Goal: Task Accomplishment & Management: Complete application form

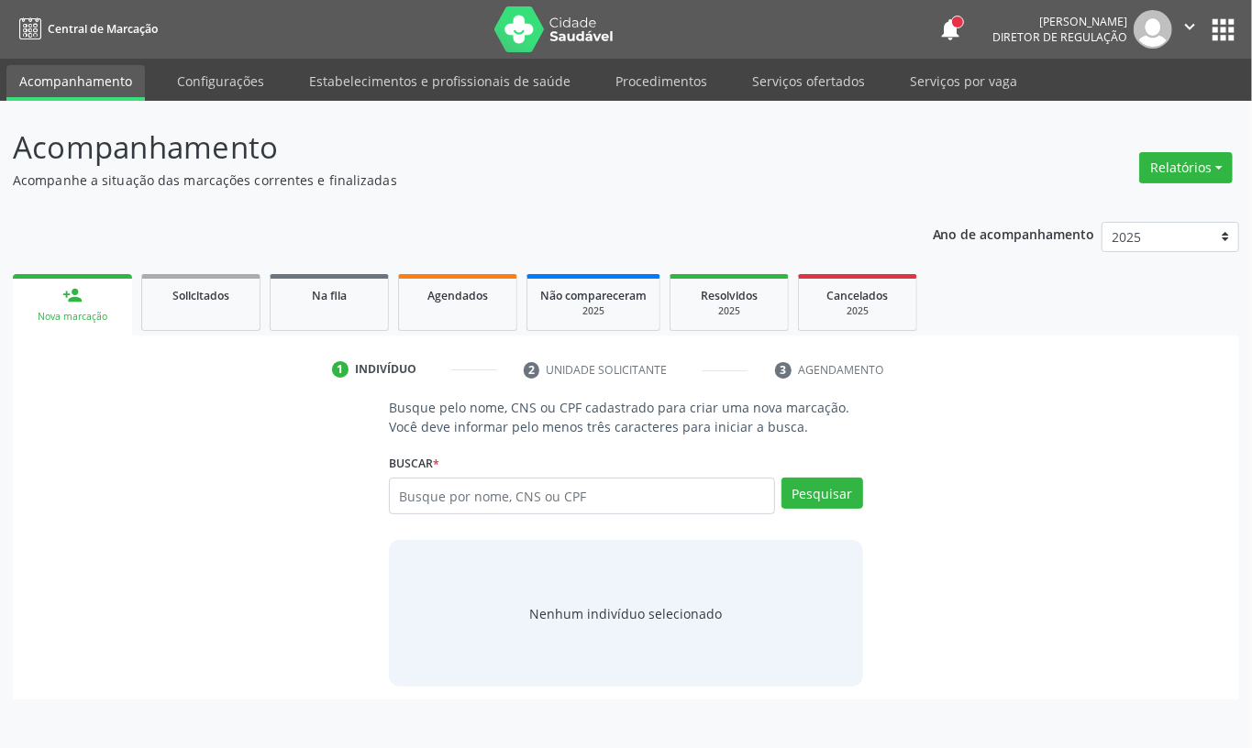
click at [431, 488] on input "text" at bounding box center [582, 496] width 386 height 37
type input "704209702570382"
click at [823, 501] on button "Pesquisar" at bounding box center [822, 493] width 82 height 31
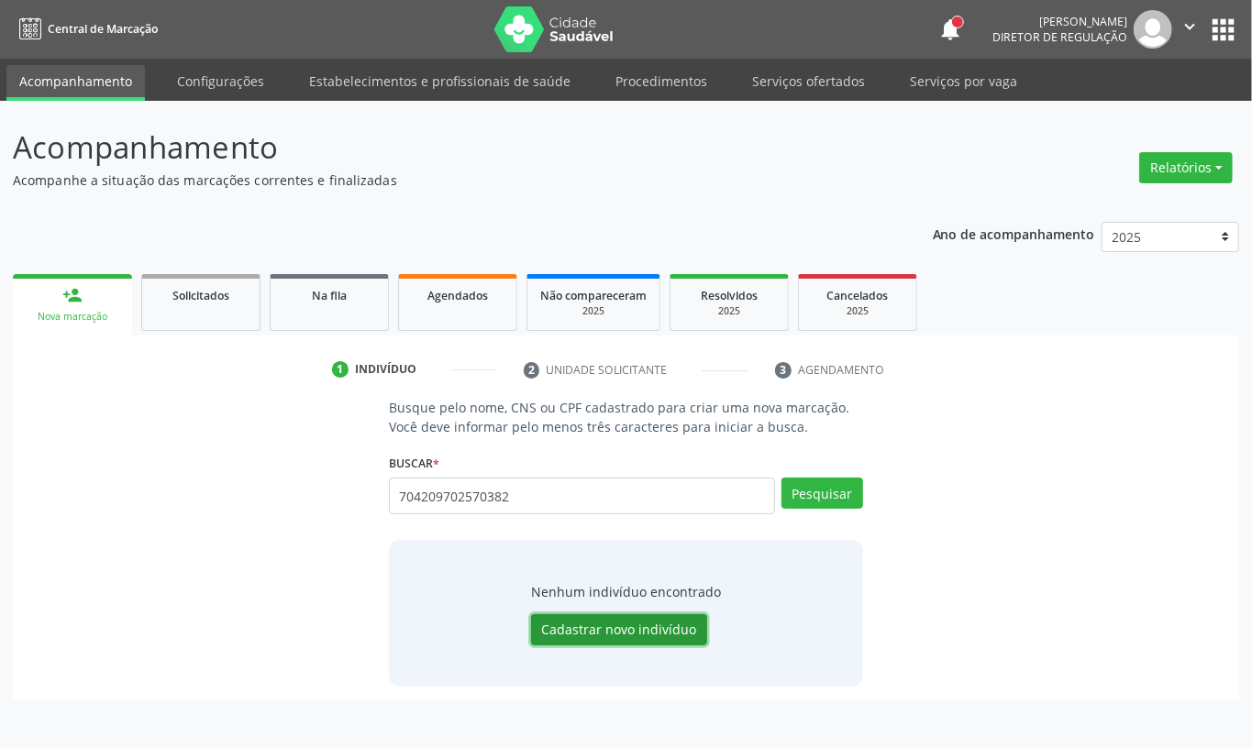
click at [622, 640] on button "Cadastrar novo indivíduo" at bounding box center [619, 629] width 176 height 31
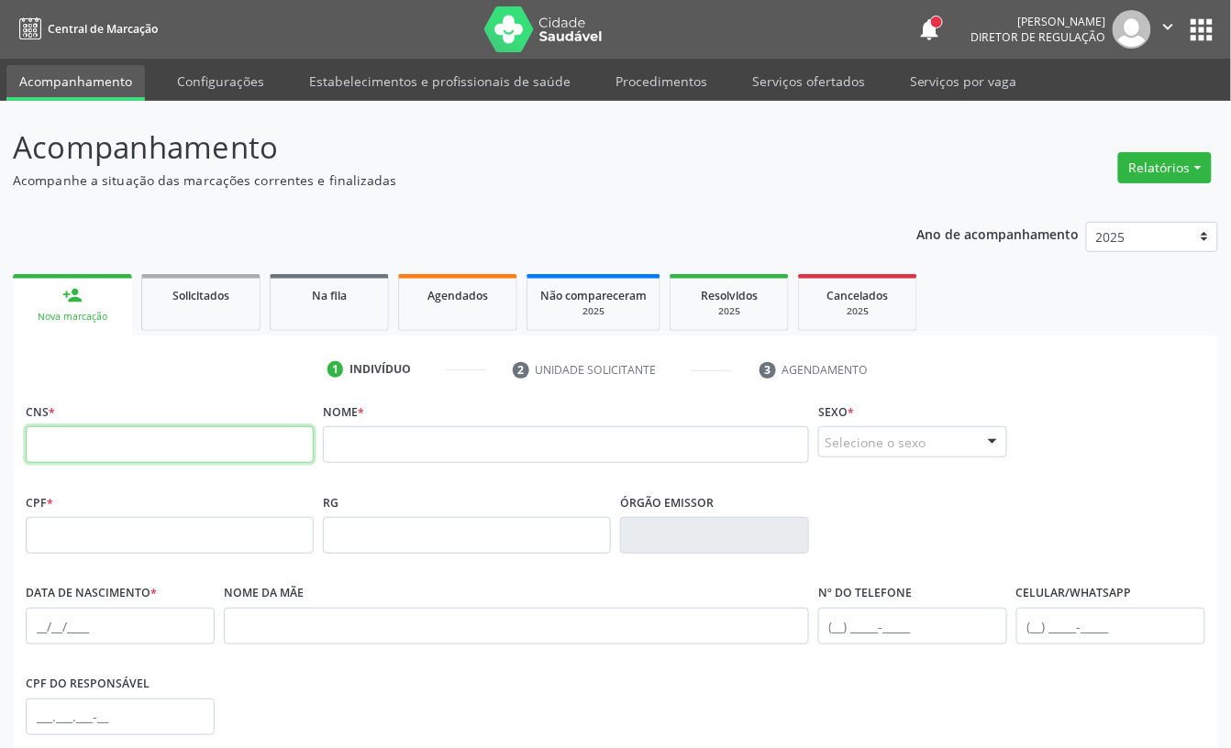
click at [189, 449] on input "text" at bounding box center [170, 444] width 288 height 37
type input "704 2097 0257 0382"
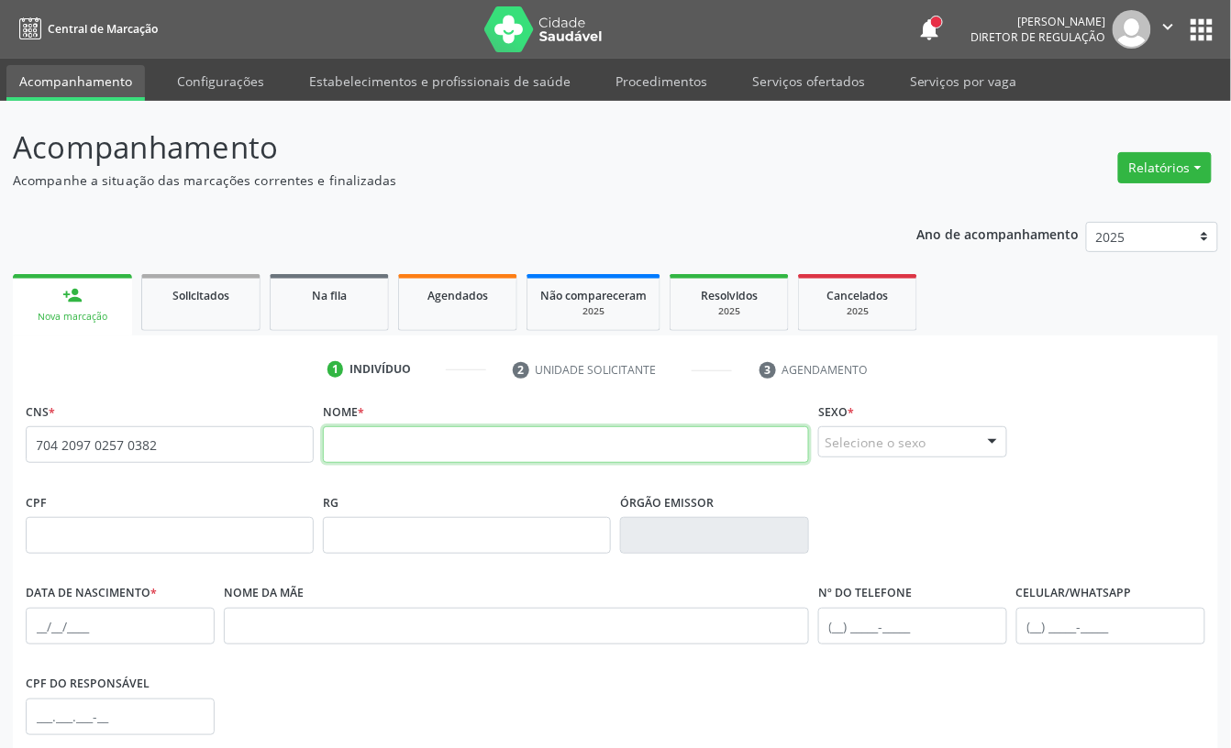
click at [456, 441] on input "text" at bounding box center [566, 444] width 486 height 37
type input "K"
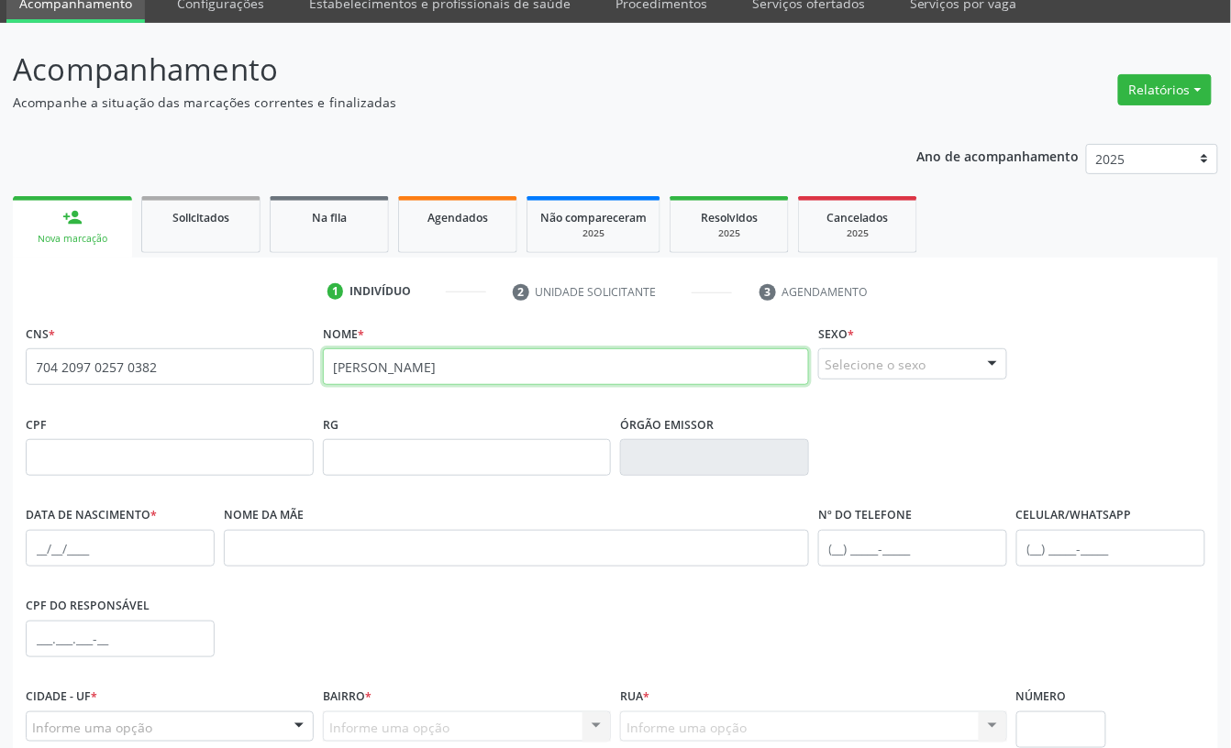
scroll to position [122, 0]
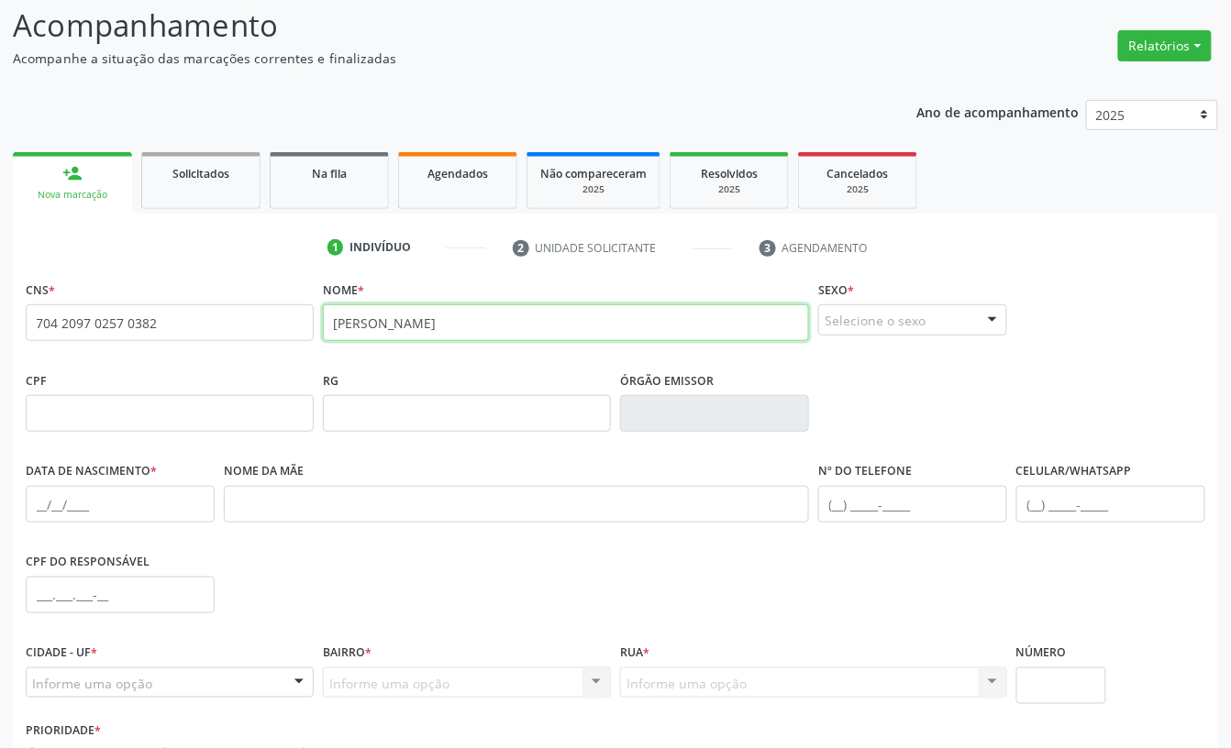
type input "JOSE MICAEL ALVES DE LIMA"
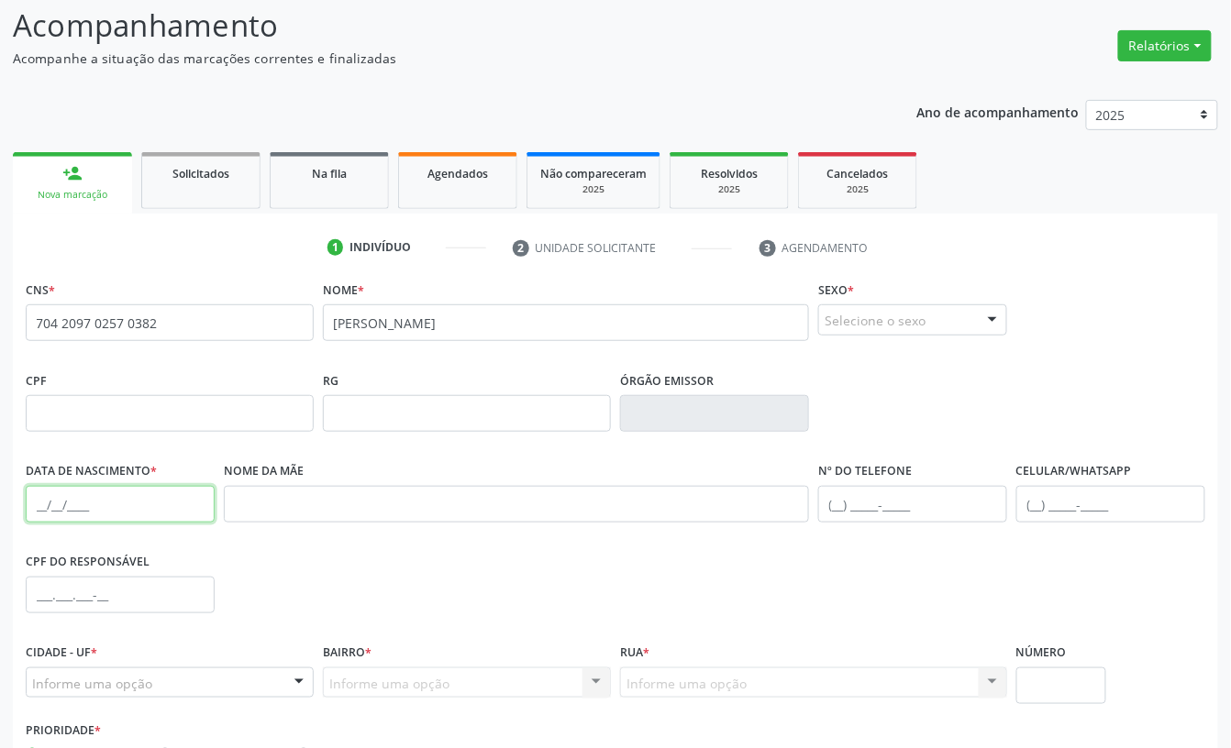
click at [34, 511] on input "text" at bounding box center [120, 504] width 189 height 37
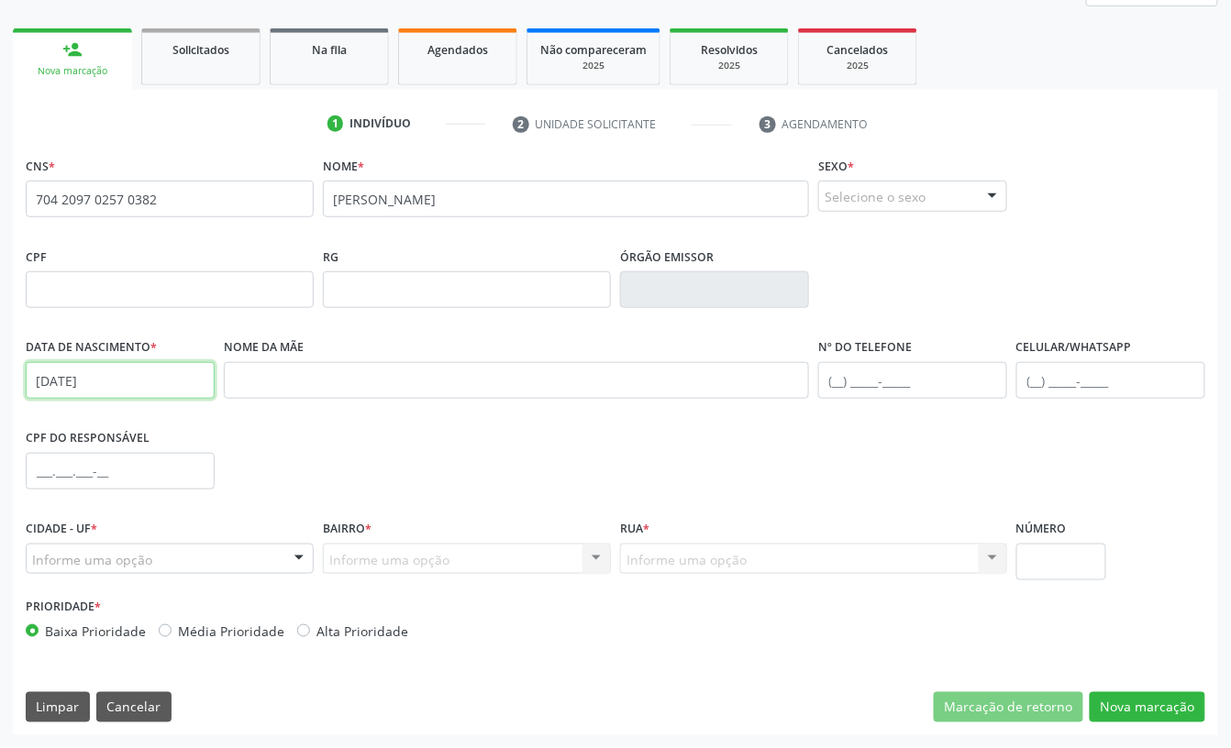
scroll to position [247, 0]
type input "12/08/2025"
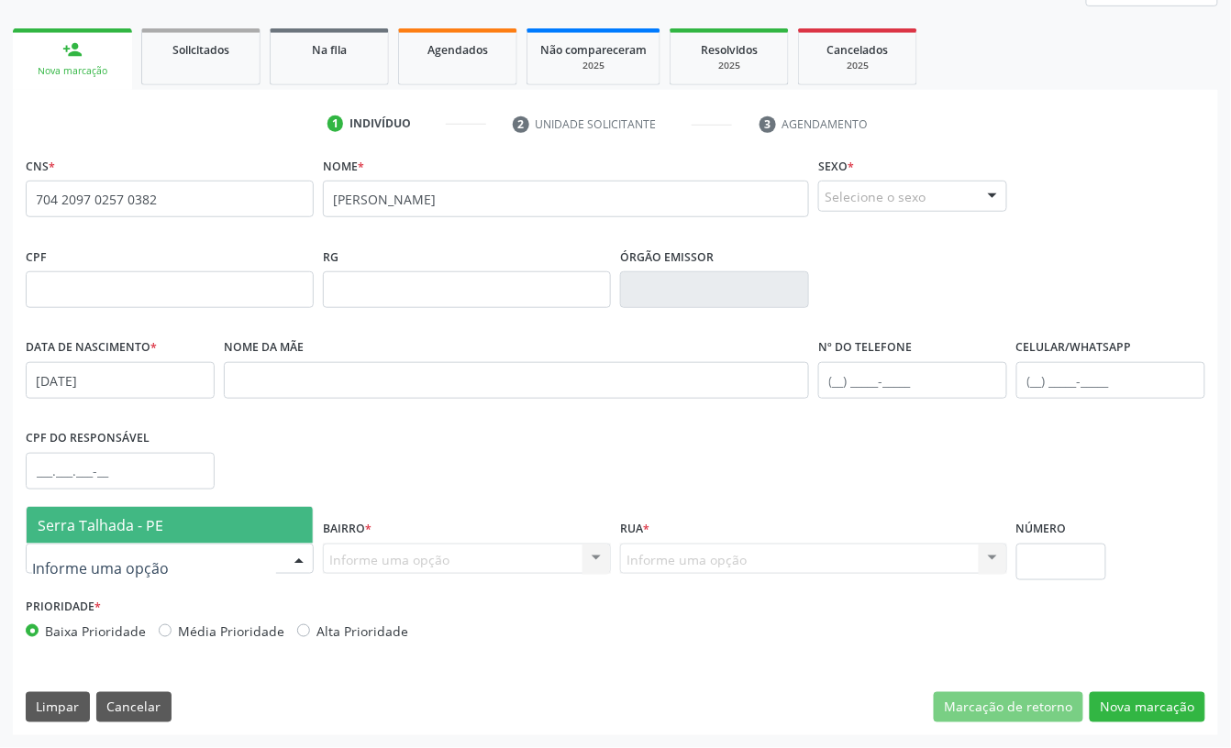
click at [101, 540] on span "Serra Talhada - PE" at bounding box center [170, 525] width 286 height 37
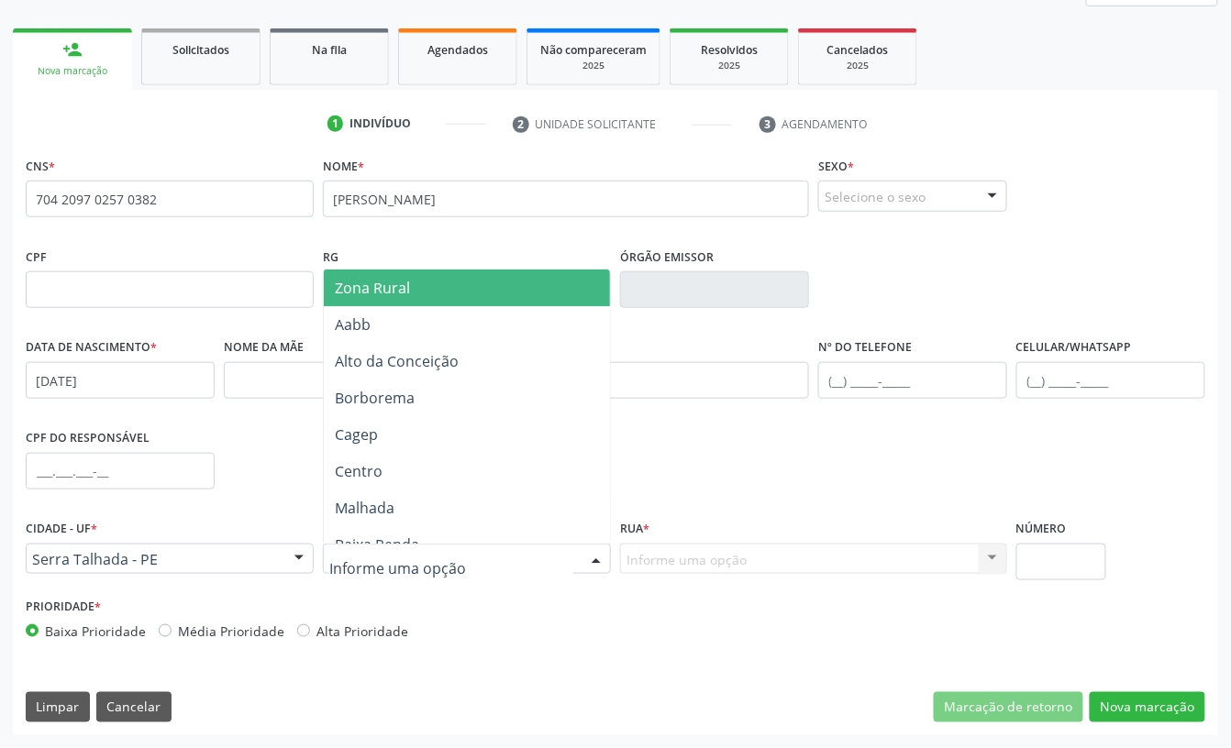
click at [393, 299] on span "Zona Rural" at bounding box center [471, 288] width 294 height 37
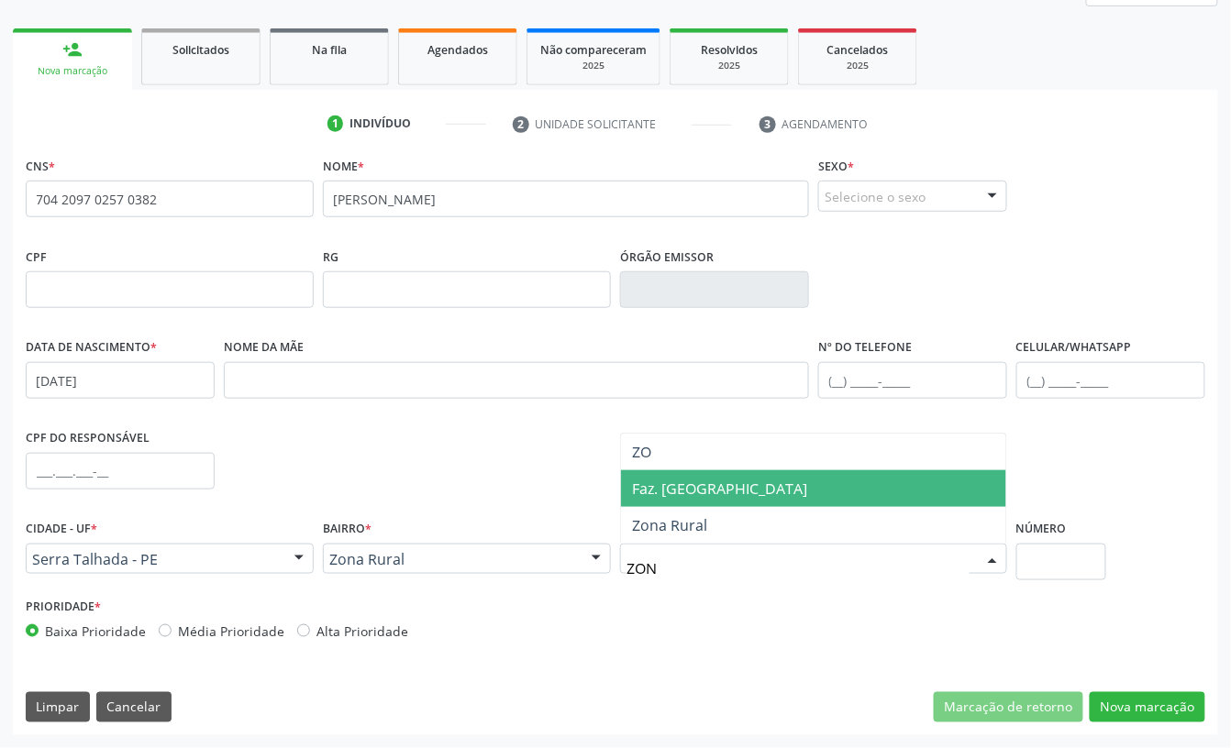
type input "ZONA"
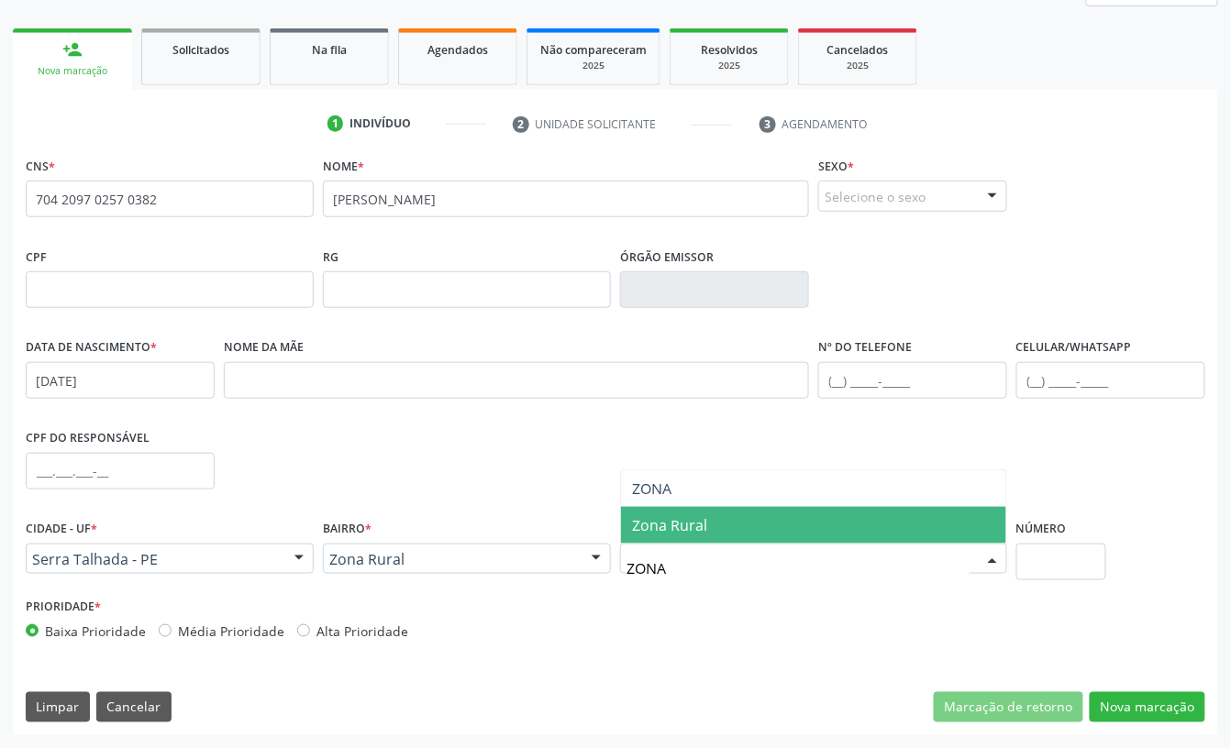
click at [717, 515] on span "Zona Rural" at bounding box center [813, 525] width 385 height 37
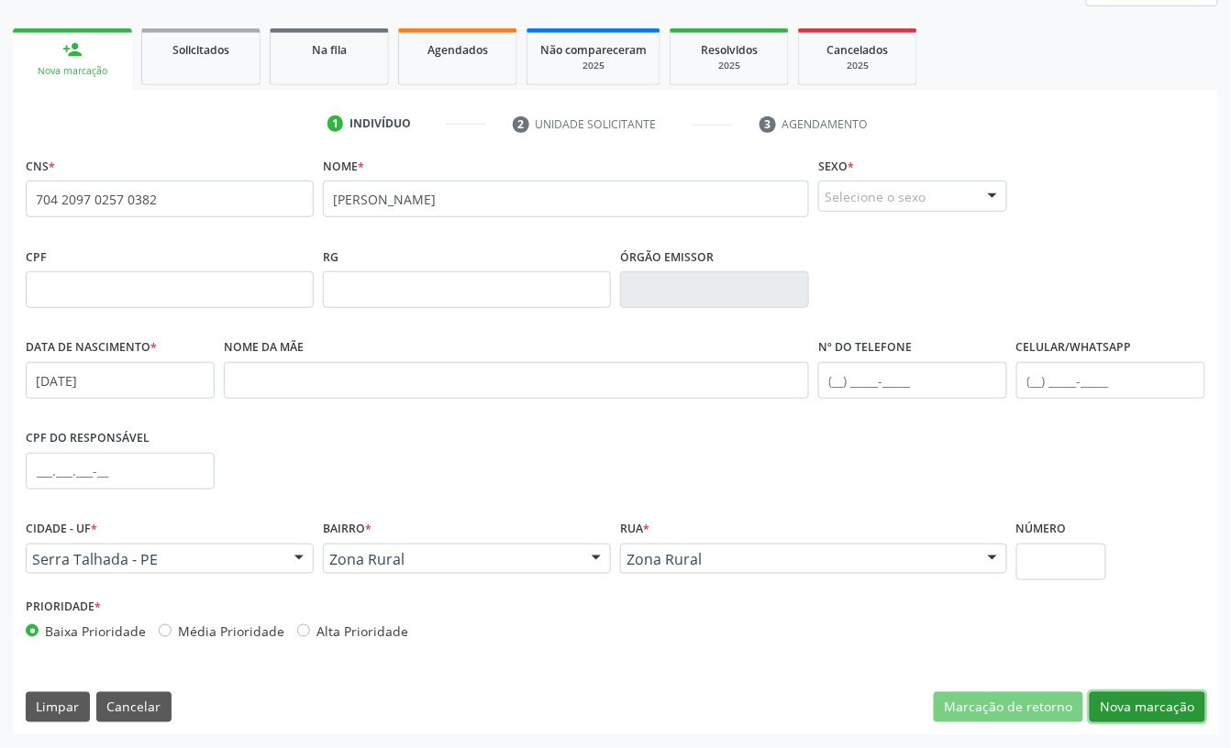
click at [1138, 697] on button "Nova marcação" at bounding box center [1147, 707] width 116 height 31
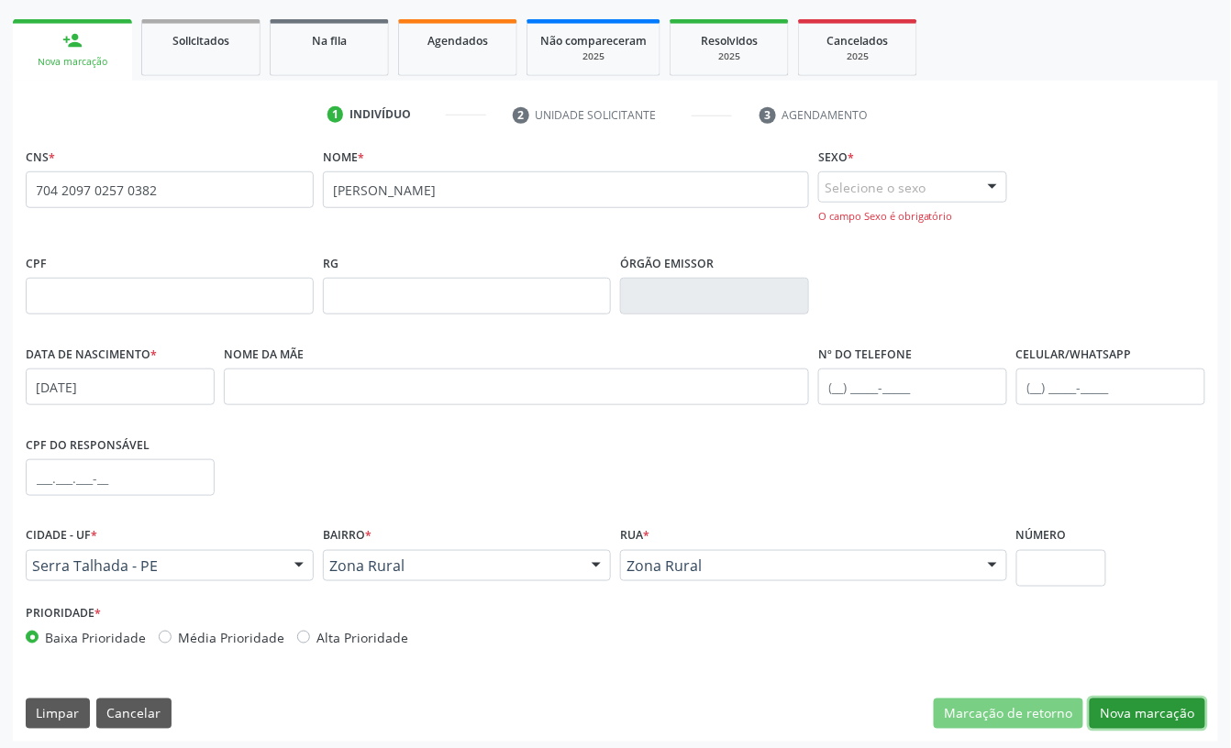
scroll to position [262, 0]
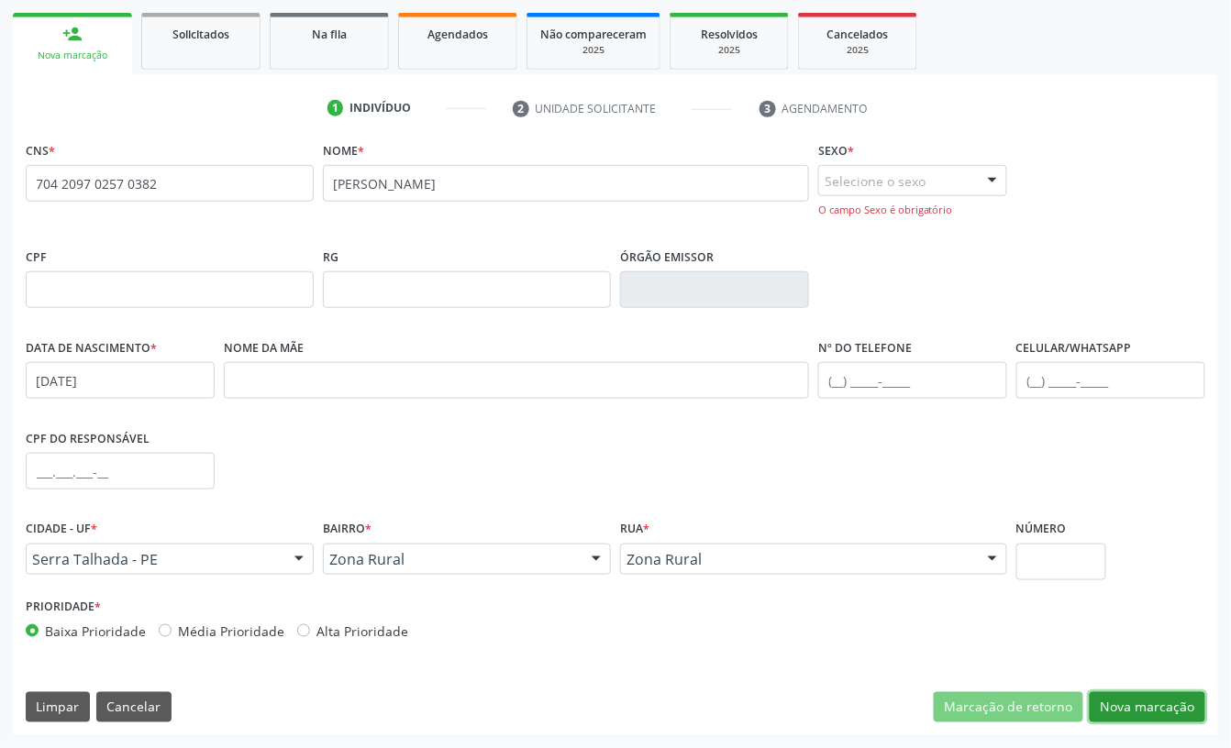
click at [1183, 713] on button "Nova marcação" at bounding box center [1147, 707] width 116 height 31
click at [1138, 704] on button "Nova marcação" at bounding box center [1147, 707] width 116 height 31
click at [914, 194] on div "Selecione o sexo Masculino Feminino Nenhum resultado encontrado para: " " Não h…" at bounding box center [912, 180] width 189 height 31
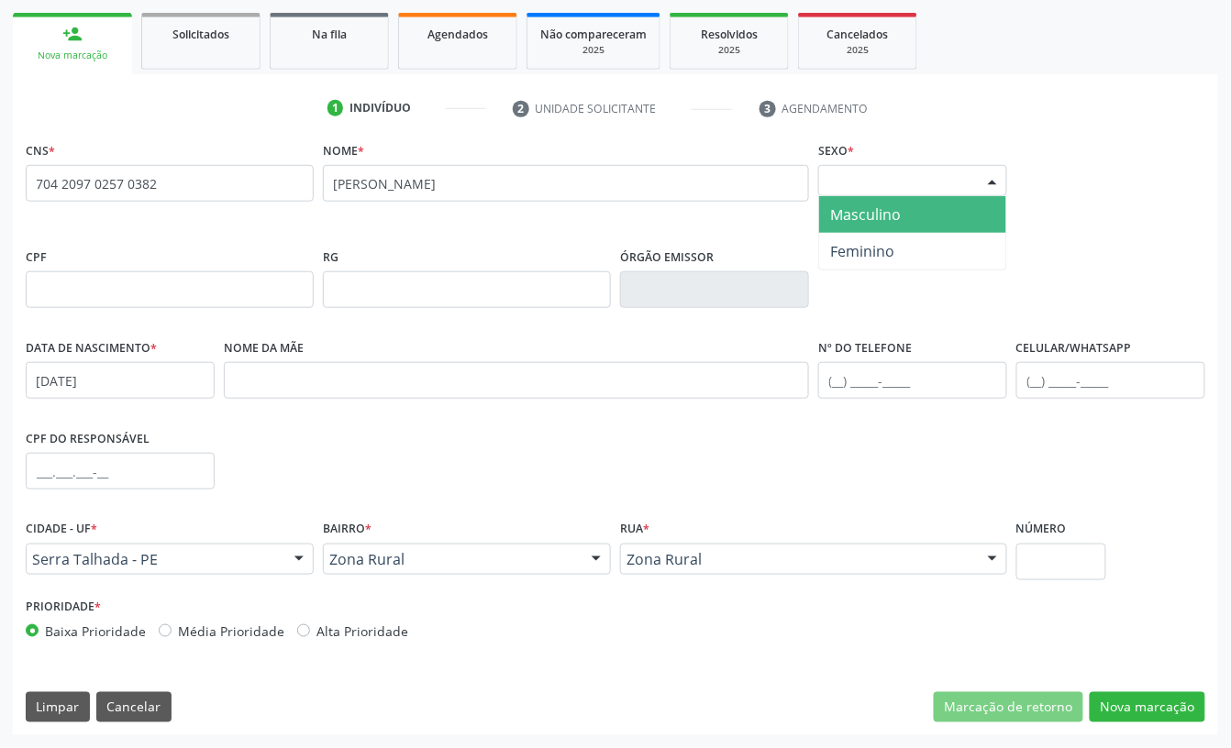
click at [875, 220] on span "Masculino" at bounding box center [865, 214] width 71 height 20
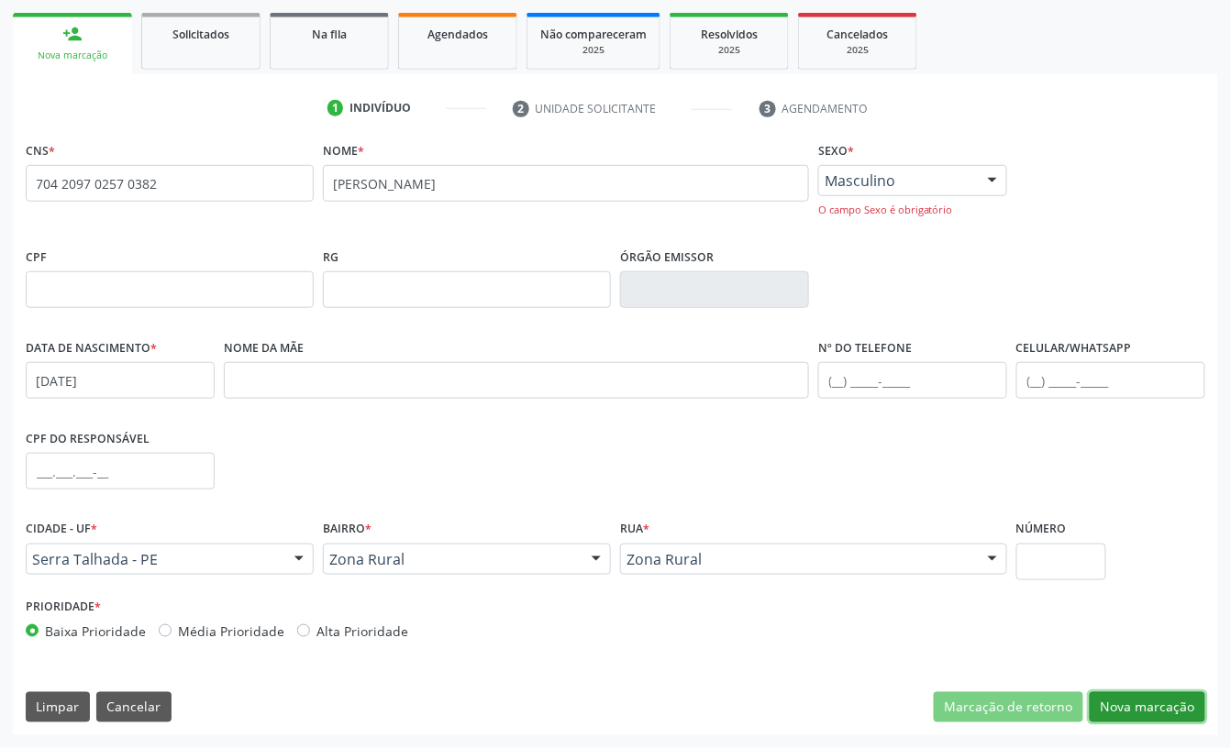
click at [1152, 701] on button "Nova marcação" at bounding box center [1147, 707] width 116 height 31
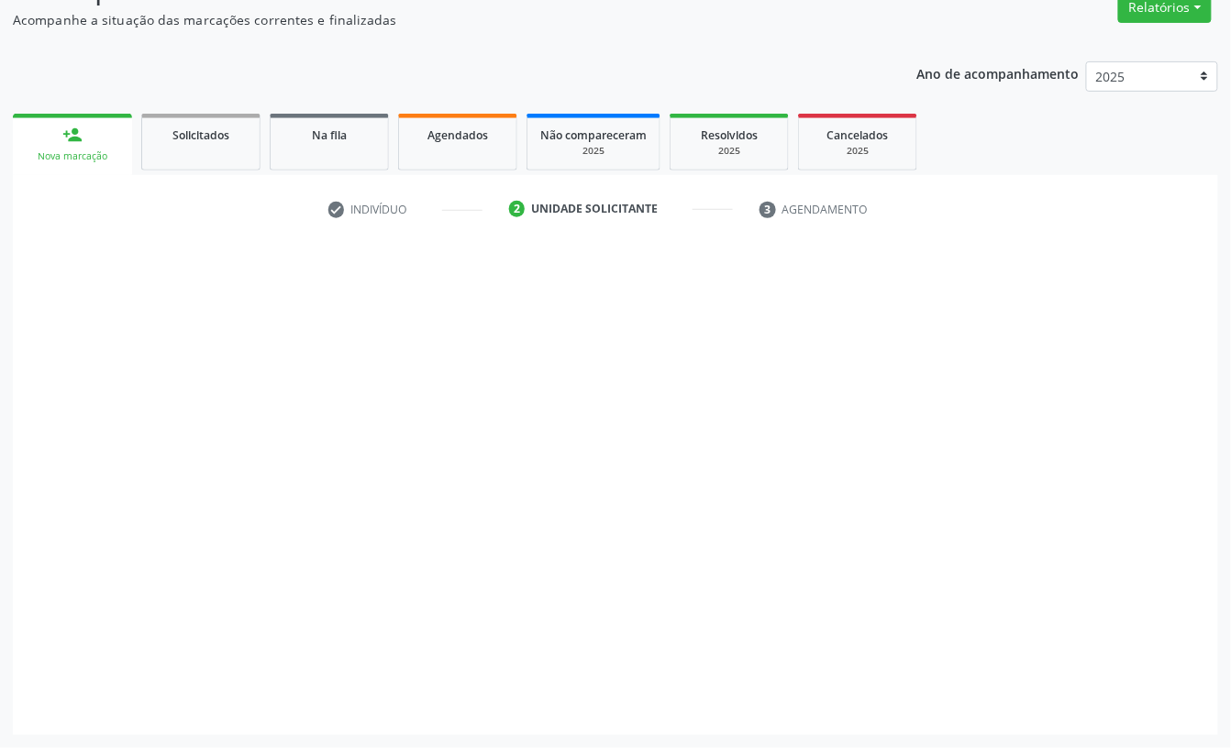
scroll to position [162, 0]
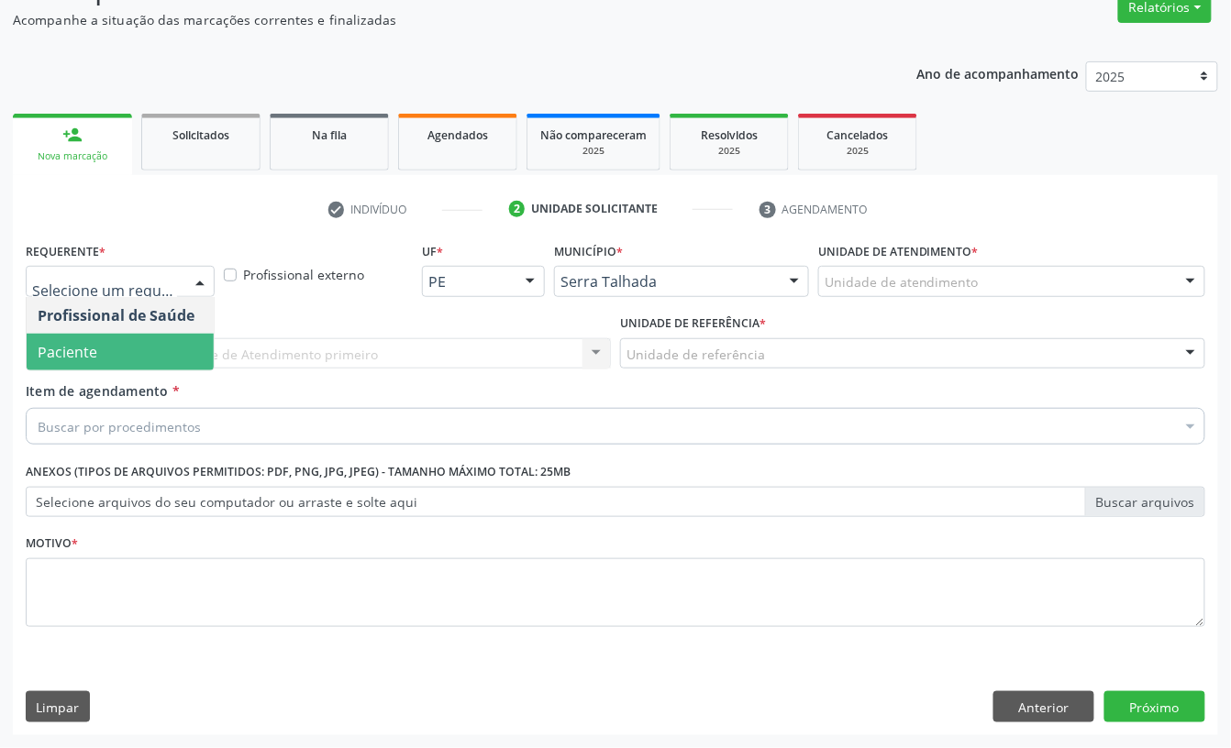
click at [111, 339] on span "Paciente" at bounding box center [120, 352] width 187 height 37
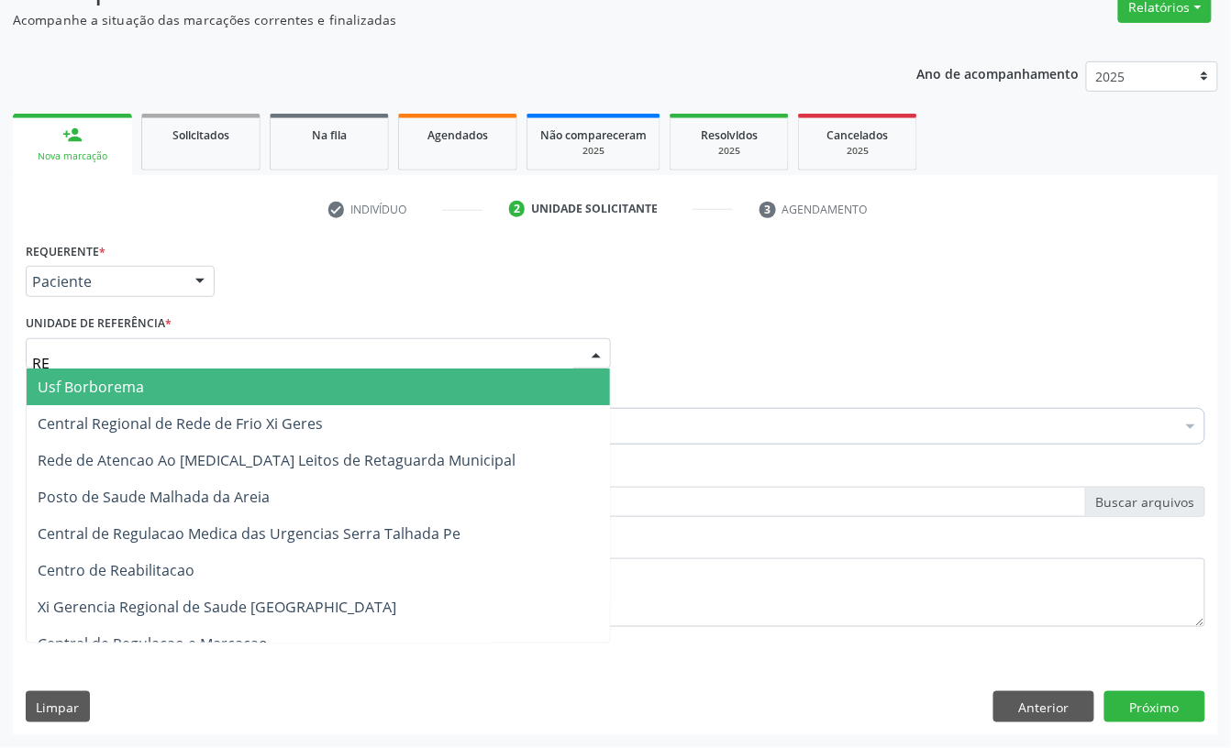
type input "REA"
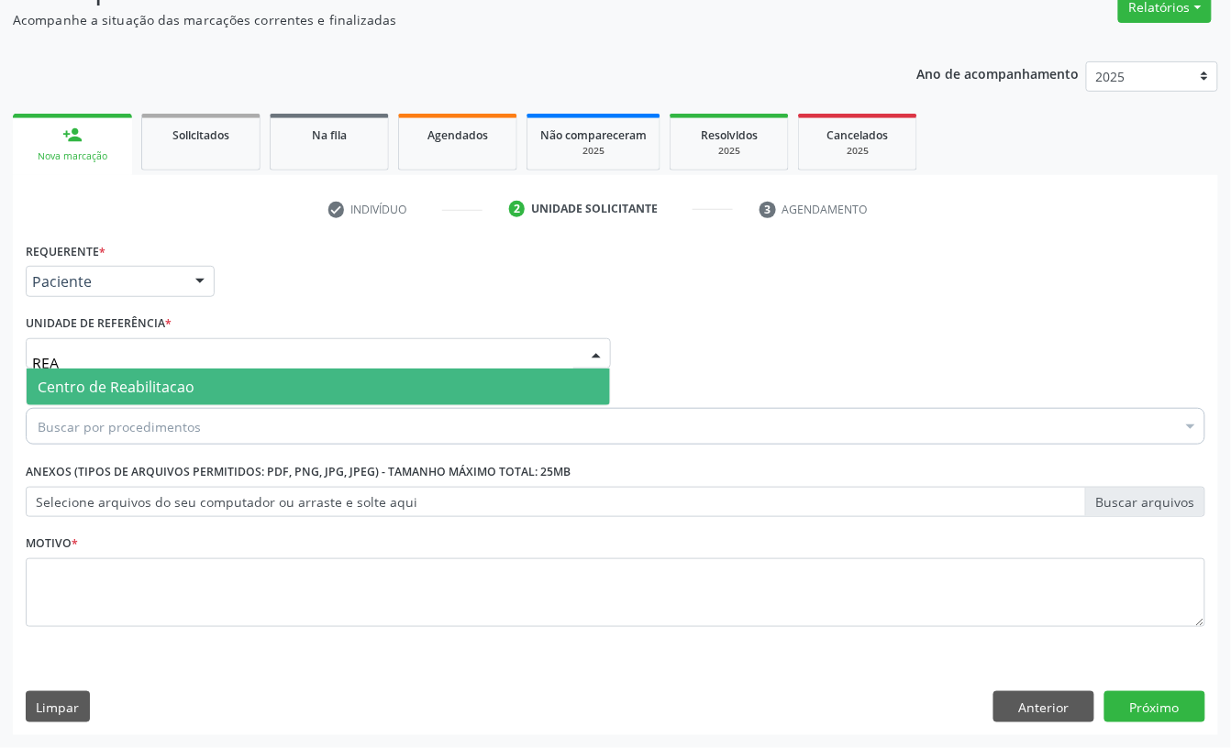
click at [111, 390] on span "Centro de Reabilitacao" at bounding box center [116, 387] width 157 height 20
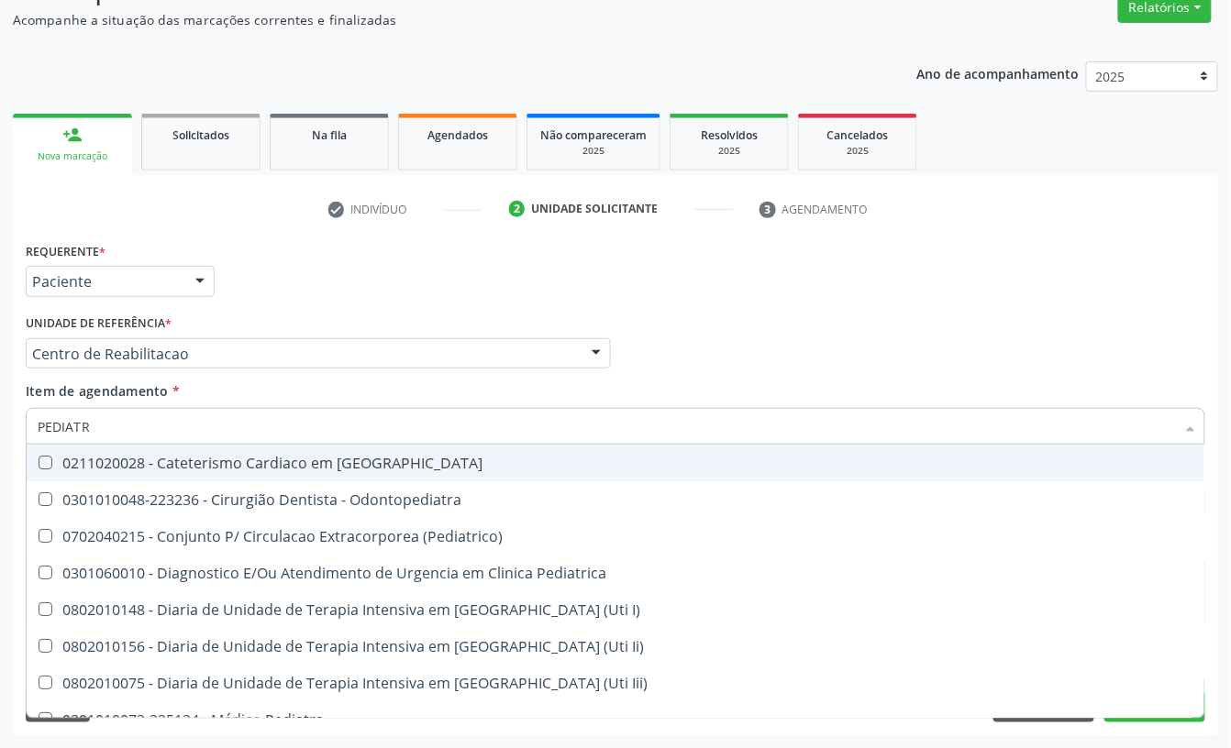
type input "PEDIATRA"
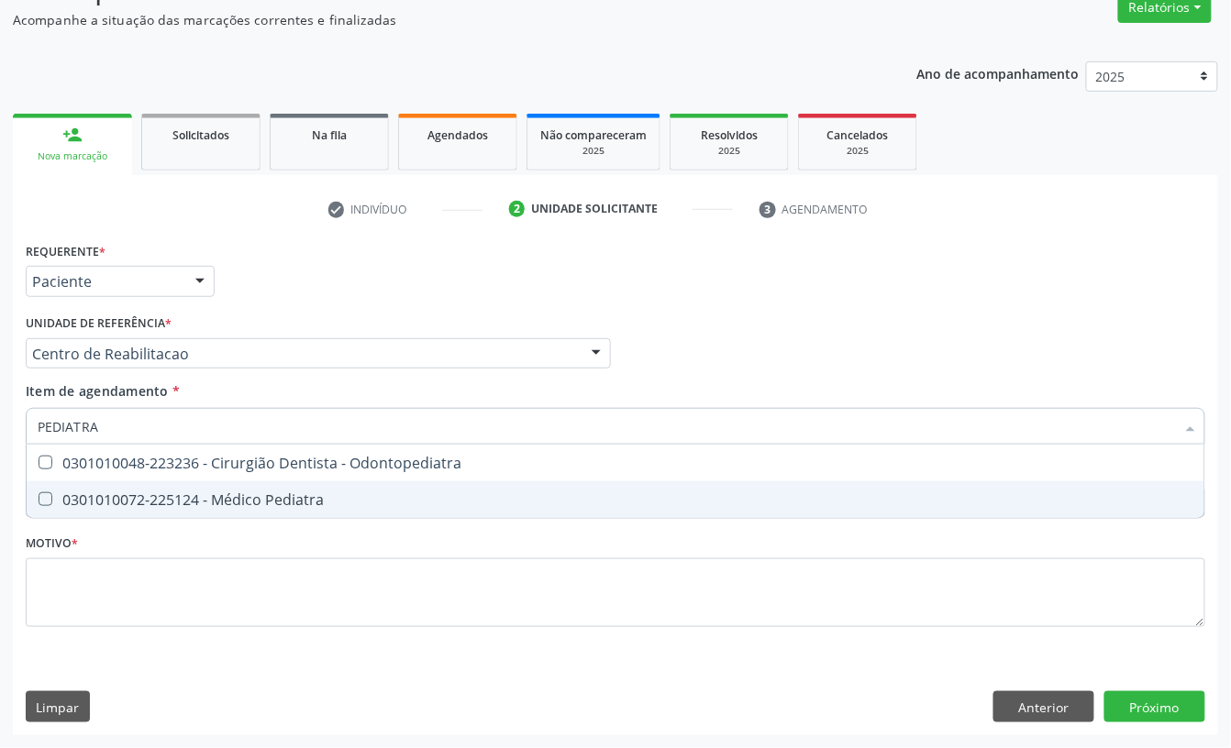
click at [110, 492] on div "0301010072-225124 - Médico Pediatra" at bounding box center [615, 499] width 1155 height 15
checkbox Pediatra "true"
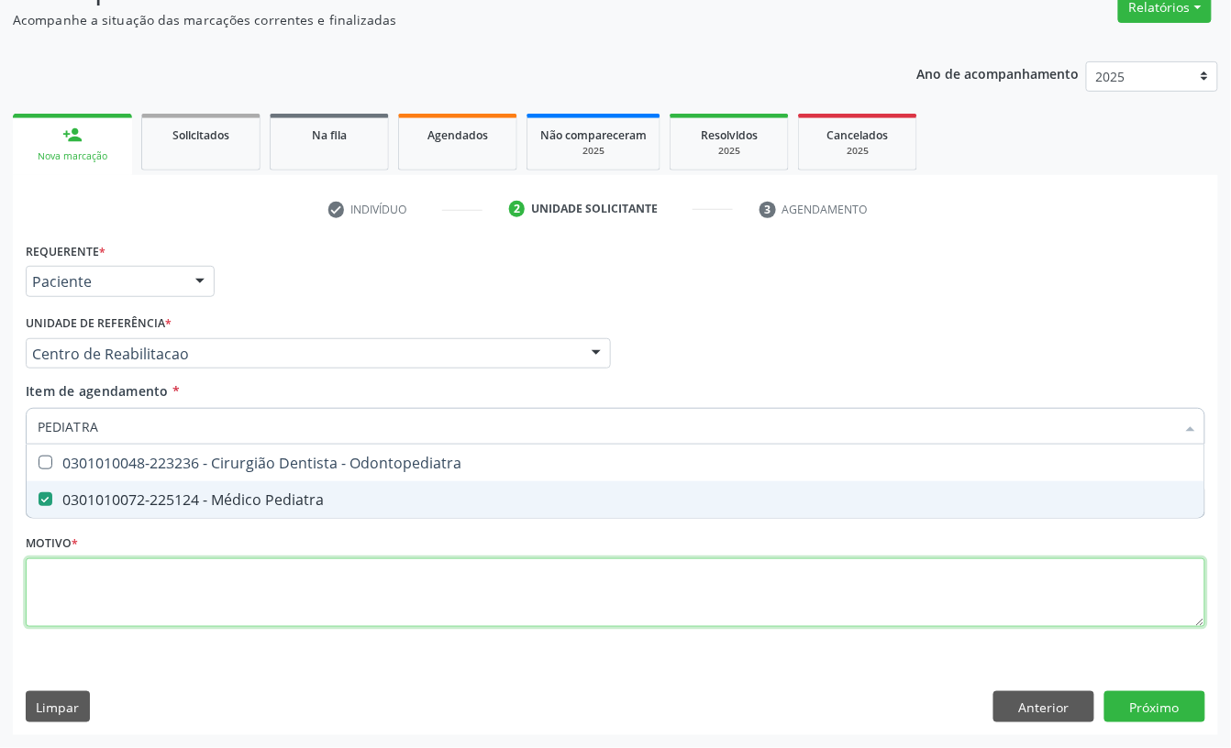
click at [95, 572] on div "Requerente * Paciente Profissional de Saúde Paciente Nenhum resultado encontrad…" at bounding box center [615, 444] width 1179 height 415
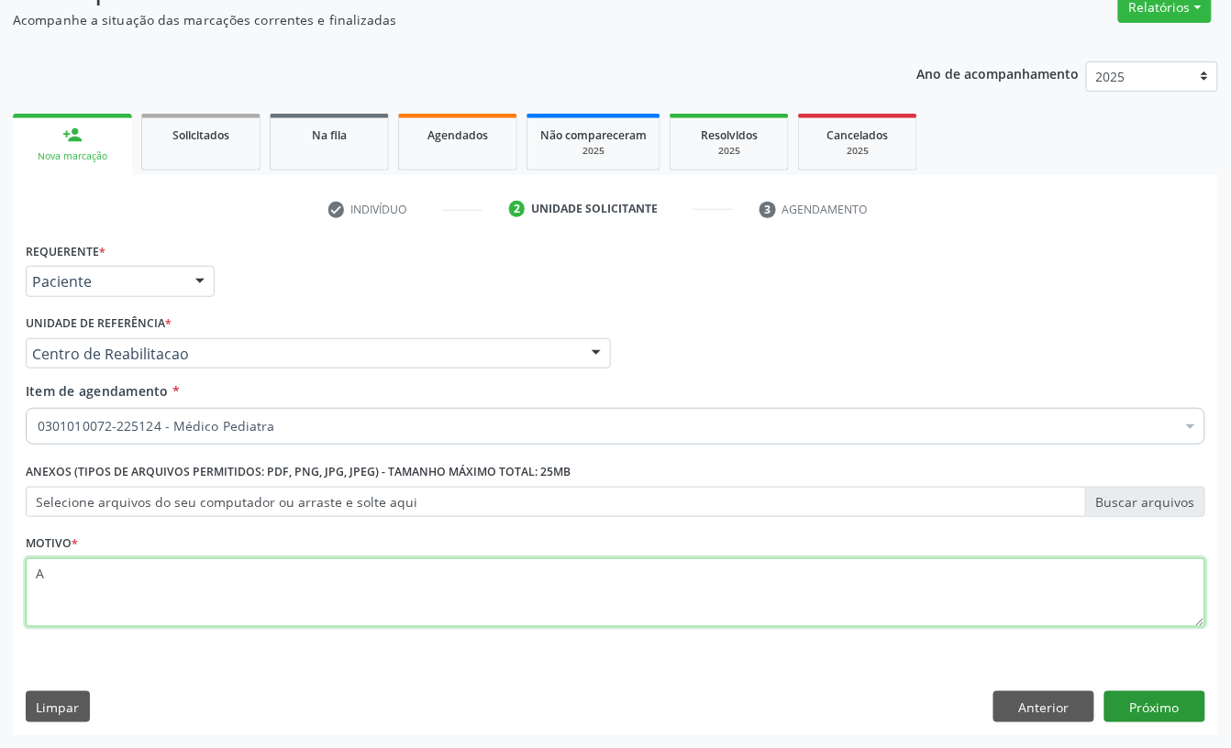
type textarea "A"
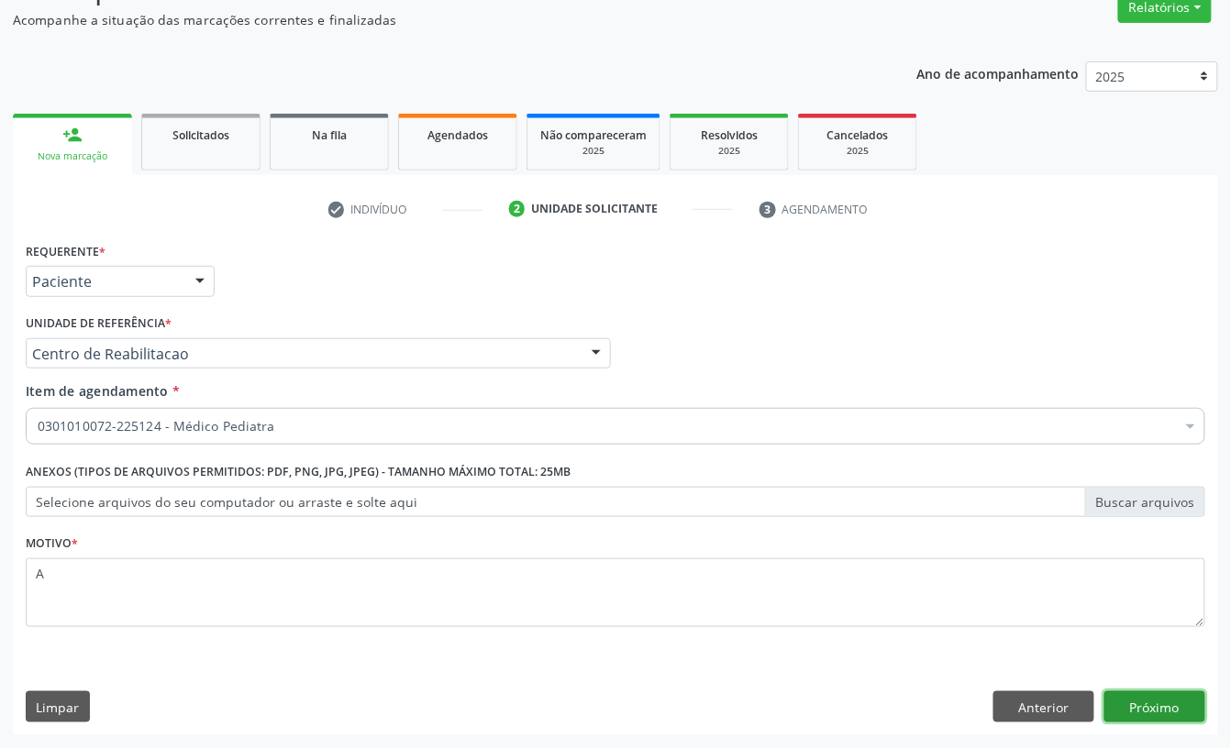
click at [1128, 710] on button "Próximo" at bounding box center [1154, 706] width 101 height 31
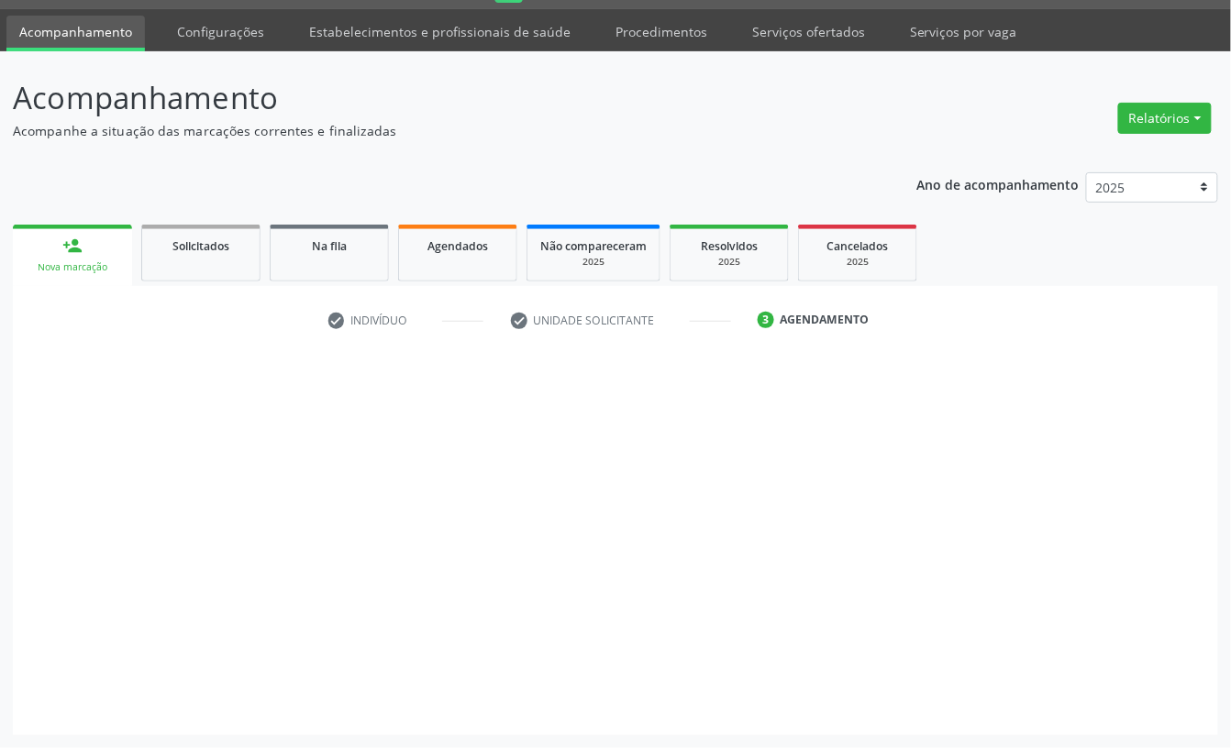
scroll to position [51, 0]
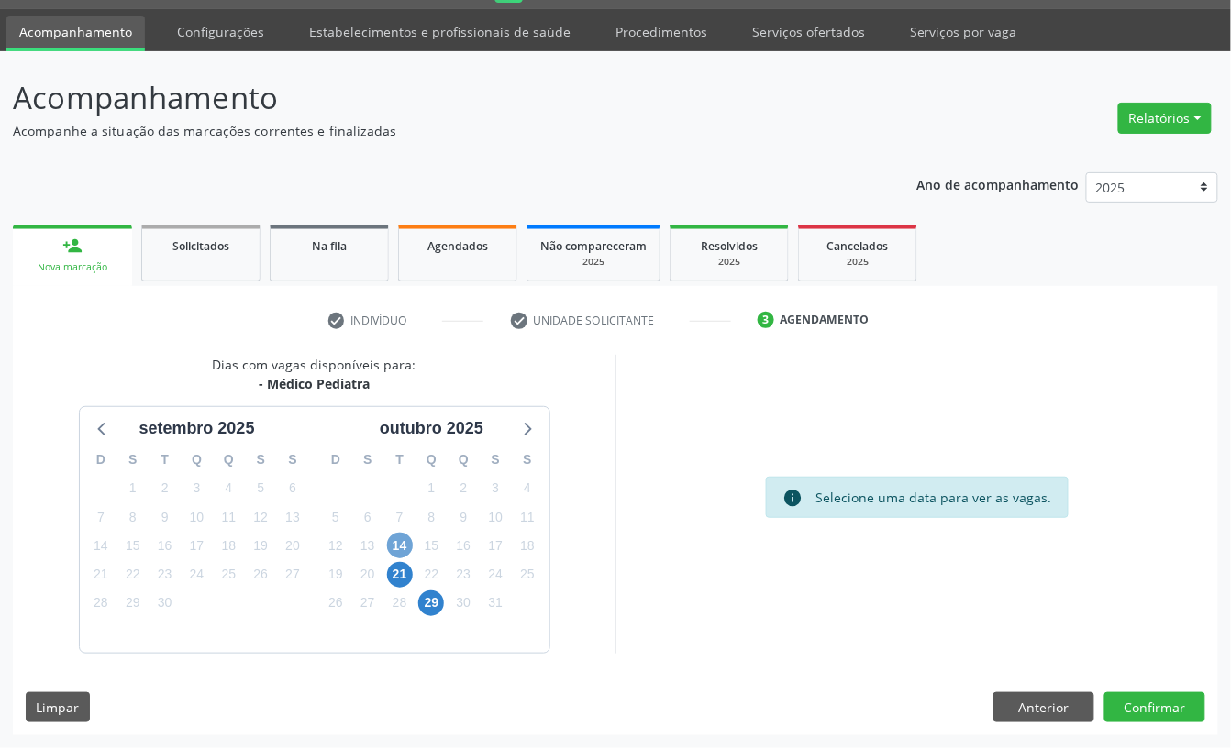
click at [396, 536] on span "14" at bounding box center [400, 546] width 26 height 26
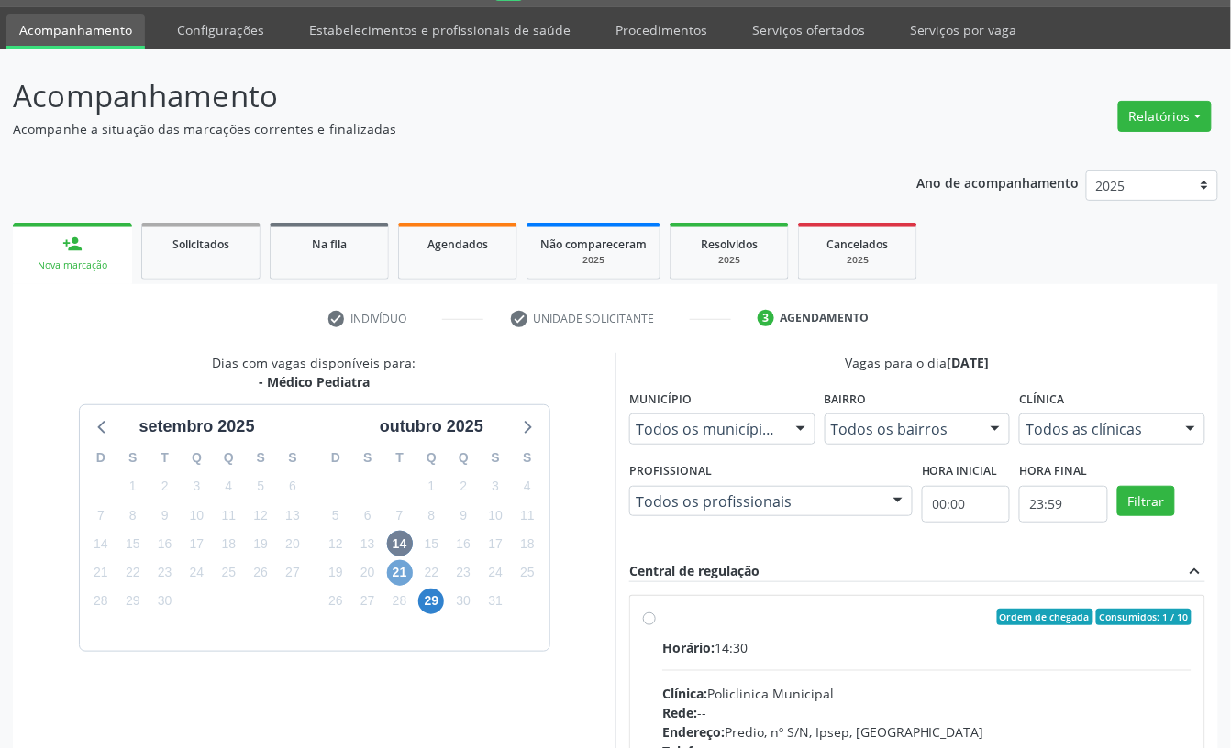
click at [387, 572] on span "21" at bounding box center [400, 573] width 26 height 26
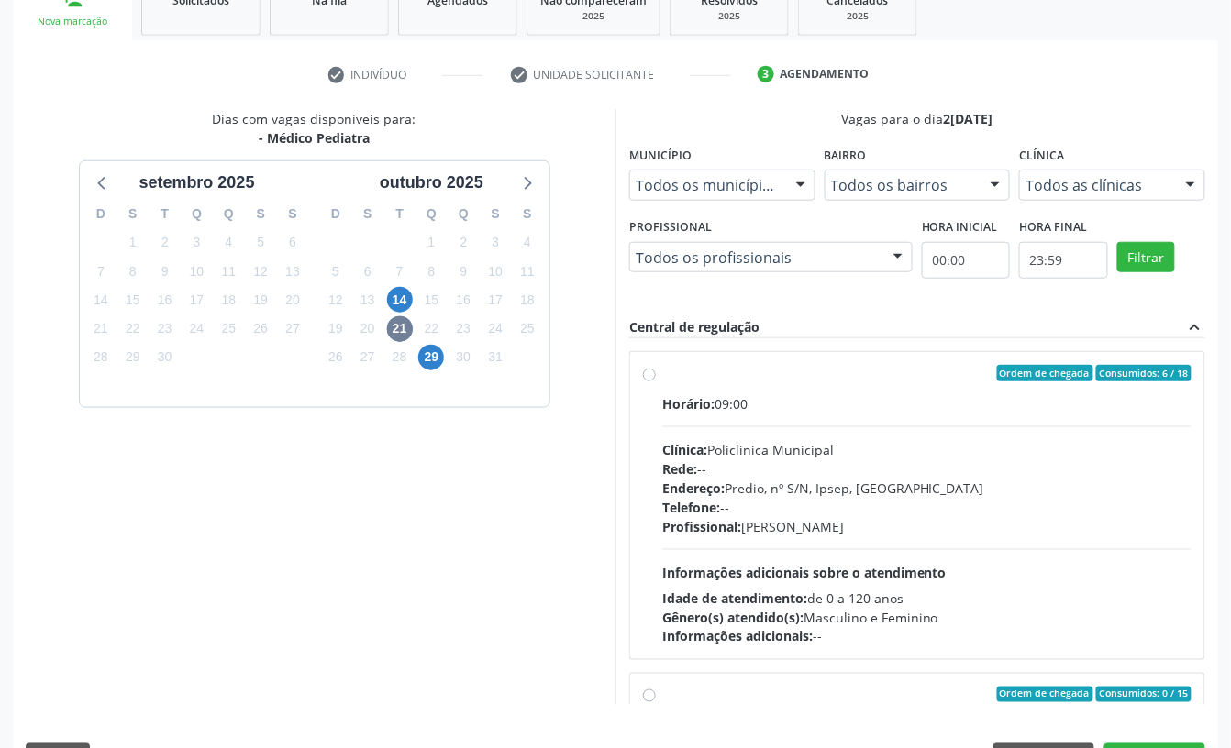
click at [735, 503] on div "Telefone: --" at bounding box center [926, 507] width 529 height 19
click at [656, 381] on input "Ordem de chegada Consumidos: 6 / 18 Horário: 09:00 Clínica: Policlinica Municip…" at bounding box center [649, 373] width 13 height 17
radio input "true"
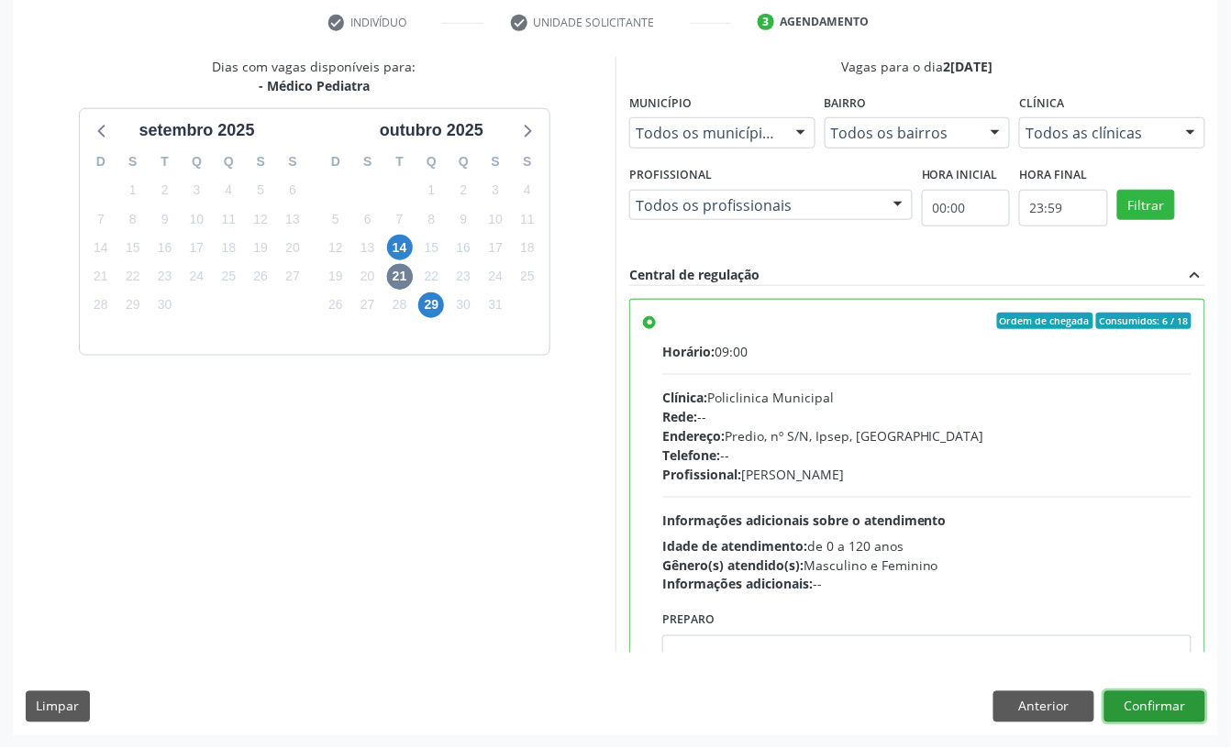
click at [1168, 693] on button "Confirmar" at bounding box center [1154, 706] width 101 height 31
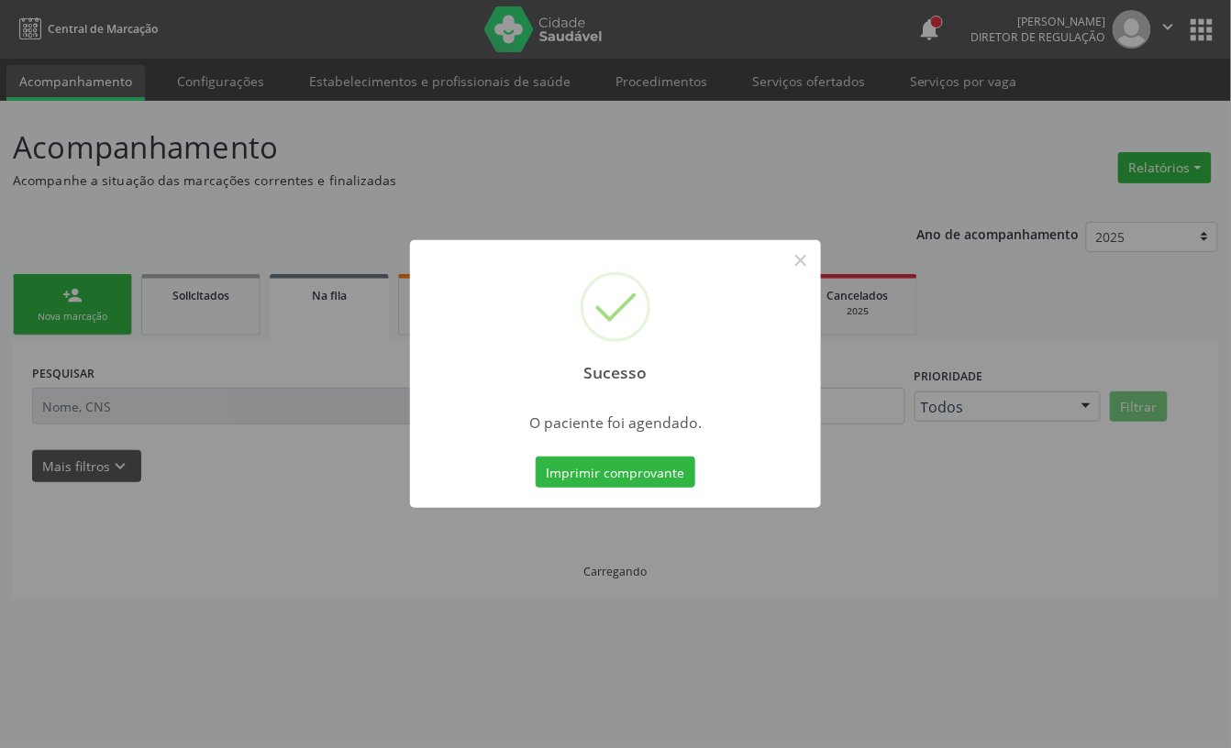
scroll to position [0, 0]
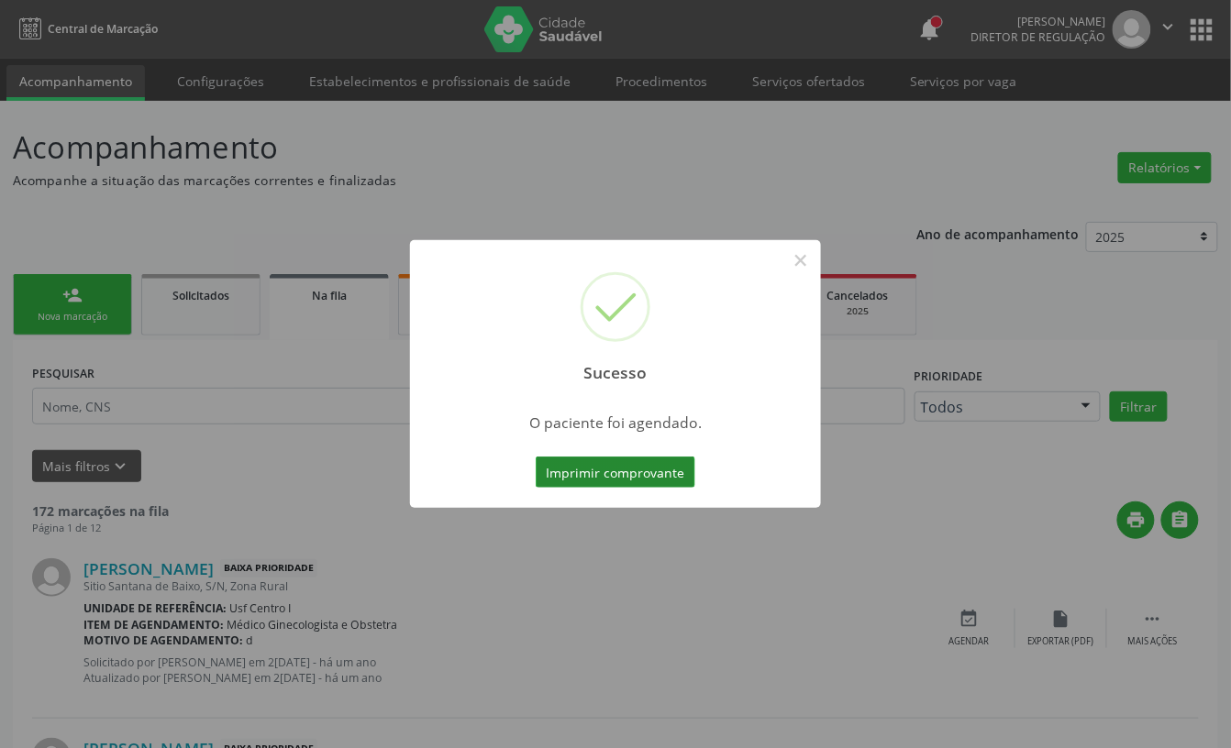
click at [588, 477] on button "Imprimir comprovante" at bounding box center [616, 472] width 160 height 31
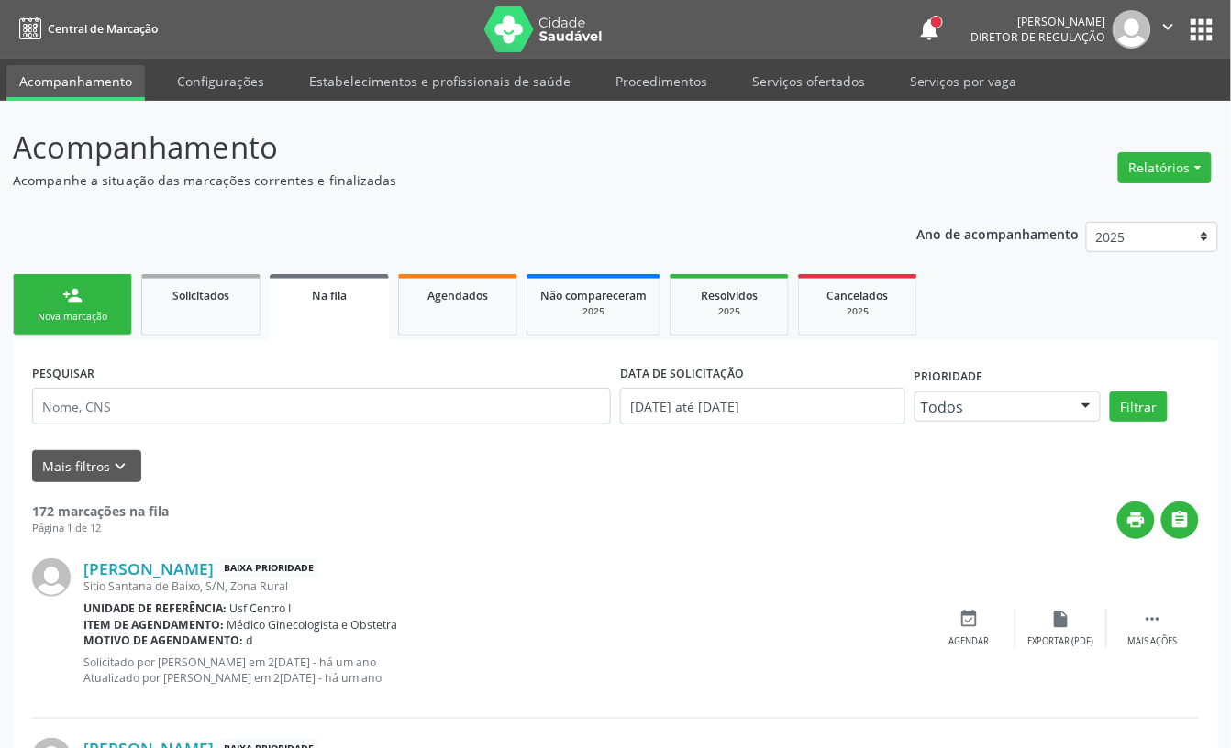
click at [89, 304] on link "person_add Nova marcação" at bounding box center [72, 304] width 119 height 61
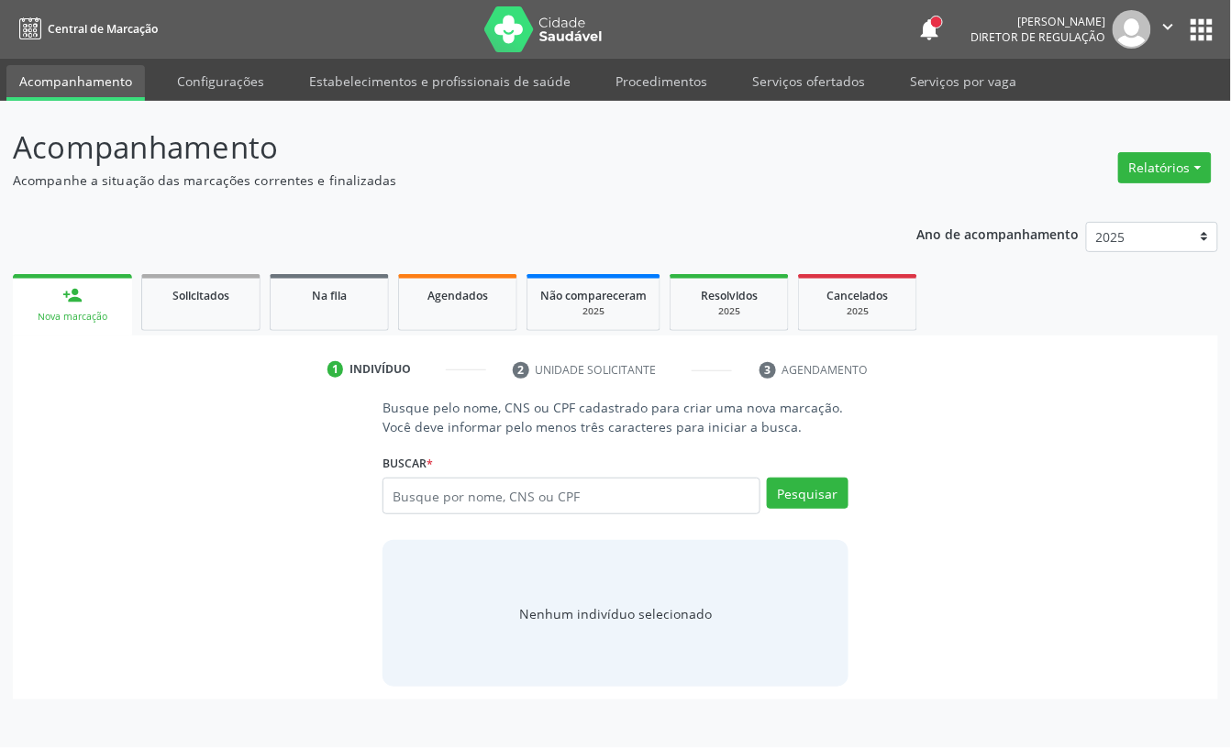
click at [126, 326] on link "person_add Nova marcação" at bounding box center [72, 304] width 119 height 61
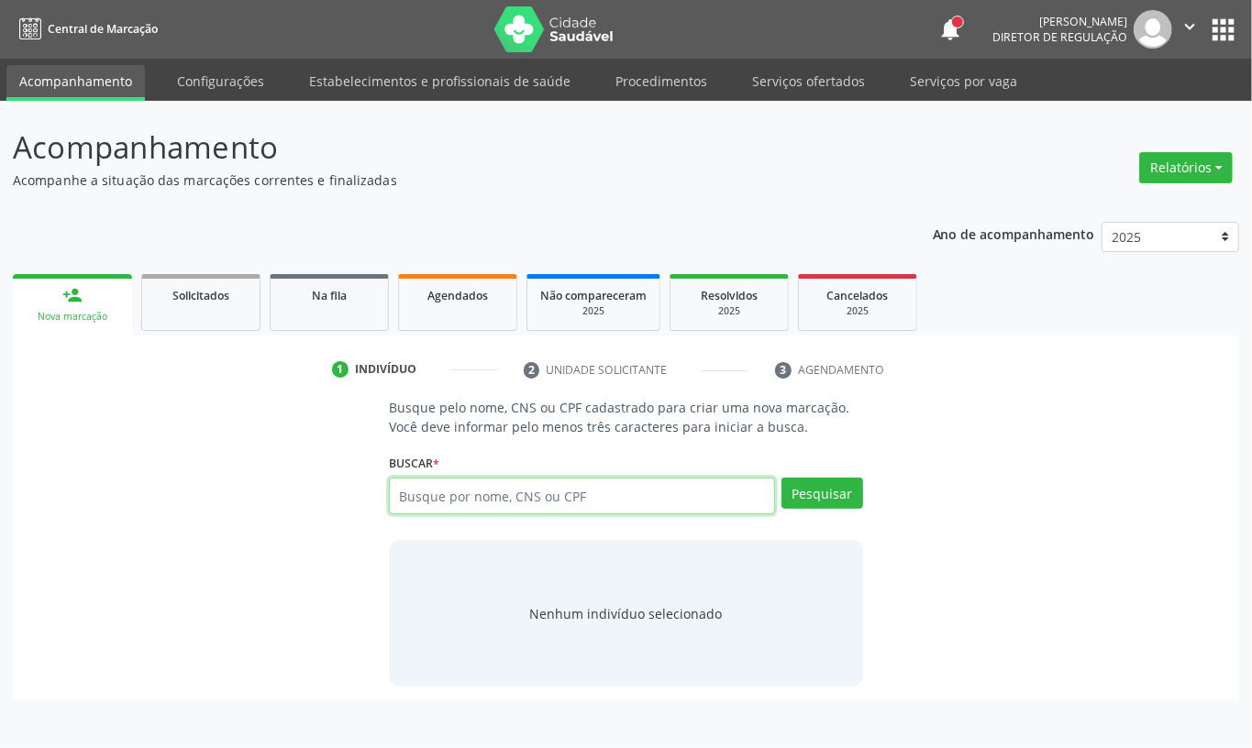
click at [559, 488] on input "text" at bounding box center [582, 496] width 386 height 37
click at [566, 482] on input "text" at bounding box center [582, 496] width 386 height 37
click at [584, 510] on input "text" at bounding box center [582, 496] width 386 height 37
type input "12775822460"
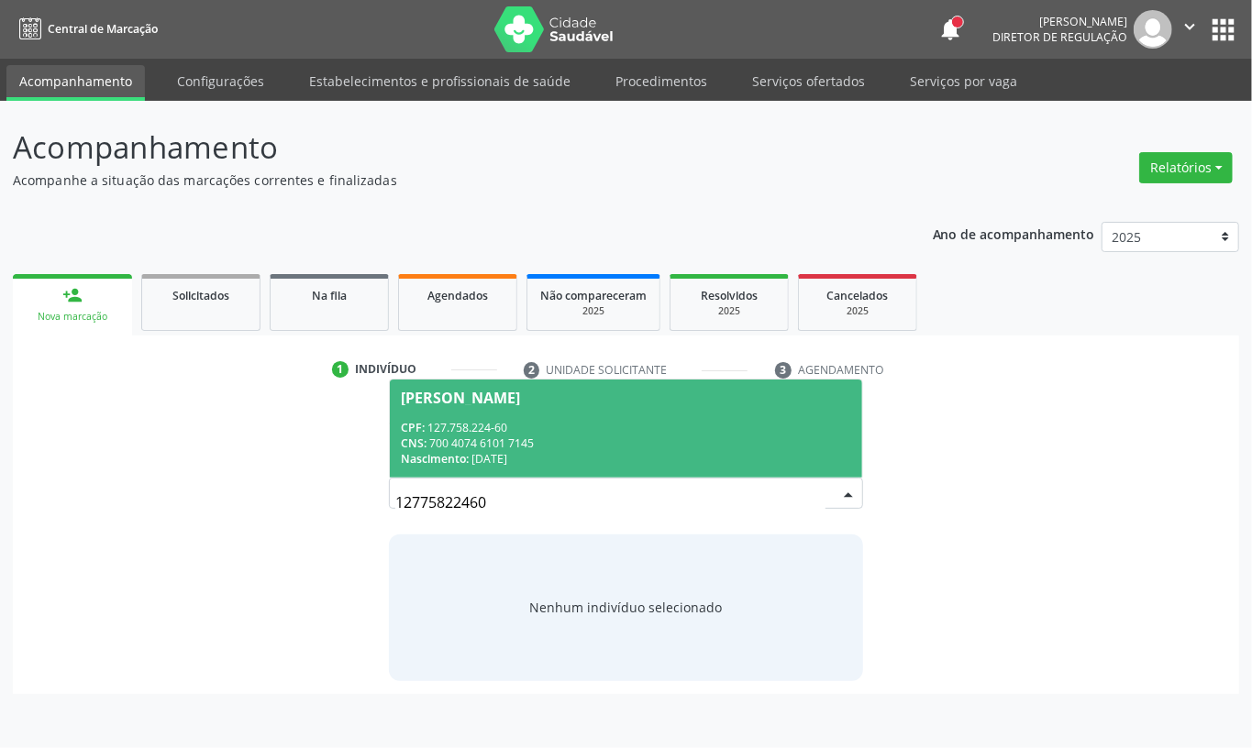
click at [611, 466] on div "Nascimento: 10/02/2000" at bounding box center [626, 459] width 450 height 16
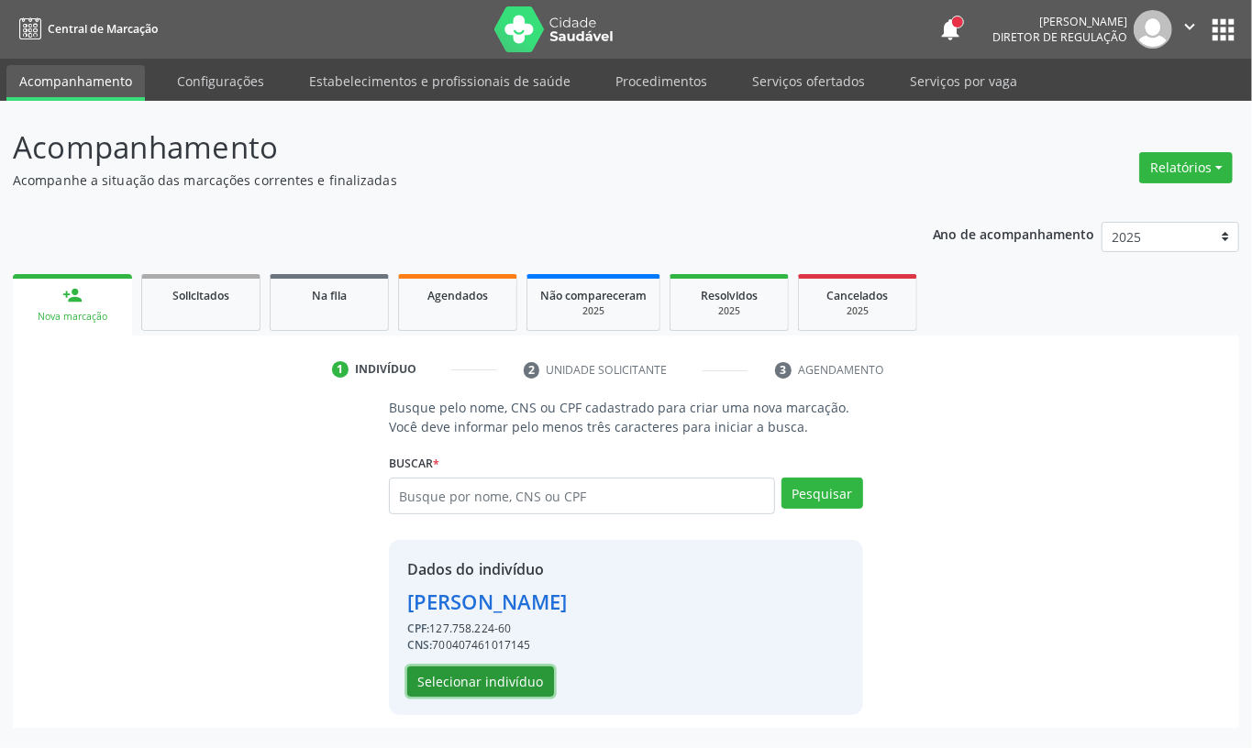
click at [521, 672] on button "Selecionar indivíduo" at bounding box center [480, 682] width 147 height 31
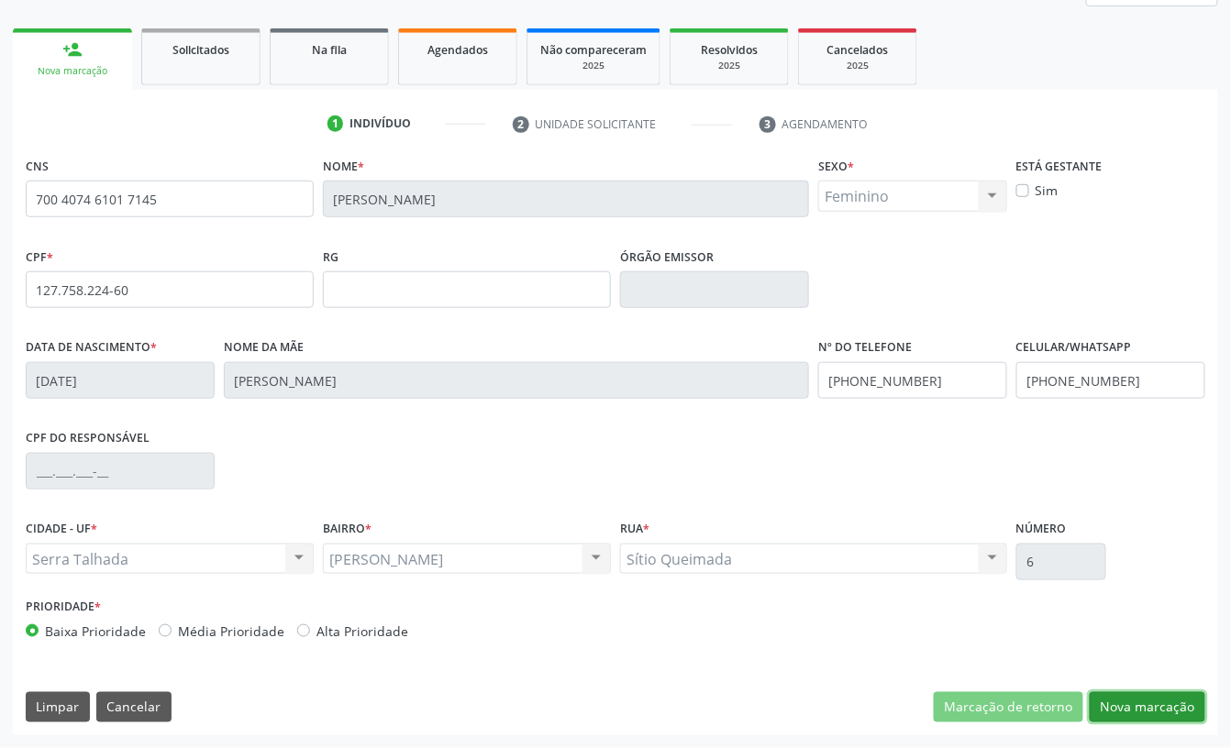
click at [1145, 693] on button "Nova marcação" at bounding box center [1147, 707] width 116 height 31
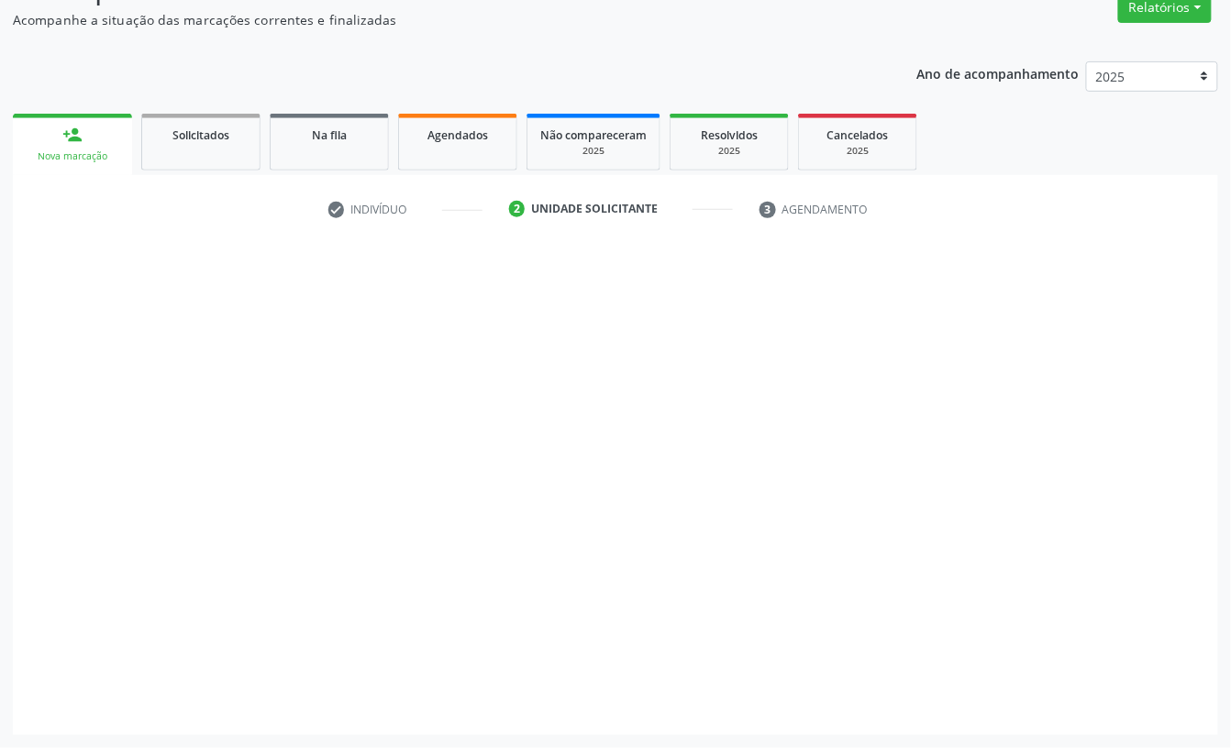
scroll to position [162, 0]
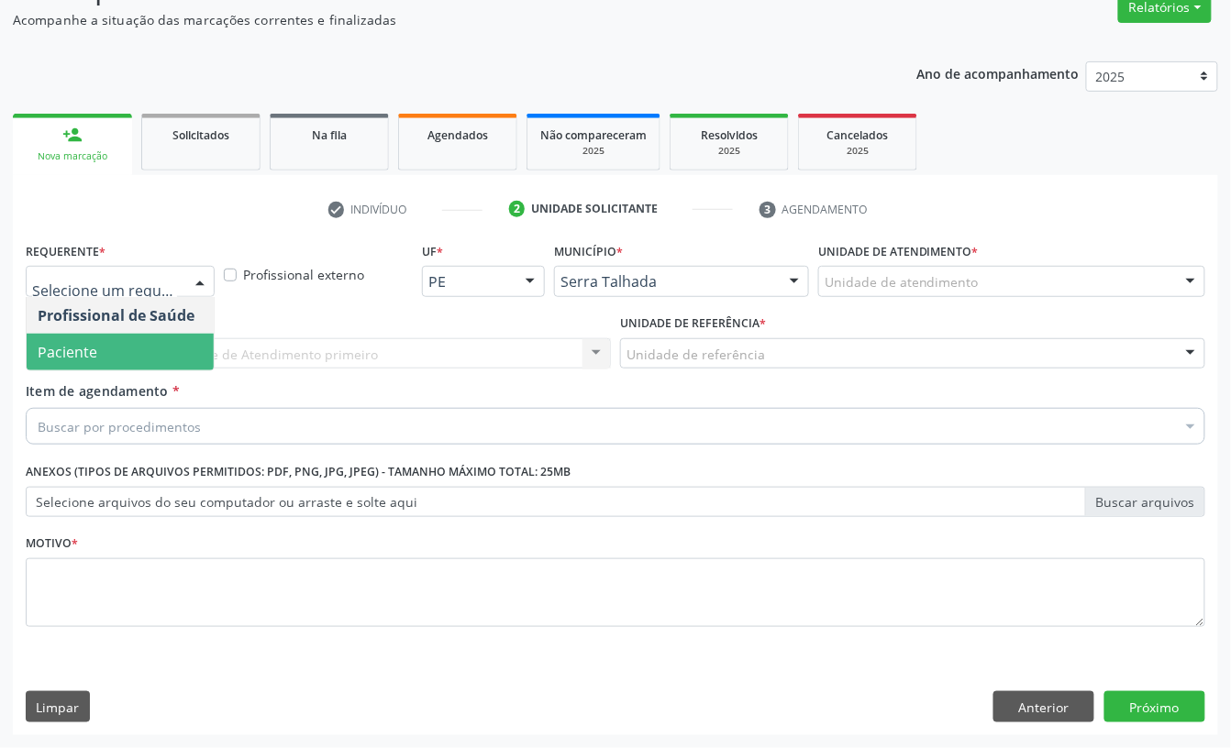
click at [128, 334] on span "Paciente" at bounding box center [120, 352] width 187 height 37
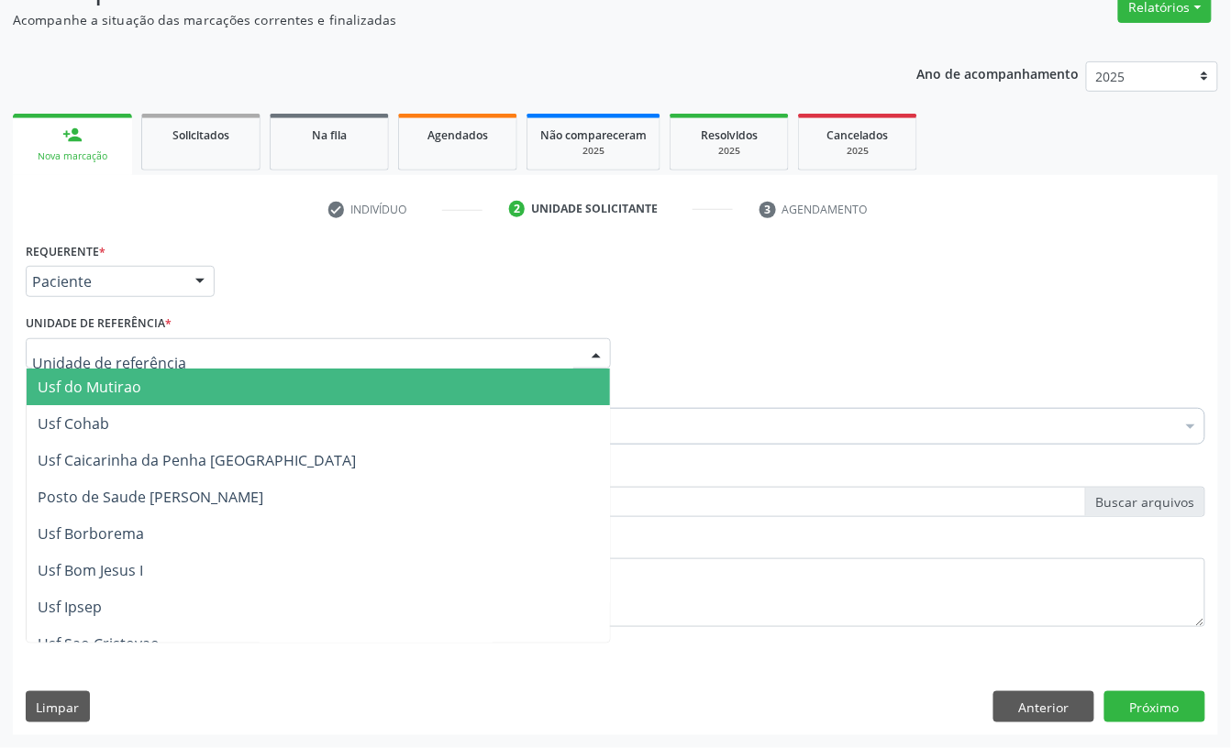
click at [127, 339] on div at bounding box center [318, 353] width 585 height 31
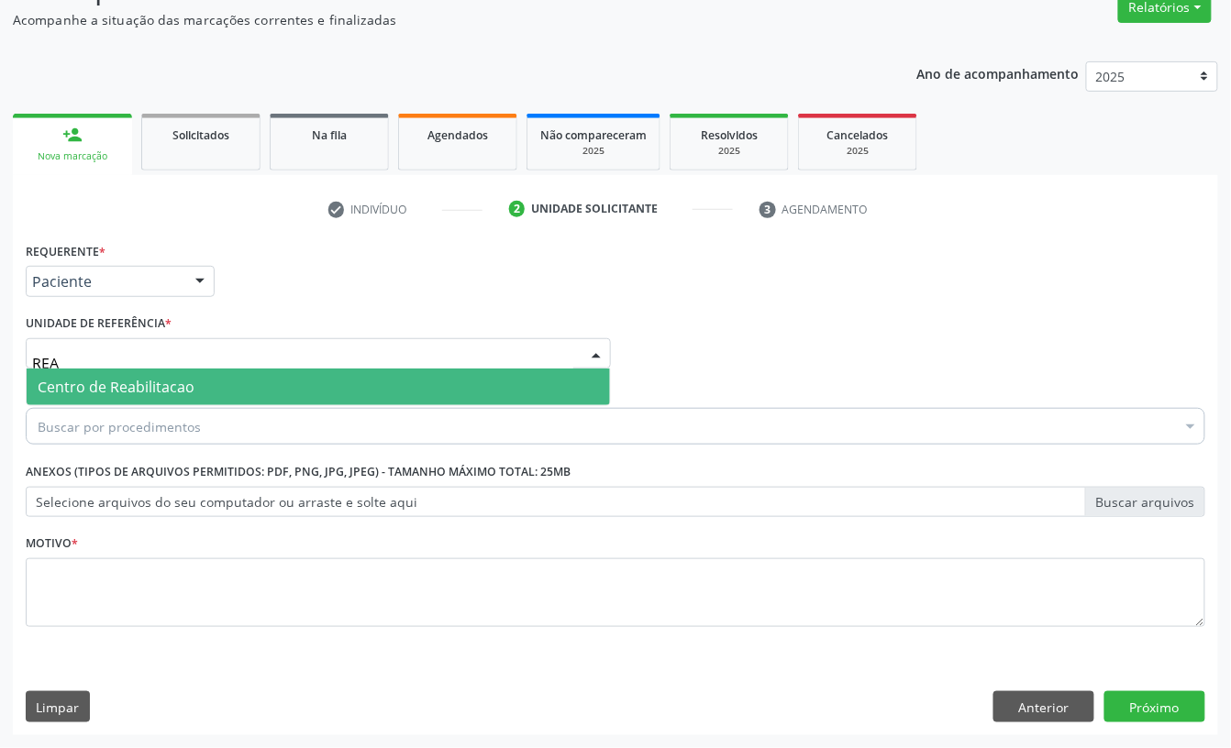
type input "REAB"
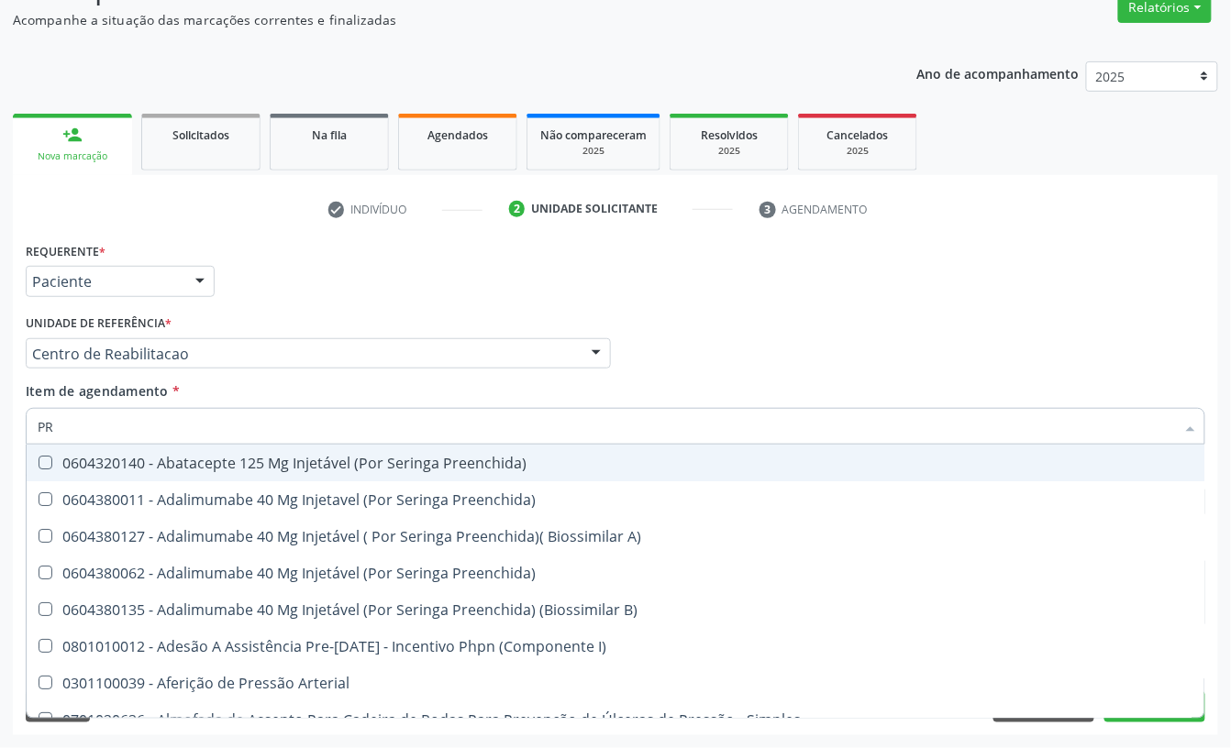
type input "P"
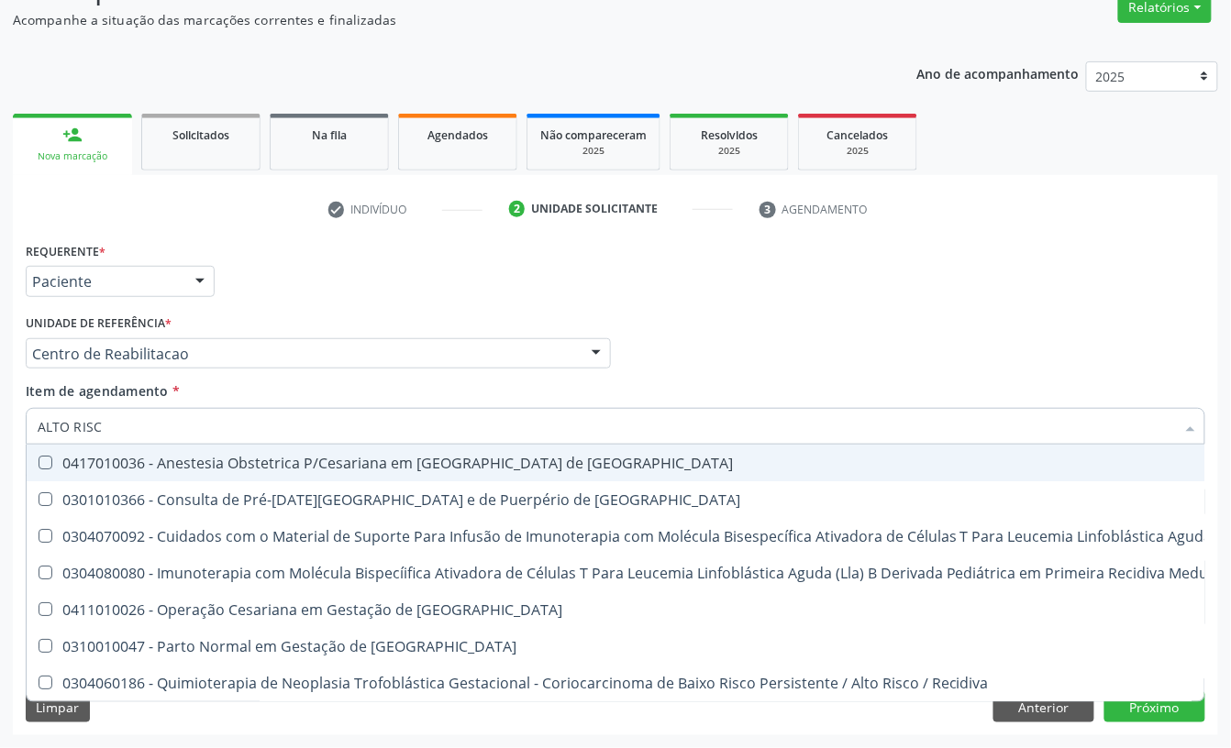
type input "ALTO RISCO"
click at [89, 459] on div "0417010036 - Anestesia Obstetrica P/Cesariana em [GEOGRAPHIC_DATA] de [GEOGRAPH…" at bounding box center [979, 463] width 1883 height 15
checkbox Risco "true"
click at [275, 321] on div "Unidade de referência * Centro de Reabilitacao Usf do Mutirao Usf Cohab Usf Cai…" at bounding box center [318, 339] width 585 height 59
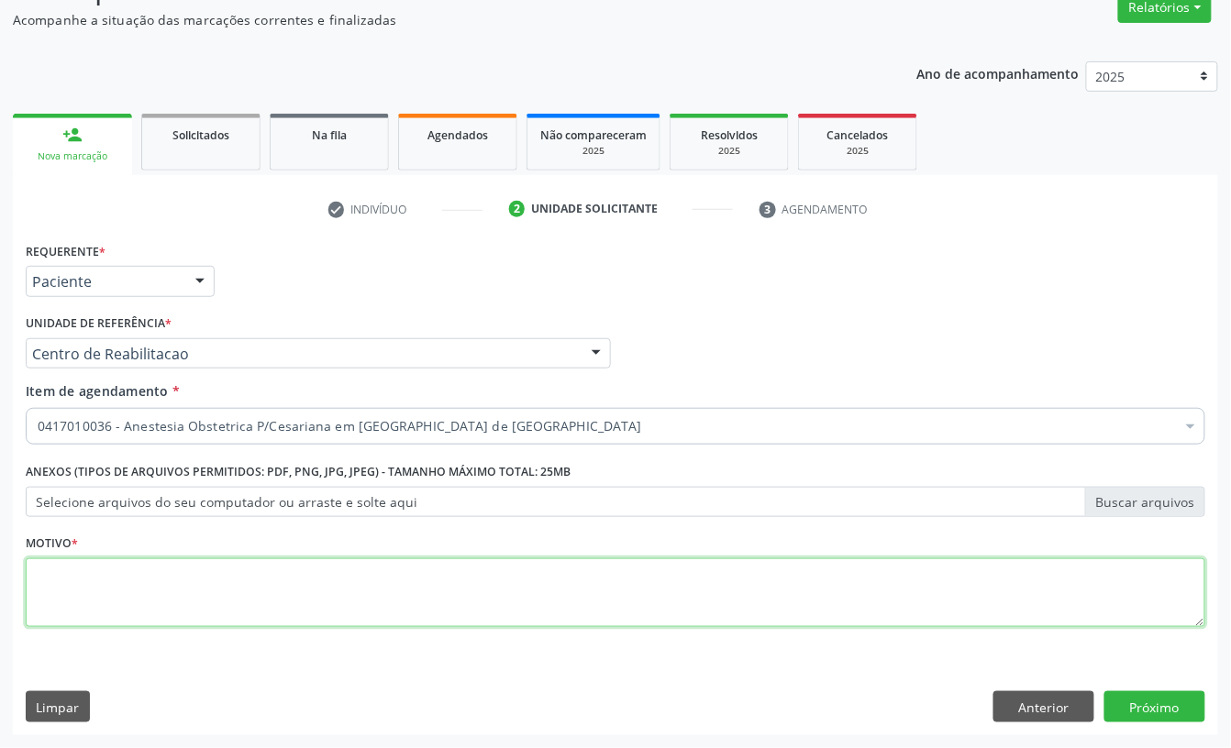
click at [79, 566] on textarea at bounding box center [615, 593] width 1179 height 70
type textarea "A"
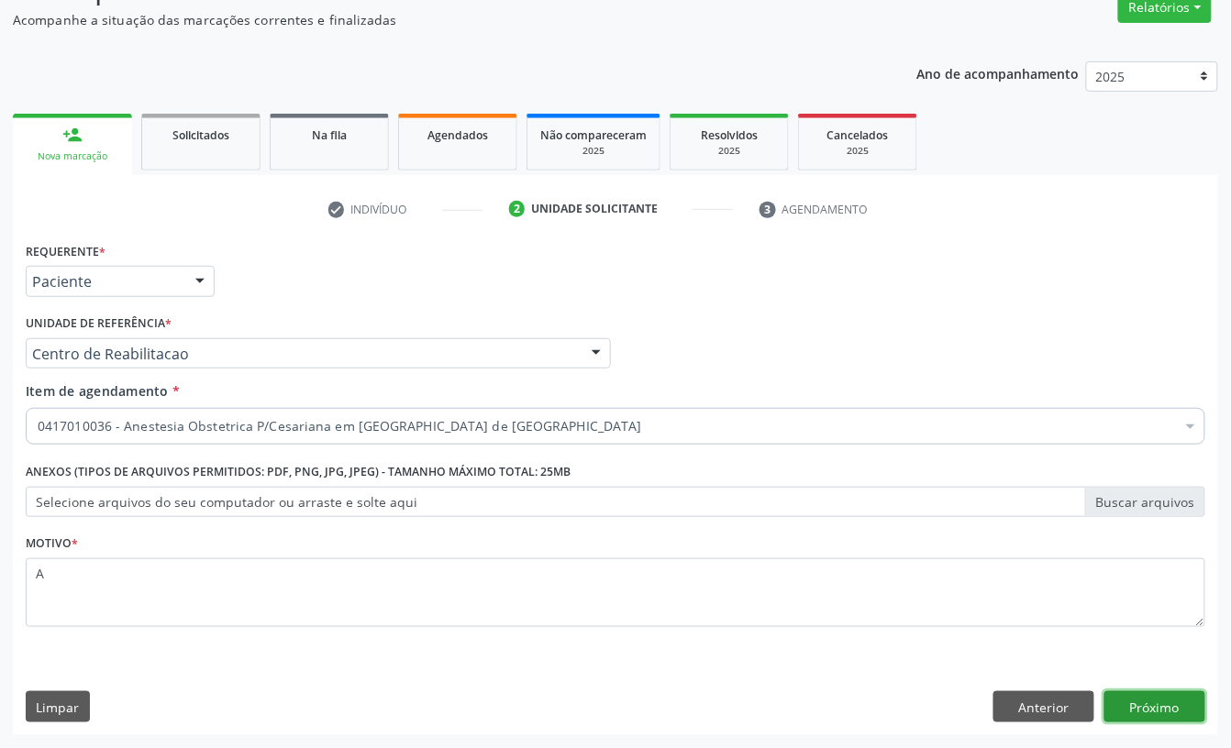
click at [1170, 701] on button "Próximo" at bounding box center [1154, 706] width 101 height 31
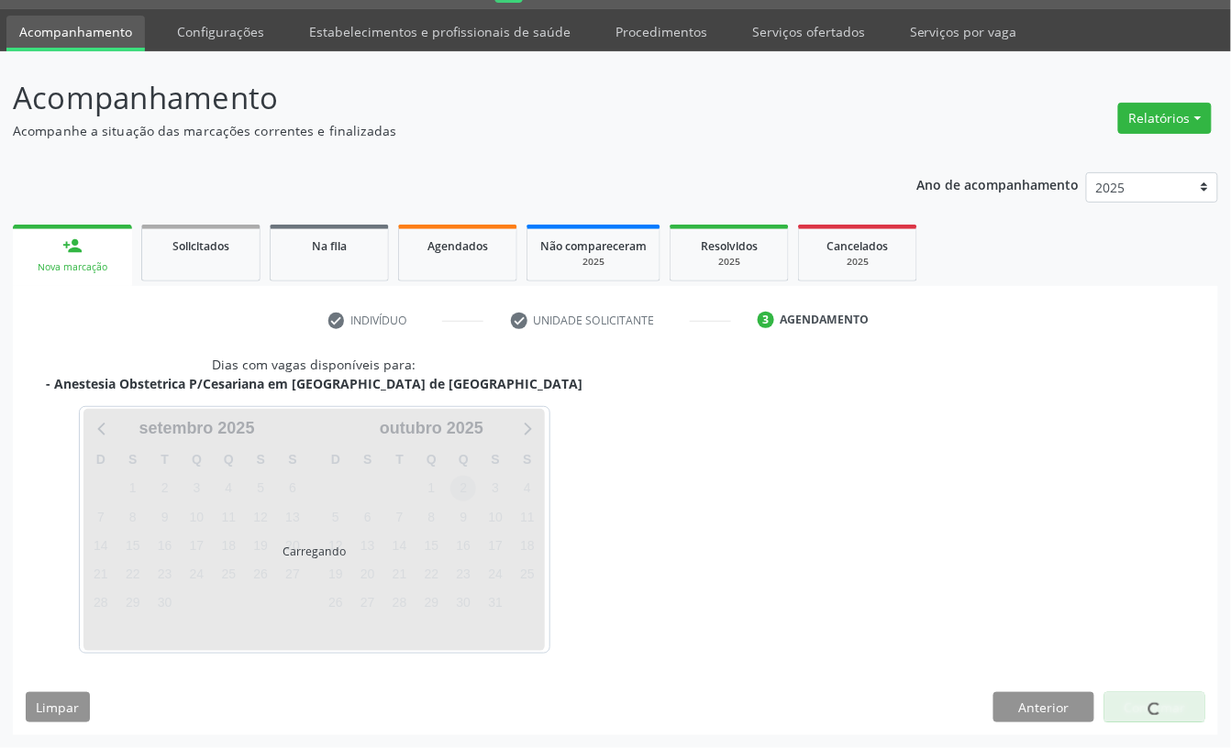
scroll to position [106, 0]
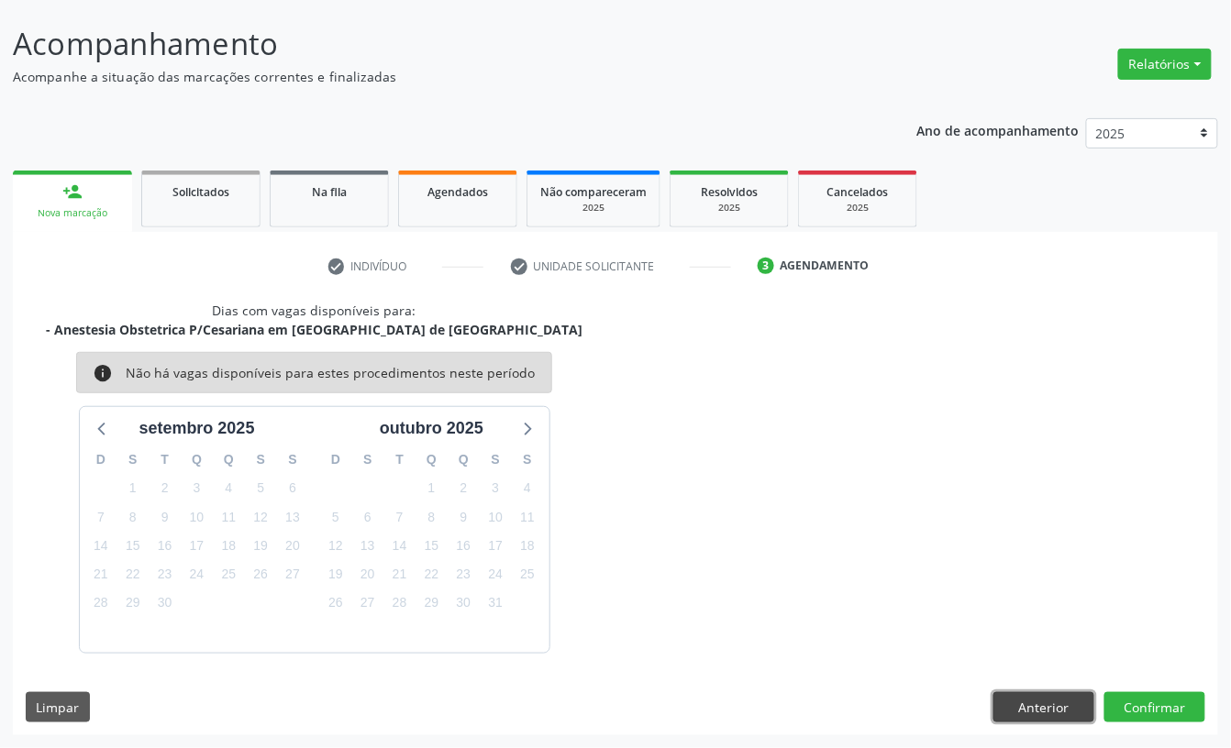
click at [1035, 708] on button "Anterior" at bounding box center [1043, 707] width 101 height 31
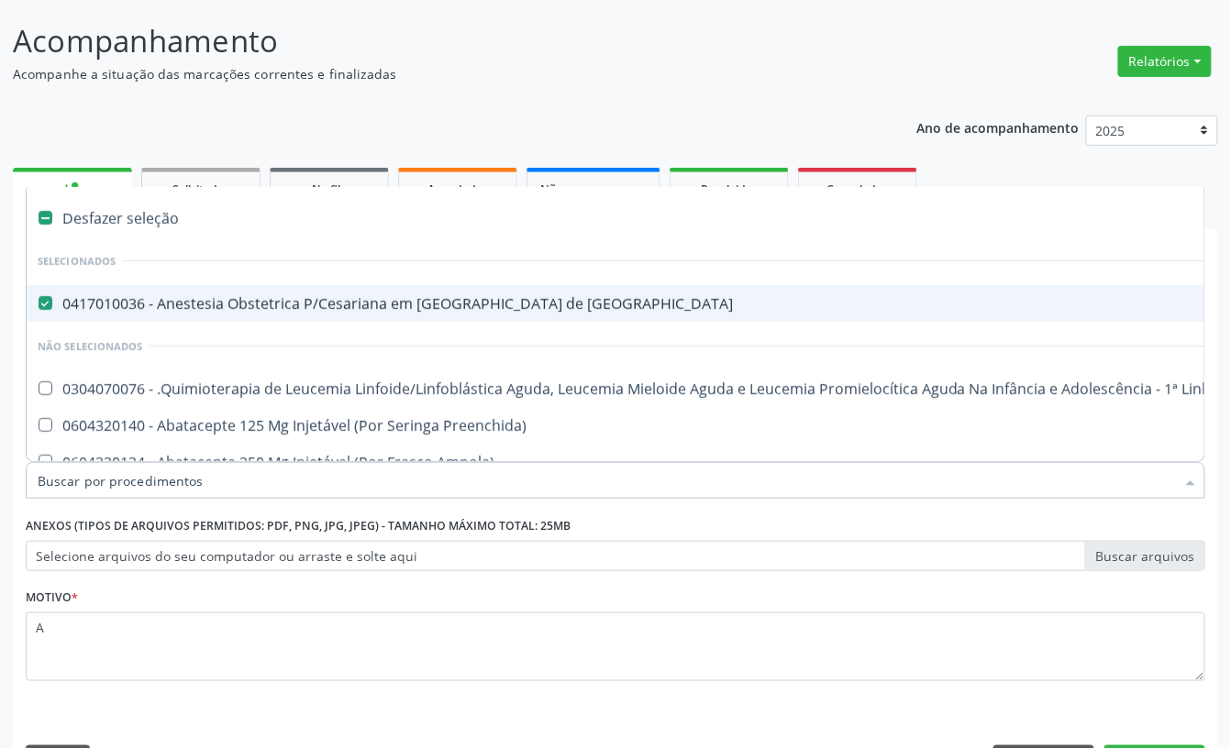
click at [272, 311] on div "0417010036 - Anestesia Obstetrica P/Cesariana em [GEOGRAPHIC_DATA] de [GEOGRAPH…" at bounding box center [752, 303] width 1428 height 15
checkbox Risco "false"
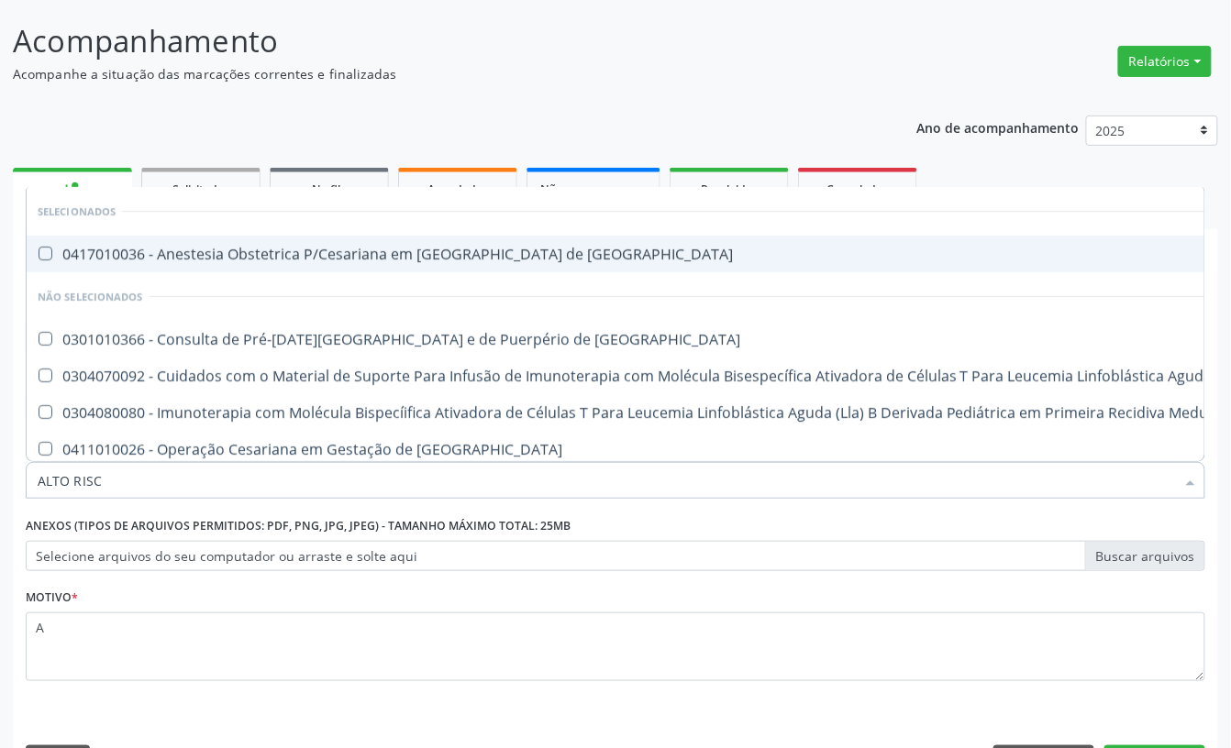
type input "ALTO RISCO"
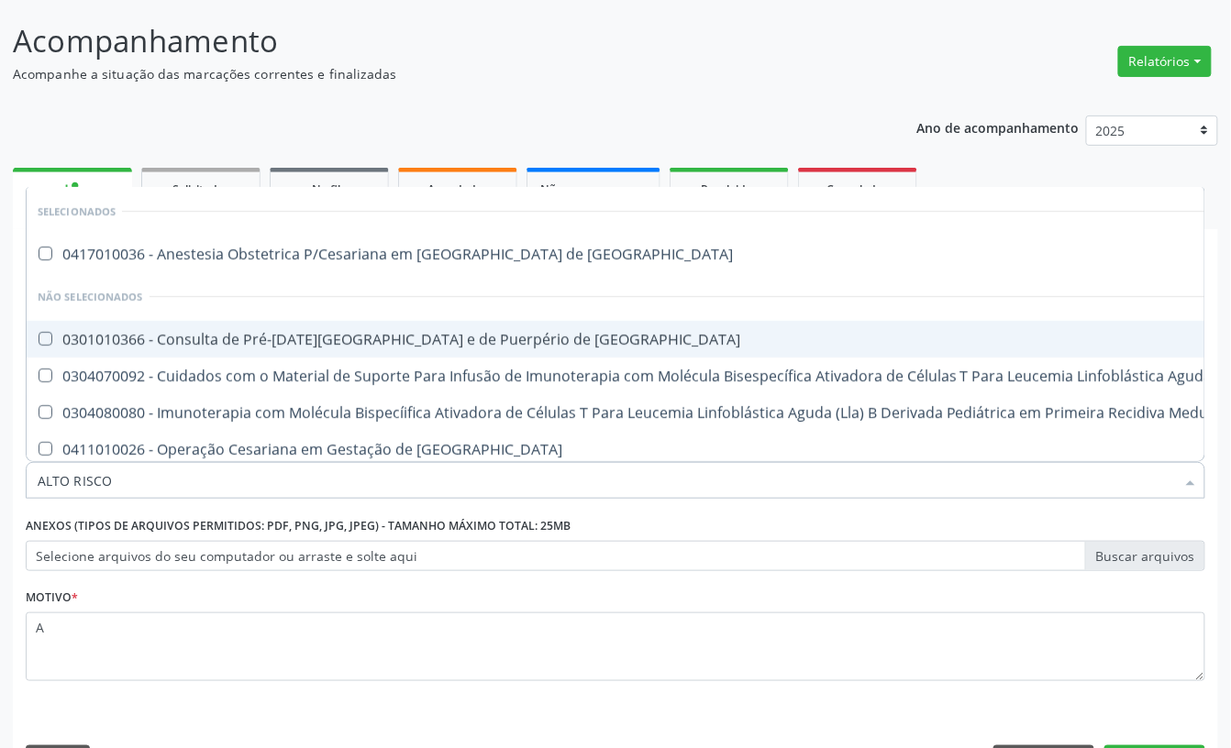
click at [281, 341] on div "0301010366 - Consulta de Pré-[DATE][GEOGRAPHIC_DATA] e de Puerpério de [GEOGRAP…" at bounding box center [979, 339] width 1883 height 15
checkbox Risco "true"
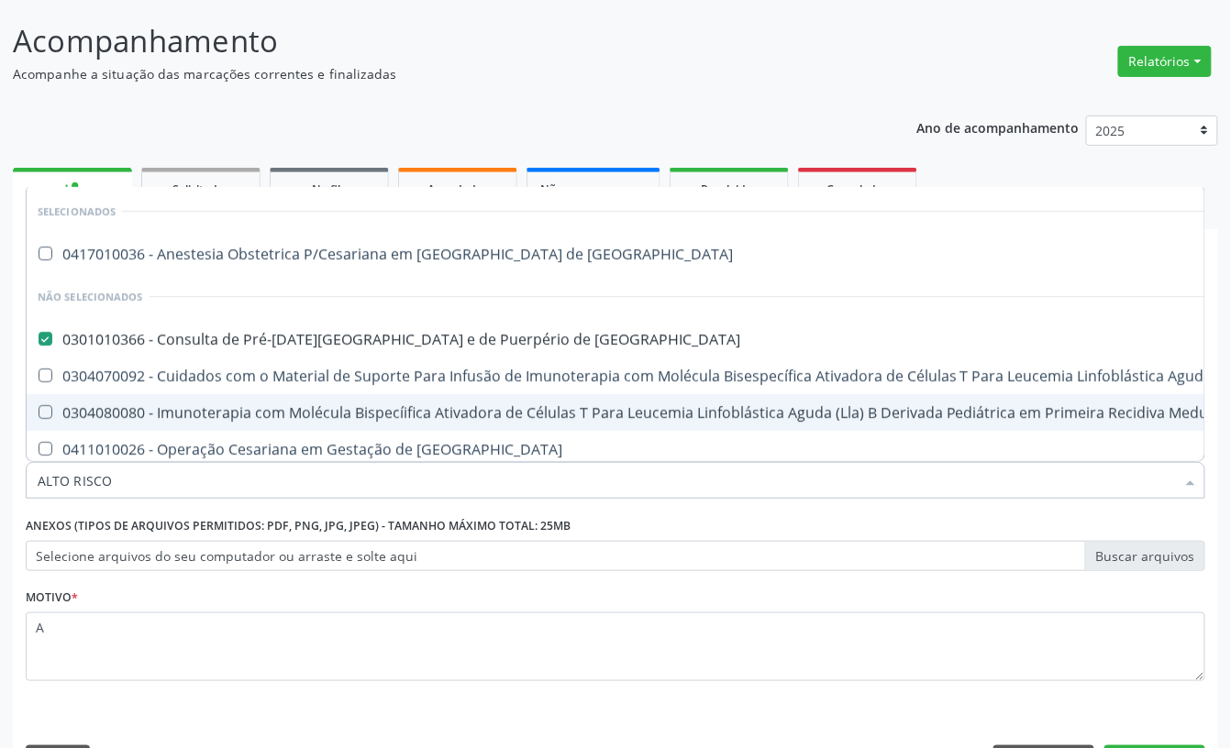
click at [985, 693] on fieldset "Motivo * A" at bounding box center [615, 639] width 1179 height 110
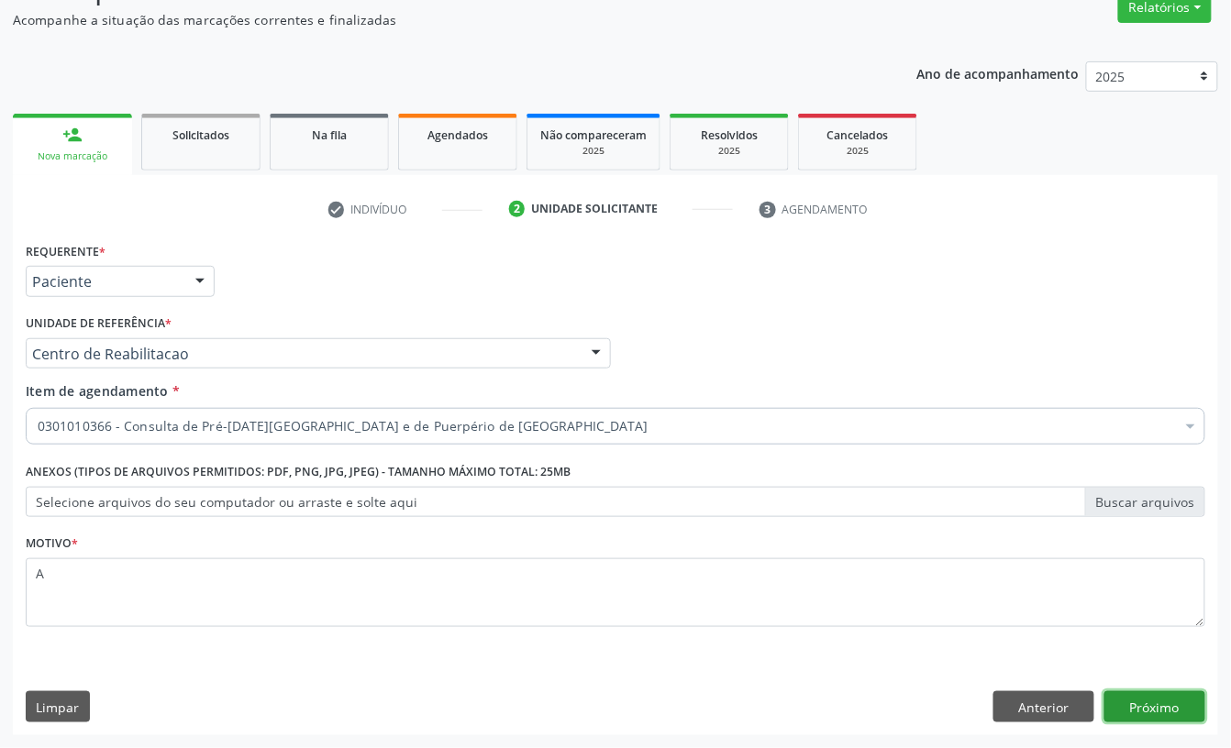
click at [1164, 708] on button "Próximo" at bounding box center [1154, 706] width 101 height 31
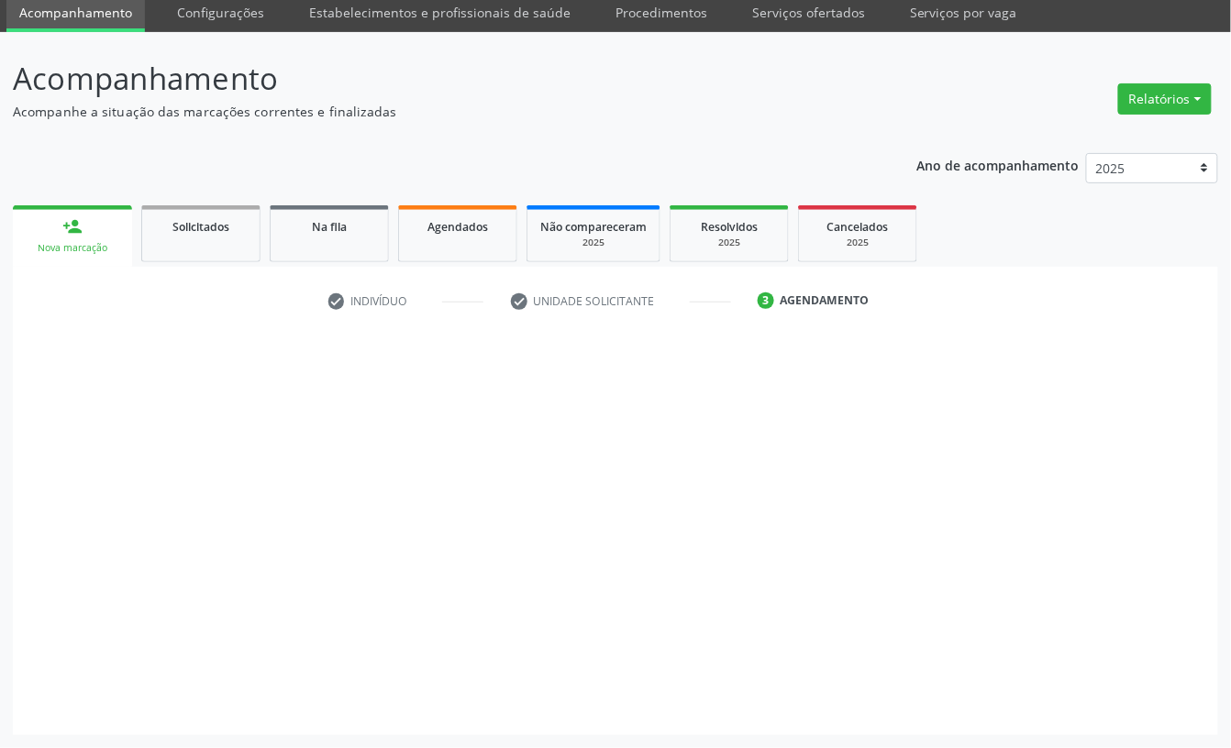
scroll to position [51, 0]
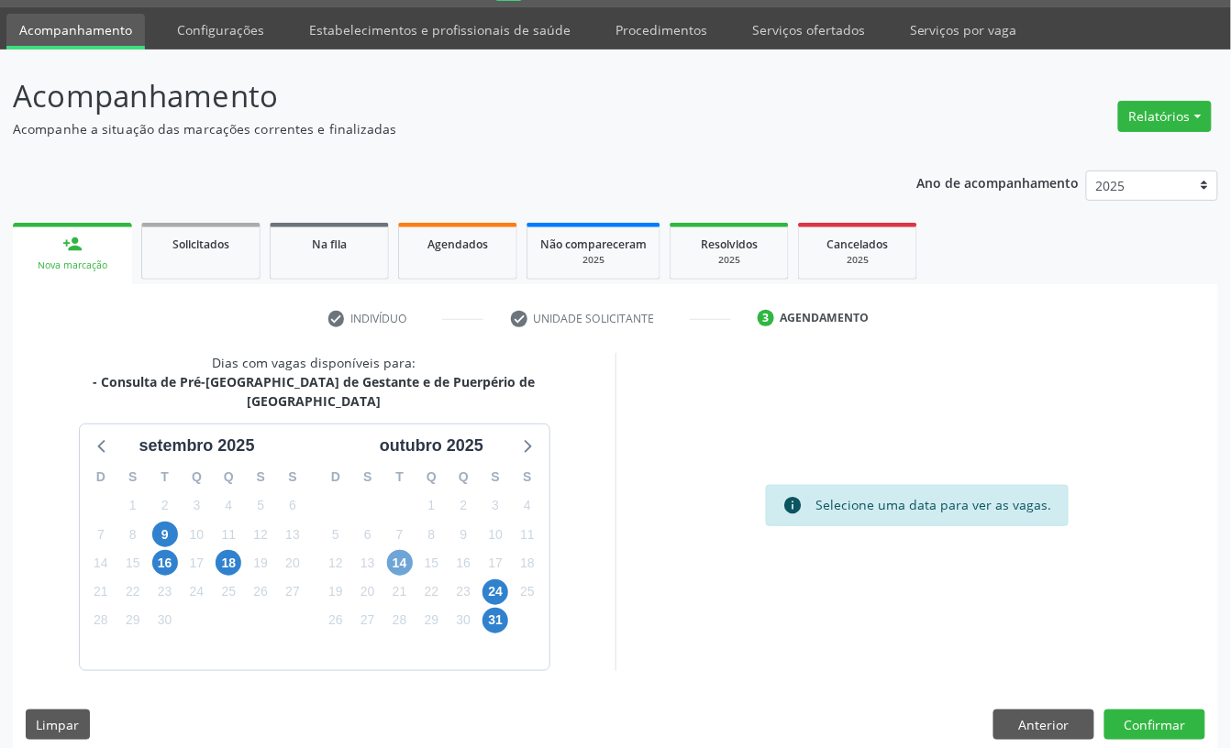
click at [400, 550] on span "14" at bounding box center [400, 563] width 26 height 26
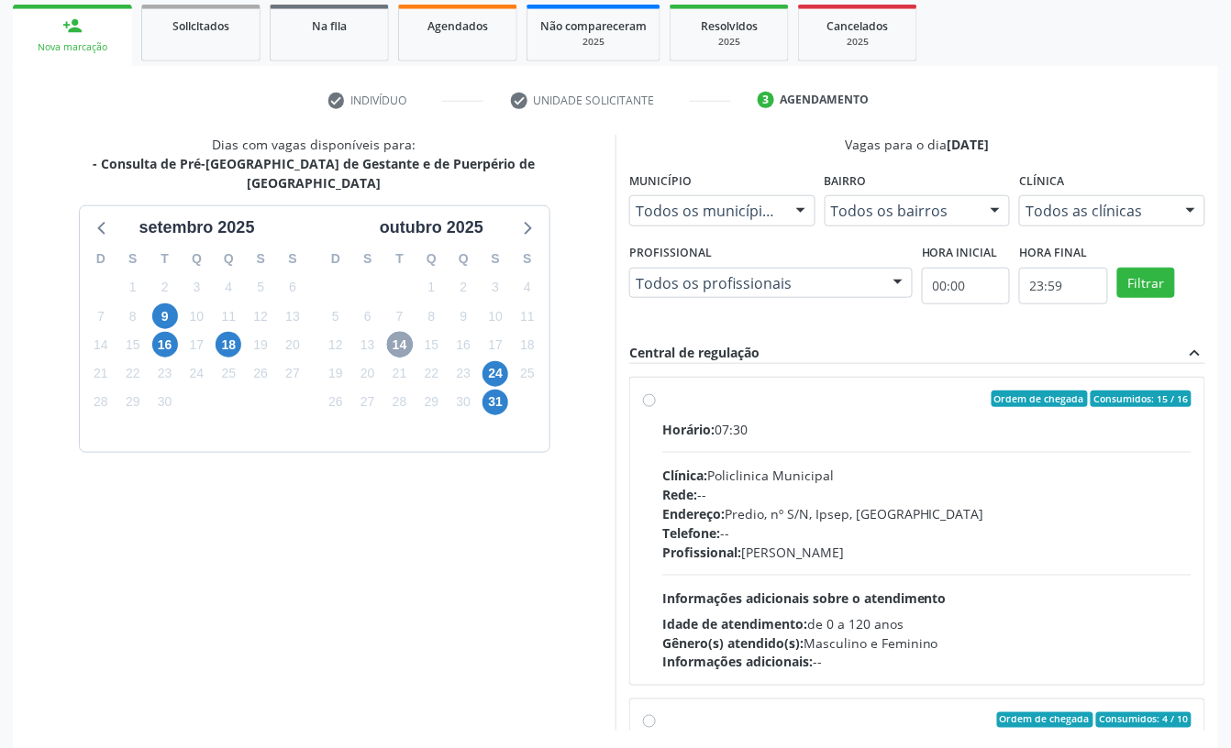
scroll to position [348, 0]
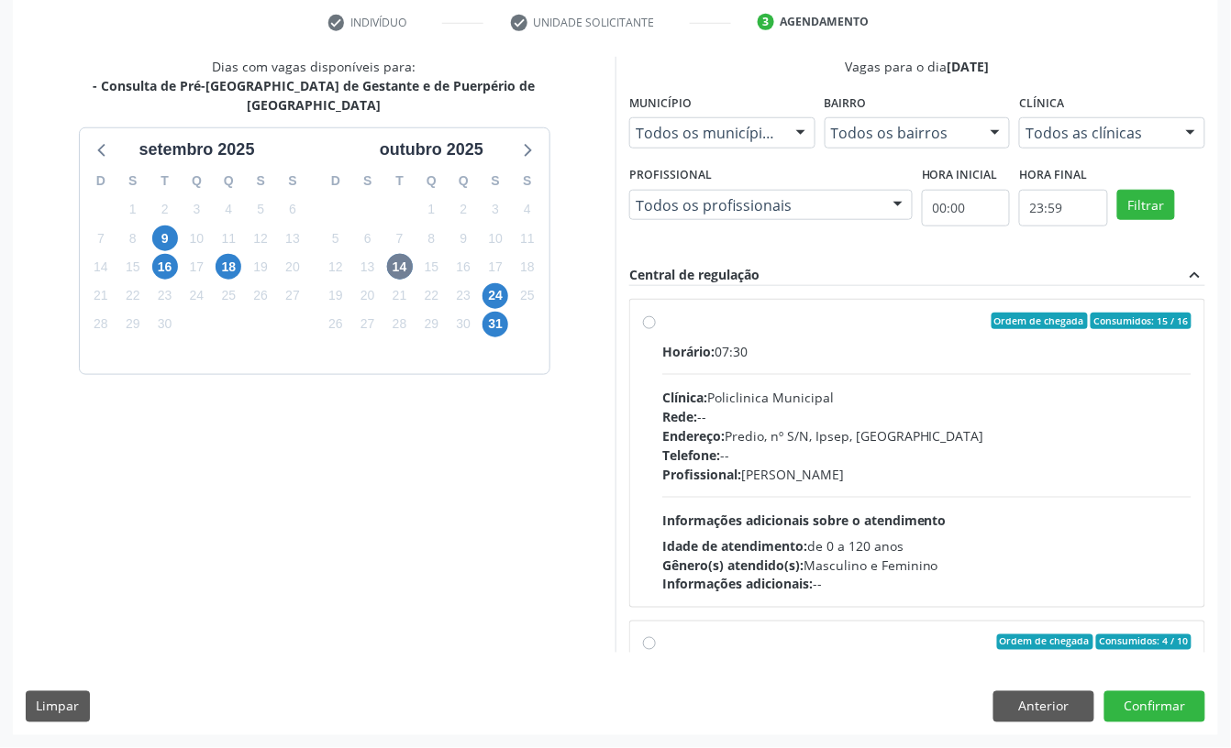
click at [757, 452] on div "Telefone: --" at bounding box center [926, 455] width 529 height 19
click at [656, 329] on input "Ordem de chegada Consumidos: 15 / 16 Horário: 07:30 Clínica: Policlinica Munici…" at bounding box center [649, 321] width 13 height 17
radio input "true"
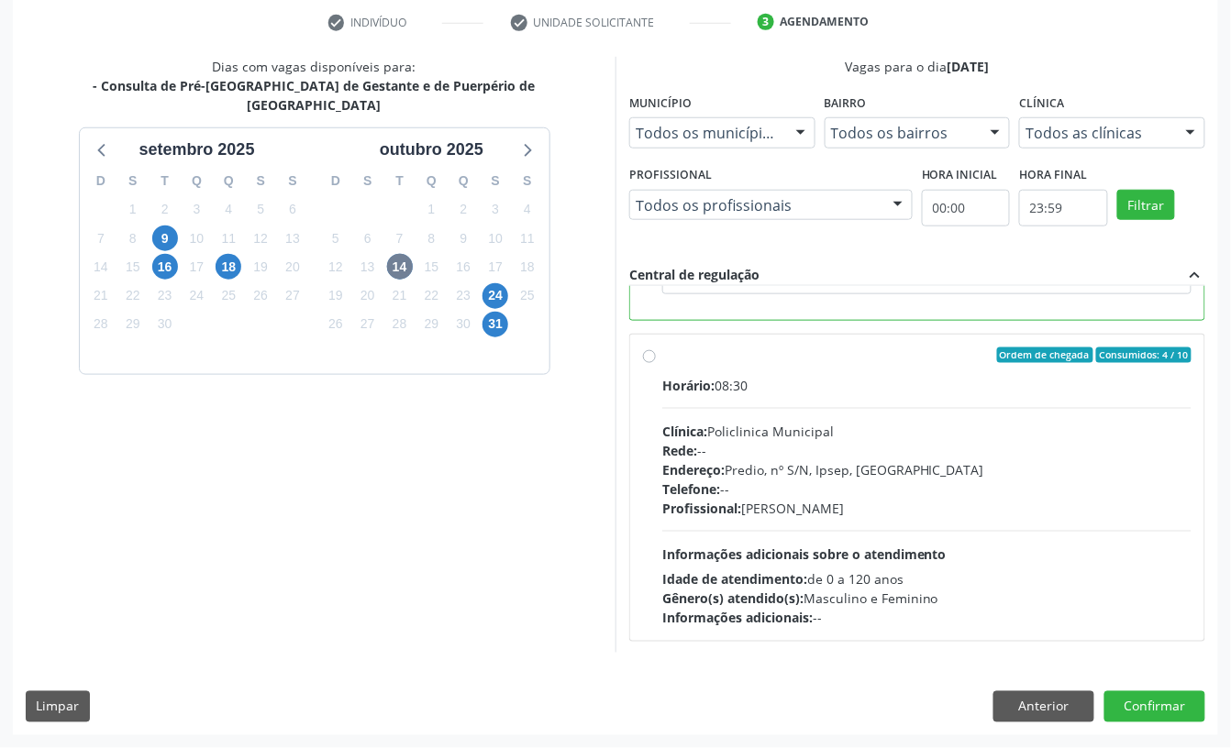
scroll to position [415, 0]
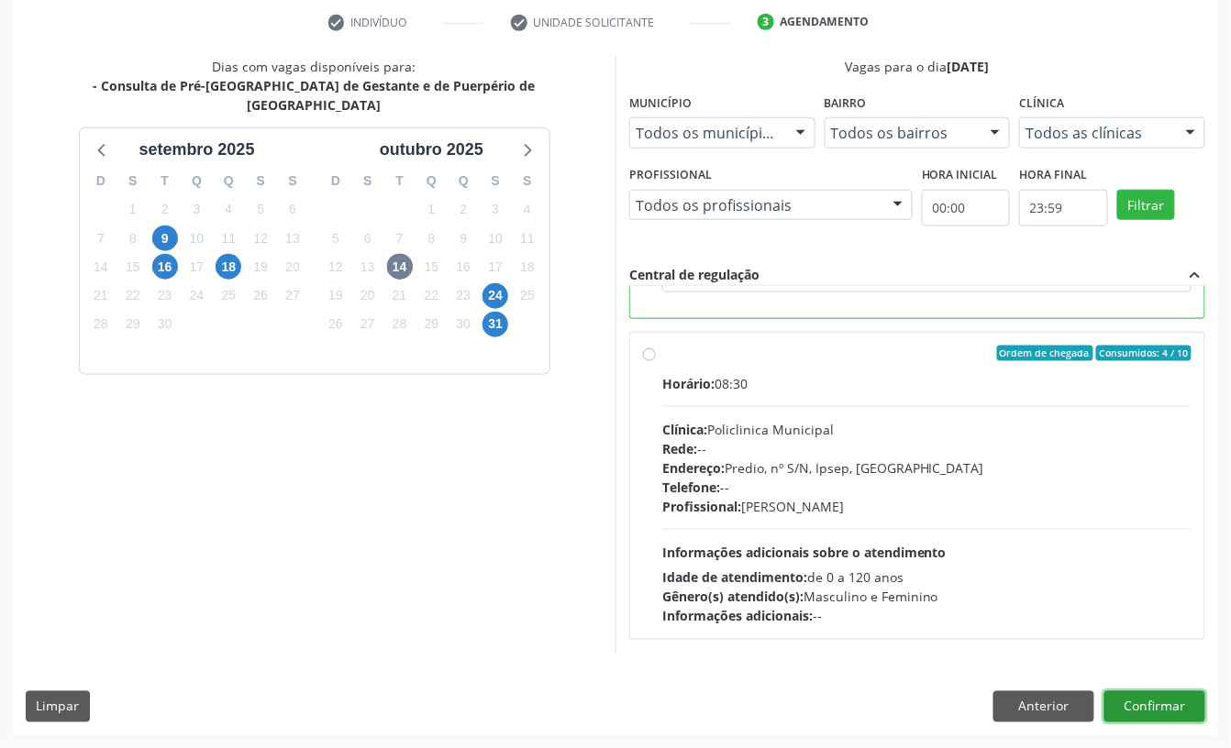
click at [1183, 704] on button "Confirmar" at bounding box center [1154, 706] width 101 height 31
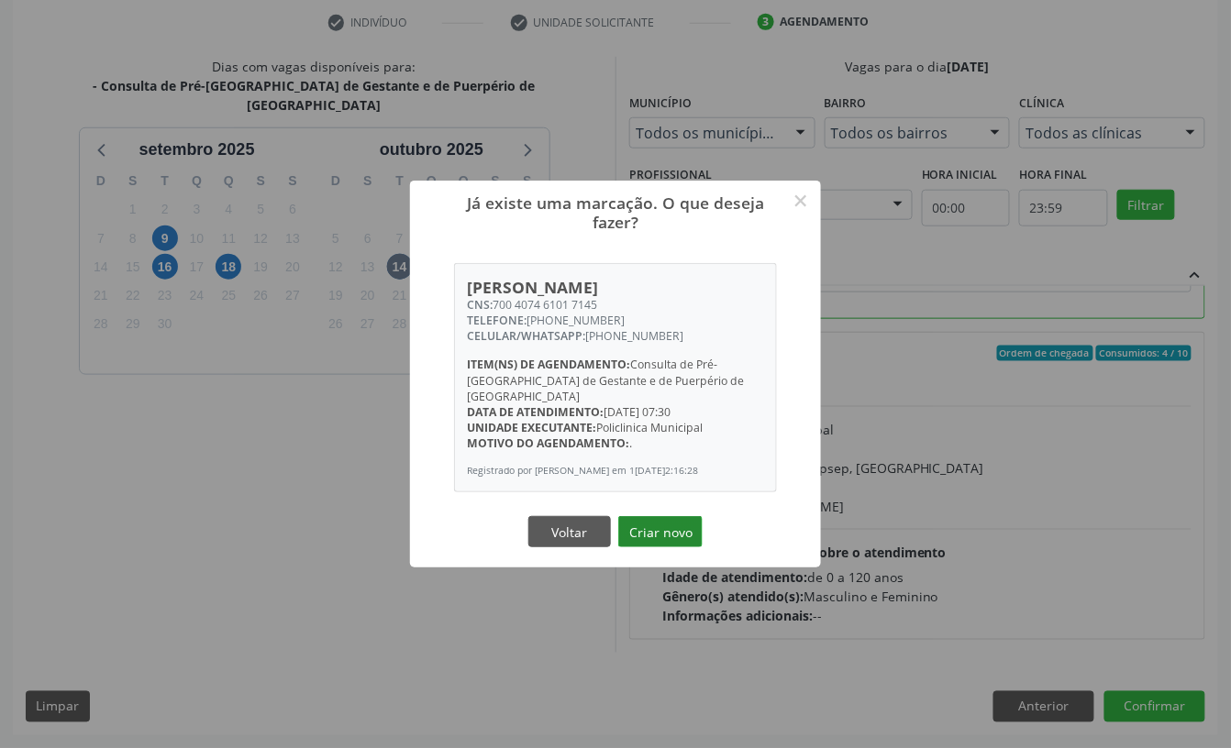
click at [636, 529] on button "Criar novo" at bounding box center [660, 531] width 84 height 31
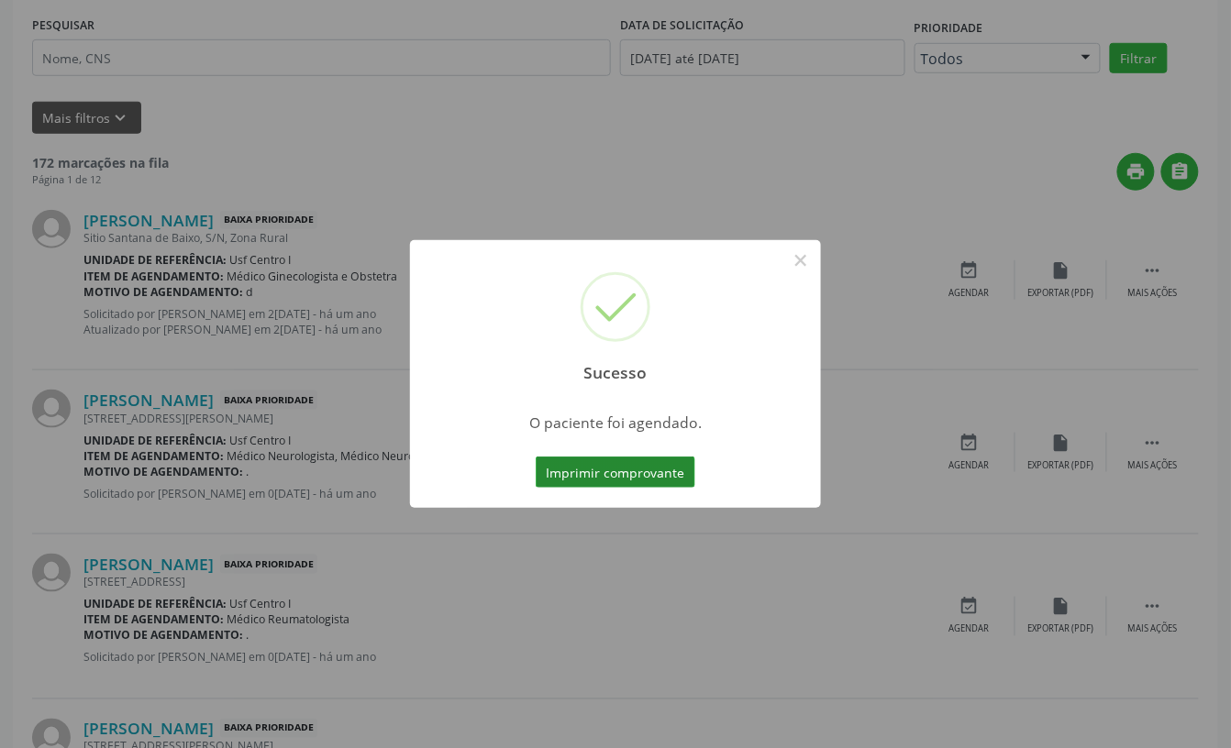
scroll to position [0, 0]
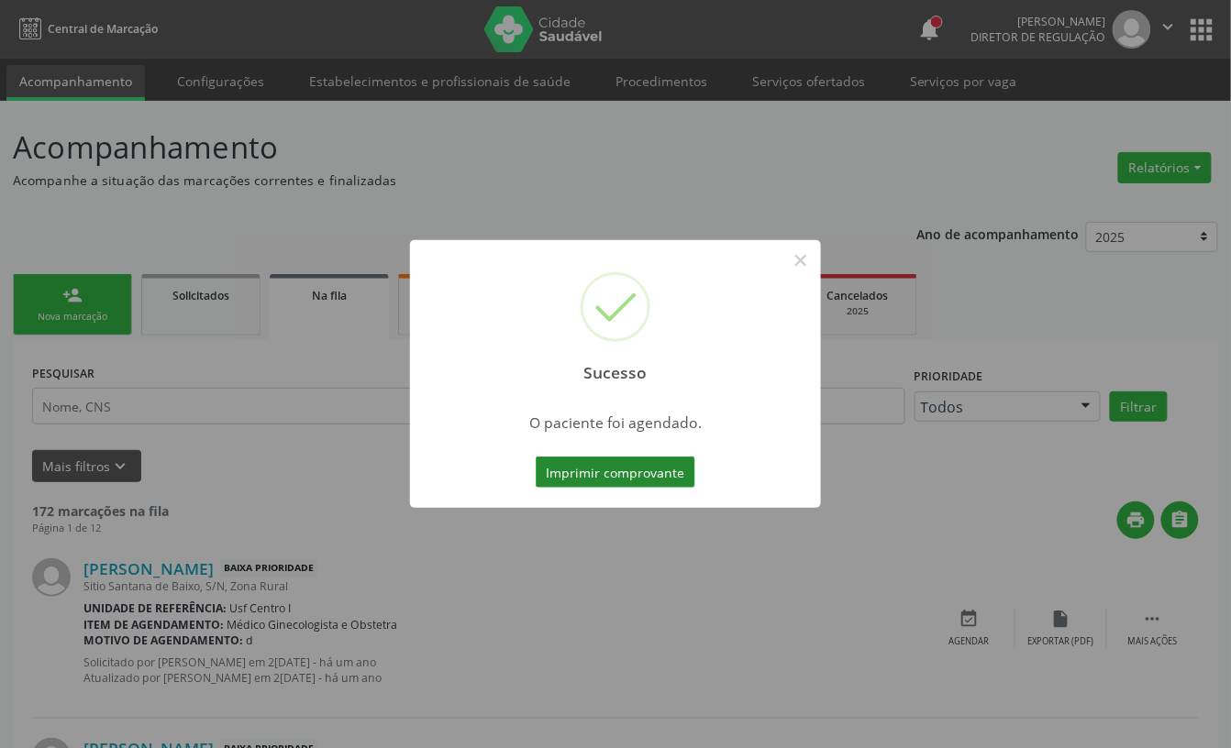
click at [669, 477] on button "Imprimir comprovante" at bounding box center [616, 472] width 160 height 31
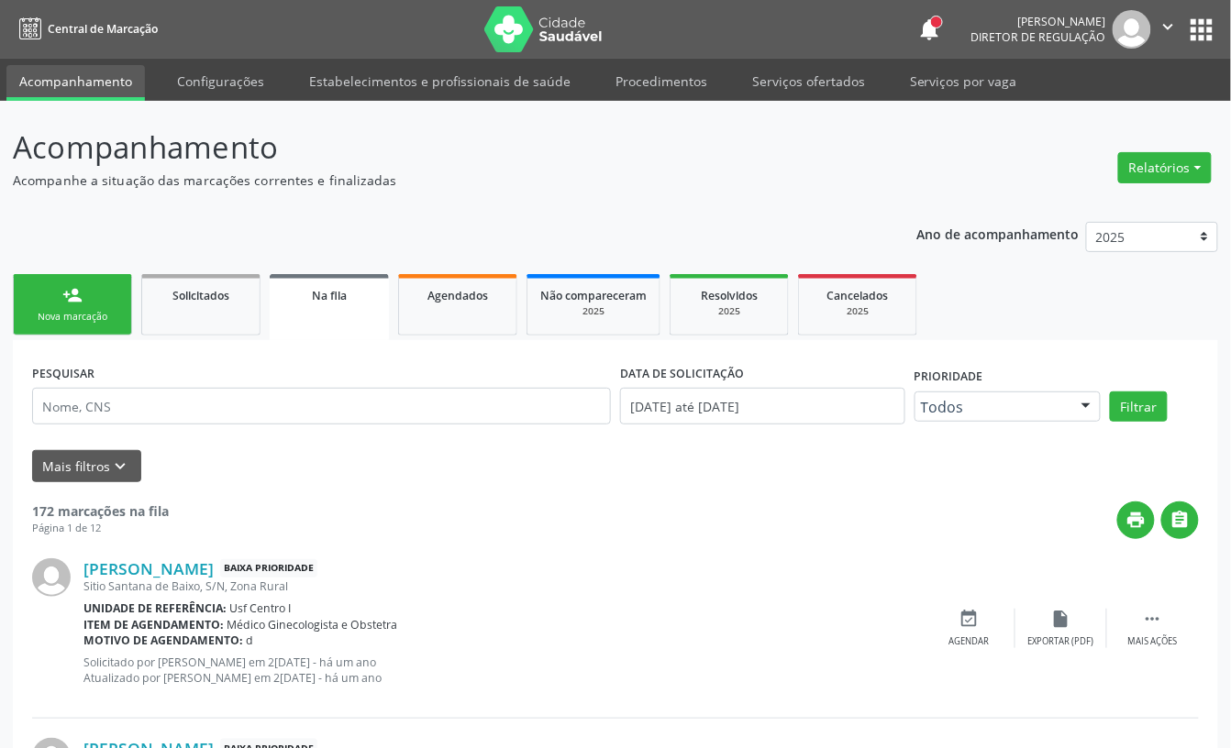
click at [85, 301] on link "person_add Nova marcação" at bounding box center [72, 304] width 119 height 61
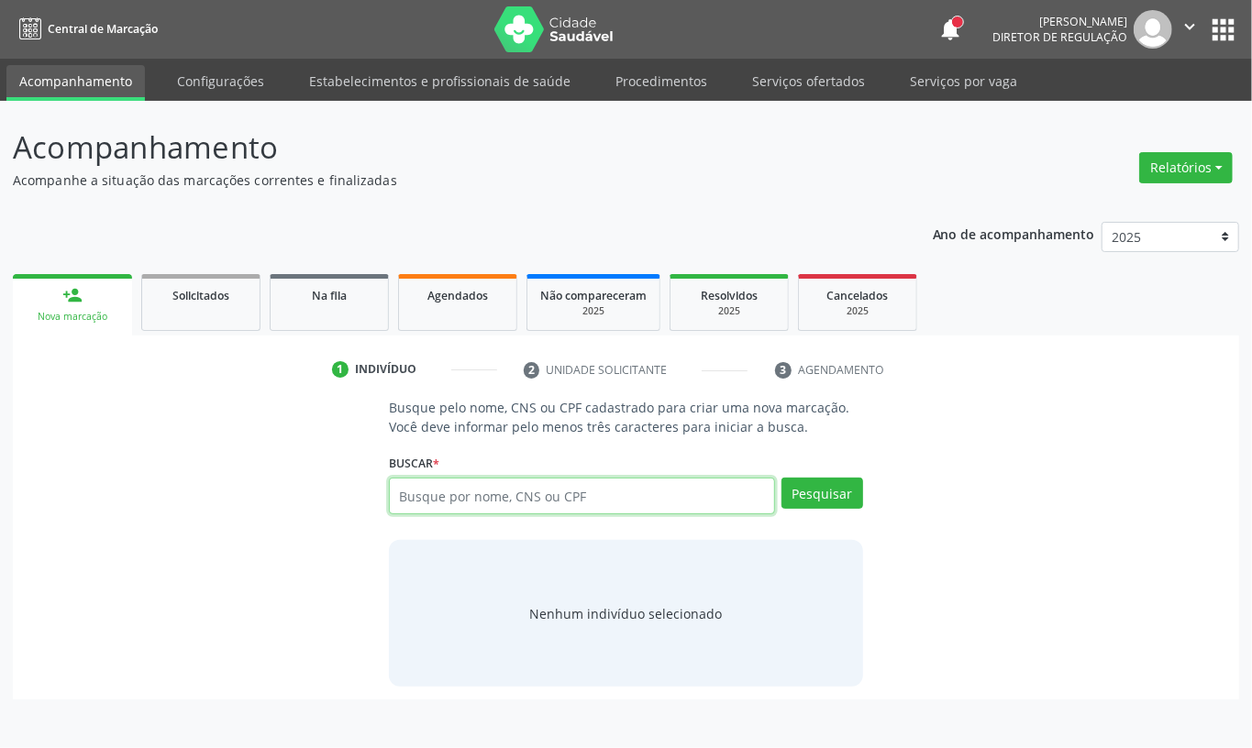
click at [449, 491] on input "text" at bounding box center [582, 496] width 386 height 37
type input "898005914225088"
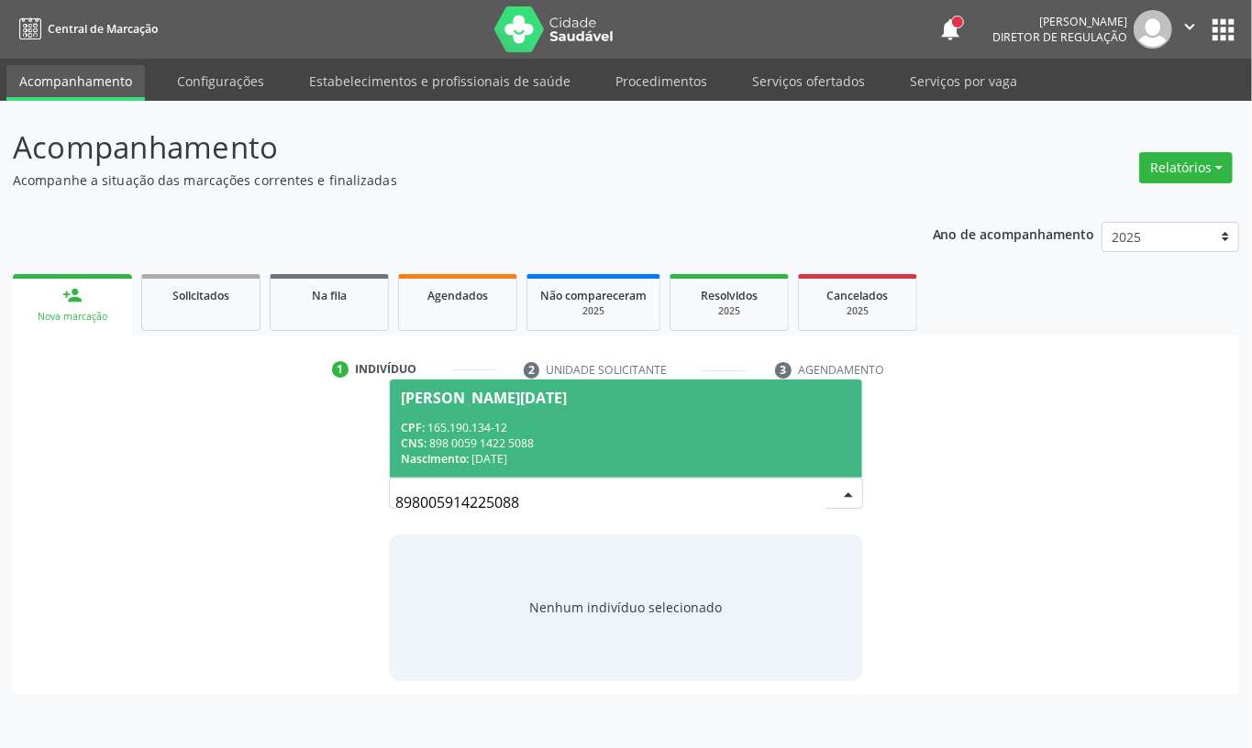
click at [489, 459] on div "Nascimento: 04/06/2019" at bounding box center [626, 459] width 450 height 16
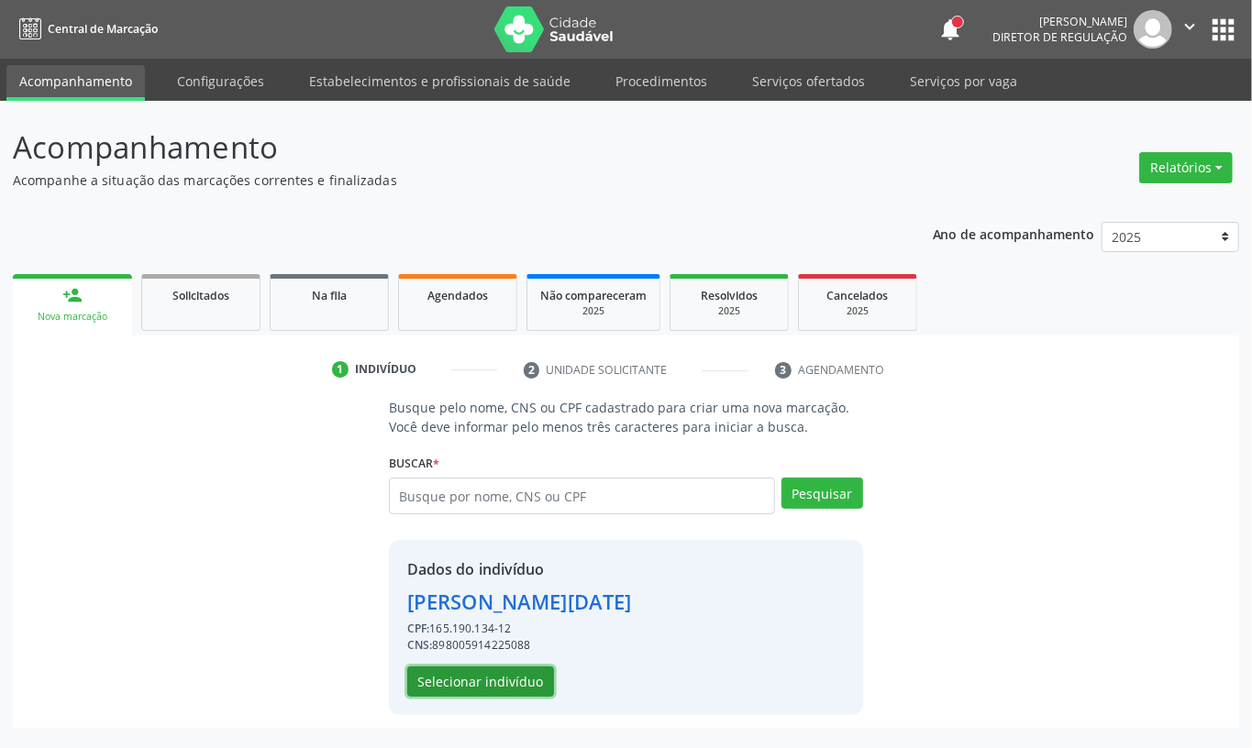
click at [464, 673] on button "Selecionar indivíduo" at bounding box center [480, 682] width 147 height 31
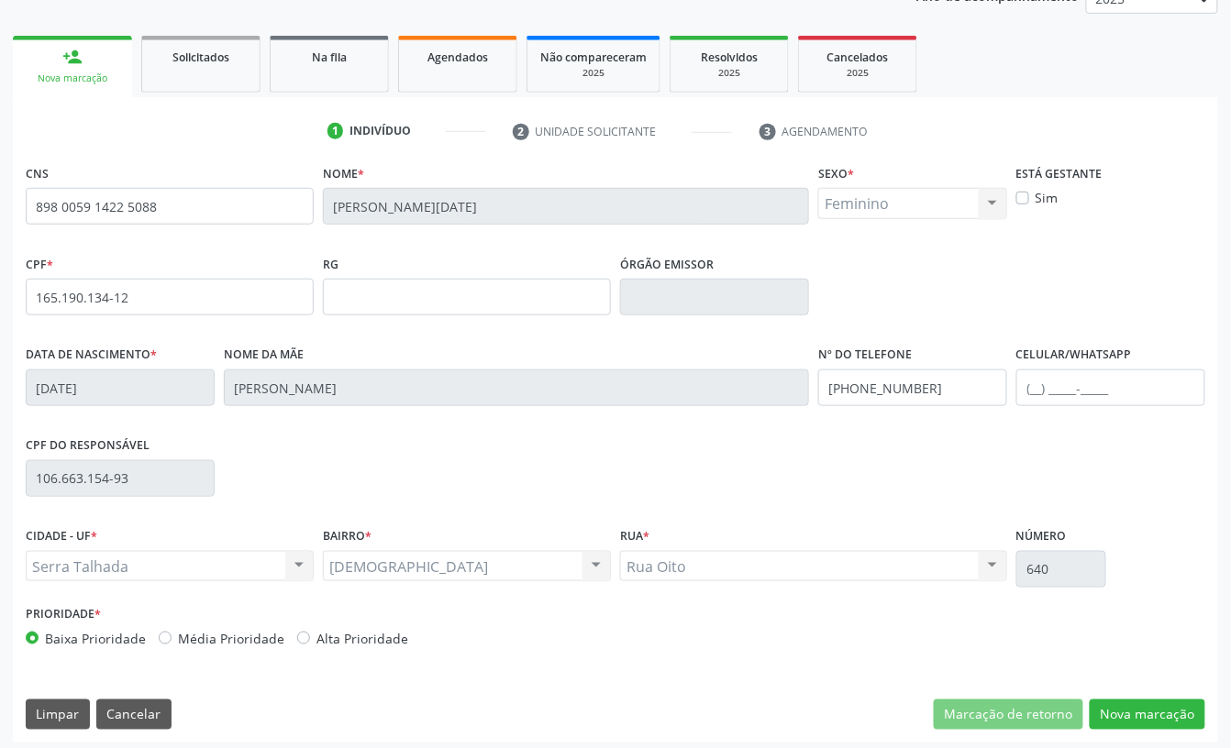
scroll to position [247, 0]
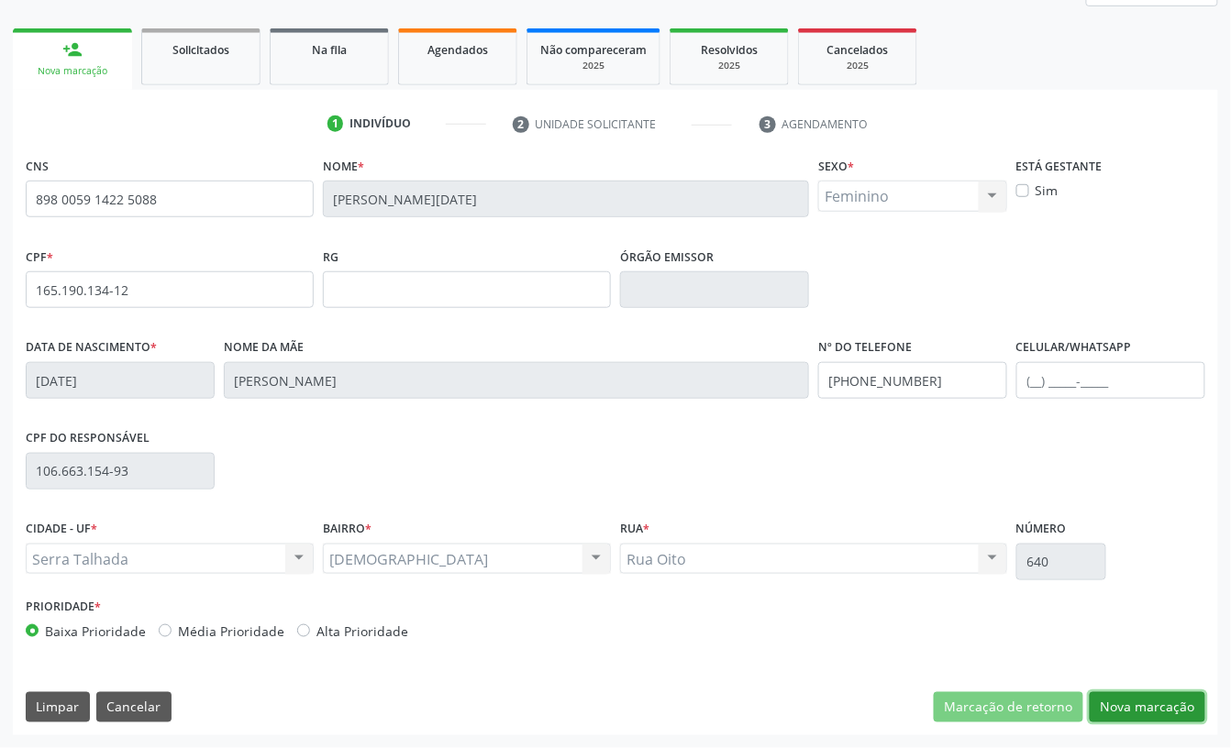
click at [1167, 702] on button "Nova marcação" at bounding box center [1147, 707] width 116 height 31
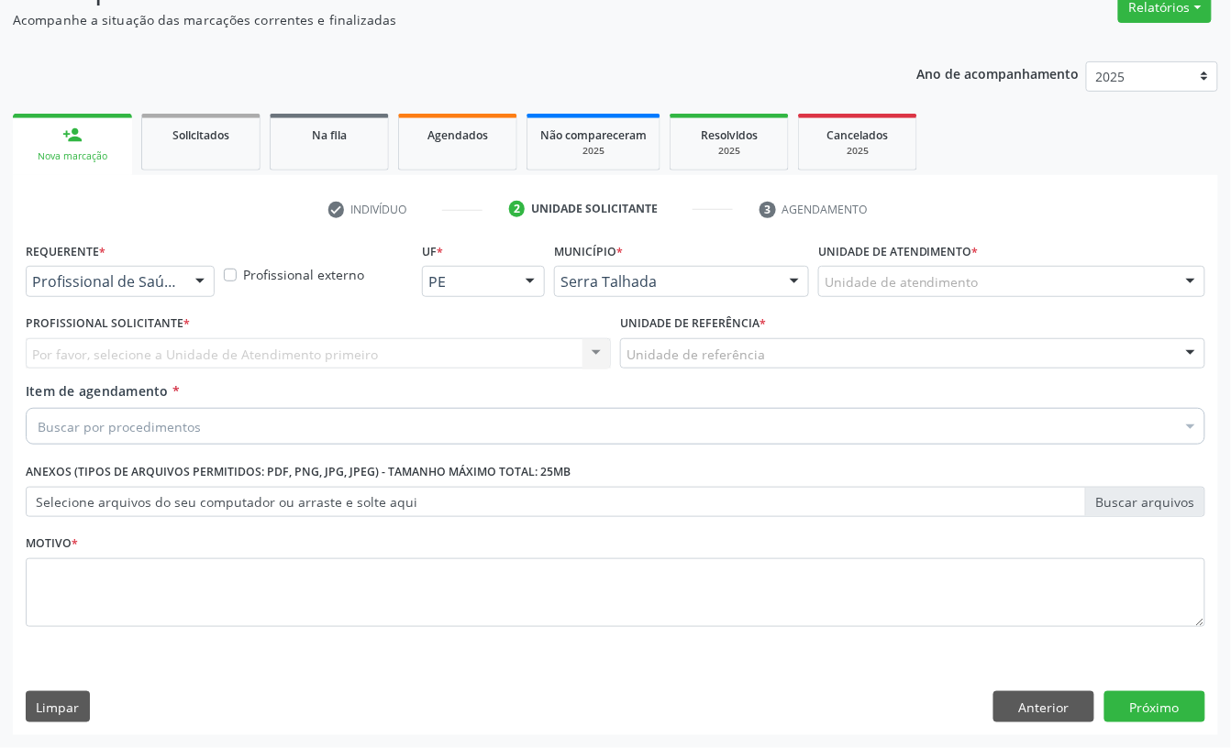
scroll to position [162, 0]
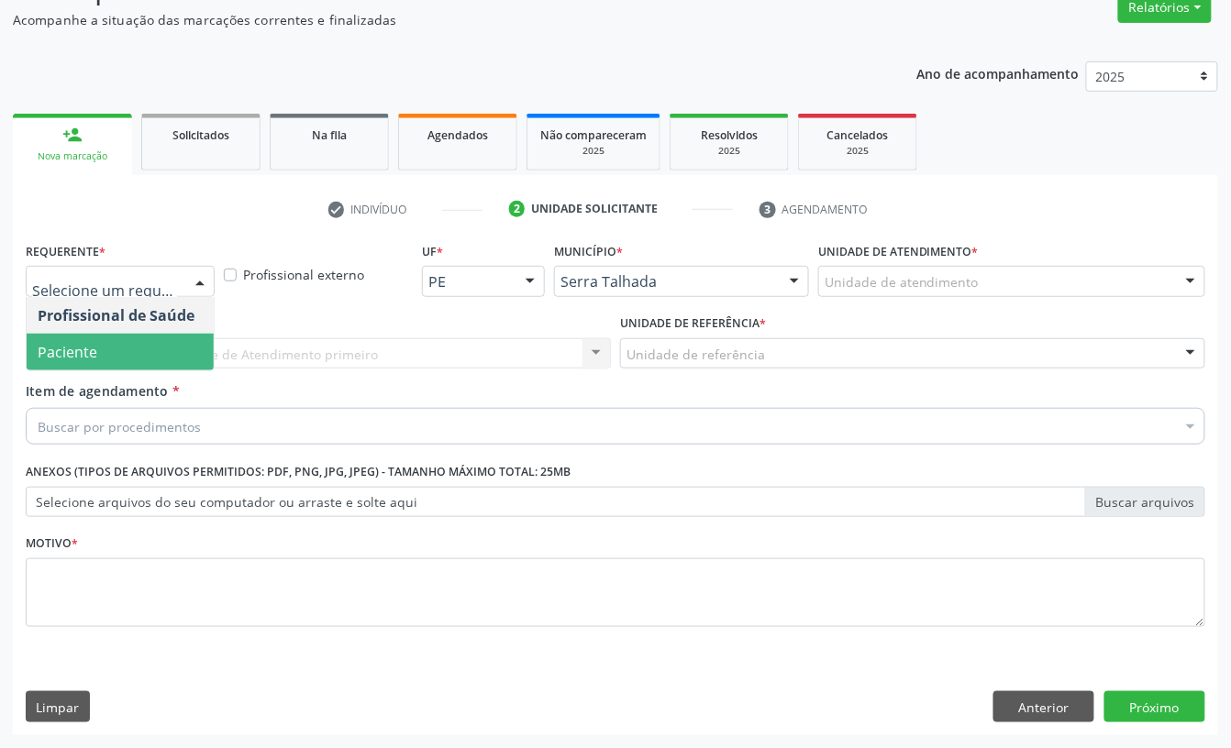
click at [99, 341] on span "Paciente" at bounding box center [120, 352] width 187 height 37
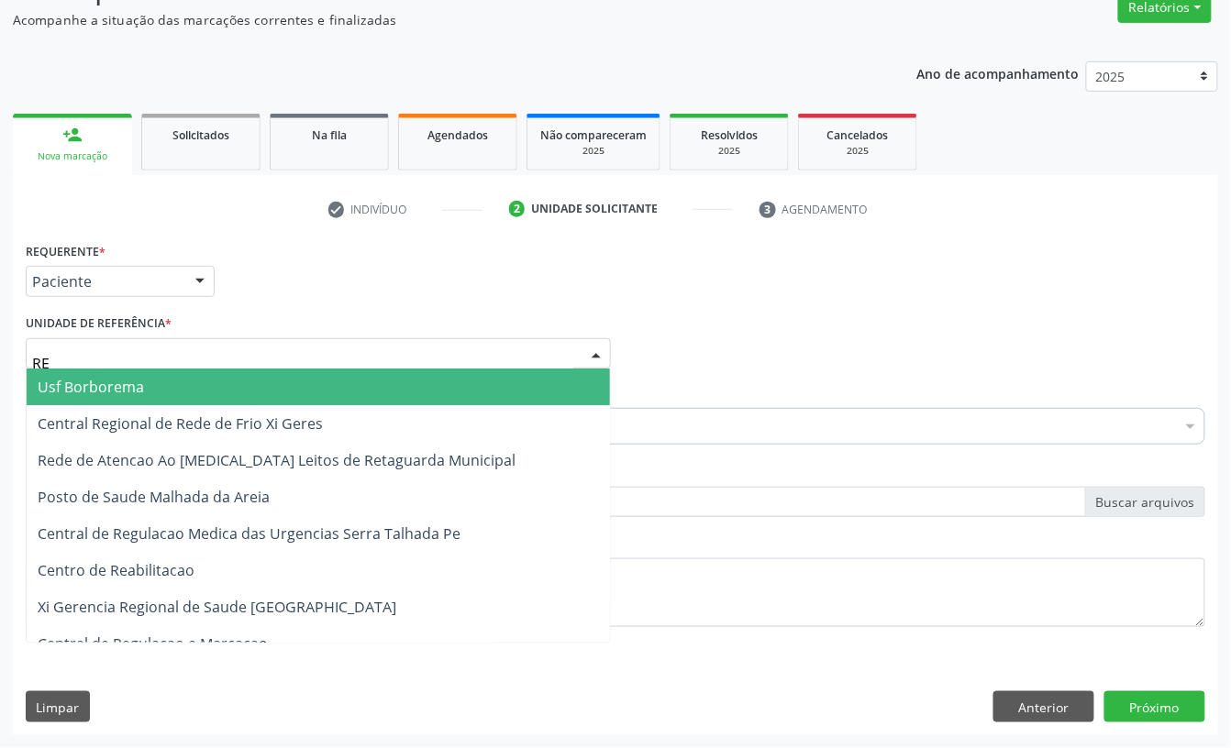
type input "REA"
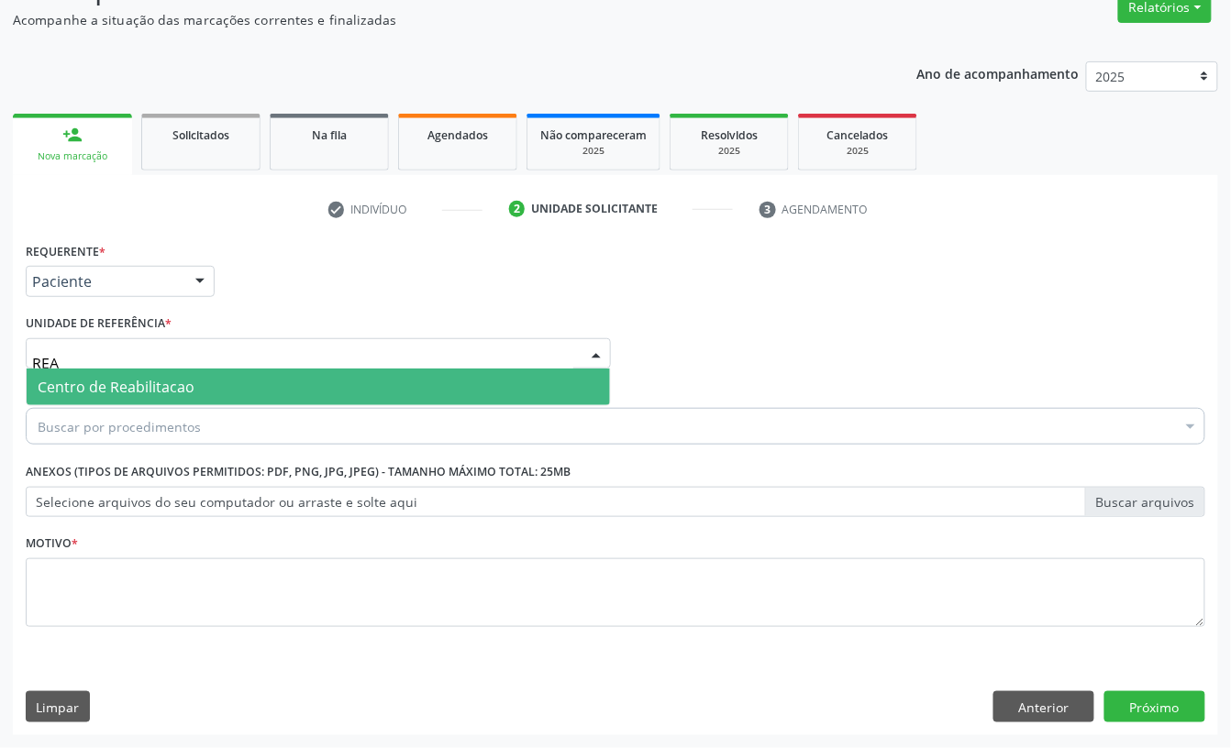
click at [121, 393] on span "Centro de Reabilitacao" at bounding box center [116, 387] width 157 height 20
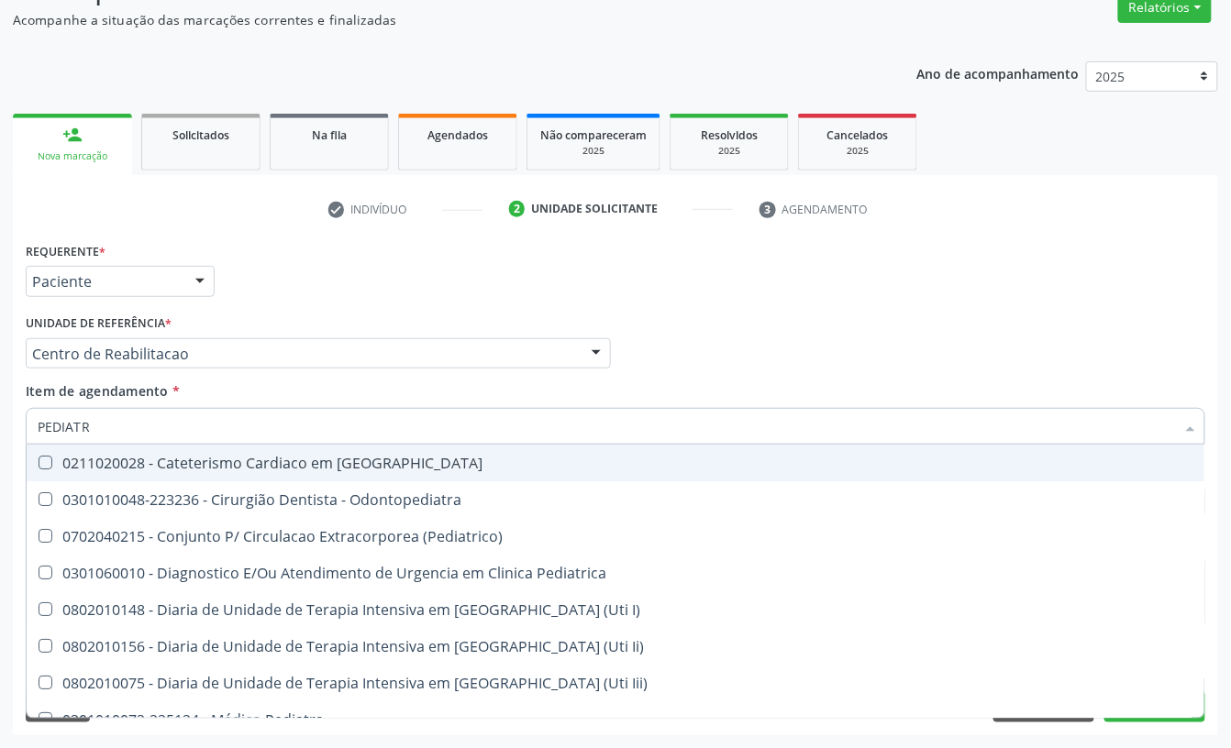
type input "PEDIATRA"
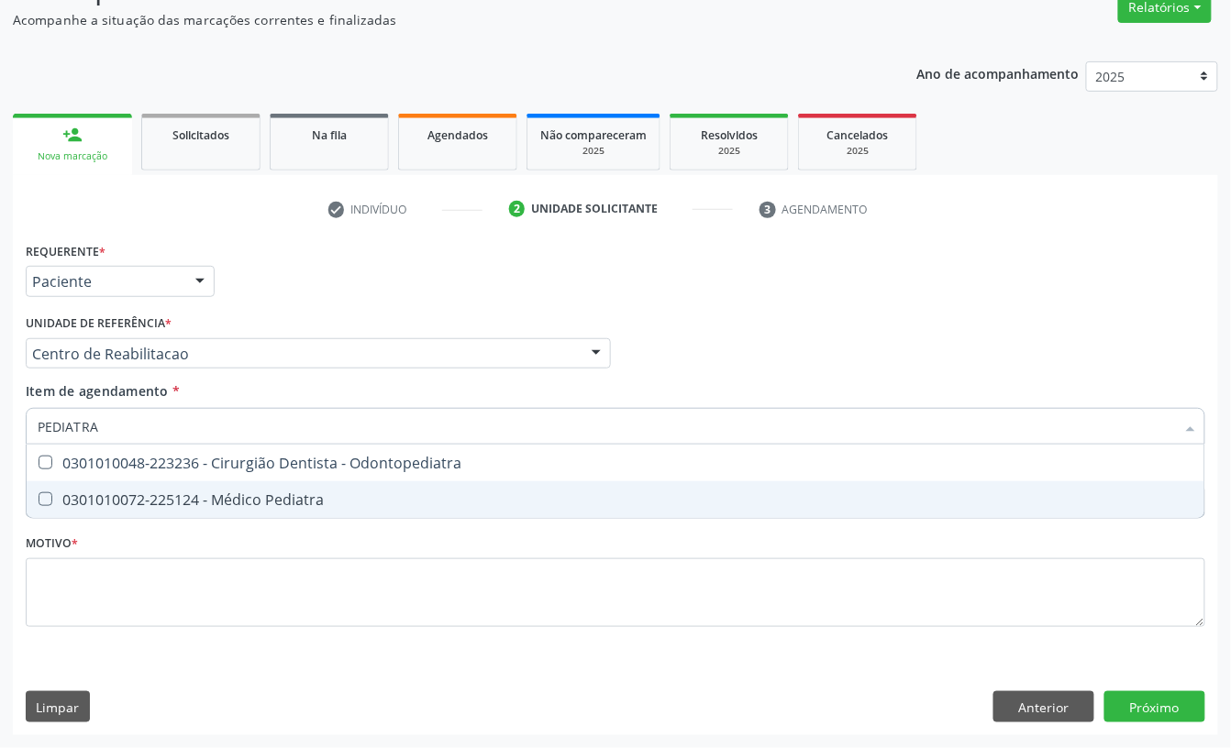
click at [173, 499] on div "0301010072-225124 - Médico Pediatra" at bounding box center [615, 499] width 1155 height 15
checkbox Pediatra "true"
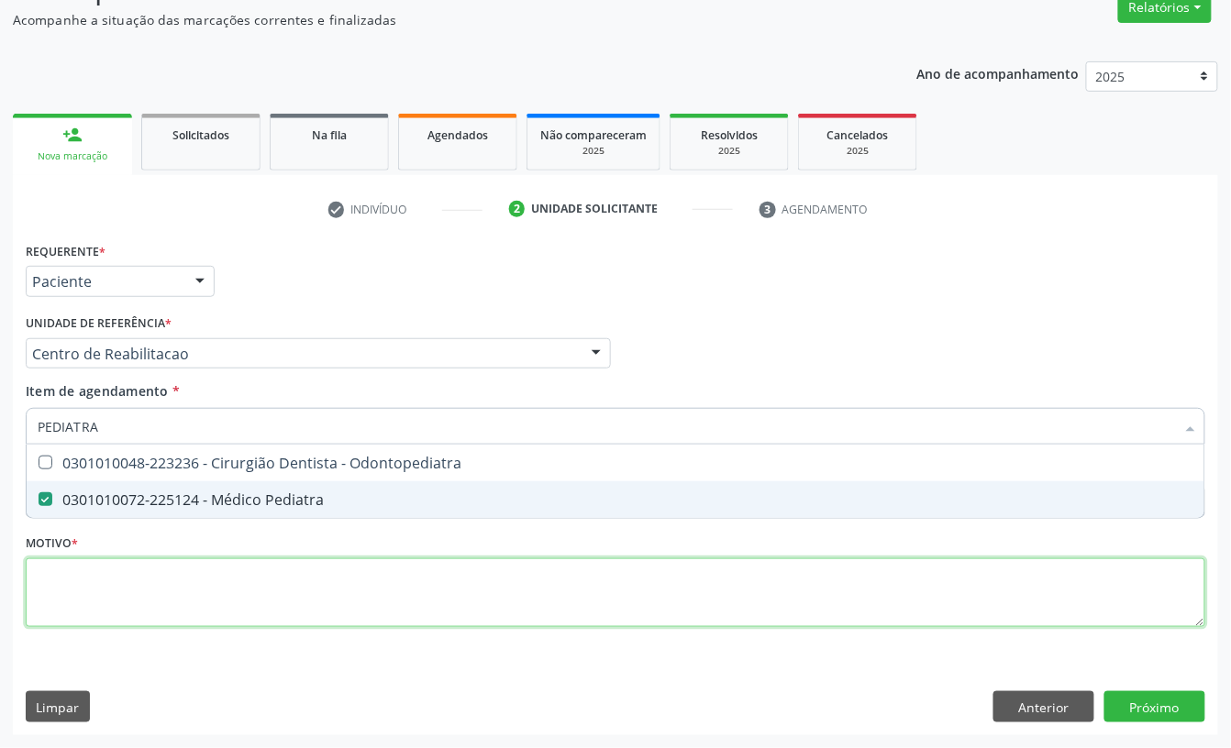
click at [130, 599] on div "Requerente * Paciente Profissional de Saúde Paciente Nenhum resultado encontrad…" at bounding box center [615, 444] width 1179 height 415
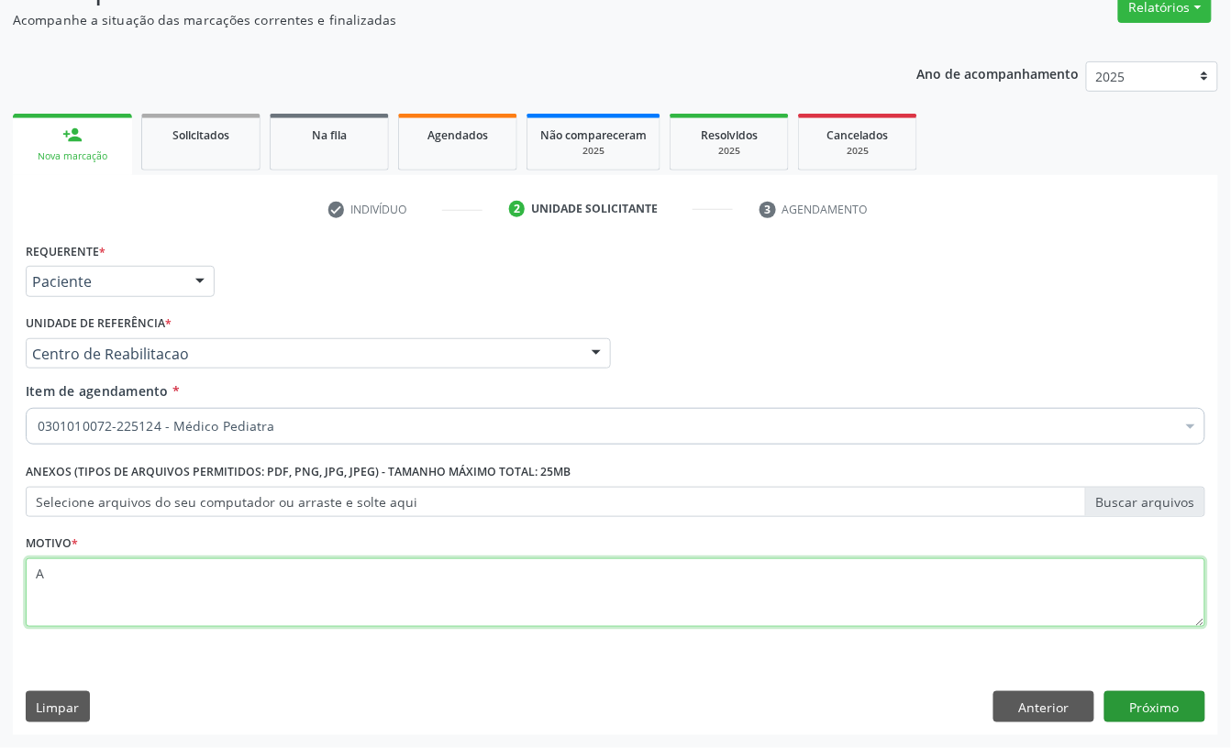
type textarea "A"
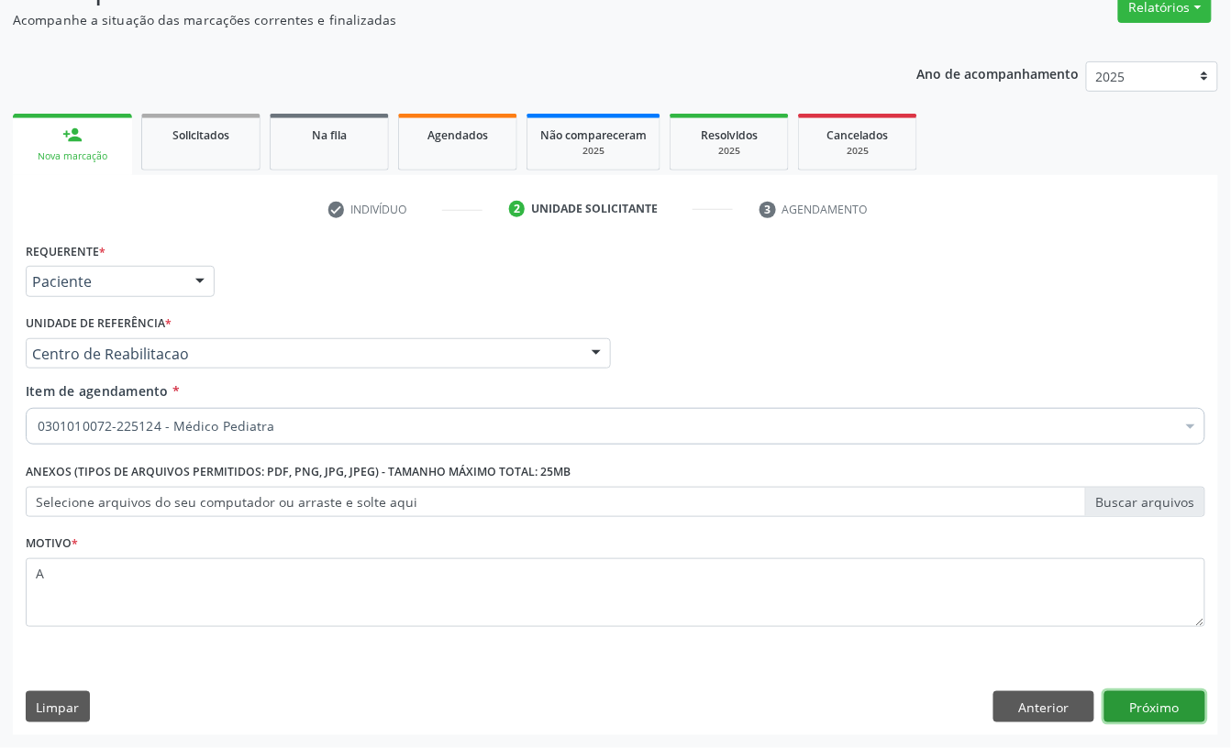
click at [1154, 710] on button "Próximo" at bounding box center [1154, 706] width 101 height 31
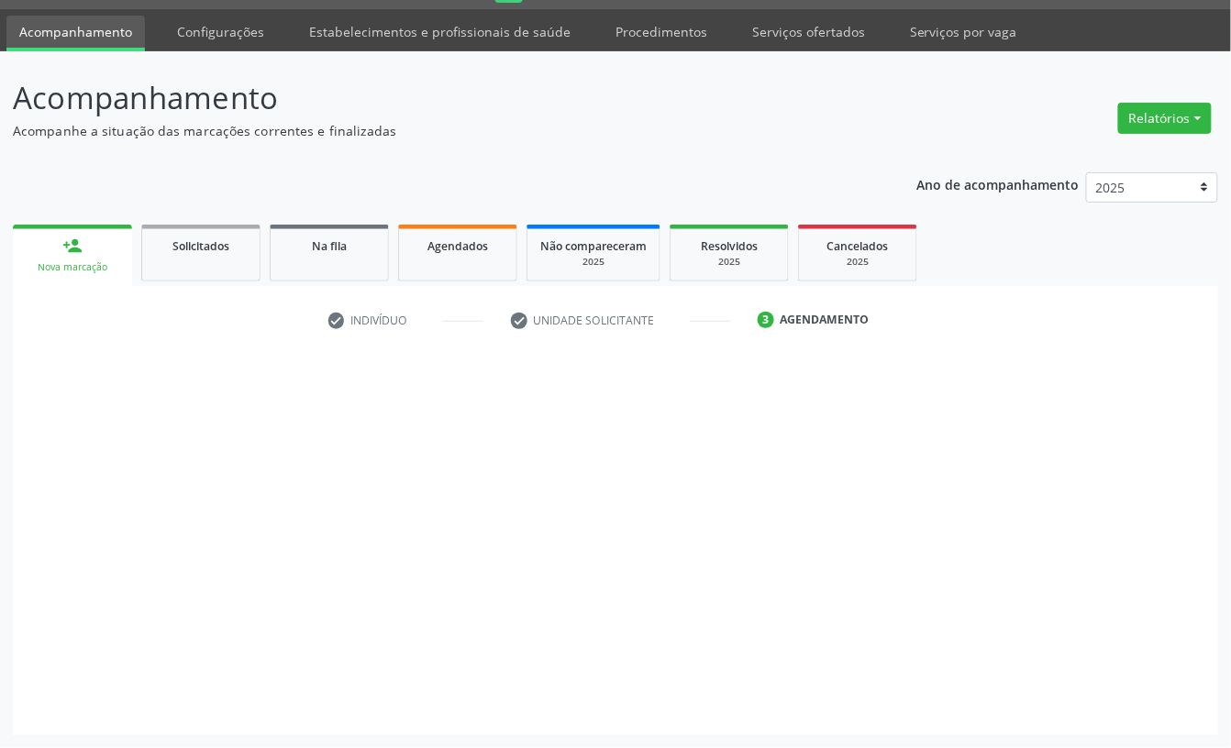
scroll to position [51, 0]
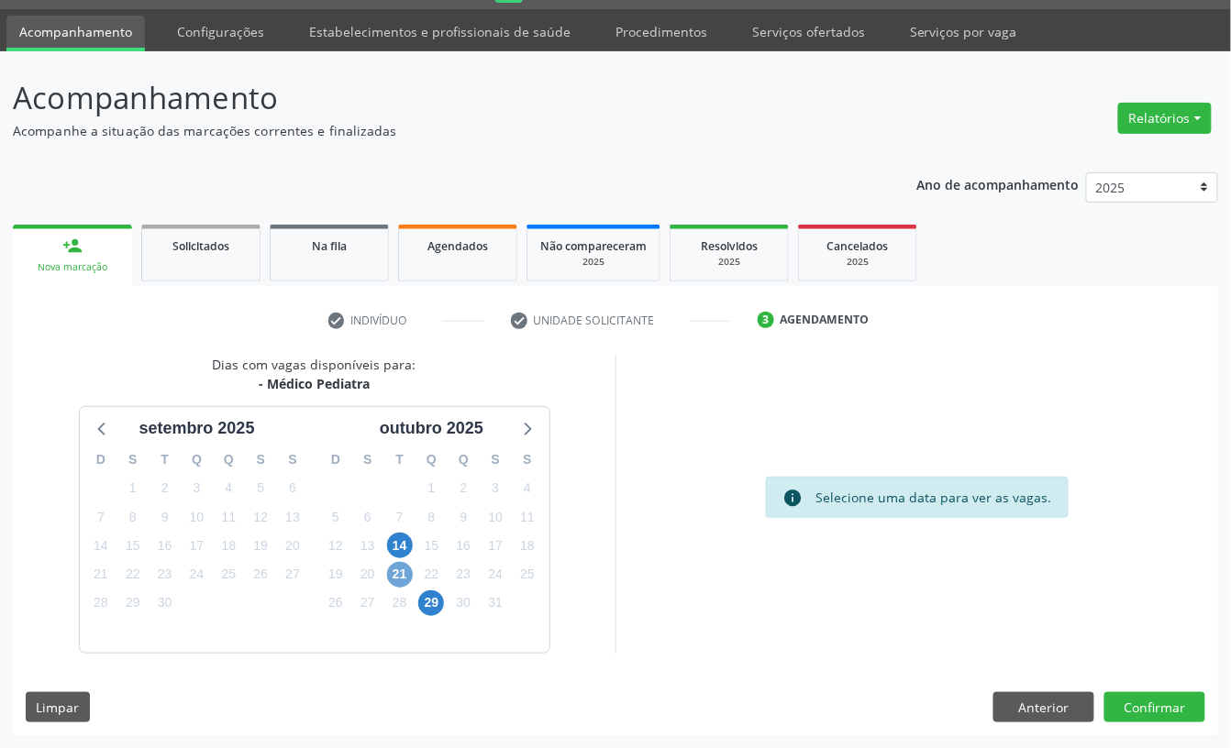
click at [405, 578] on span "21" at bounding box center [400, 575] width 26 height 26
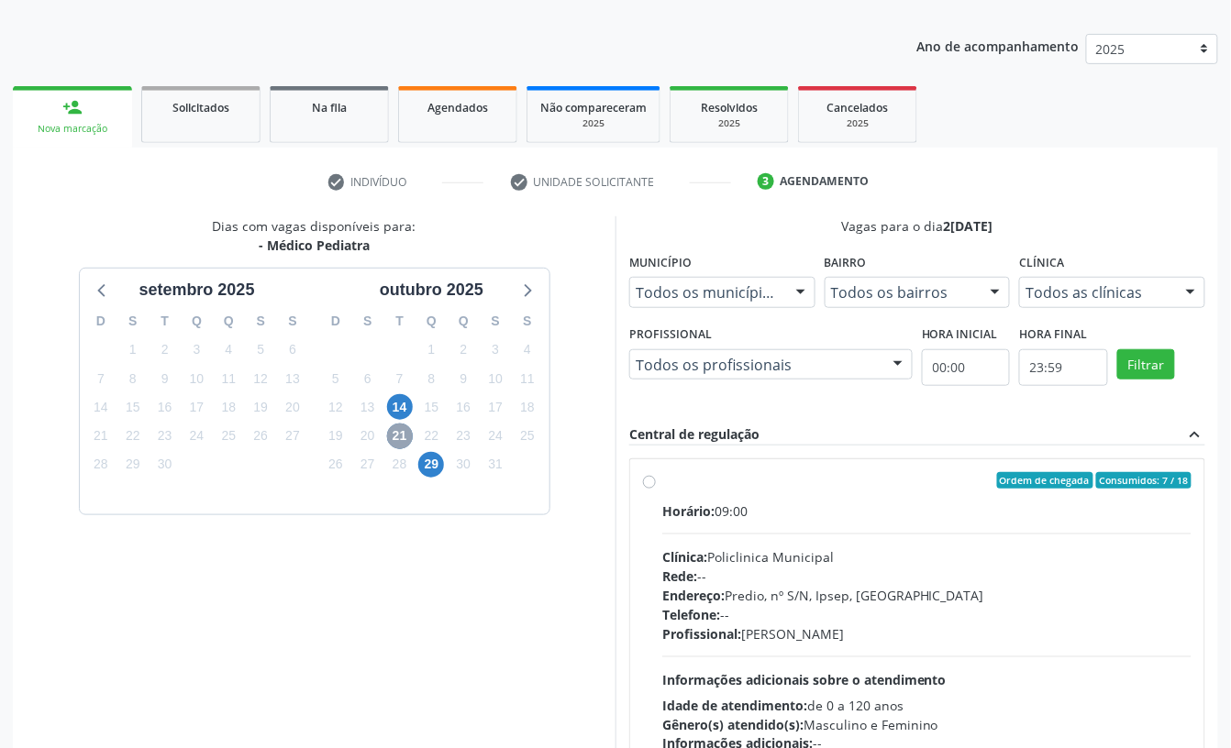
scroll to position [295, 0]
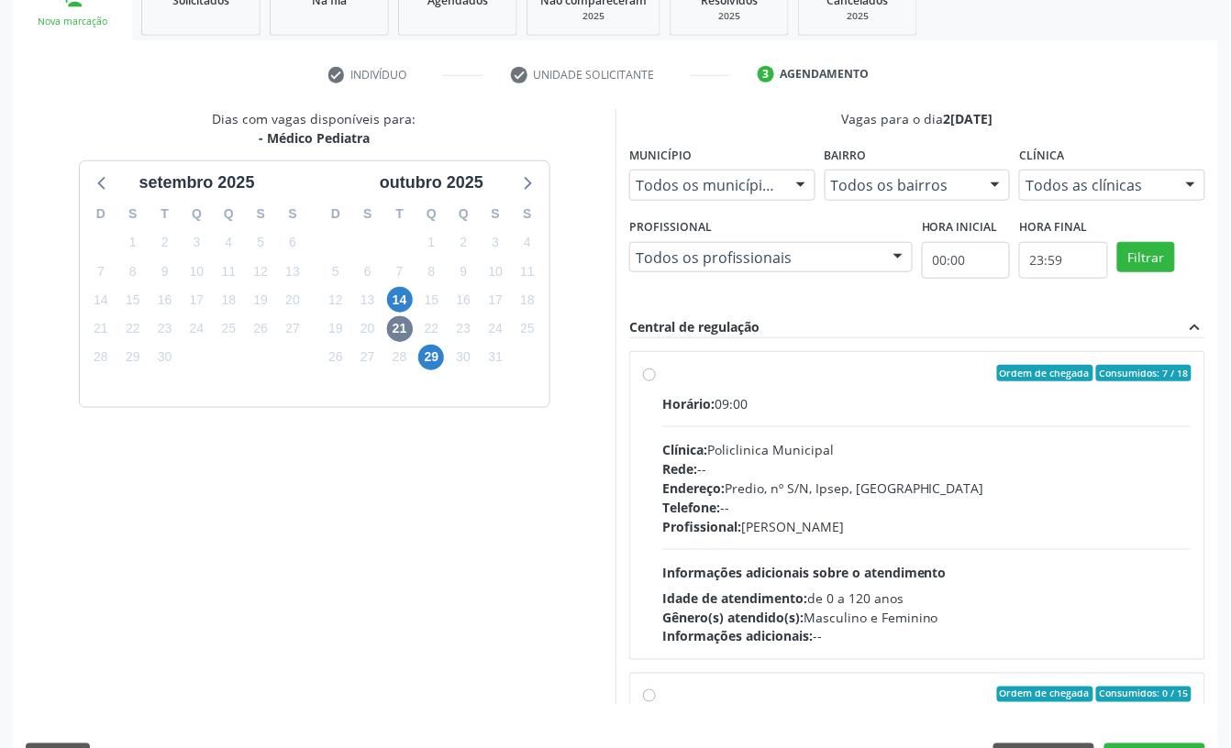
click at [803, 492] on div "Endereço: Predio, nº S/N, Ipsep, Serra Talhada - PE" at bounding box center [926, 488] width 529 height 19
click at [656, 381] on input "Ordem de chegada Consumidos: 7 / 18 Horário: 09:00 Clínica: Policlinica Municip…" at bounding box center [649, 373] width 13 height 17
radio input "true"
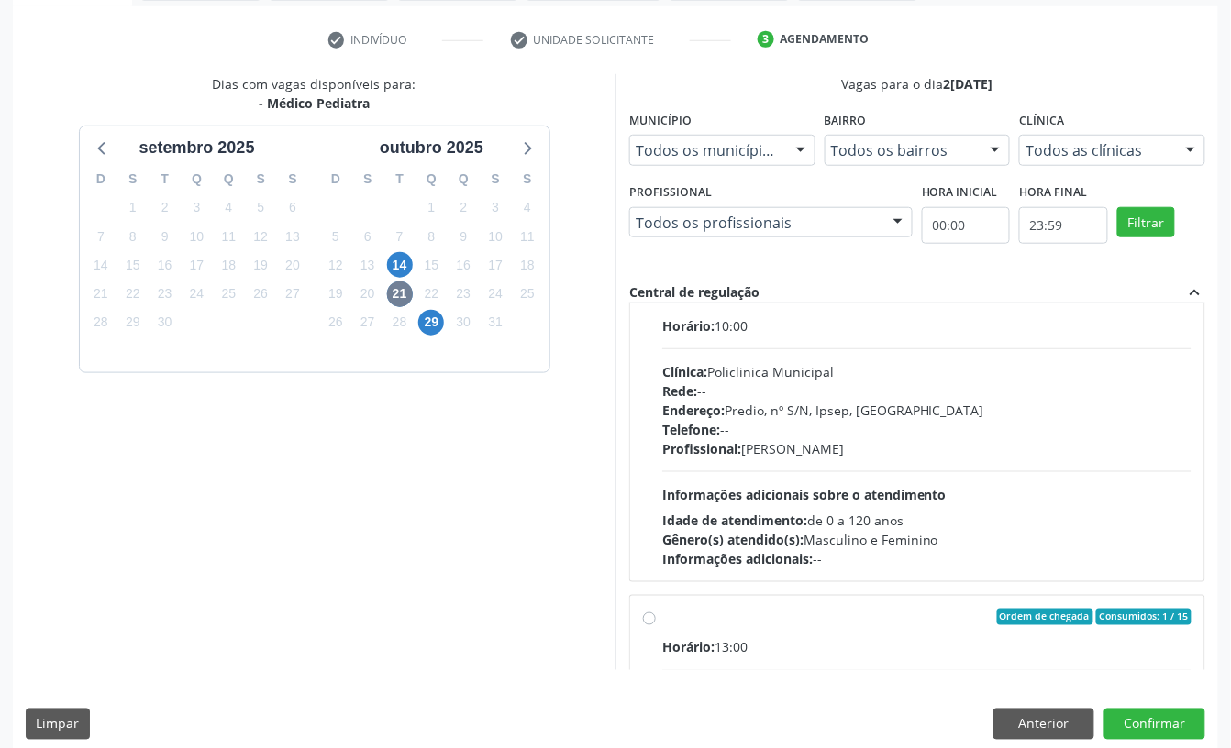
scroll to position [348, 0]
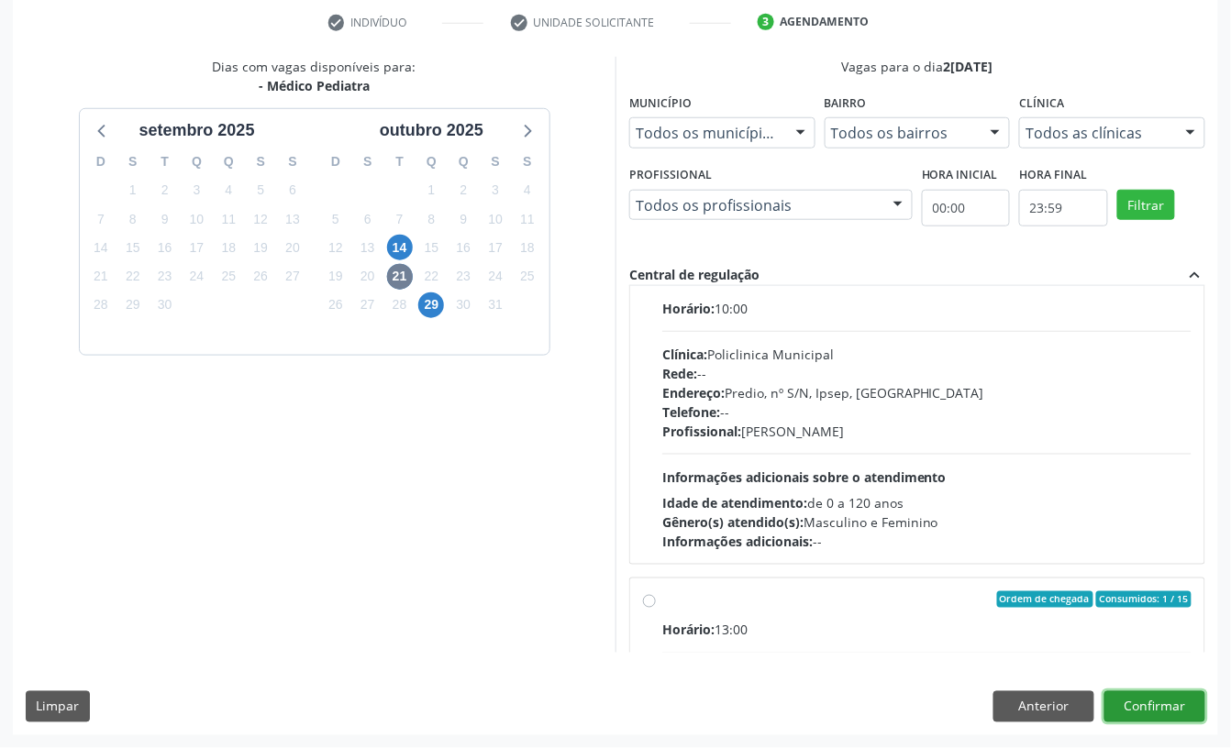
click at [1174, 717] on button "Confirmar" at bounding box center [1154, 706] width 101 height 31
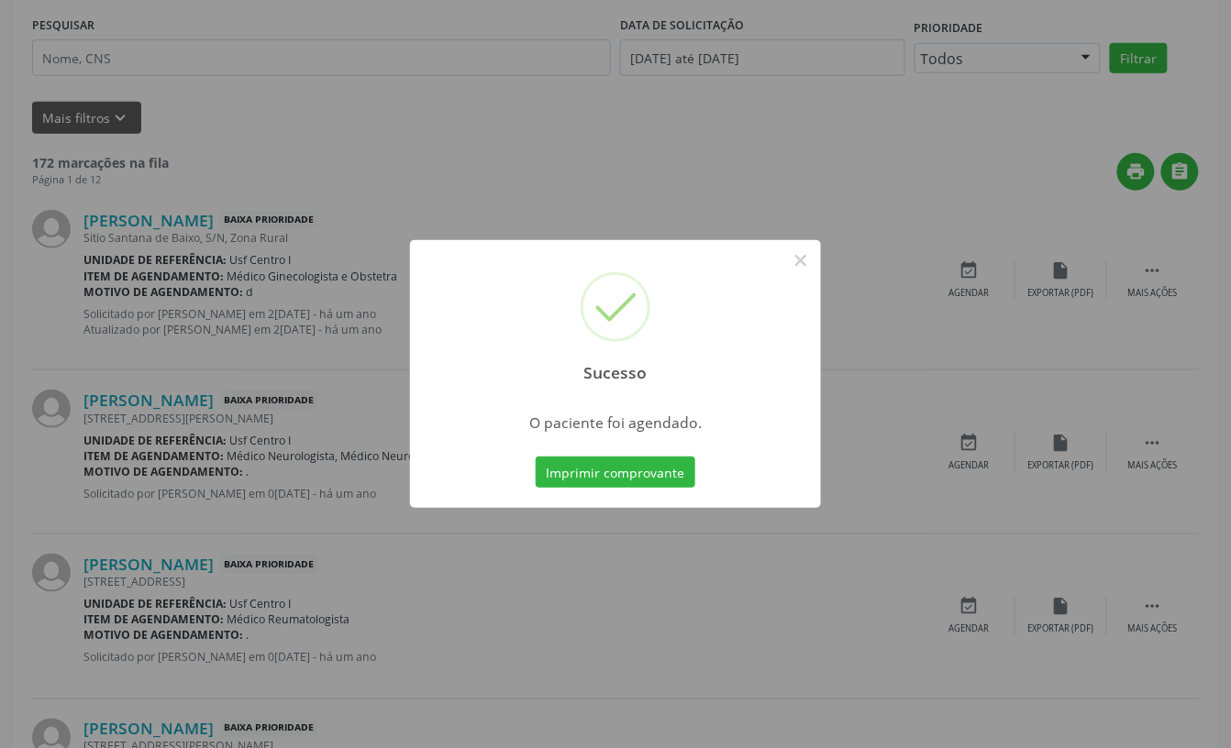
scroll to position [0, 0]
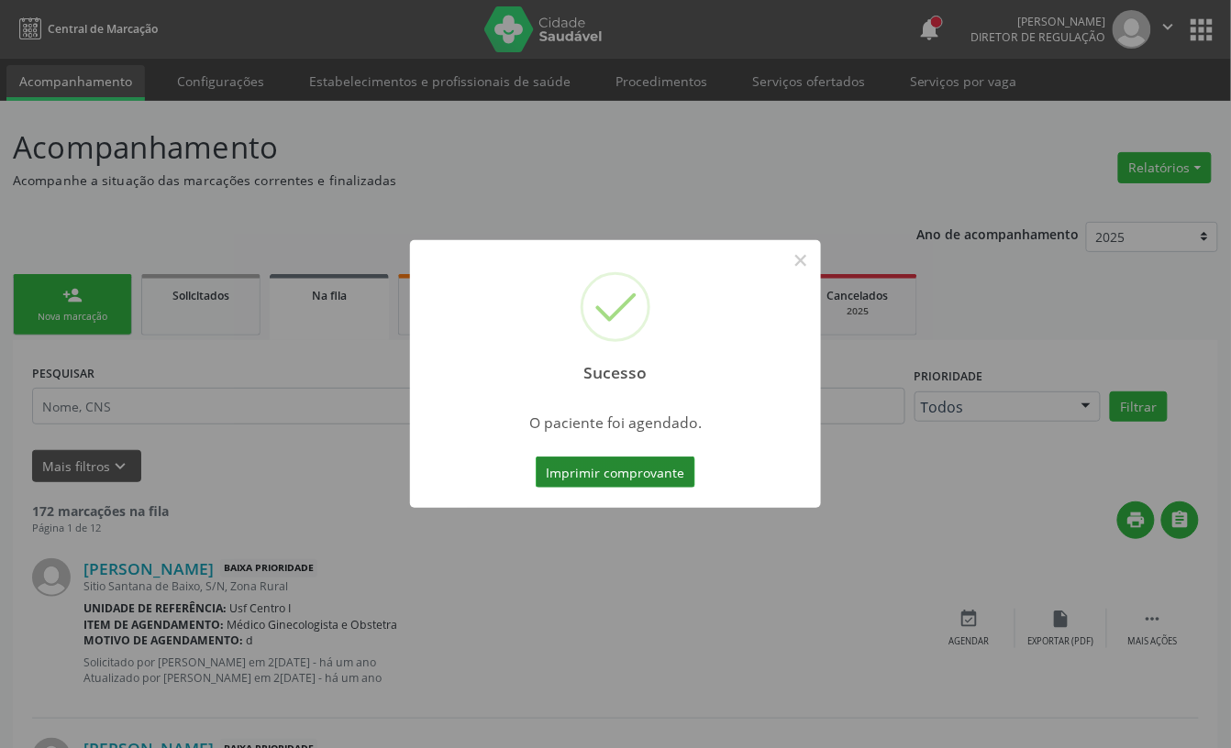
click at [646, 474] on button "Imprimir comprovante" at bounding box center [616, 472] width 160 height 31
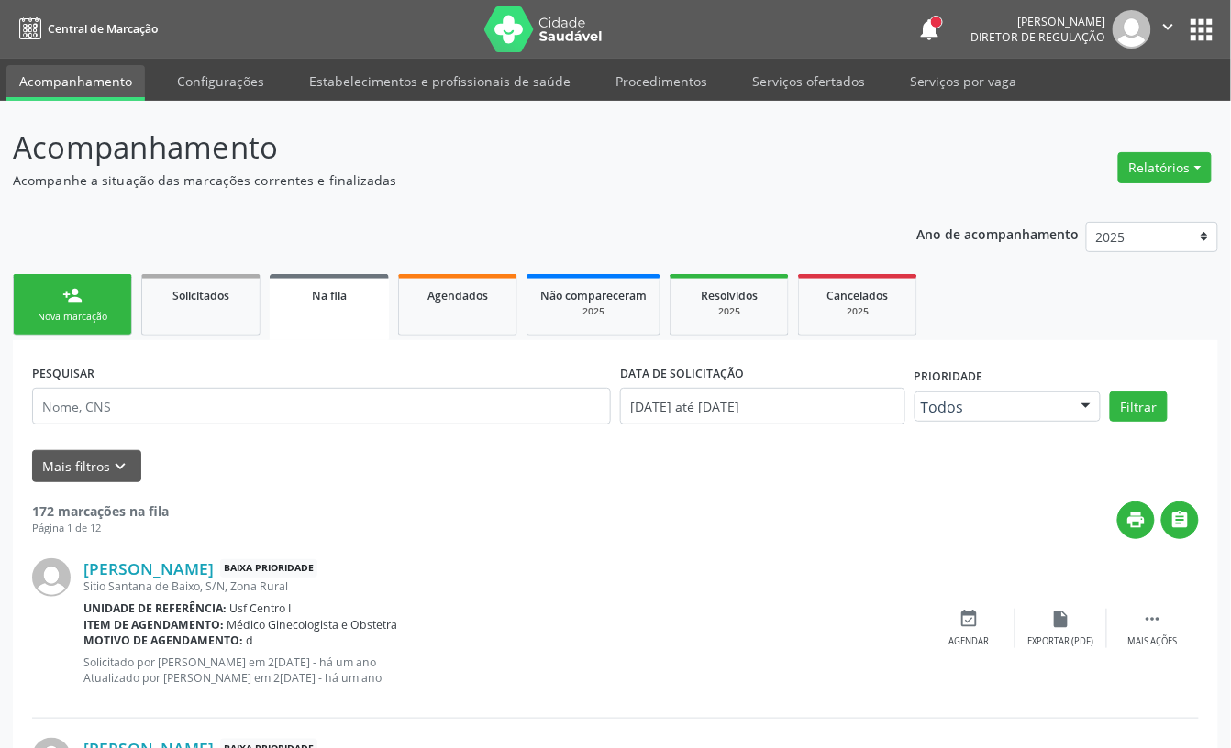
click at [107, 293] on link "person_add Nova marcação" at bounding box center [72, 304] width 119 height 61
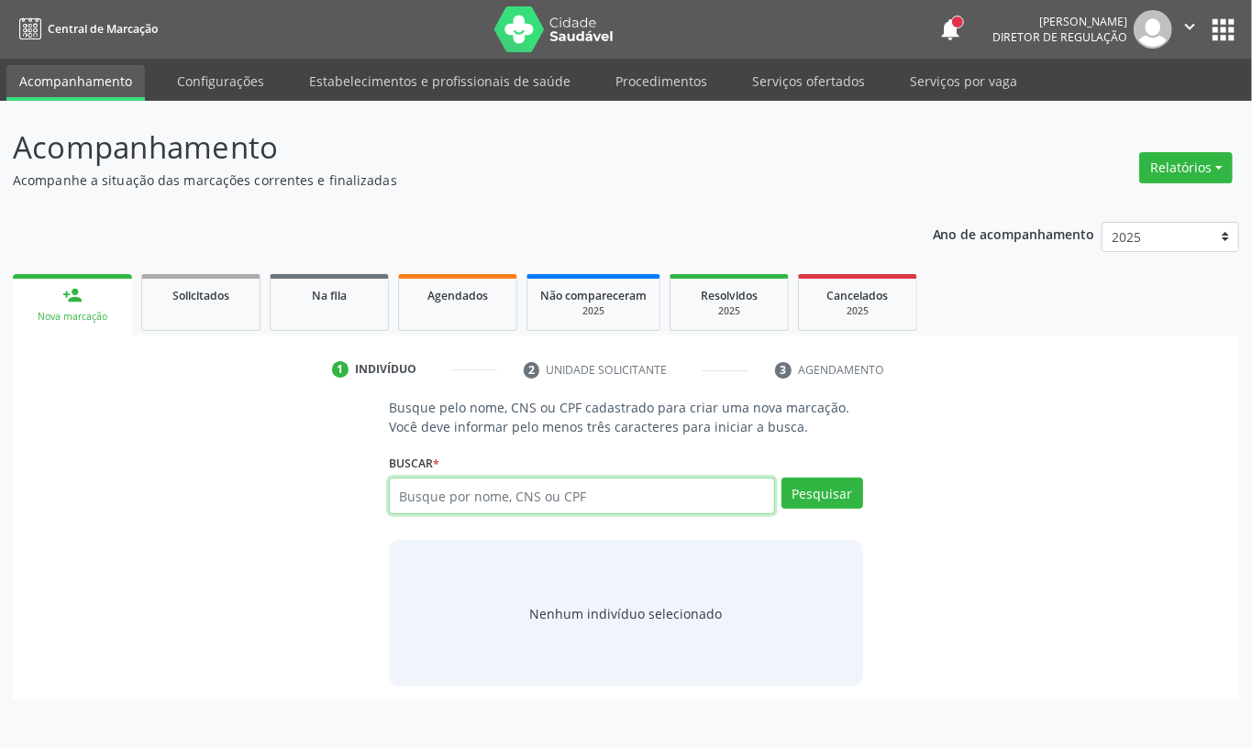
click at [499, 500] on input "text" at bounding box center [582, 496] width 386 height 37
type input "700002568328201"
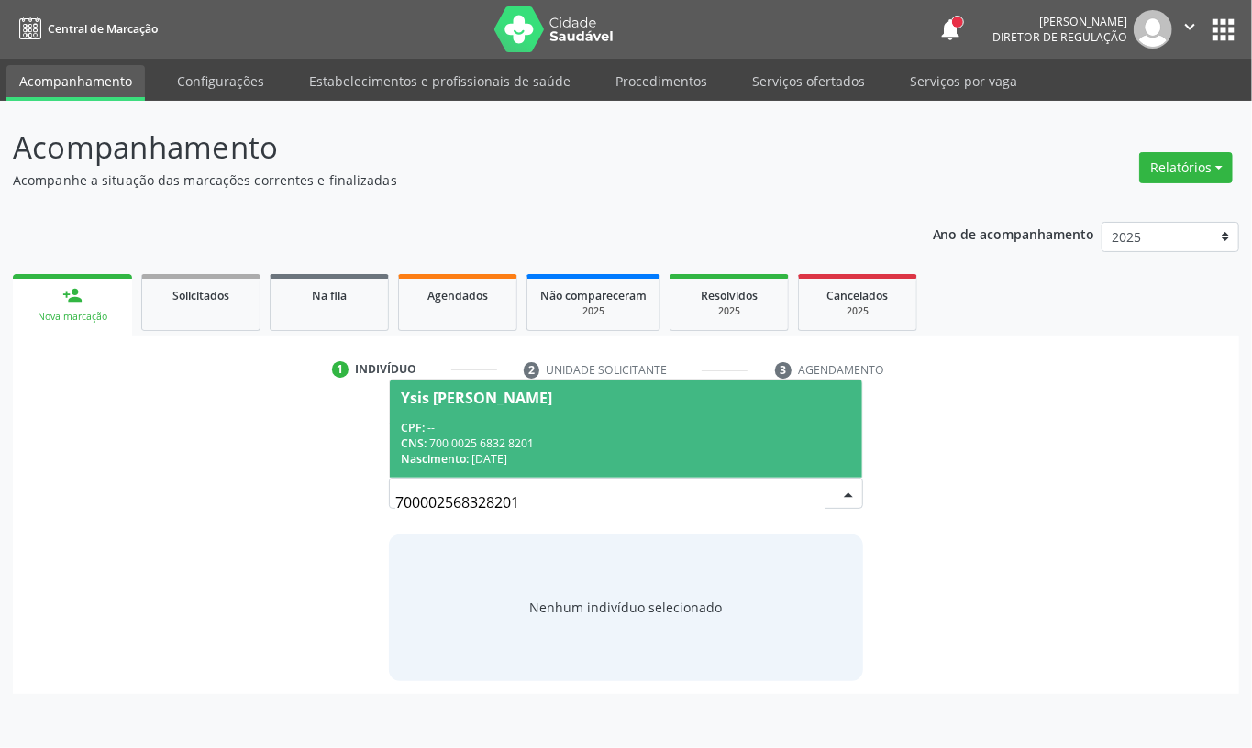
click at [611, 446] on div "CNS: 700 0025 6832 8201" at bounding box center [626, 444] width 450 height 16
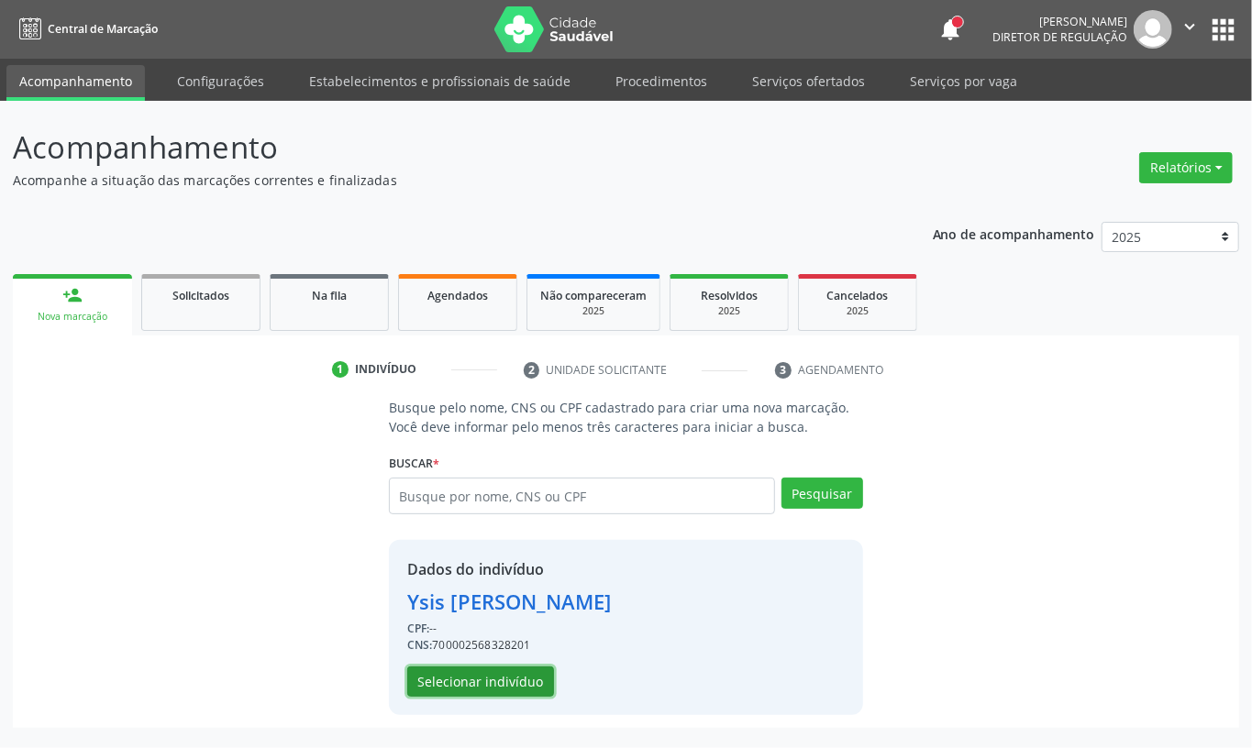
click at [480, 695] on button "Selecionar indivíduo" at bounding box center [480, 682] width 147 height 31
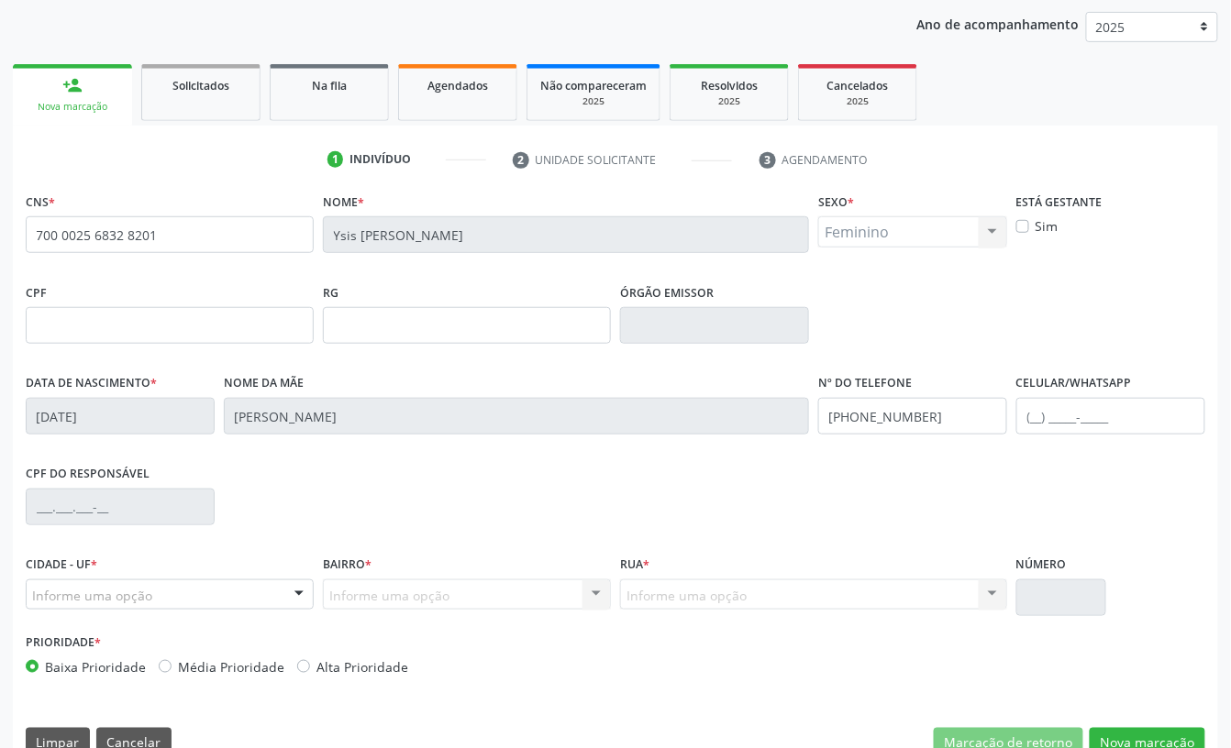
scroll to position [247, 0]
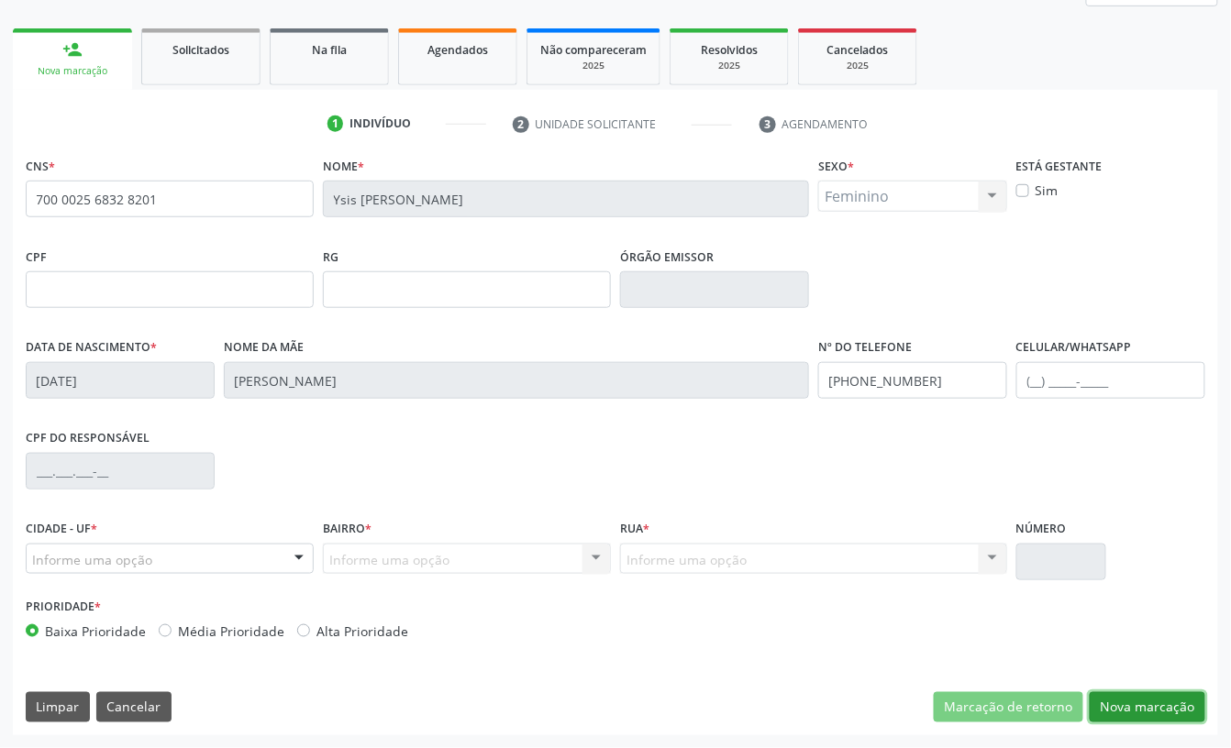
click at [1190, 716] on button "Nova marcação" at bounding box center [1147, 707] width 116 height 31
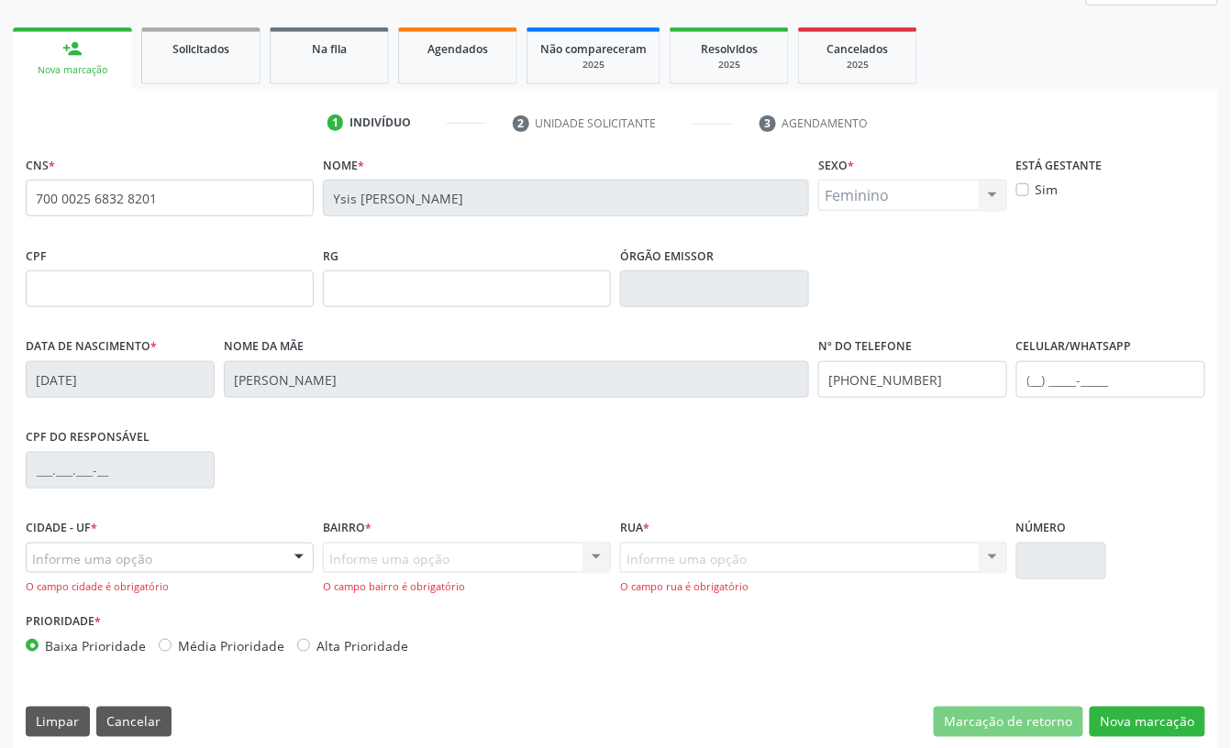
click at [176, 559] on div "Informe uma opção" at bounding box center [170, 558] width 288 height 31
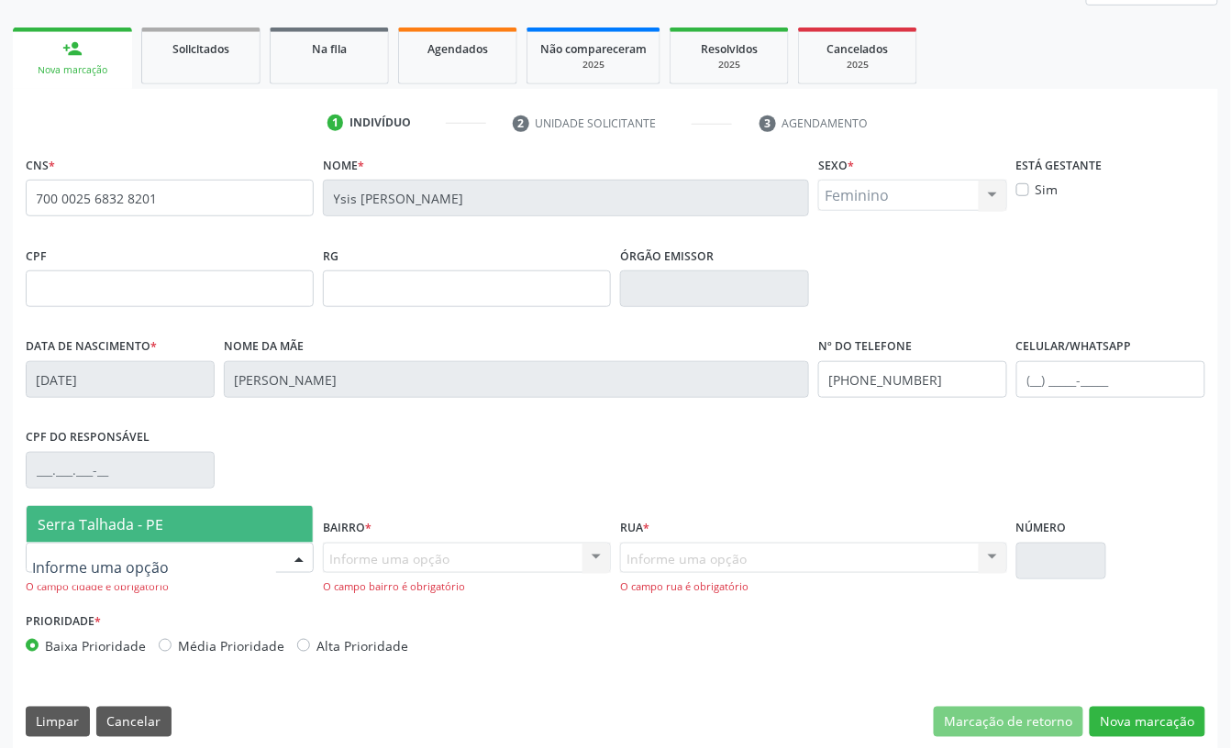
click at [160, 533] on span "Serra Talhada - PE" at bounding box center [101, 524] width 126 height 20
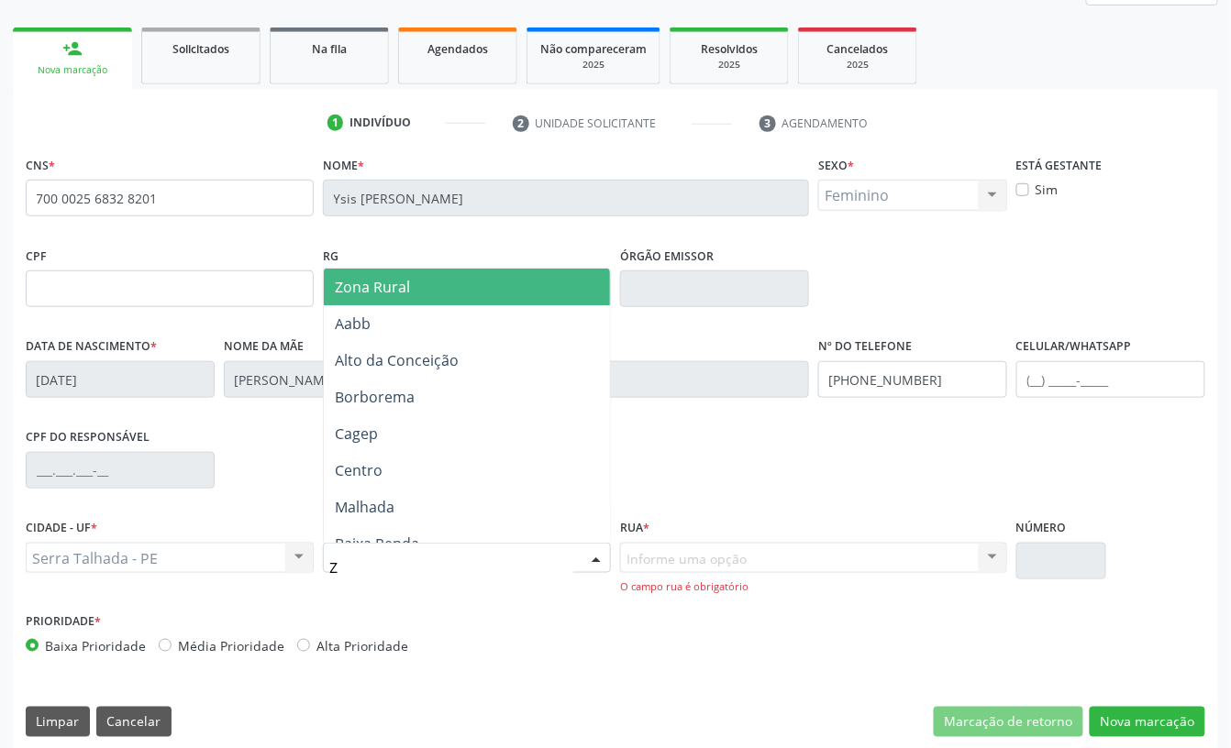
type input "ZO"
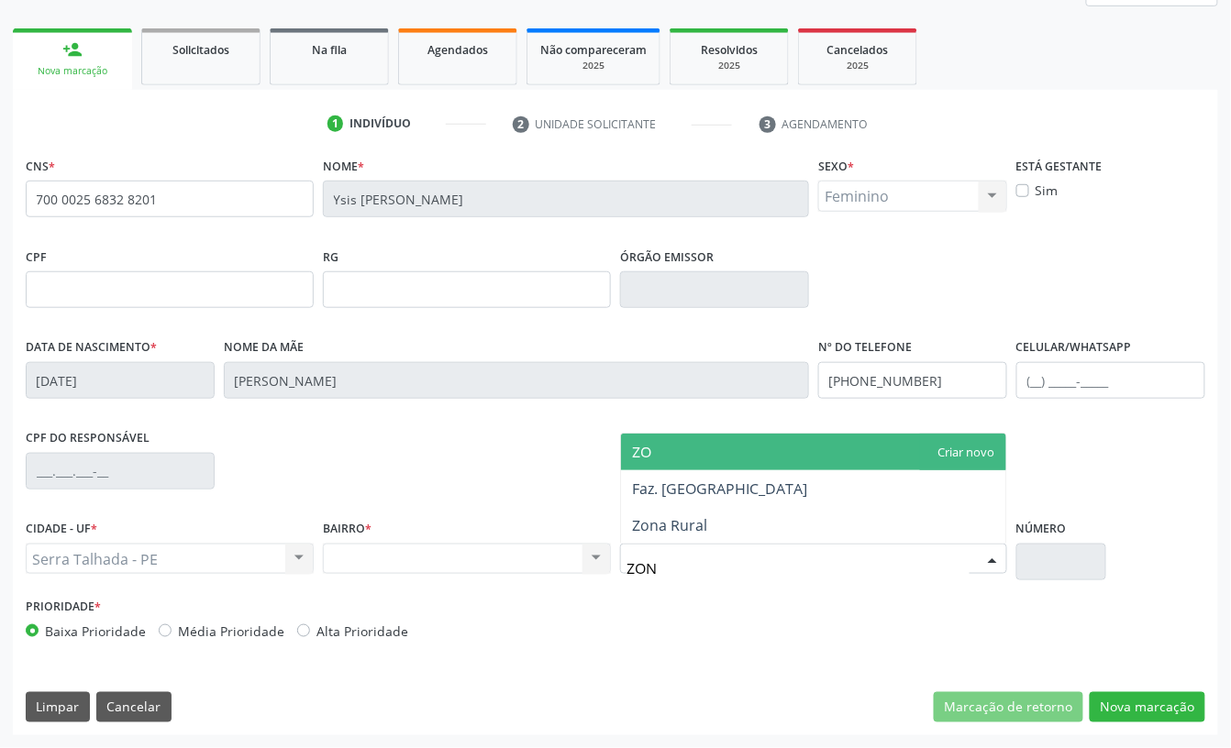
type input "ZONA"
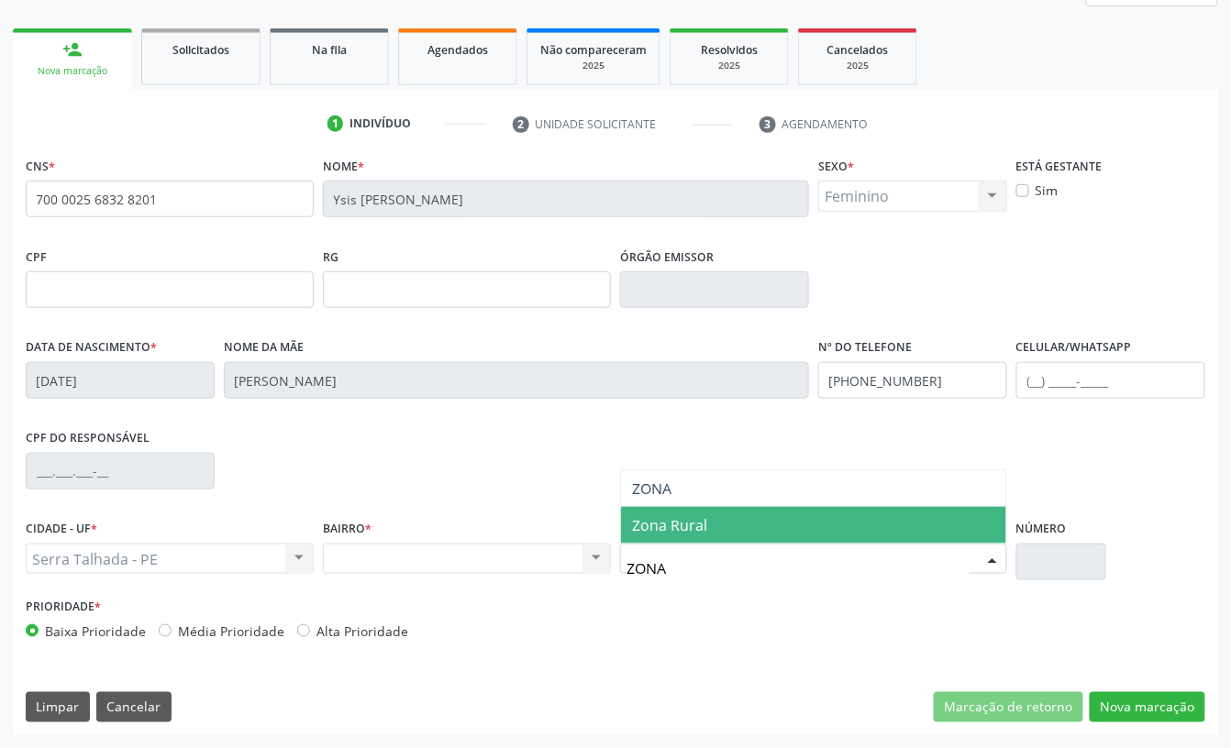
click at [701, 525] on span "Zona Rural" at bounding box center [669, 525] width 75 height 20
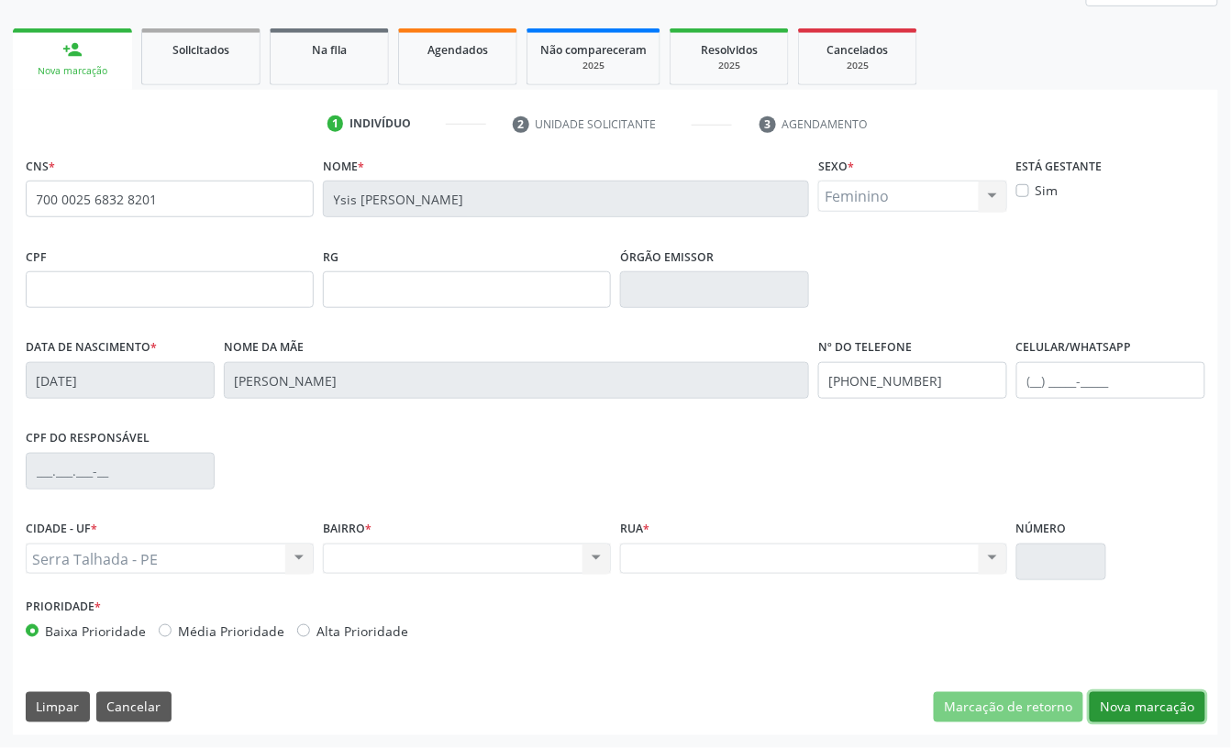
click at [1154, 701] on button "Nova marcação" at bounding box center [1147, 707] width 116 height 31
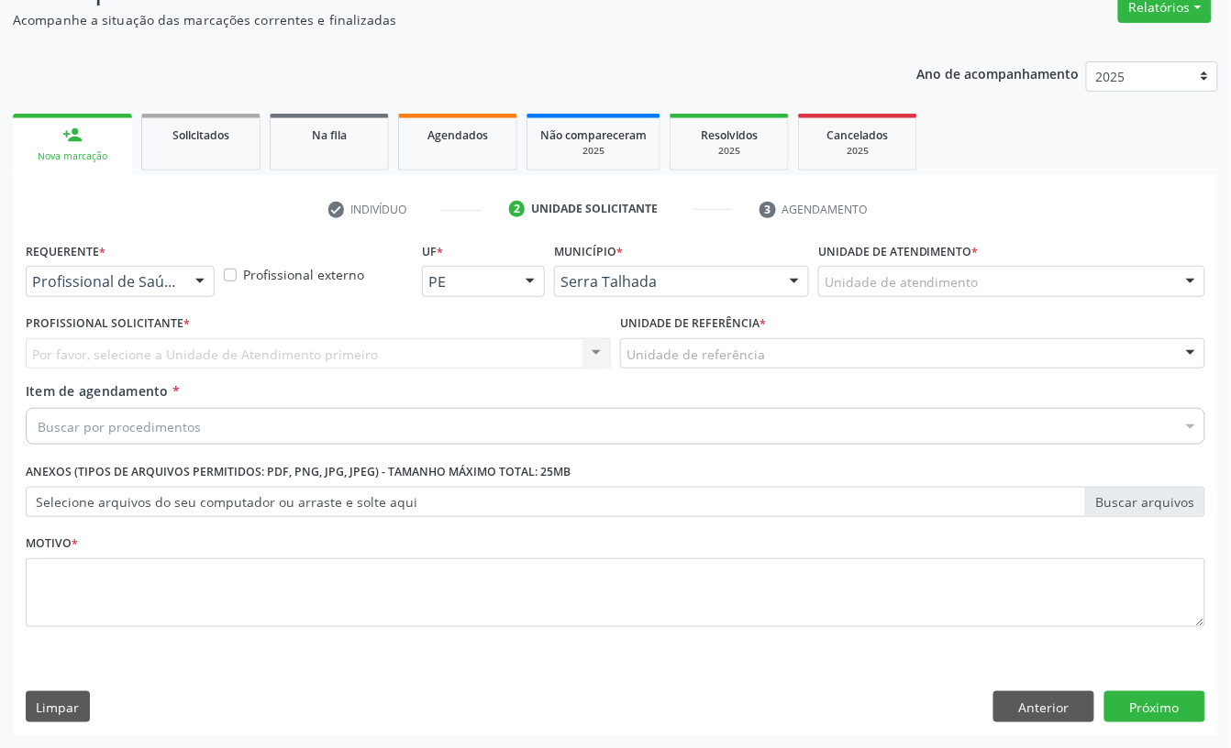
scroll to position [162, 0]
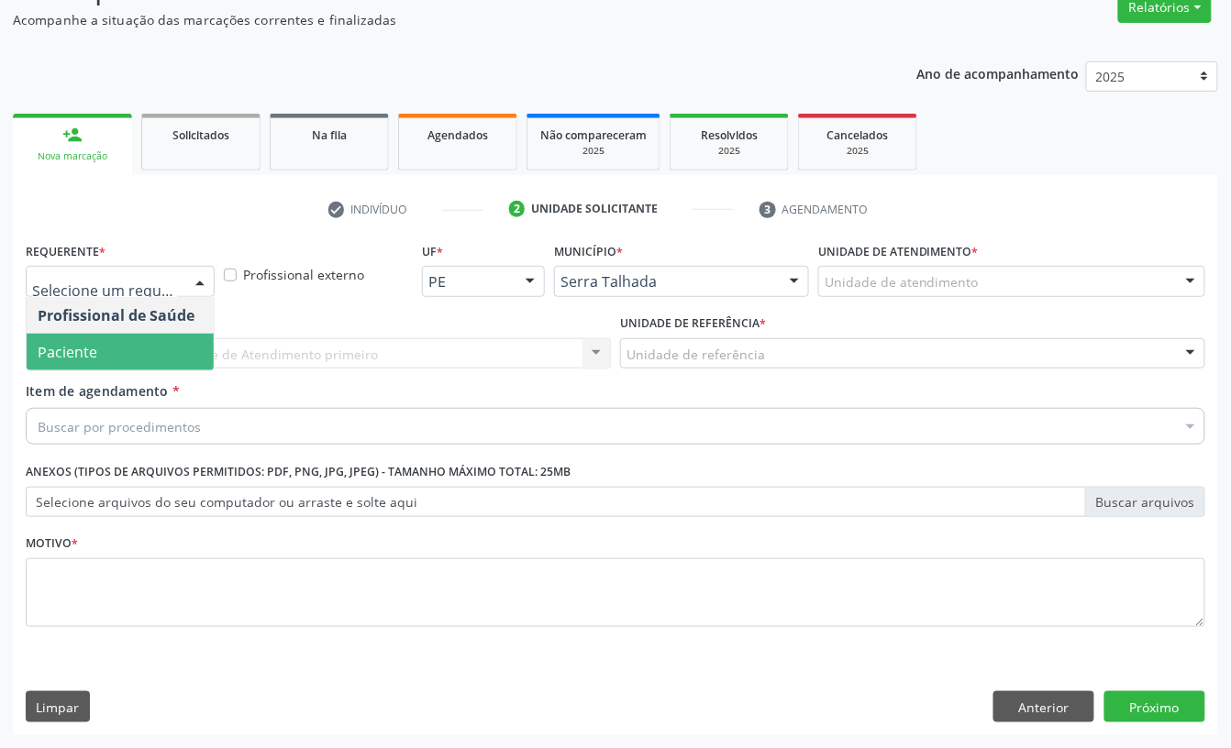
click at [111, 335] on span "Paciente" at bounding box center [120, 352] width 187 height 37
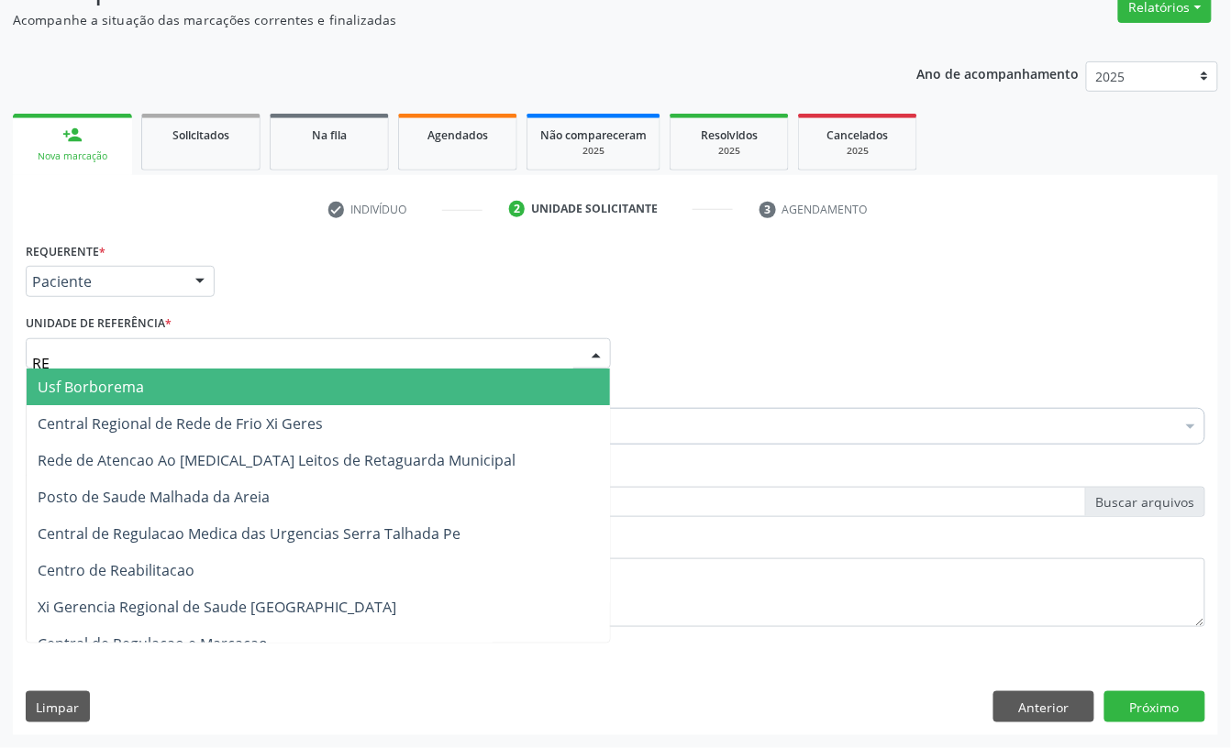
type input "REA"
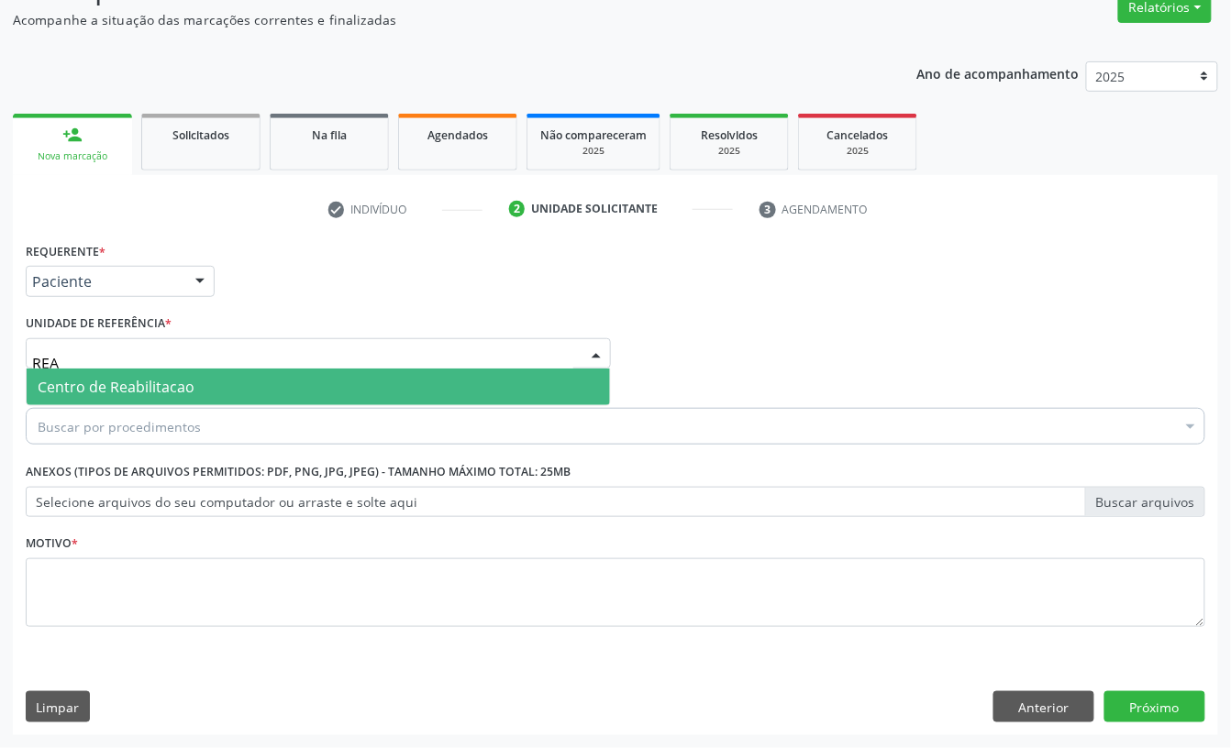
click at [125, 389] on span "Centro de Reabilitacao" at bounding box center [116, 387] width 157 height 20
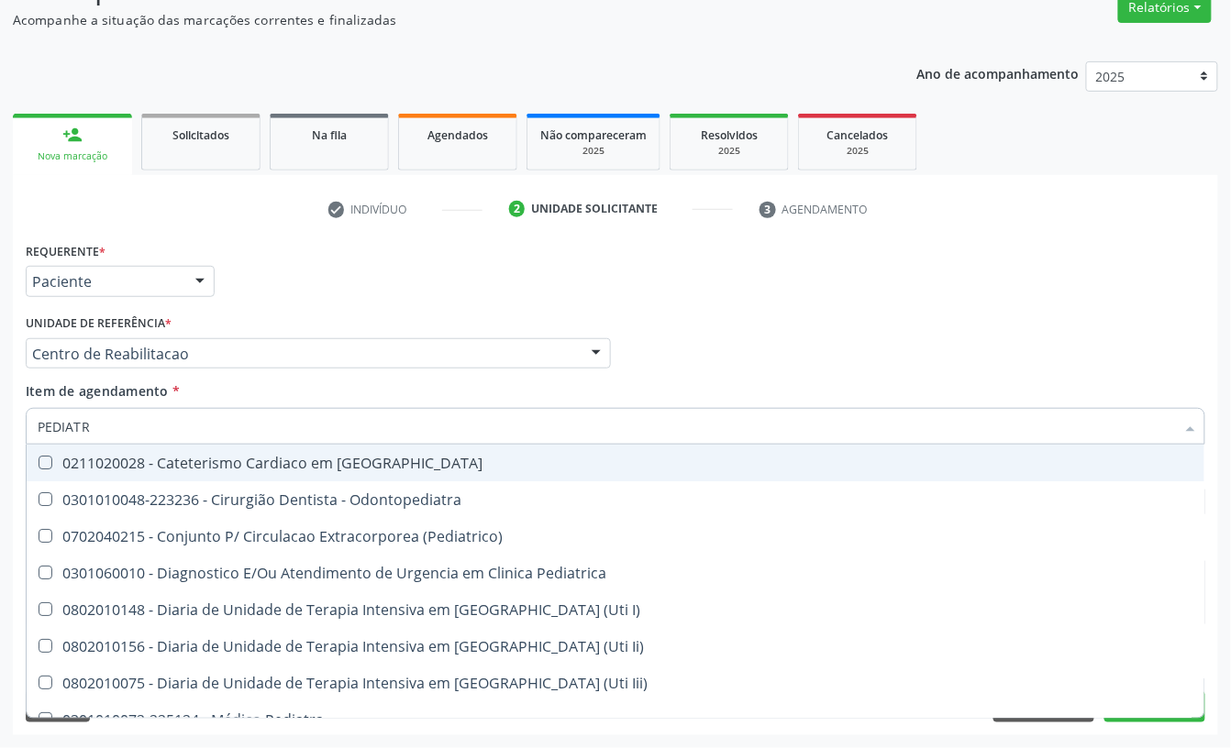
type input "PEDIATRA"
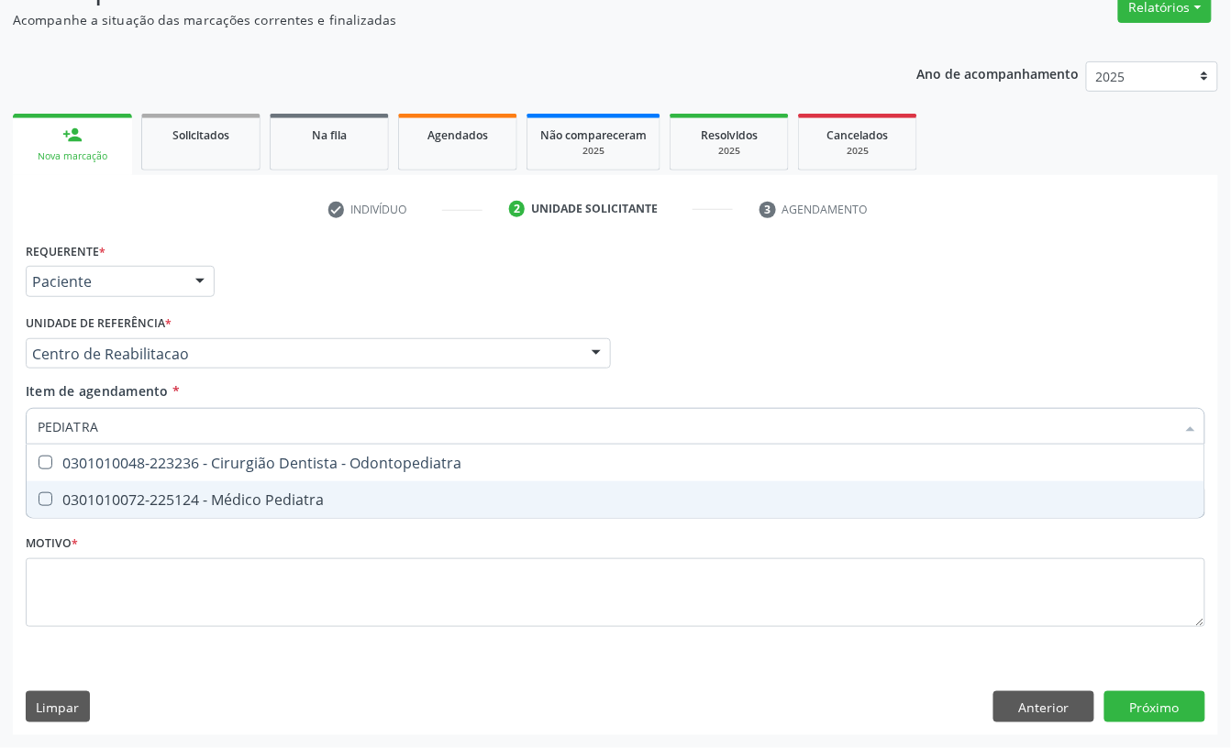
click at [158, 500] on div "0301010072-225124 - Médico Pediatra" at bounding box center [615, 499] width 1155 height 15
checkbox Pediatra "true"
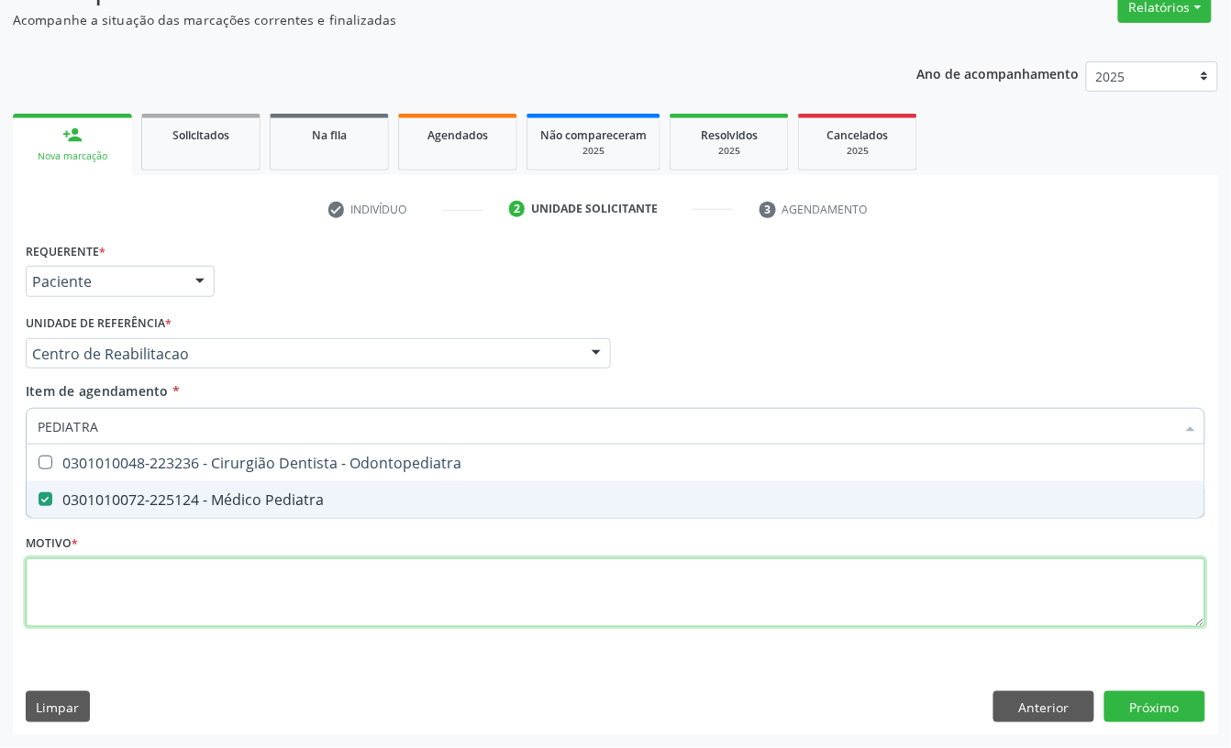
click at [122, 566] on div "Requerente * Paciente Profissional de Saúde Paciente Nenhum resultado encontrad…" at bounding box center [615, 444] width 1179 height 415
click at [118, 518] on span "0301010072-225124 - Médico Pediatra" at bounding box center [615, 499] width 1177 height 37
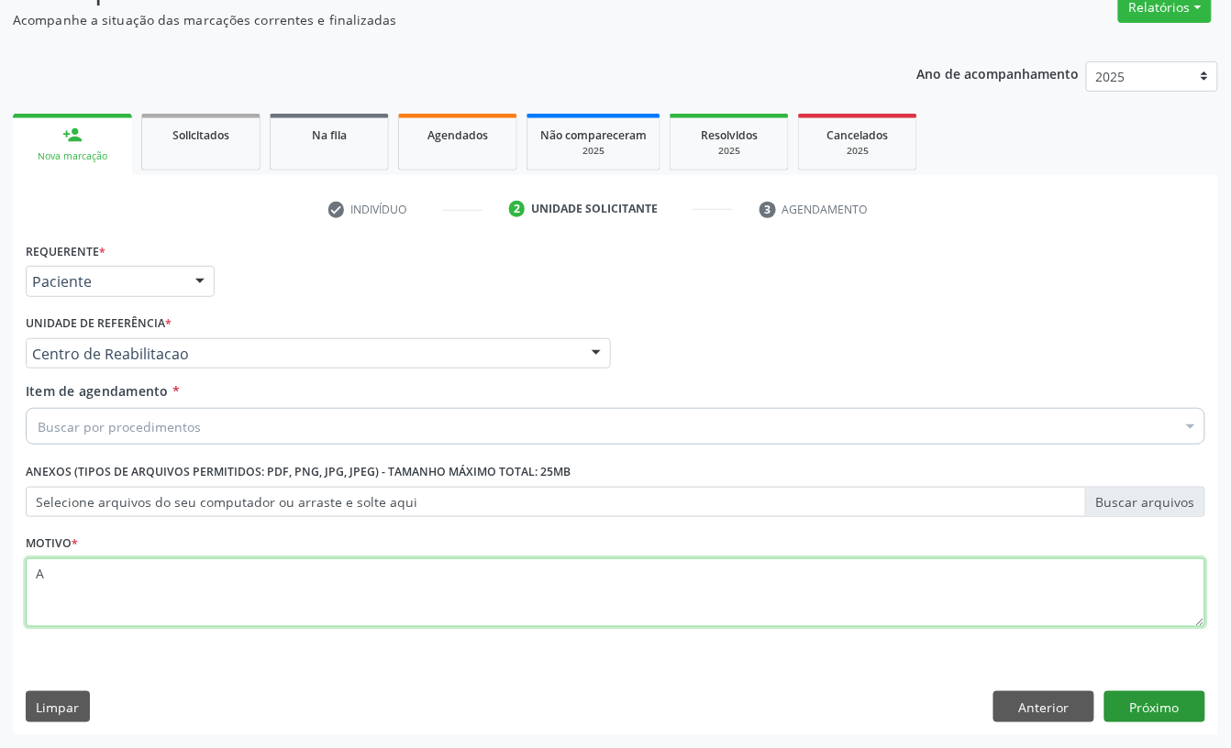
type textarea "A"
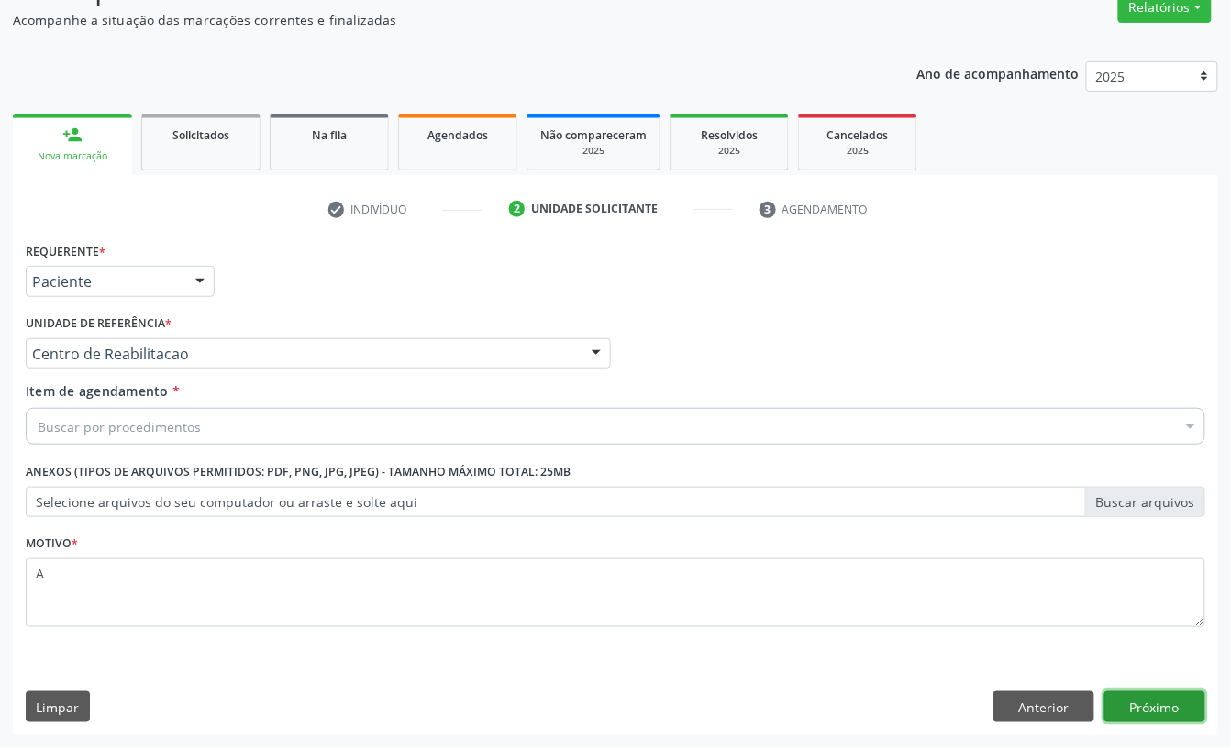
click at [1113, 710] on button "Próximo" at bounding box center [1154, 706] width 101 height 31
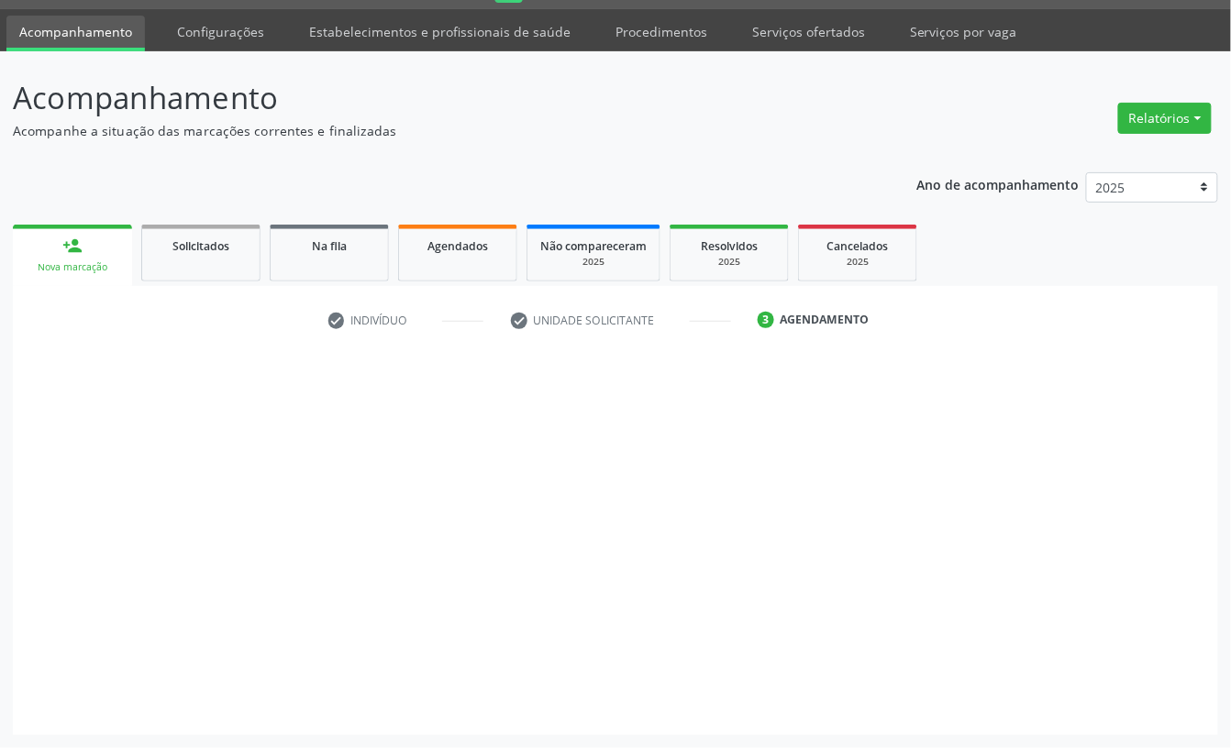
scroll to position [51, 0]
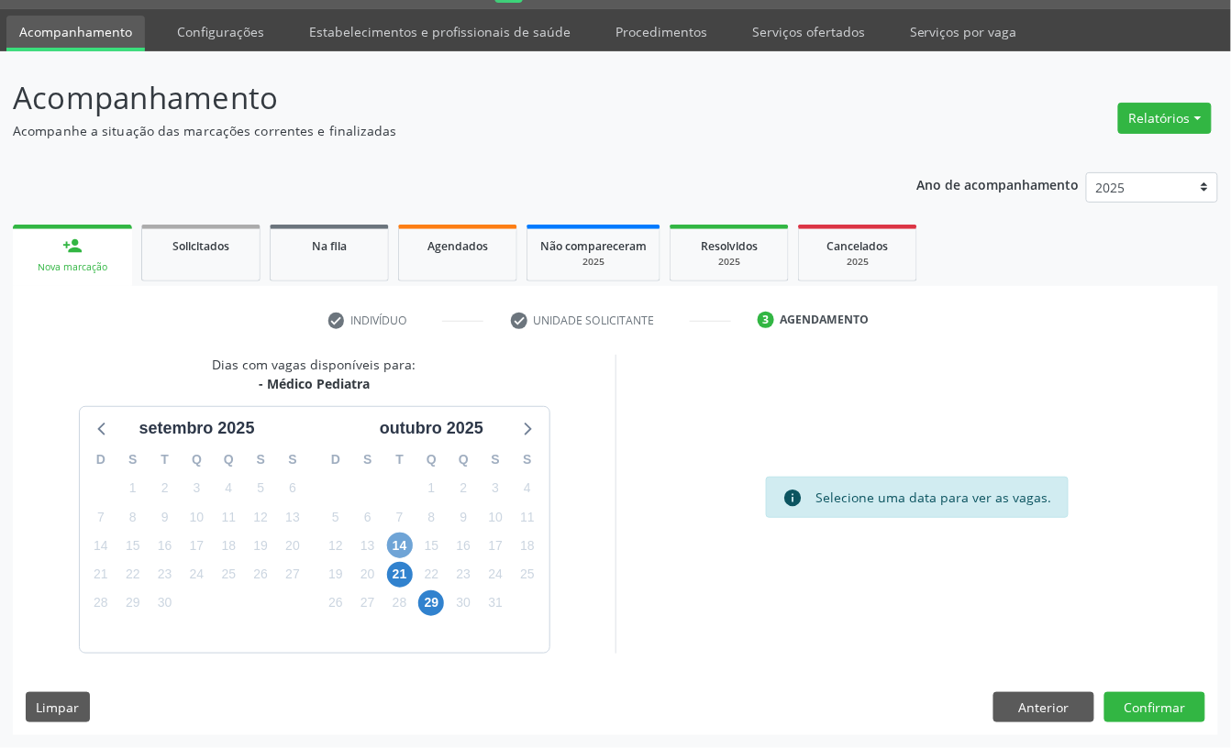
click at [407, 541] on span "14" at bounding box center [400, 546] width 26 height 26
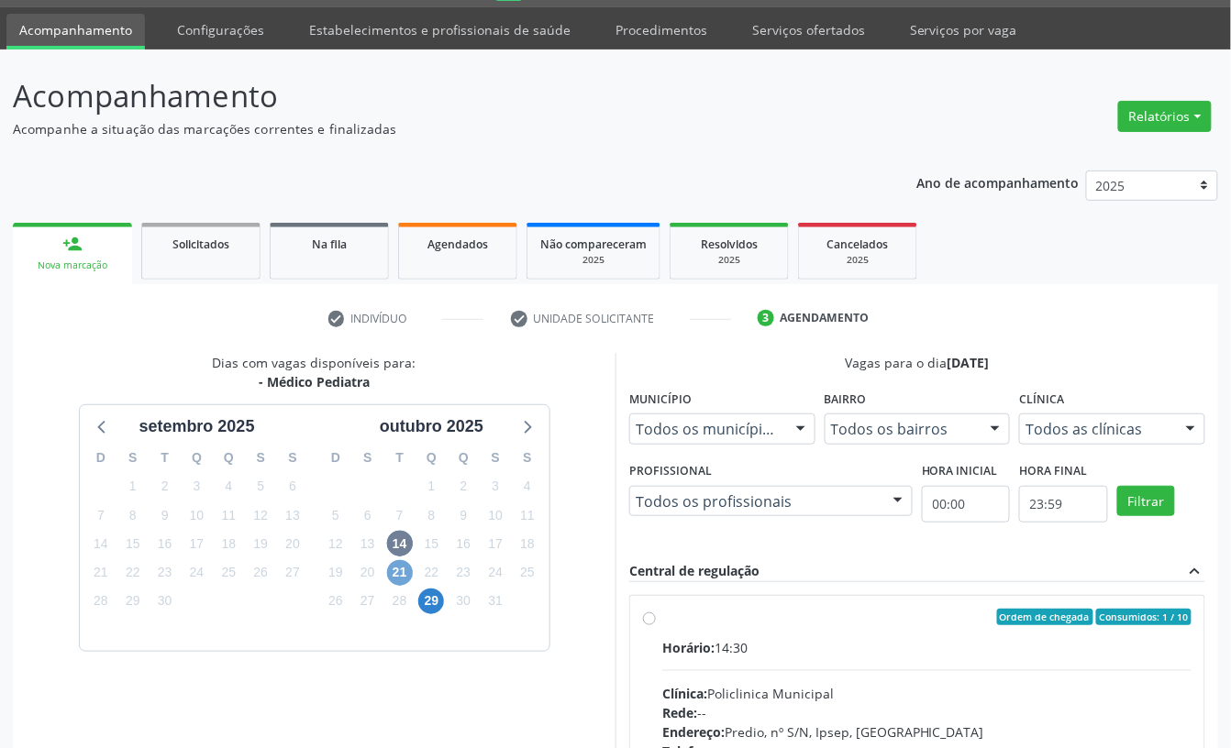
click at [401, 565] on span "21" at bounding box center [400, 573] width 26 height 26
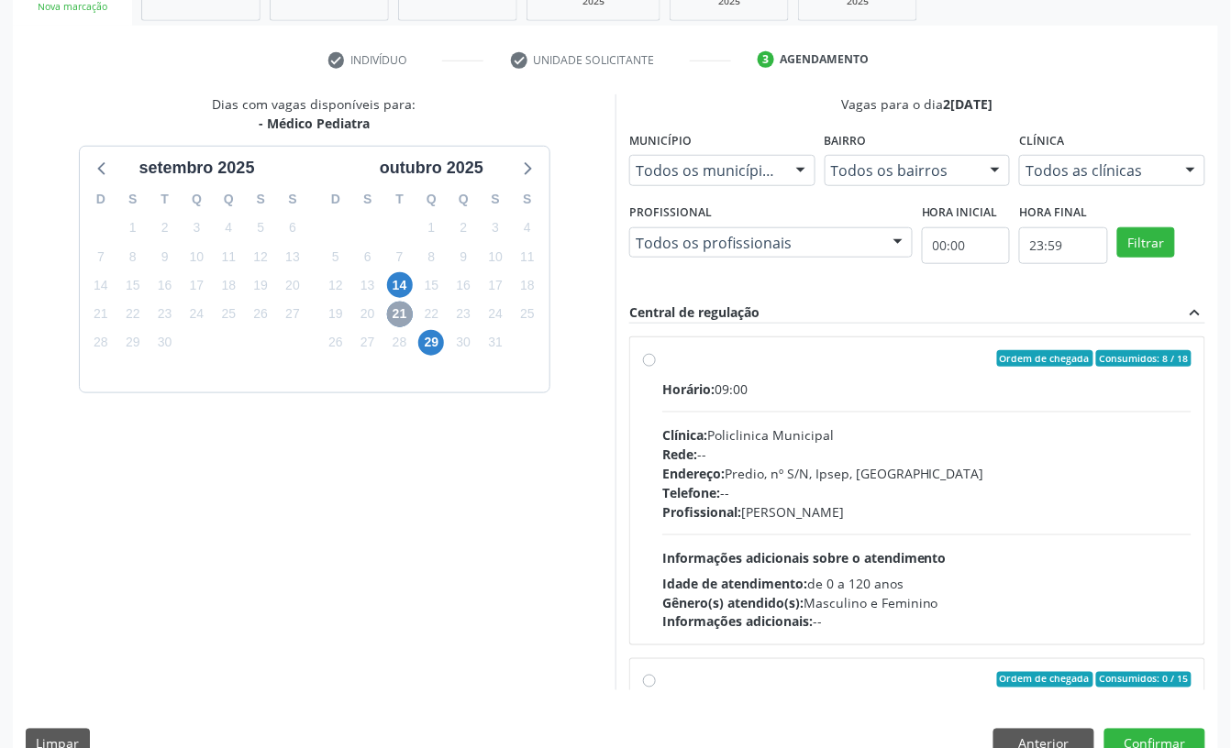
scroll to position [348, 0]
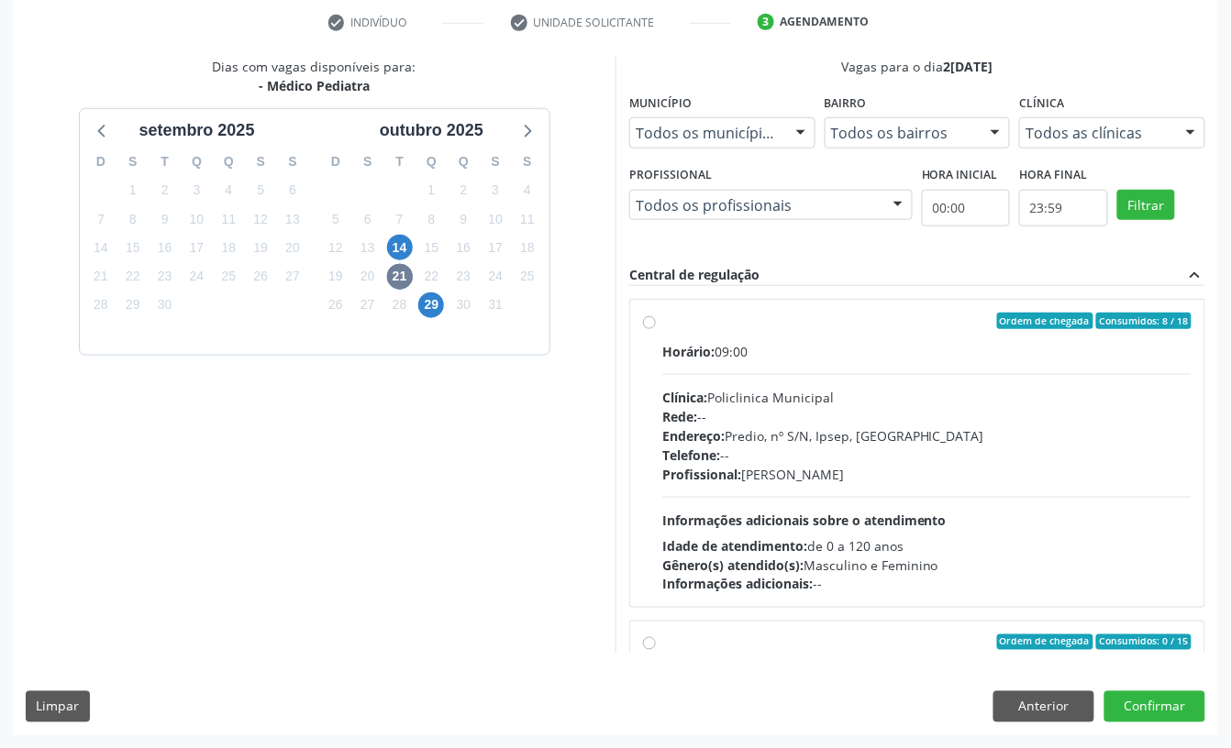
click at [779, 370] on div "Horário: 09:00 Clínica: Policlinica Municipal Rede: -- Endereço: Predio, nº S/N…" at bounding box center [926, 468] width 529 height 252
click at [656, 329] on input "Ordem de chegada Consumidos: 8 / 18 Horário: 09:00 Clínica: Policlinica Municip…" at bounding box center [649, 321] width 13 height 17
radio input "true"
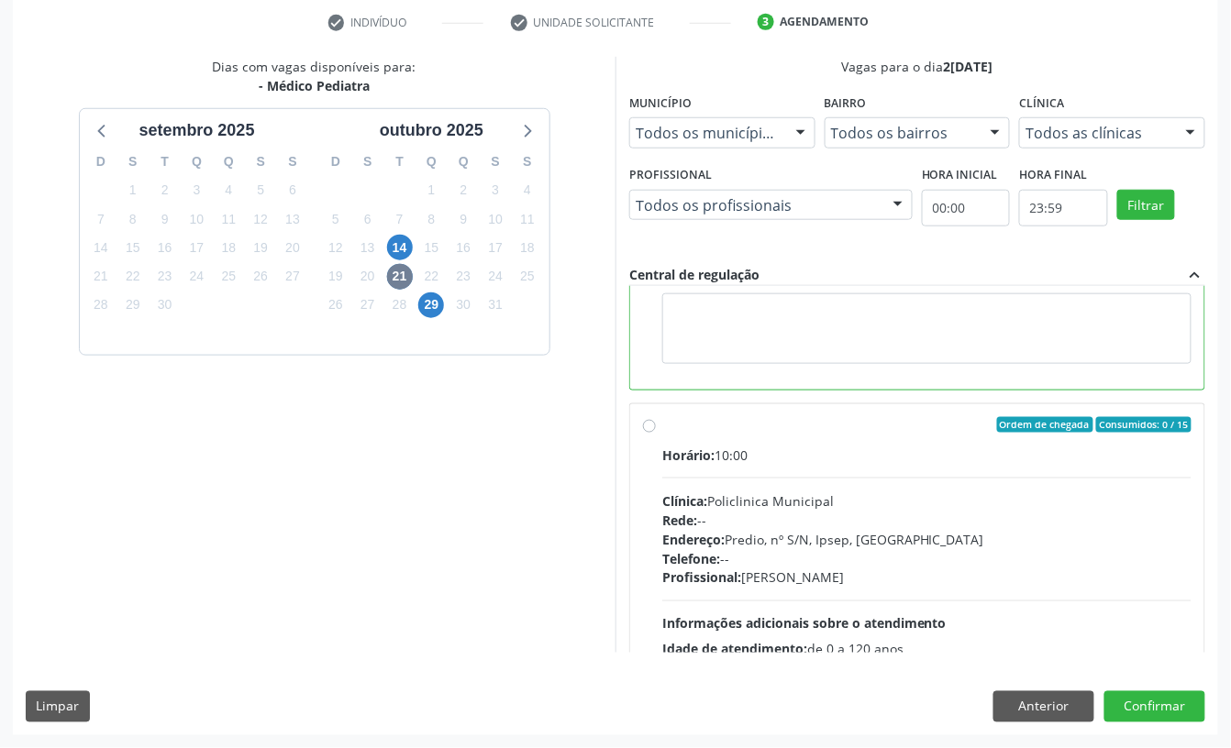
scroll to position [367, 0]
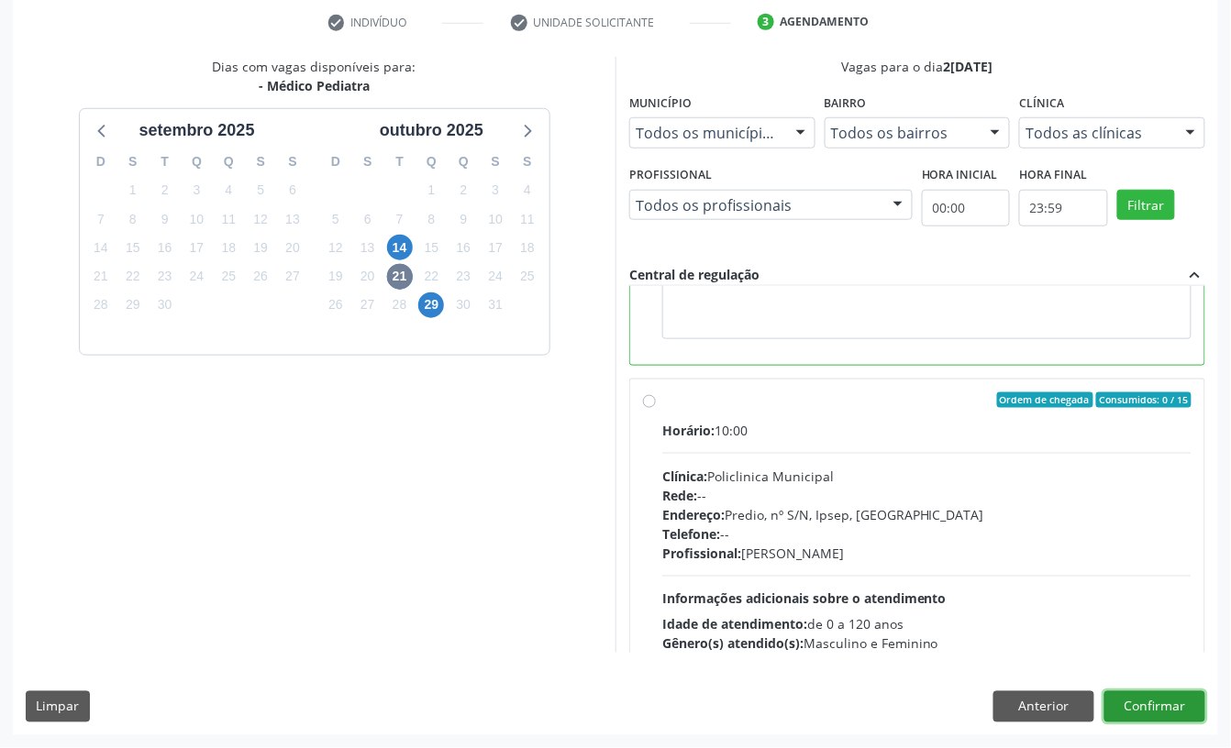
click at [1187, 701] on button "Confirmar" at bounding box center [1154, 706] width 101 height 31
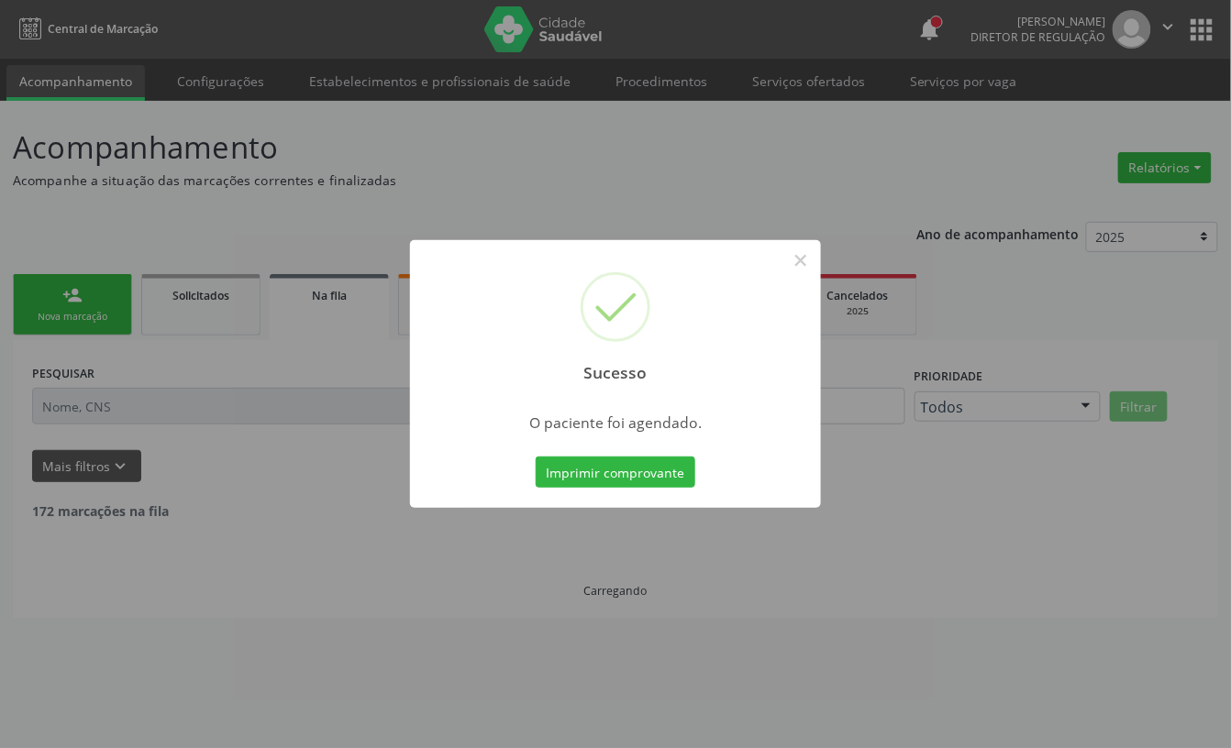
scroll to position [0, 0]
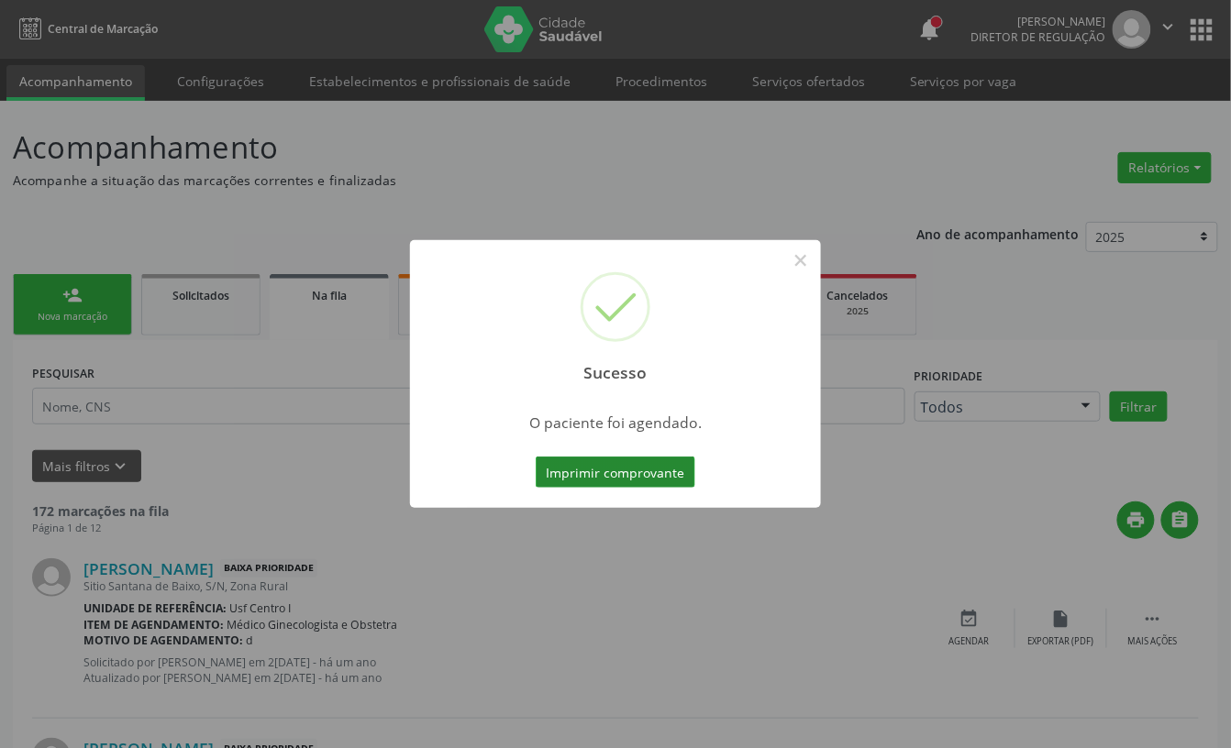
click at [576, 462] on button "Imprimir comprovante" at bounding box center [616, 472] width 160 height 31
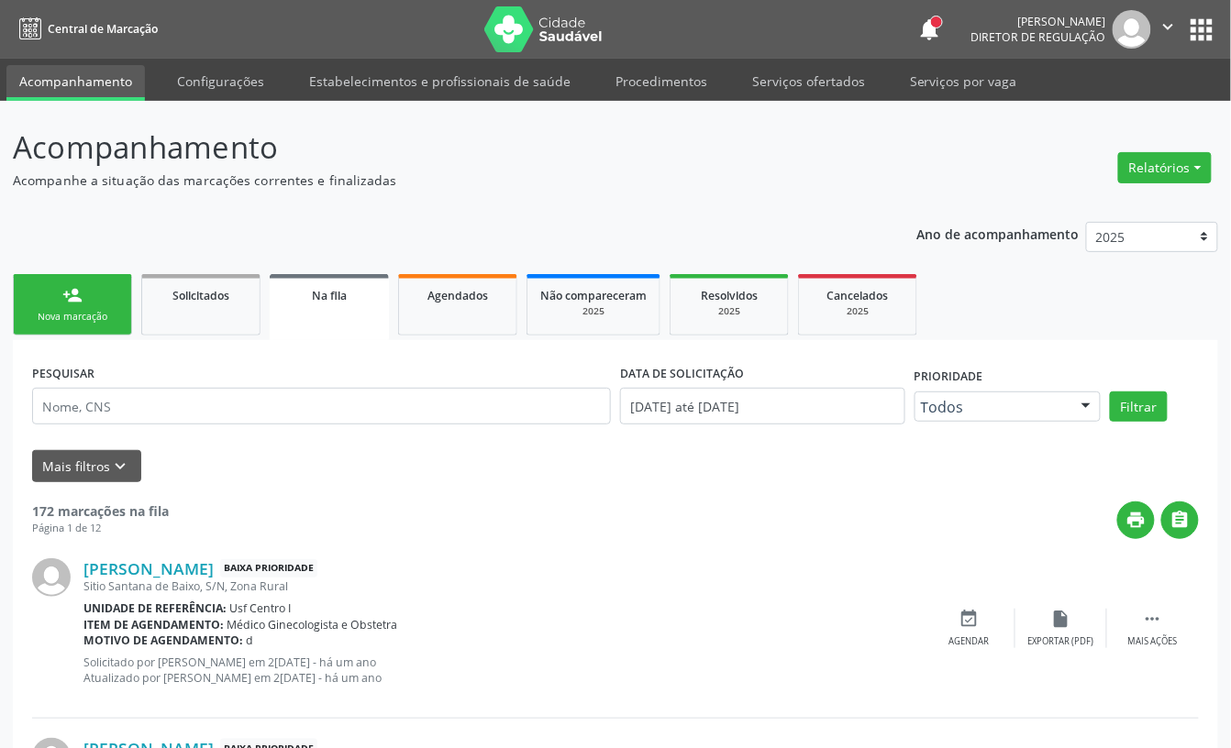
click at [100, 286] on link "person_add Nova marcação" at bounding box center [72, 304] width 119 height 61
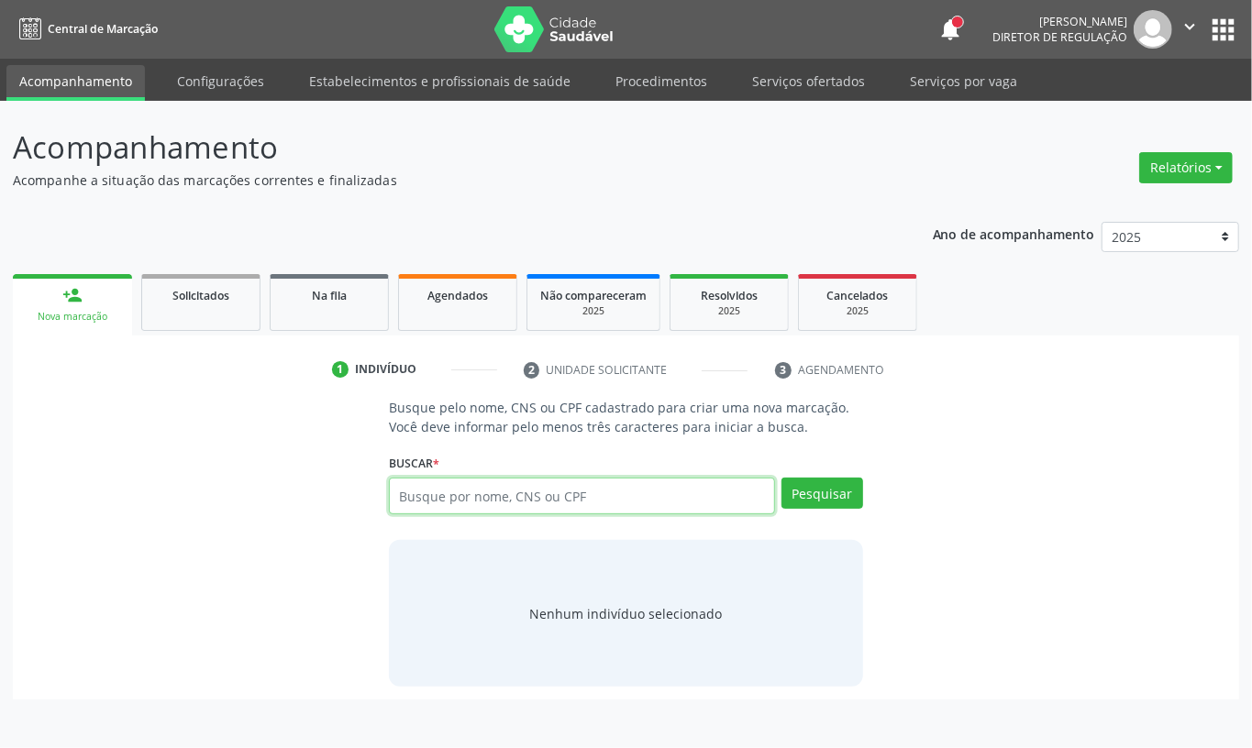
click at [430, 510] on input "text" at bounding box center [582, 496] width 386 height 37
type input "703405442872100"
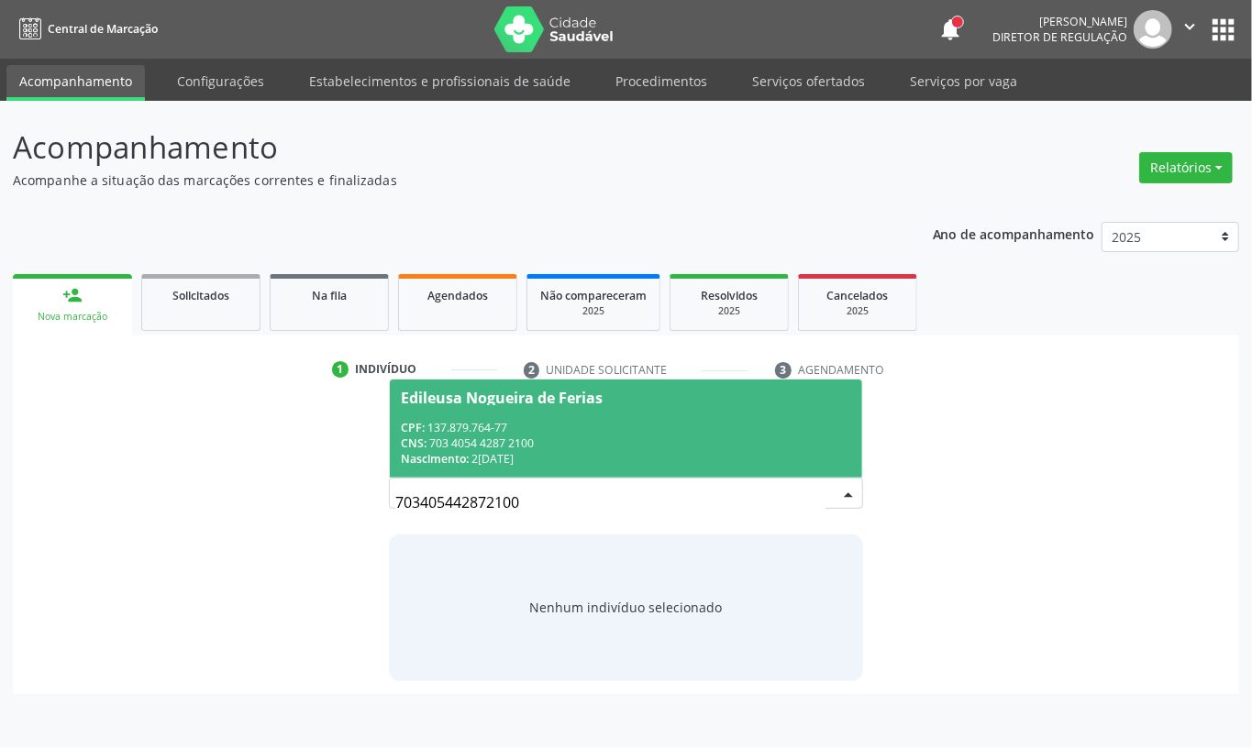
click at [459, 451] on span "Nascimento:" at bounding box center [435, 459] width 68 height 16
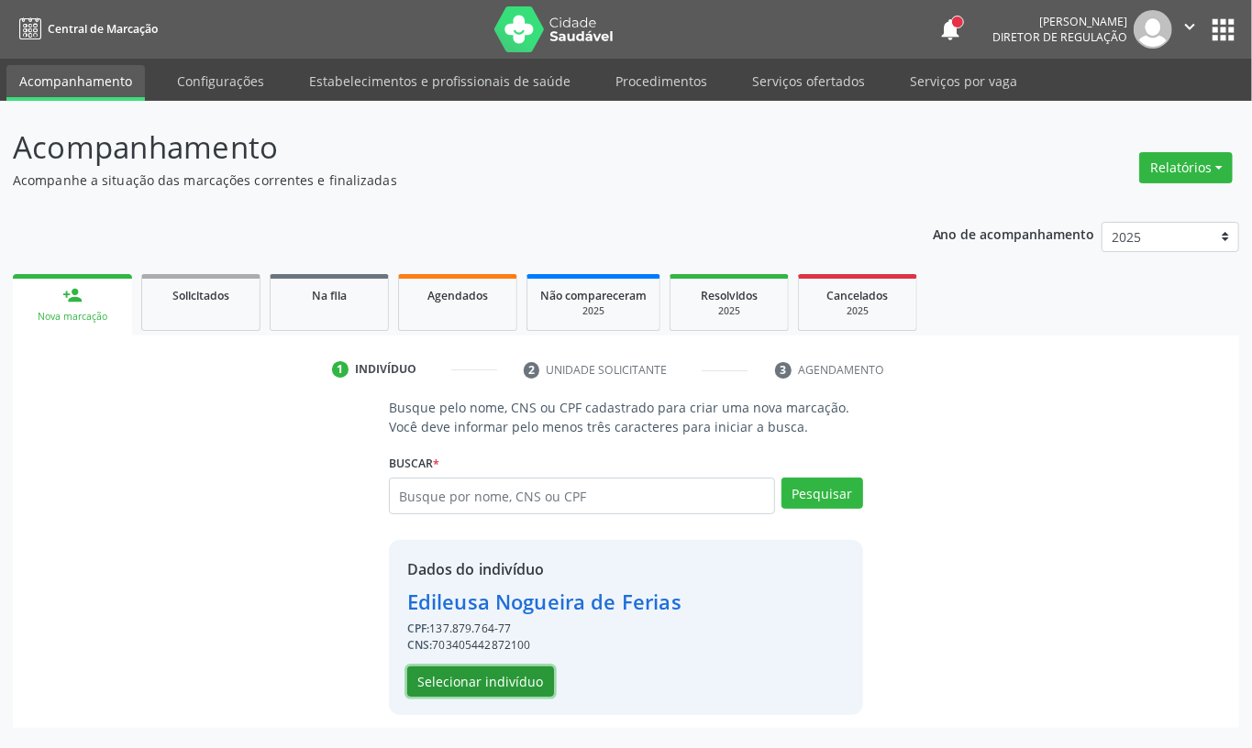
click at [477, 679] on button "Selecionar indivíduo" at bounding box center [480, 682] width 147 height 31
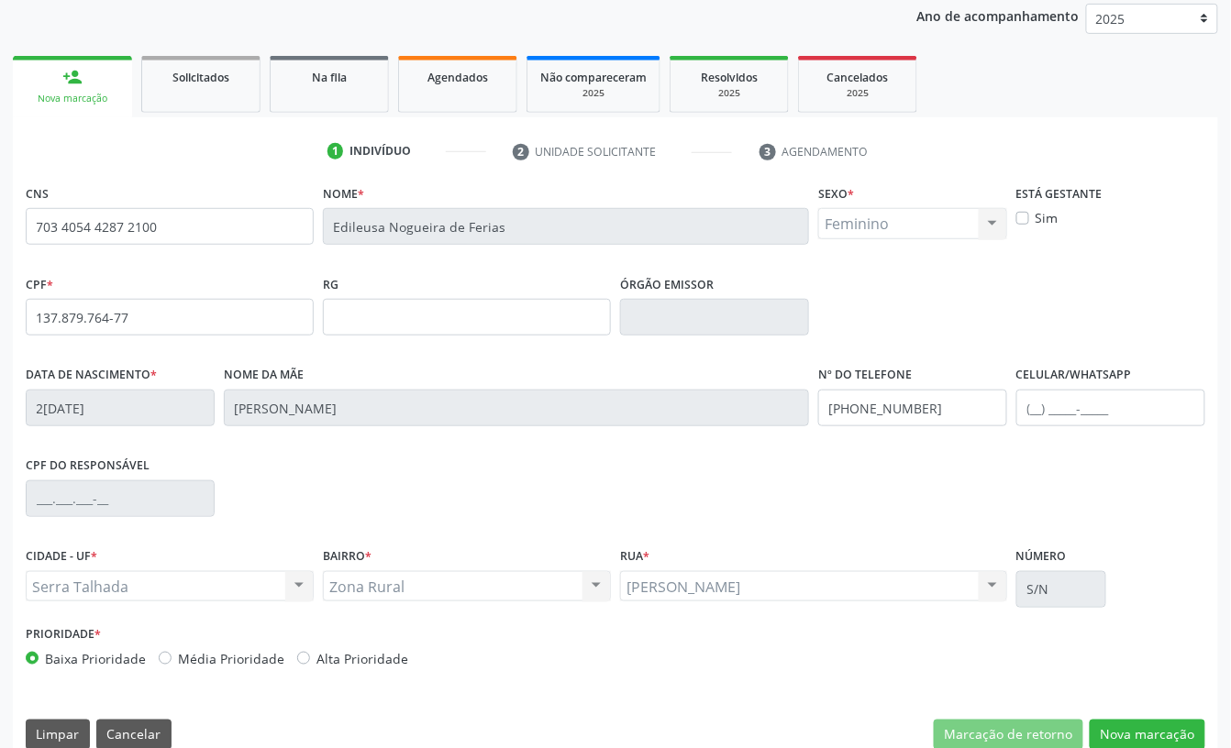
scroll to position [247, 0]
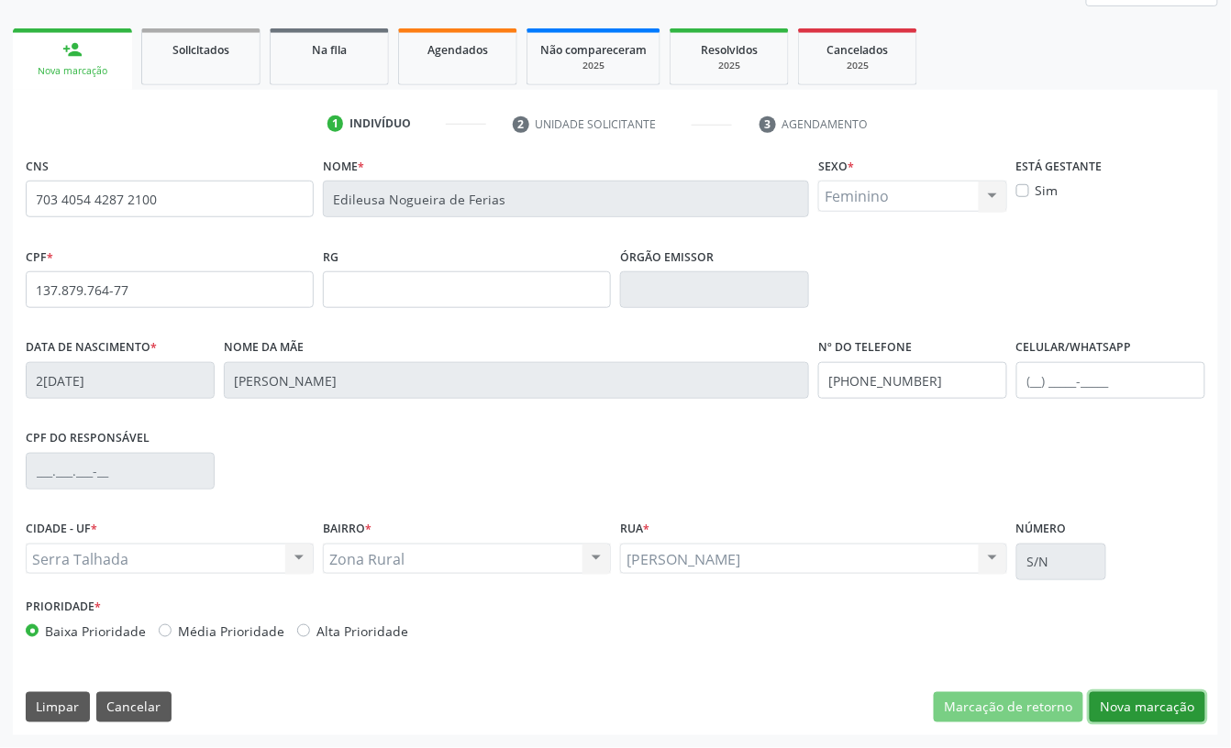
click at [1168, 709] on button "Nova marcação" at bounding box center [1147, 707] width 116 height 31
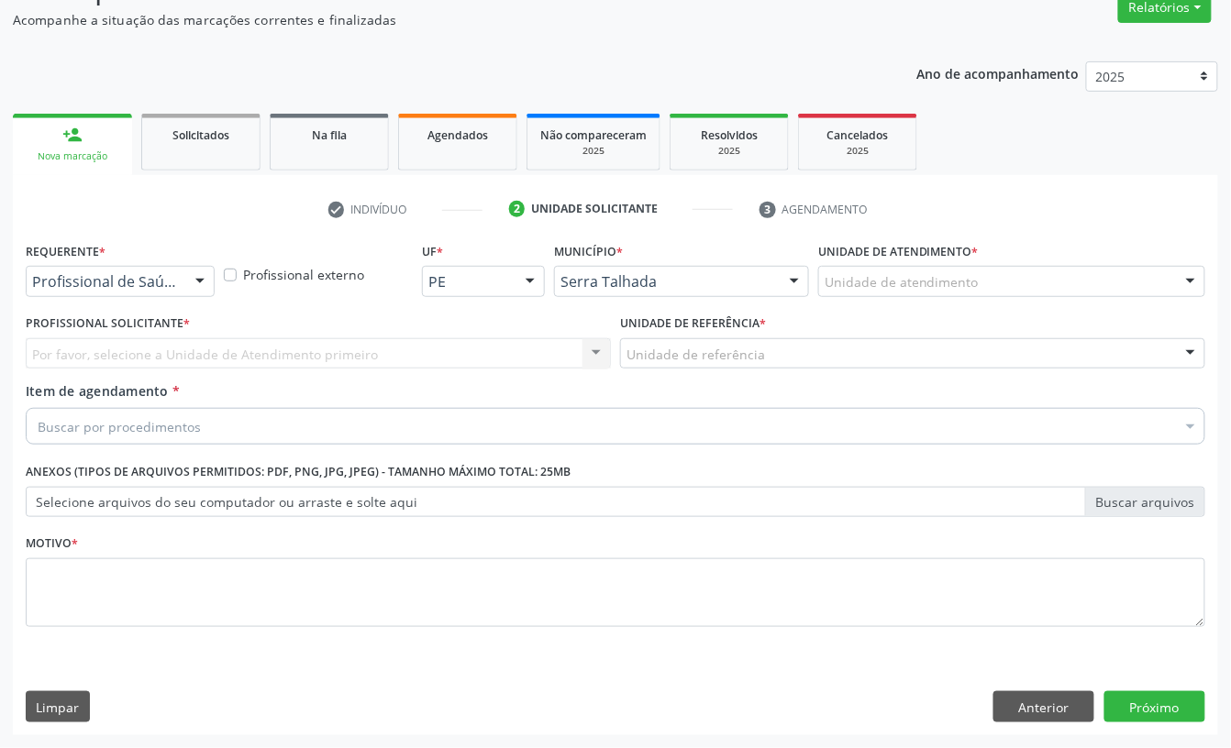
scroll to position [162, 0]
click at [130, 291] on div "Profissional de Saúde" at bounding box center [120, 281] width 189 height 31
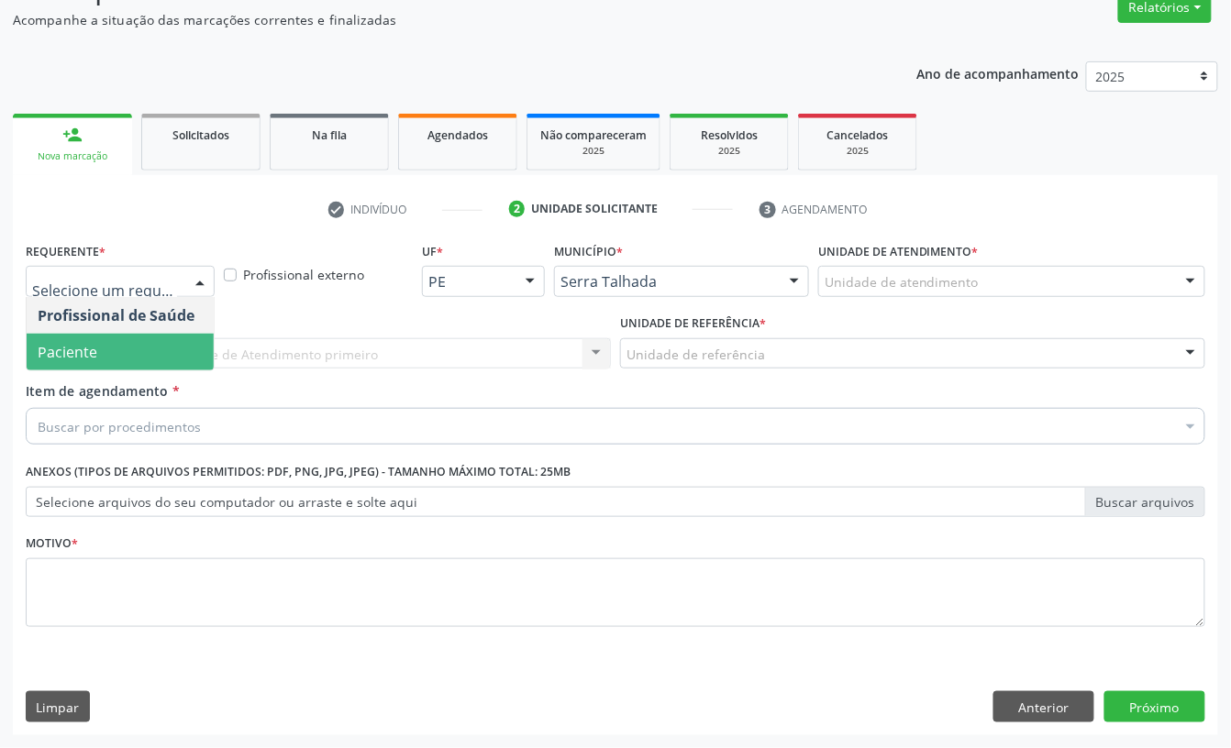
click at [117, 347] on span "Paciente" at bounding box center [120, 352] width 187 height 37
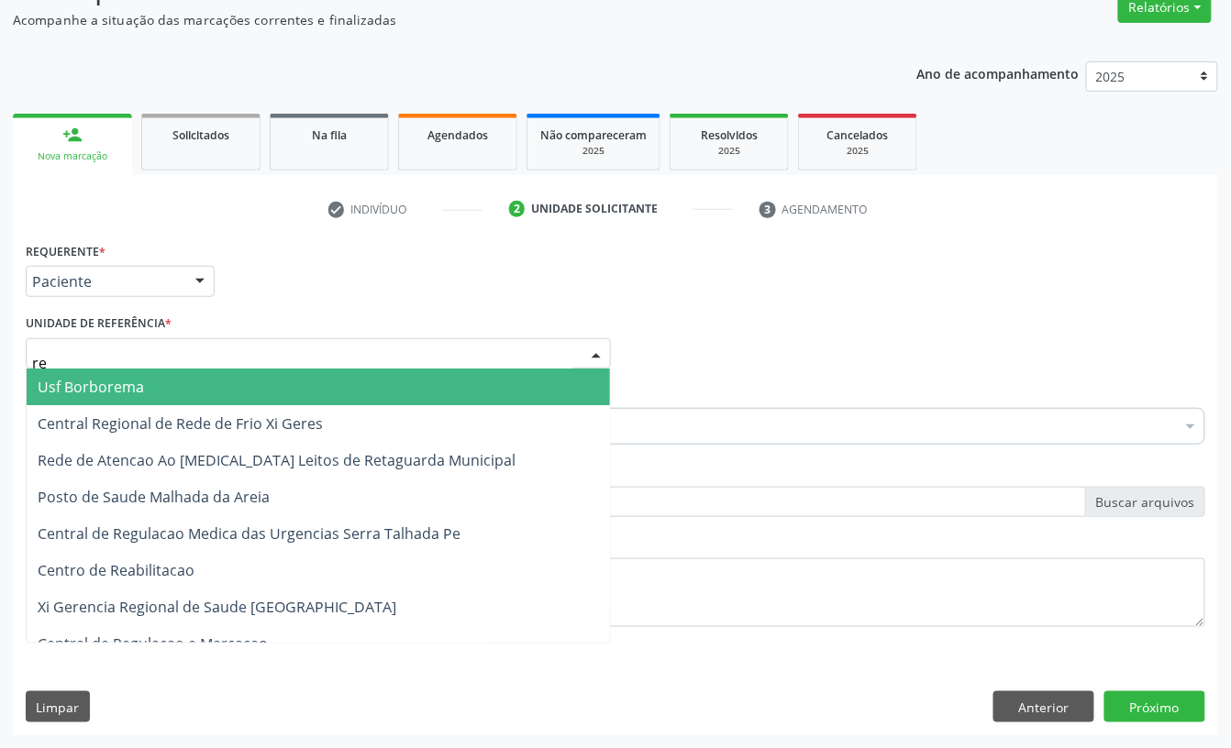
type input "rea"
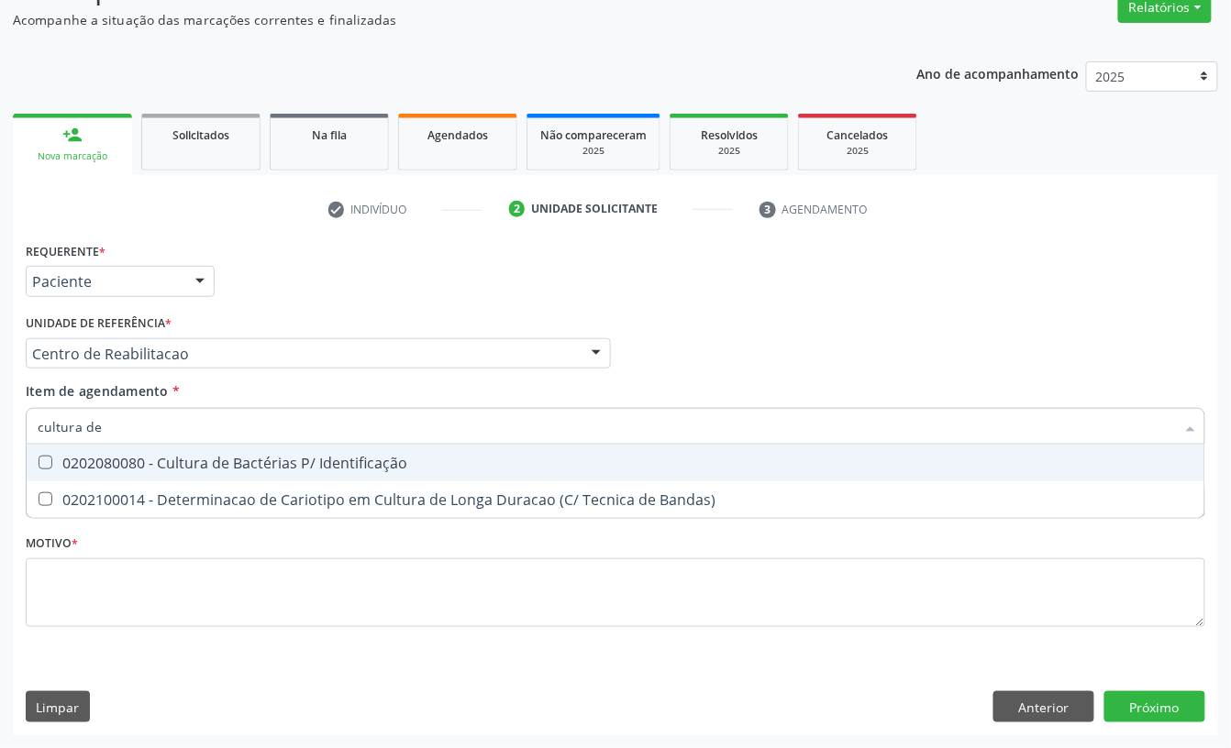
type input "cultura de"
click at [143, 458] on div "0202080080 - Cultura de Bactérias P/ Identificação" at bounding box center [615, 463] width 1155 height 15
checkbox Identificação "true"
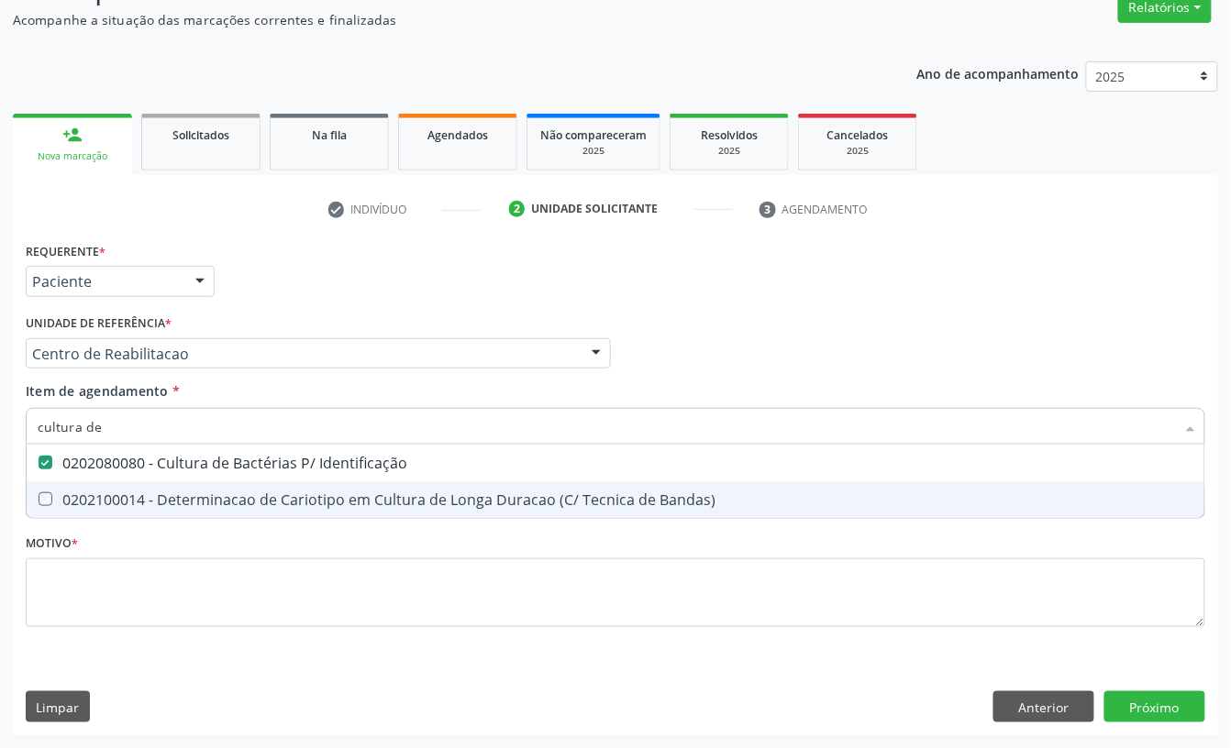
click at [138, 530] on div "Requerente * Paciente Profissional de Saúde Paciente Nenhum resultado encontrad…" at bounding box center [615, 444] width 1179 height 415
checkbox Bandas\) "true"
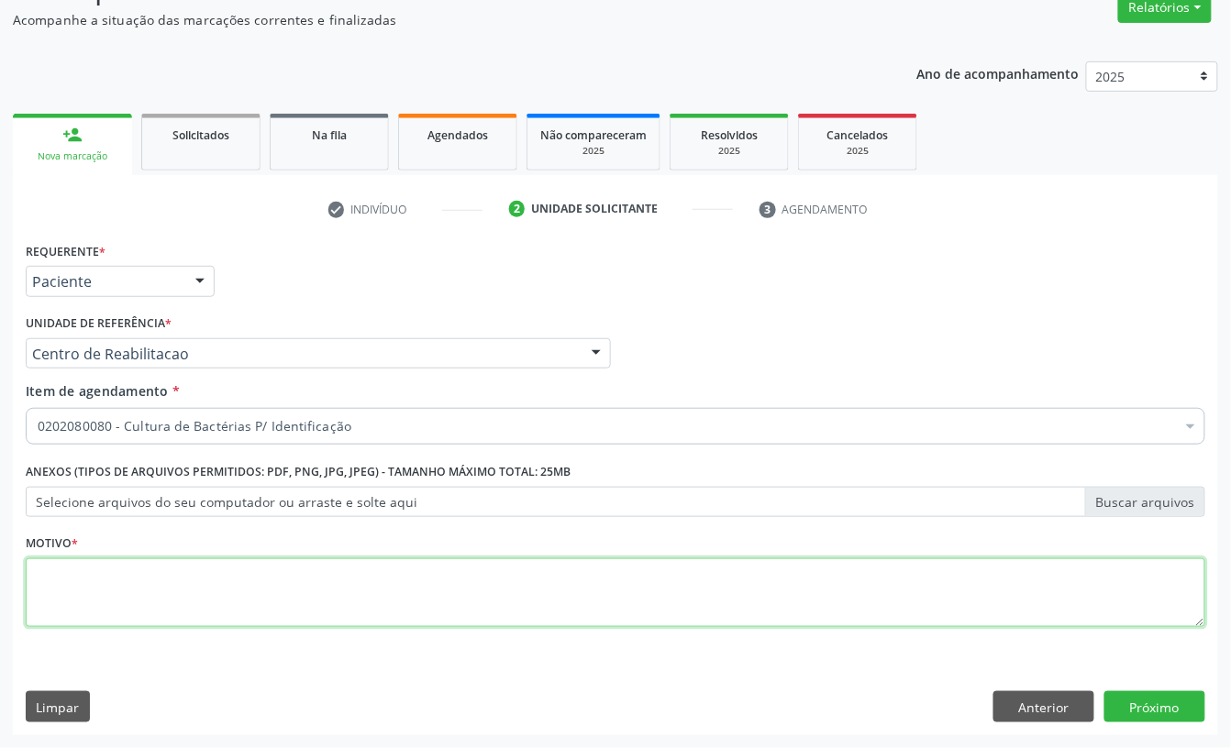
click at [81, 591] on textarea at bounding box center [615, 593] width 1179 height 70
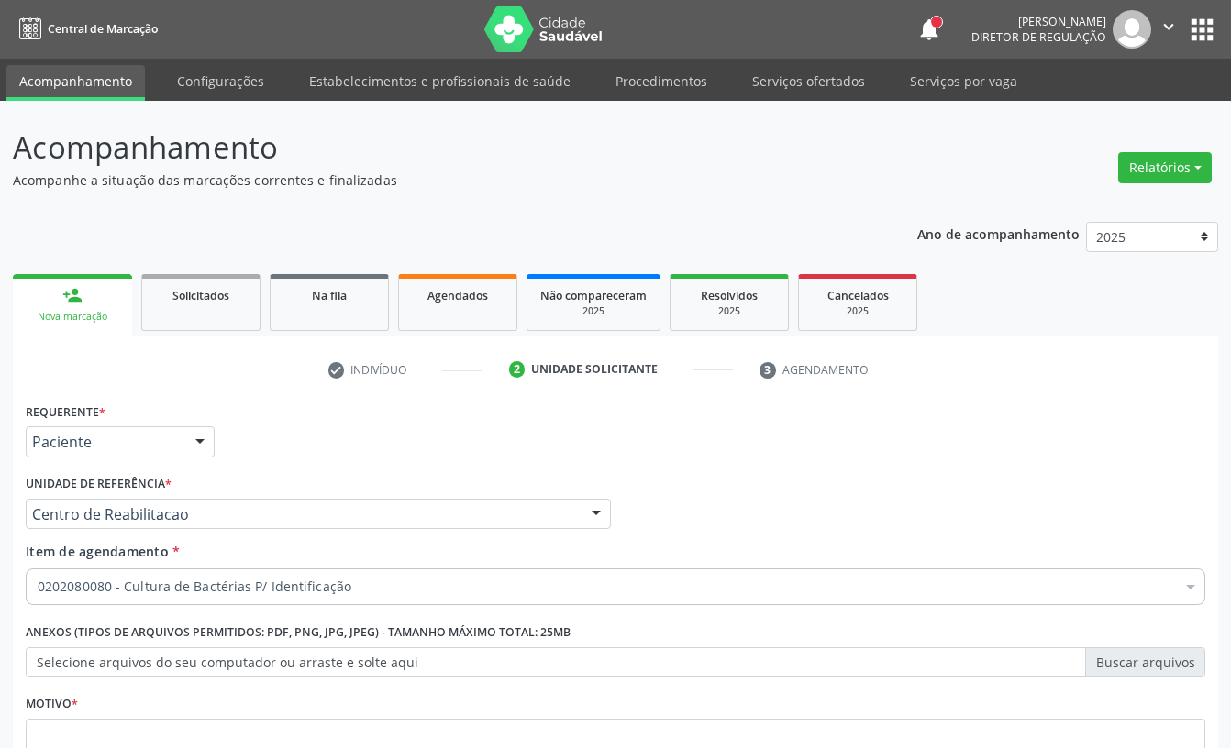
scroll to position [162, 0]
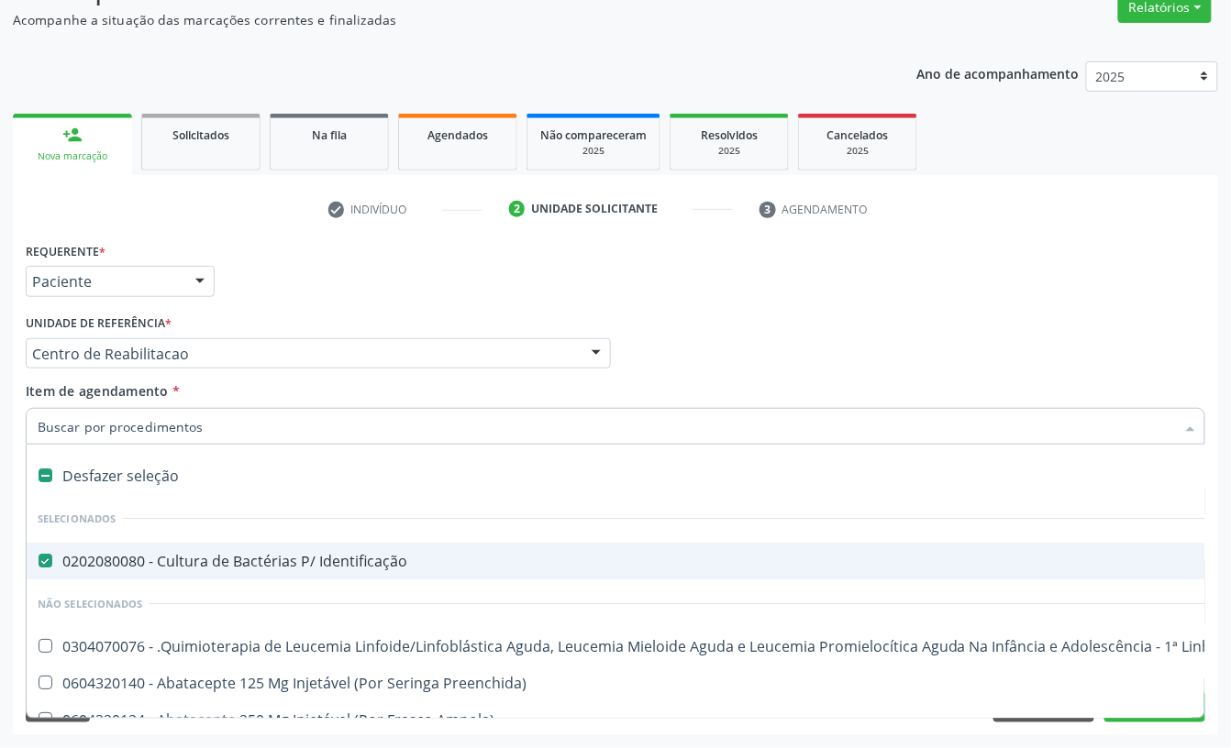
click at [430, 299] on div "Requerente * Paciente Profissional de Saúde Paciente Nenhum resultado encontrad…" at bounding box center [615, 273] width 1188 height 72
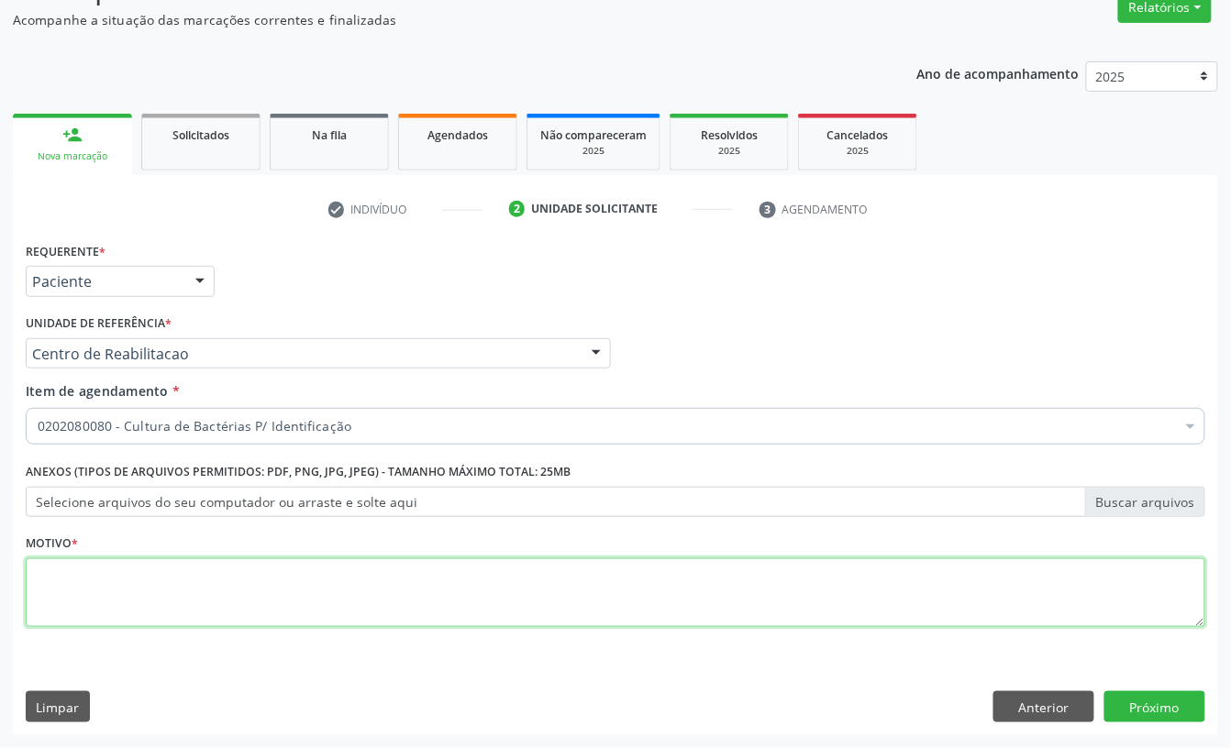
click at [163, 581] on textarea at bounding box center [615, 593] width 1179 height 70
type textarea "l"
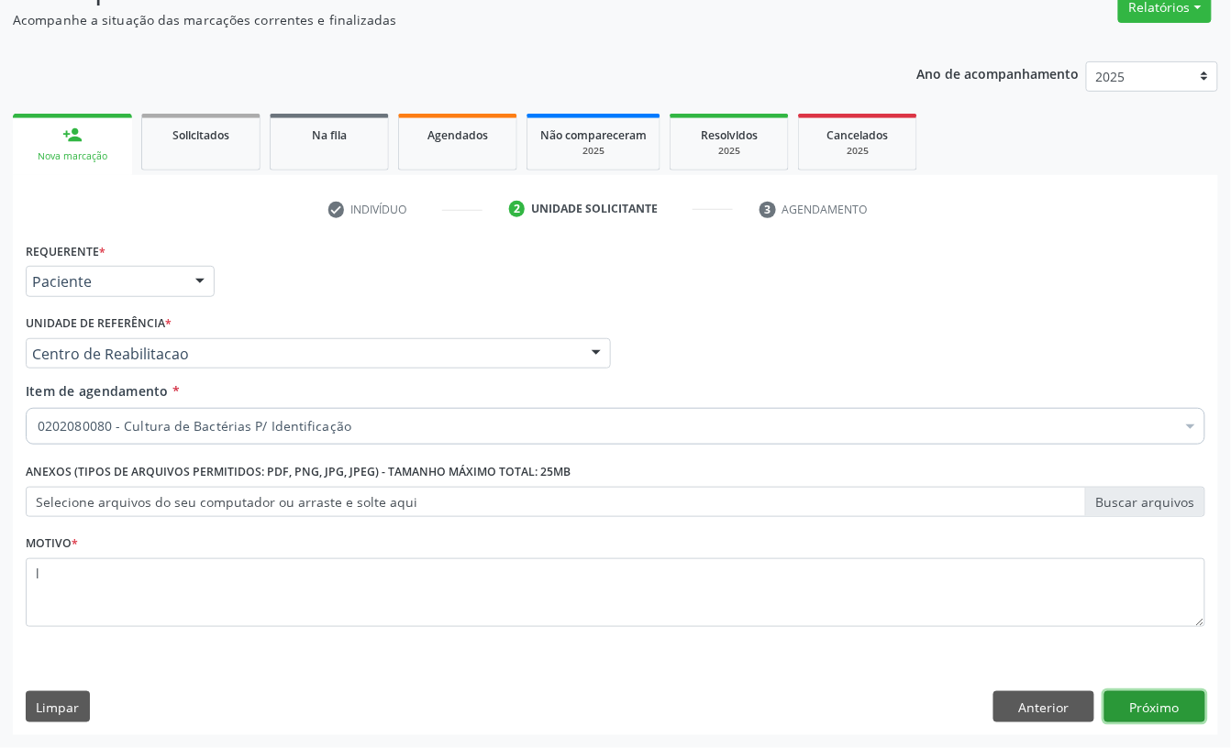
click at [1142, 702] on button "Próximo" at bounding box center [1154, 706] width 101 height 31
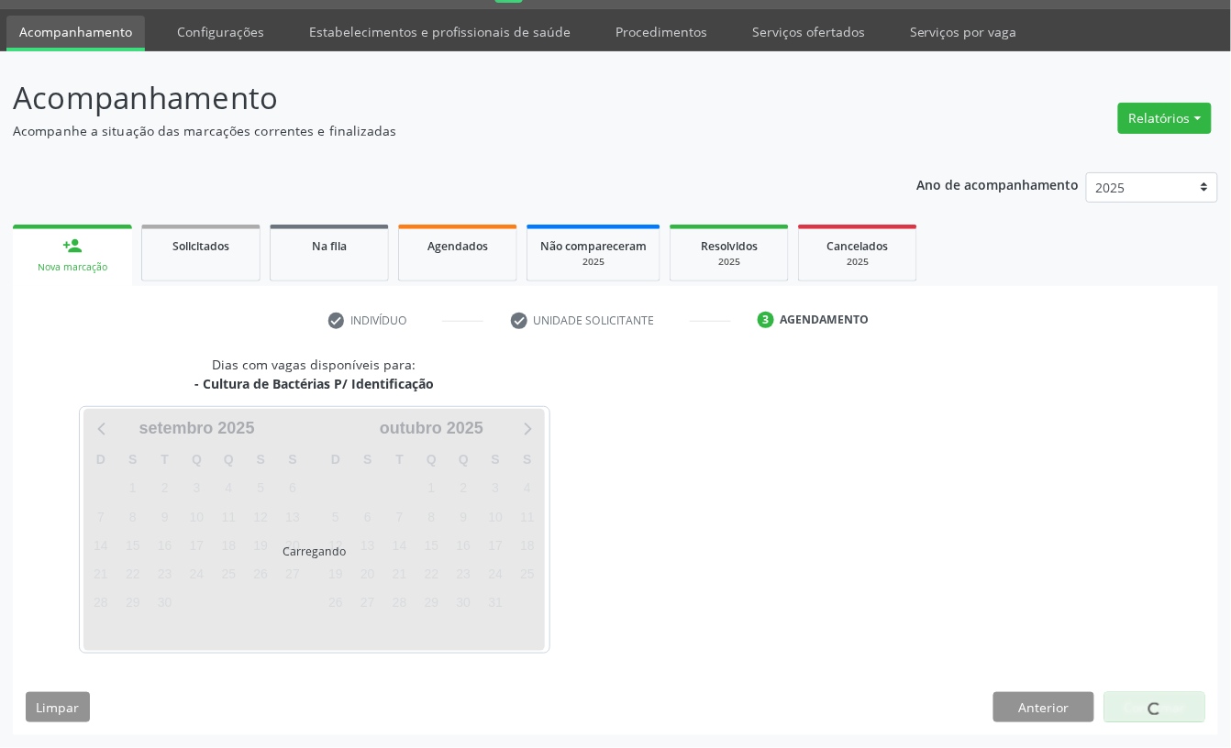
scroll to position [51, 0]
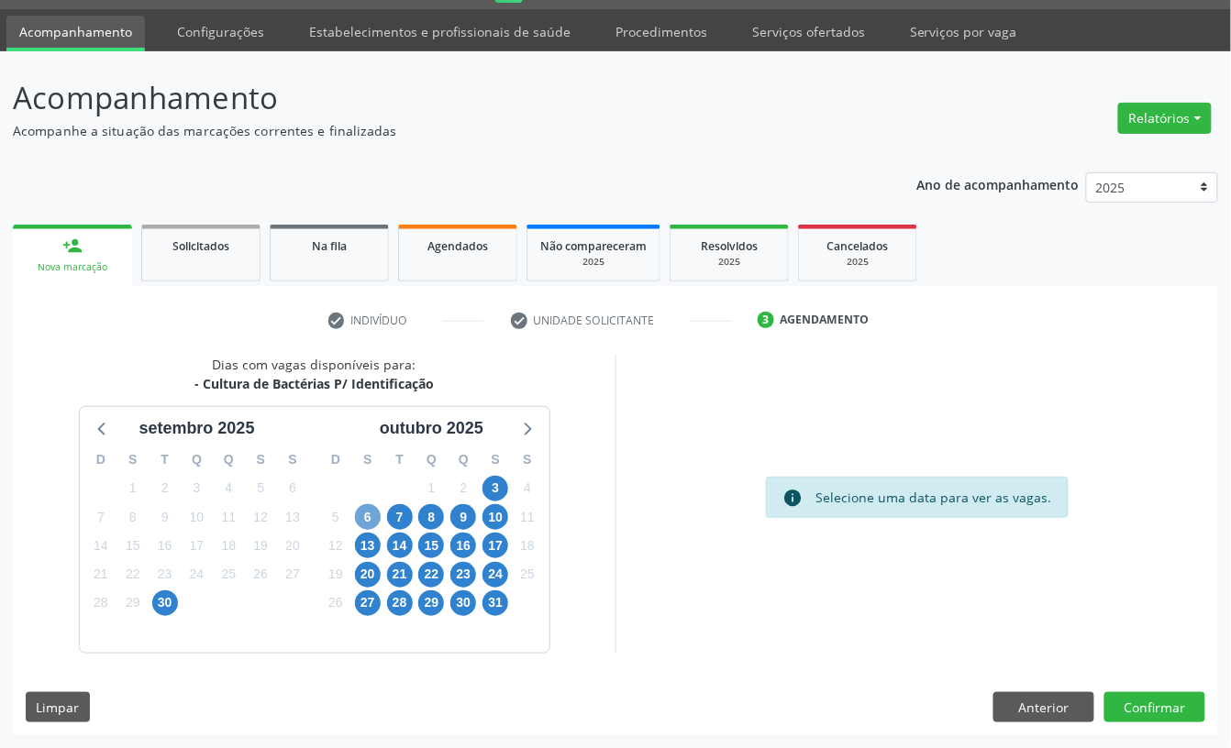
click at [369, 514] on span "6" at bounding box center [368, 517] width 26 height 26
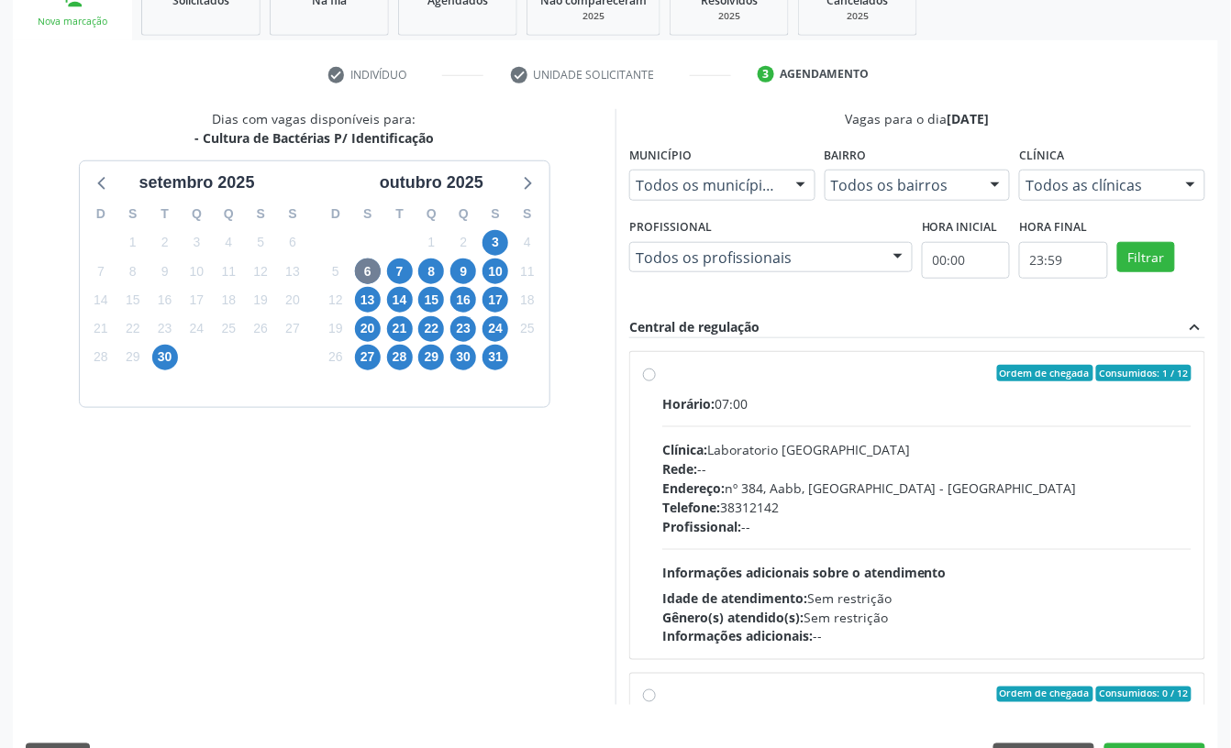
click at [770, 473] on div "Rede: --" at bounding box center [926, 468] width 529 height 19
click at [656, 381] on input "Ordem de chegada Consumidos: 1 / 12 Horário: 07:00 Clínica: Laboratorio Sao Fra…" at bounding box center [649, 373] width 13 height 17
radio input "true"
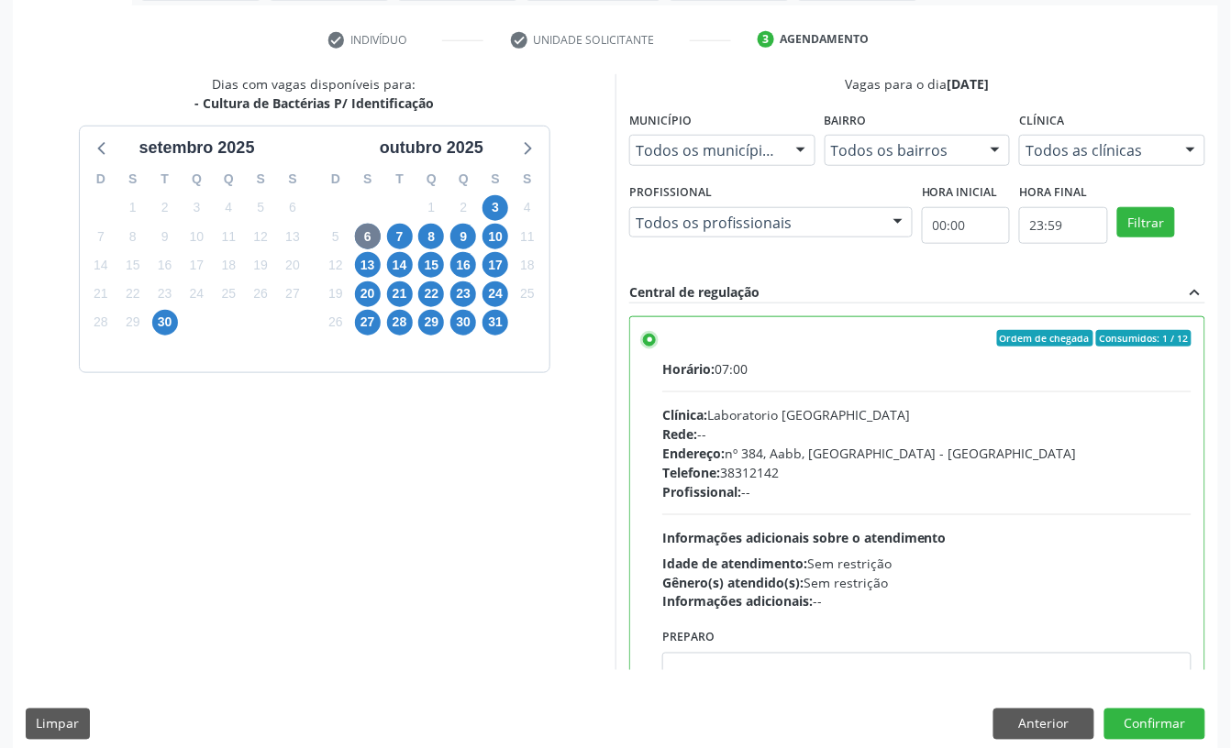
scroll to position [348, 0]
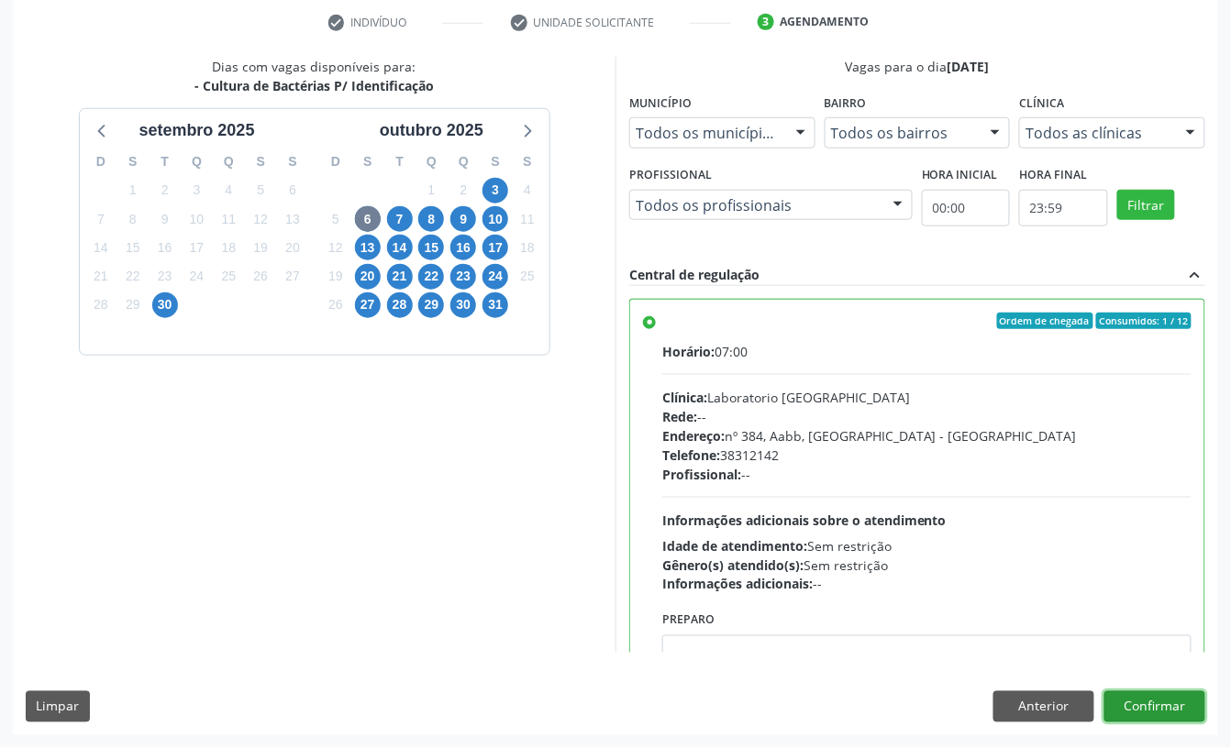
click at [1163, 695] on button "Confirmar" at bounding box center [1154, 706] width 101 height 31
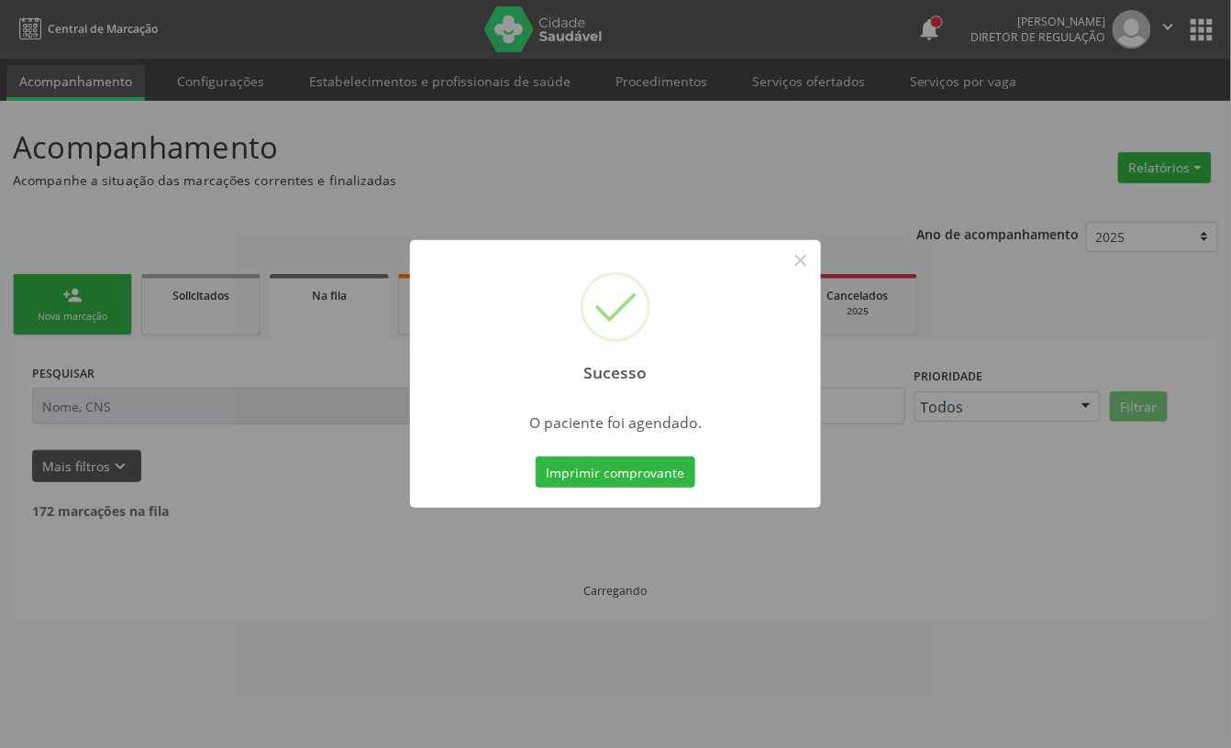
scroll to position [0, 0]
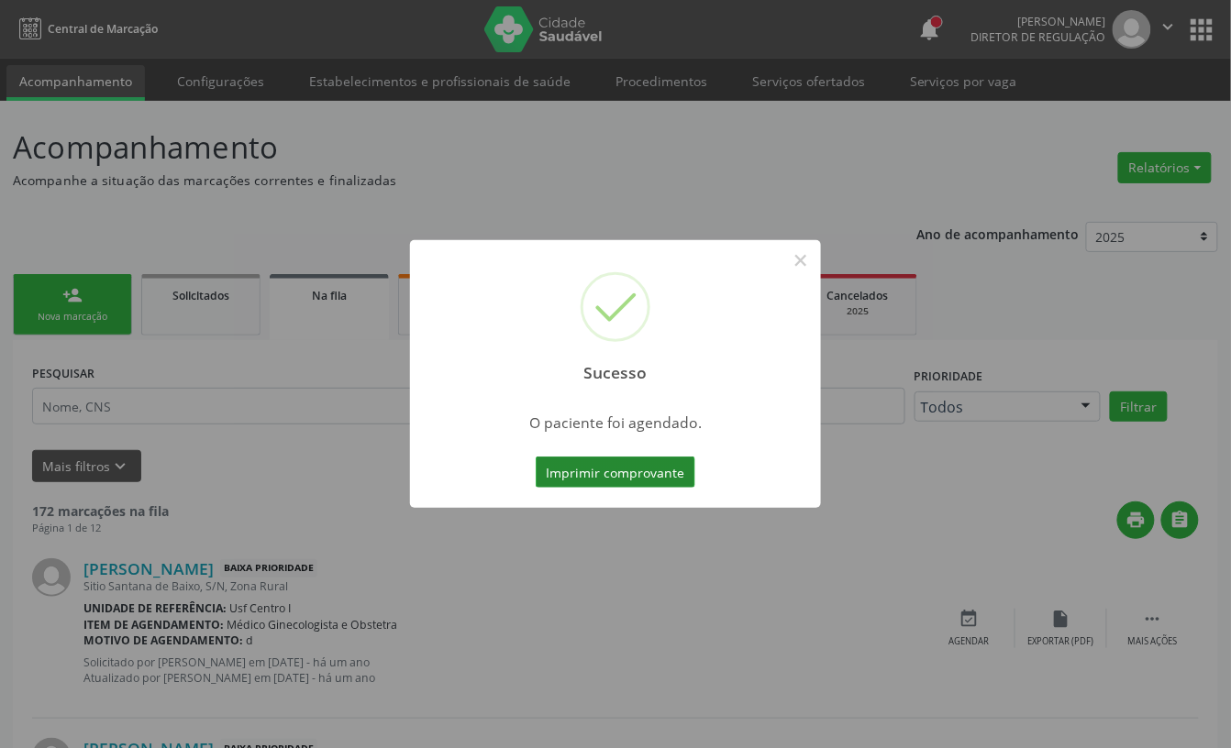
click at [643, 468] on button "Imprimir comprovante" at bounding box center [616, 472] width 160 height 31
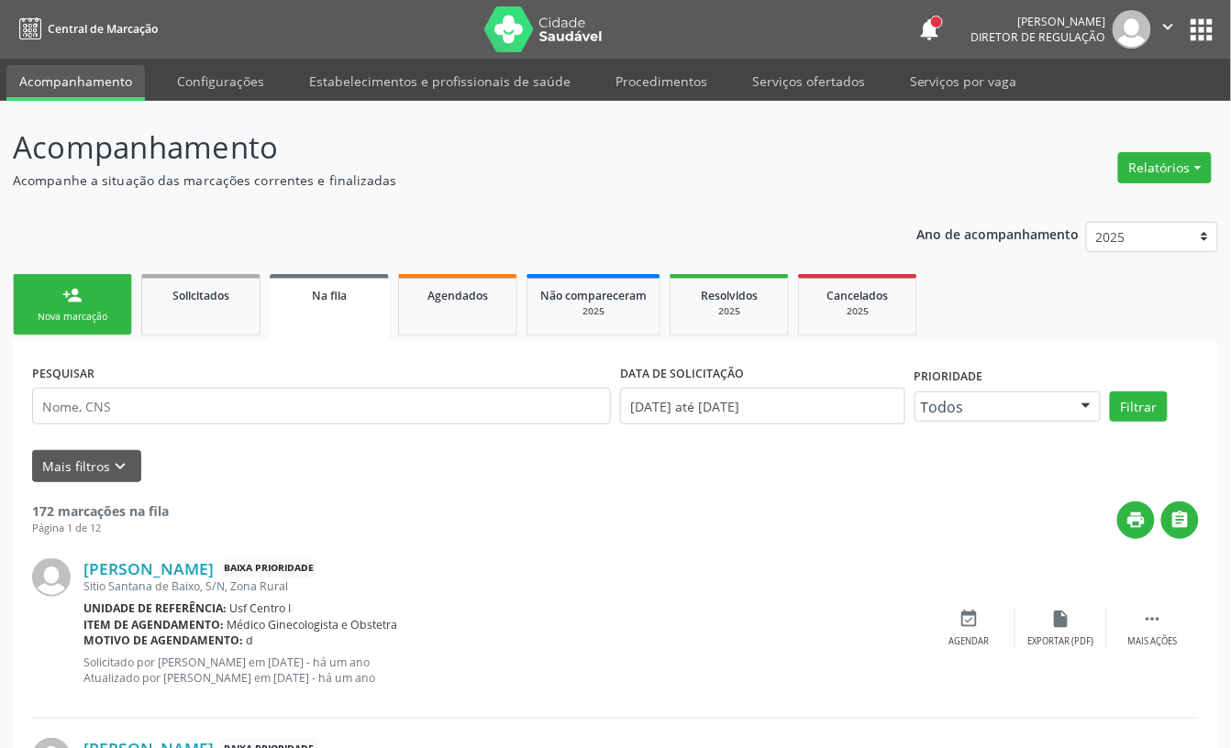
click at [84, 337] on ul "person_add Nova marcação Solicitados Na fila Agendados Não compareceram 2025 Re…" at bounding box center [615, 305] width 1205 height 71
click at [84, 320] on div "Nova marcação" at bounding box center [73, 317] width 92 height 14
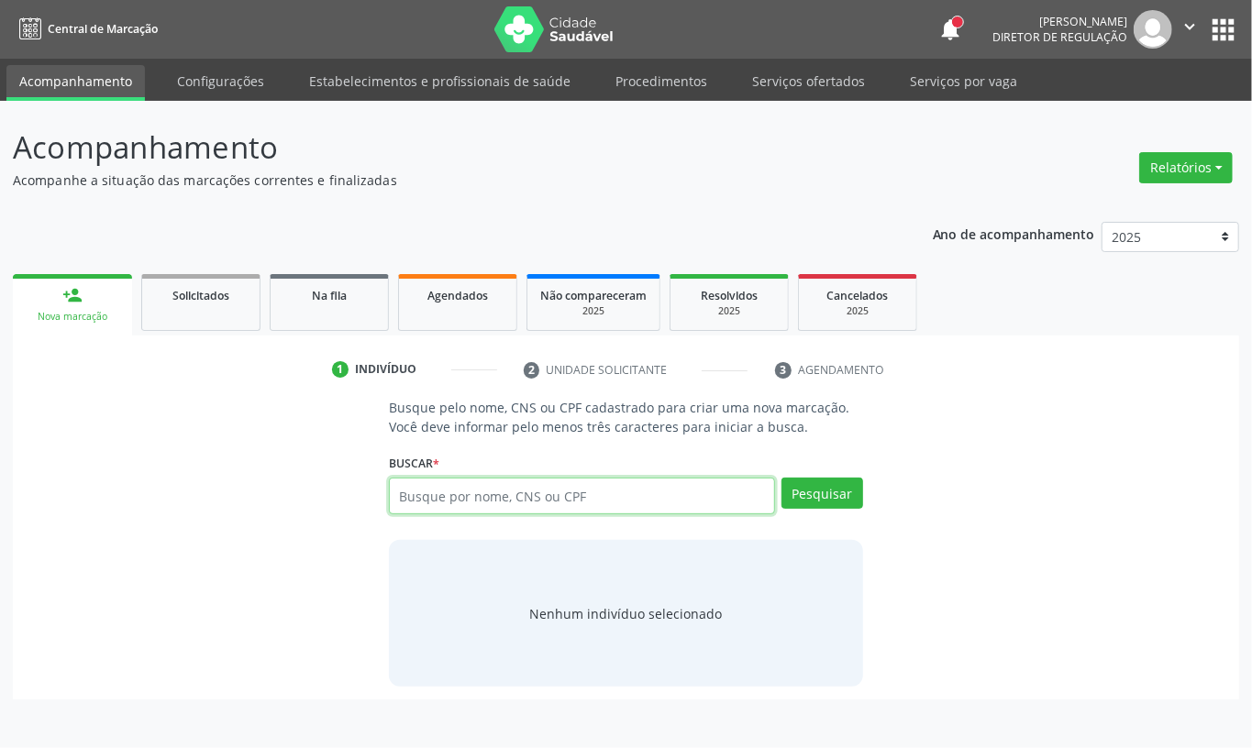
click at [558, 492] on input "text" at bounding box center [582, 496] width 386 height 37
type input "708408780245362"
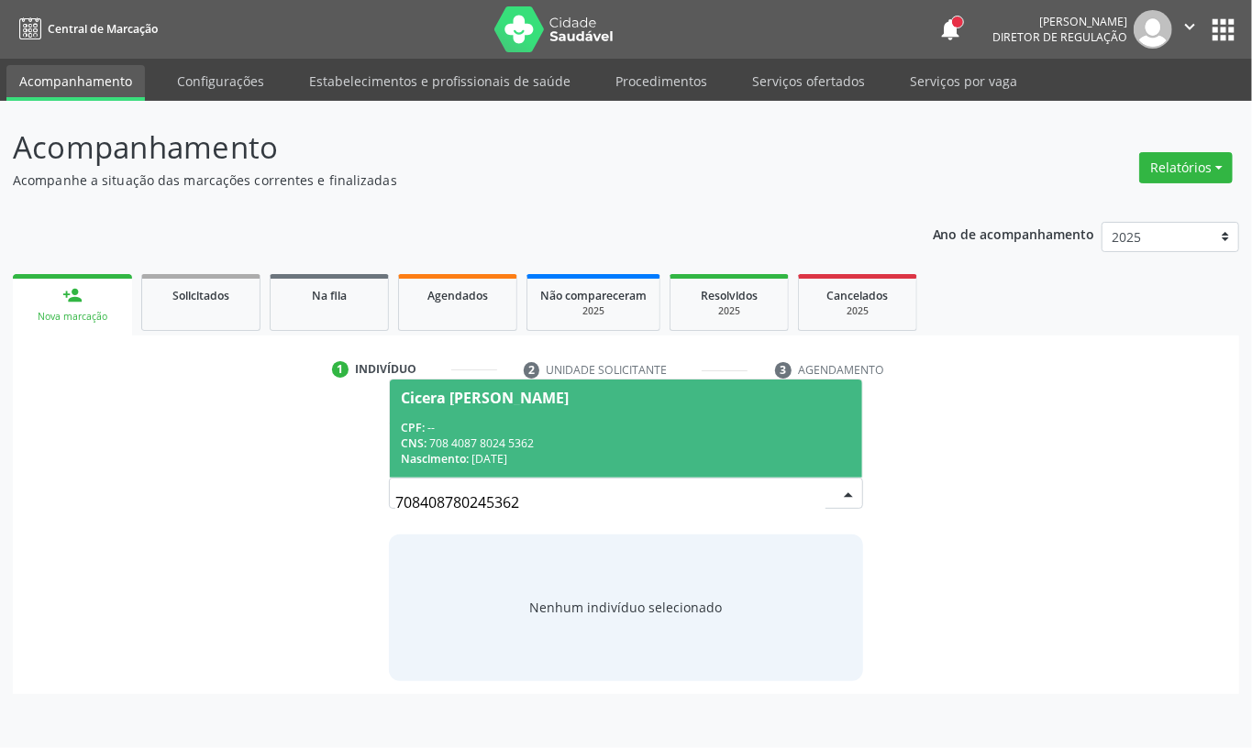
click at [594, 477] on span "Cicera Maria da Silva CPF: -- CNS: 708 4087 8024 5362 Nascimento: 17/11/1972" at bounding box center [626, 429] width 472 height 98
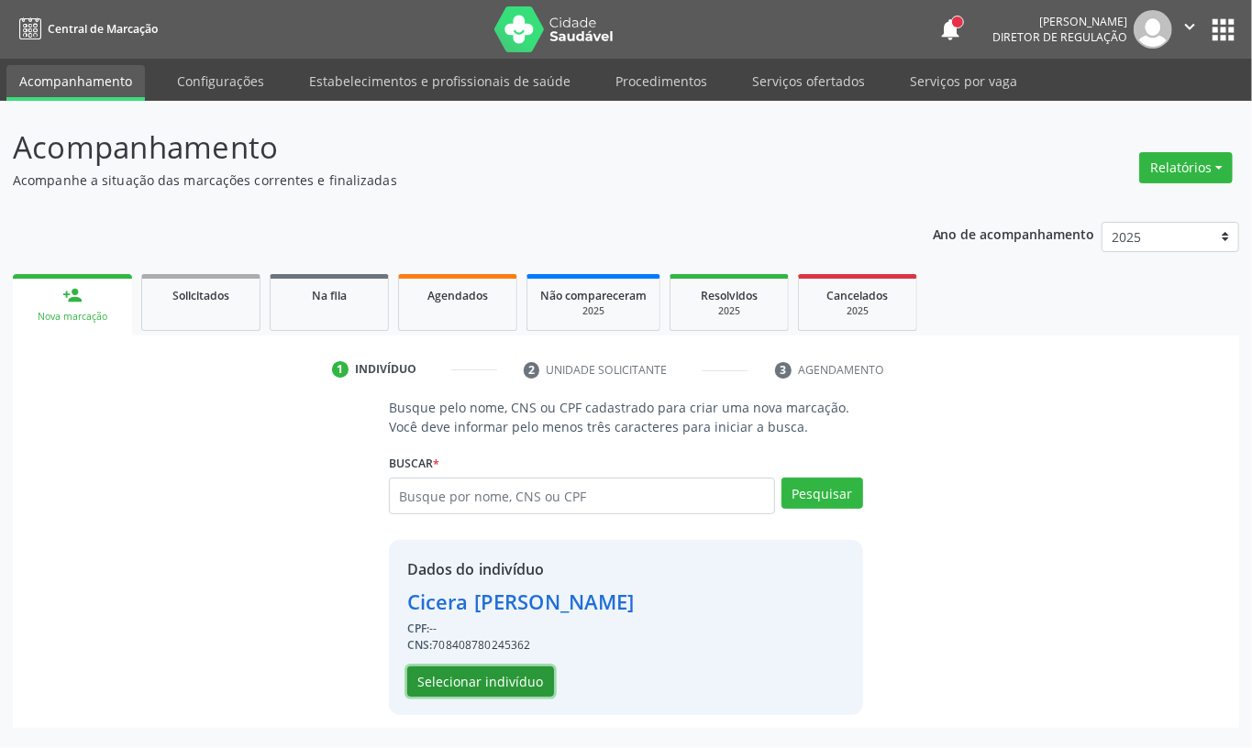
click at [493, 673] on button "Selecionar indivíduo" at bounding box center [480, 682] width 147 height 31
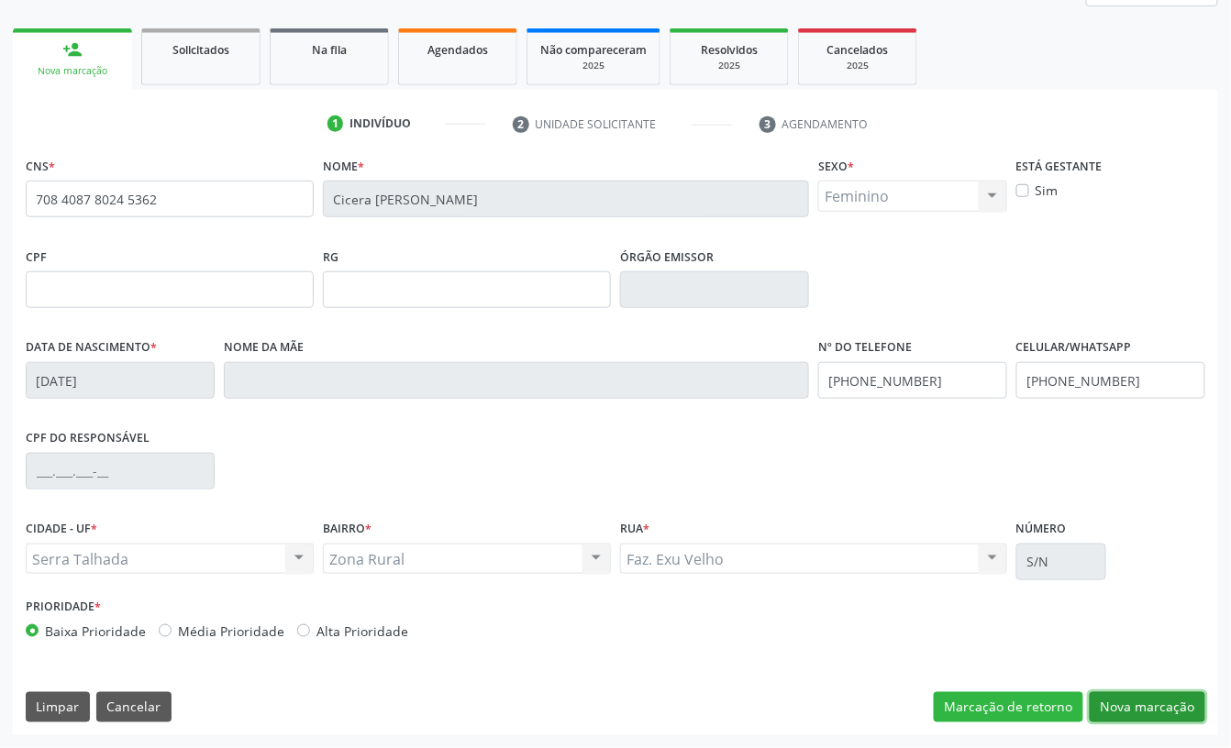
click at [1159, 701] on button "Nova marcação" at bounding box center [1147, 707] width 116 height 31
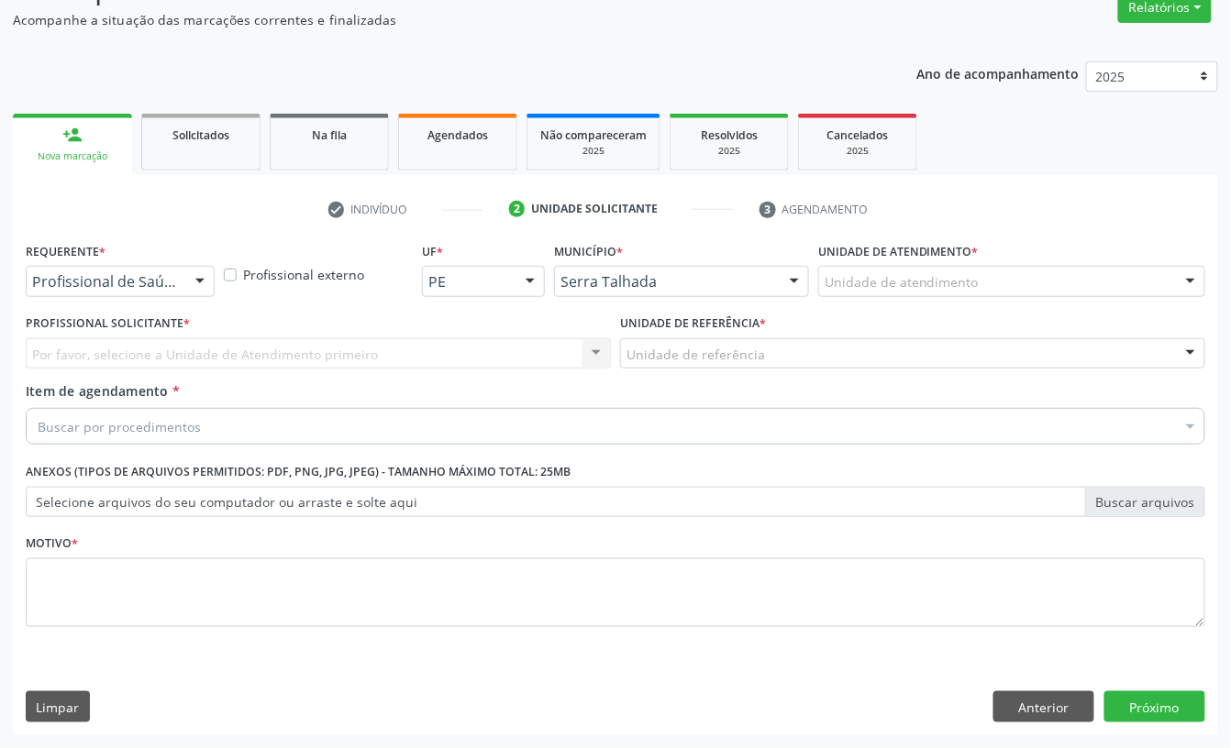
scroll to position [162, 0]
click at [105, 260] on label "Requerente *" at bounding box center [66, 251] width 80 height 28
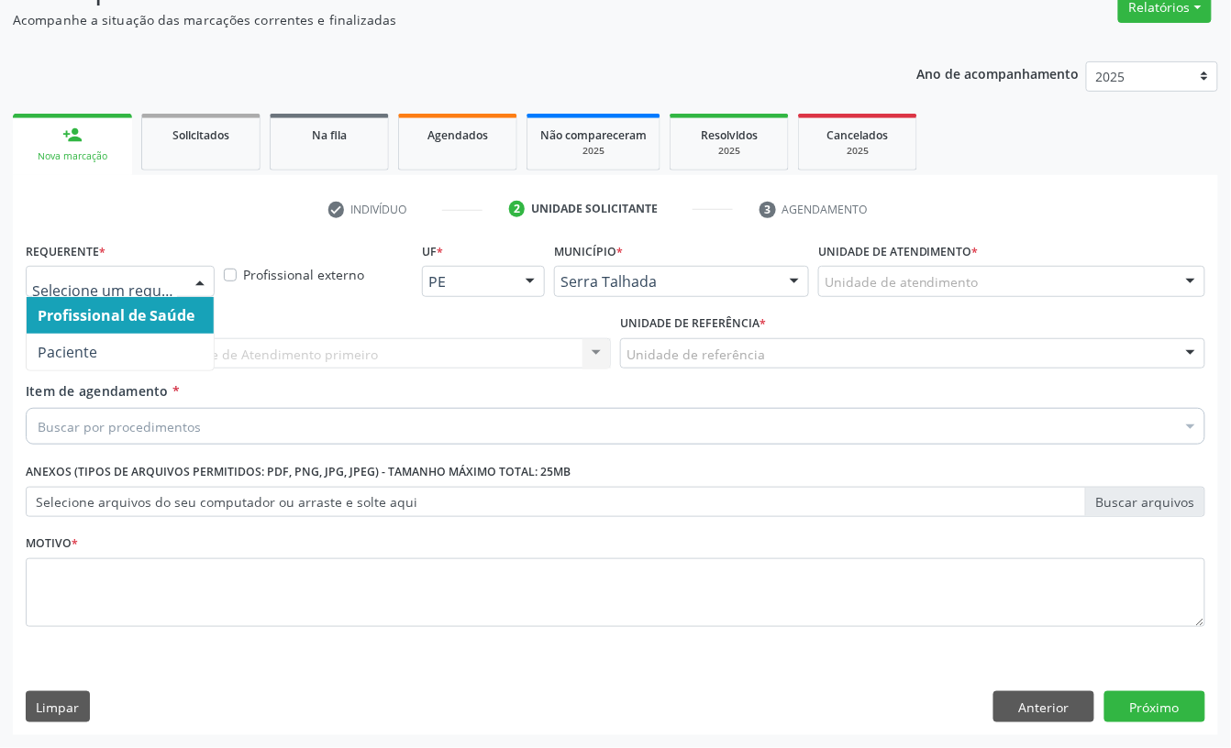
click at [104, 268] on div at bounding box center [120, 281] width 189 height 31
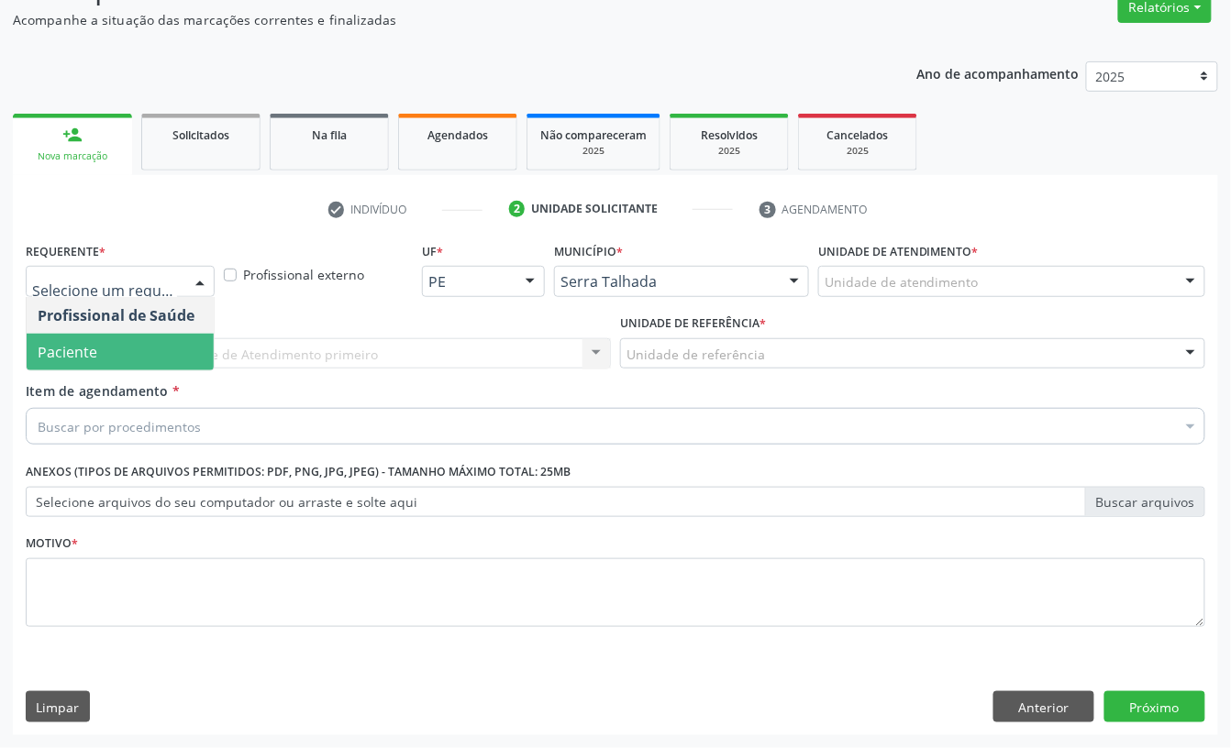
click at [103, 346] on span "Paciente" at bounding box center [120, 352] width 187 height 37
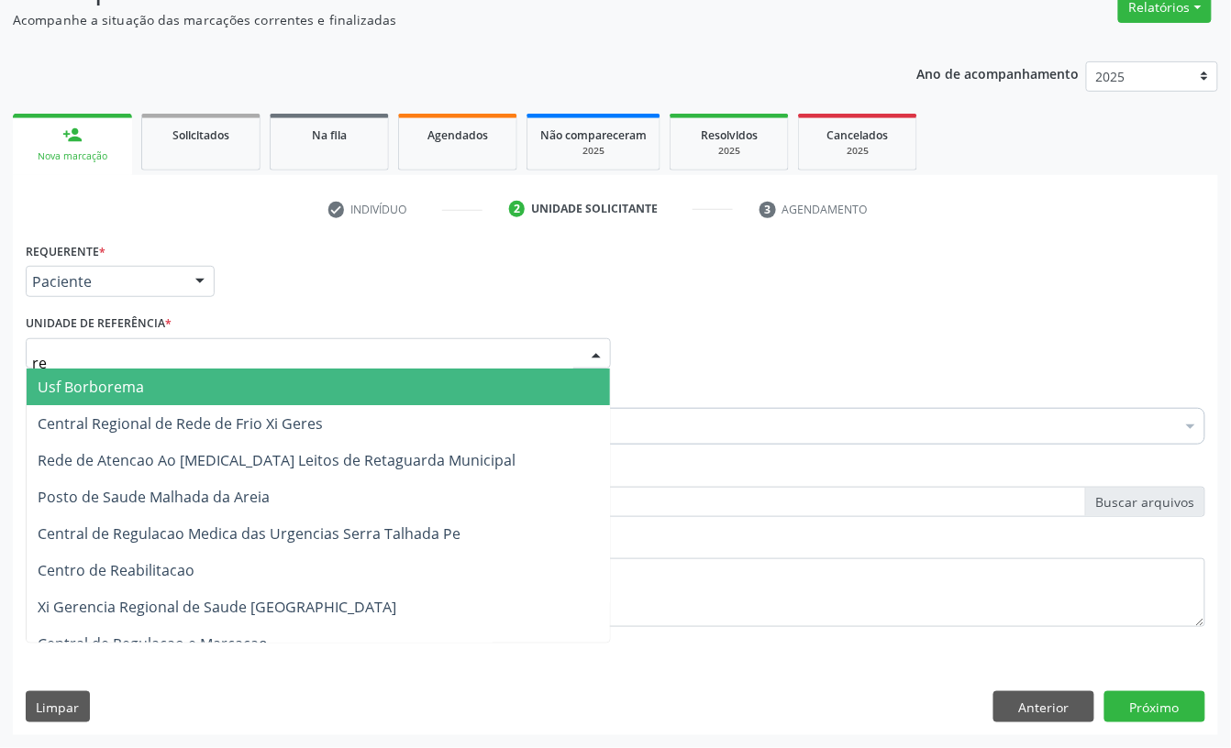
type input "rea"
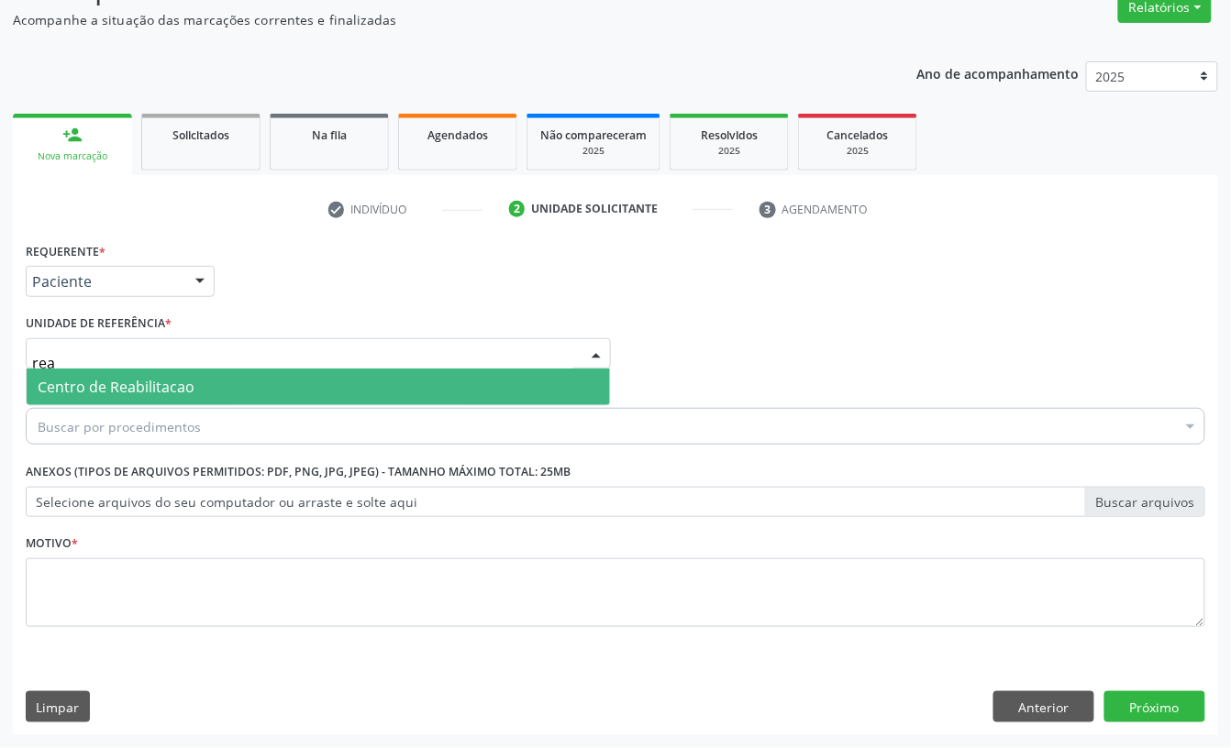
click at [105, 379] on span "Centro de Reabilitacao" at bounding box center [116, 387] width 157 height 20
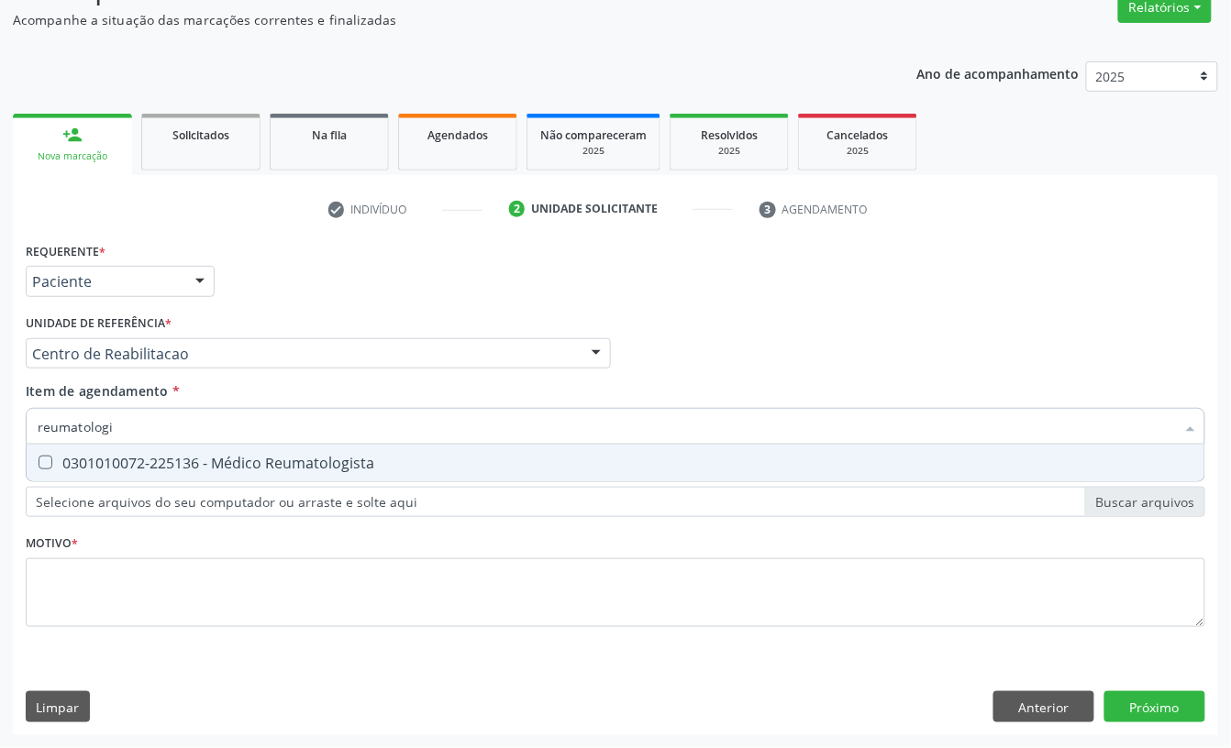
type input "reumatologis"
click at [128, 457] on div "0301010072-225136 - Médico Reumatologista" at bounding box center [615, 463] width 1155 height 15
checkbox Reumatologista "true"
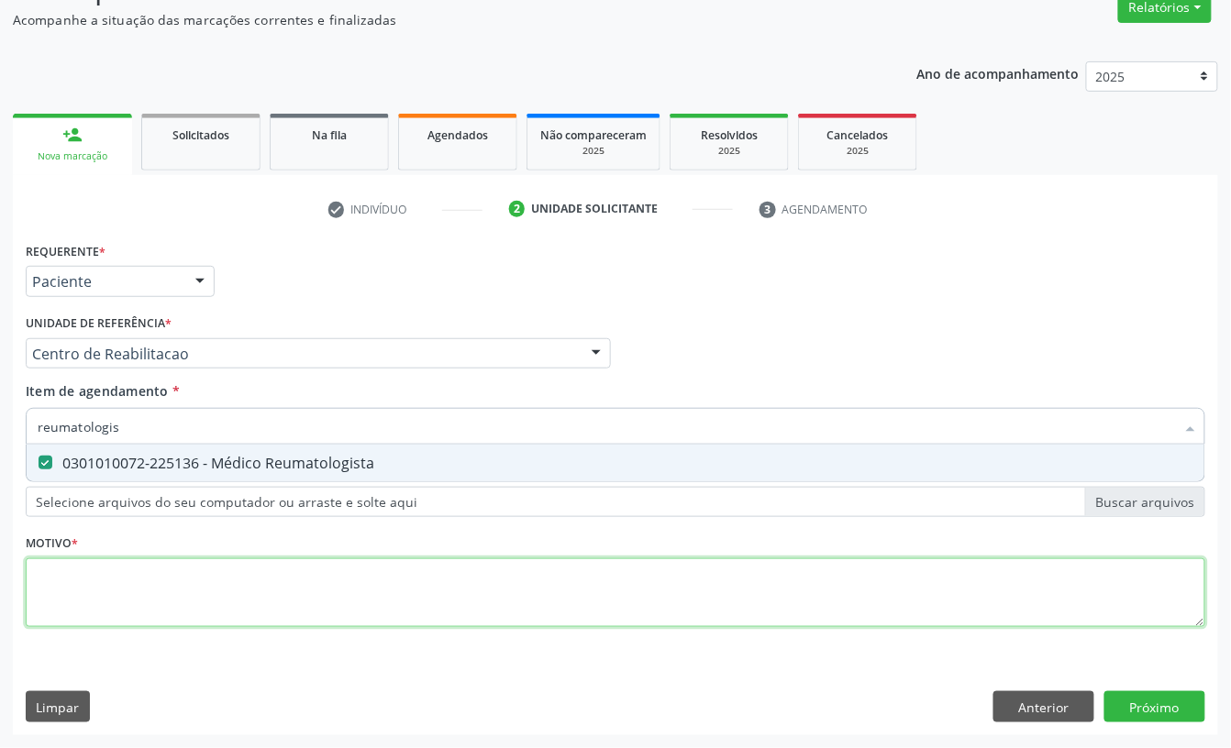
click at [68, 596] on div "Requerente * Paciente Profissional de Saúde Paciente Nenhum resultado encontrad…" at bounding box center [615, 444] width 1179 height 415
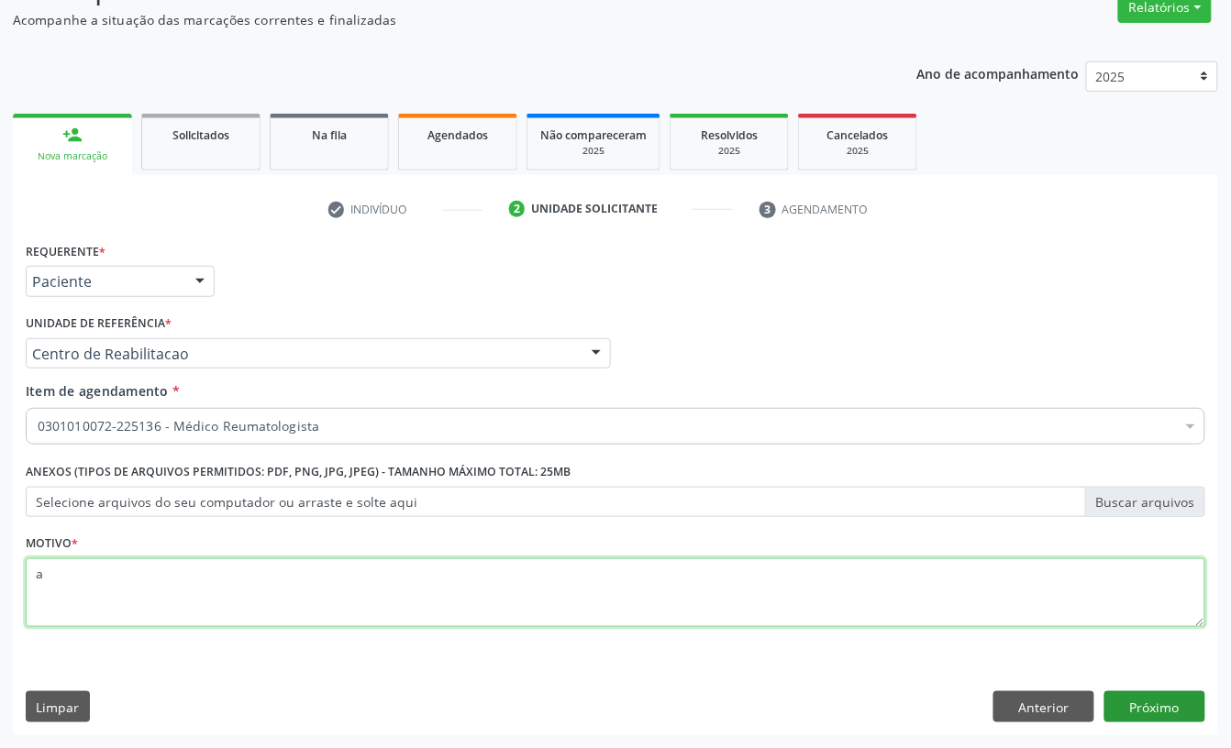
type textarea "a"
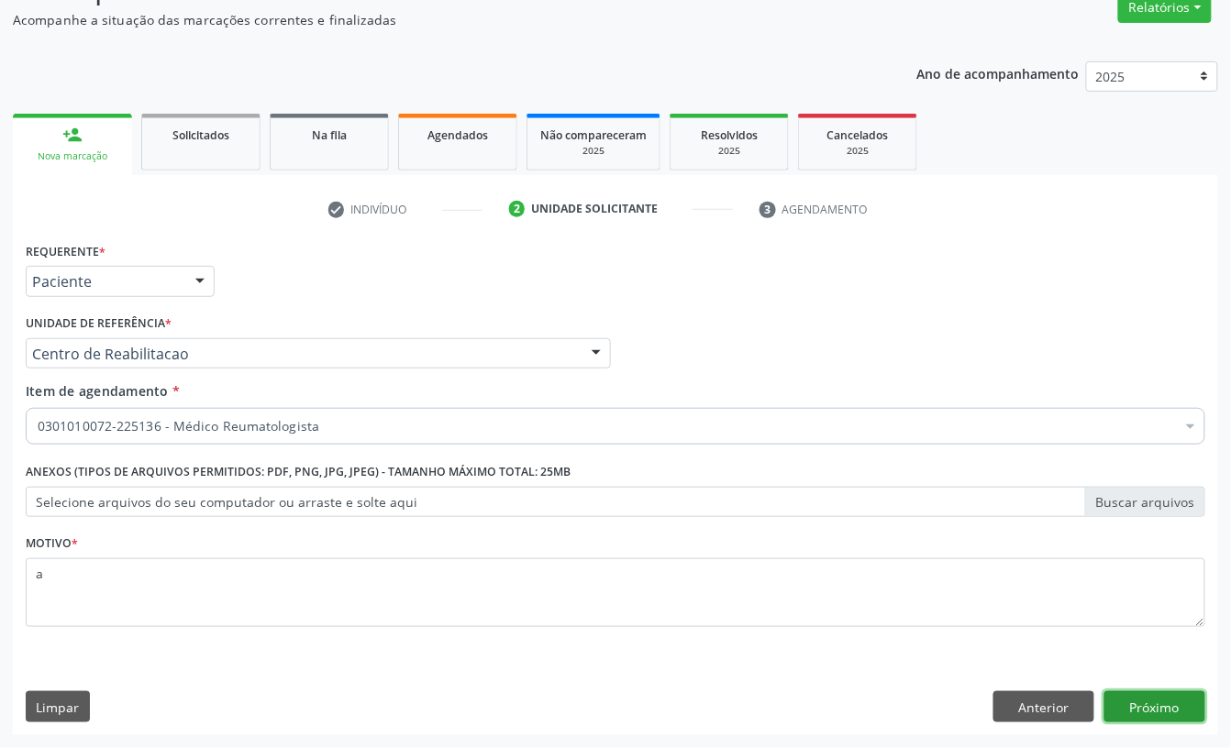
click at [1122, 708] on button "Próximo" at bounding box center [1154, 706] width 101 height 31
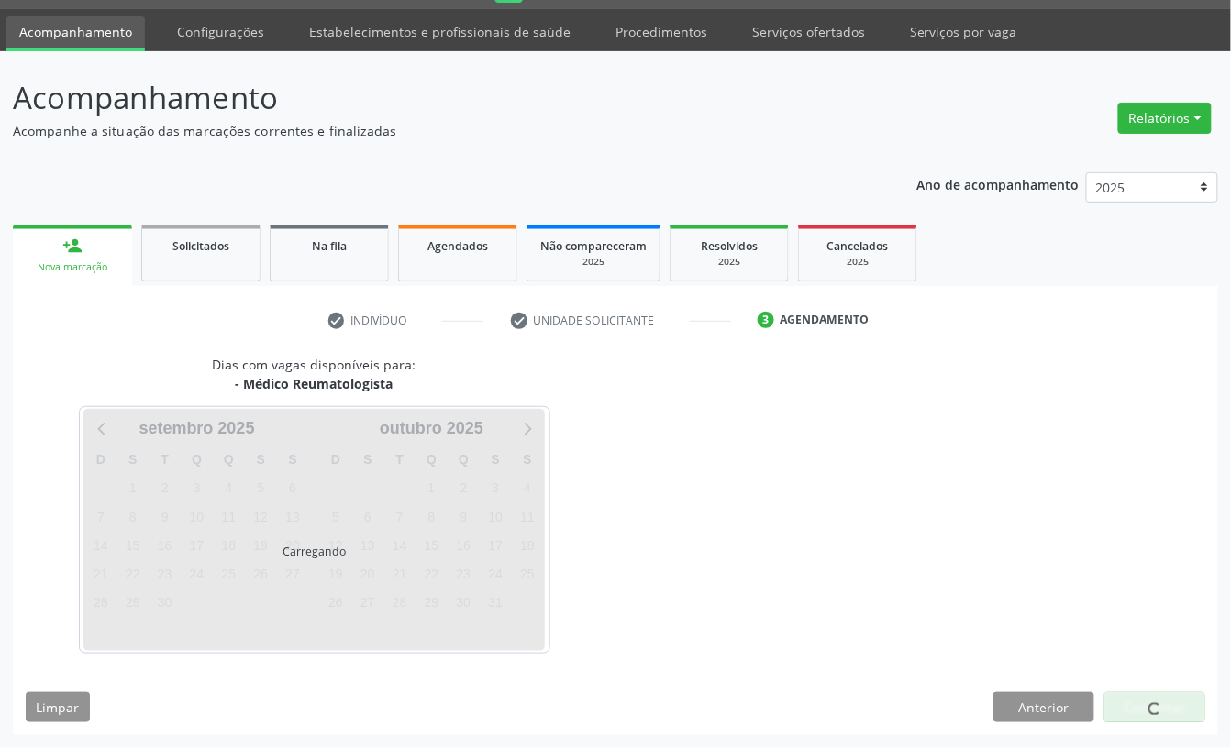
scroll to position [51, 0]
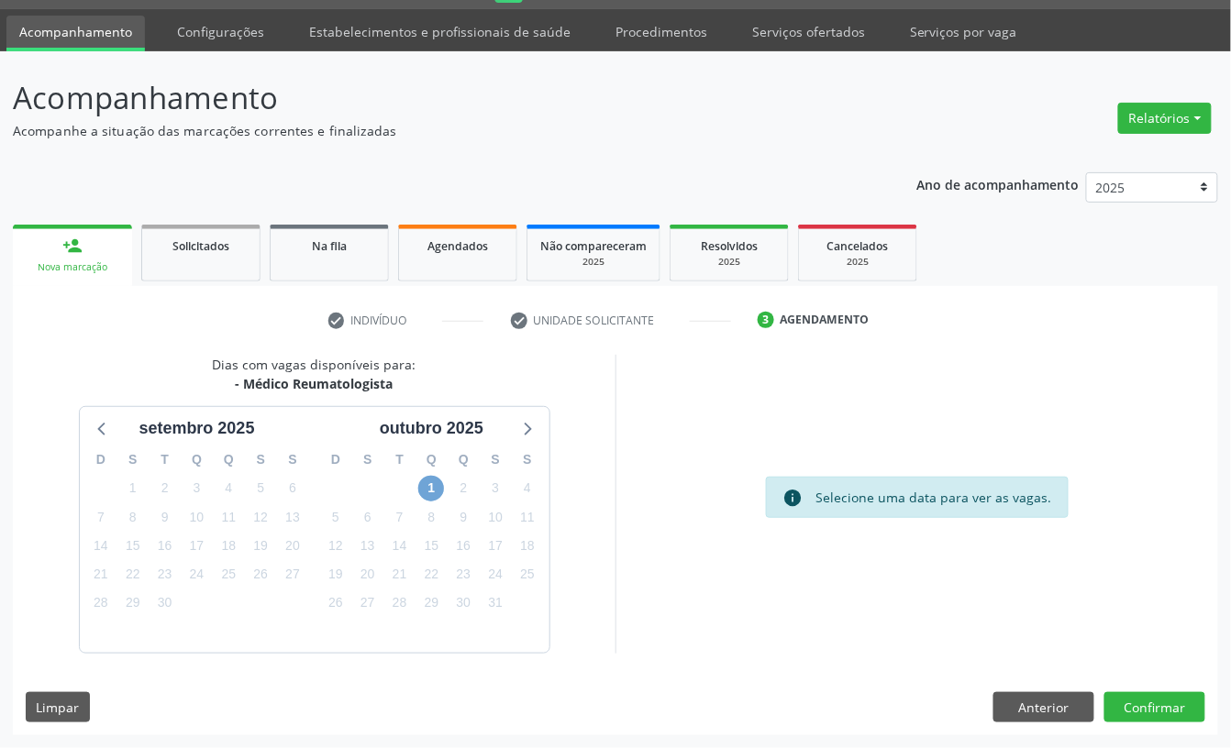
click at [434, 484] on span "1" at bounding box center [431, 489] width 26 height 26
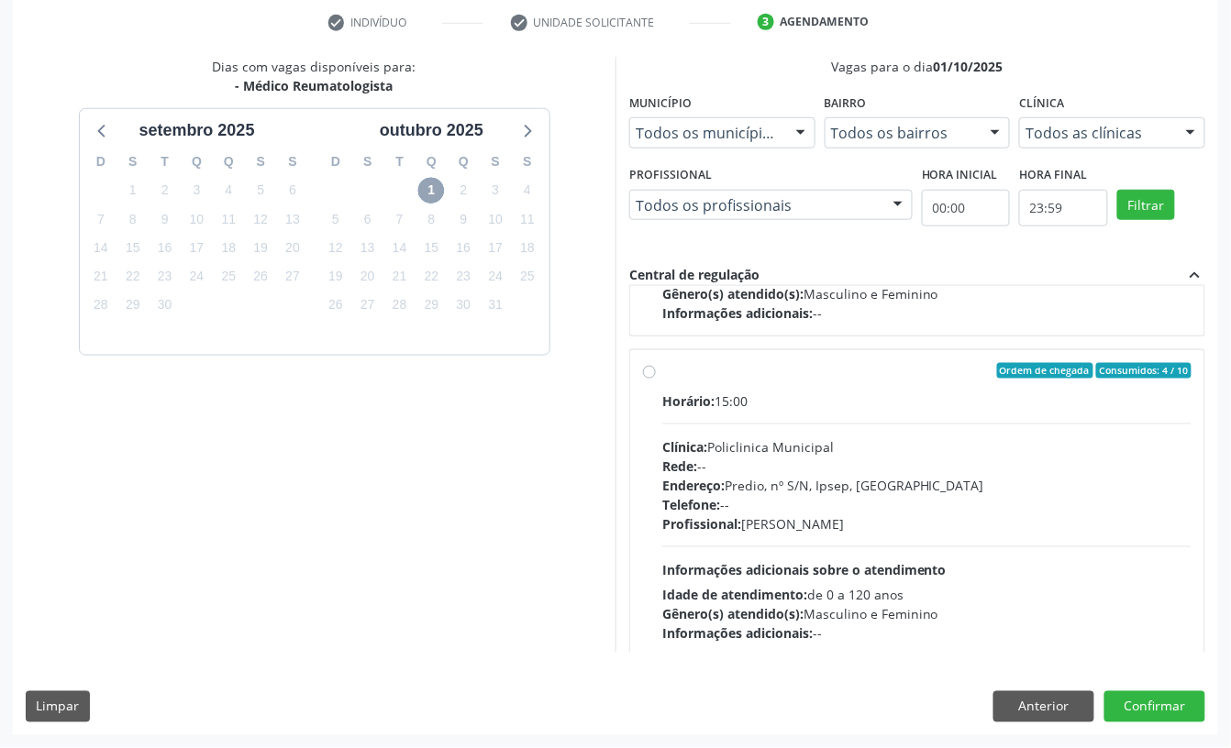
scroll to position [288, 0]
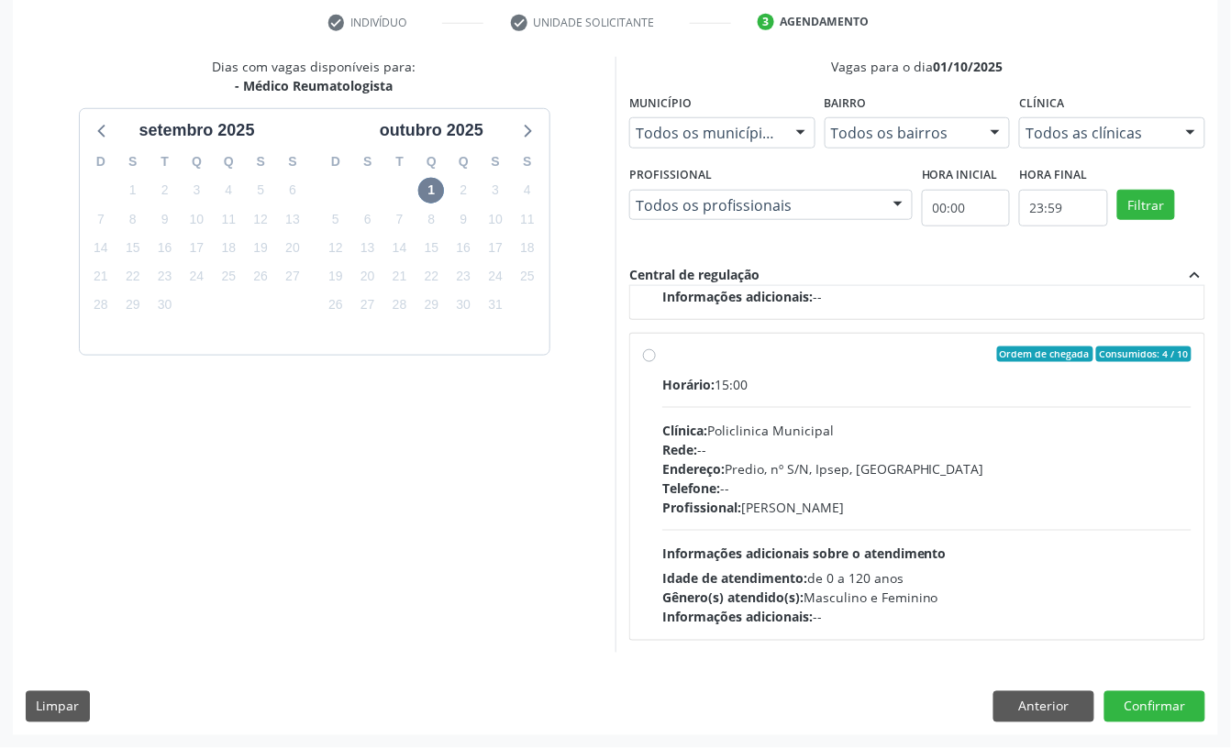
click at [764, 513] on div "Profissional: Felipe Pereira Guimaraes" at bounding box center [926, 507] width 529 height 19
click at [656, 363] on input "Ordem de chegada Consumidos: 4 / 10 Horário: 15:00 Clínica: Policlinica Municip…" at bounding box center [649, 355] width 13 height 17
radio input "true"
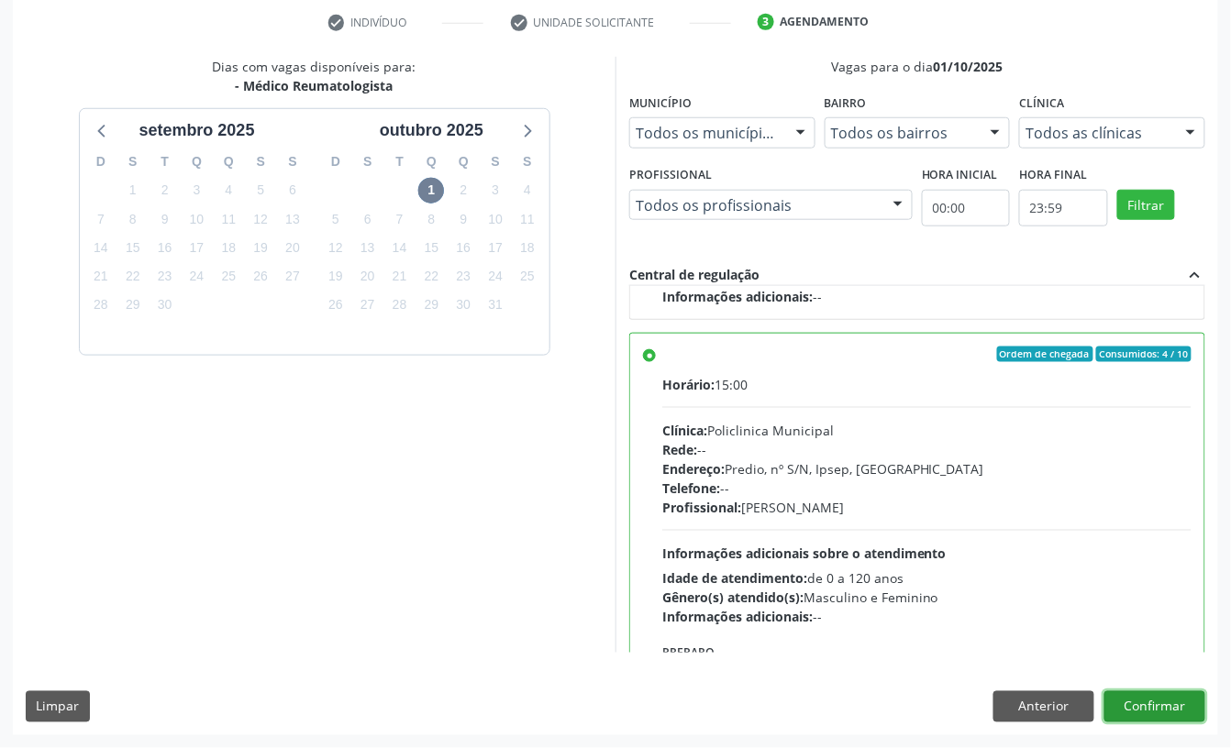
click at [1179, 712] on button "Confirmar" at bounding box center [1154, 706] width 101 height 31
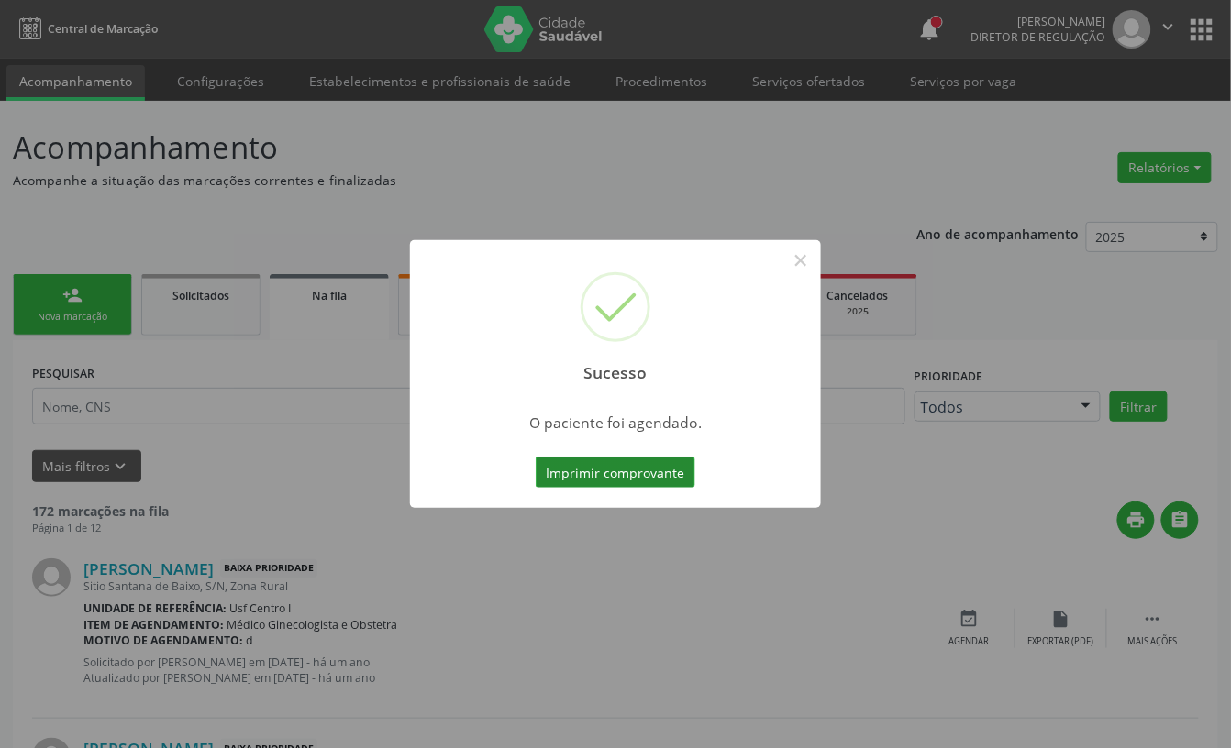
click at [610, 469] on button "Imprimir comprovante" at bounding box center [616, 472] width 160 height 31
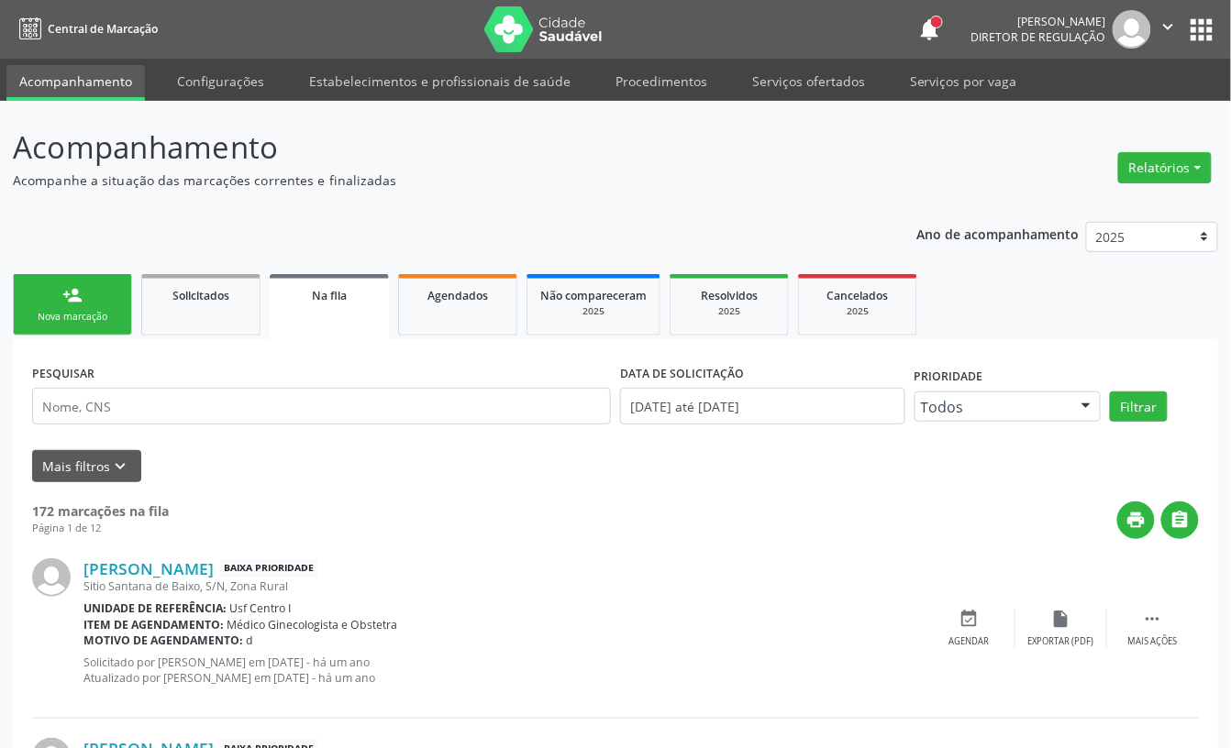
click at [92, 314] on div "Nova marcação" at bounding box center [73, 317] width 92 height 14
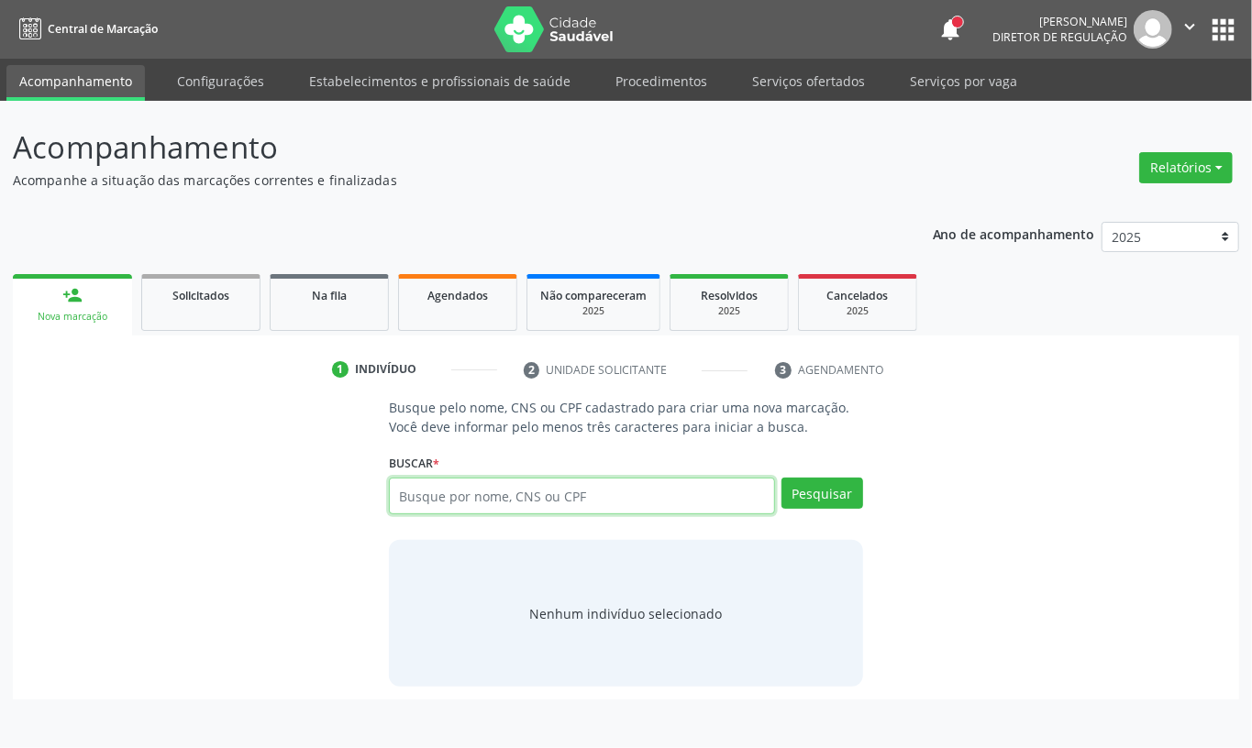
click at [466, 513] on input "text" at bounding box center [582, 496] width 386 height 37
paste input "706505619516881"
type input "706505619516881"
click at [814, 513] on div "Pesquisar" at bounding box center [819, 503] width 88 height 50
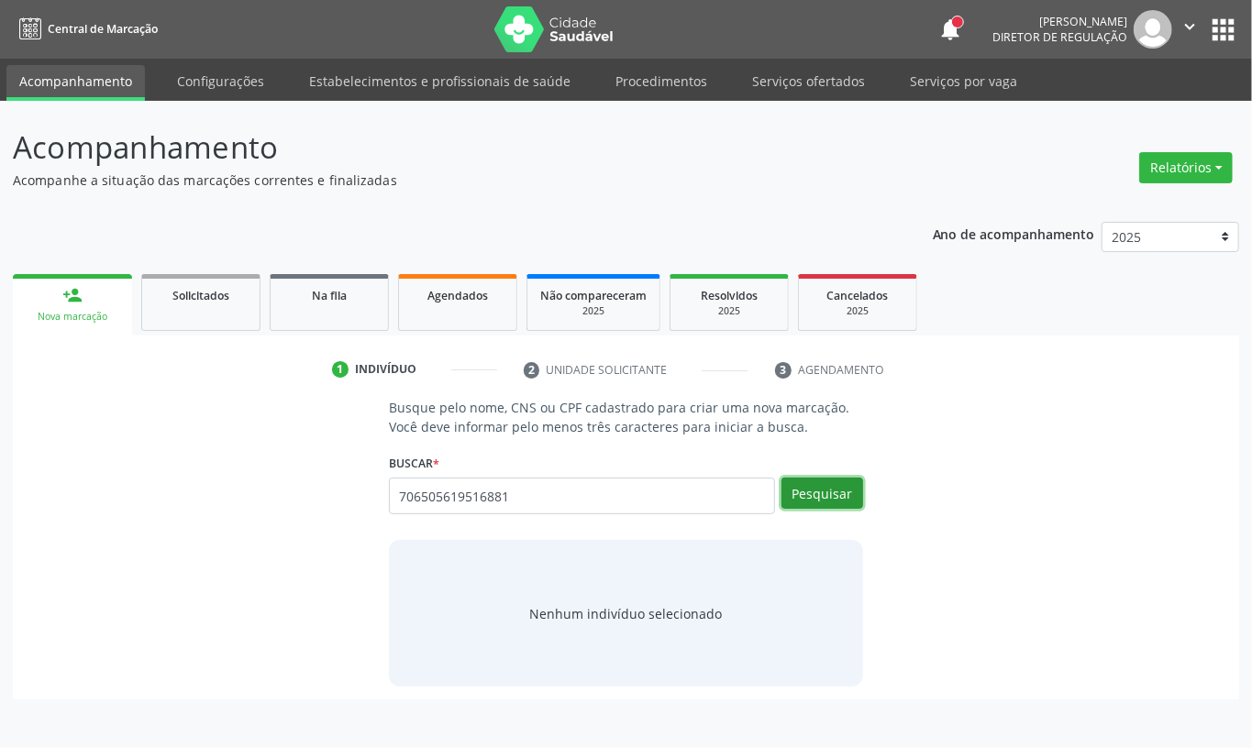
click at [804, 491] on button "Pesquisar" at bounding box center [822, 493] width 82 height 31
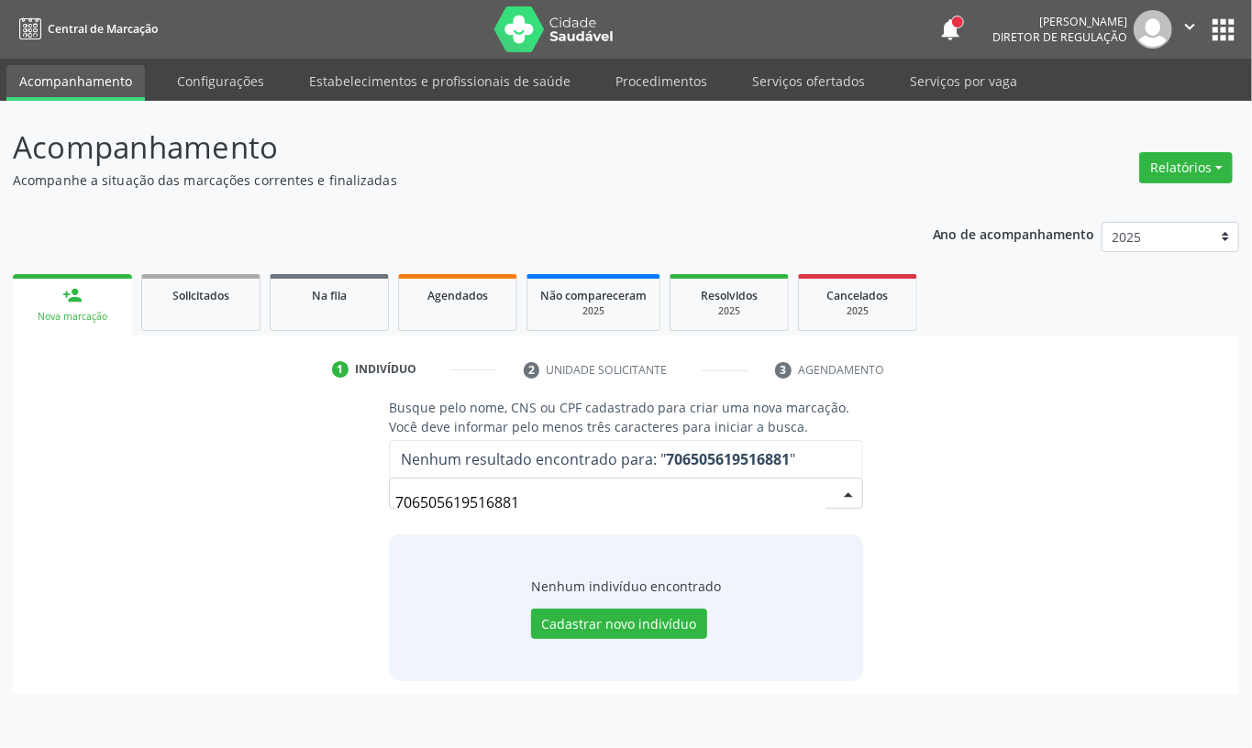
click at [570, 506] on input "706505619516881" at bounding box center [610, 502] width 430 height 37
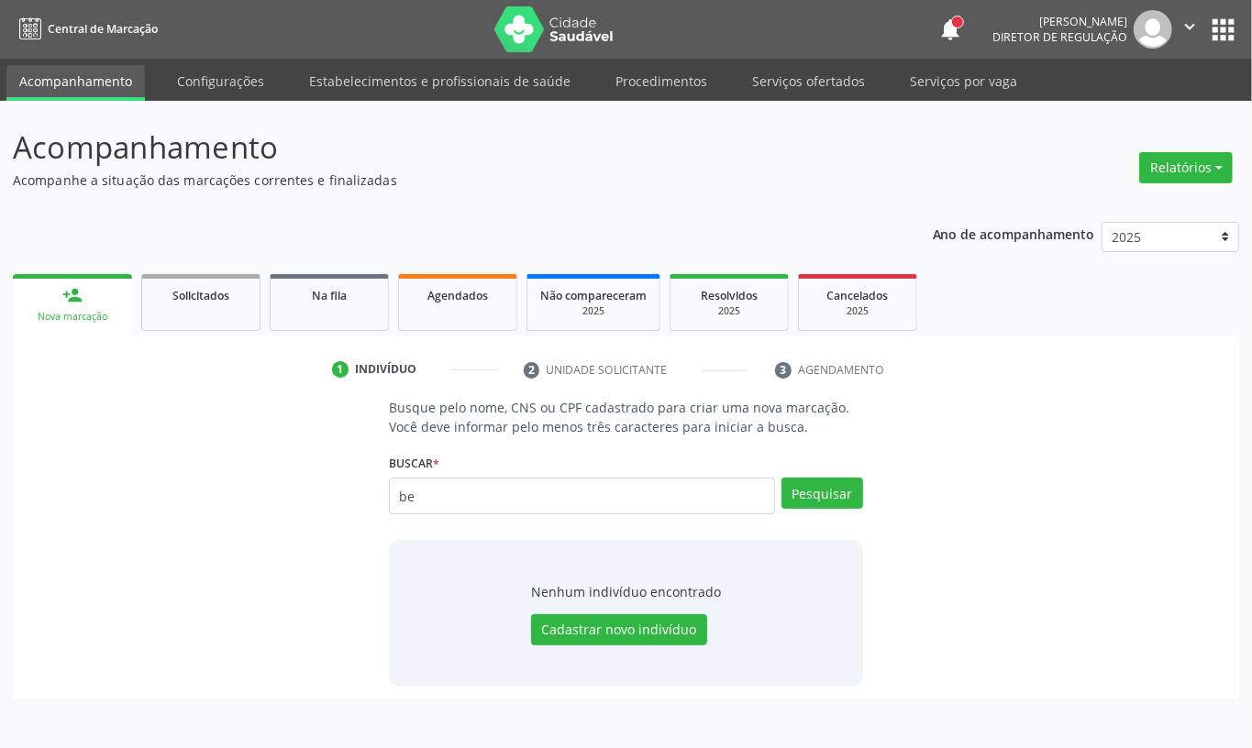
type input "b"
type input "maria fernanda bezerra aguiar"
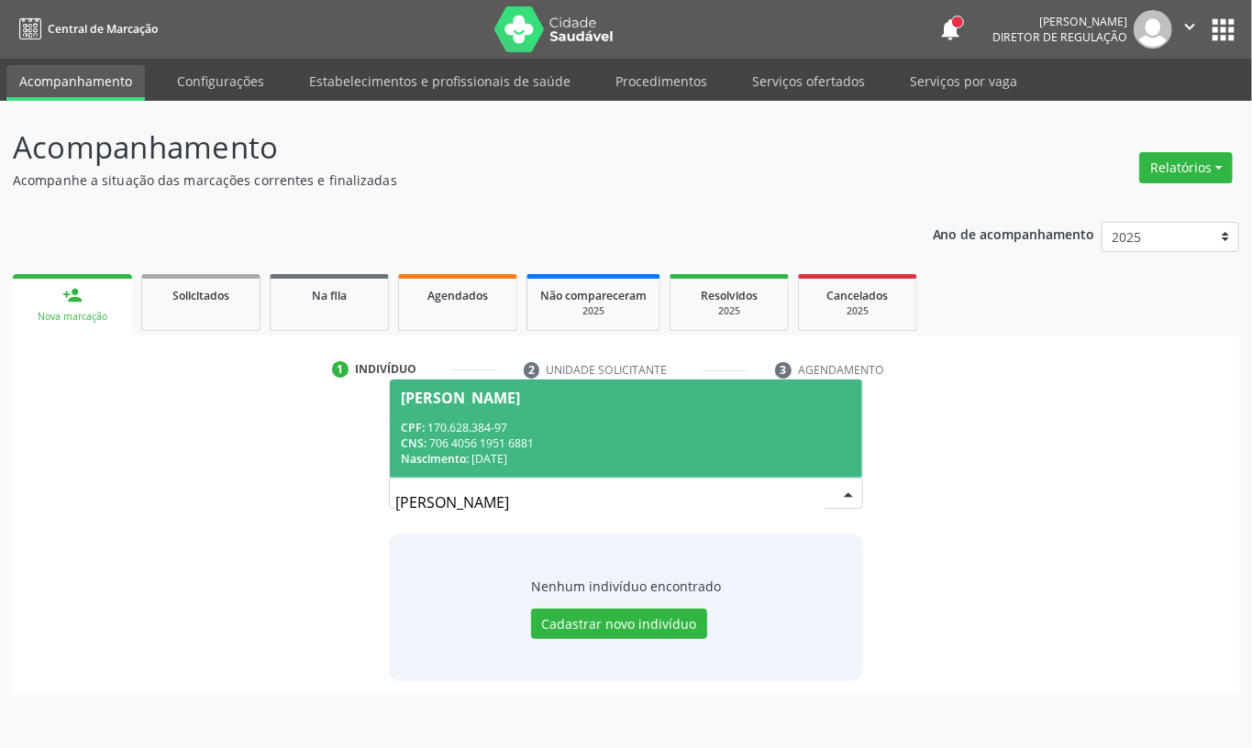
click at [611, 447] on div "CNS: 706 4056 1951 6881" at bounding box center [626, 444] width 450 height 16
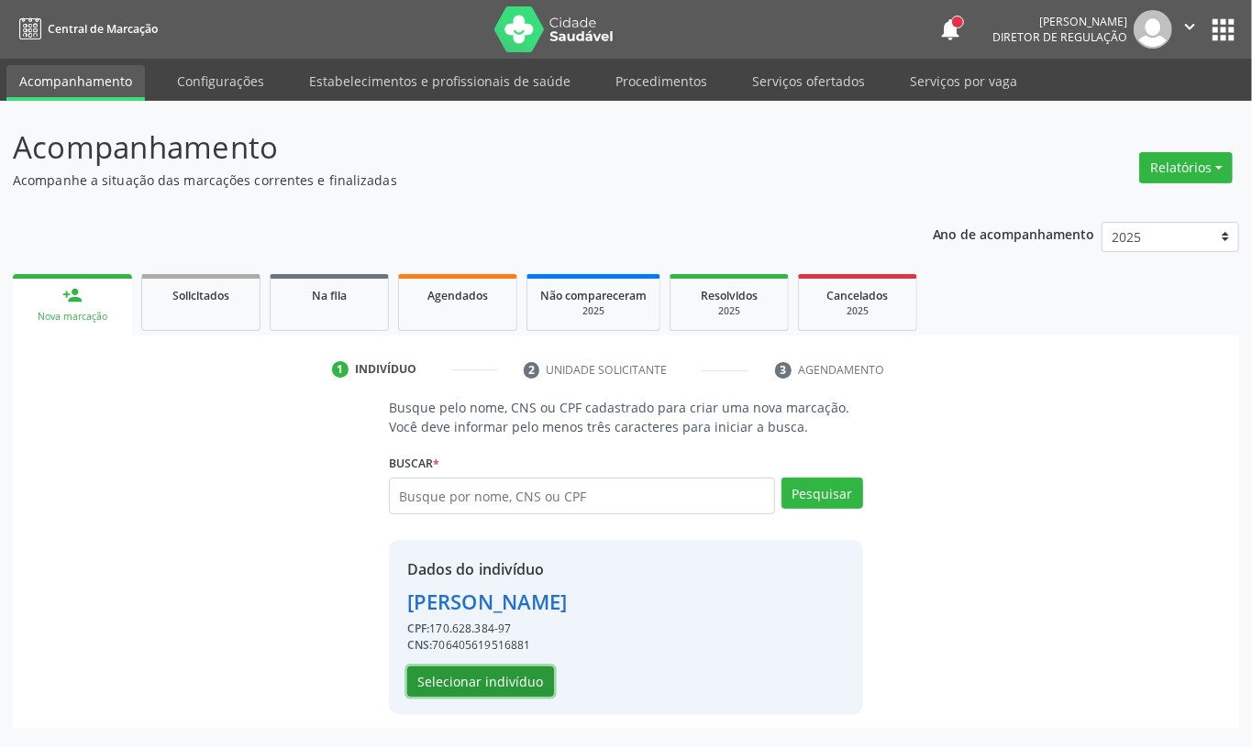
click at [501, 686] on button "Selecionar indivíduo" at bounding box center [480, 682] width 147 height 31
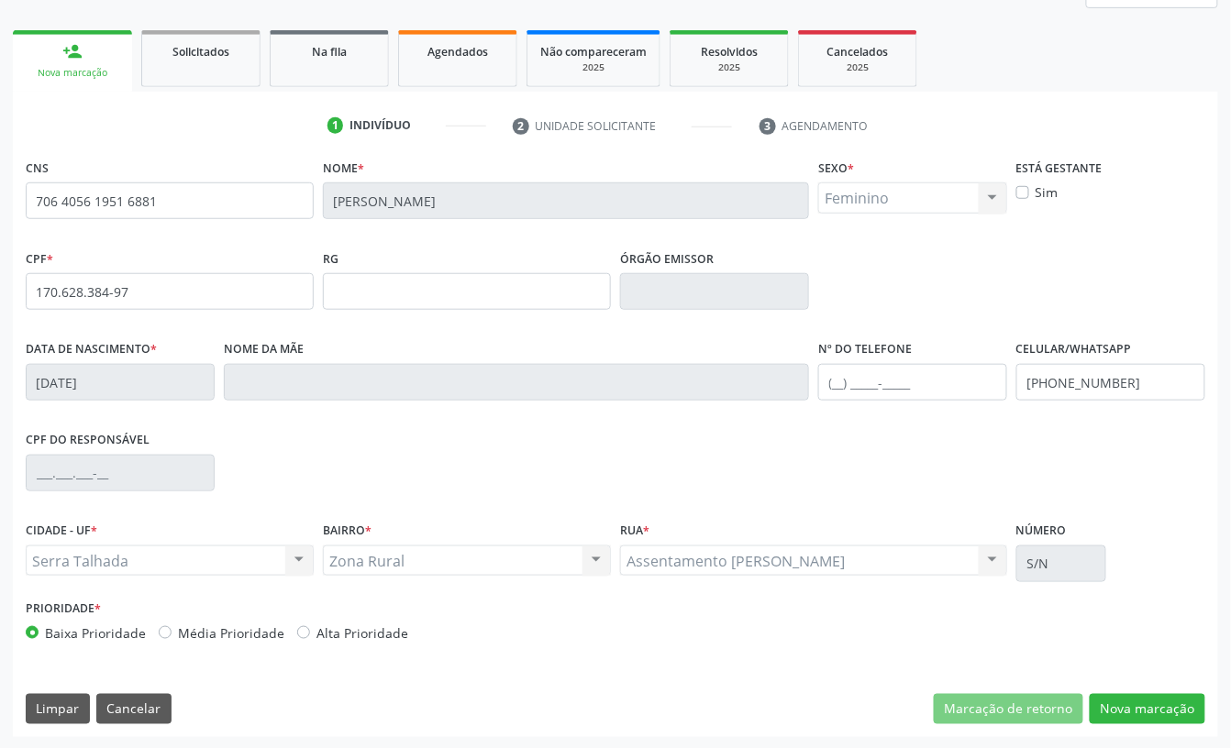
scroll to position [247, 0]
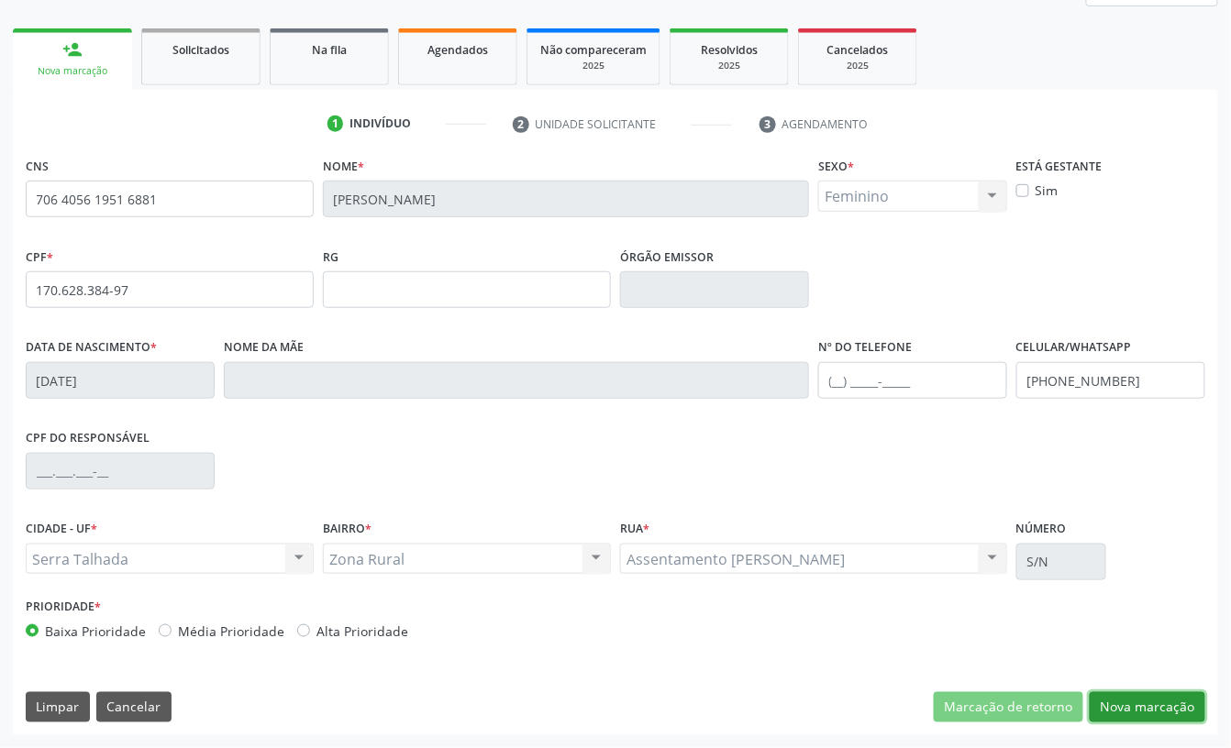
click at [1138, 710] on button "Nova marcação" at bounding box center [1147, 707] width 116 height 31
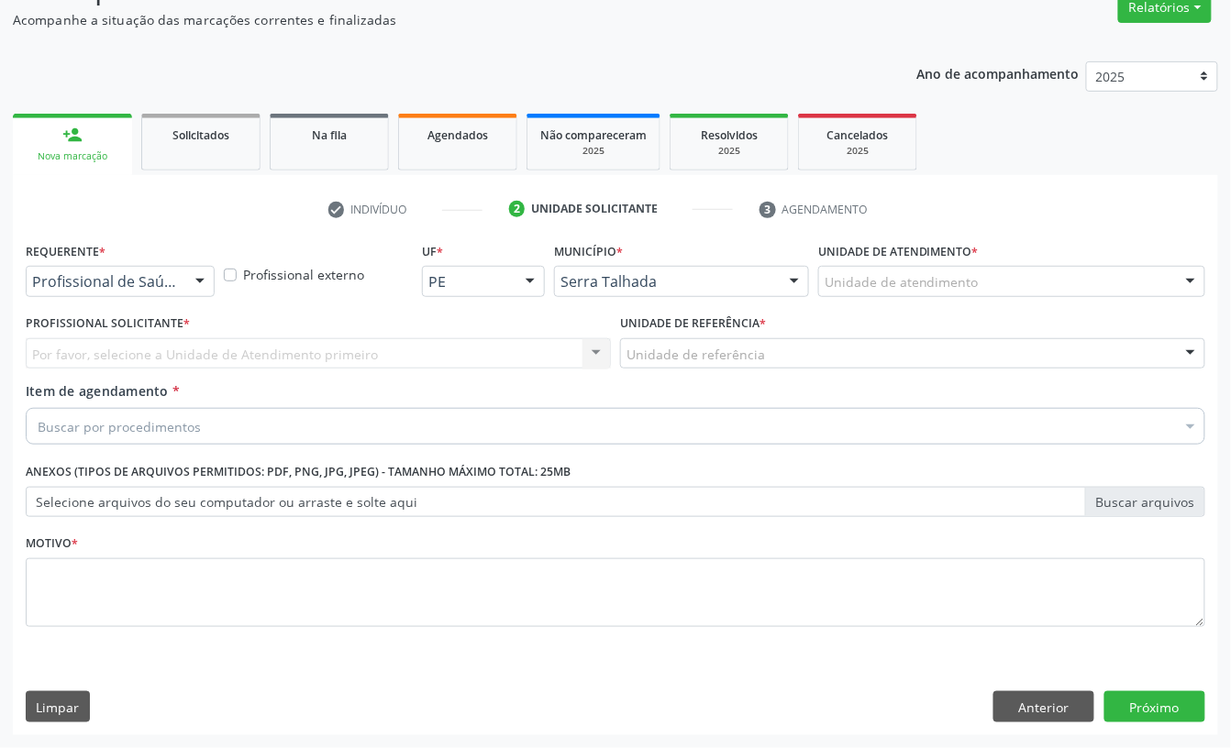
scroll to position [162, 0]
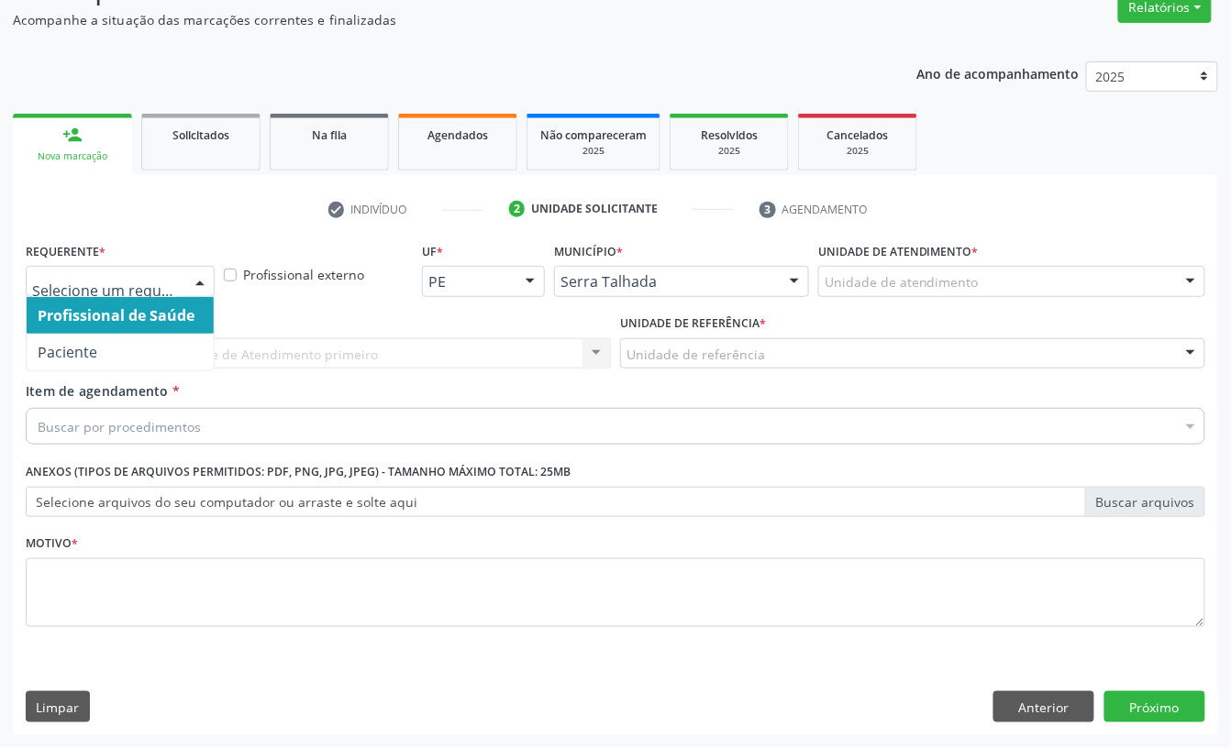
click at [165, 291] on div at bounding box center [120, 281] width 189 height 31
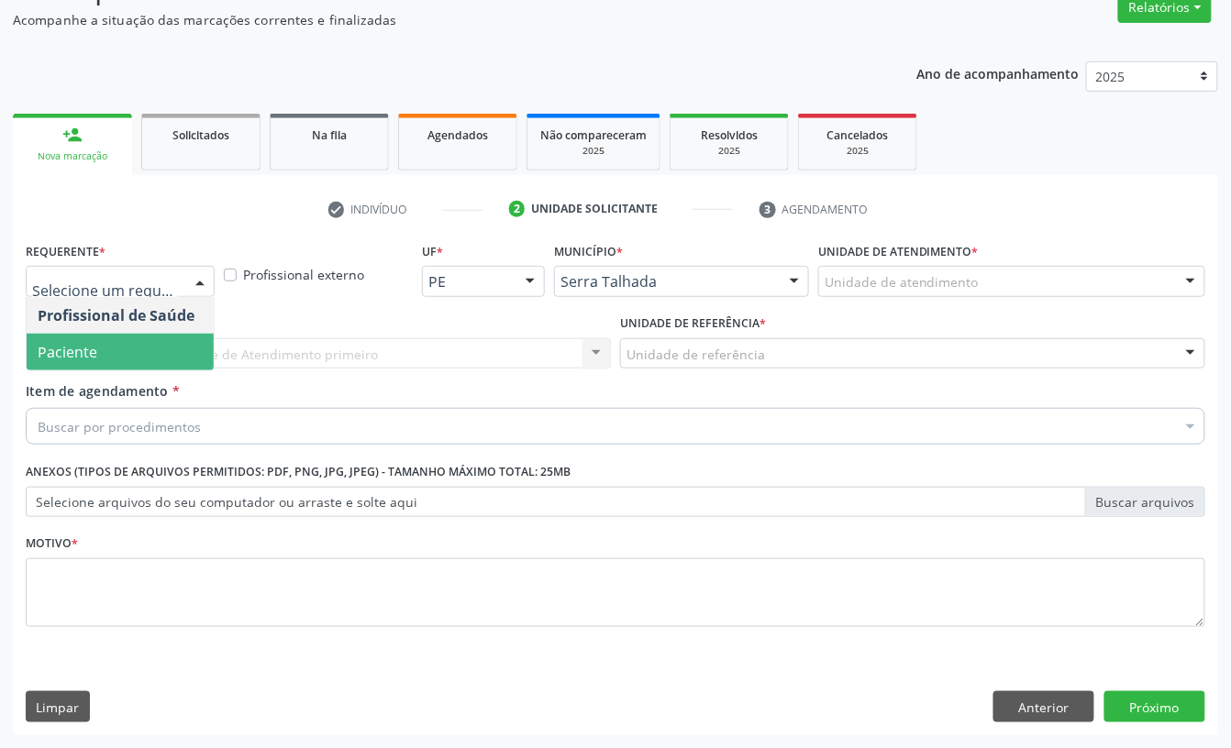
click at [154, 343] on span "Paciente" at bounding box center [120, 352] width 187 height 37
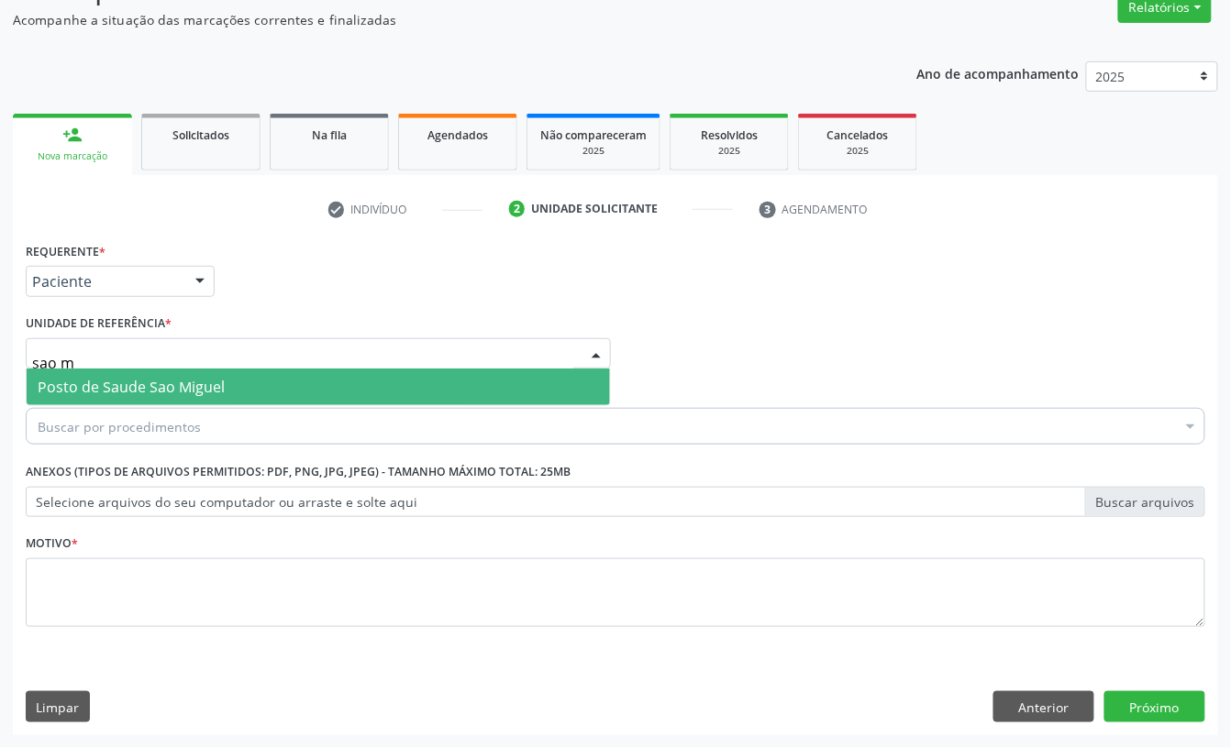
type input "sao mi"
click at [232, 391] on span "Posto de Saude Sao Miguel" at bounding box center [318, 387] width 583 height 37
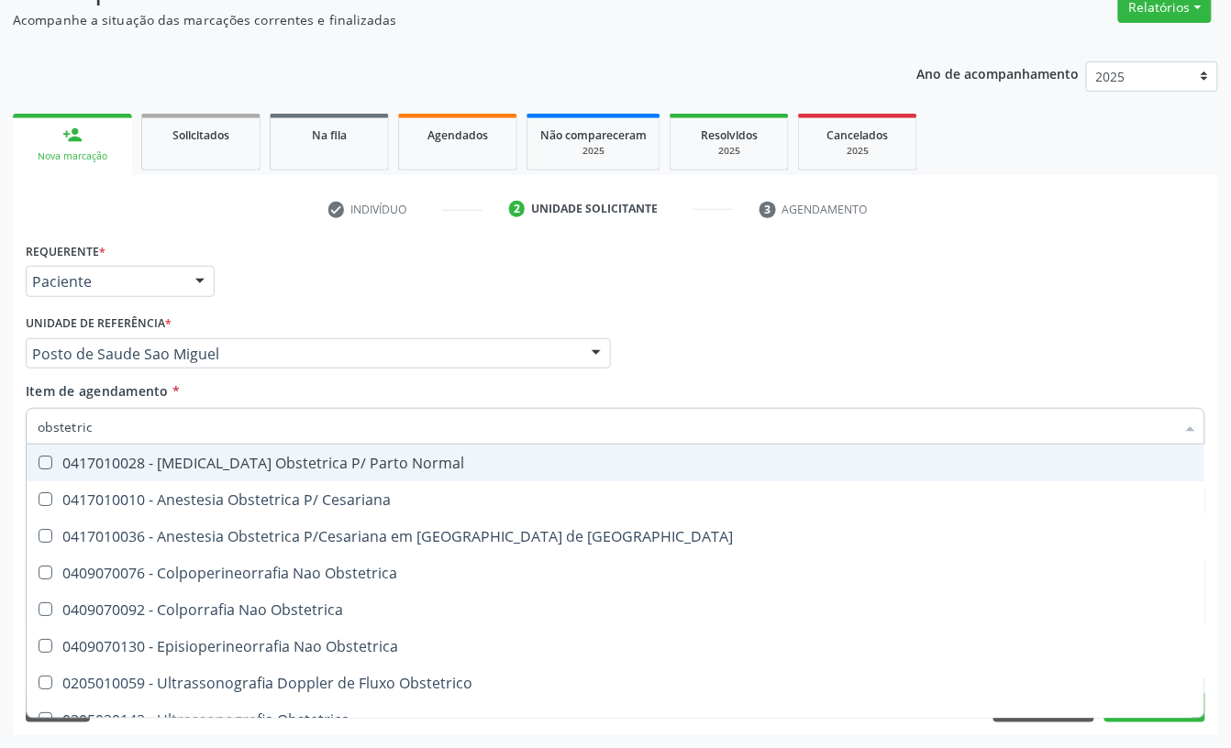
type input "obstetrica"
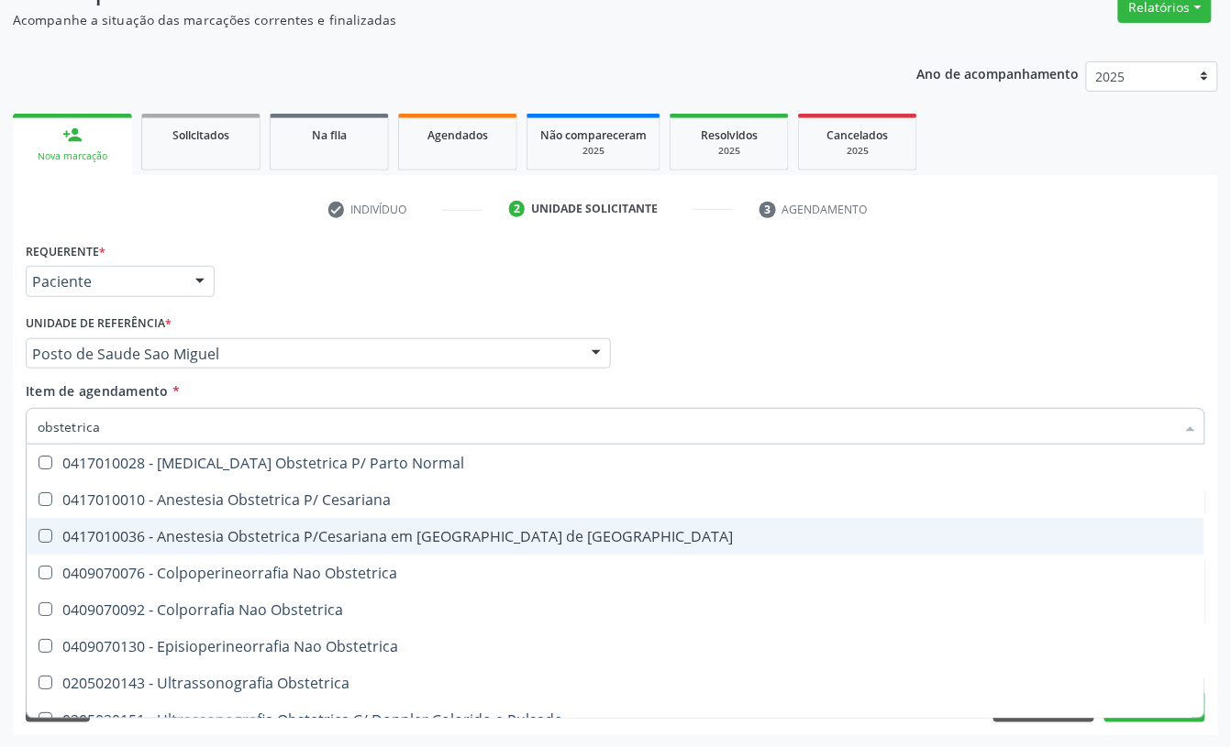
scroll to position [20, 0]
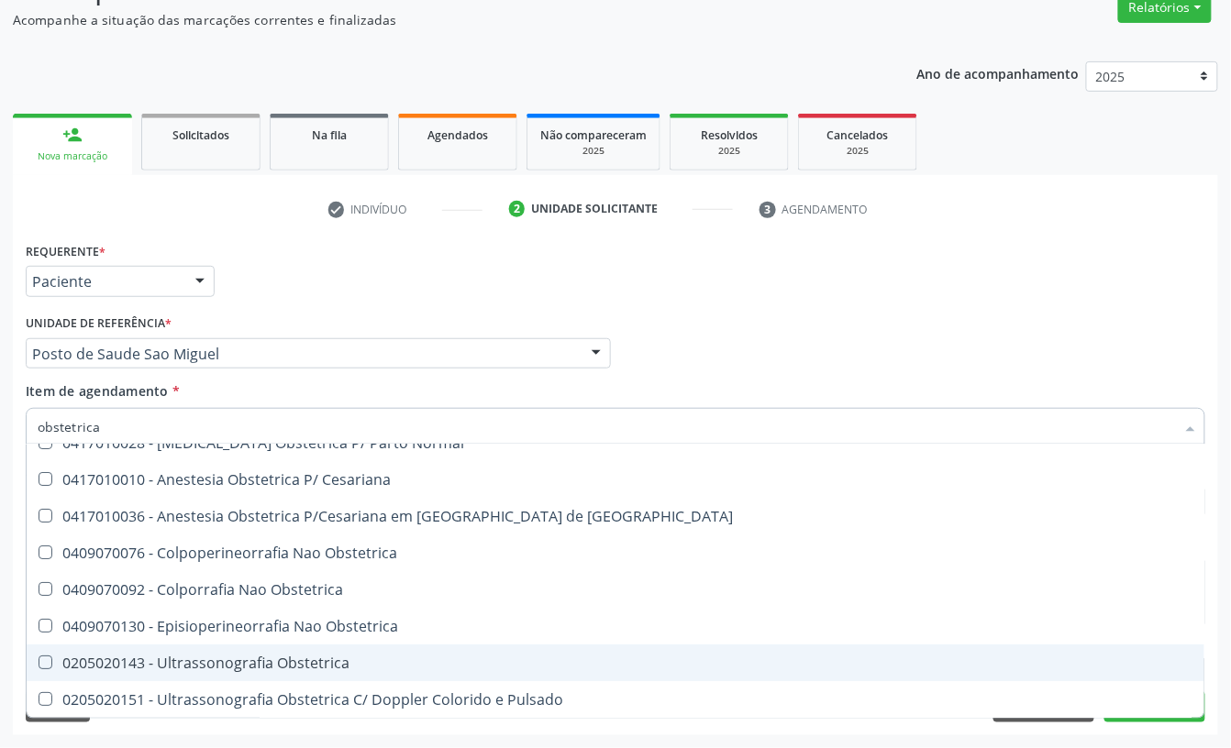
click at [276, 664] on div "0205020143 - Ultrassonografia Obstetrica" at bounding box center [615, 663] width 1155 height 15
checkbox Obstetrica "true"
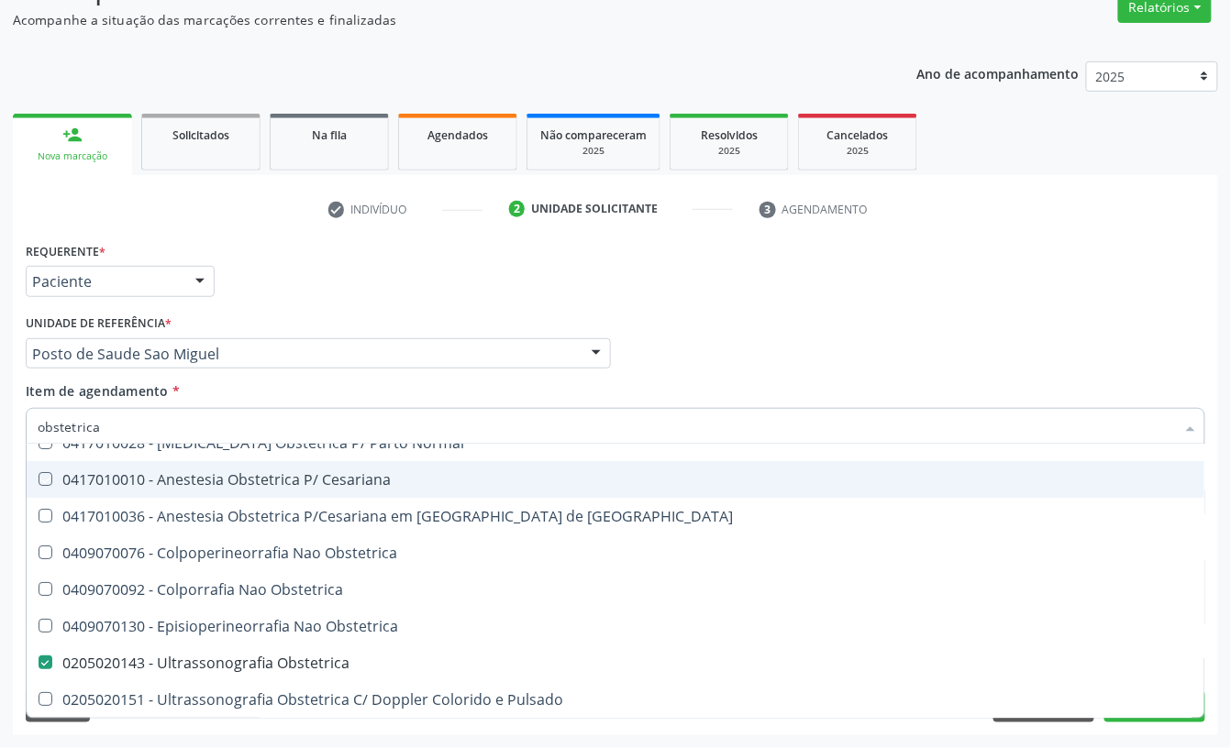
drag, startPoint x: 591, startPoint y: 291, endPoint x: 250, endPoint y: 540, distance: 421.8
click at [591, 291] on div "Requerente * Paciente Profissional de Saúde Paciente Nenhum resultado encontrad…" at bounding box center [615, 273] width 1188 height 72
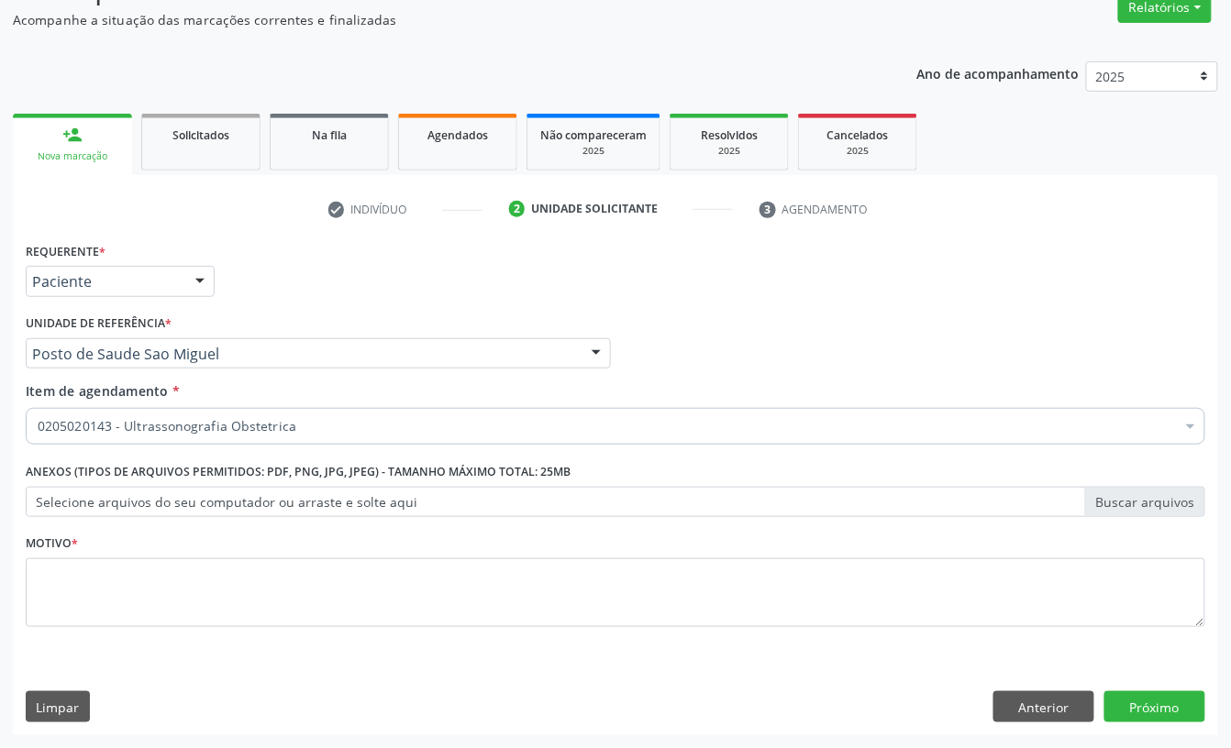
scroll to position [0, 0]
click at [154, 594] on div "Requerente * Paciente Profissional de Saúde Paciente Nenhum resultado encontrad…" at bounding box center [615, 444] width 1179 height 415
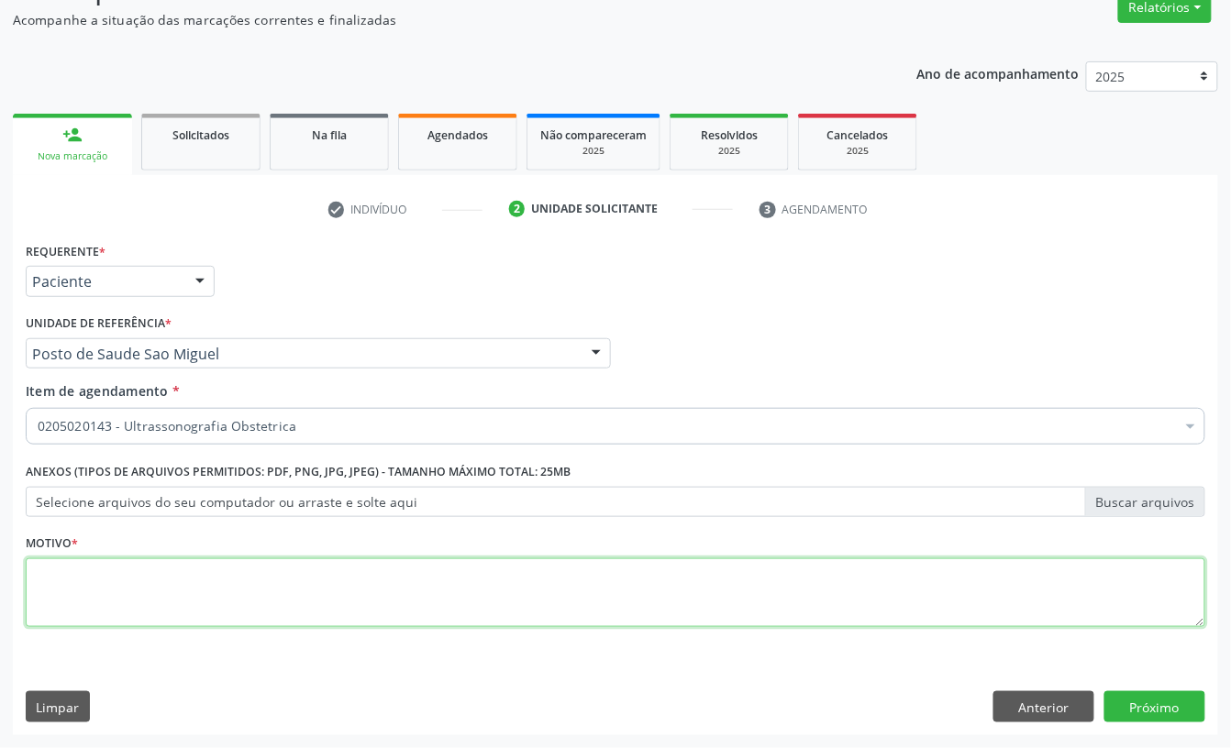
click at [154, 594] on textarea at bounding box center [615, 593] width 1179 height 70
type textarea "a"
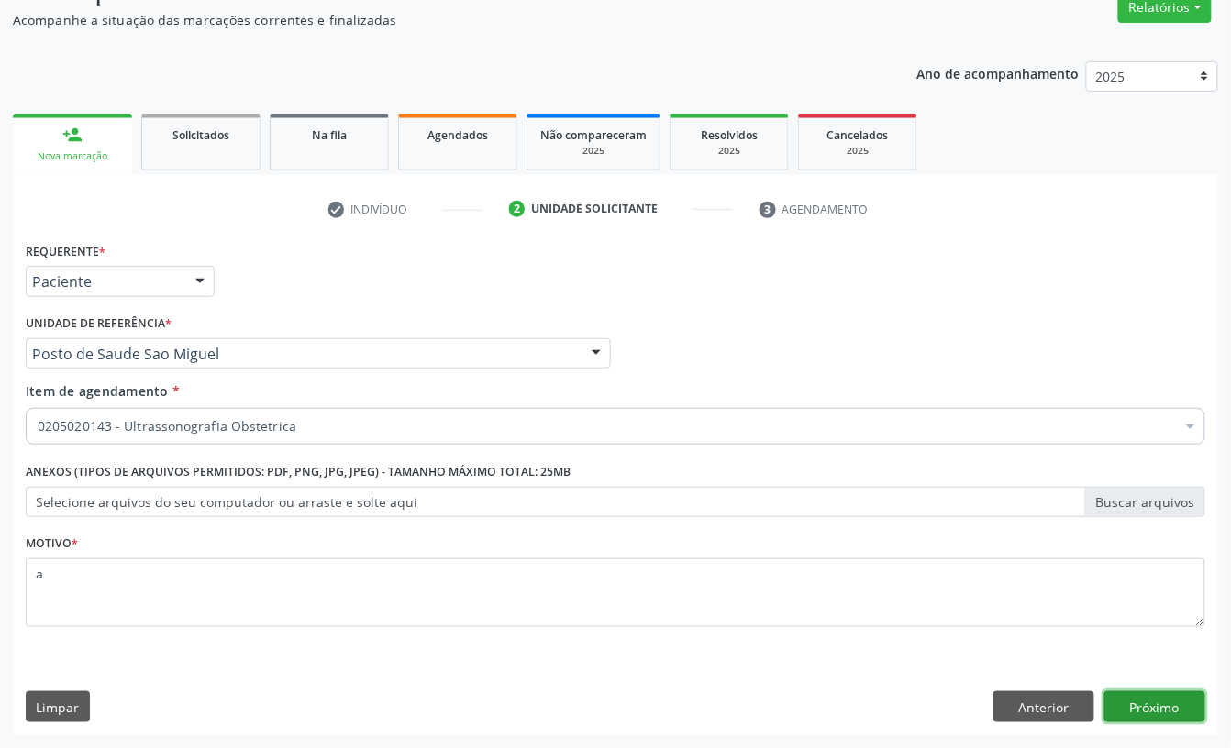
click at [1113, 695] on button "Próximo" at bounding box center [1154, 706] width 101 height 31
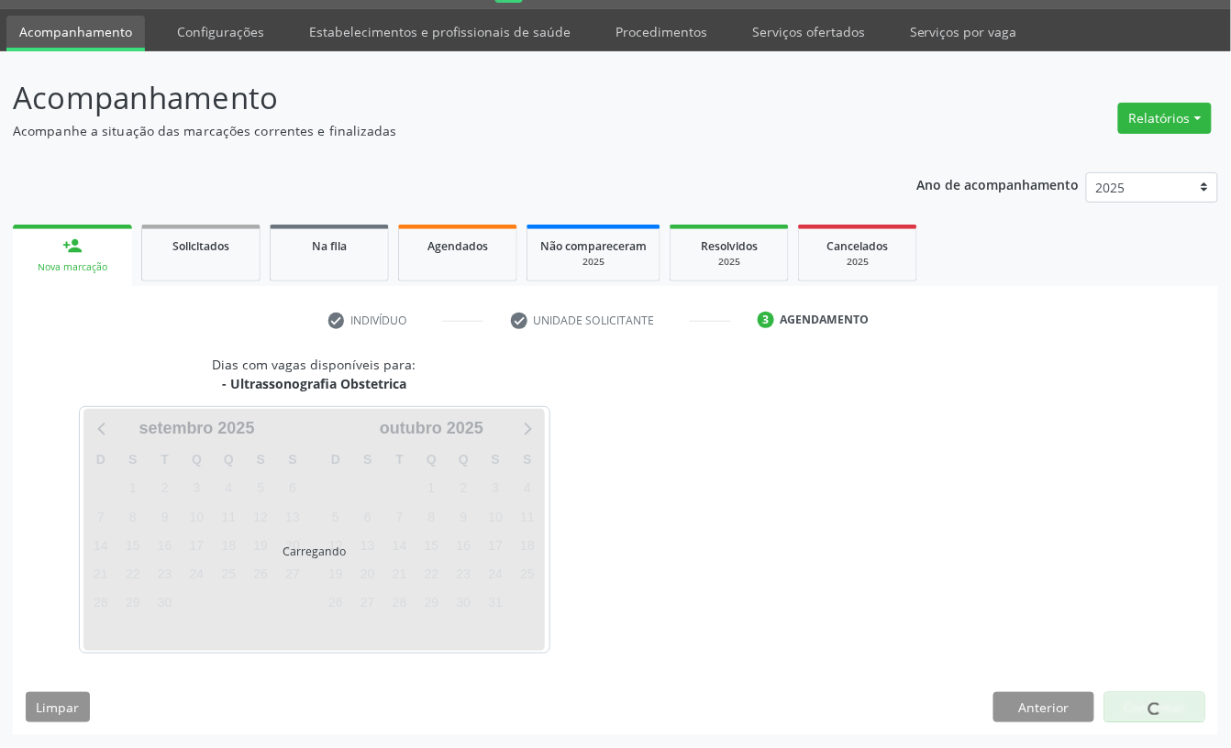
scroll to position [51, 0]
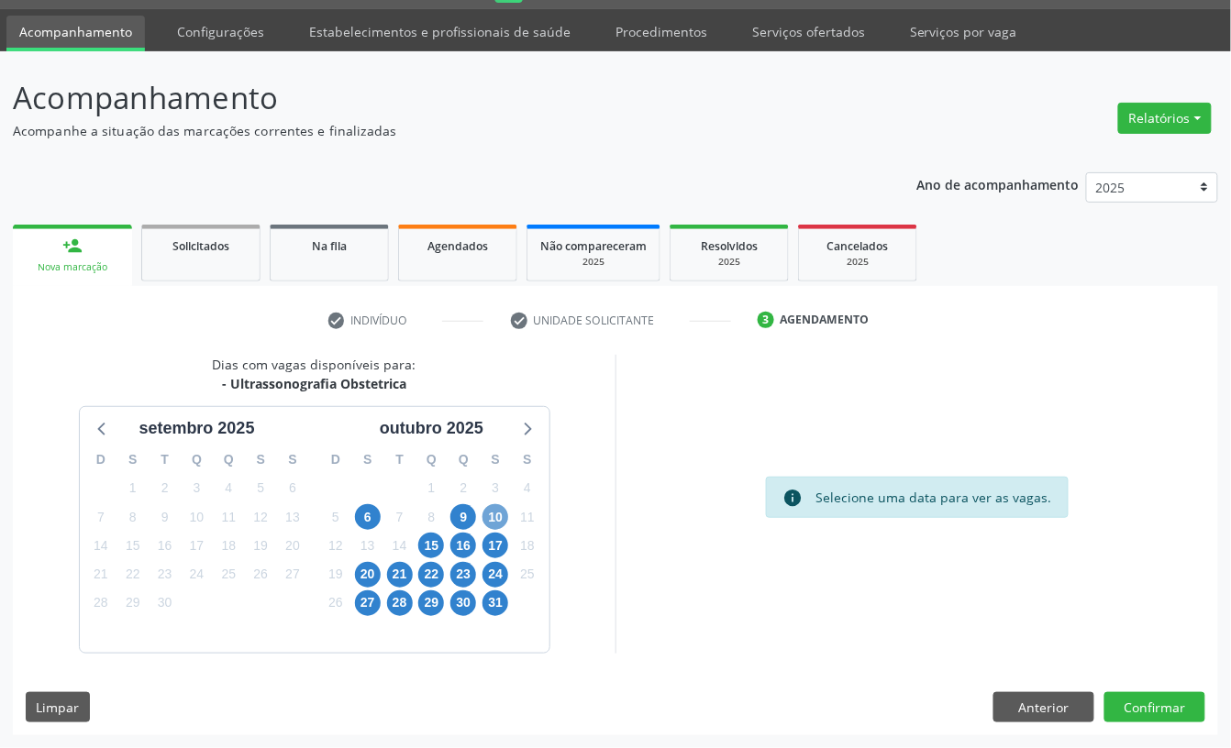
click at [490, 507] on span "10" at bounding box center [495, 517] width 26 height 26
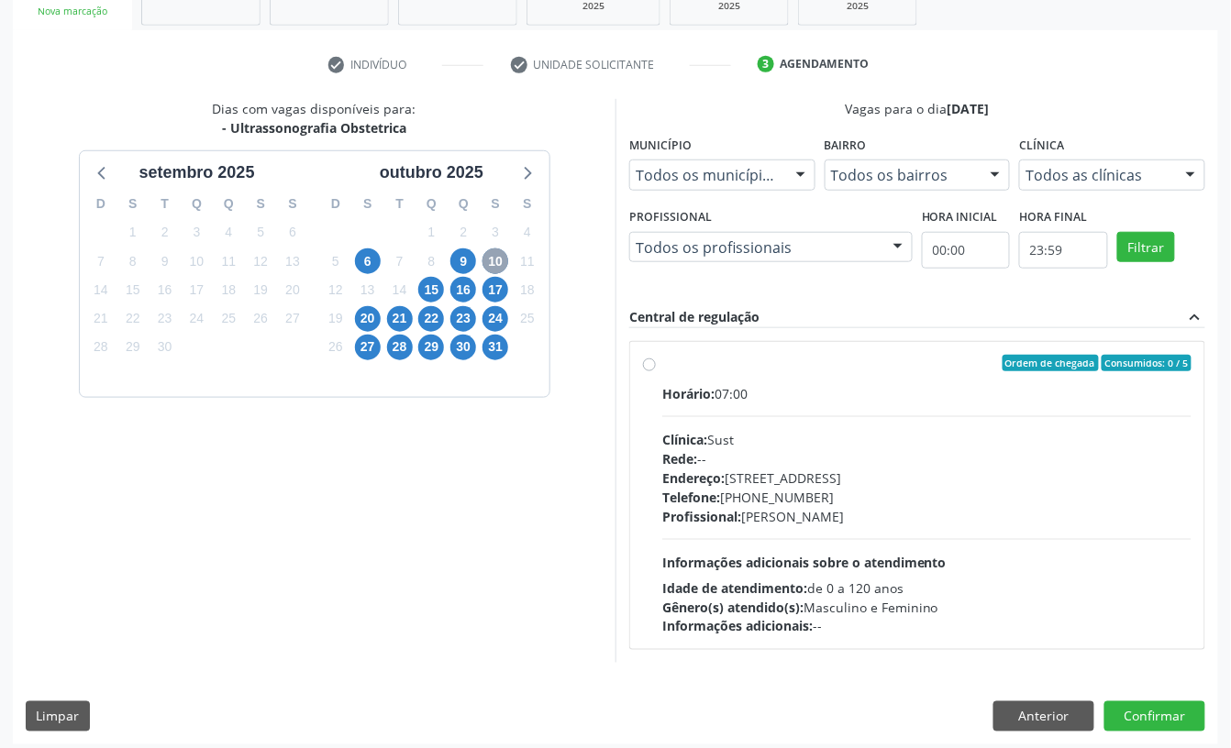
scroll to position [317, 0]
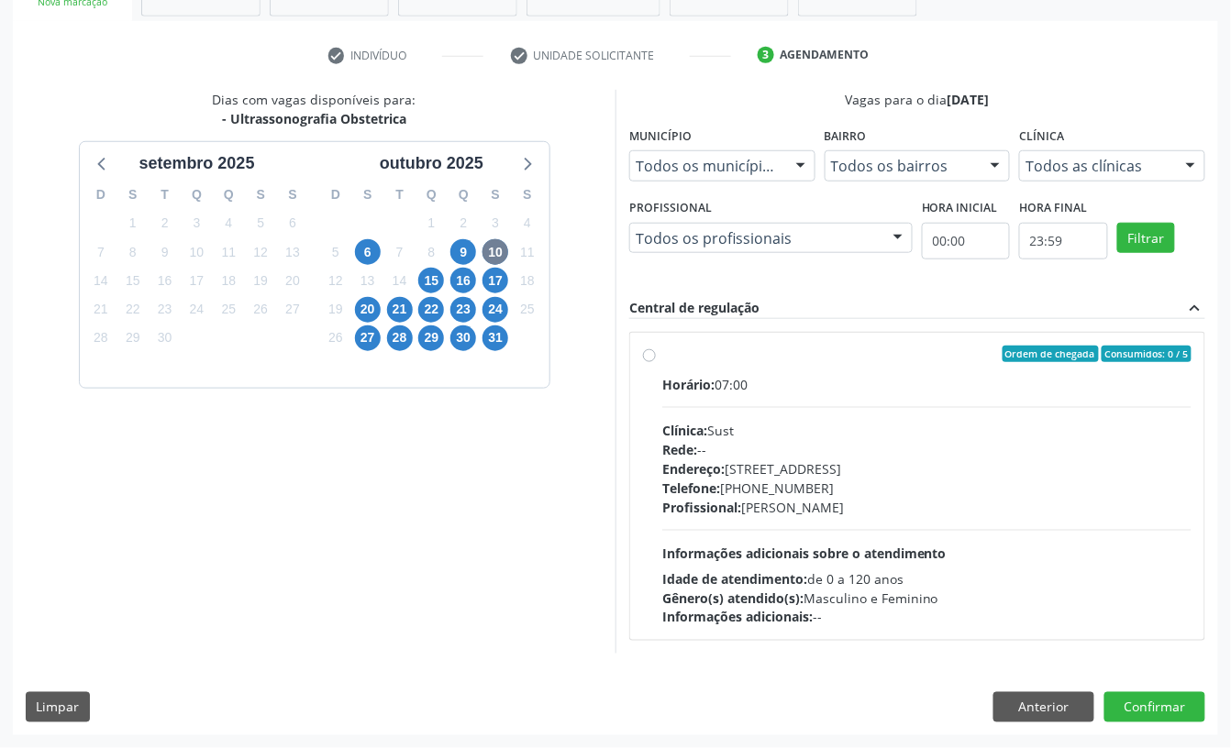
click at [860, 415] on div "Horário: 07:00 Clínica: Sust Rede: -- Endereço: nº 730, N S Penha, Serra Talhad…" at bounding box center [926, 501] width 529 height 252
click at [656, 362] on input "Ordem de chegada Consumidos: 0 / 5 Horário: 07:00 Clínica: Sust Rede: -- Endere…" at bounding box center [649, 354] width 13 height 17
radio input "true"
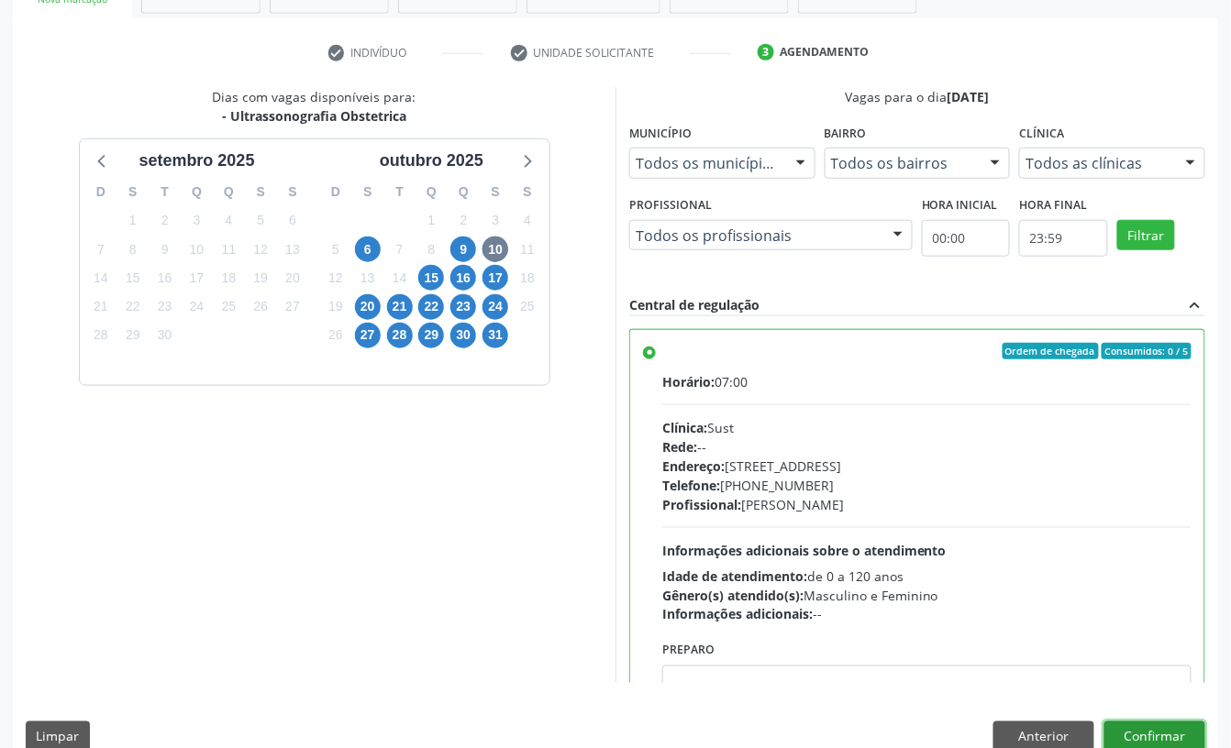
click at [1133, 728] on button "Confirmar" at bounding box center [1154, 737] width 101 height 31
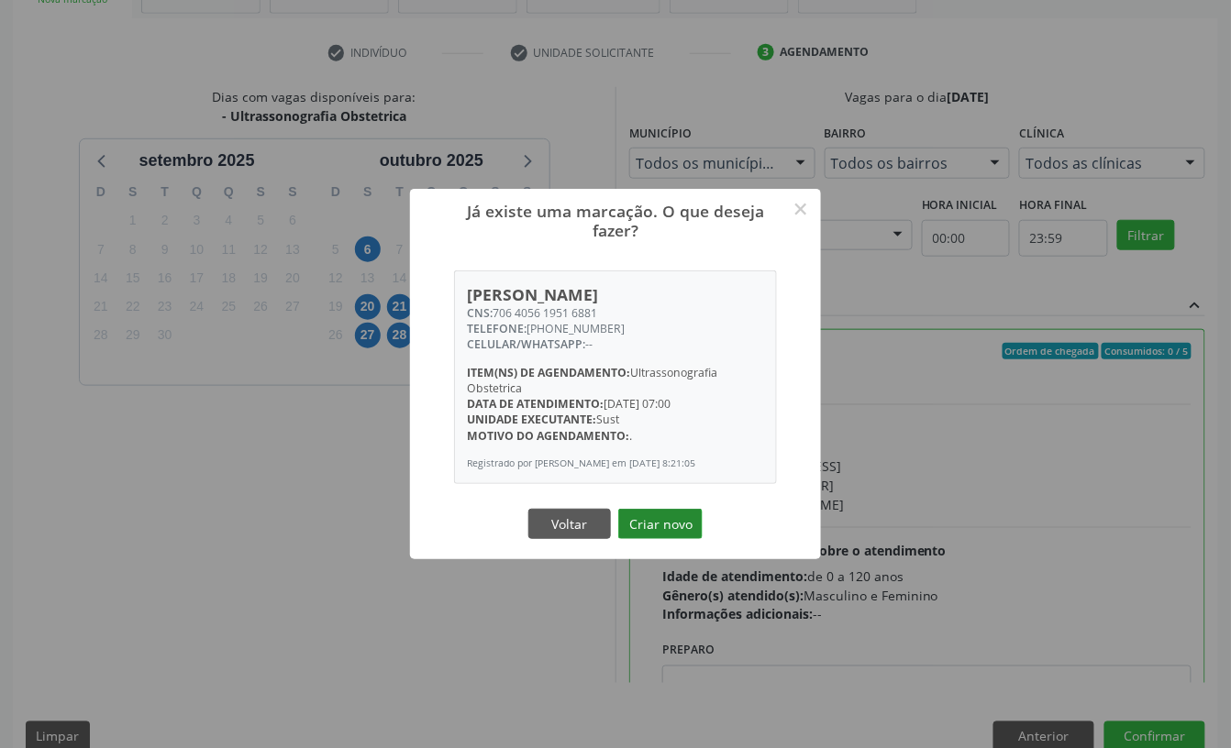
click at [655, 529] on button "Criar novo" at bounding box center [660, 524] width 84 height 31
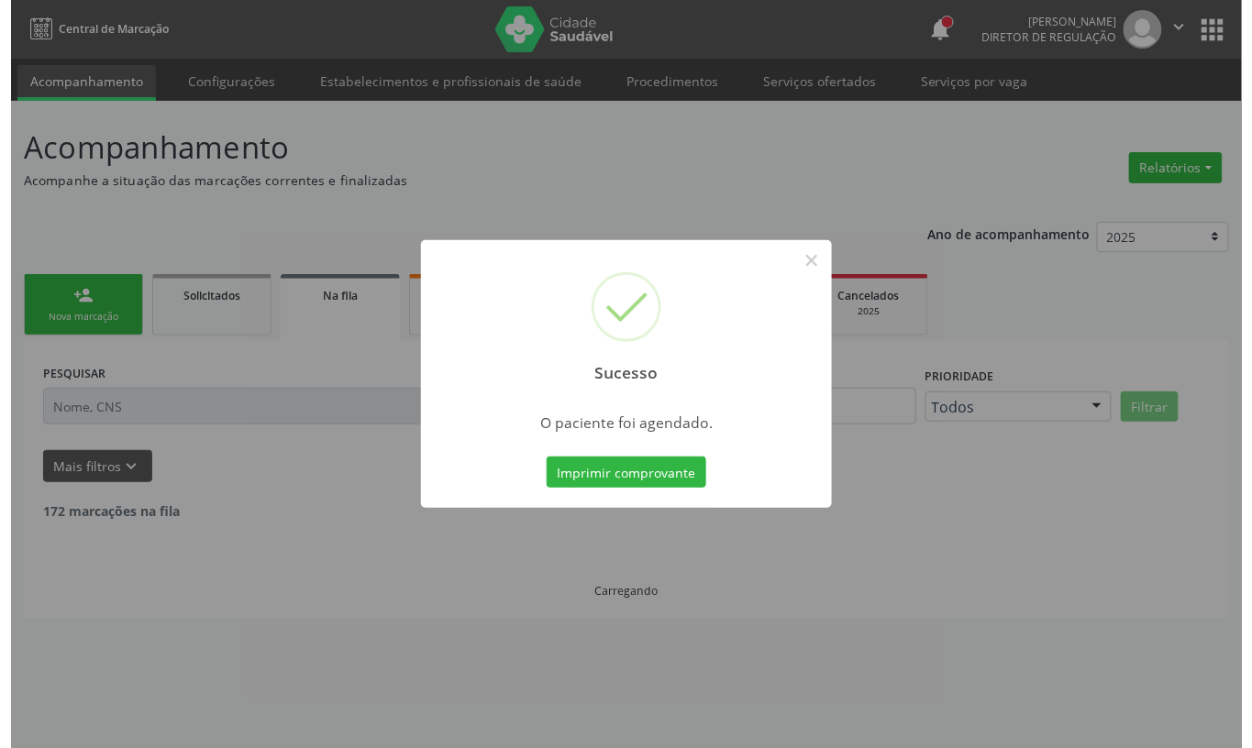
scroll to position [0, 0]
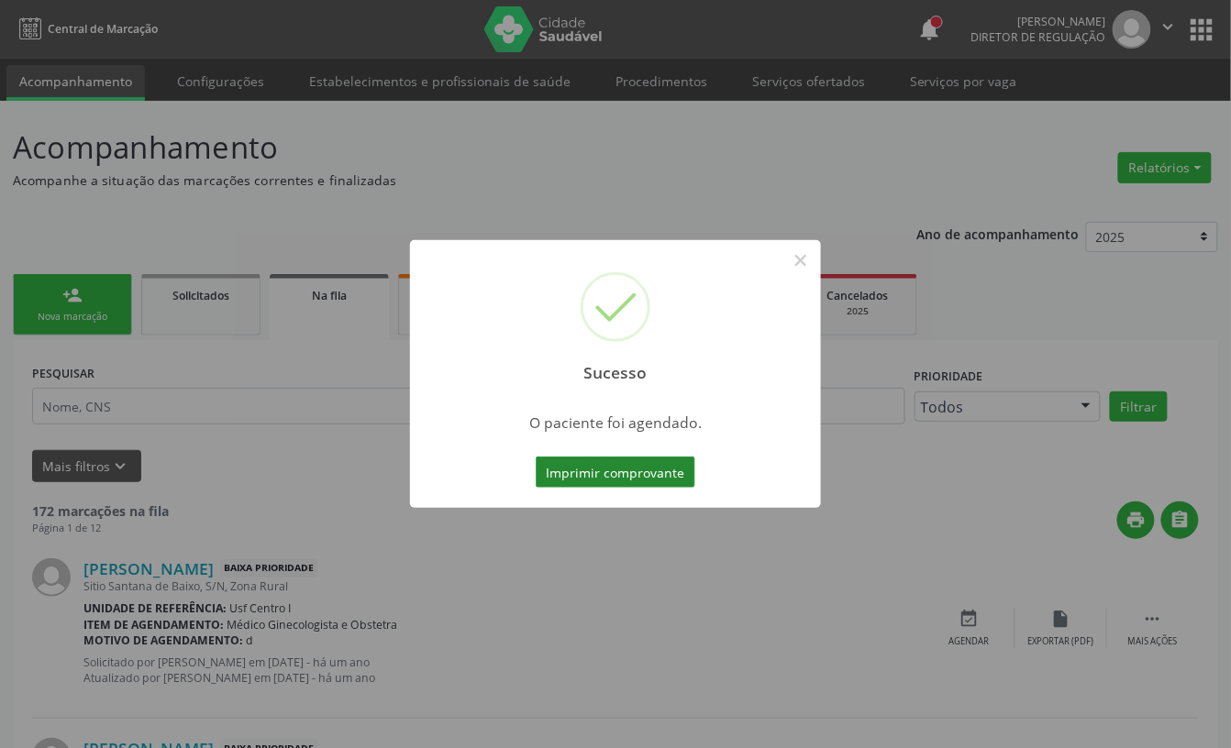
click at [618, 462] on button "Imprimir comprovante" at bounding box center [616, 472] width 160 height 31
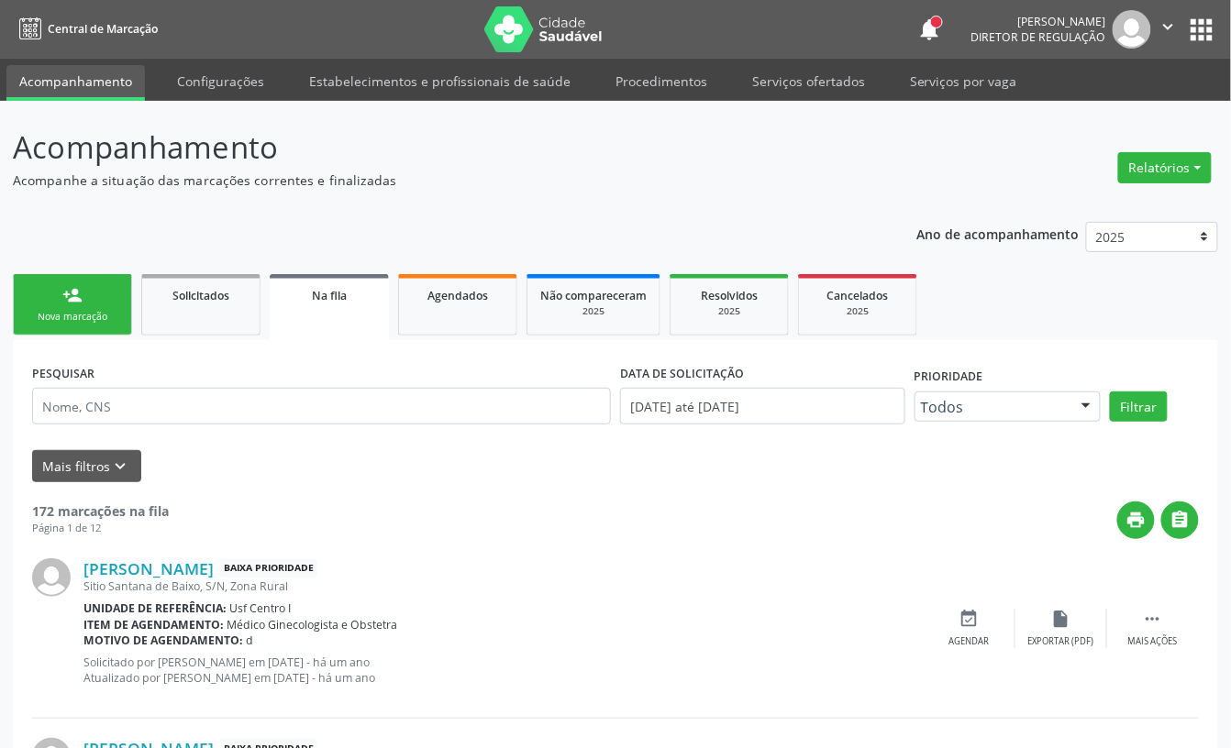
click at [114, 286] on link "person_add Nova marcação" at bounding box center [72, 304] width 119 height 61
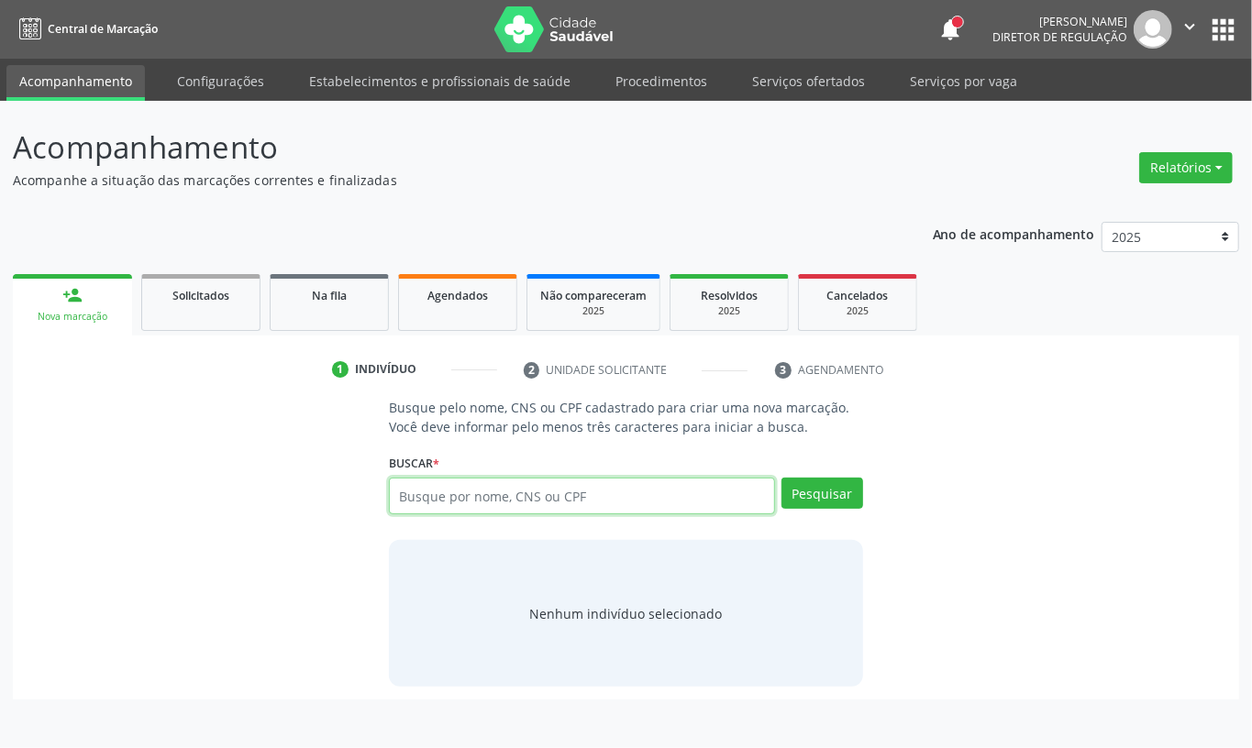
click at [469, 481] on input "text" at bounding box center [582, 496] width 386 height 37
click at [506, 491] on input "text" at bounding box center [582, 496] width 386 height 37
drag, startPoint x: 523, startPoint y: 511, endPoint x: 537, endPoint y: 502, distance: 16.8
click at [525, 506] on input "text" at bounding box center [582, 496] width 386 height 37
click at [661, 90] on link "Procedimentos" at bounding box center [660, 81] width 117 height 32
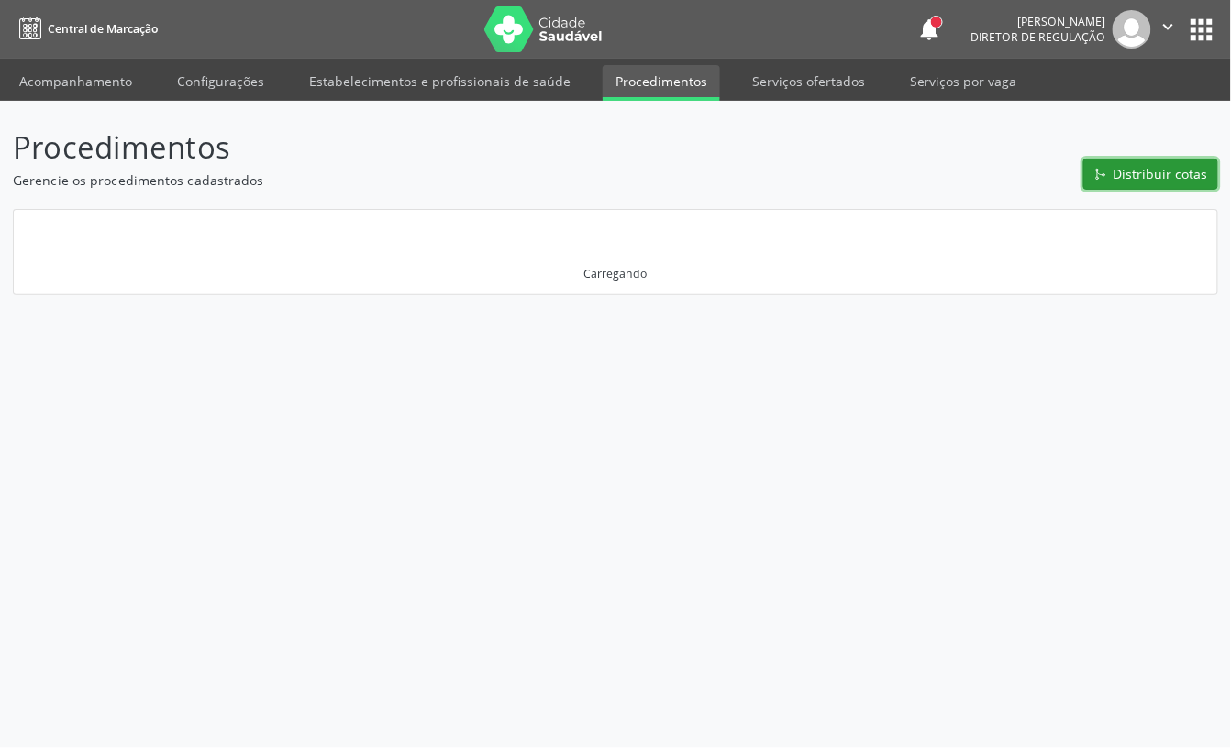
click at [1166, 161] on button "Distribuir cotas" at bounding box center [1150, 174] width 135 height 31
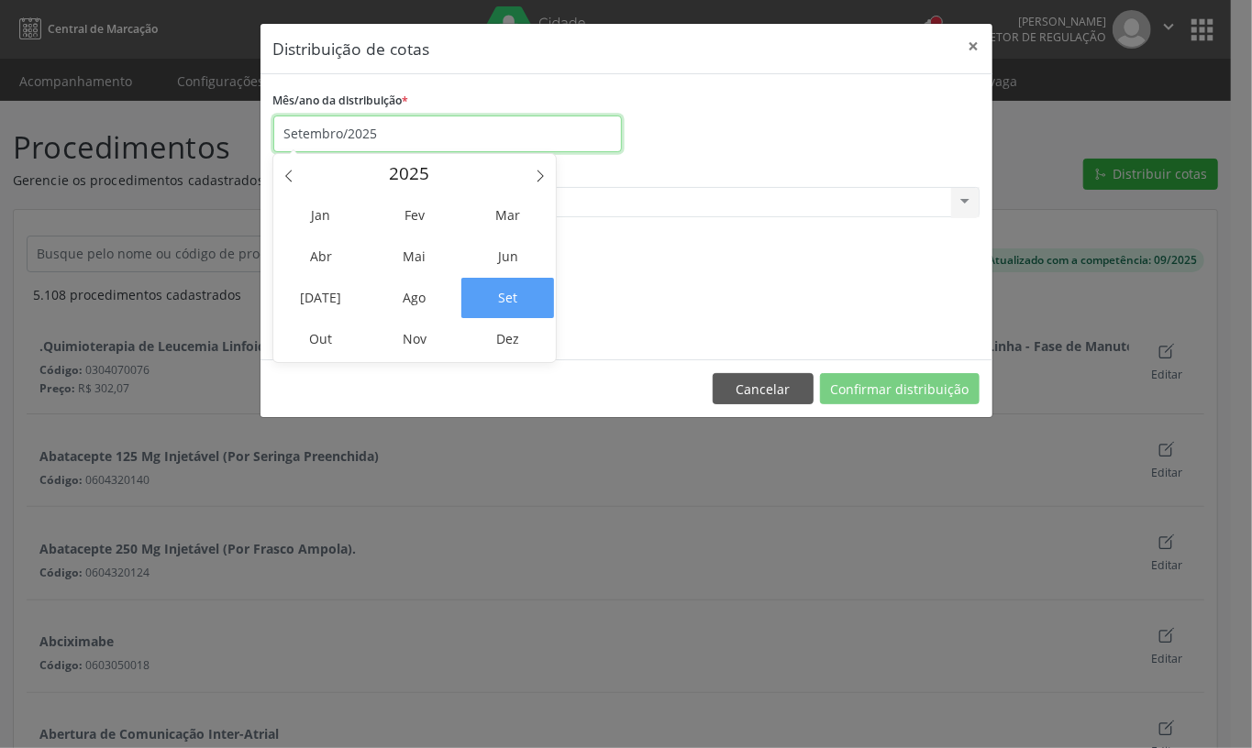
click at [400, 133] on input "Setembro/2025" at bounding box center [447, 134] width 348 height 37
click at [315, 341] on span "Out" at bounding box center [321, 339] width 93 height 40
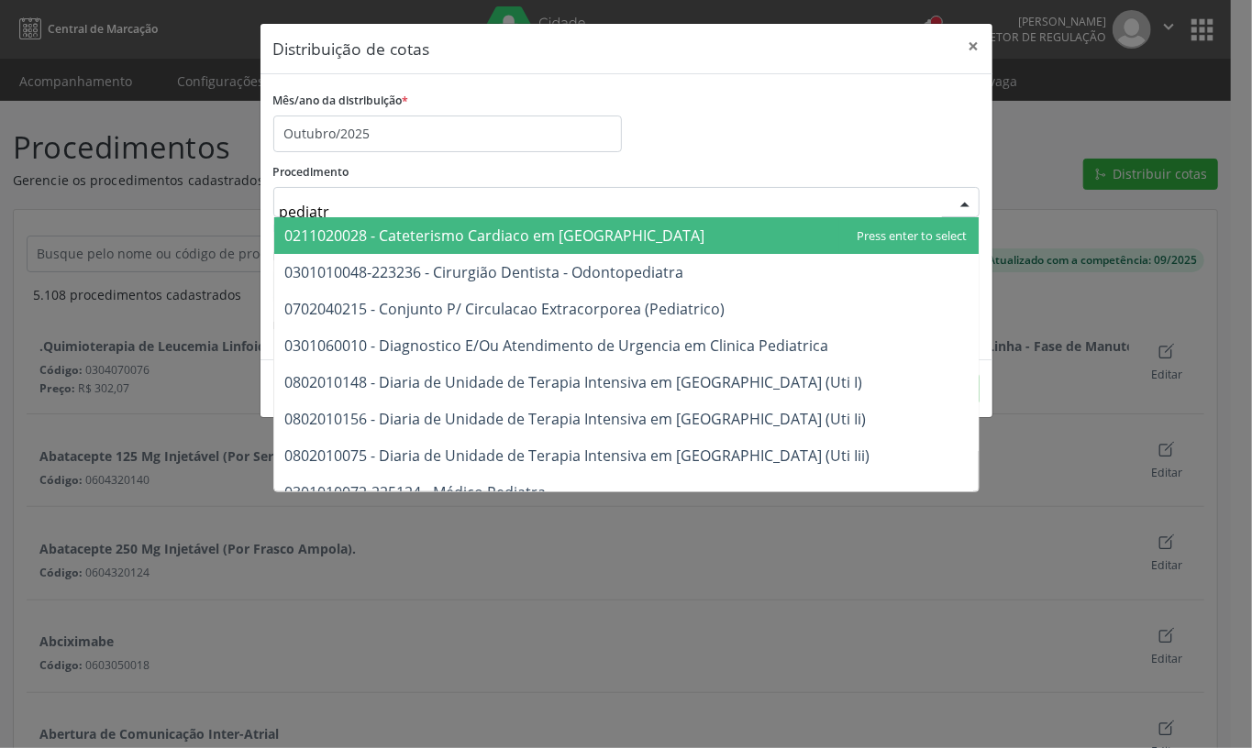
type input "pediatra"
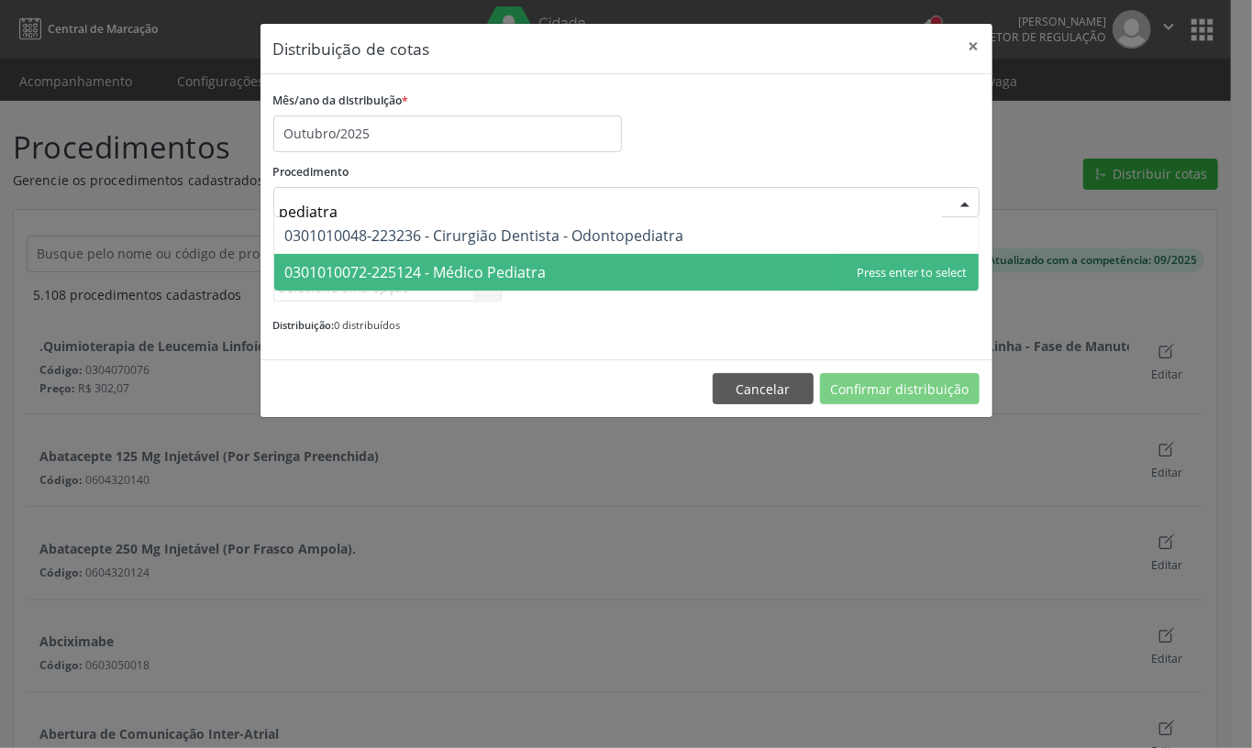
click at [471, 262] on span "0301010072-225124 - Médico Pediatra" at bounding box center [415, 272] width 261 height 20
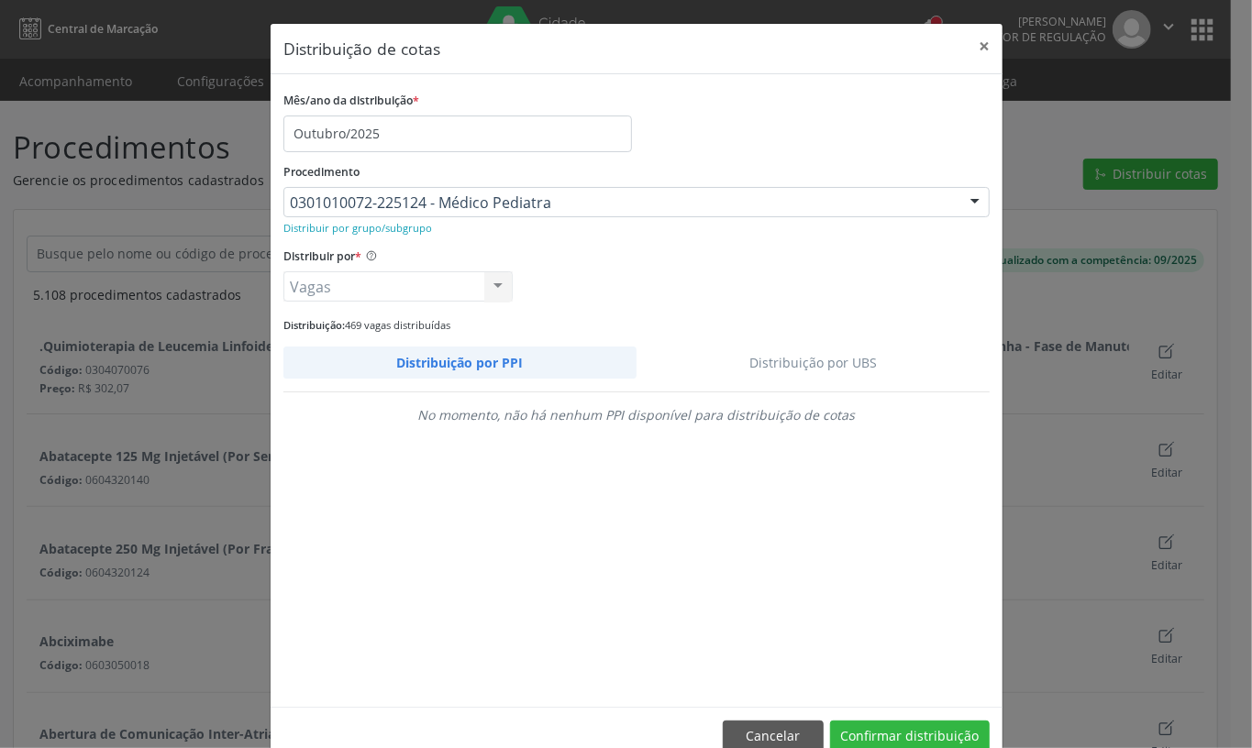
click at [792, 354] on link "Distribuição por UBS" at bounding box center [813, 363] width 354 height 32
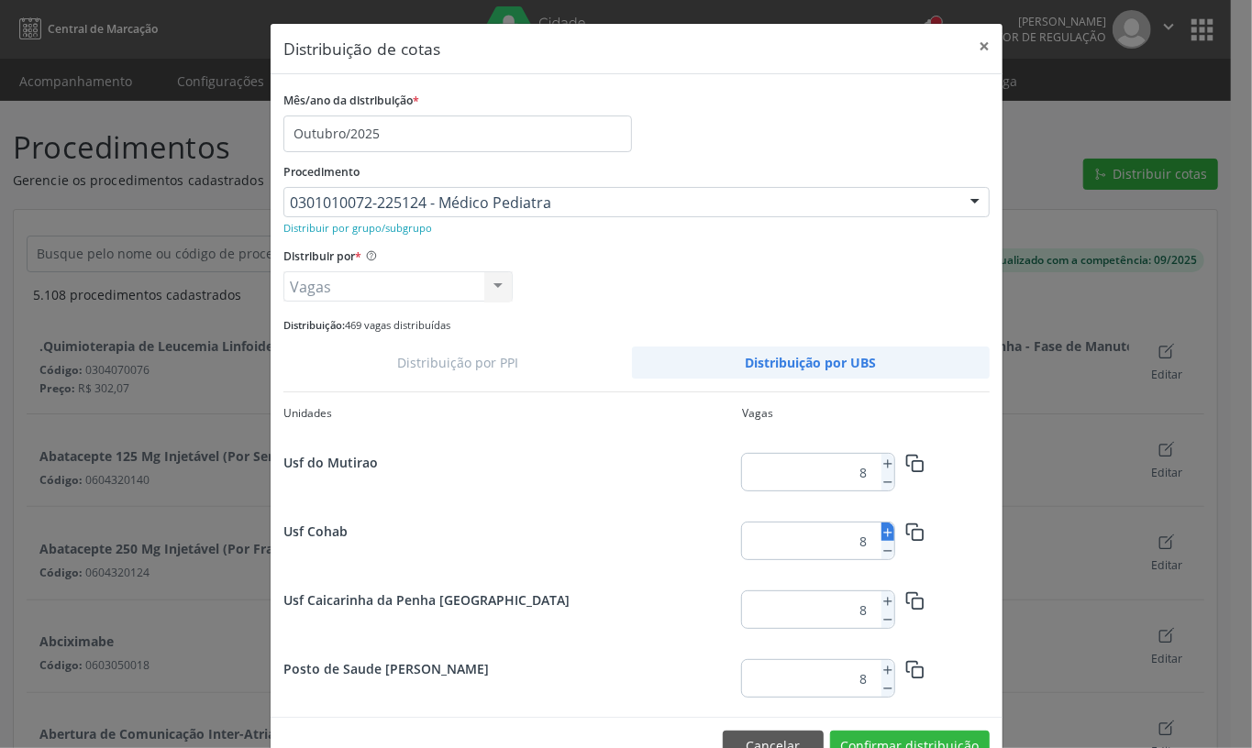
click at [881, 537] on icon at bounding box center [887, 532] width 13 height 13
type input "9"
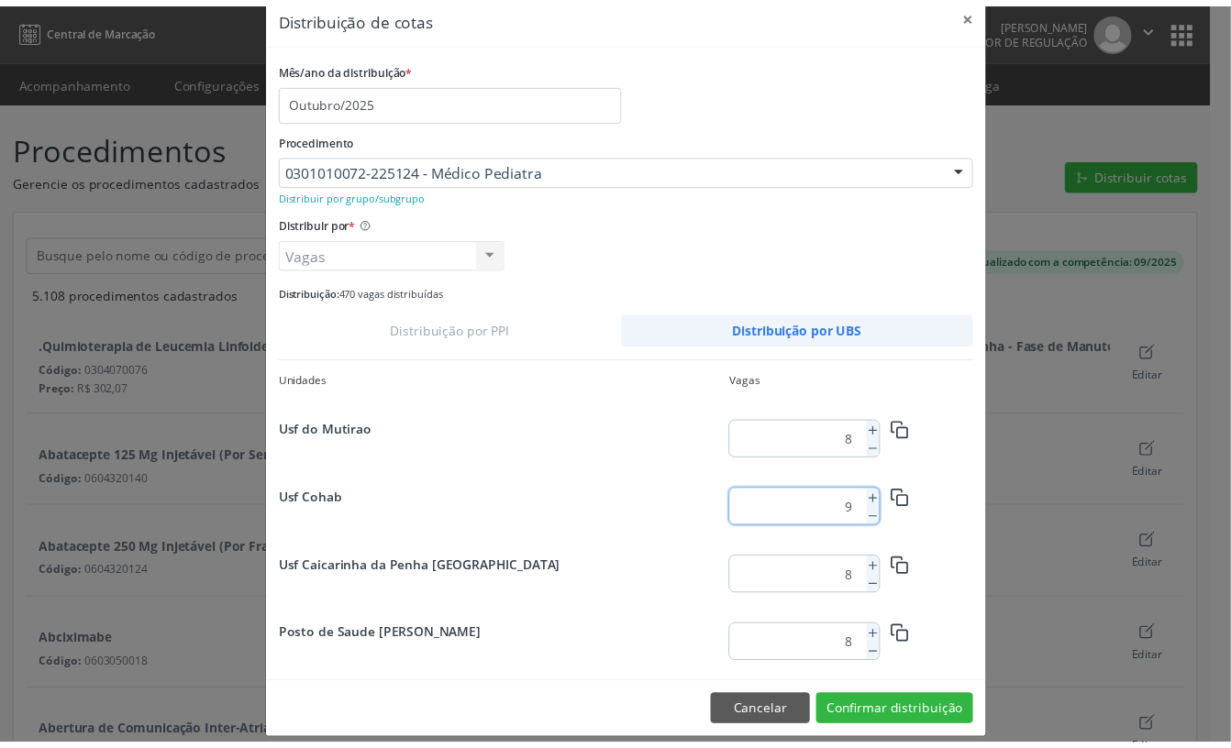
scroll to position [51, 0]
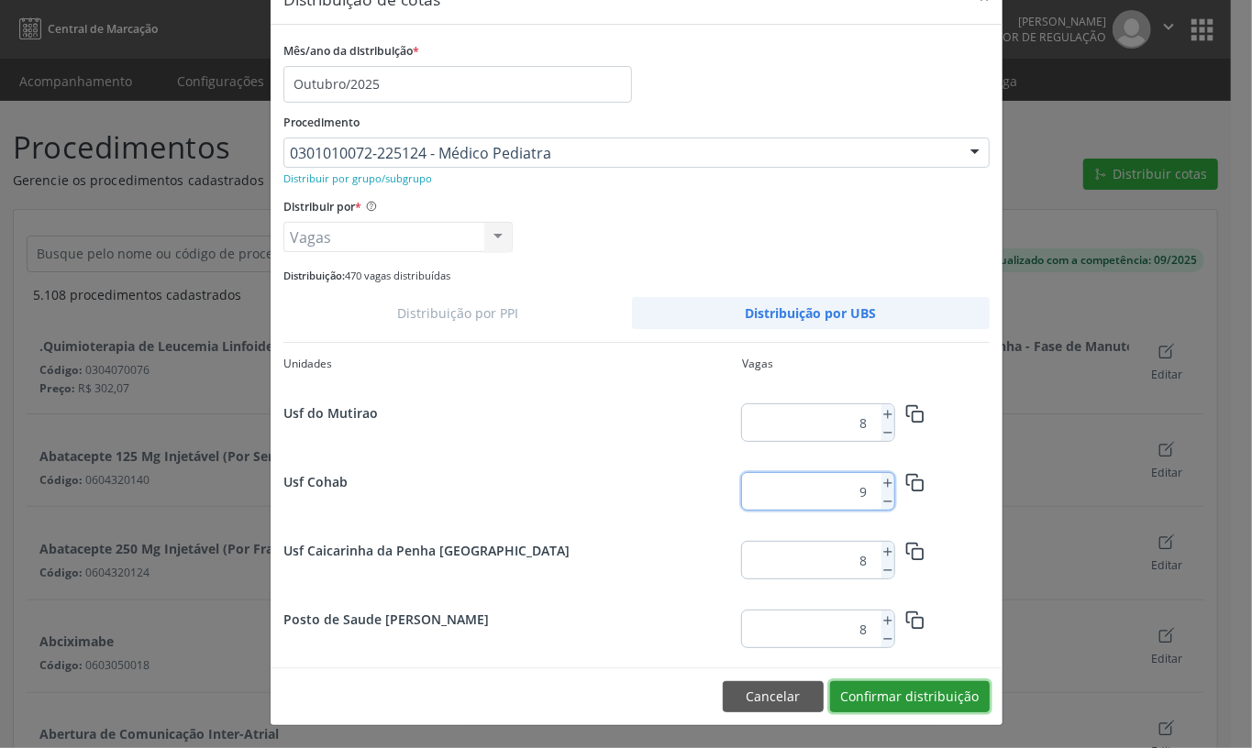
click at [936, 701] on button "Confirmar distribuição" at bounding box center [910, 696] width 160 height 31
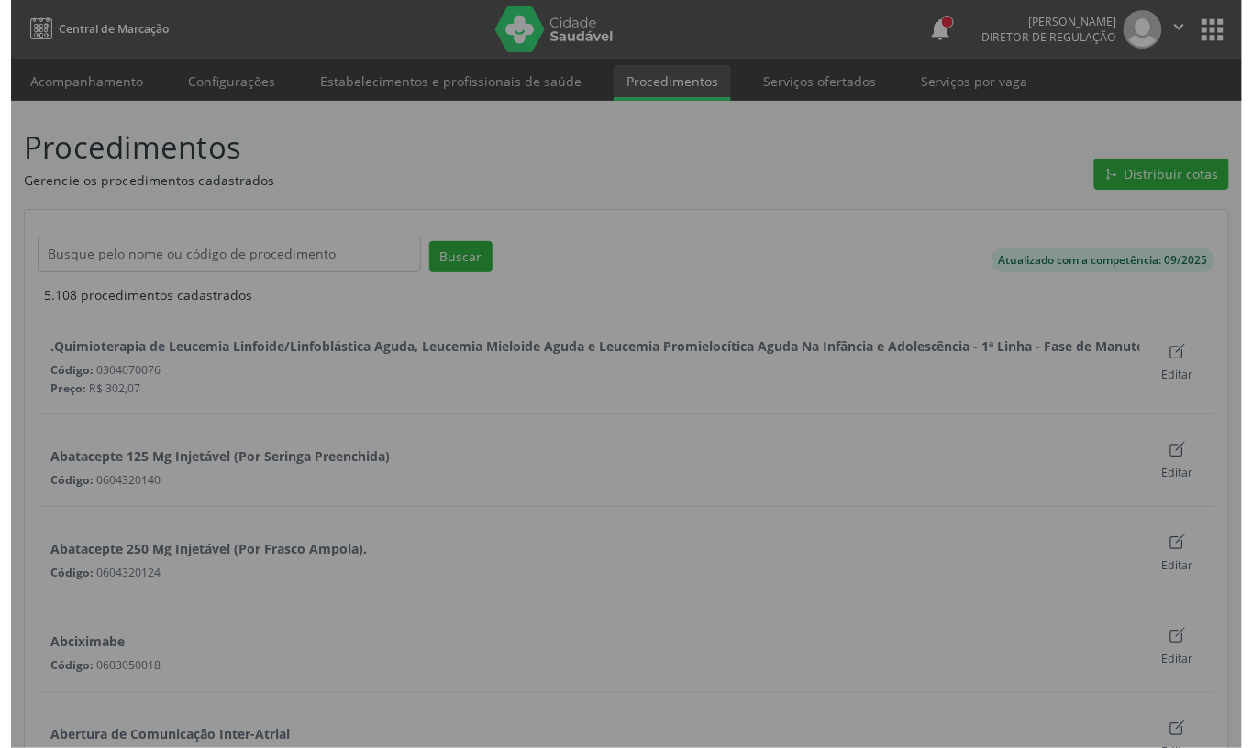
scroll to position [0, 0]
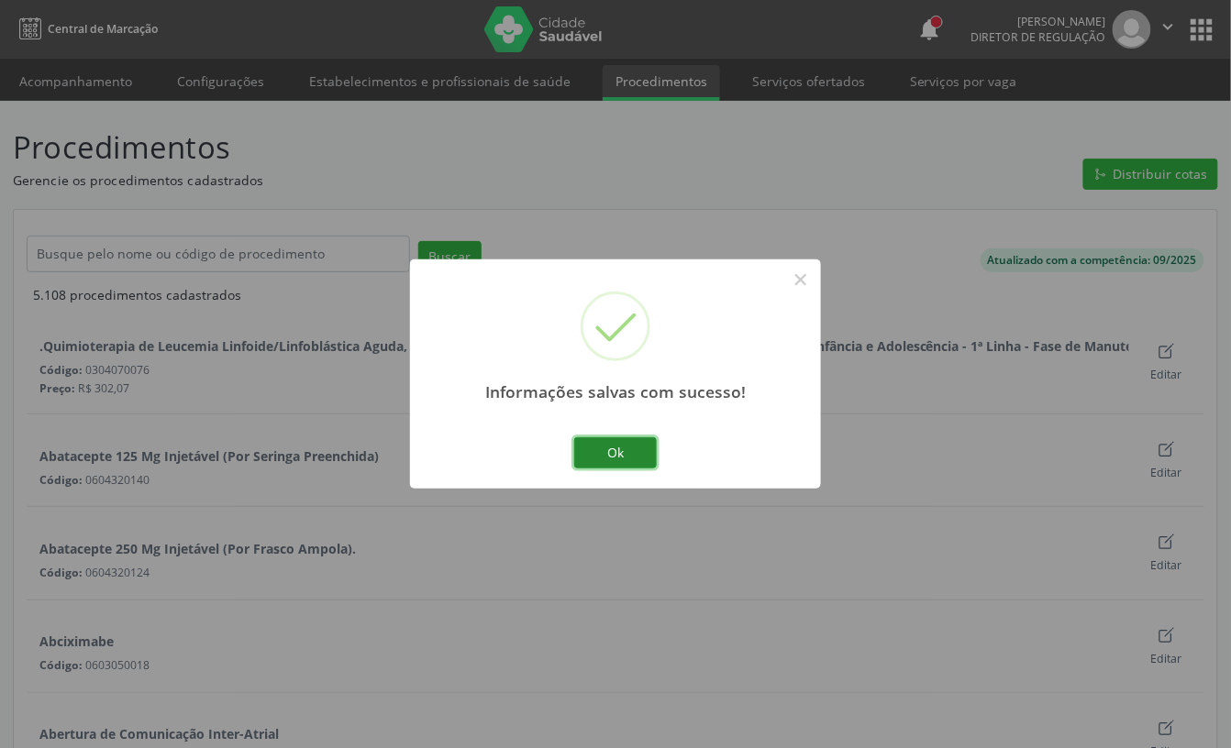
click at [620, 457] on button "Ok" at bounding box center [615, 452] width 83 height 31
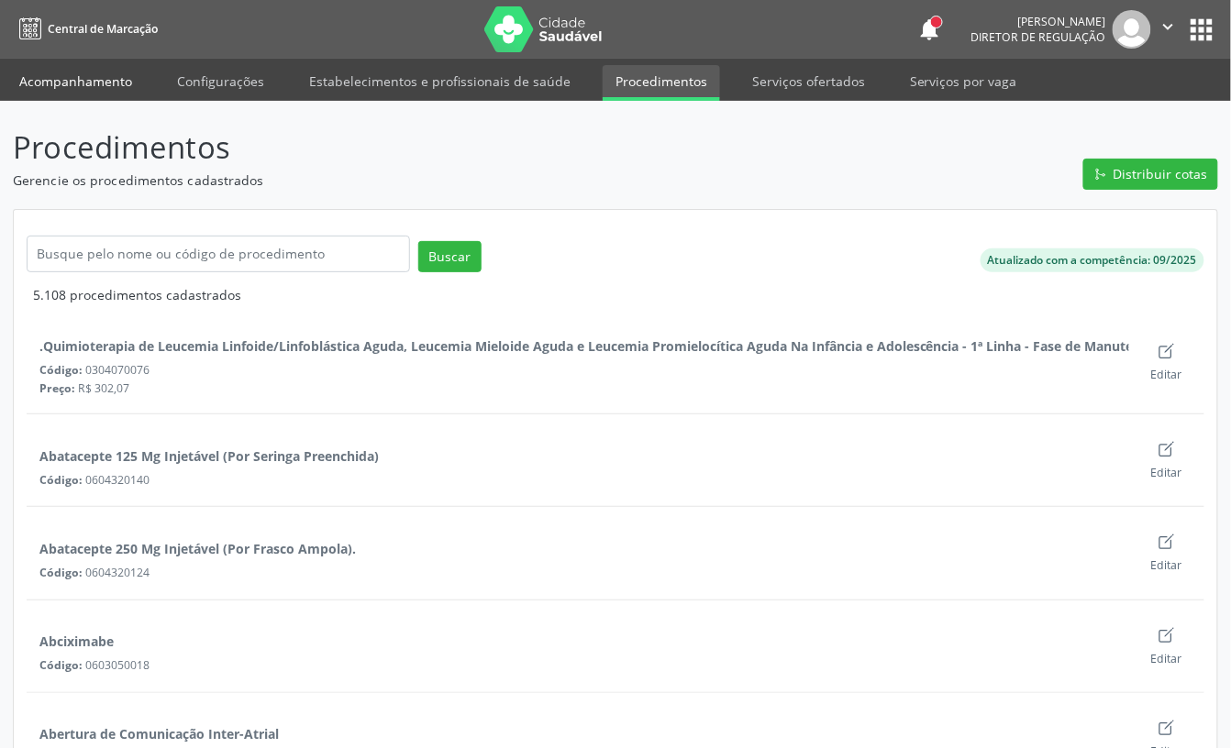
click at [83, 88] on link "Acompanhamento" at bounding box center [75, 81] width 138 height 32
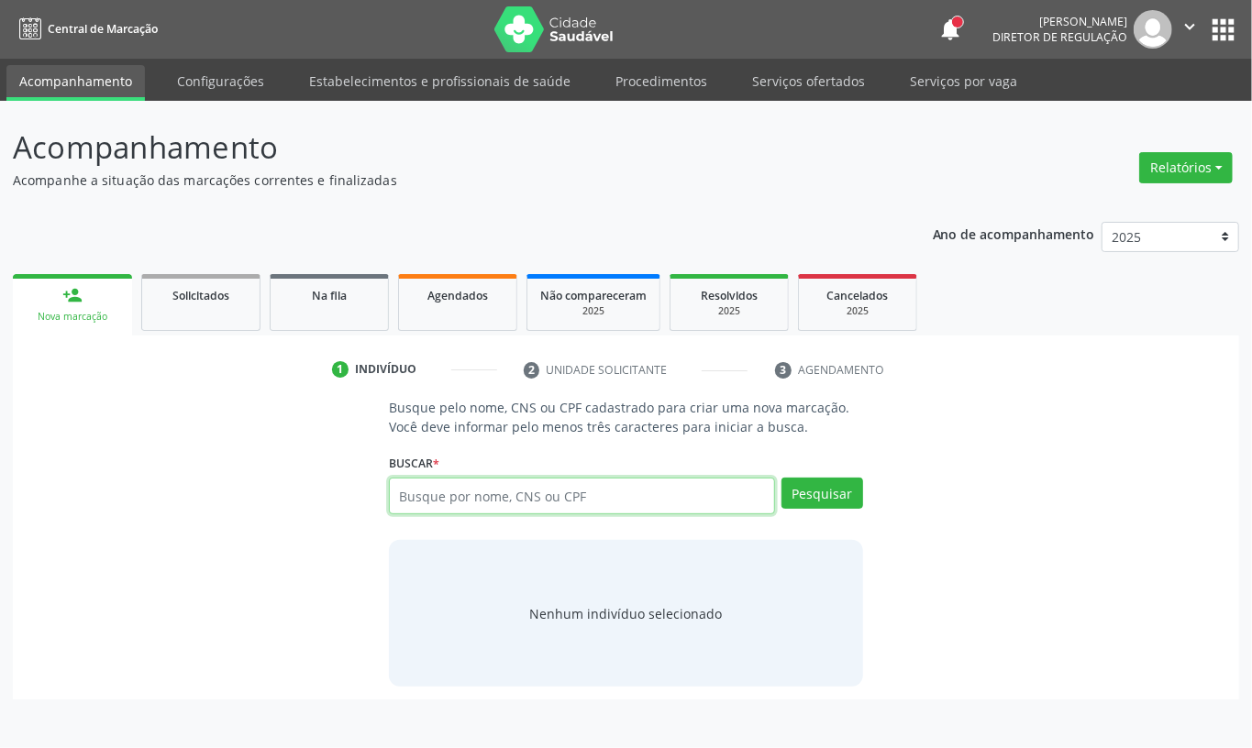
click at [471, 493] on input "text" at bounding box center [582, 496] width 386 height 37
click at [500, 491] on input "text" at bounding box center [582, 496] width 386 height 37
type input "maria de lourdes"
type input "maria de lourdes dos santos"
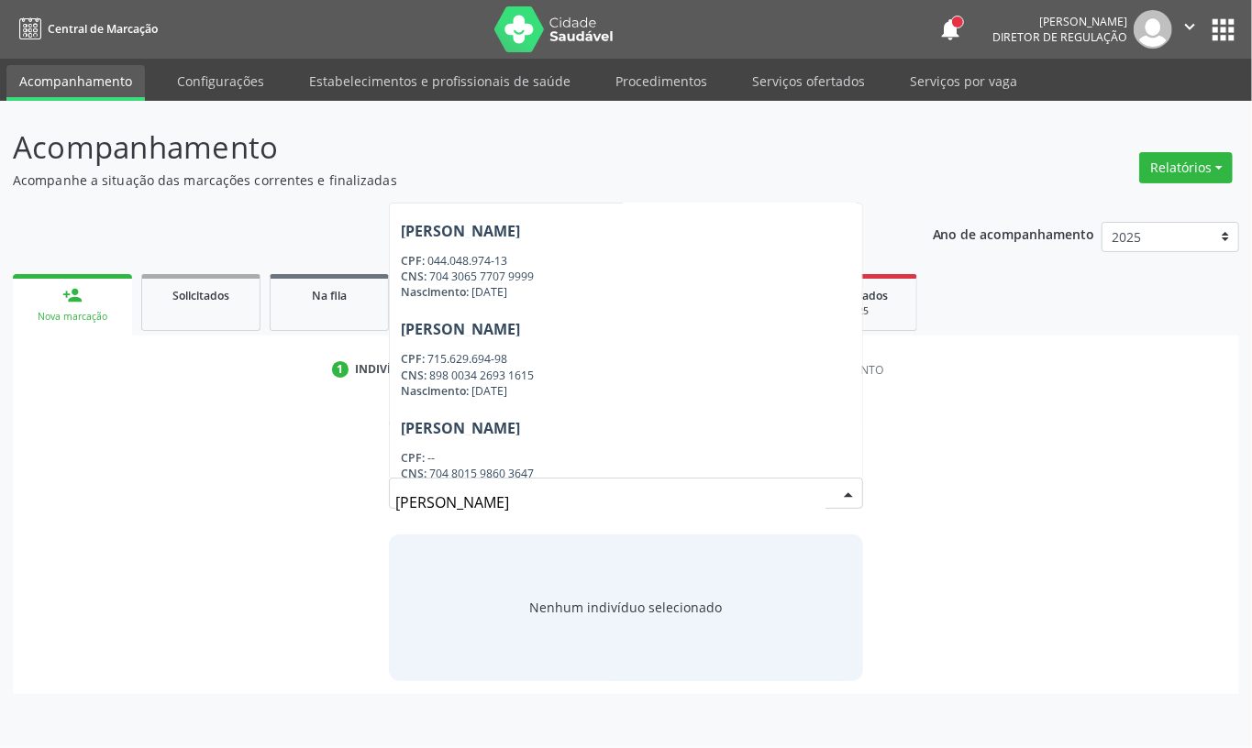
scroll to position [1204, 0]
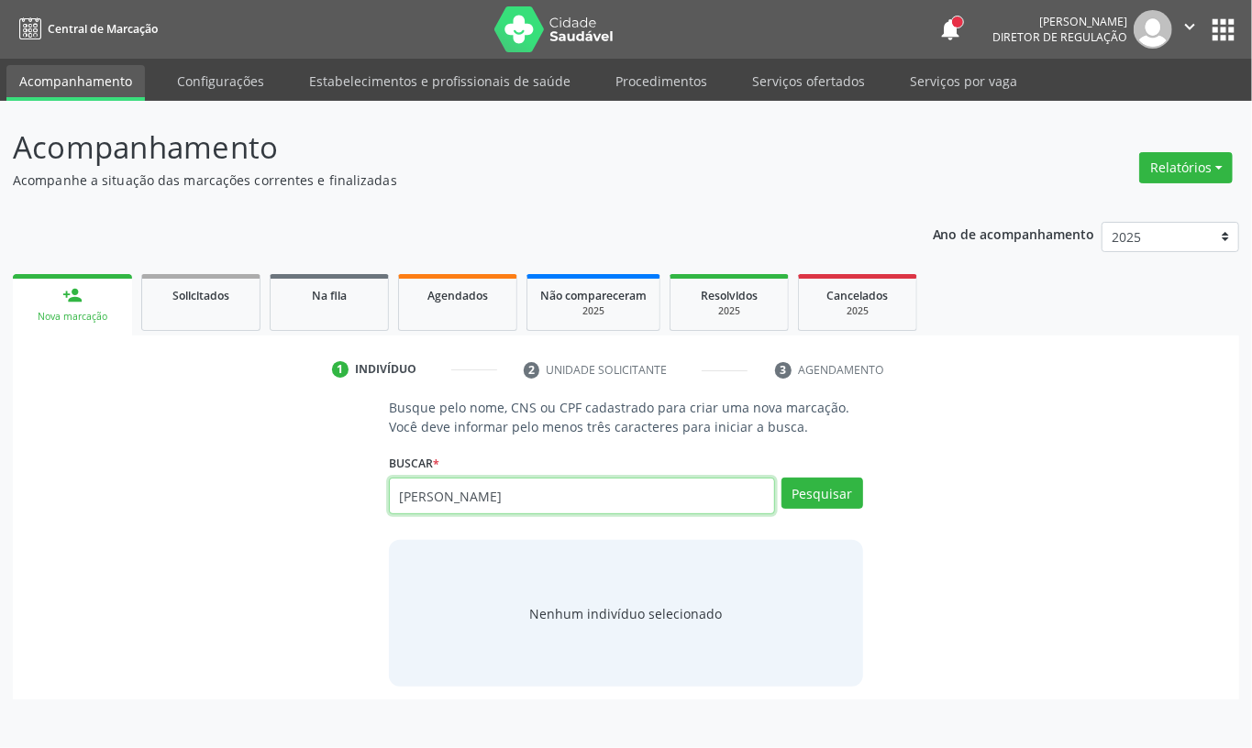
click at [458, 500] on input "maria de lourdes dos santos" at bounding box center [582, 496] width 386 height 37
paste input "898003700662825"
type input "898003700662825"
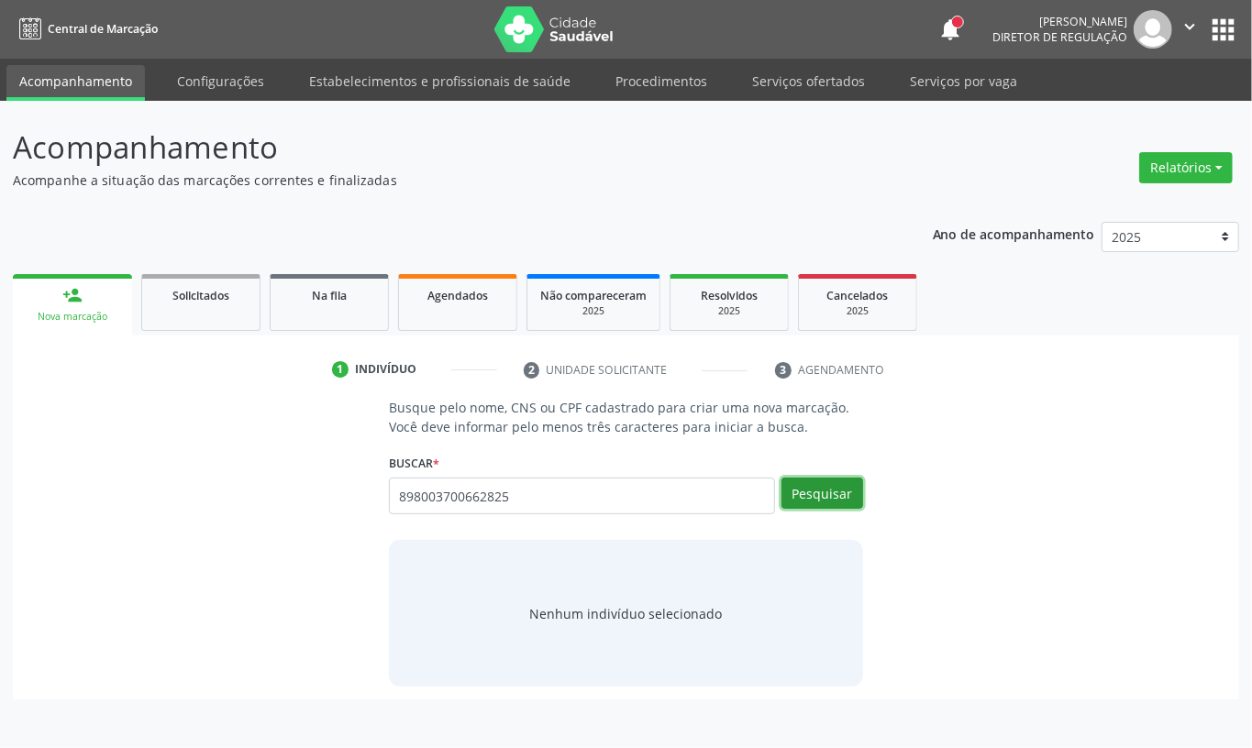
click at [837, 497] on button "Pesquisar" at bounding box center [822, 493] width 82 height 31
type input "898003700662825"
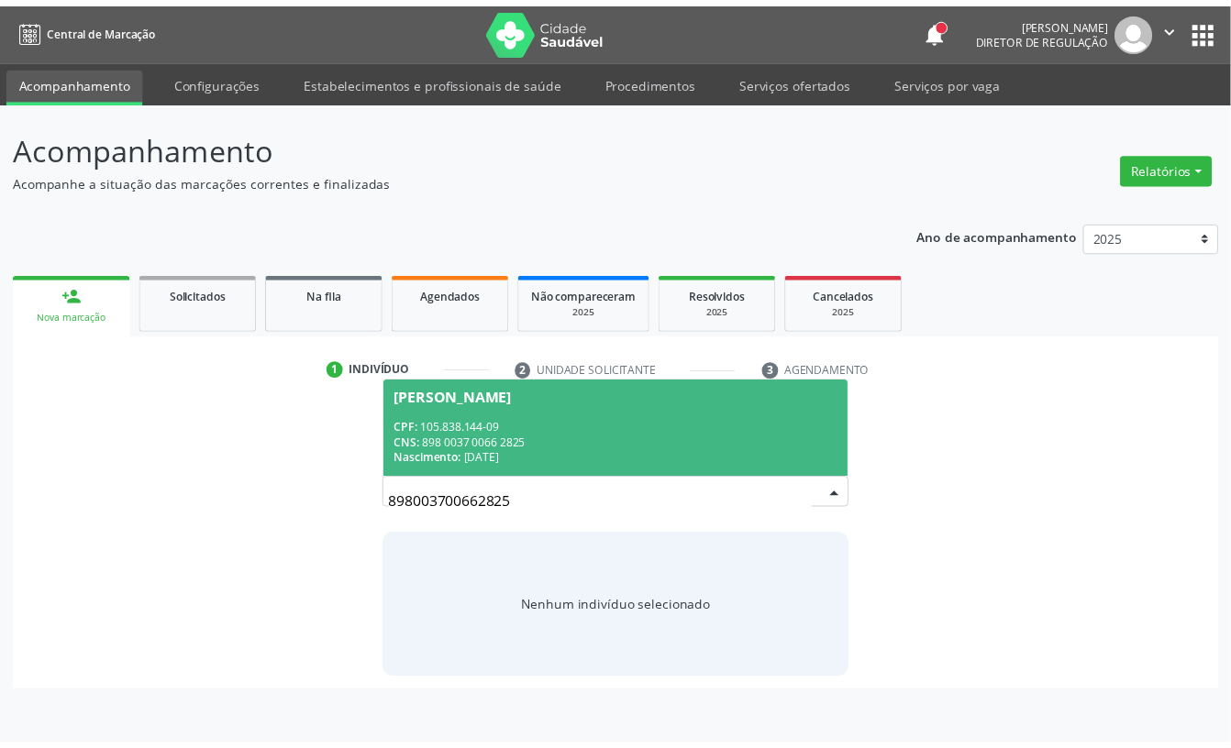
scroll to position [0, 0]
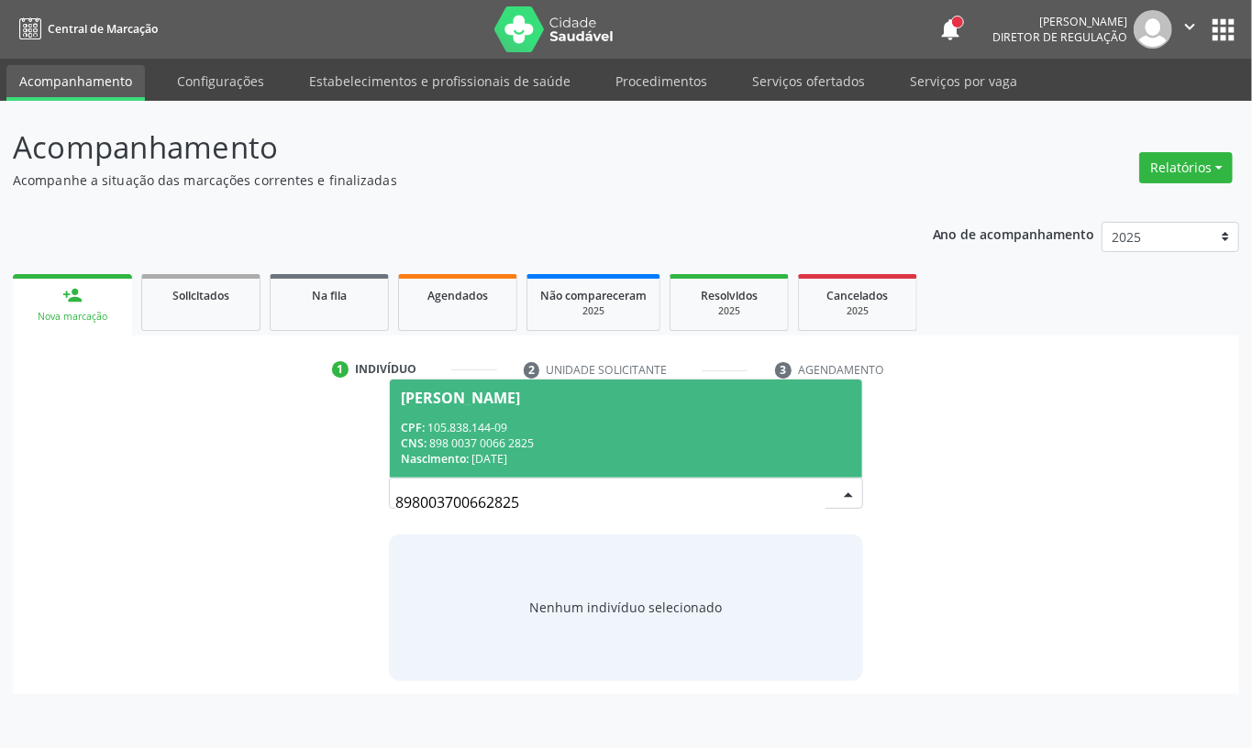
click at [673, 418] on span "Maria de Lourdes Gomes dos Santos CPF: 105.838.144-09 CNS: 898 0037 0066 2825 N…" at bounding box center [626, 429] width 472 height 98
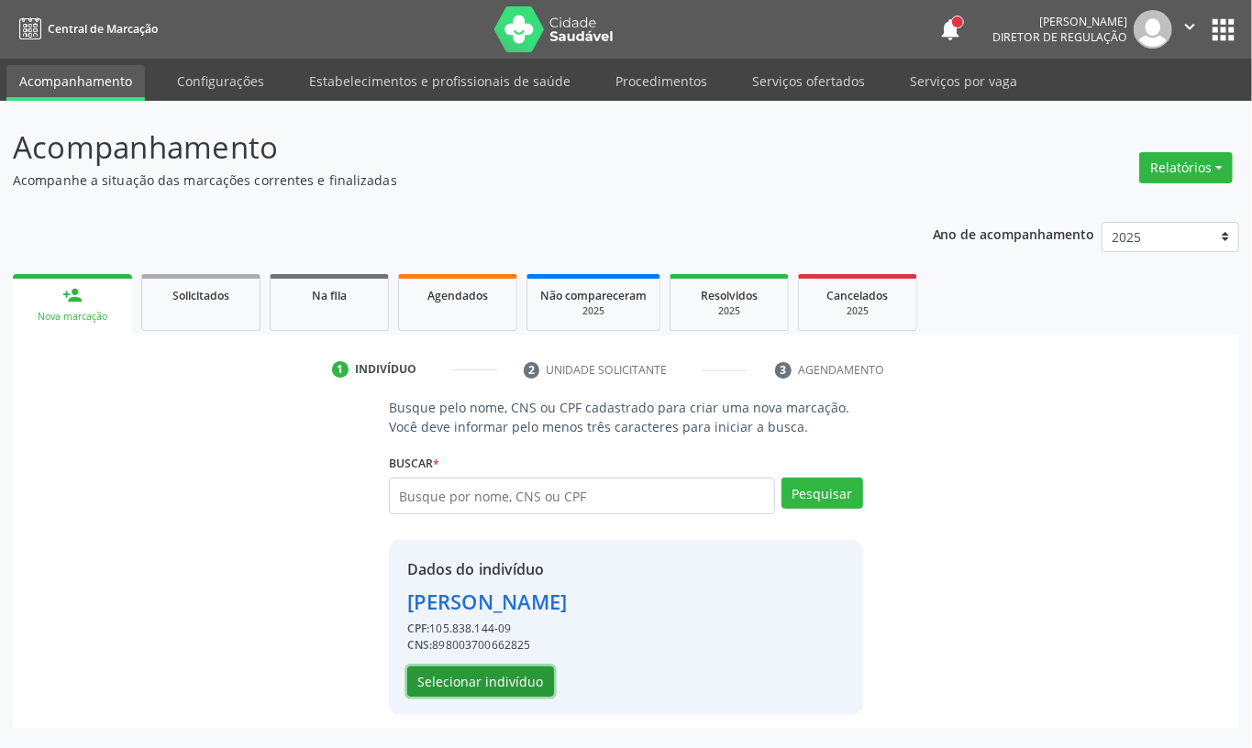
click at [517, 672] on button "Selecionar indivíduo" at bounding box center [480, 682] width 147 height 31
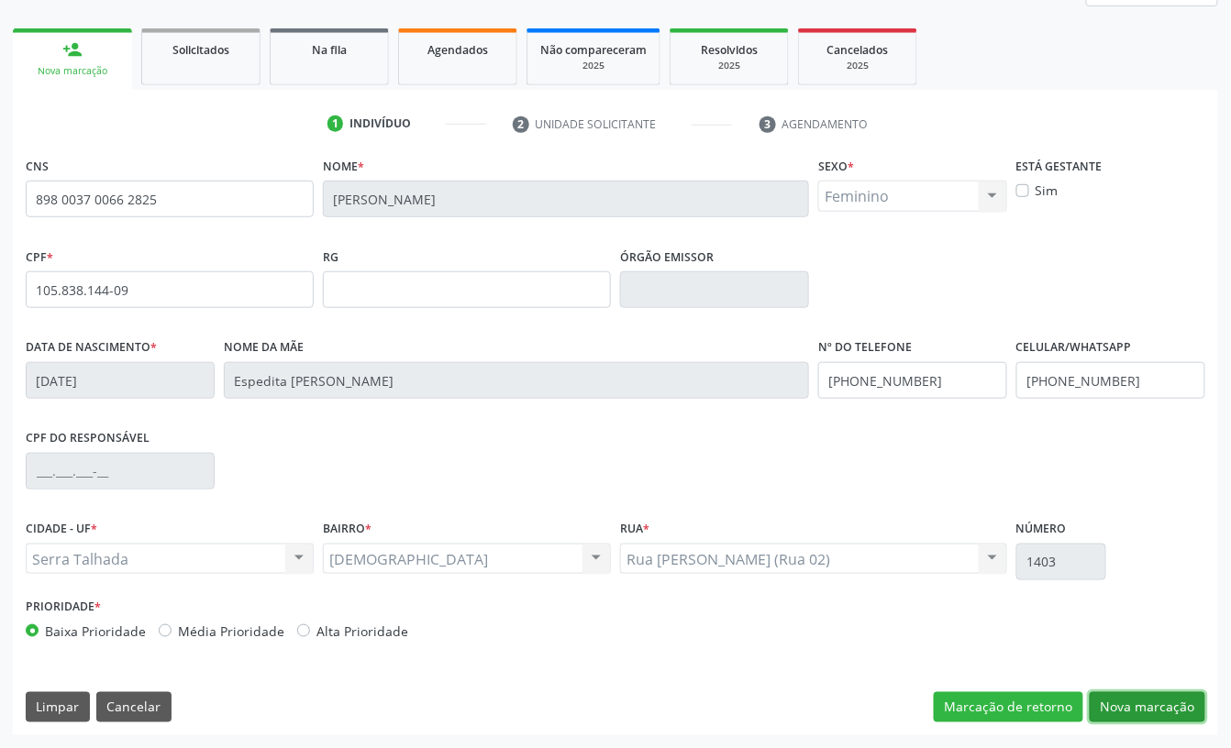
click at [1181, 698] on button "Nova marcação" at bounding box center [1147, 707] width 116 height 31
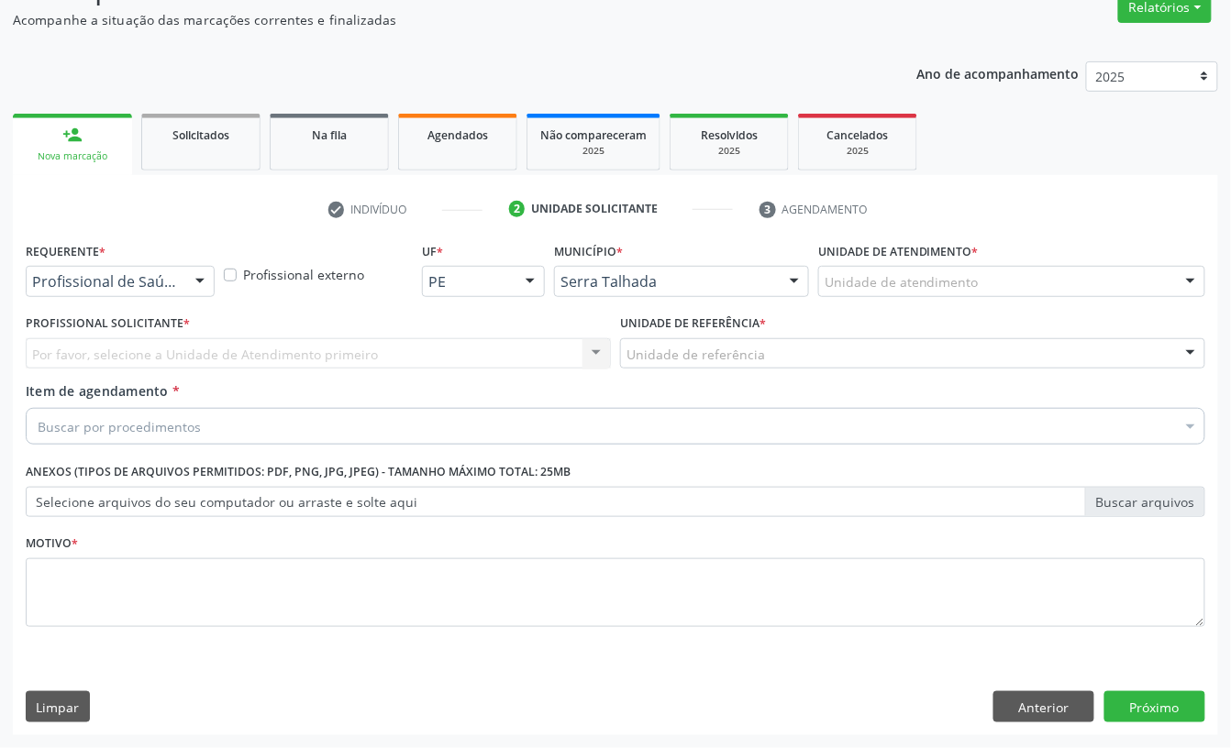
scroll to position [162, 0]
drag, startPoint x: 128, startPoint y: 281, endPoint x: 118, endPoint y: 286, distance: 11.5
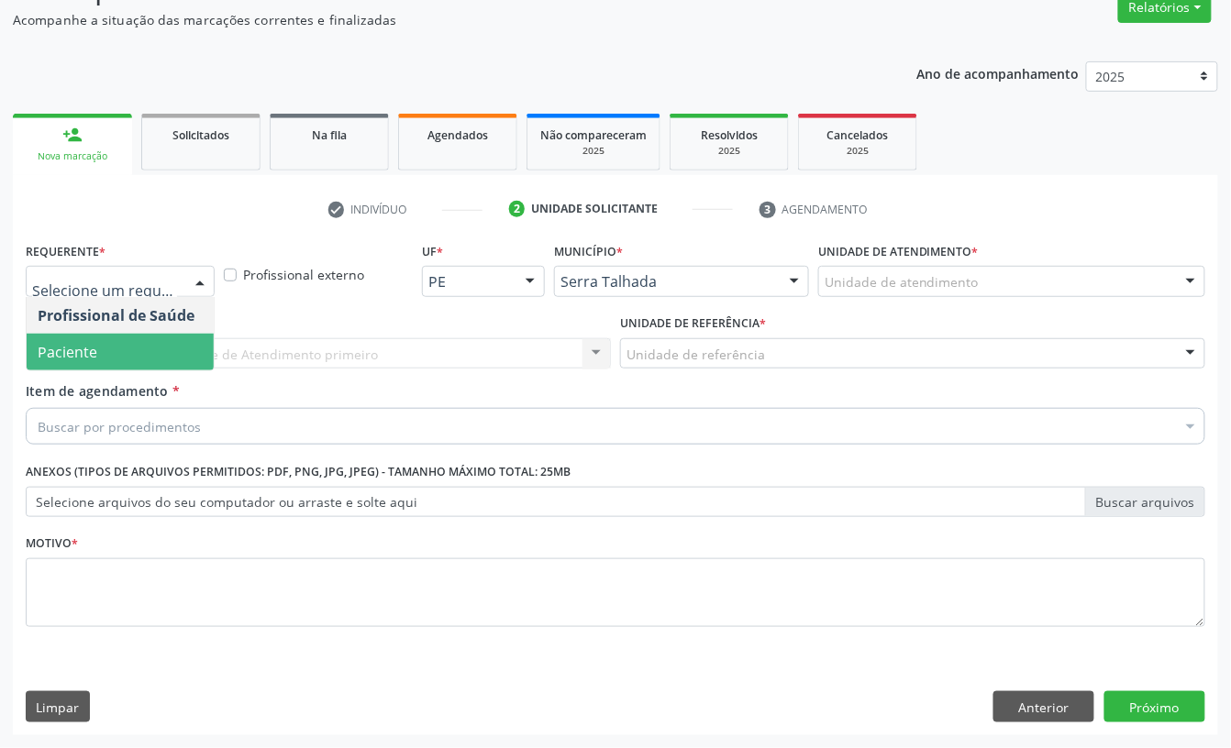
click at [117, 353] on span "Paciente" at bounding box center [120, 352] width 187 height 37
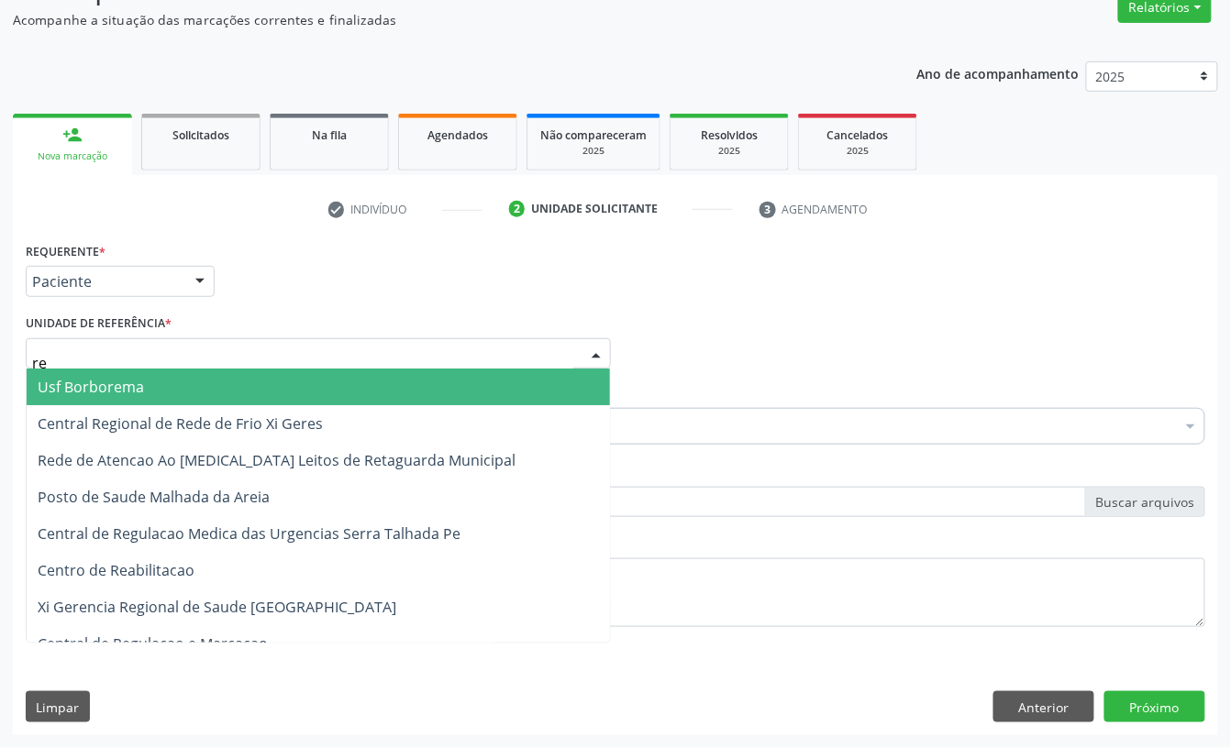
type input "rea"
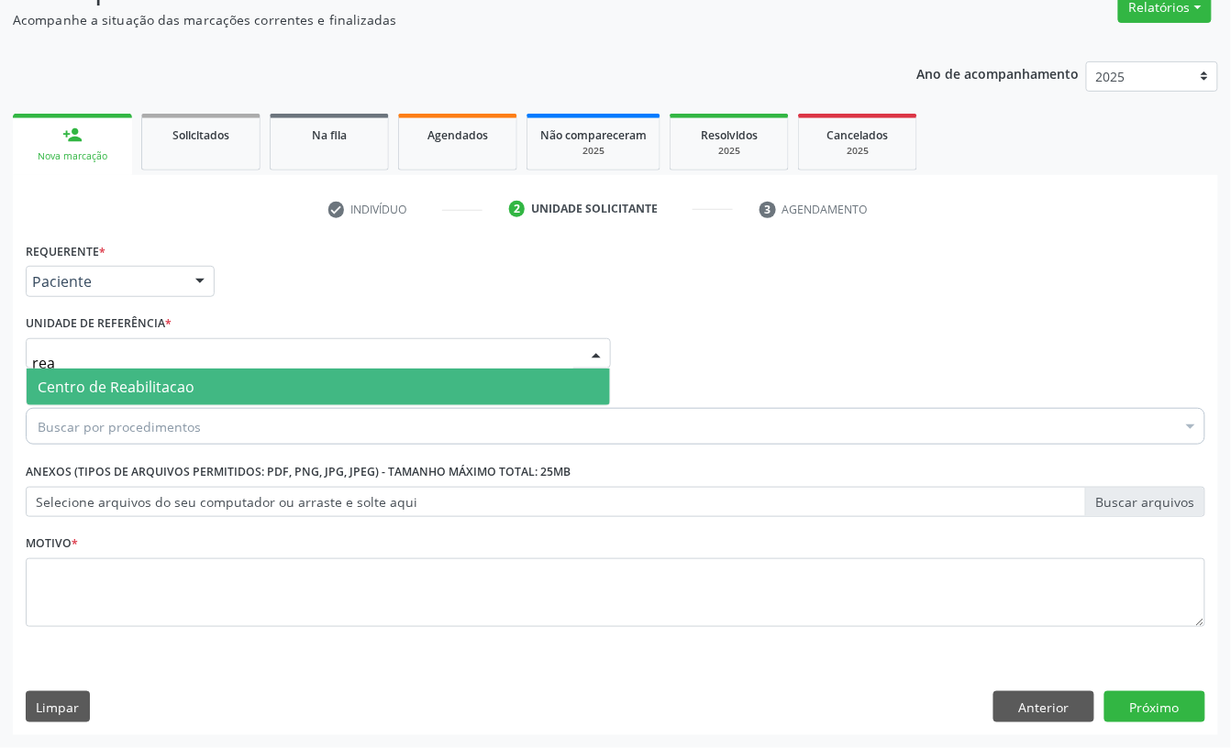
click at [140, 377] on span "Centro de Reabilitacao" at bounding box center [116, 387] width 157 height 20
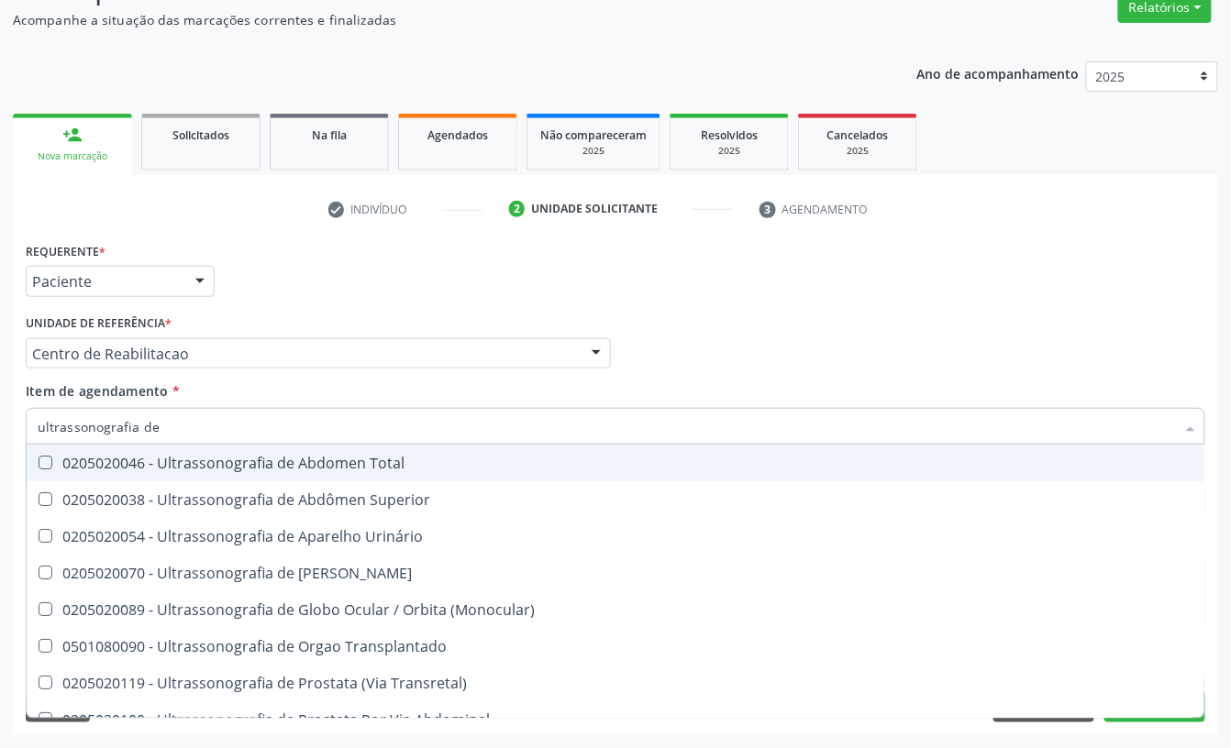
type input "ultrassonografia de a"
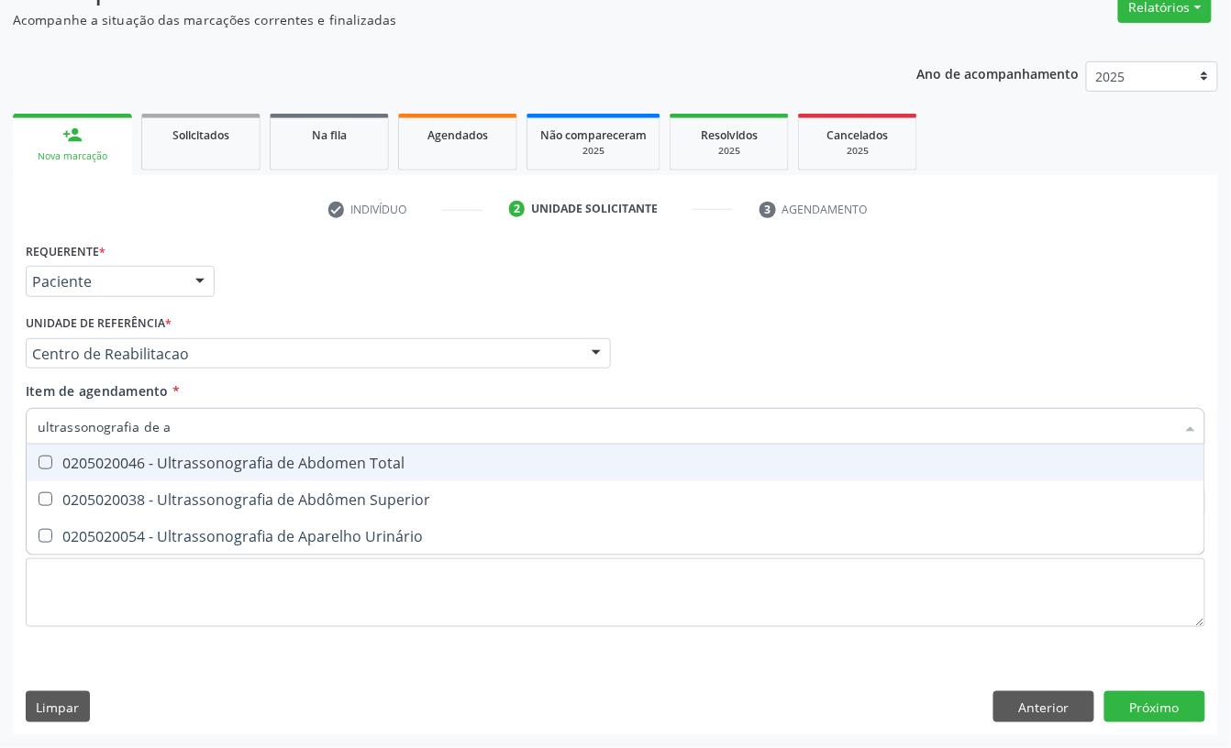
click at [206, 449] on span "0205020046 - Ultrassonografia de Abdomen Total" at bounding box center [615, 463] width 1177 height 37
checkbox Total "true"
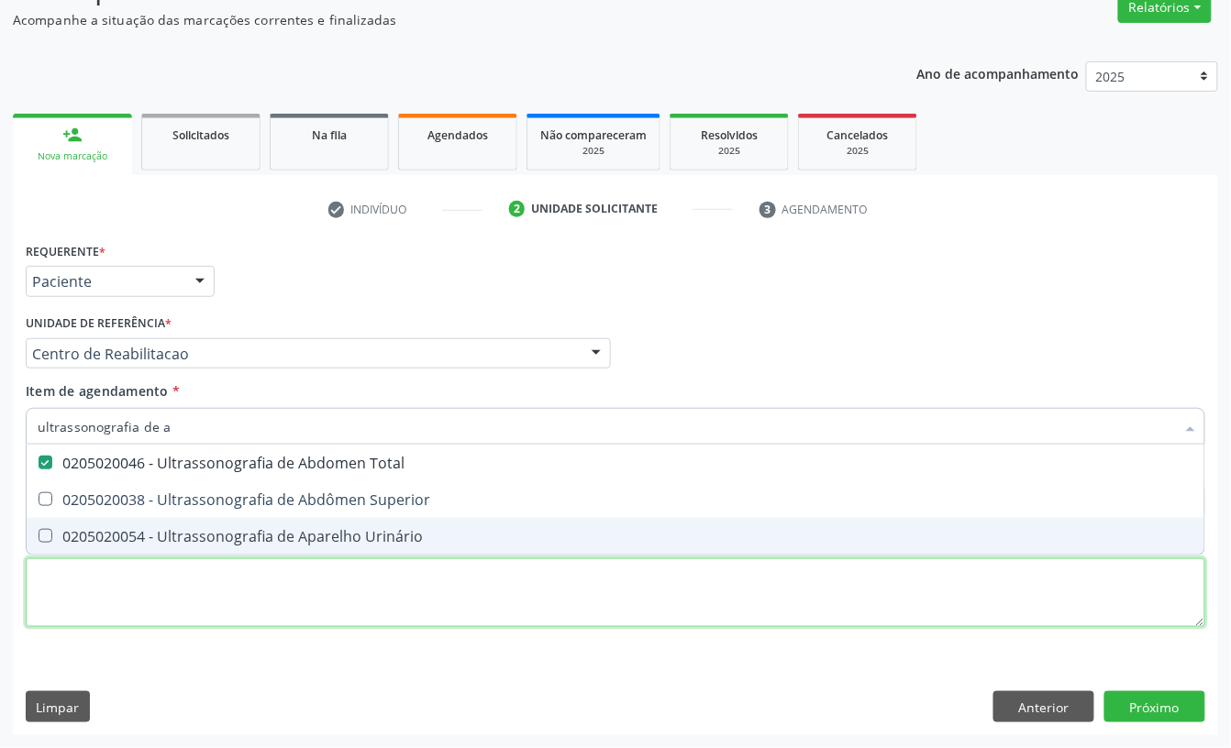
click at [156, 589] on div "Requerente * Paciente Profissional de Saúde Paciente Nenhum resultado encontrad…" at bounding box center [615, 444] width 1179 height 415
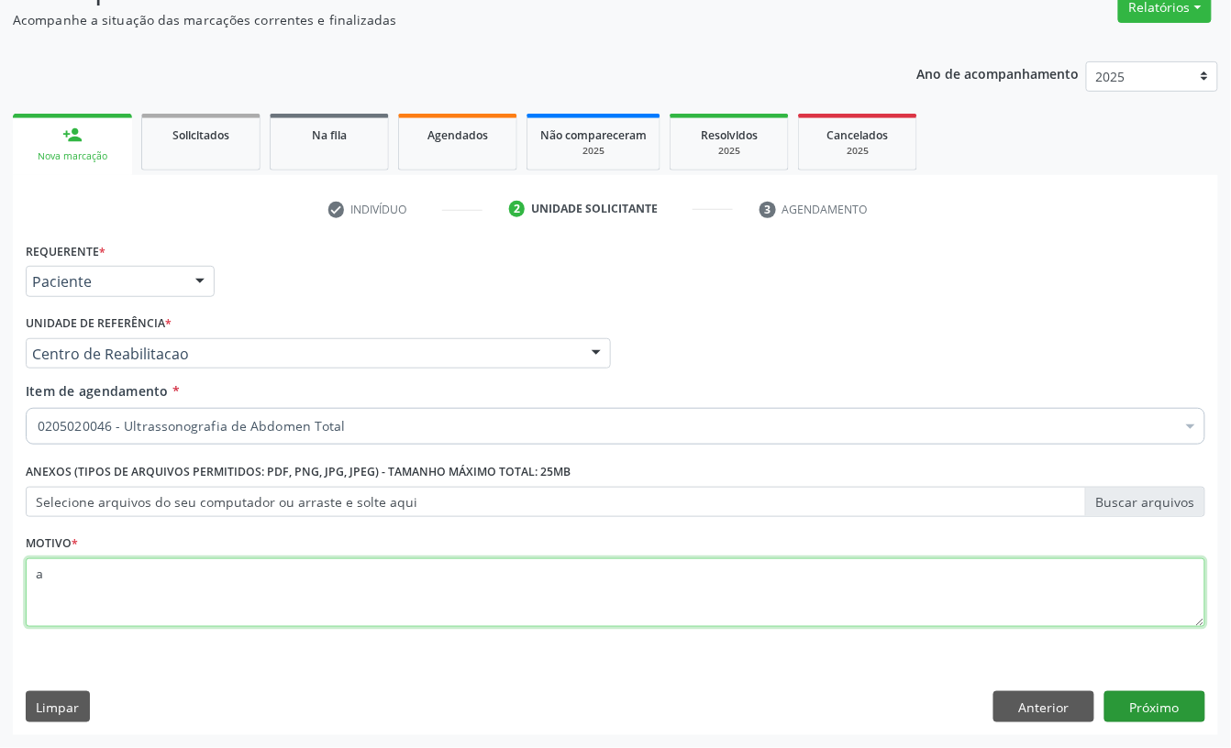
type textarea "a"
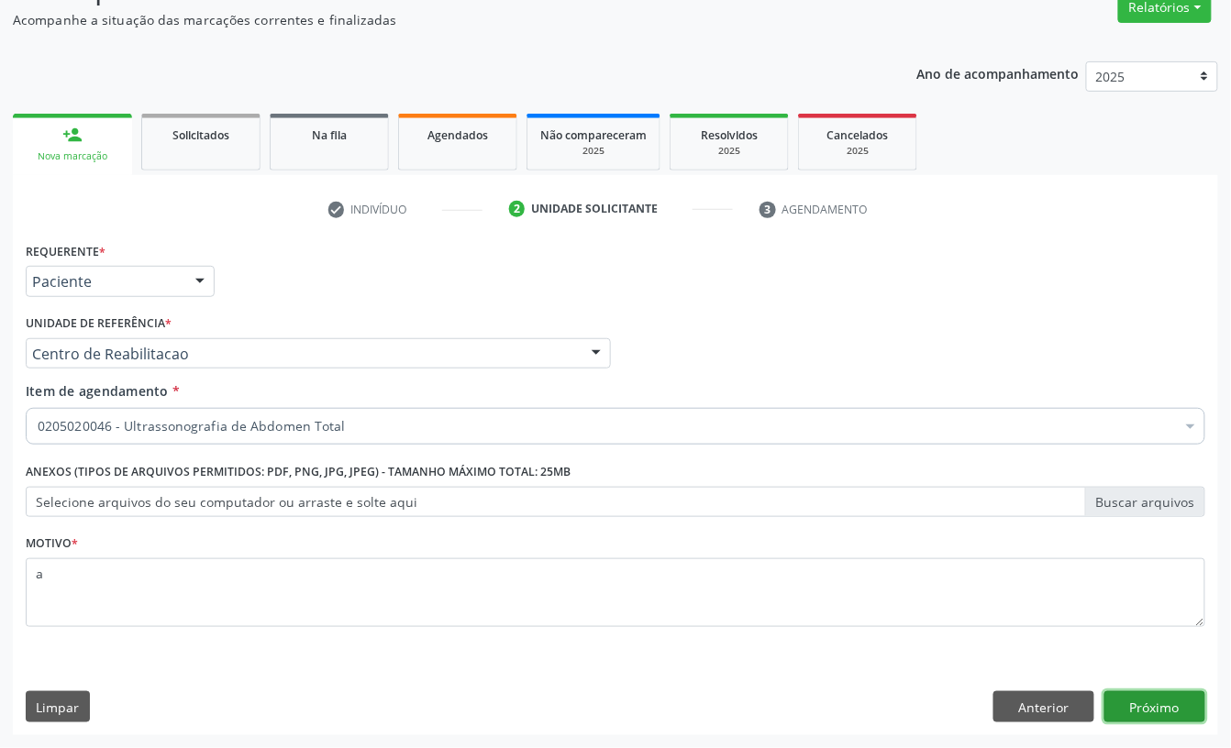
click at [1121, 712] on button "Próximo" at bounding box center [1154, 706] width 101 height 31
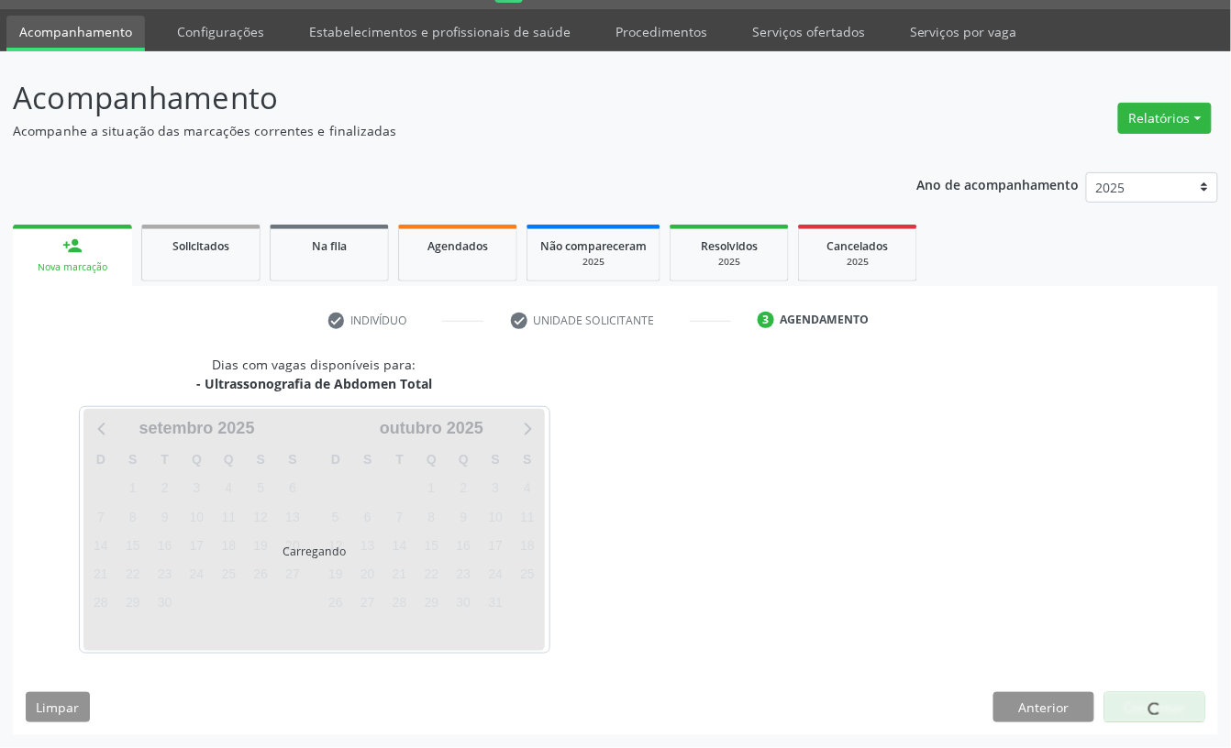
scroll to position [51, 0]
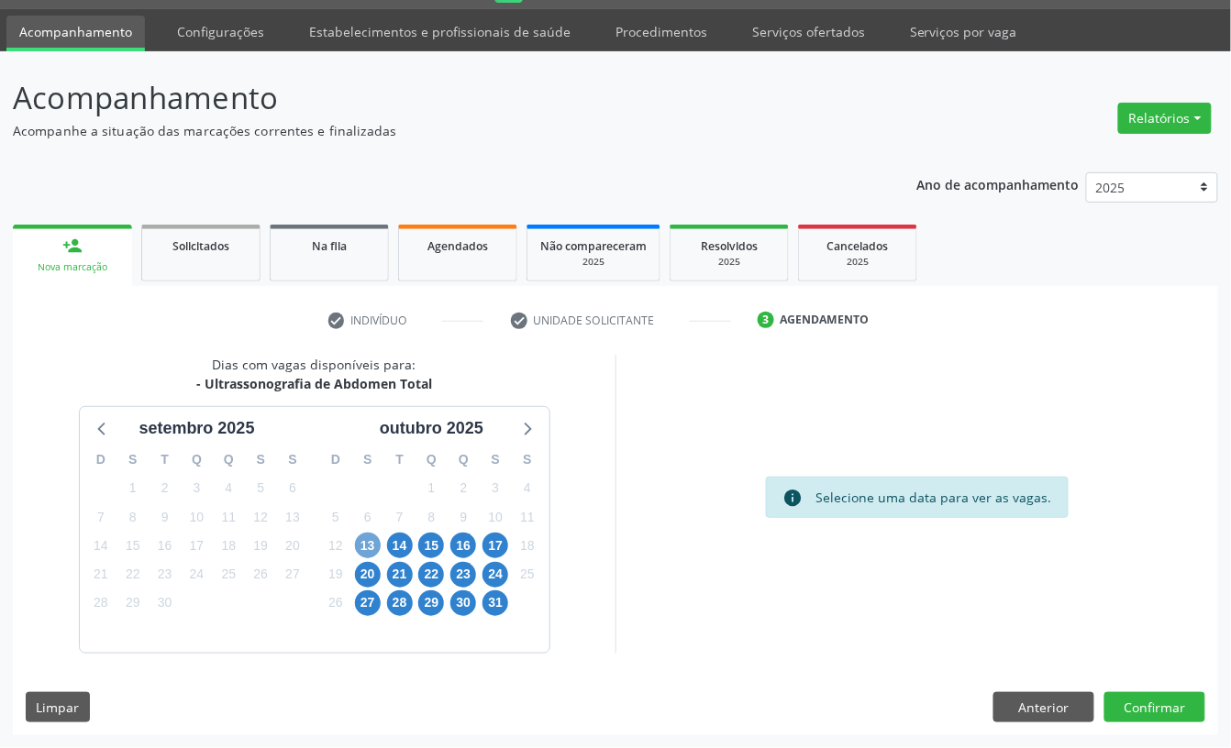
click at [368, 547] on span "13" at bounding box center [368, 546] width 26 height 26
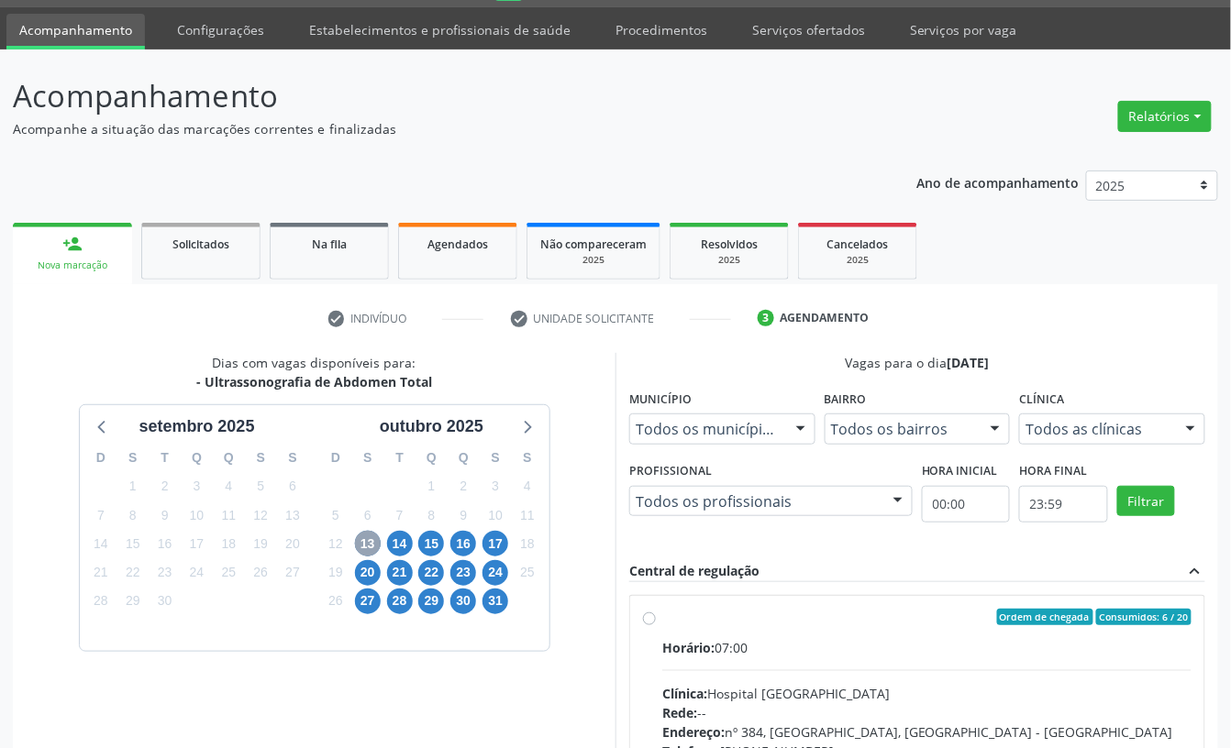
scroll to position [173, 0]
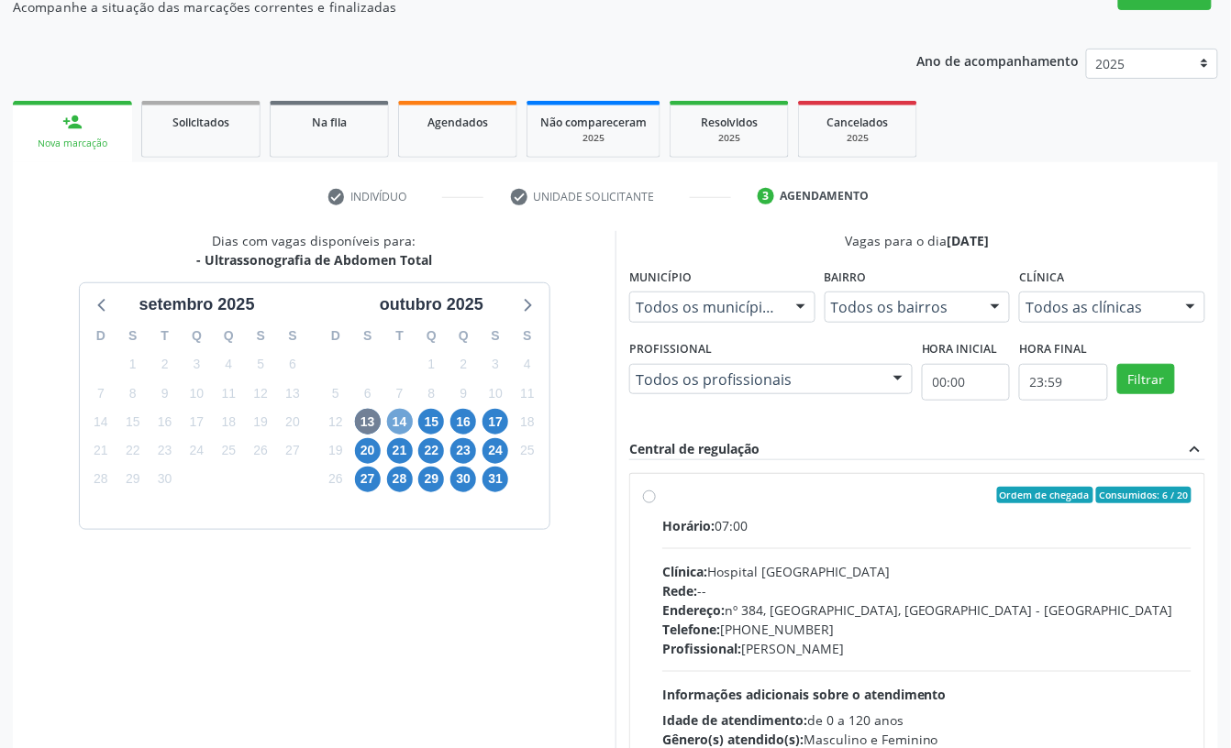
click at [407, 424] on span "14" at bounding box center [400, 422] width 26 height 26
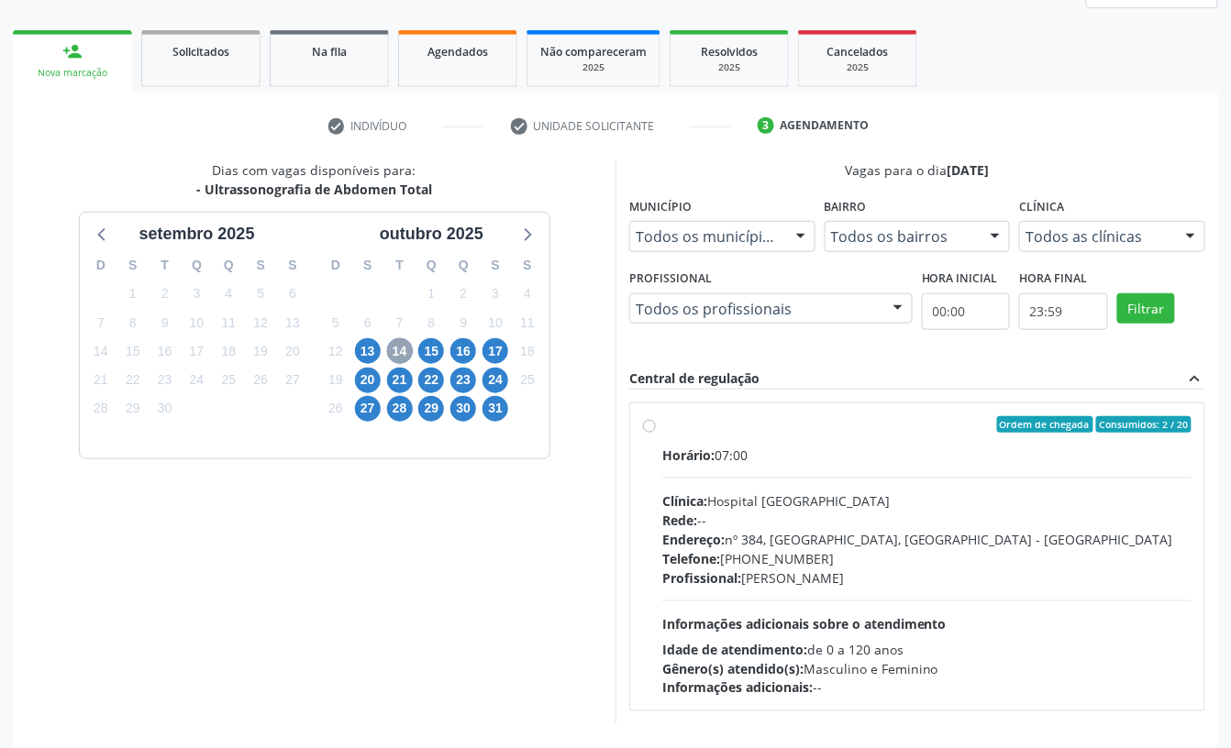
scroll to position [317, 0]
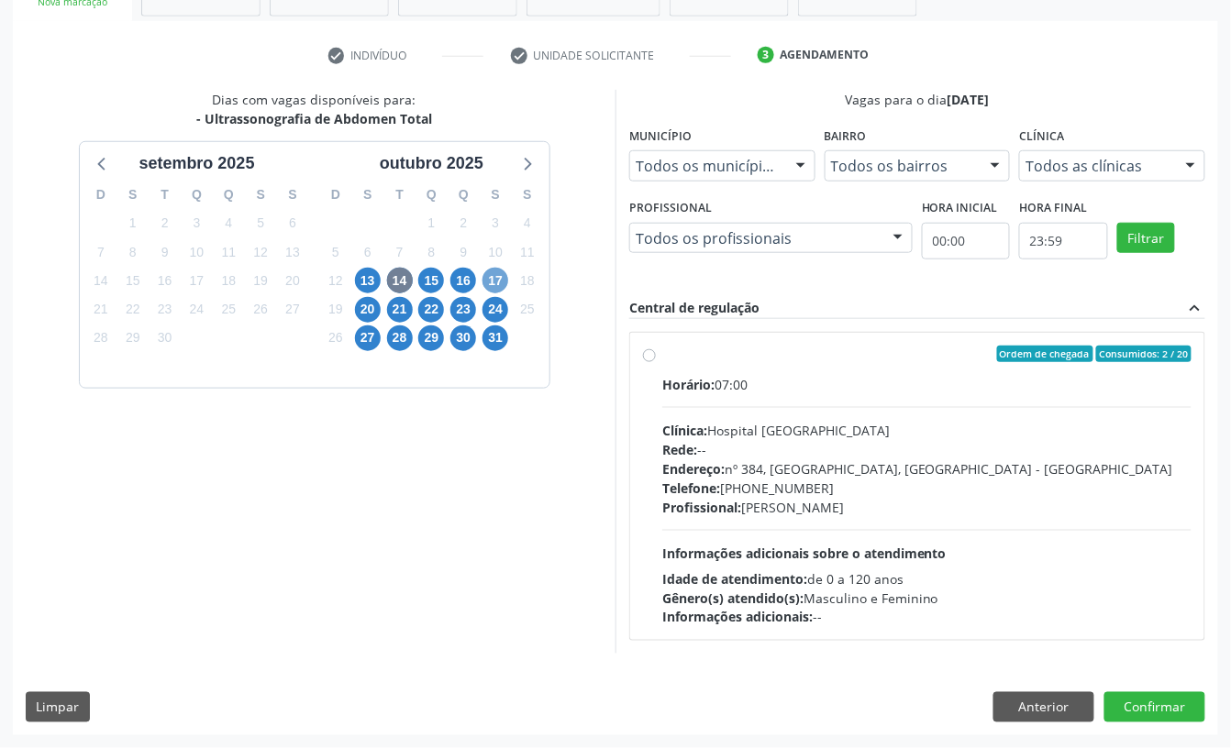
click at [488, 284] on span "17" at bounding box center [495, 281] width 26 height 26
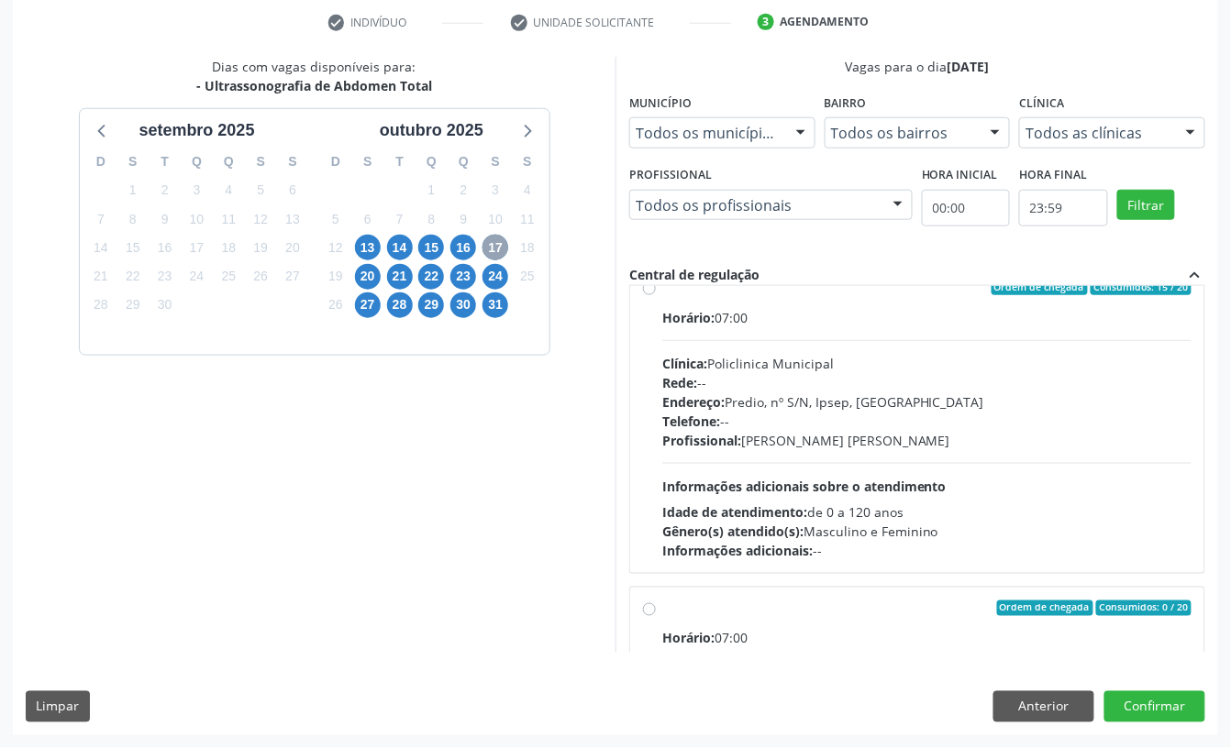
scroll to position [0, 0]
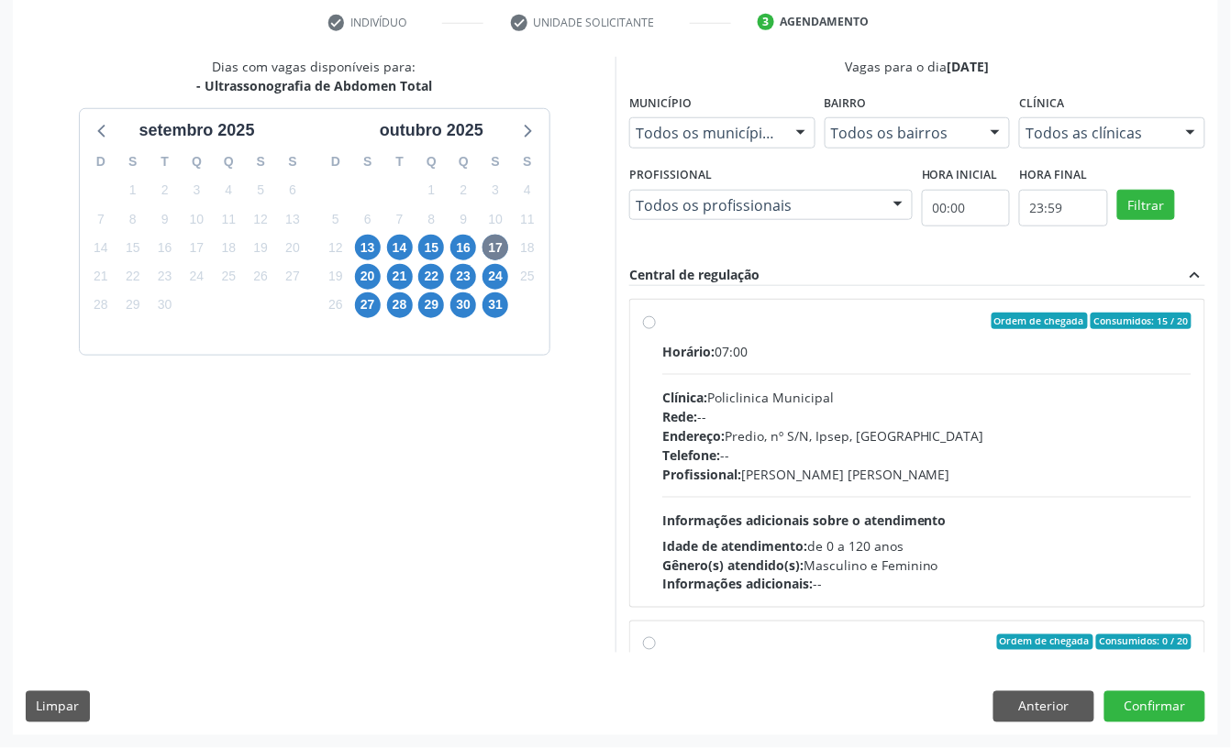
click at [767, 376] on div "Horário: 07:00 Clínica: Policlinica Municipal Rede: -- Endereço: Predio, nº S/N…" at bounding box center [926, 468] width 529 height 252
click at [656, 329] on input "Ordem de chegada Consumidos: 15 / 20 Horário: 07:00 Clínica: Policlinica Munici…" at bounding box center [649, 321] width 13 height 17
radio input "true"
click at [365, 248] on span "13" at bounding box center [368, 248] width 26 height 26
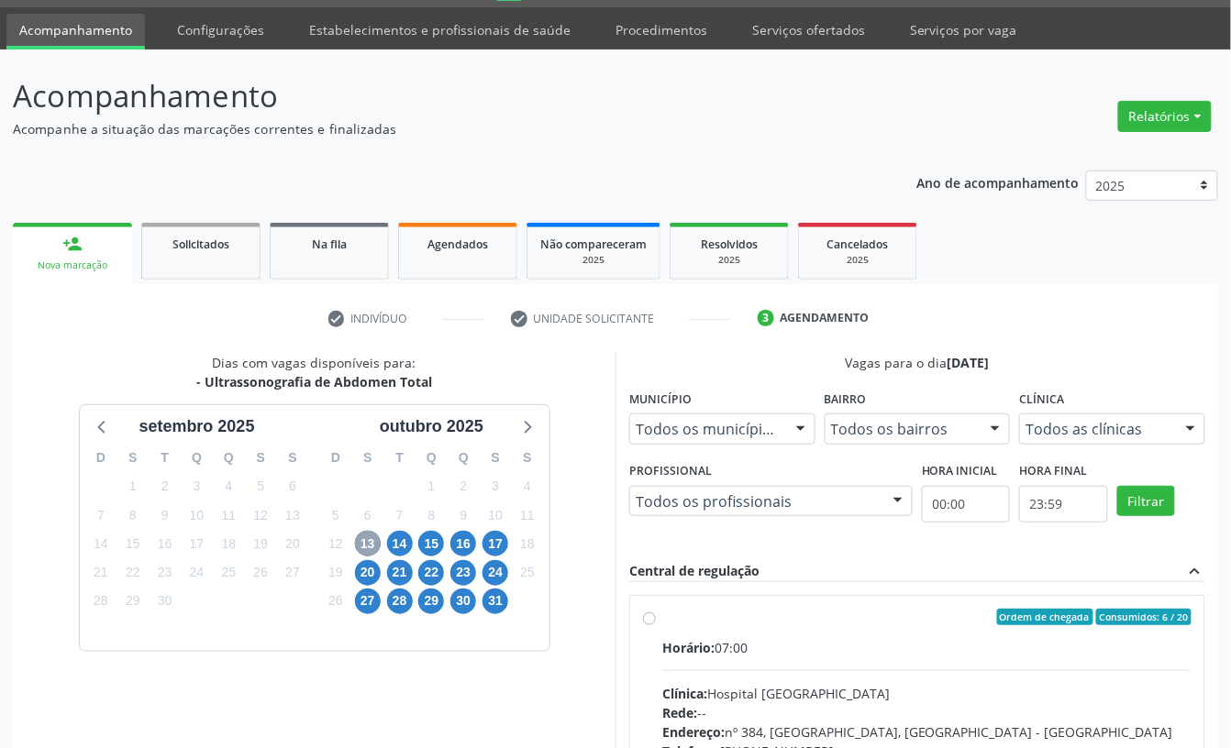
scroll to position [317, 0]
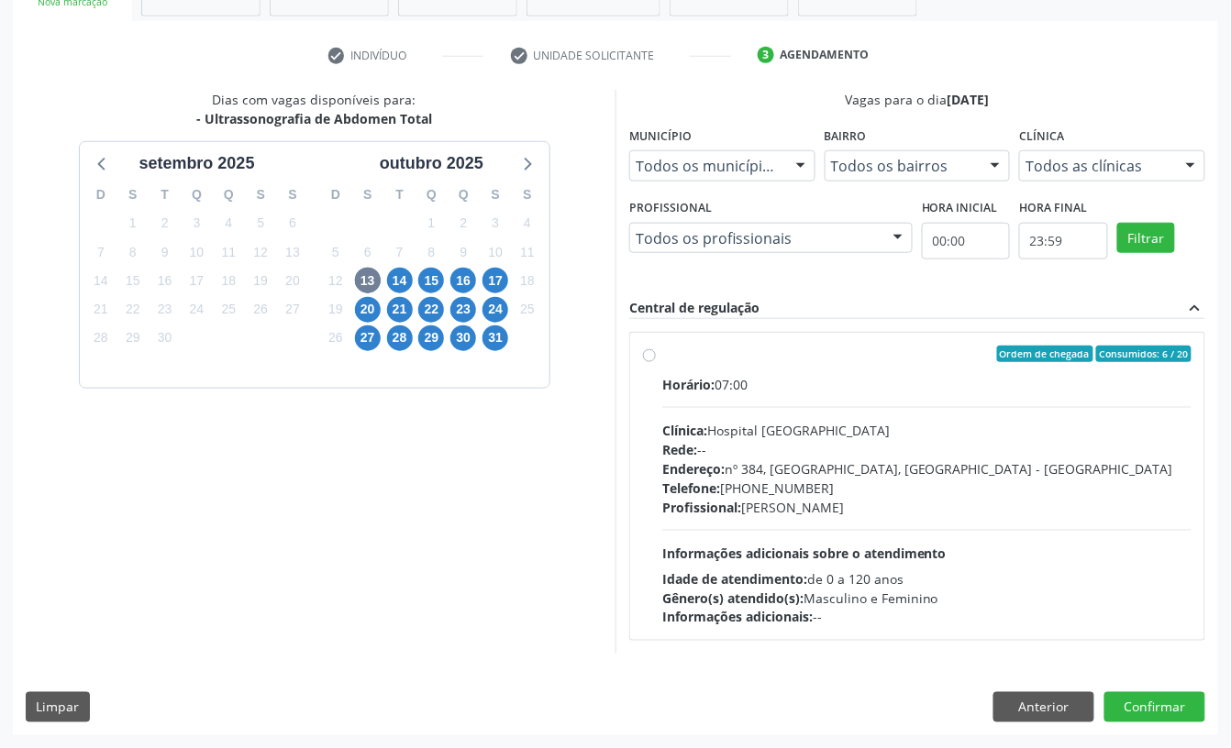
click at [816, 375] on div "Horário: 07:00" at bounding box center [926, 384] width 529 height 19
click at [656, 362] on input "Ordem de chegada Consumidos: 6 / 20 Horário: 07:00 Clínica: Hospital Sao Franci…" at bounding box center [649, 354] width 13 height 17
radio input "true"
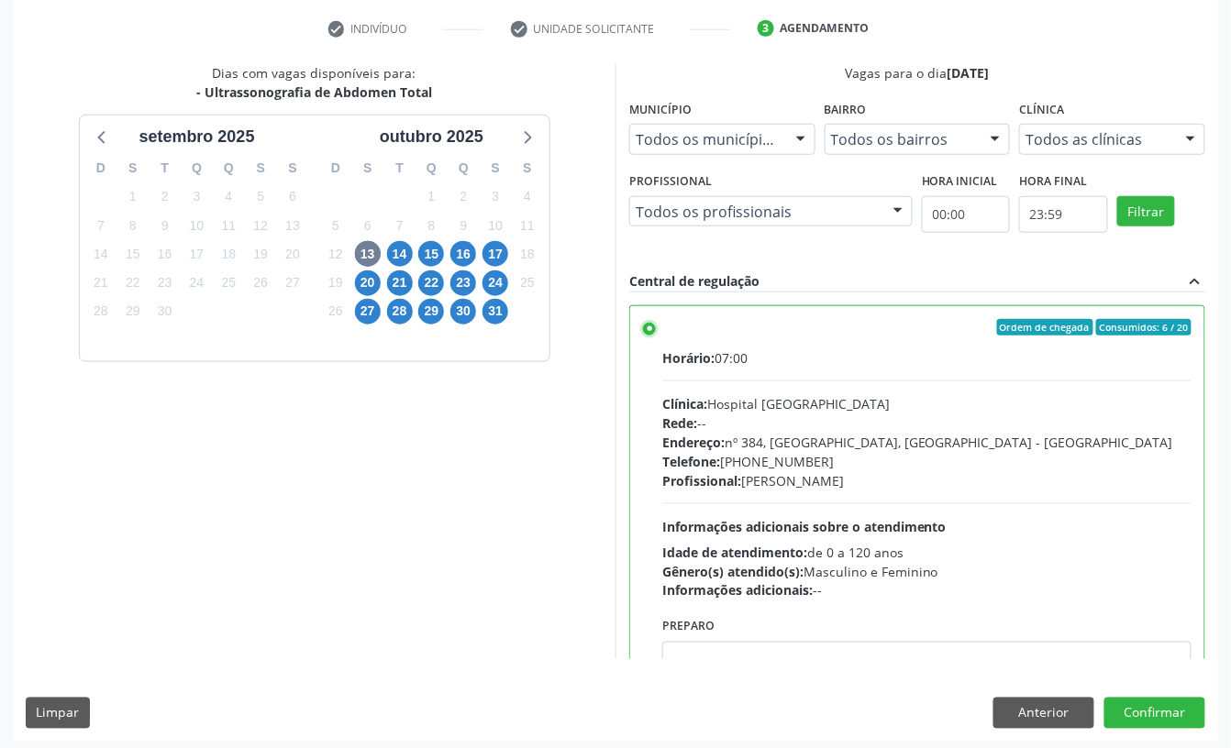
scroll to position [348, 0]
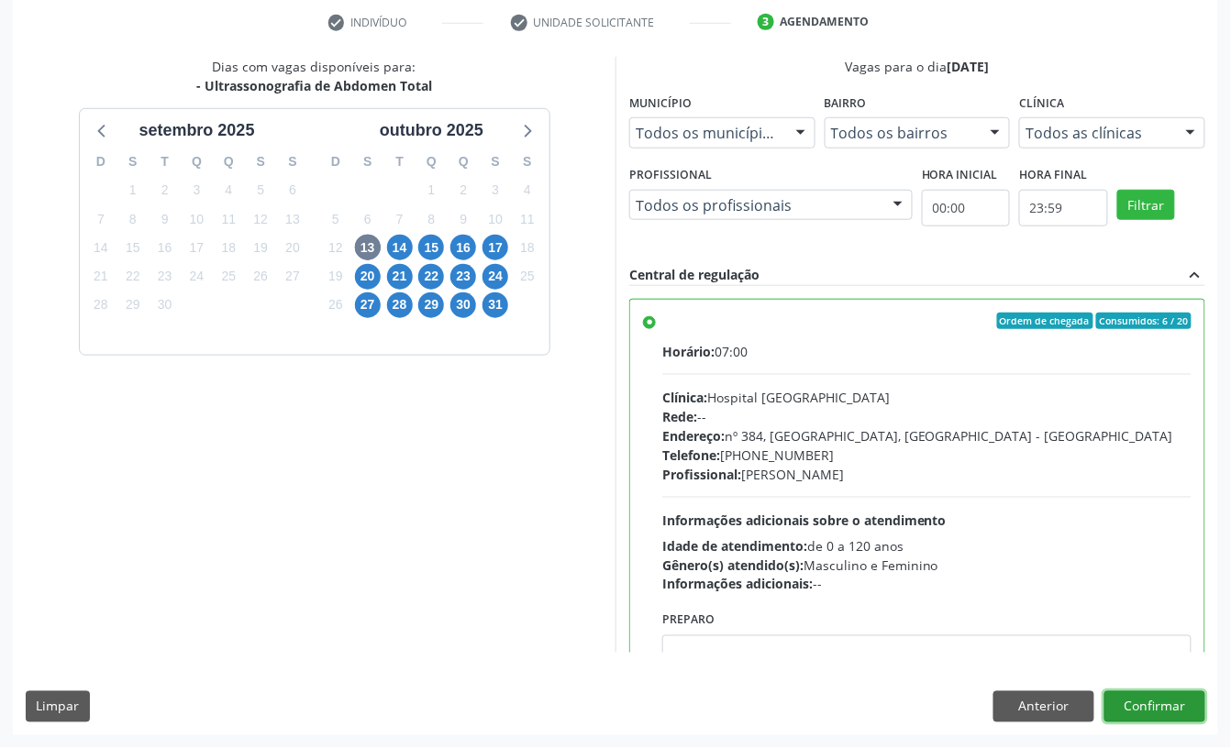
click at [1165, 701] on button "Confirmar" at bounding box center [1154, 706] width 101 height 31
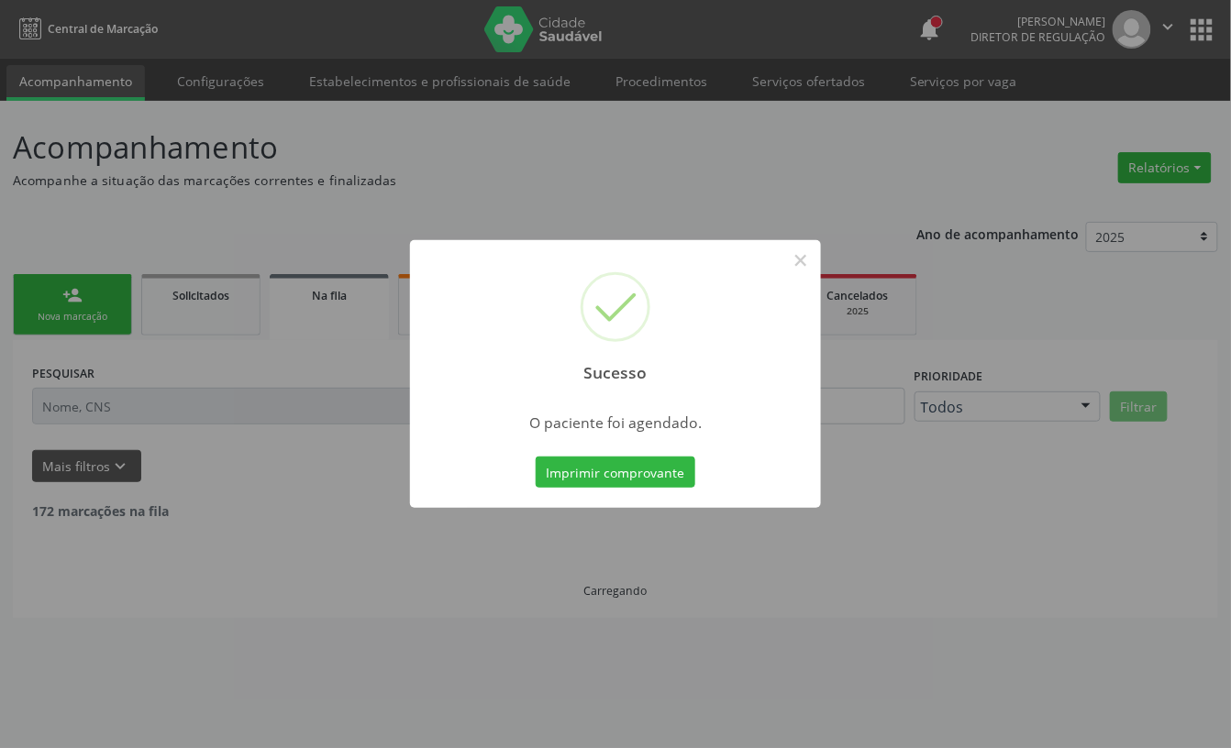
scroll to position [0, 0]
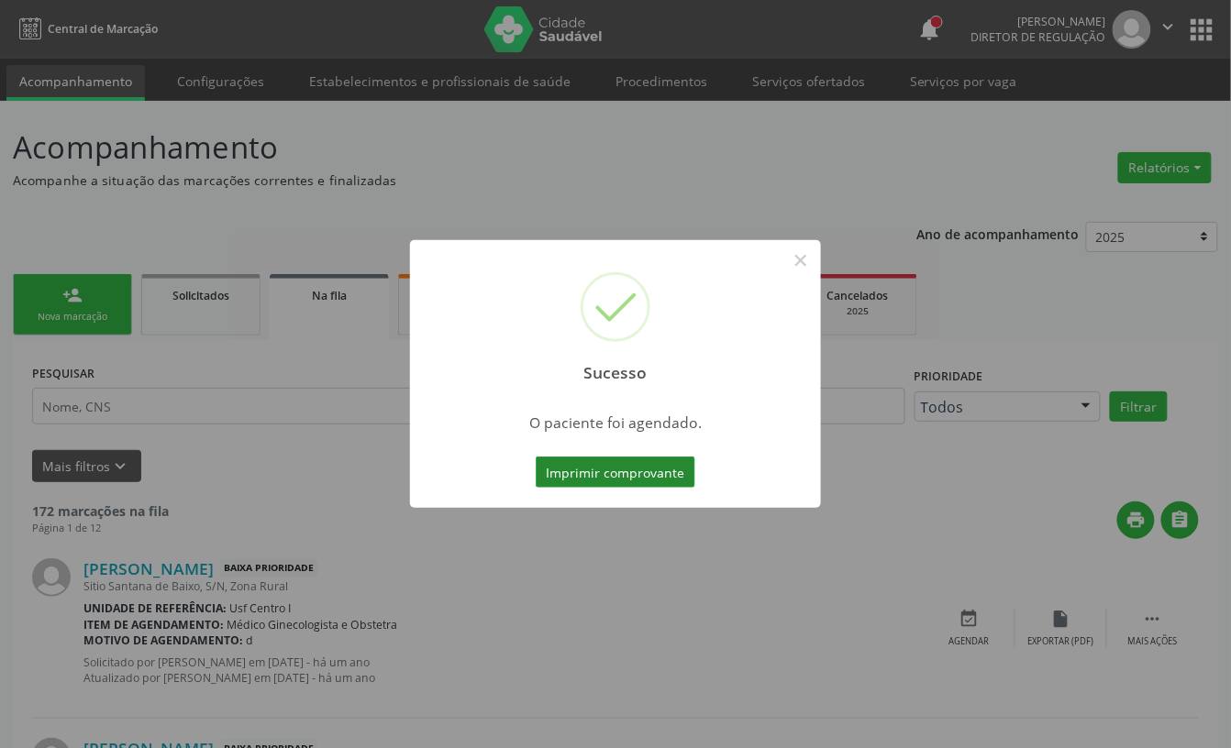
click at [622, 459] on button "Imprimir comprovante" at bounding box center [616, 472] width 160 height 31
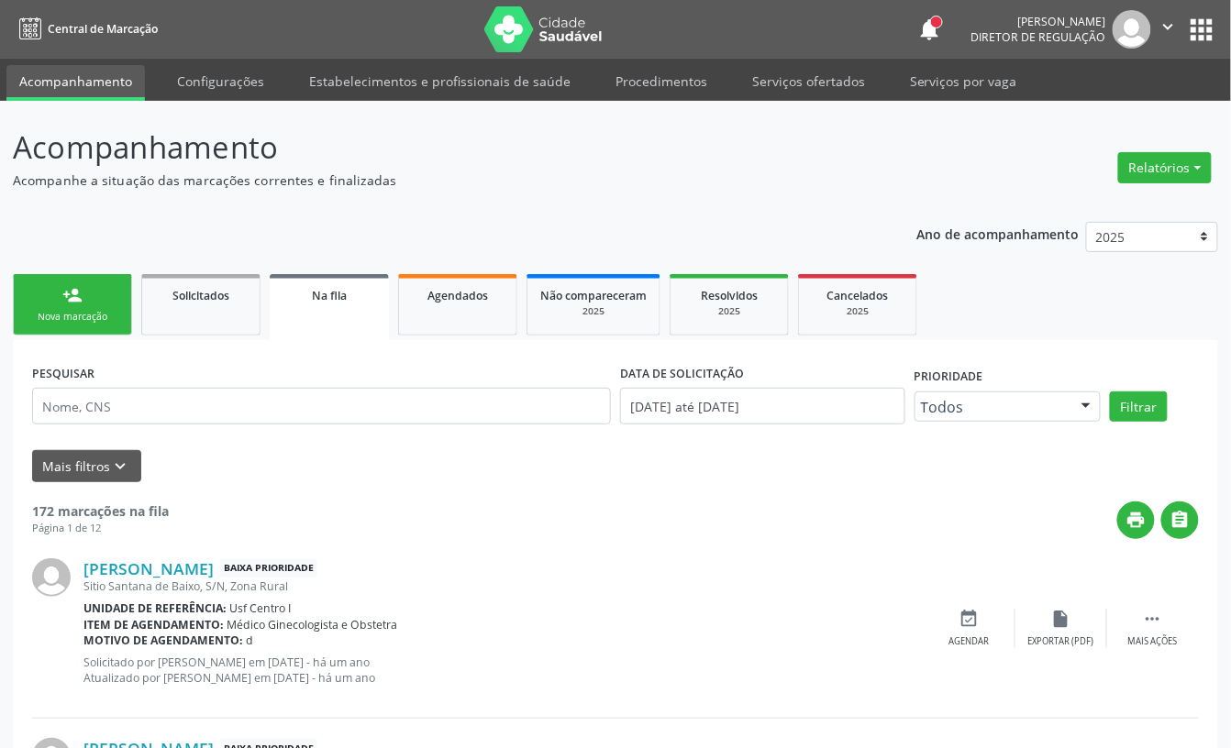
click at [88, 325] on link "person_add Nova marcação" at bounding box center [72, 304] width 119 height 61
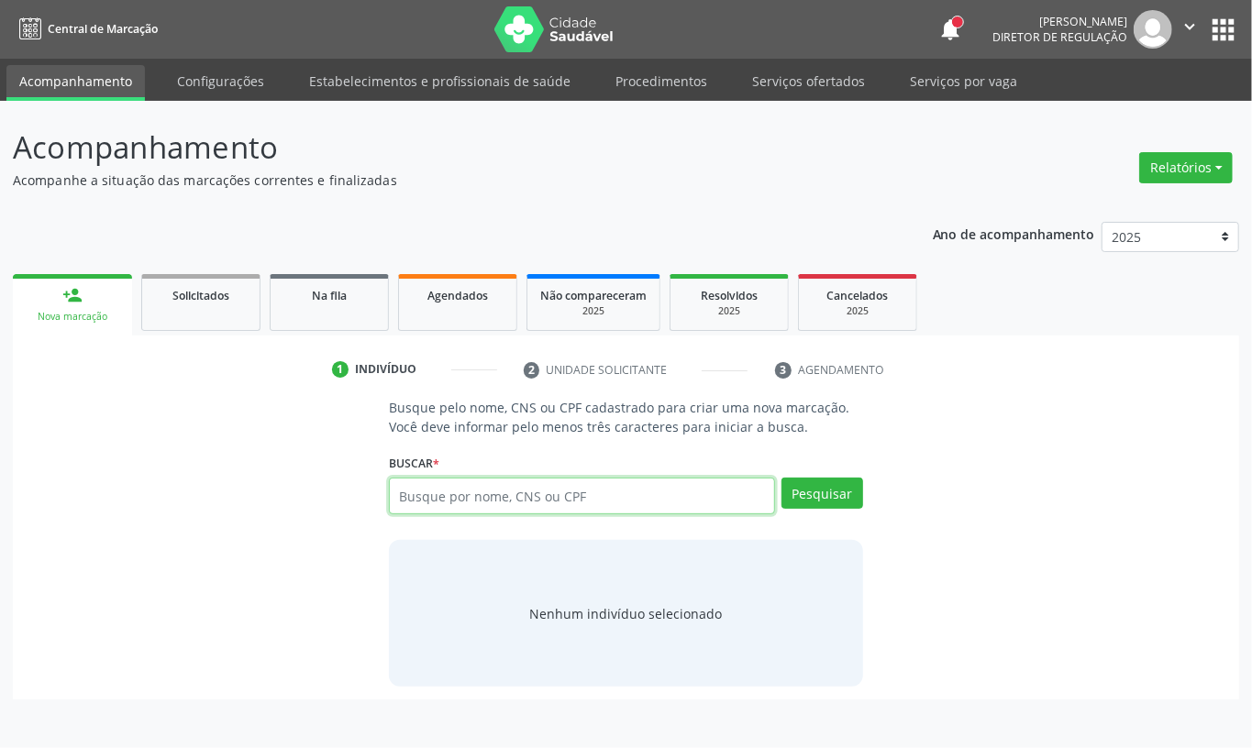
click at [416, 490] on input "text" at bounding box center [582, 496] width 386 height 37
type input "705404440323792"
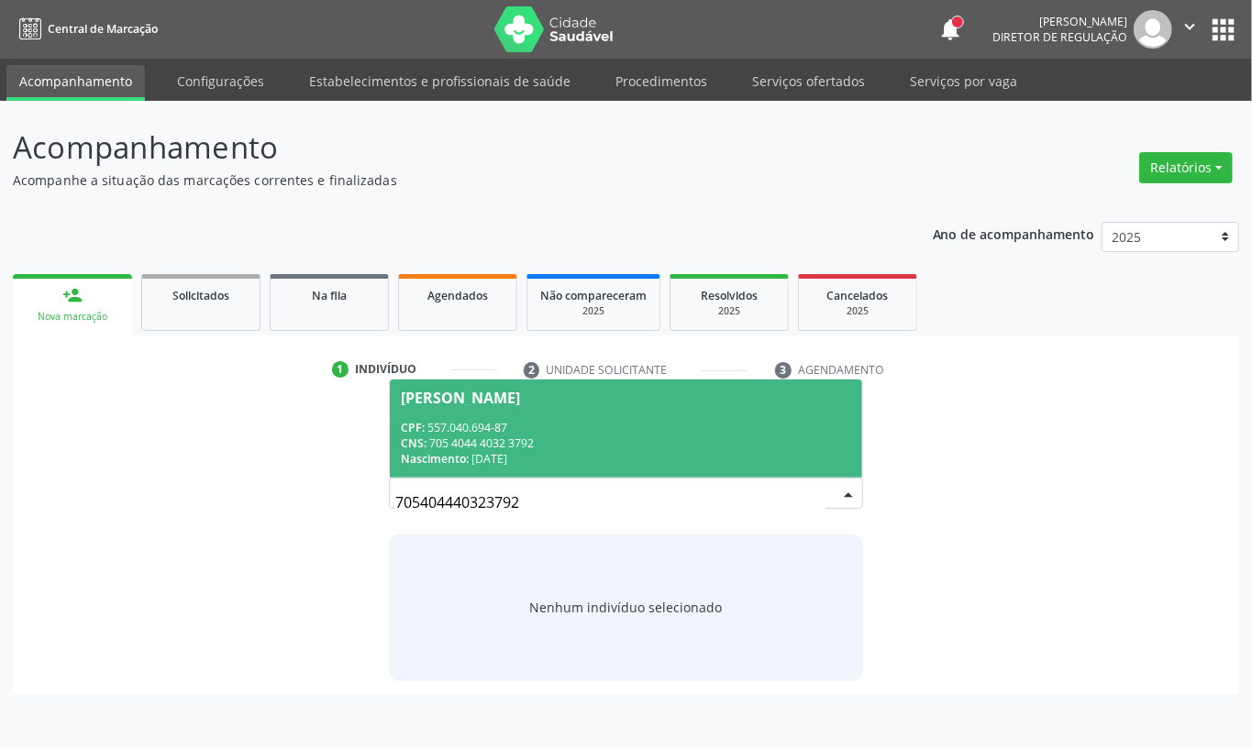
click at [517, 440] on div "CNS: 705 4044 4032 3792" at bounding box center [626, 444] width 450 height 16
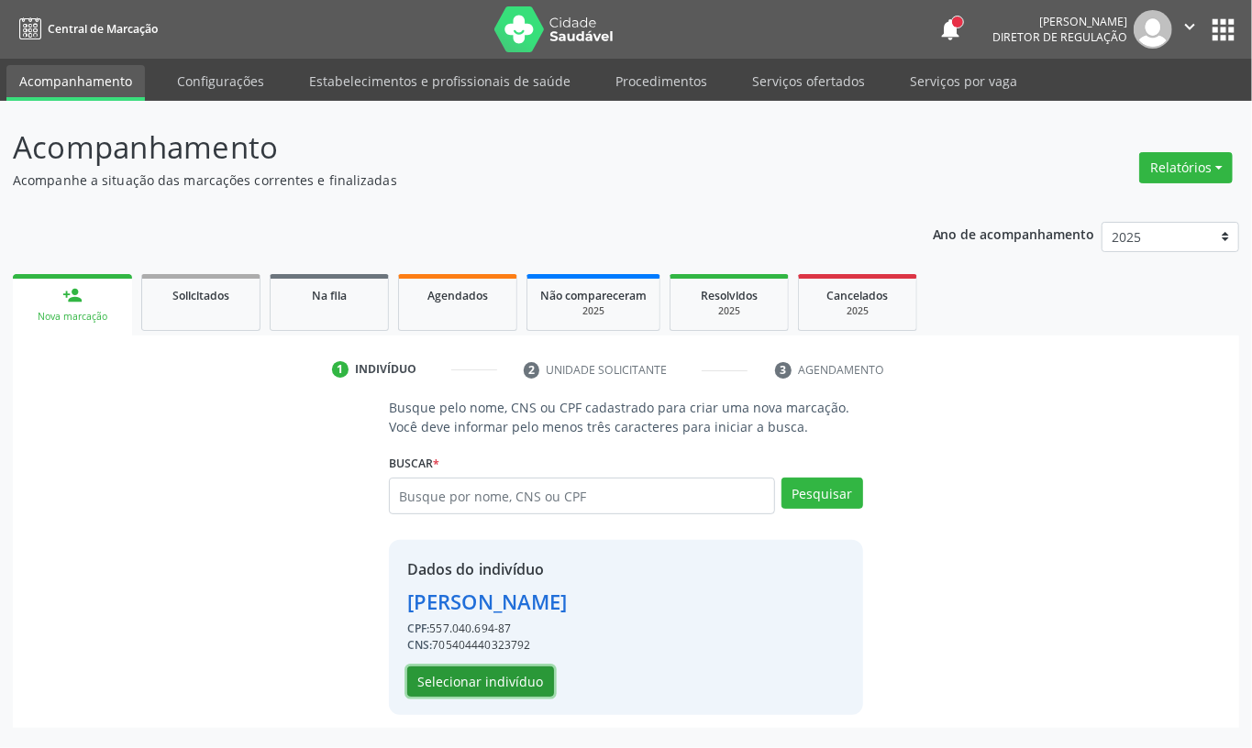
click at [448, 684] on button "Selecionar indivíduo" at bounding box center [480, 682] width 147 height 31
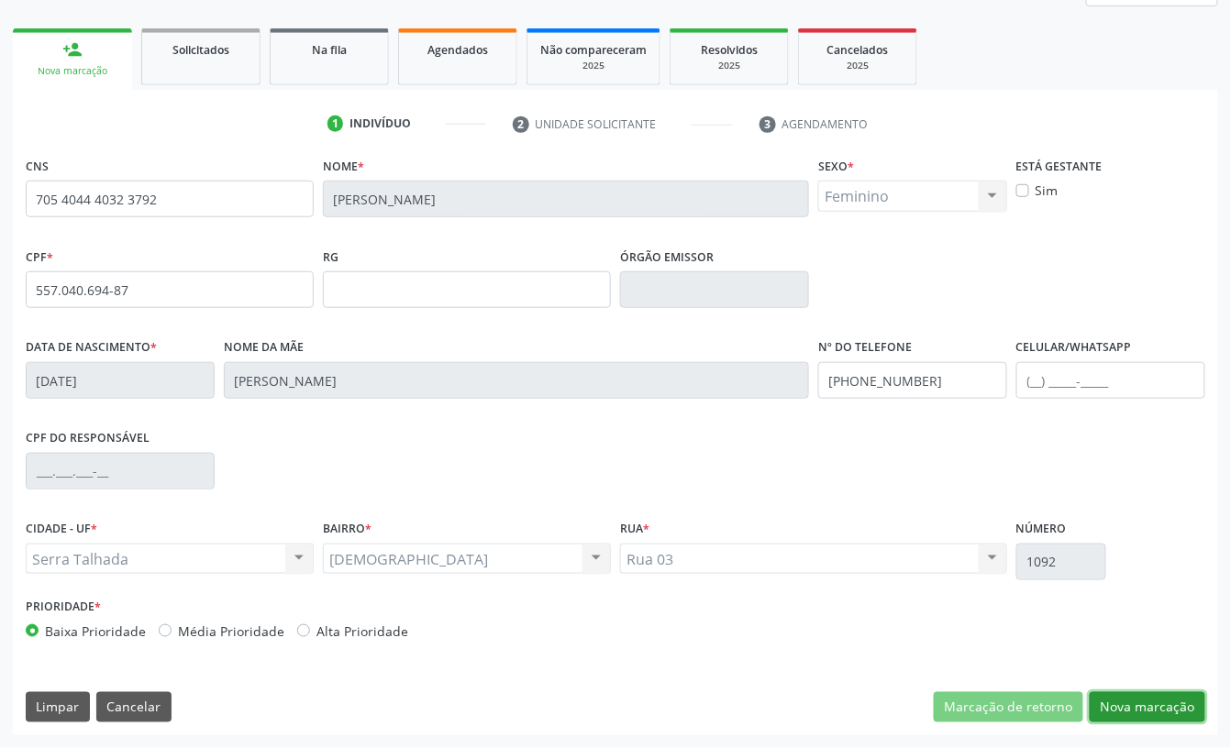
click at [1142, 720] on button "Nova marcação" at bounding box center [1147, 707] width 116 height 31
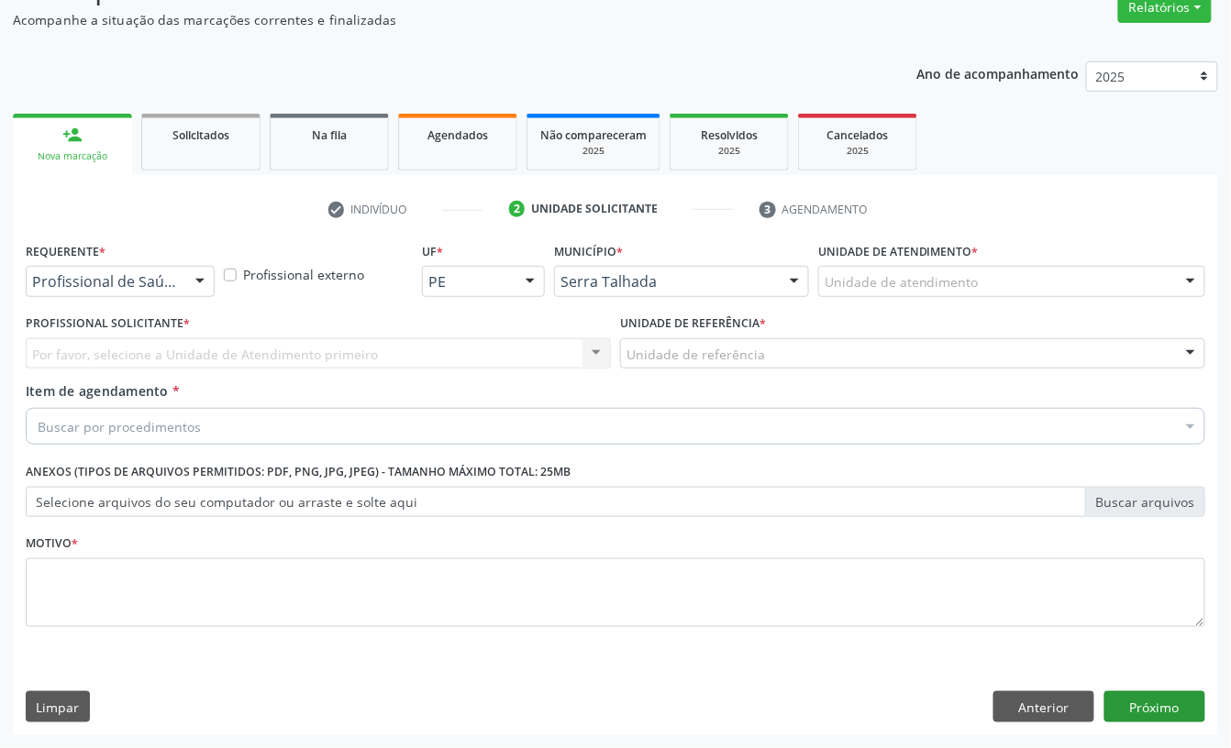
scroll to position [162, 0]
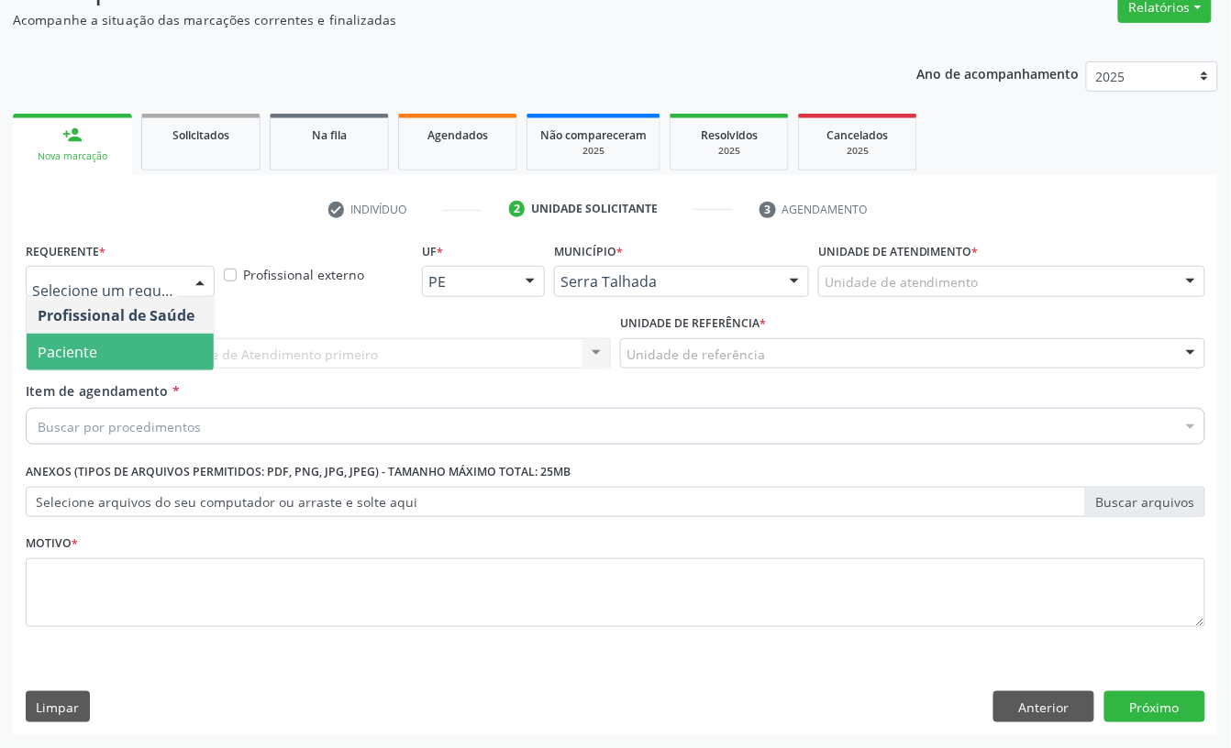
click at [93, 343] on span "Paciente" at bounding box center [68, 352] width 60 height 20
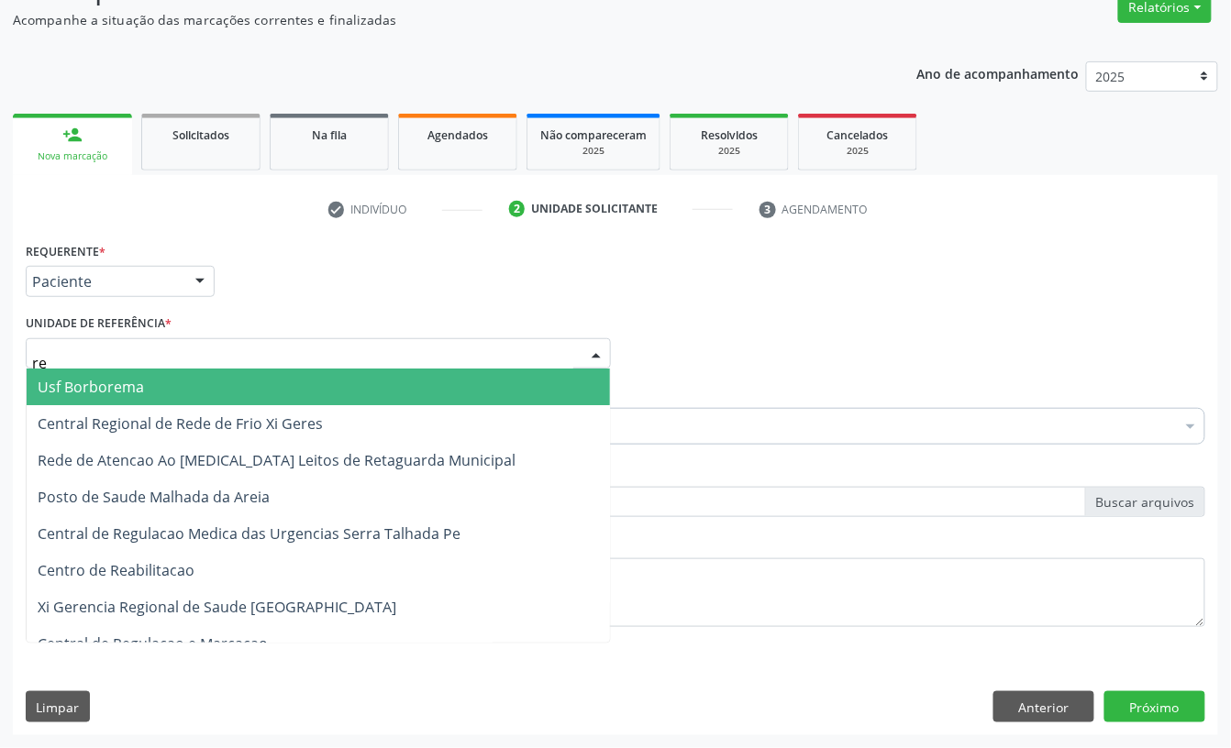
type input "rea"
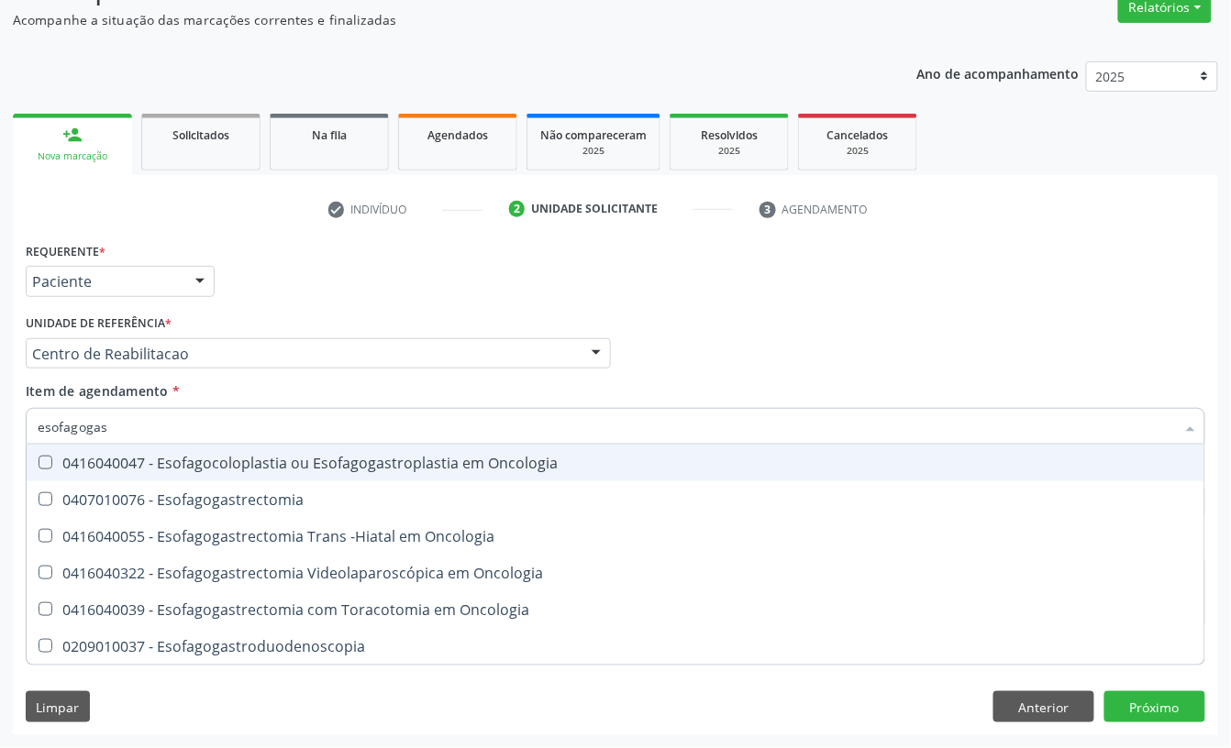
type input "esofagogast"
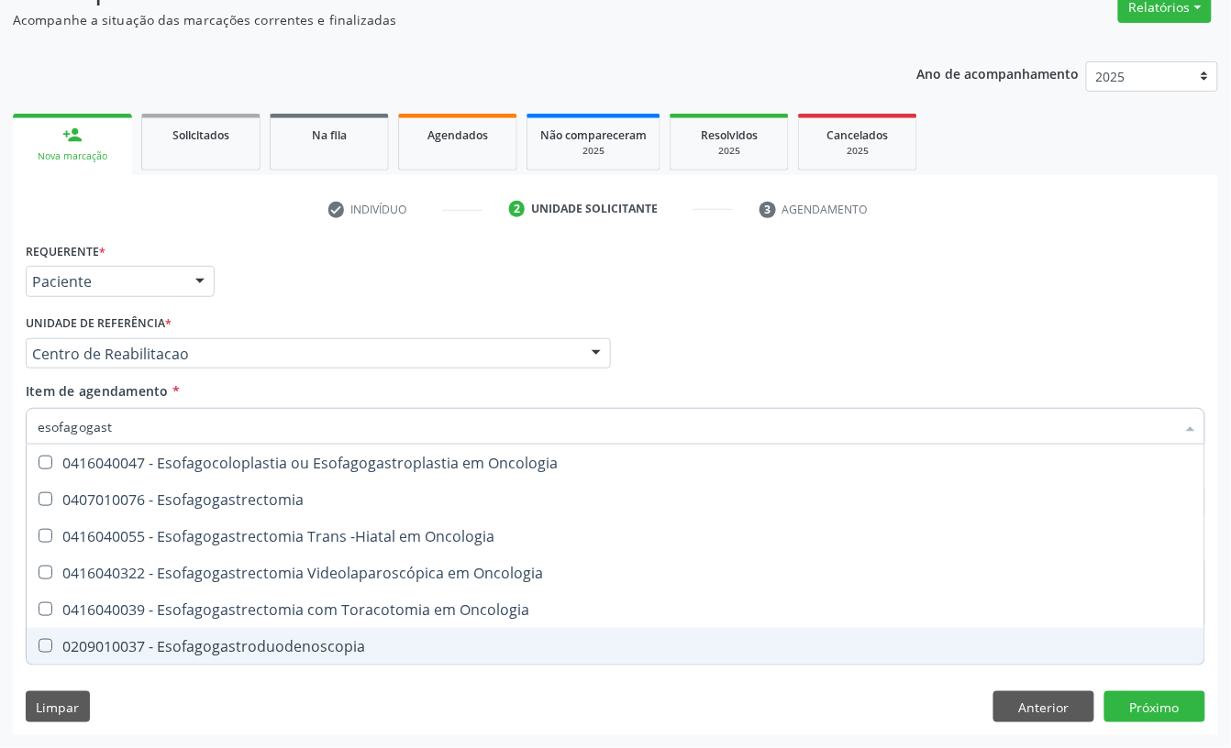
click at [173, 651] on div "0209010037 - Esofagogastroduodenoscopia" at bounding box center [615, 646] width 1155 height 15
checkbox Esofagogastroduodenoscopia "true"
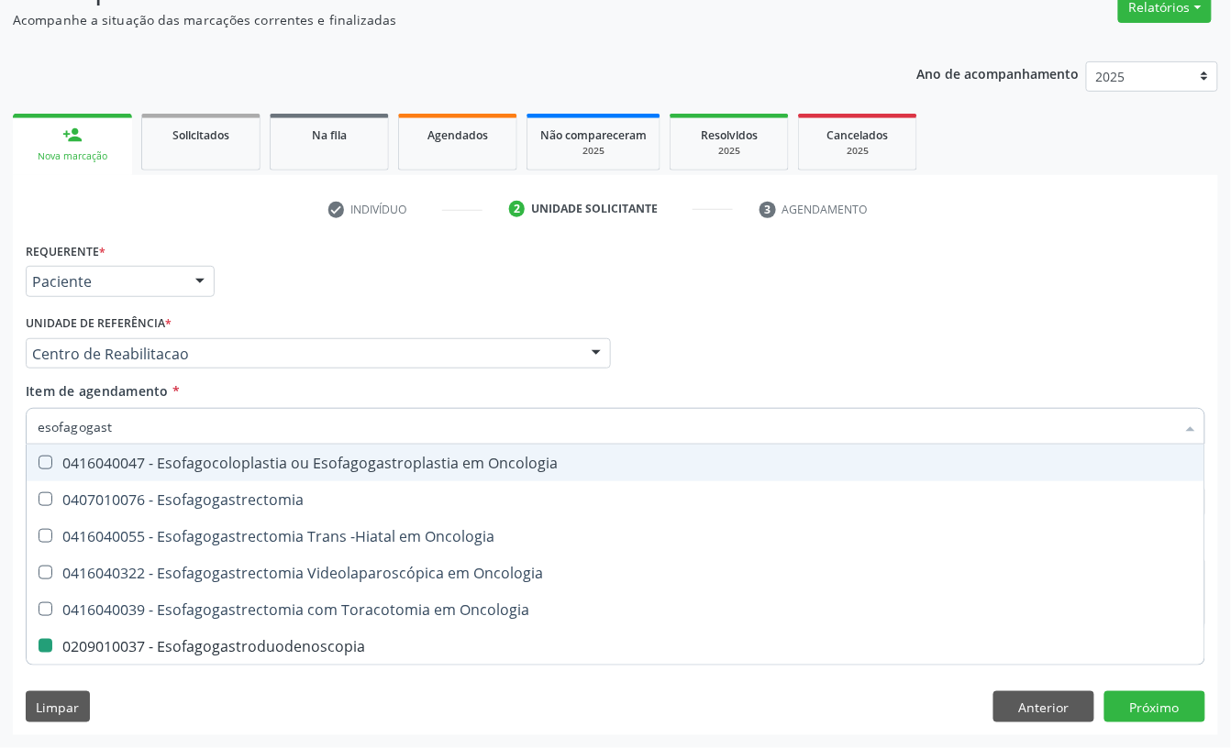
click at [286, 310] on div "Unidade de referência * Centro de Reabilitacao Usf do Mutirao Usf Cohab Usf Cai…" at bounding box center [318, 339] width 585 height 59
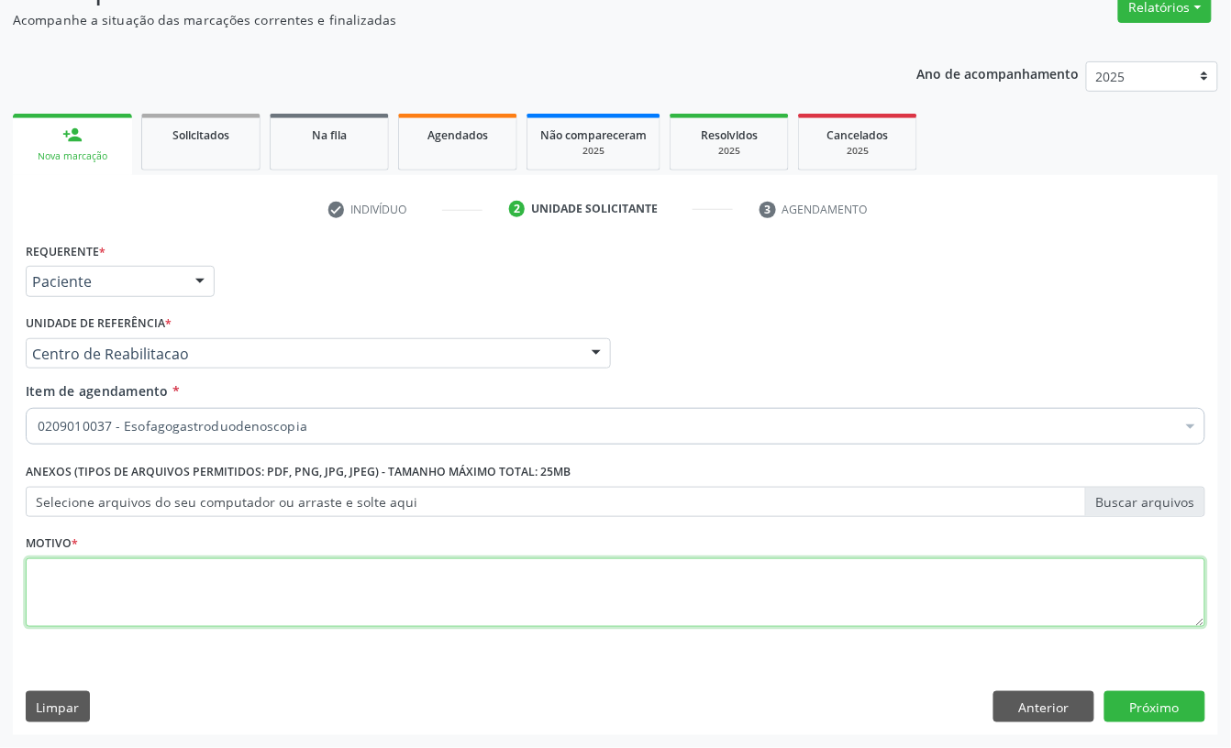
click at [196, 591] on textarea at bounding box center [615, 593] width 1179 height 70
type textarea "a"
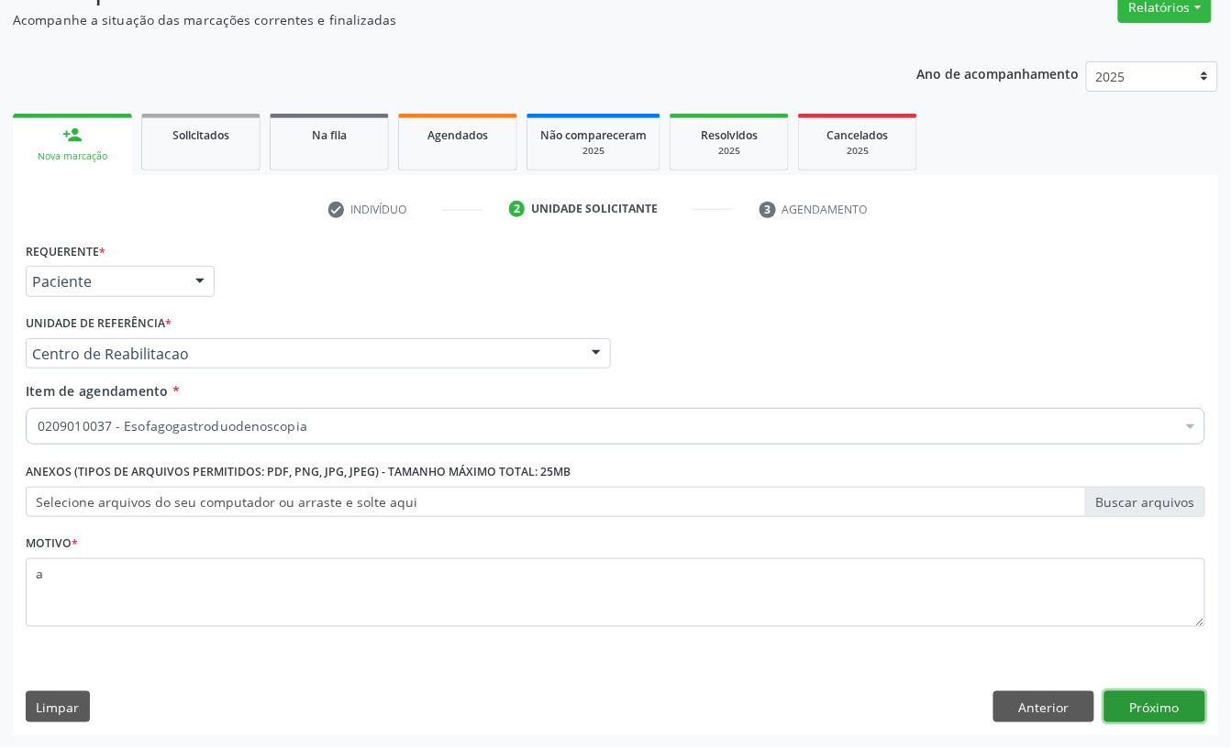
click at [1115, 694] on button "Próximo" at bounding box center [1154, 706] width 101 height 31
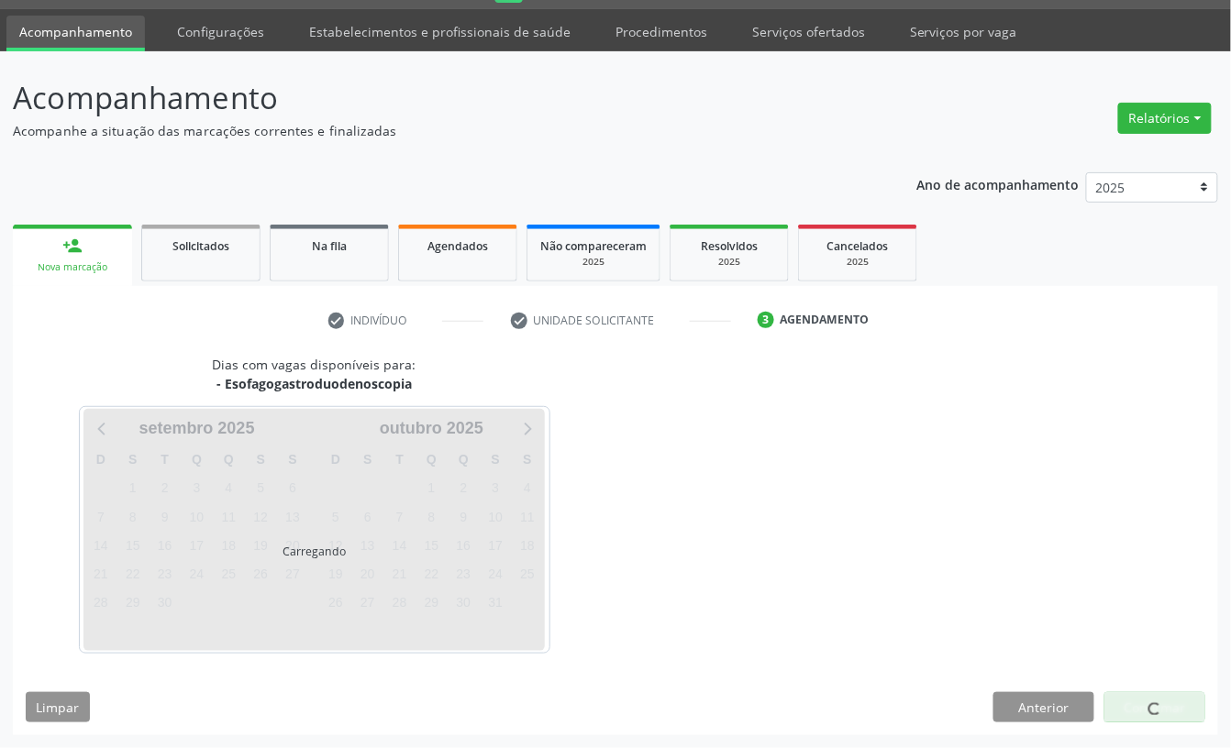
scroll to position [51, 0]
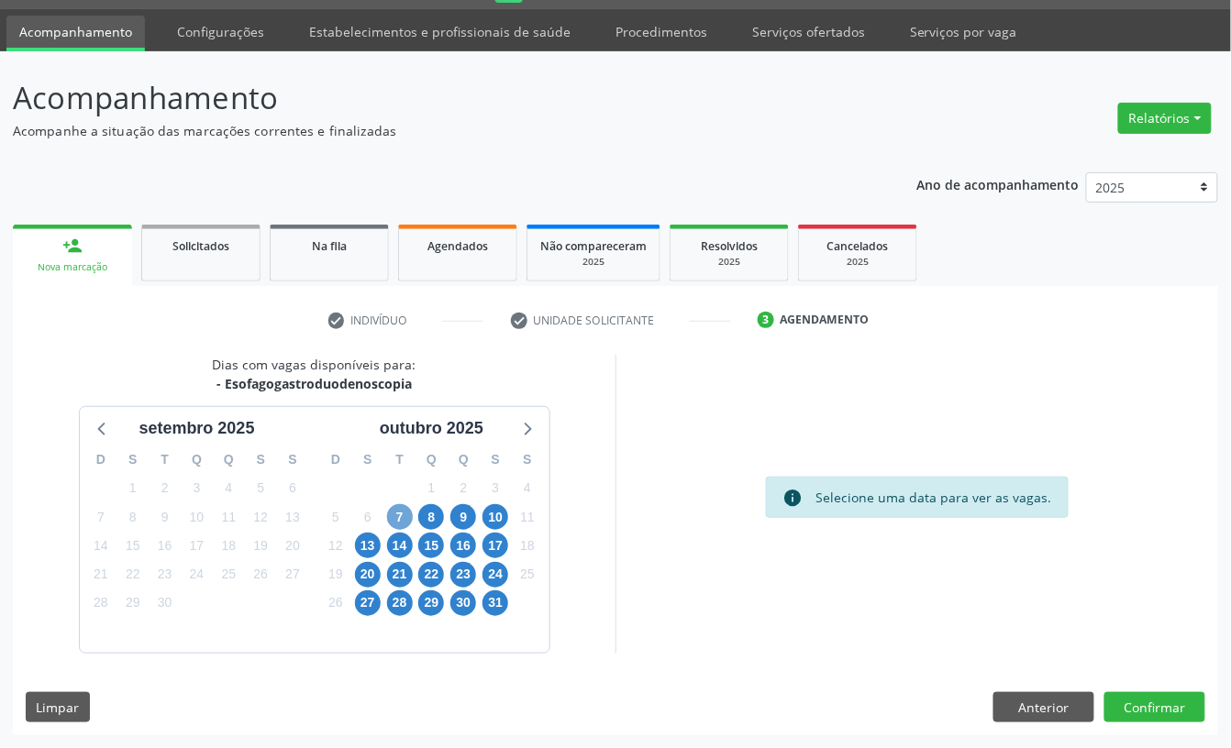
click at [403, 513] on span "7" at bounding box center [400, 517] width 26 height 26
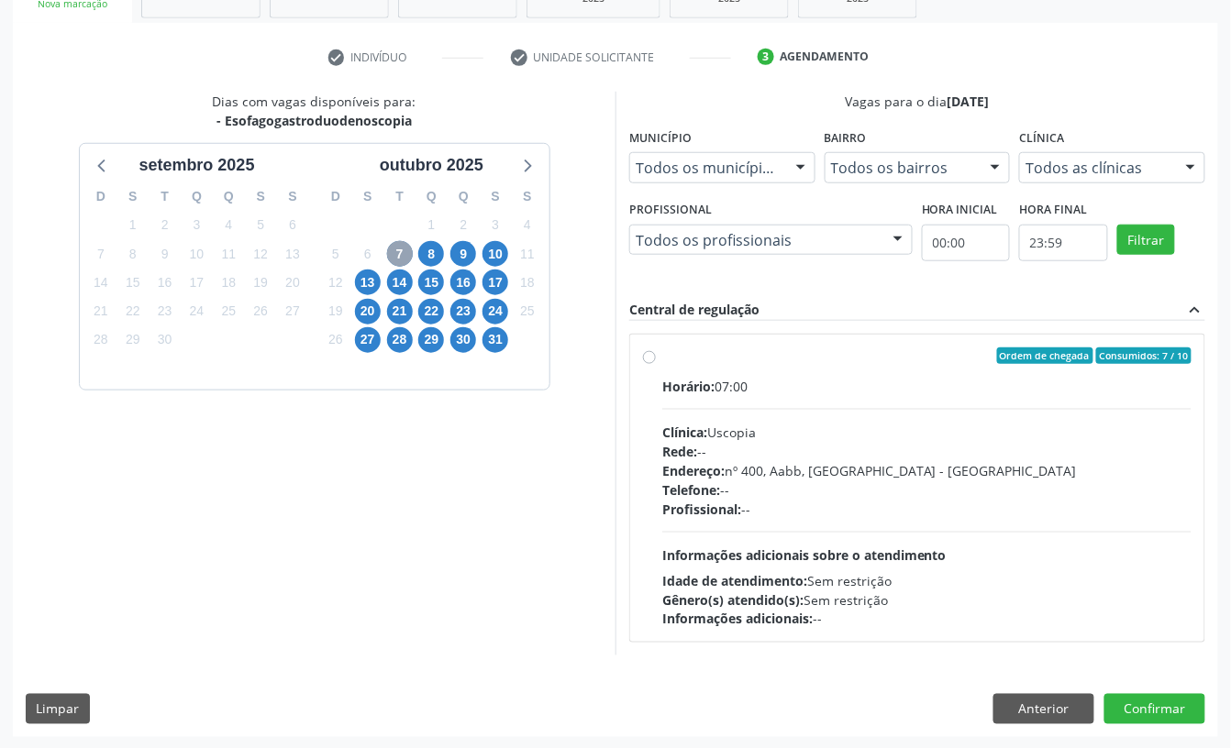
scroll to position [317, 0]
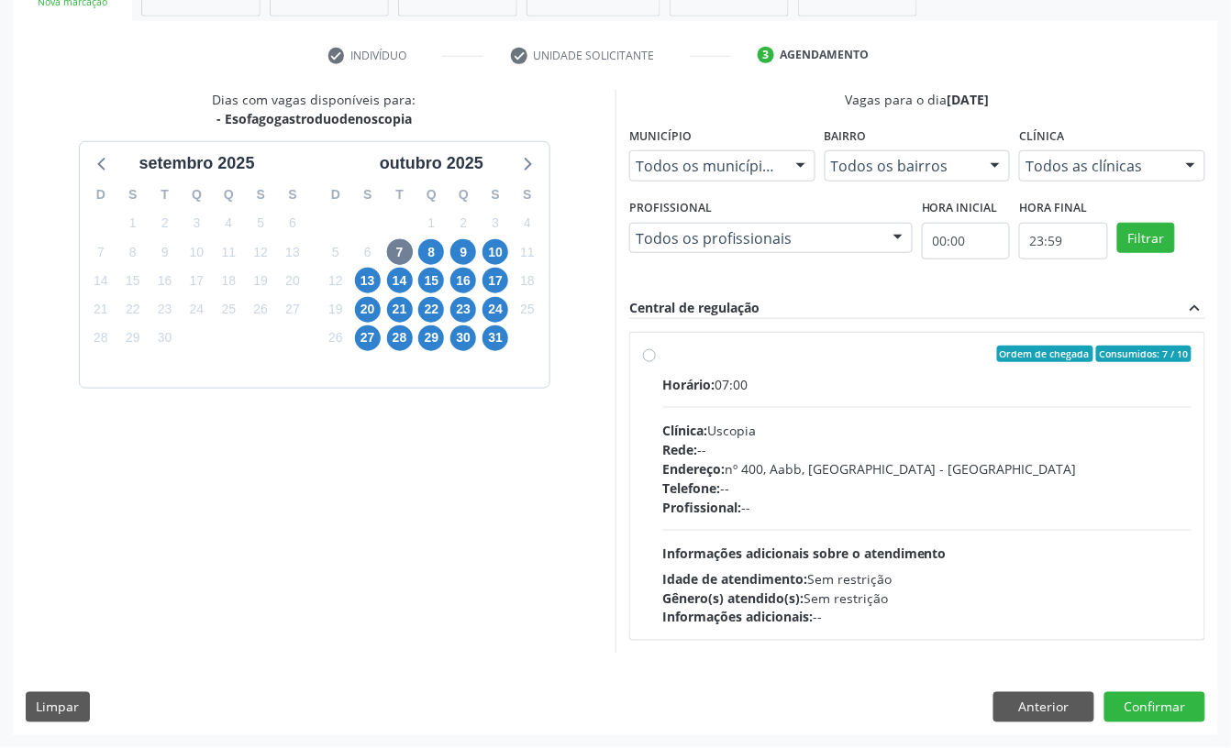
click at [797, 416] on div "Horário: 07:00 Clínica: Uscopia Rede: -- Endereço: nº 400, Aabb, Serra Talhada …" at bounding box center [926, 501] width 529 height 252
click at [656, 362] on input "Ordem de chegada Consumidos: 7 / 10 Horário: 07:00 Clínica: Uscopia Rede: -- En…" at bounding box center [649, 354] width 13 height 17
radio input "true"
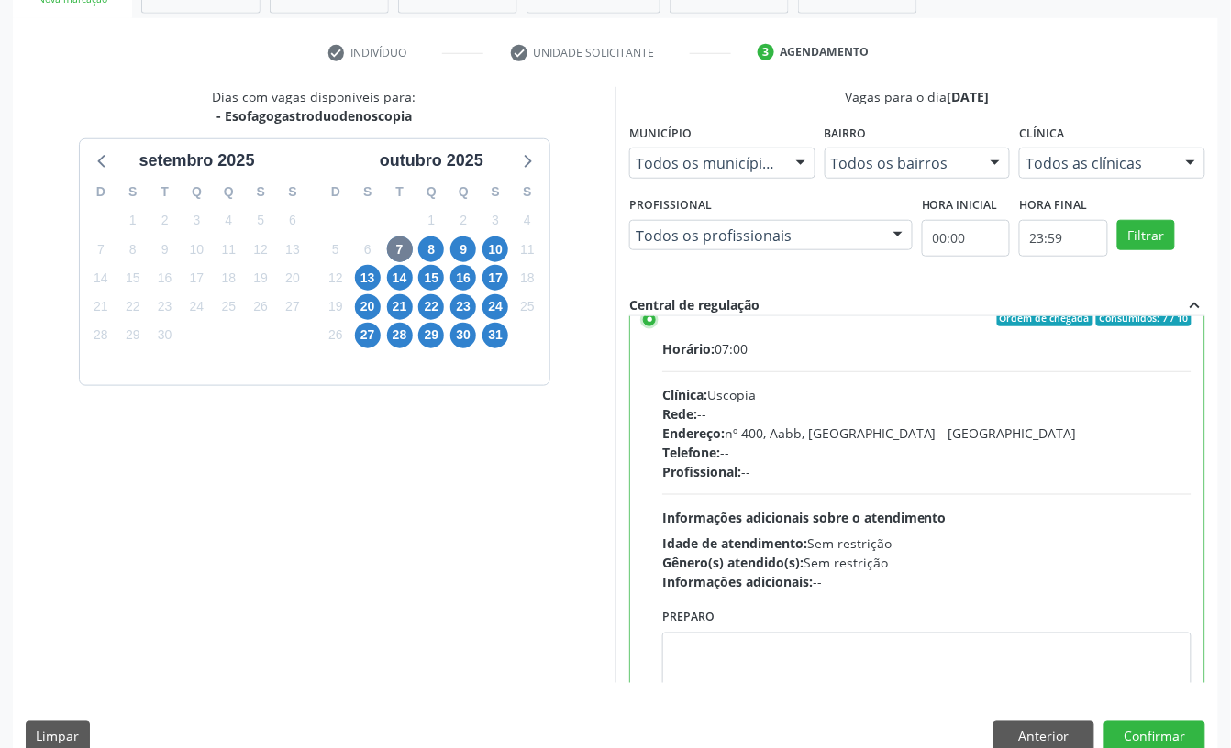
scroll to position [0, 0]
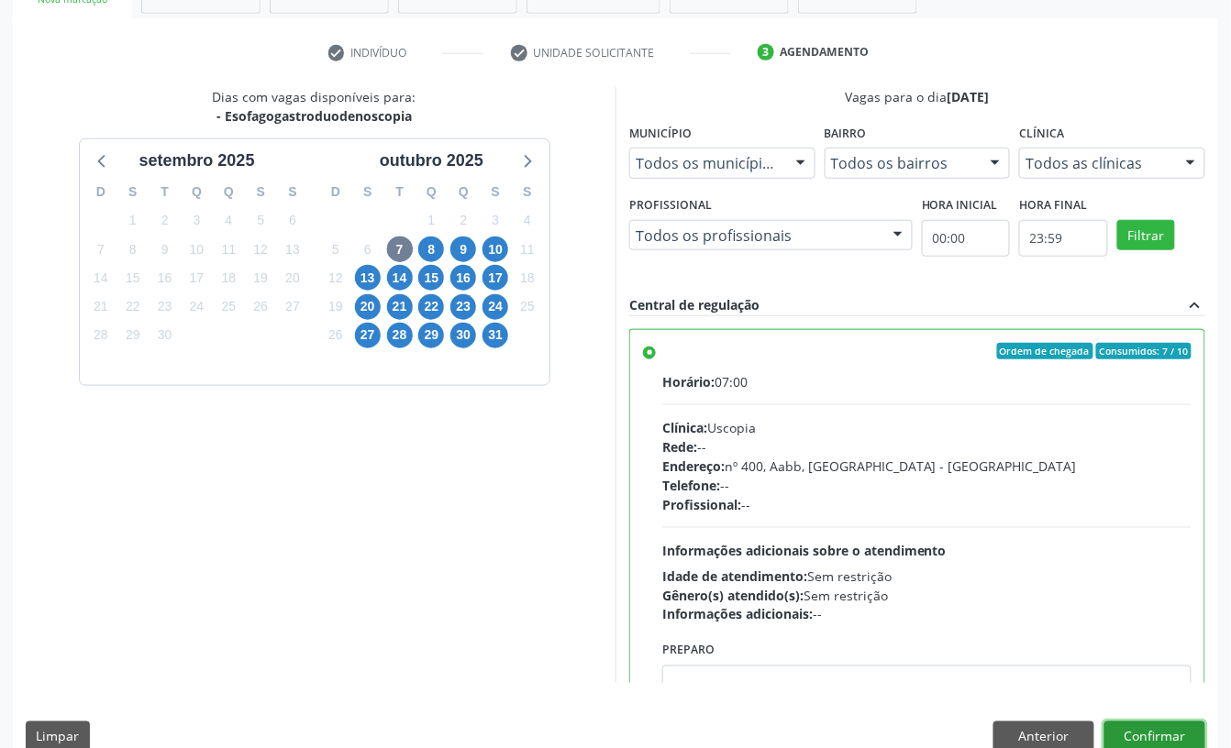
click at [1166, 741] on button "Confirmar" at bounding box center [1154, 737] width 101 height 31
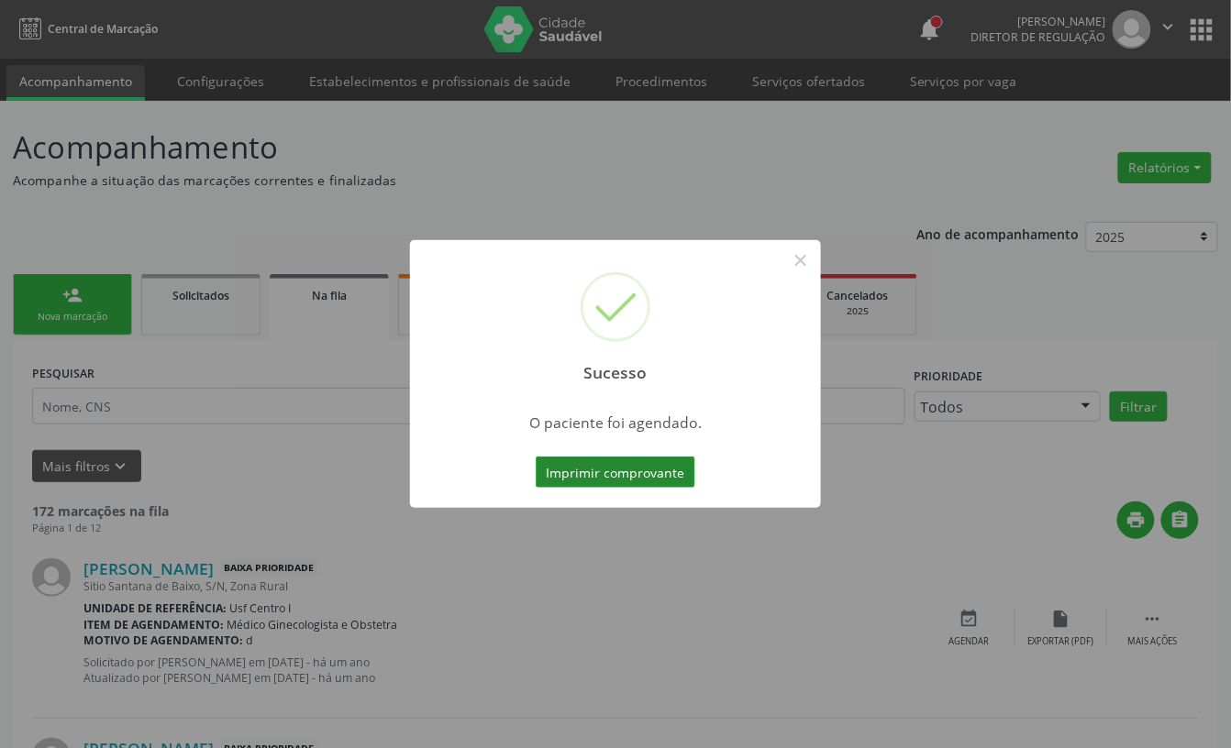
click at [603, 471] on button "Imprimir comprovante" at bounding box center [616, 472] width 160 height 31
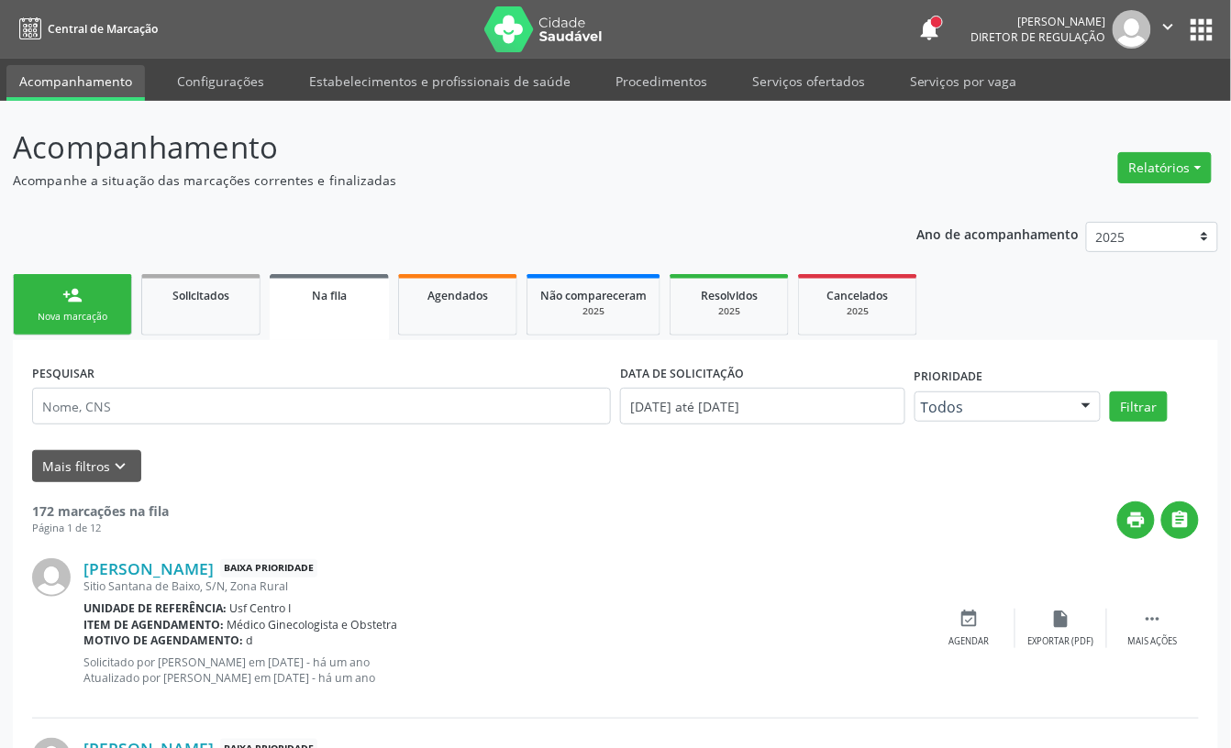
click at [61, 274] on link "person_add Nova marcação" at bounding box center [72, 304] width 119 height 61
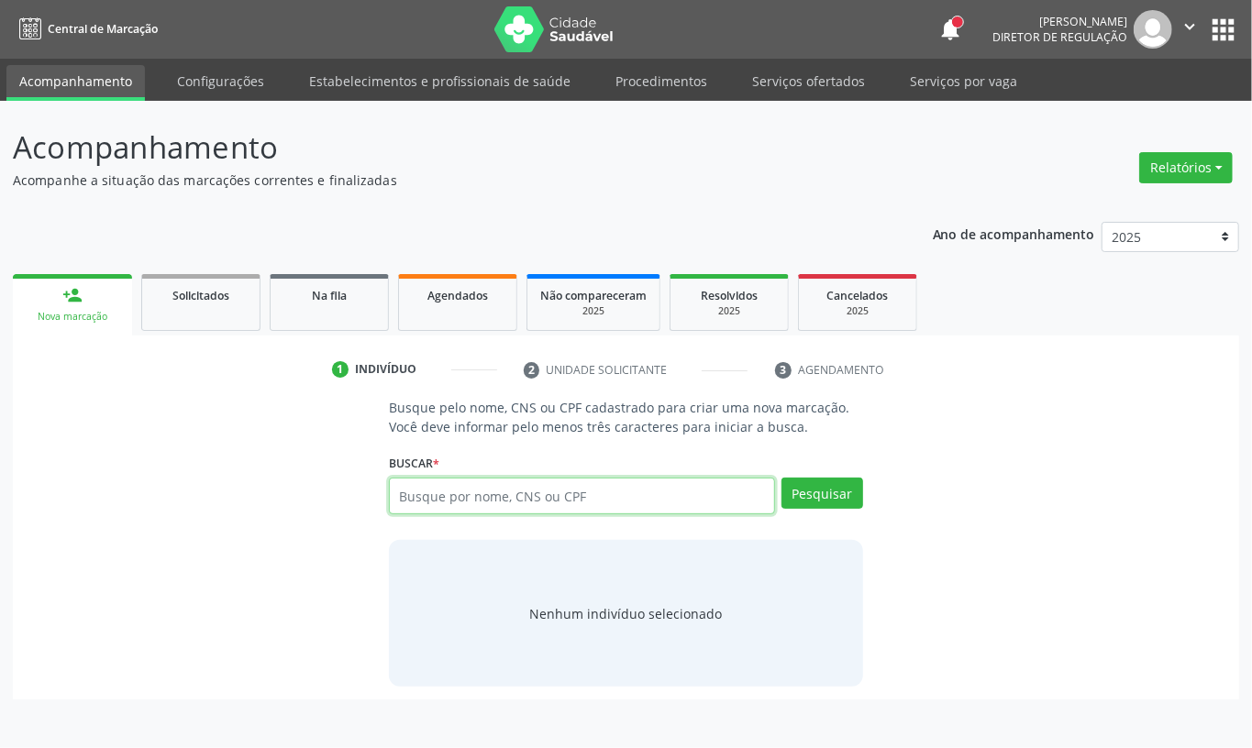
click at [458, 502] on input "text" at bounding box center [582, 496] width 386 height 37
paste input "CNS: 705 4044 4032 3792"
type input "CNS: 705 4044 4032 3792"
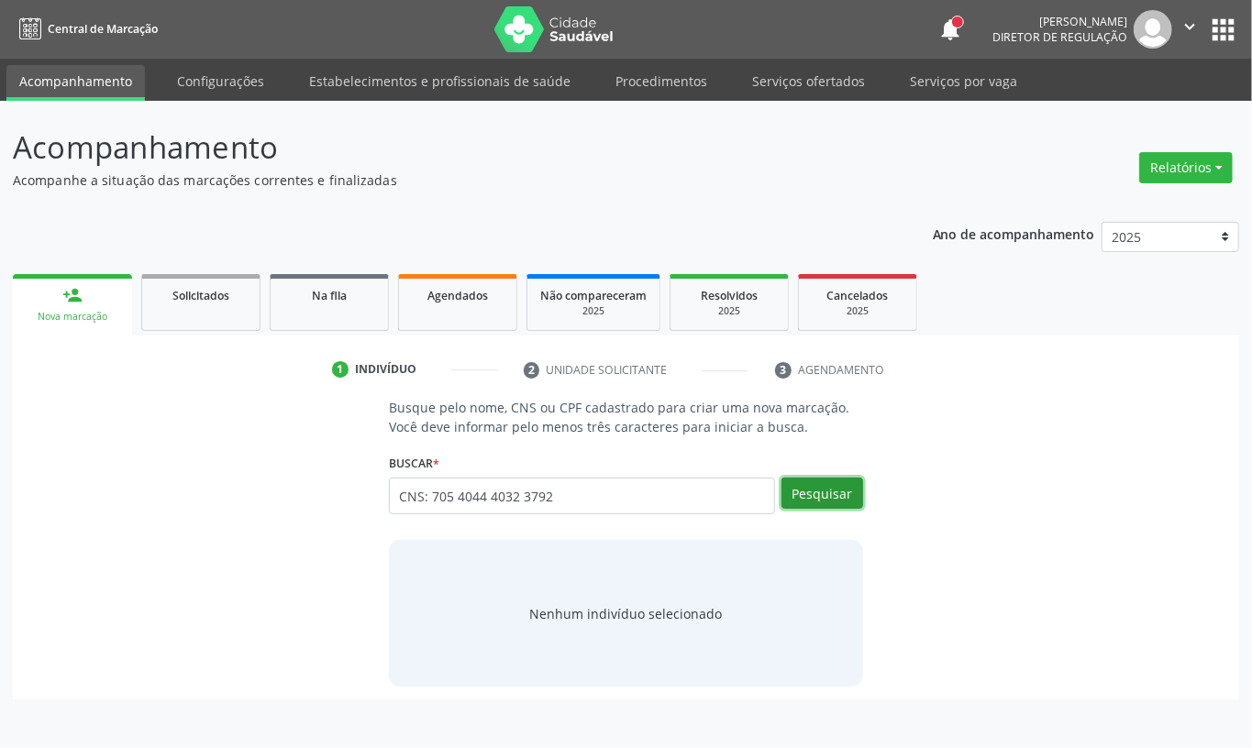
click at [811, 506] on button "Pesquisar" at bounding box center [822, 493] width 82 height 31
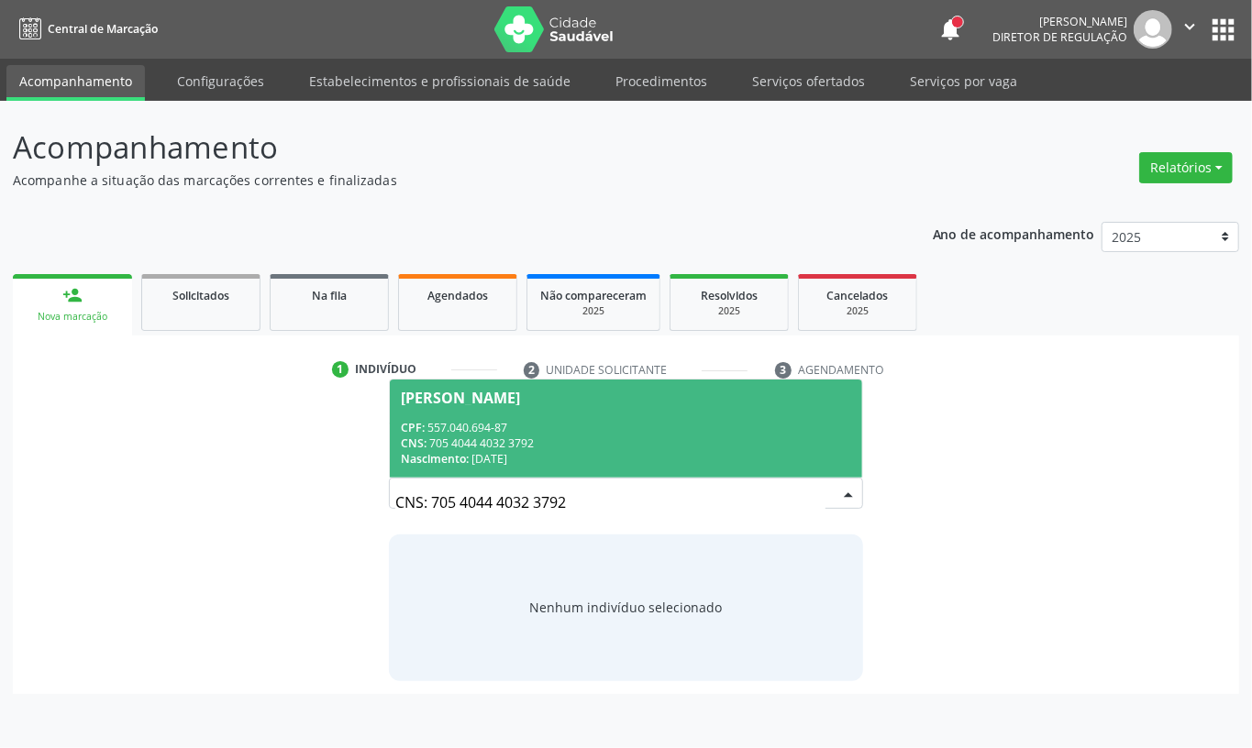
click at [684, 403] on div "Clara Alves de Assis" at bounding box center [626, 398] width 450 height 15
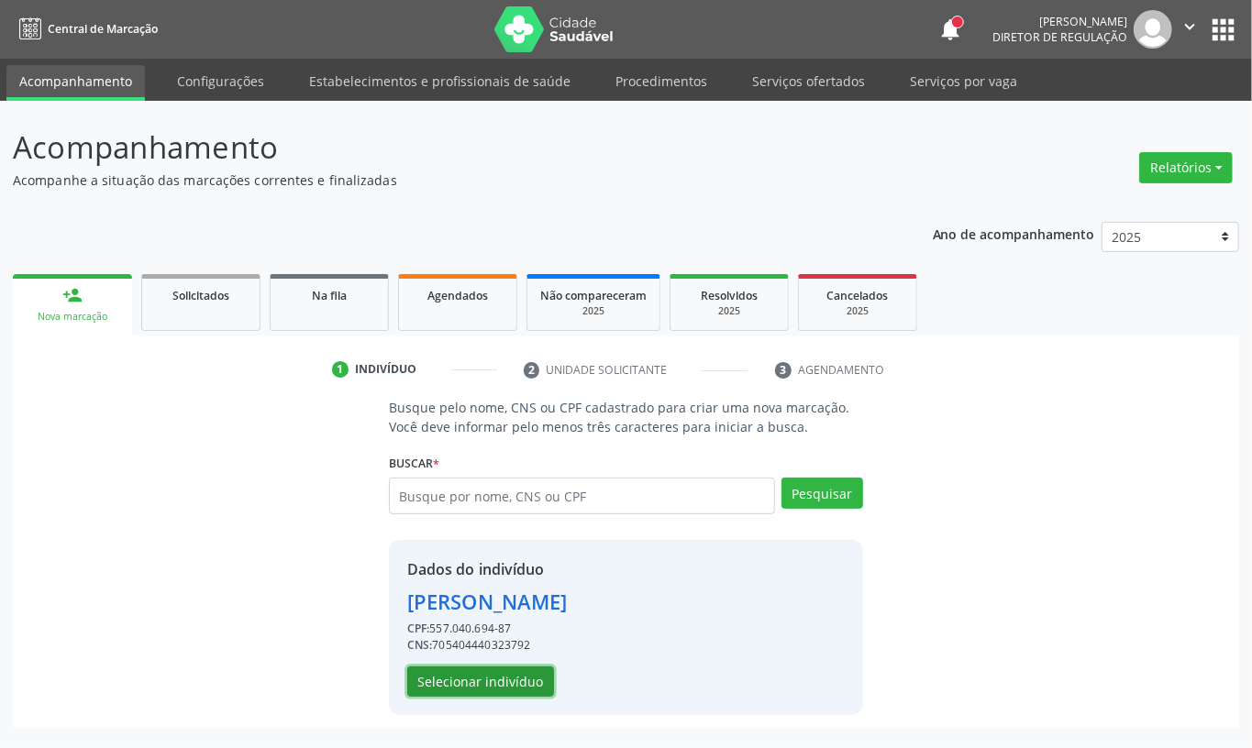
click at [484, 690] on button "Selecionar indivíduo" at bounding box center [480, 682] width 147 height 31
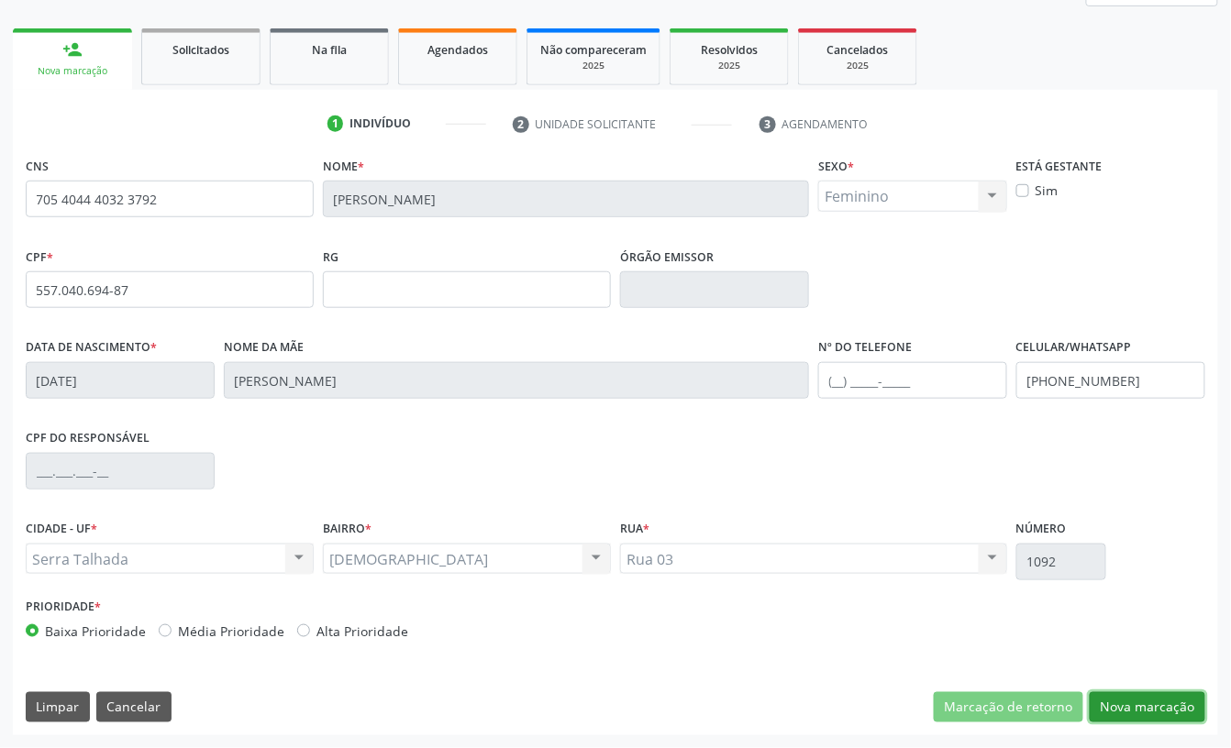
click at [1170, 705] on button "Nova marcação" at bounding box center [1147, 707] width 116 height 31
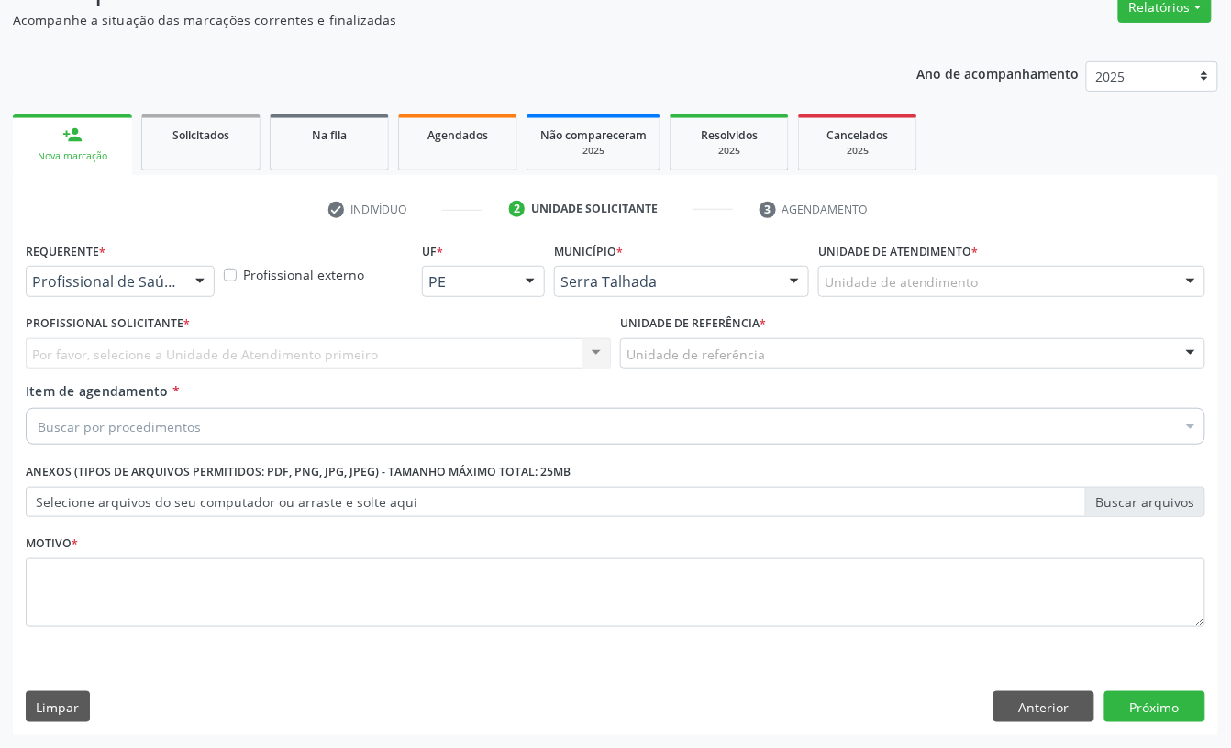
scroll to position [162, 0]
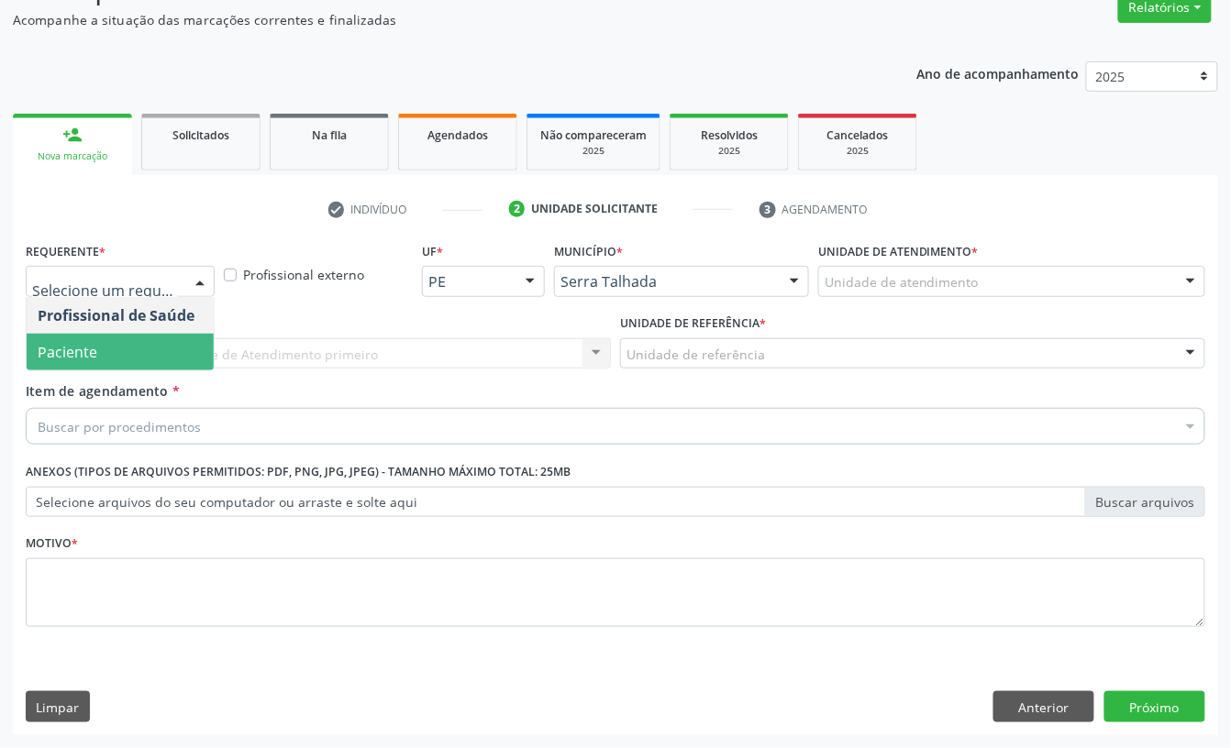
click at [86, 342] on span "Paciente" at bounding box center [68, 352] width 60 height 20
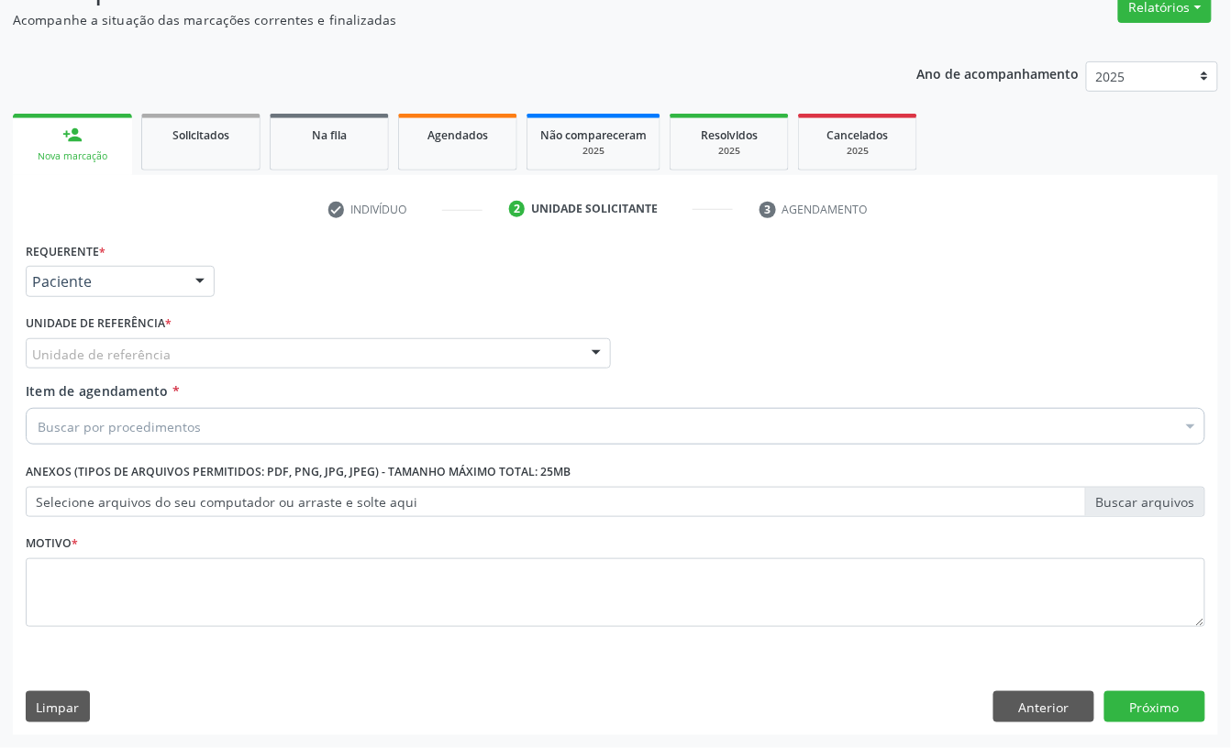
click at [86, 338] on div "Unidade de referência" at bounding box center [318, 353] width 585 height 31
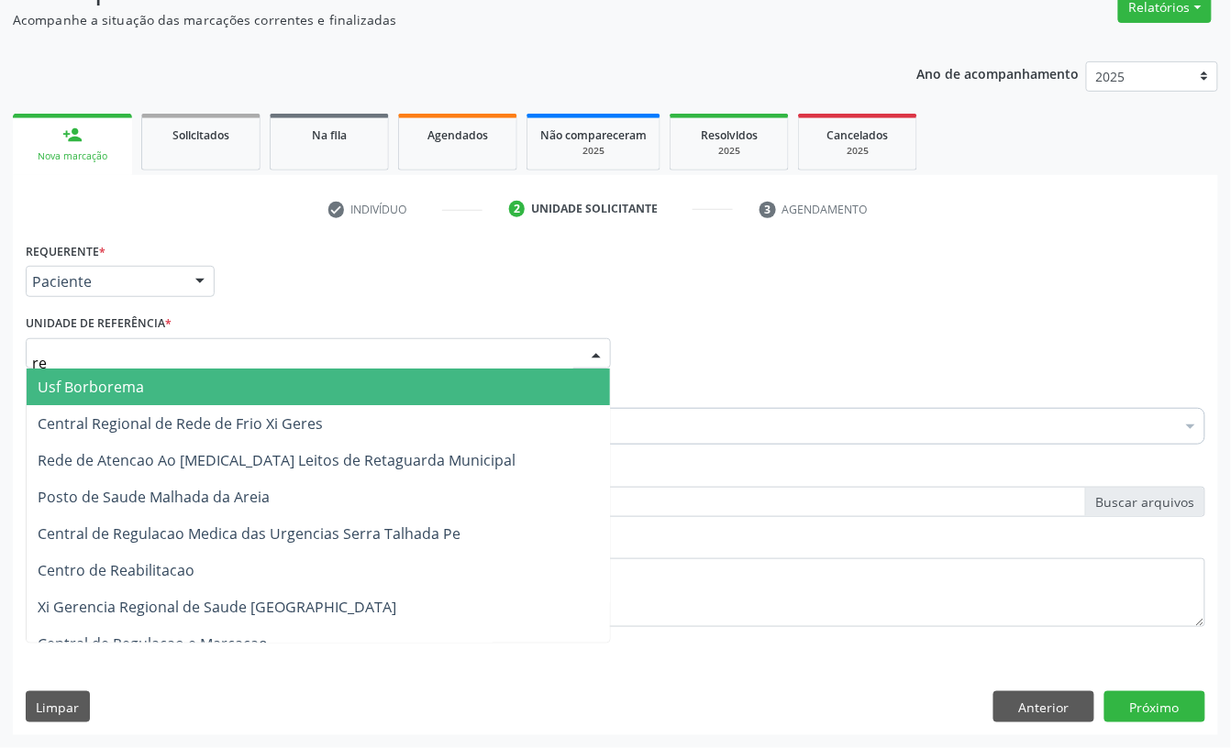
type input "rea"
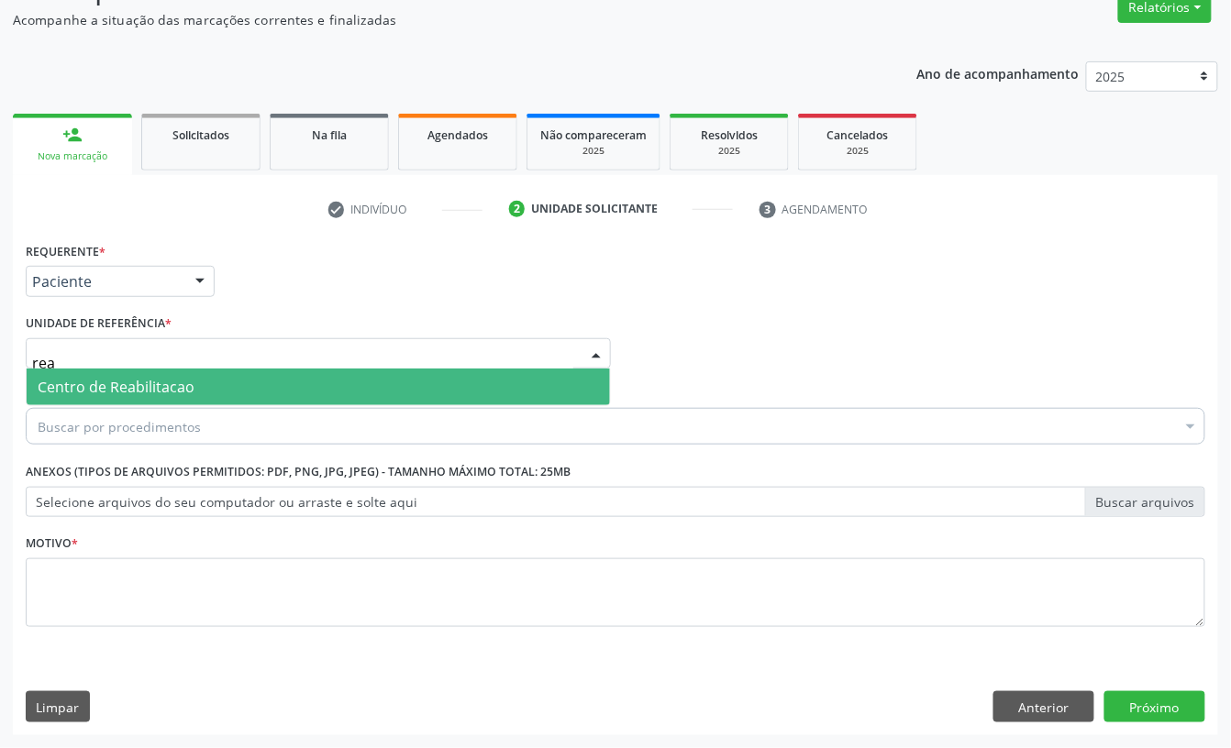
click at [95, 383] on span "Centro de Reabilitacao" at bounding box center [116, 387] width 157 height 20
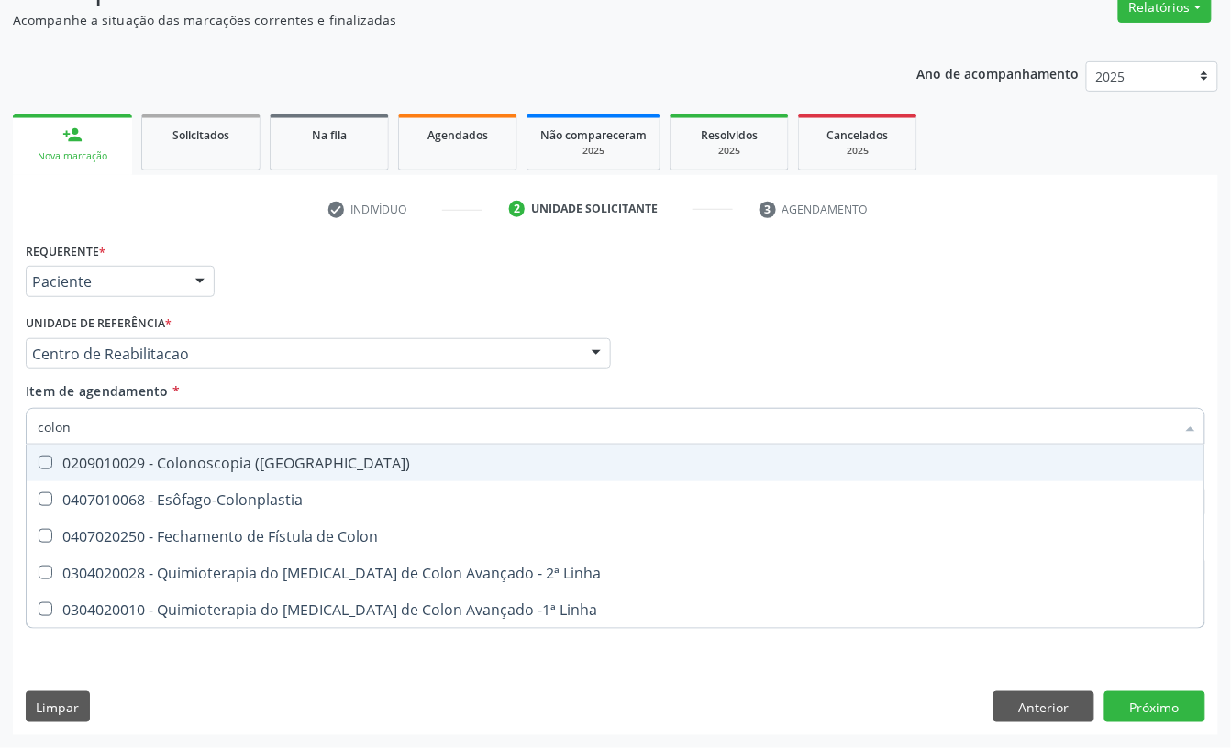
type input "colono"
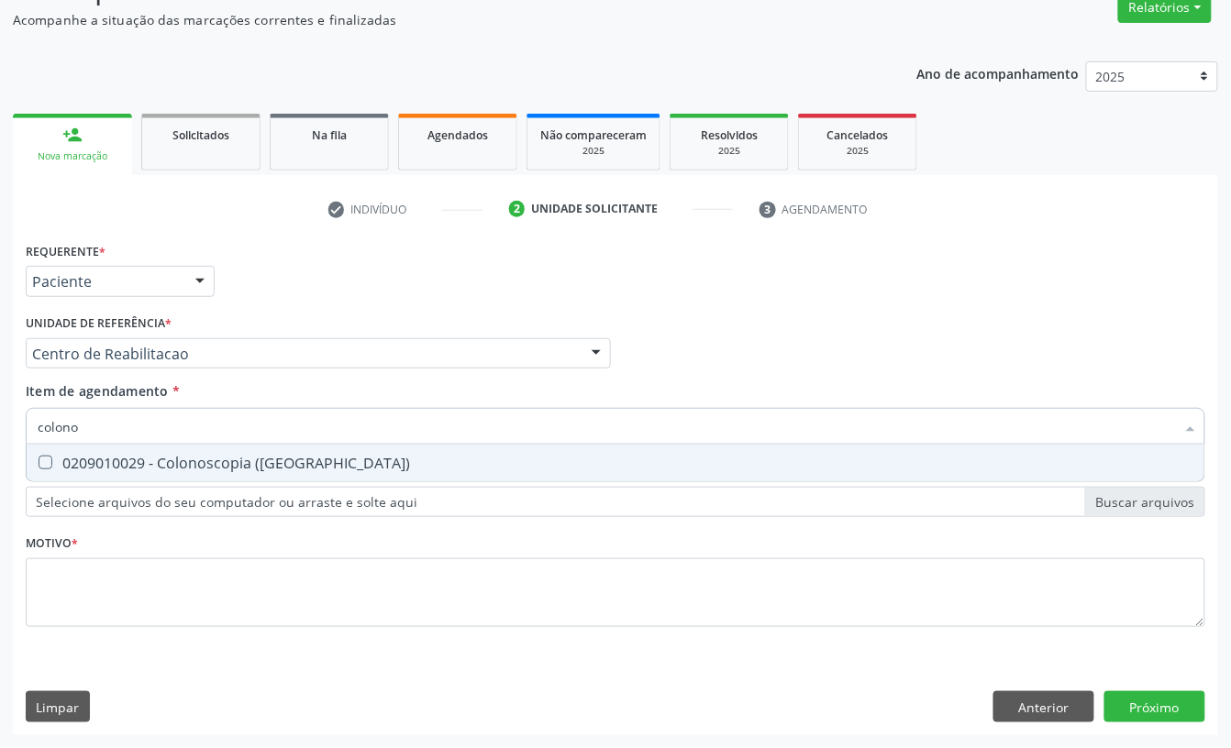
click at [130, 463] on div "0209010029 - Colonoscopia ([GEOGRAPHIC_DATA])" at bounding box center [615, 463] width 1155 height 15
checkbox \(Coloscopia\) "true"
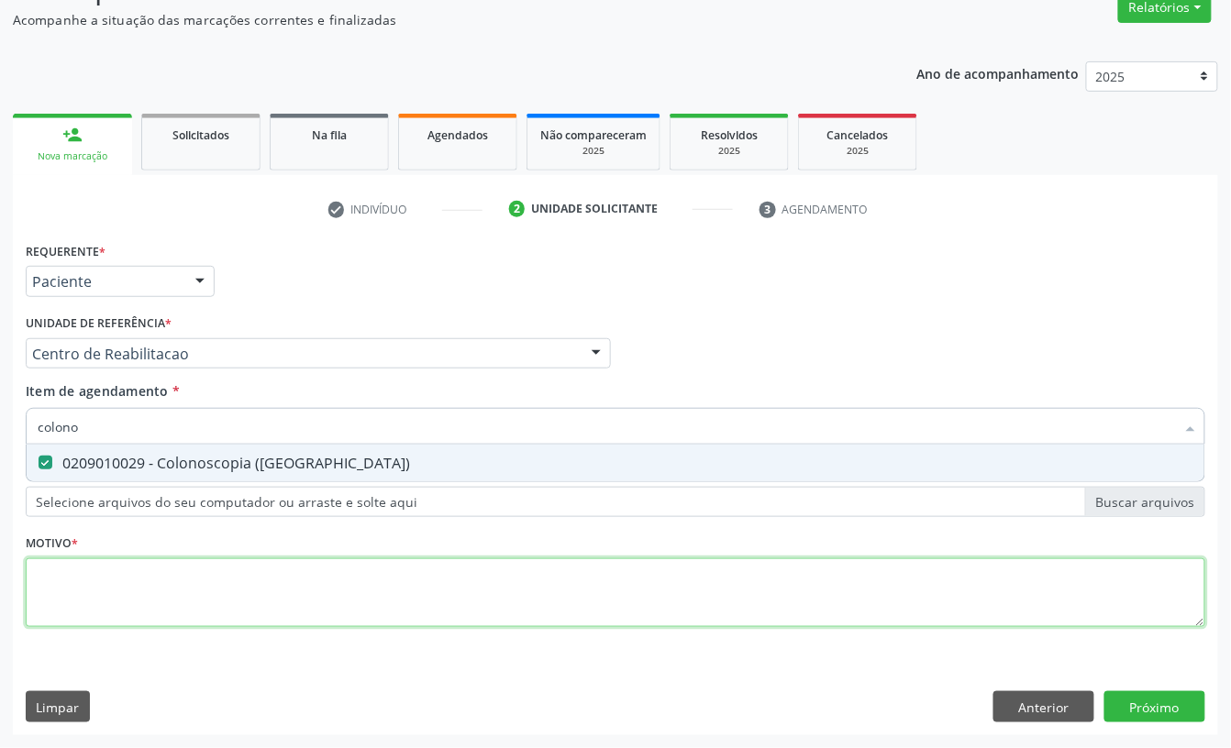
click at [114, 583] on div "Requerente * Paciente Profissional de Saúde Paciente Nenhum resultado encontrad…" at bounding box center [615, 444] width 1179 height 415
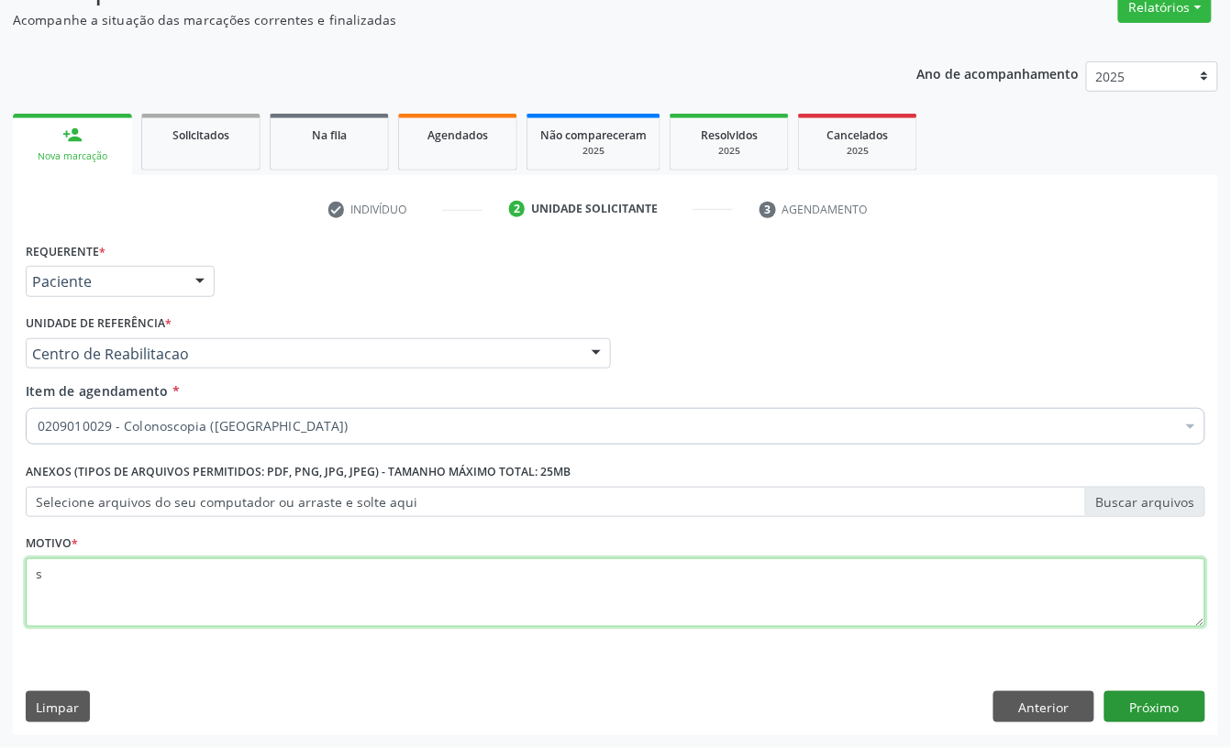
type textarea "s"
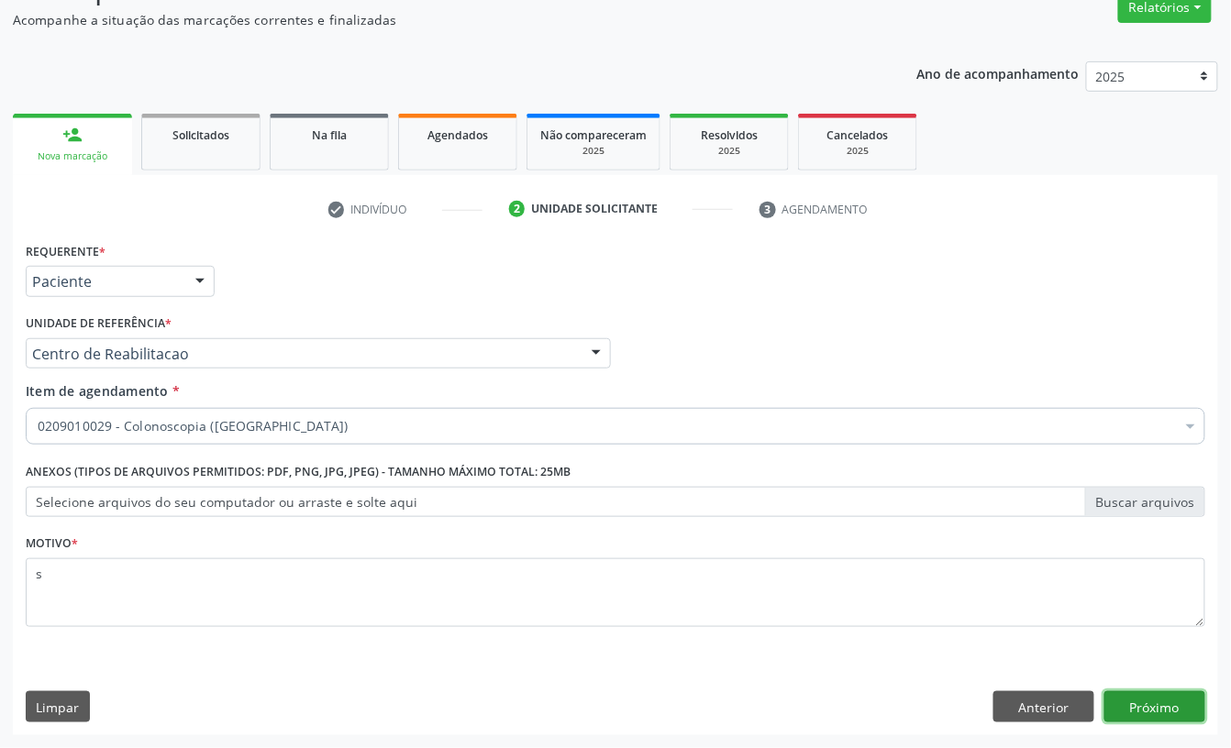
click at [1186, 713] on button "Próximo" at bounding box center [1154, 706] width 101 height 31
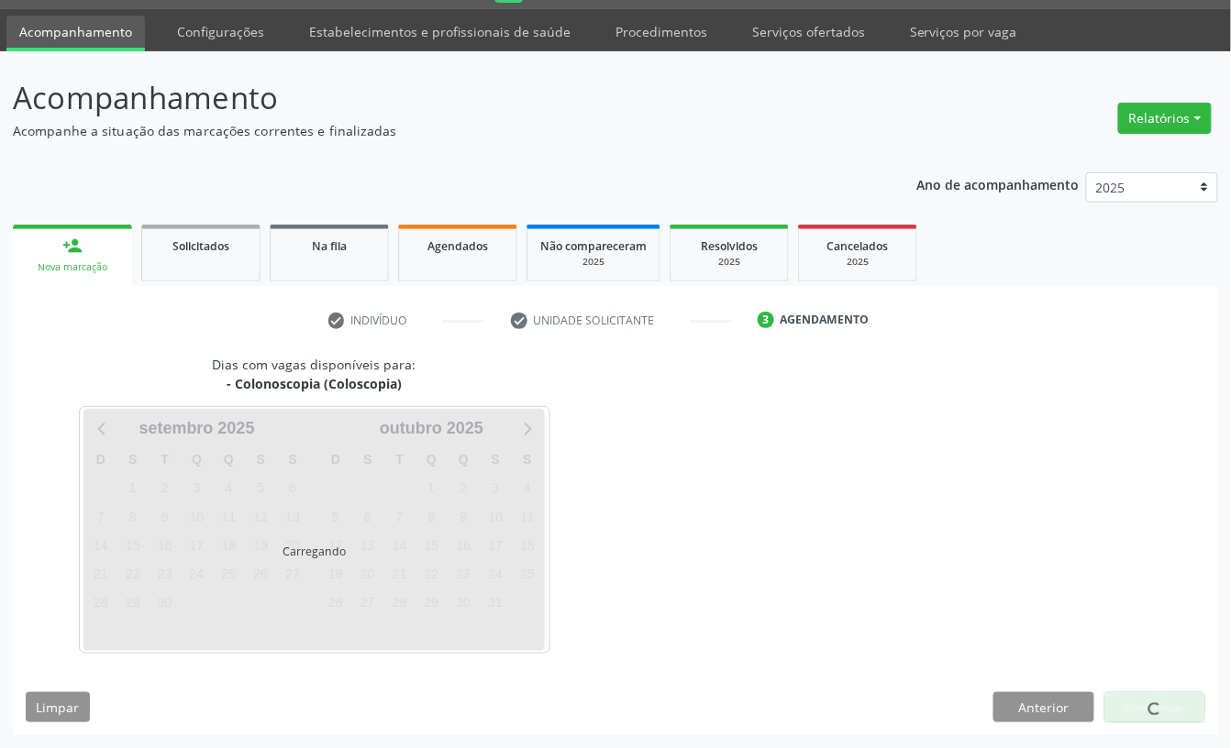
scroll to position [51, 0]
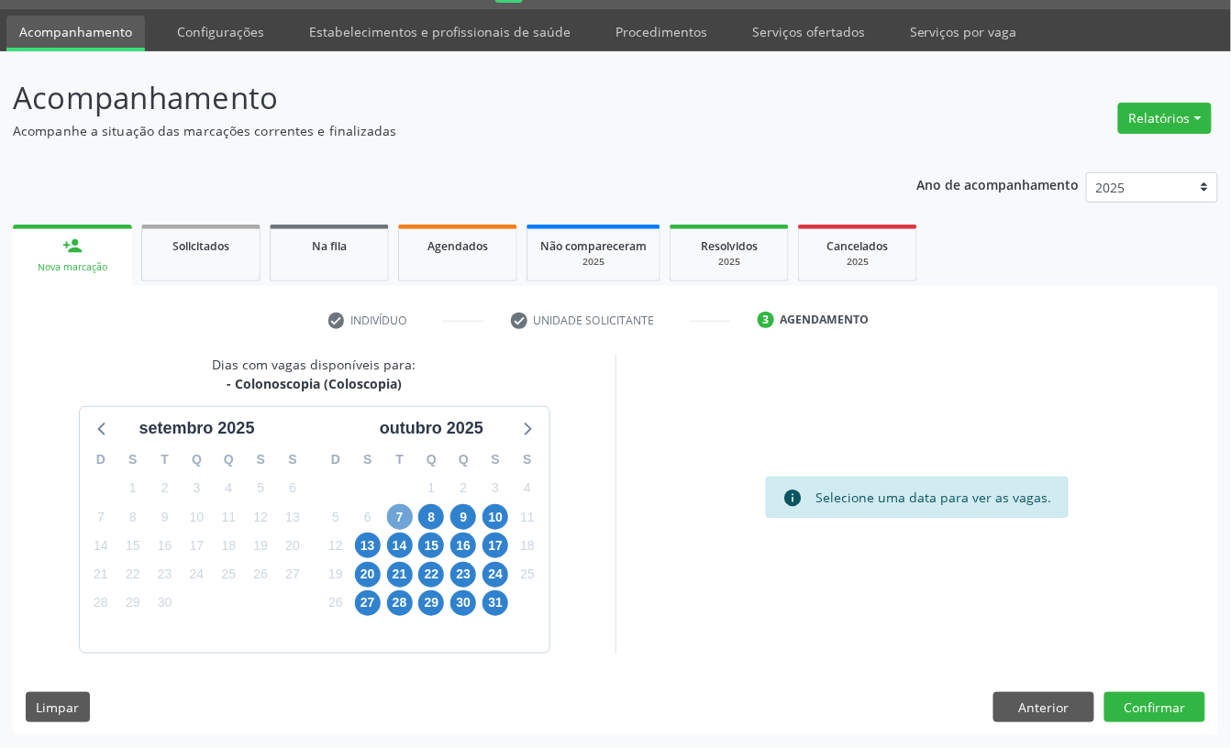
click at [397, 508] on span "7" at bounding box center [400, 517] width 26 height 26
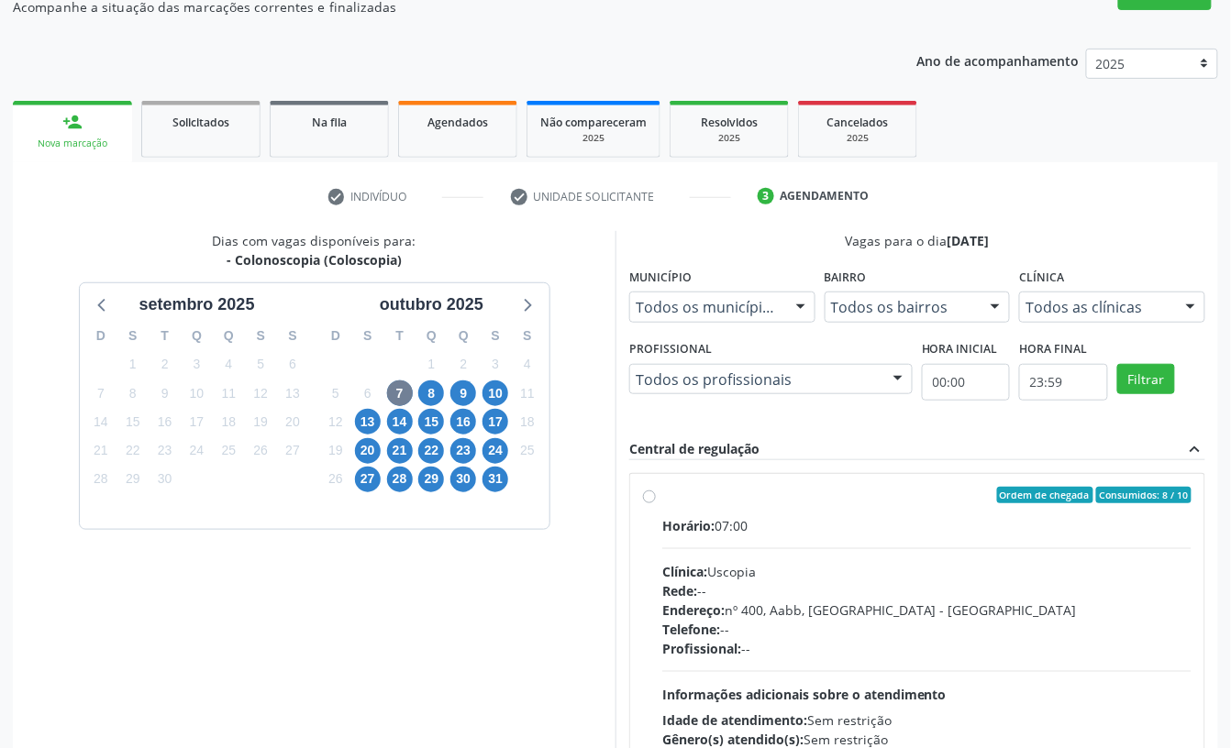
click at [756, 511] on label "Ordem de chegada Consumidos: 8 / 10 Horário: 07:00 Clínica: Uscopia Rede: -- En…" at bounding box center [926, 628] width 529 height 282
click at [656, 503] on input "Ordem de chegada Consumidos: 8 / 10 Horário: 07:00 Clínica: Uscopia Rede: -- En…" at bounding box center [649, 495] width 13 height 17
radio input "true"
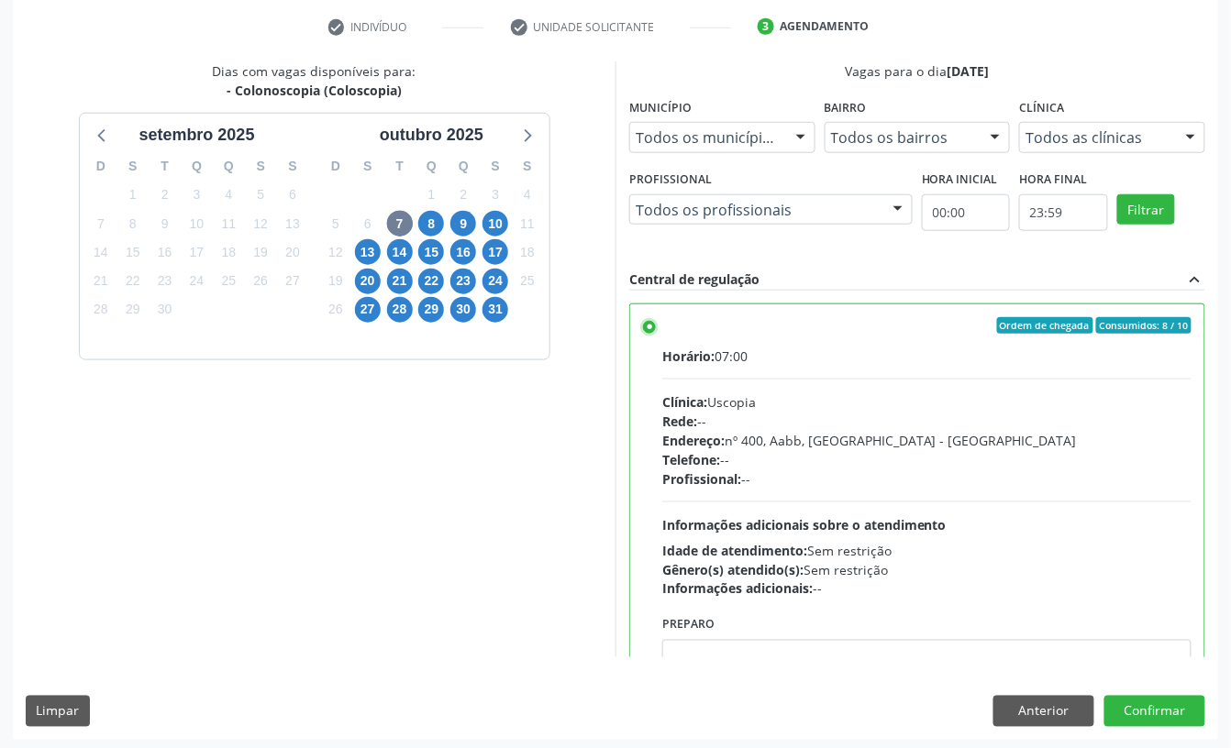
scroll to position [348, 0]
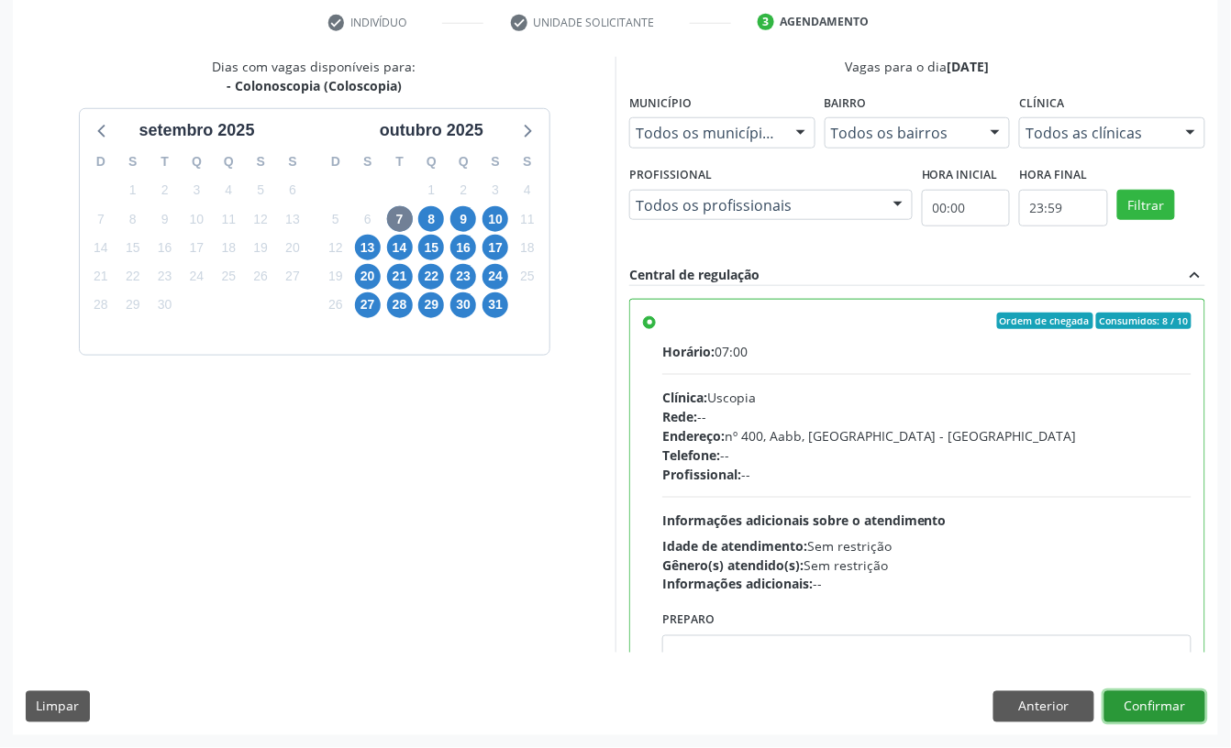
click at [1160, 699] on button "Confirmar" at bounding box center [1154, 706] width 101 height 31
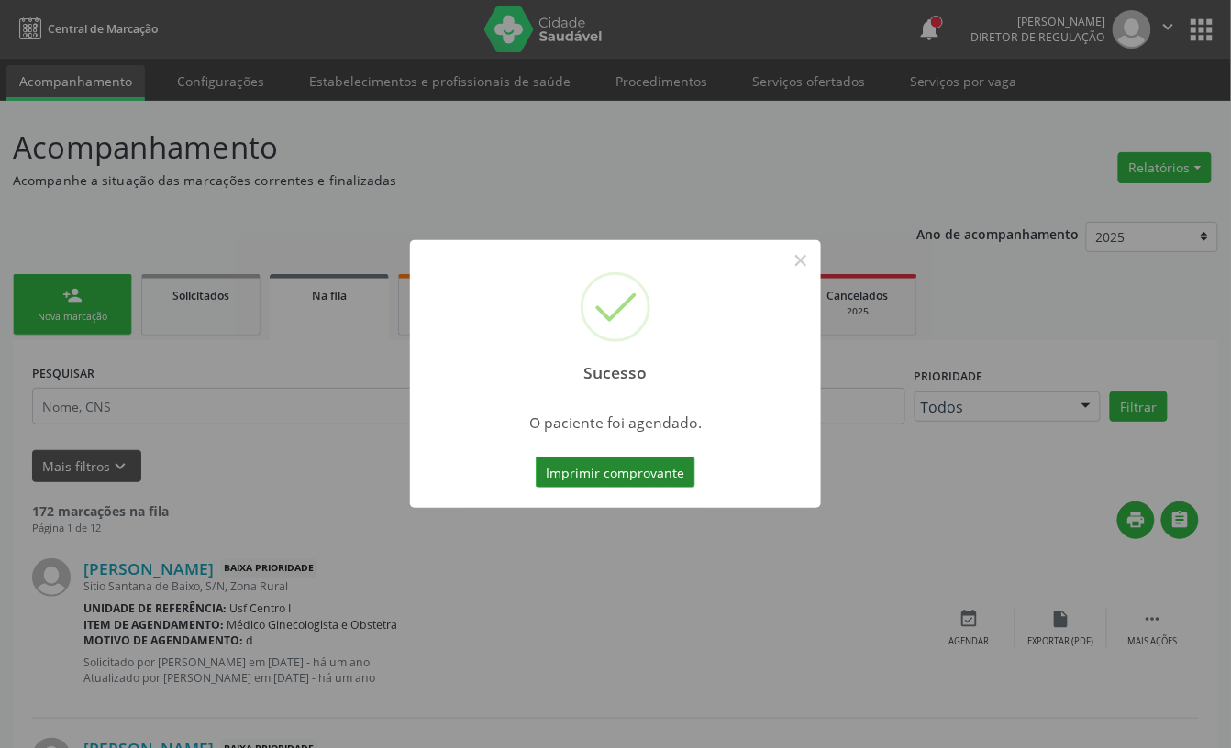
click at [621, 480] on button "Imprimir comprovante" at bounding box center [616, 472] width 160 height 31
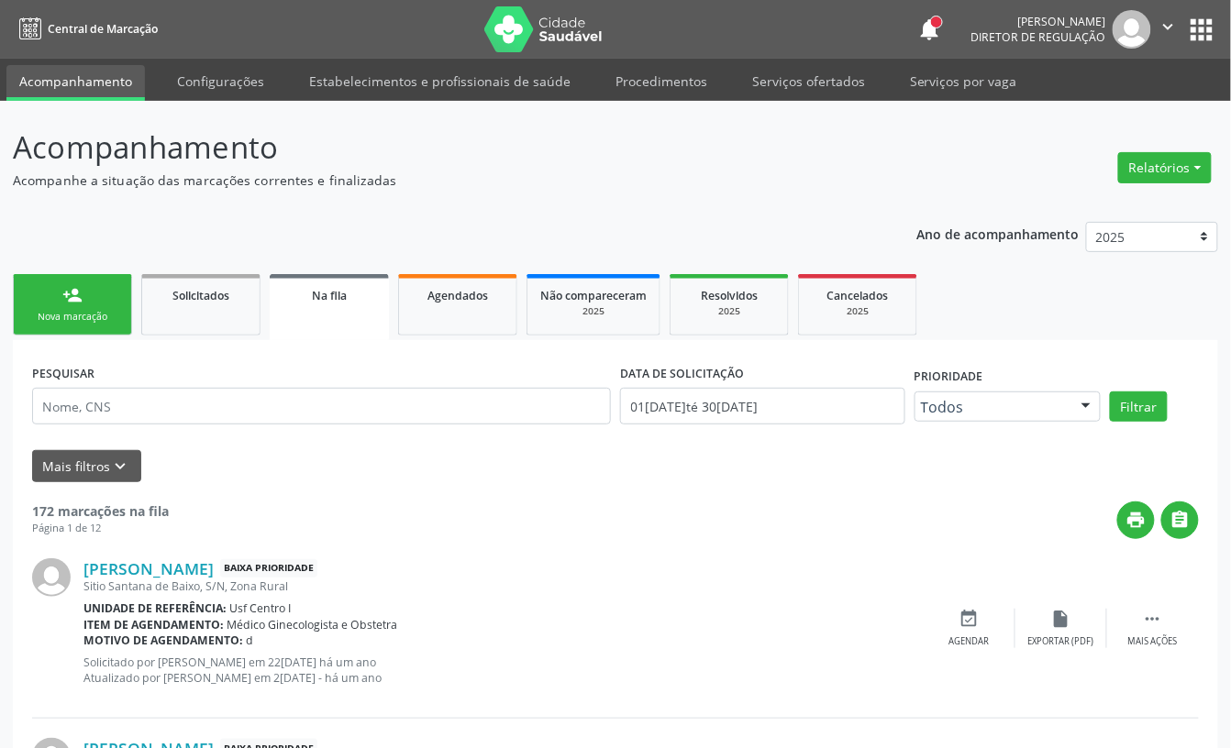
drag, startPoint x: 92, startPoint y: 320, endPoint x: 215, endPoint y: 12, distance: 331.7
click at [90, 316] on div "Nova marcação" at bounding box center [73, 317] width 92 height 14
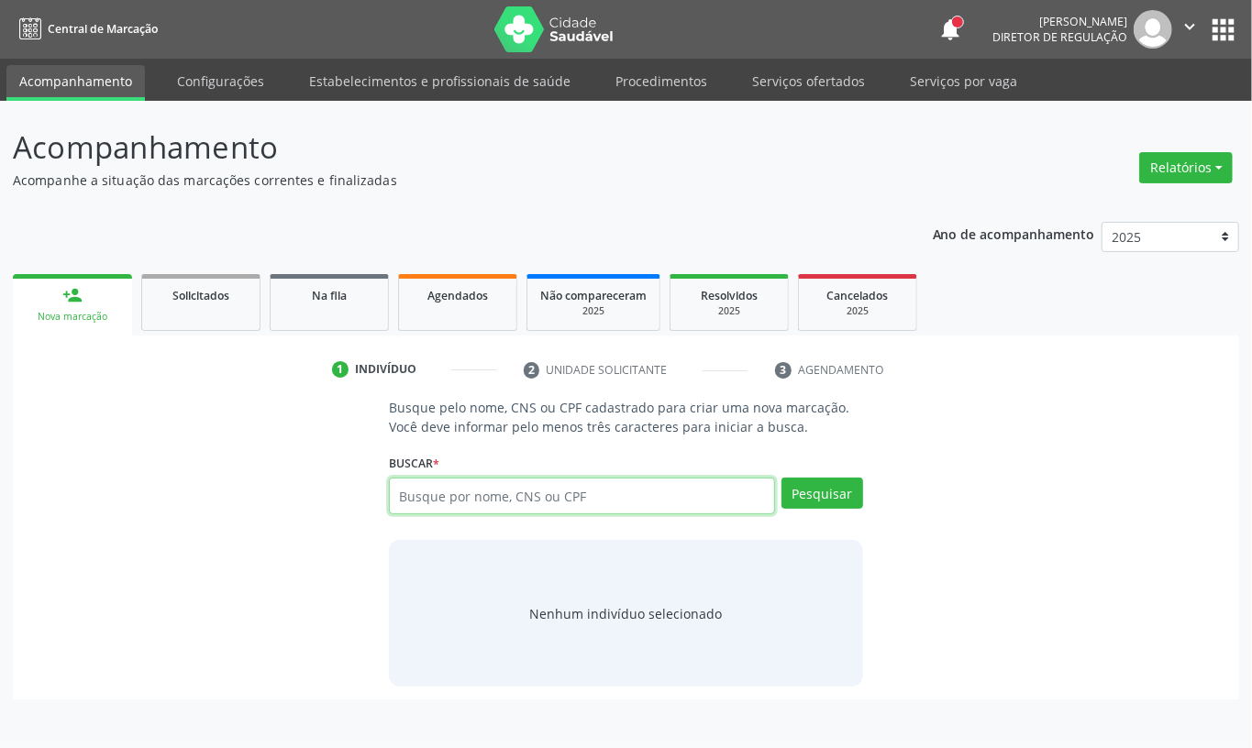
click at [470, 484] on input "text" at bounding box center [582, 496] width 386 height 37
type input "898003732569952"
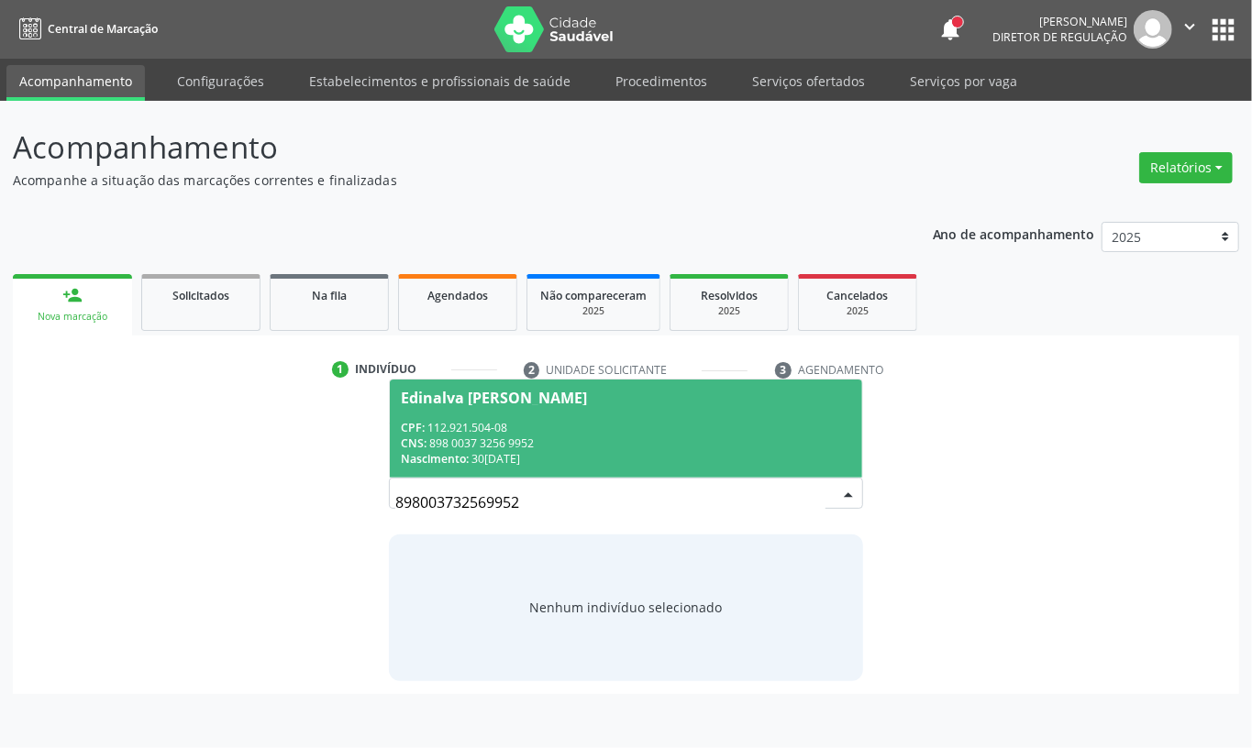
click at [501, 442] on div "CNS: 898 0037 3256 9952" at bounding box center [626, 444] width 450 height 16
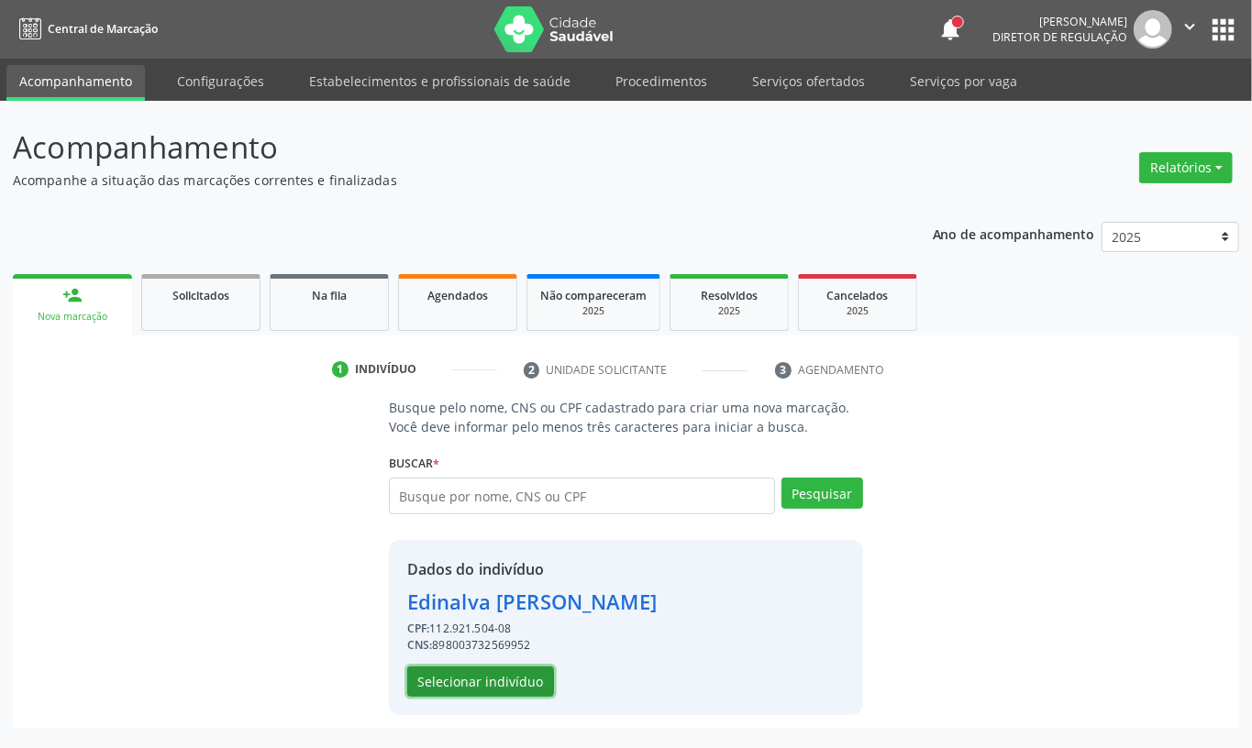
click at [492, 687] on button "Selecionar indivíduo" at bounding box center [480, 682] width 147 height 31
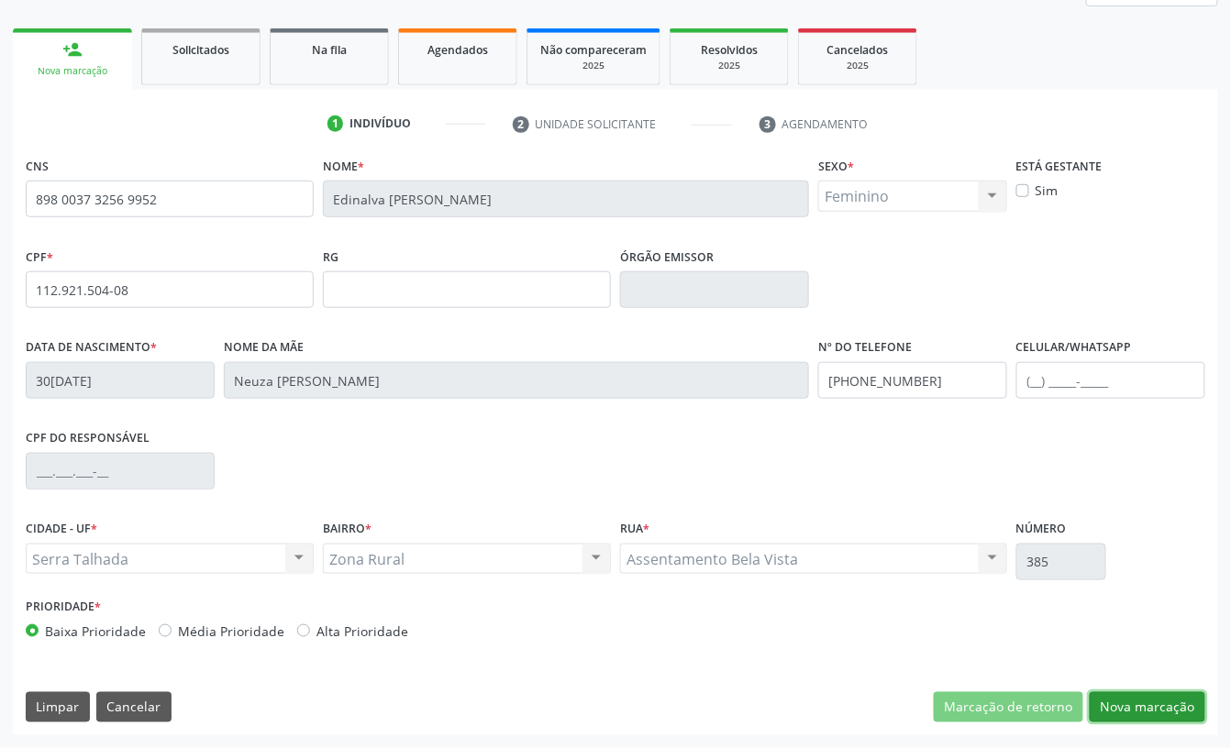
click at [1164, 701] on button "Nova marcação" at bounding box center [1147, 707] width 116 height 31
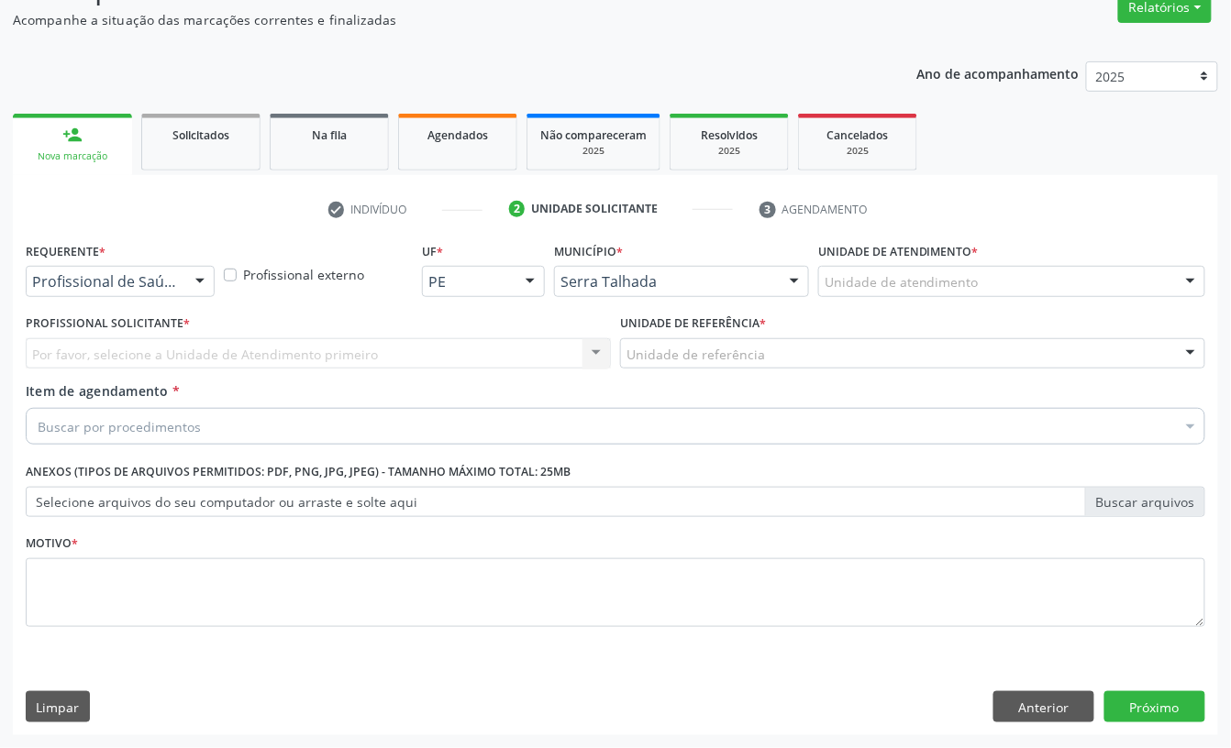
scroll to position [162, 0]
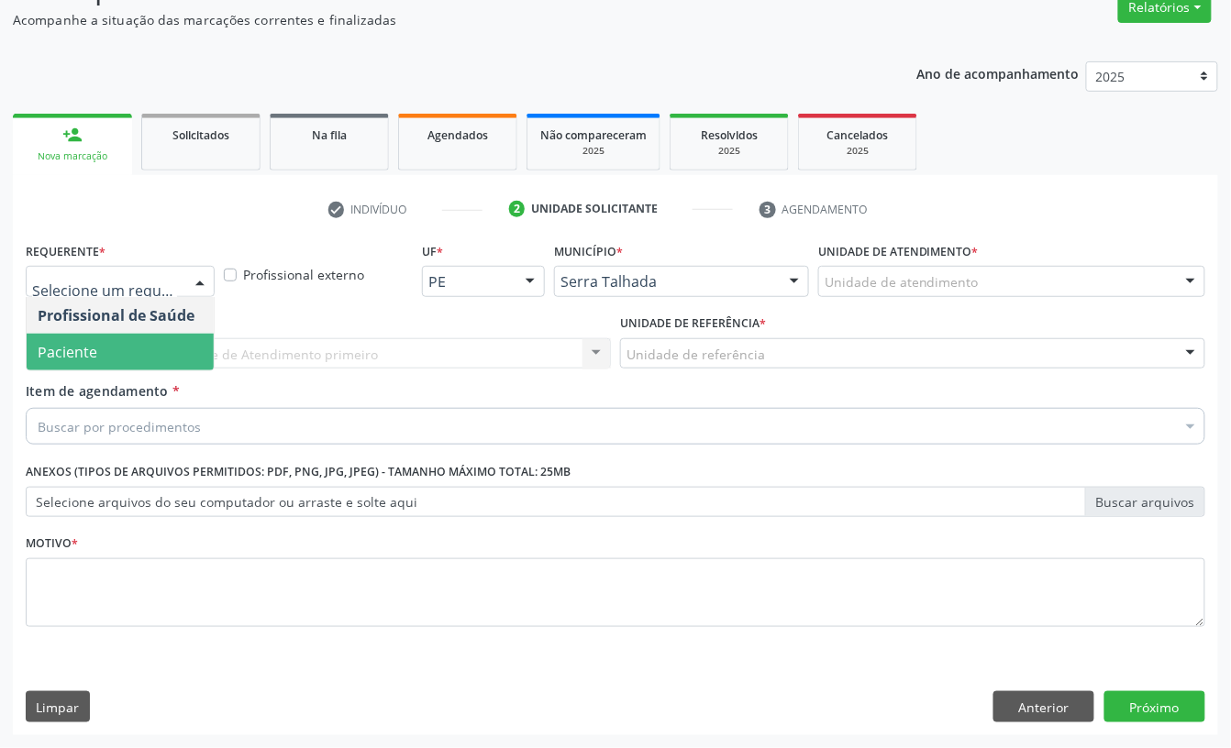
click at [100, 347] on span "Paciente" at bounding box center [120, 352] width 187 height 37
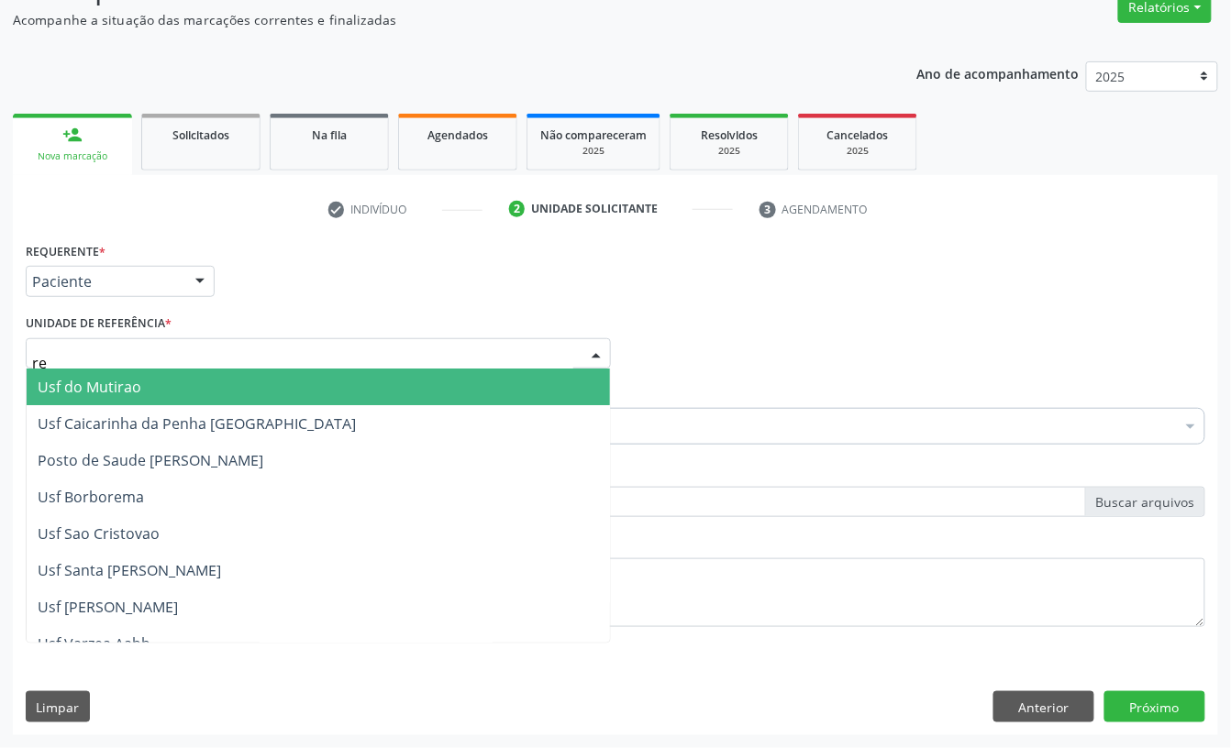
type input "rea"
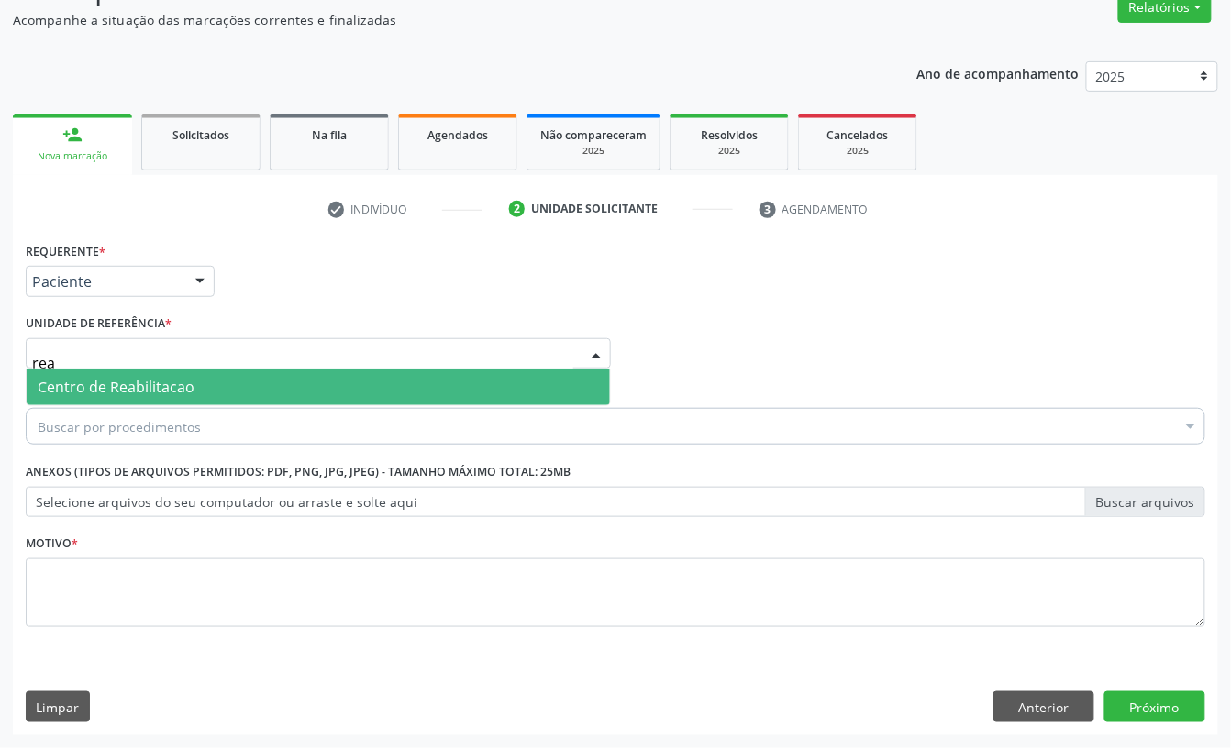
click at [140, 391] on span "Centro de Reabilitacao" at bounding box center [116, 387] width 157 height 20
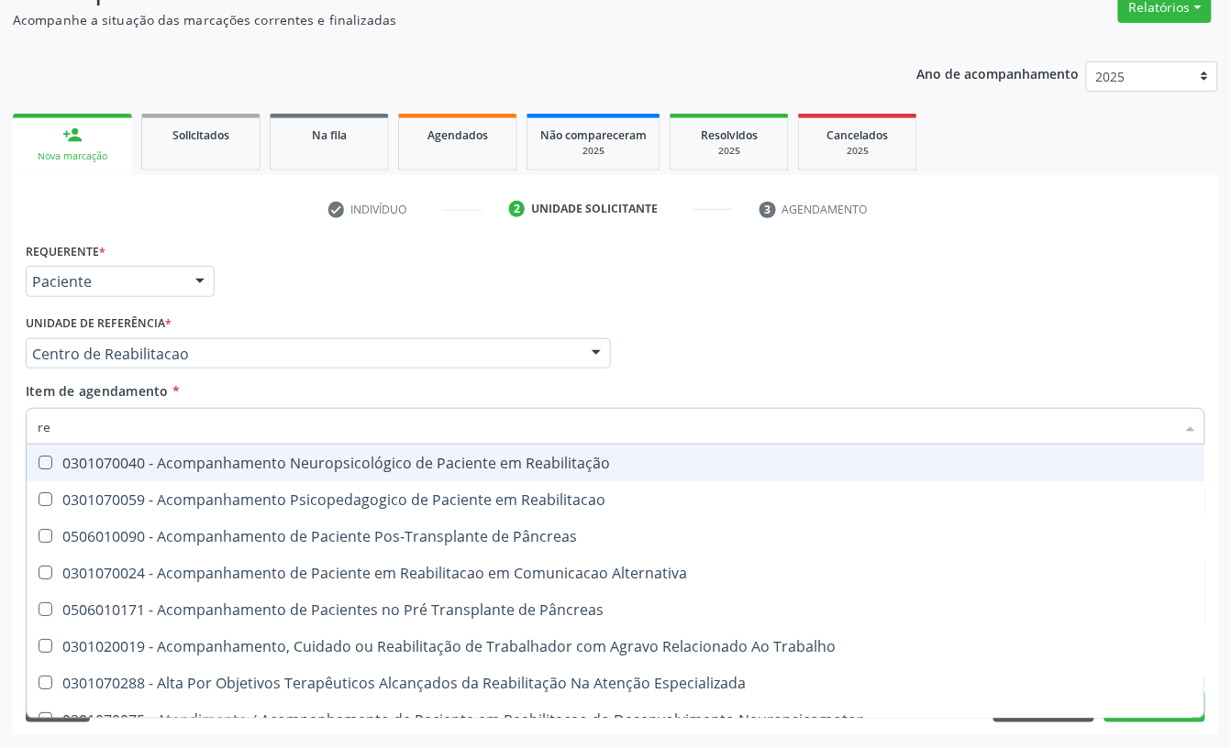
type input "r"
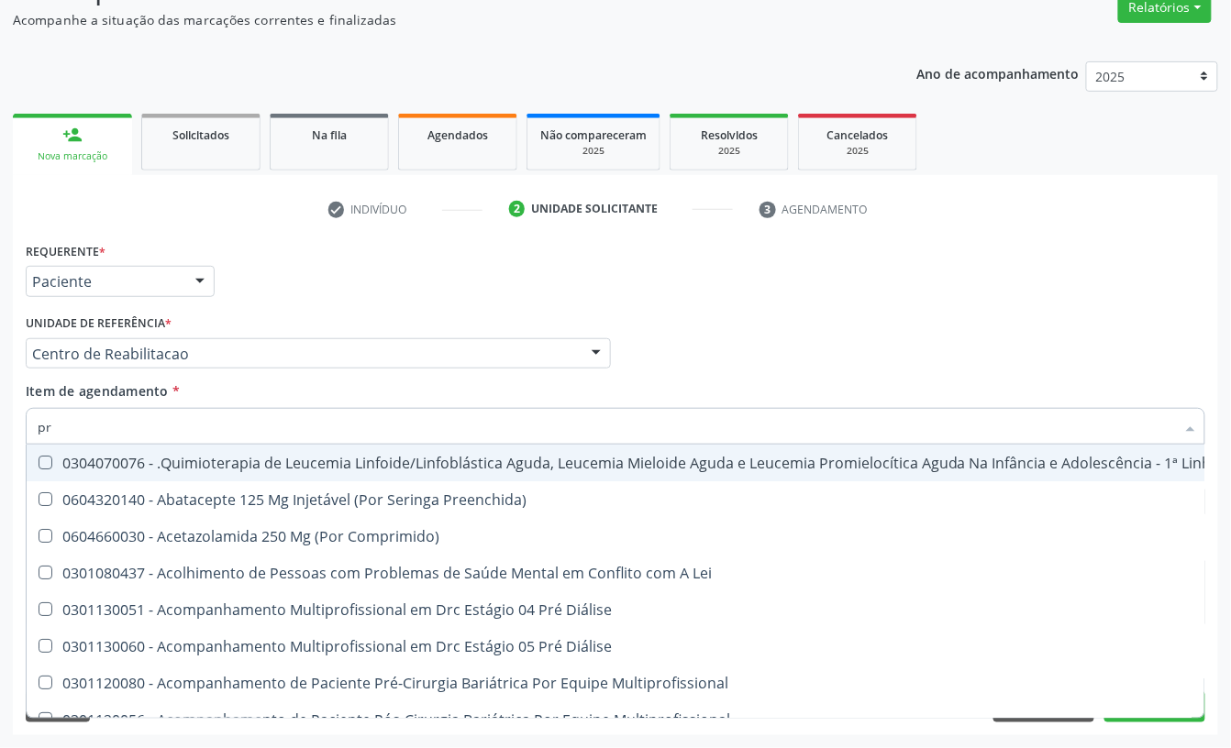
type input "p"
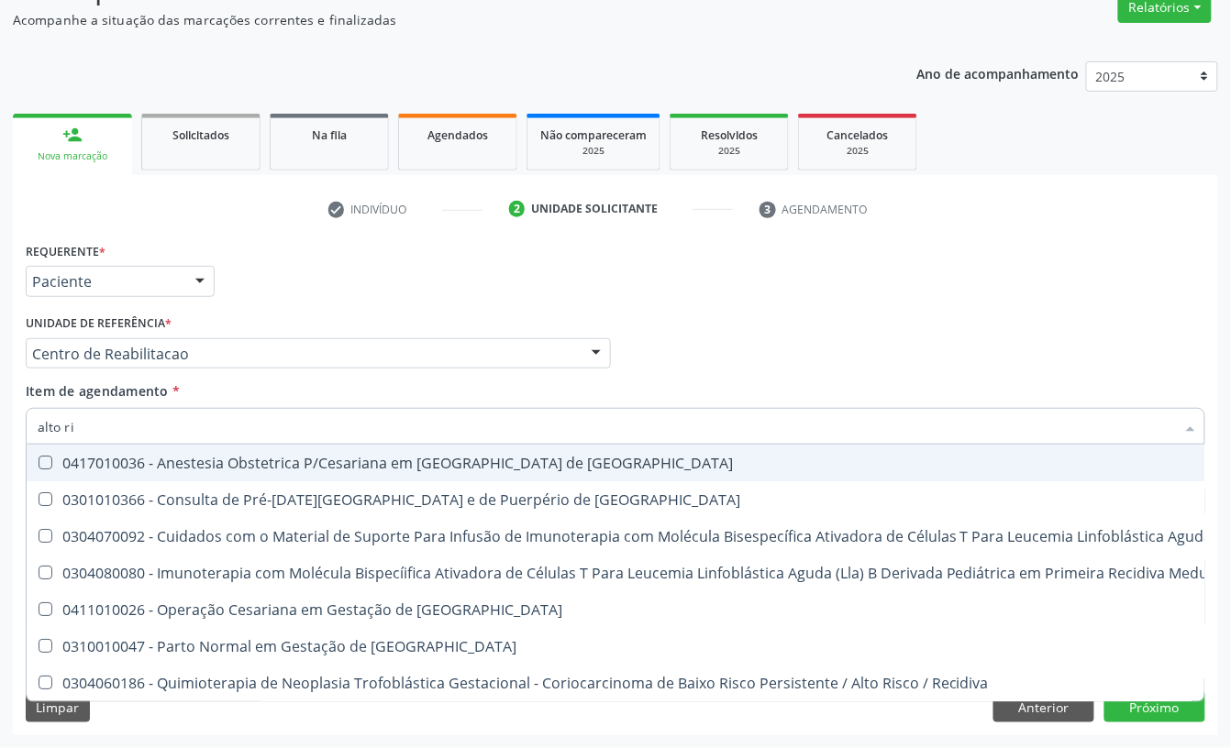
type input "alto ris"
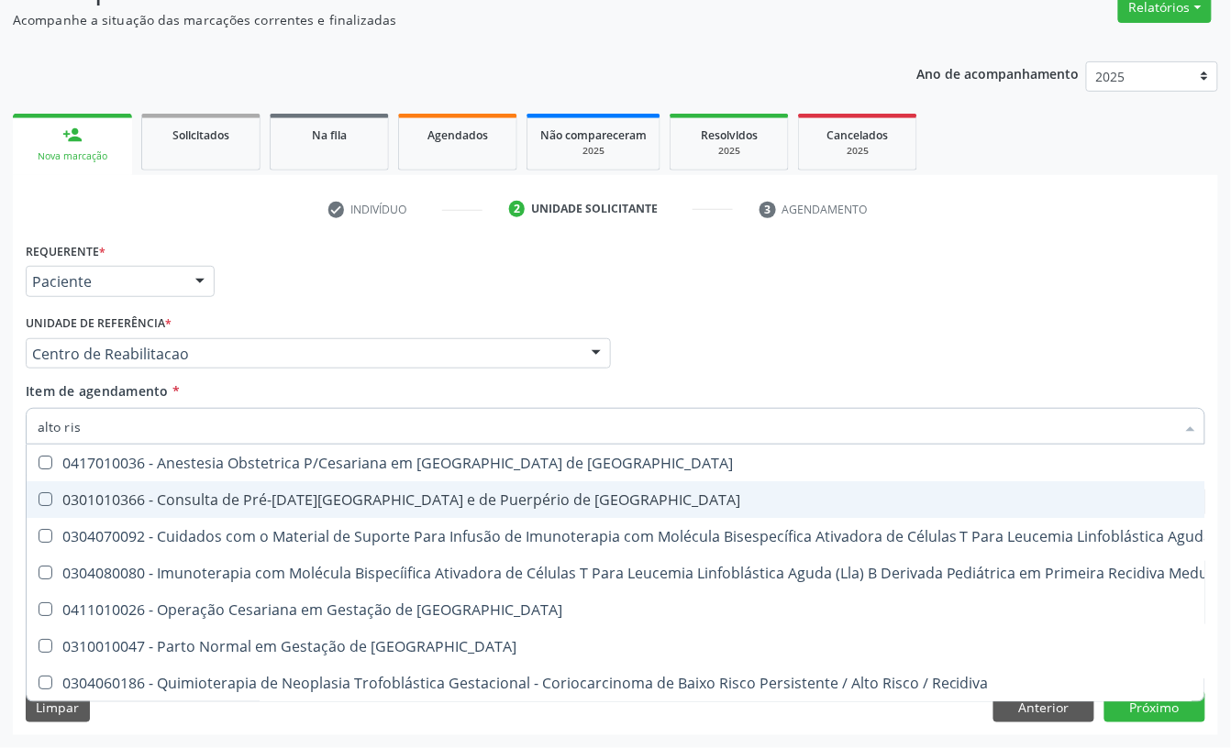
click at [203, 484] on span "0301010366 - Consulta de Pré-[DATE][GEOGRAPHIC_DATA] e de Puerpério de [GEOGRAP…" at bounding box center [979, 499] width 1905 height 37
checkbox Risco "true"
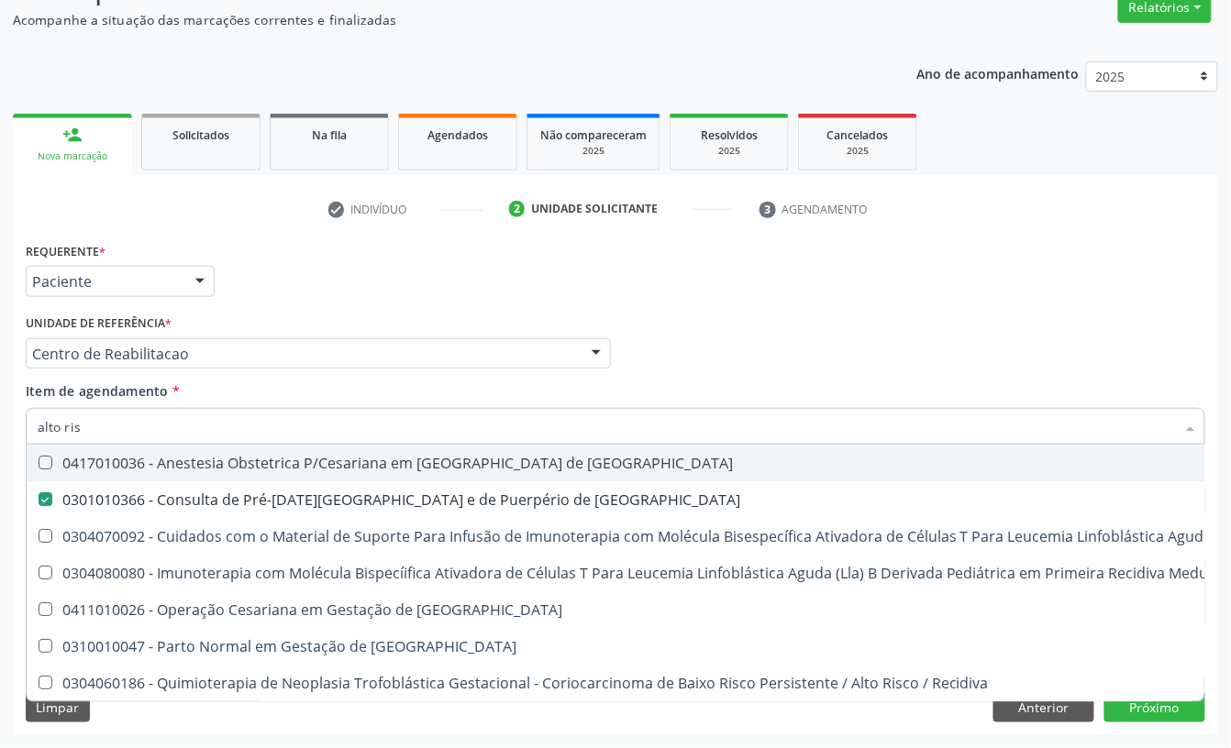
click at [704, 347] on div "Profissional Solicitante Por favor, selecione a Unidade de Atendimento primeiro…" at bounding box center [615, 346] width 1188 height 72
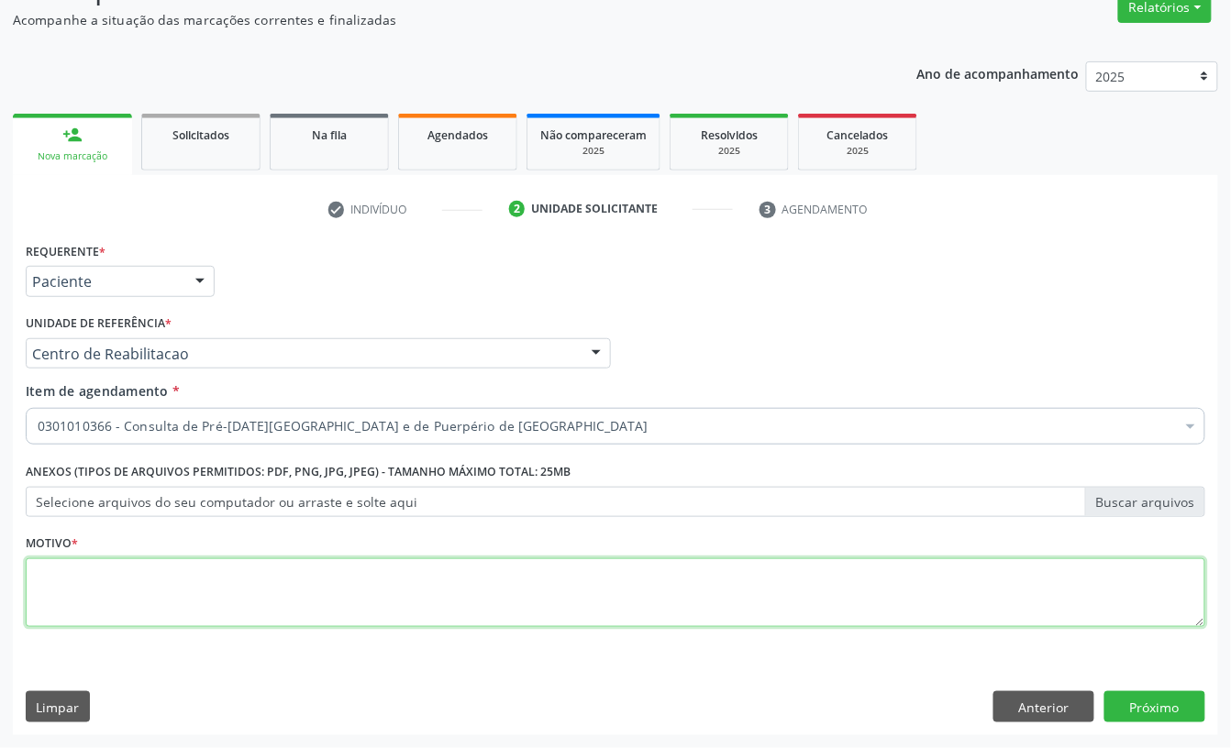
click at [210, 574] on textarea at bounding box center [615, 593] width 1179 height 70
type textarea "s"
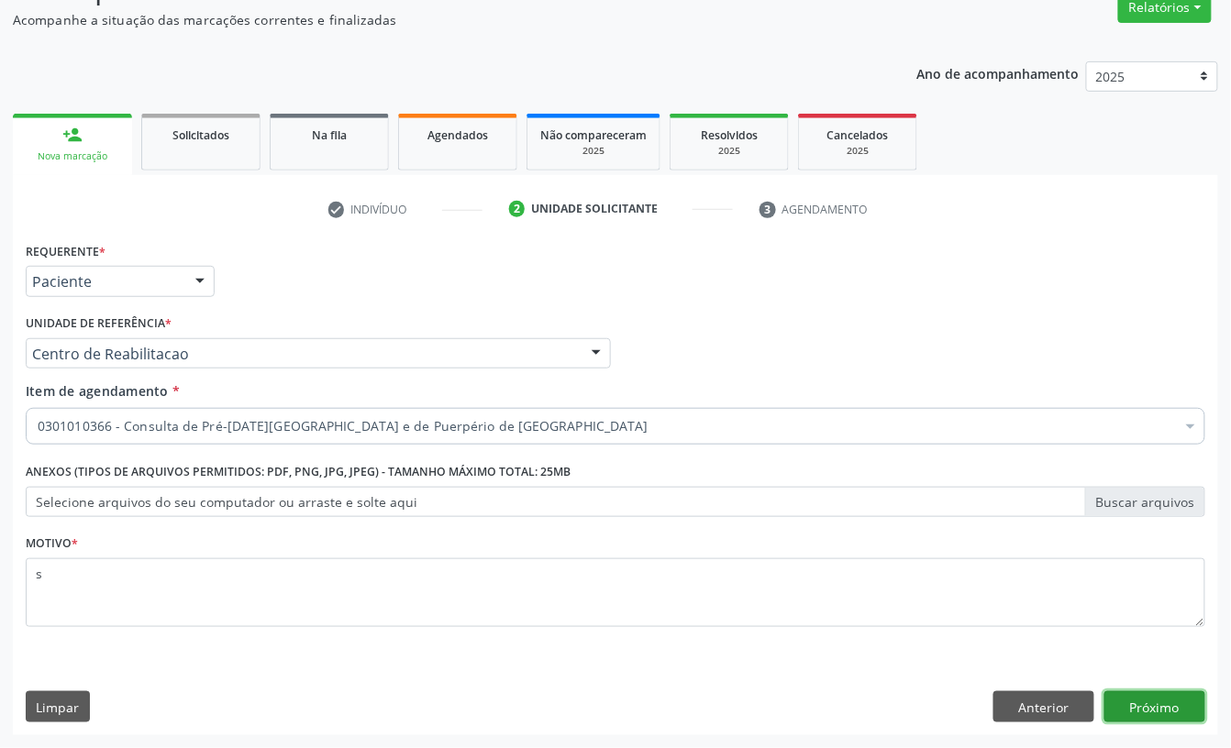
click at [1145, 712] on button "Próximo" at bounding box center [1154, 706] width 101 height 31
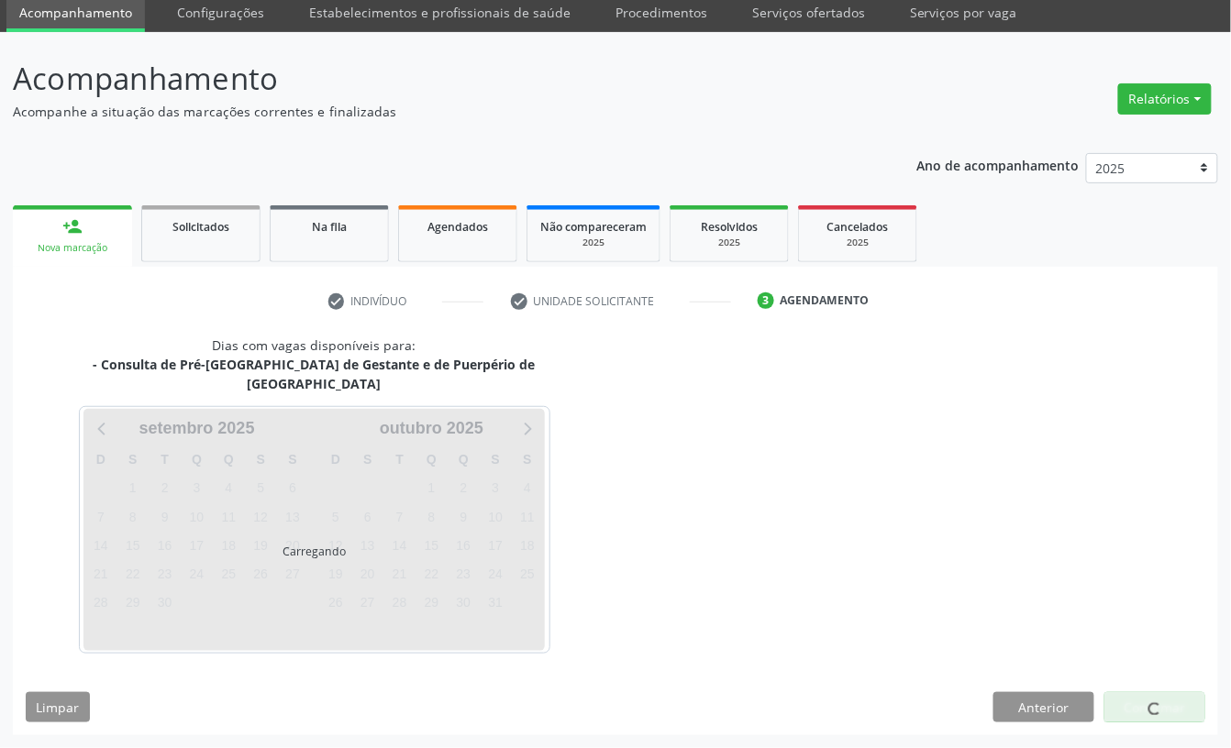
scroll to position [51, 0]
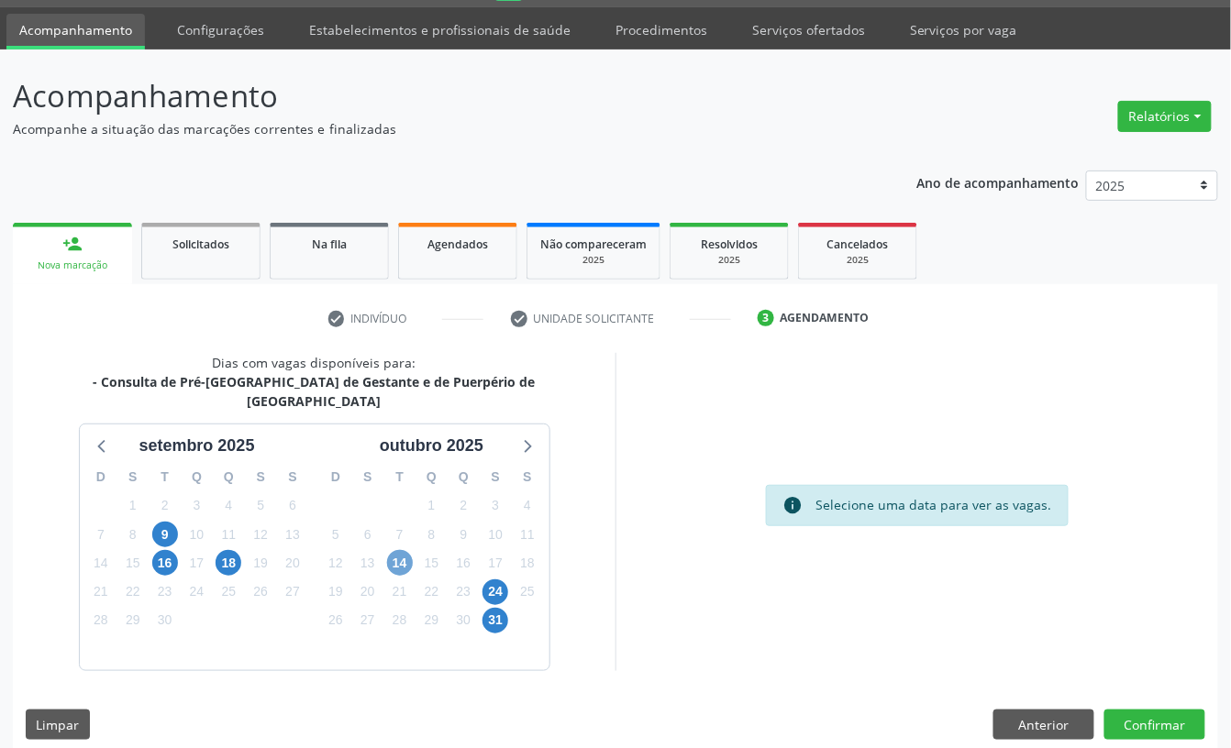
click at [398, 550] on span "14" at bounding box center [400, 563] width 26 height 26
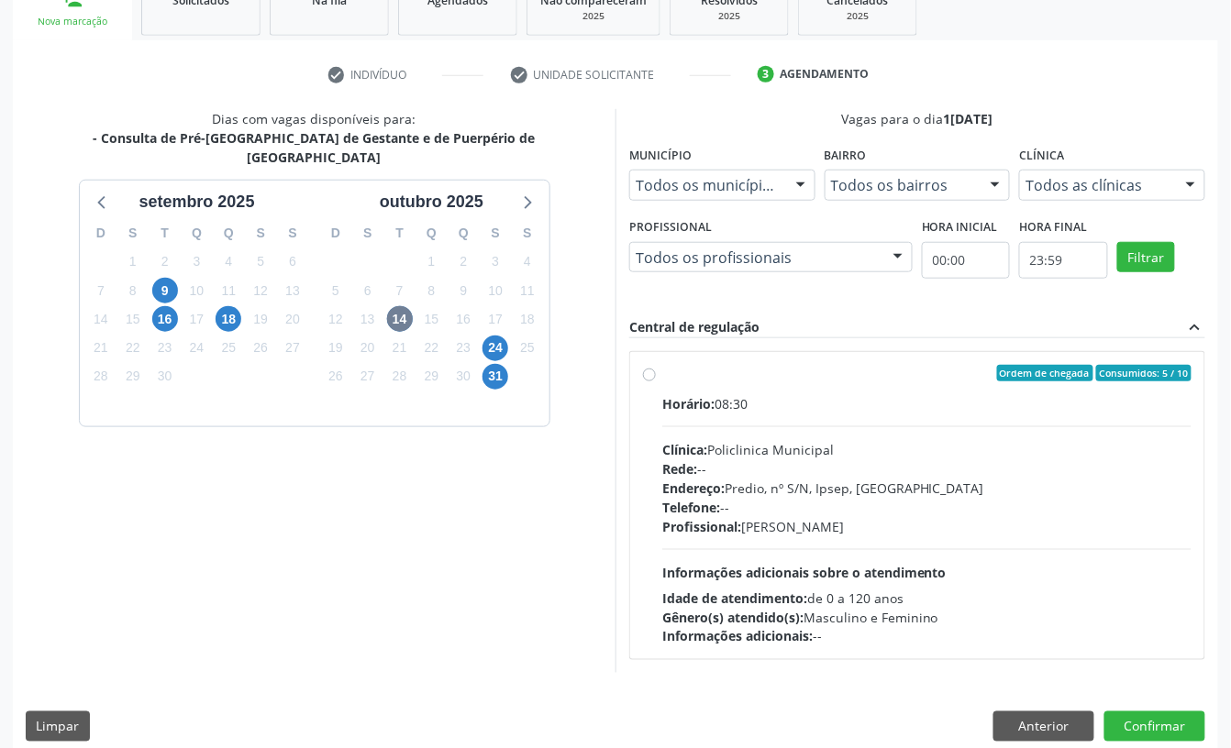
click at [849, 477] on div "Rede: --" at bounding box center [926, 468] width 529 height 19
click at [656, 381] on input "Ordem de chegada Consumidos: 5 / 10 Horário: 08:30 Clínica: Policlinica Municip…" at bounding box center [649, 373] width 13 height 17
radio input "true"
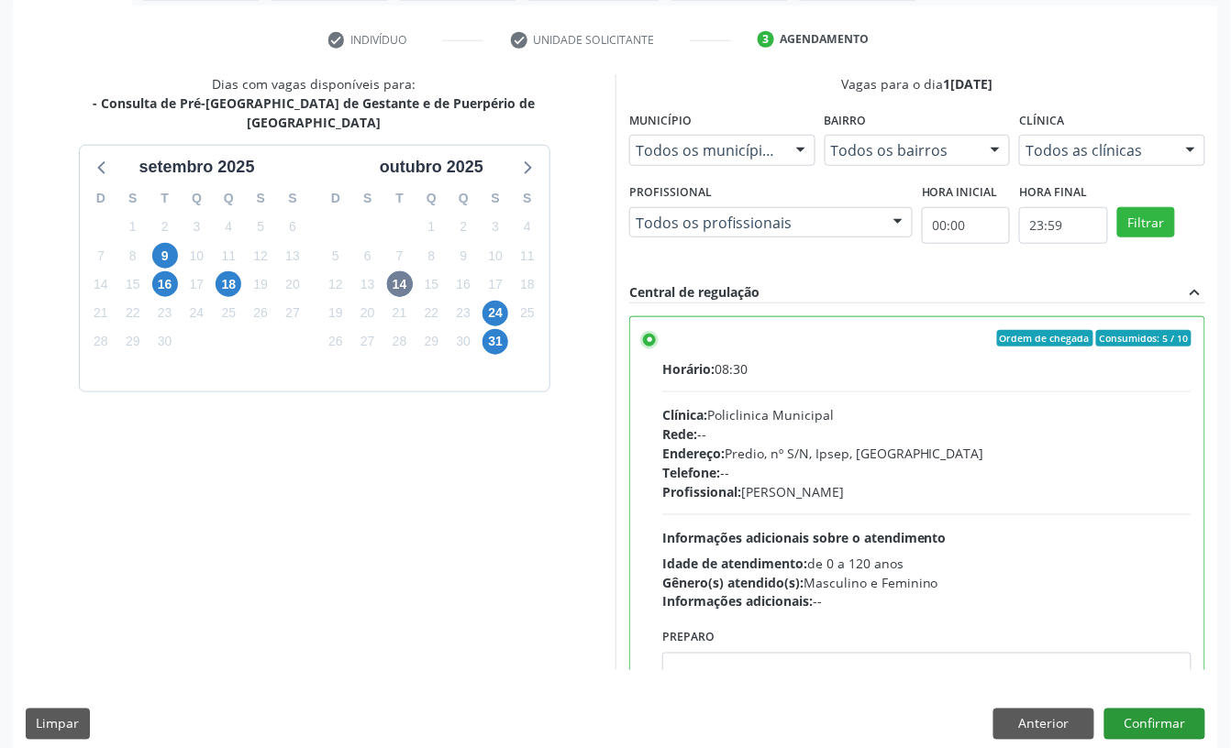
scroll to position [348, 0]
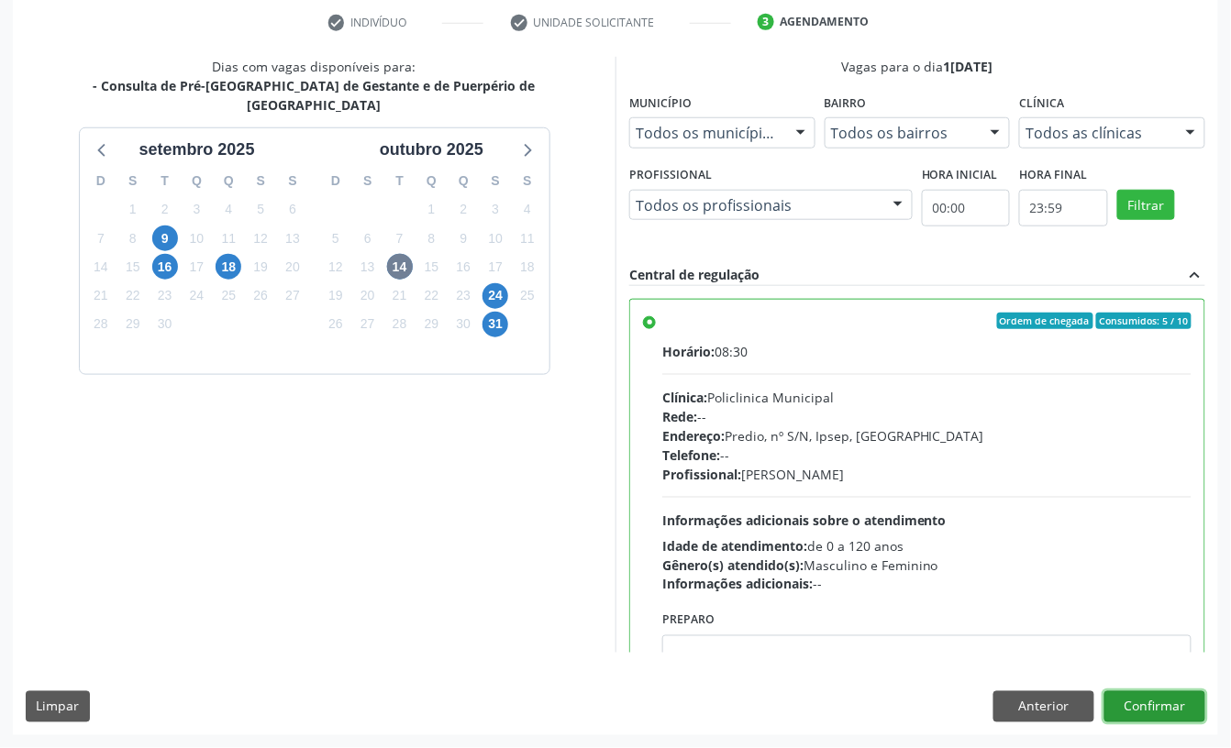
click at [1149, 702] on button "Confirmar" at bounding box center [1154, 706] width 101 height 31
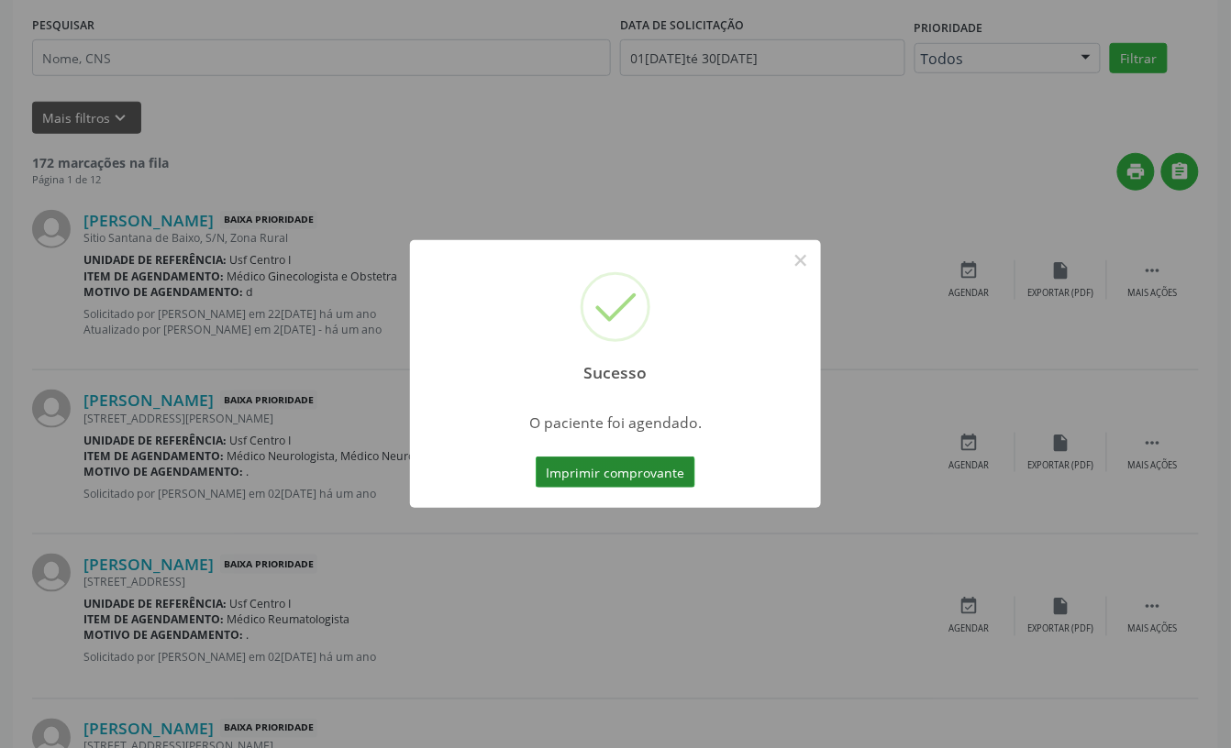
scroll to position [0, 0]
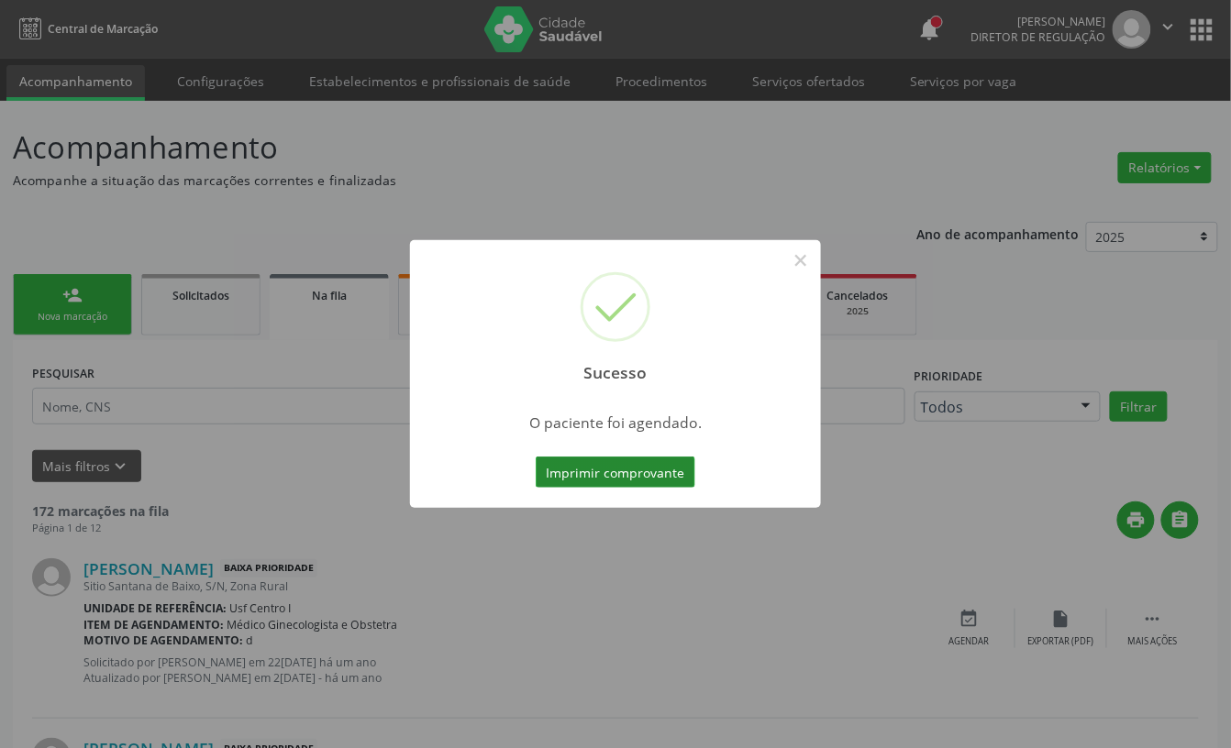
click at [636, 470] on button "Imprimir comprovante" at bounding box center [616, 472] width 160 height 31
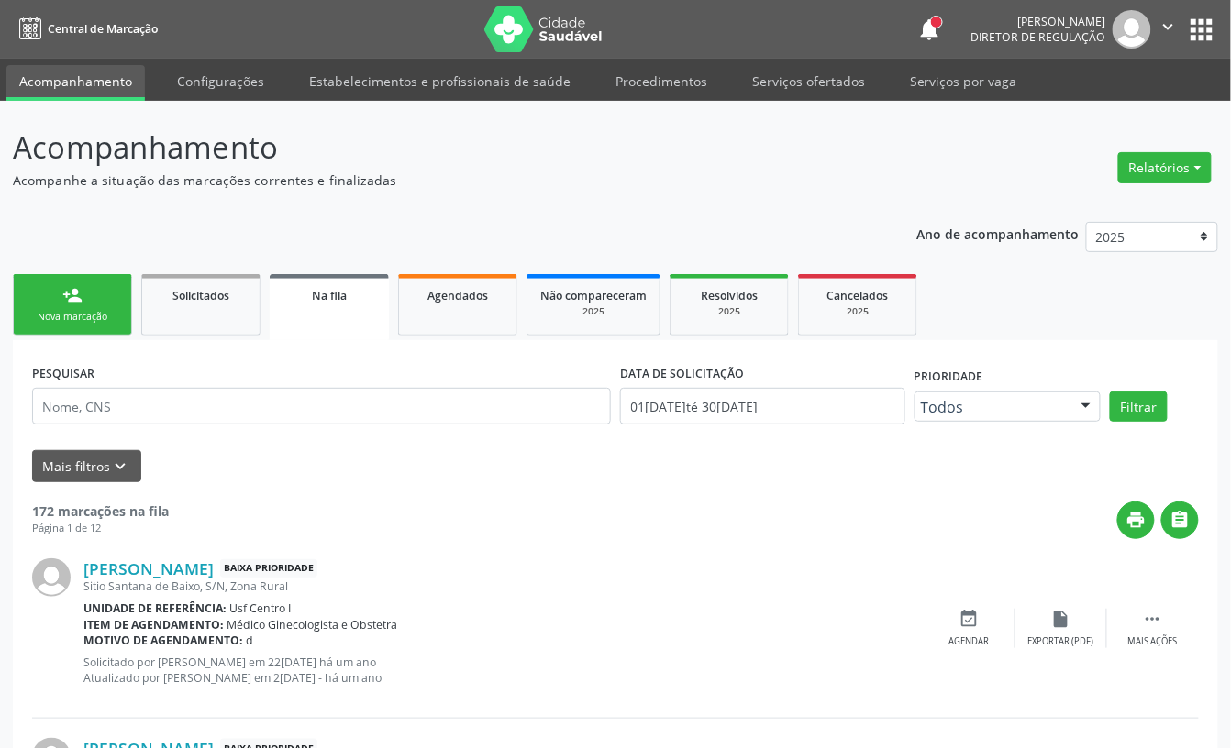
click at [39, 313] on div "Nova marcação" at bounding box center [73, 317] width 92 height 14
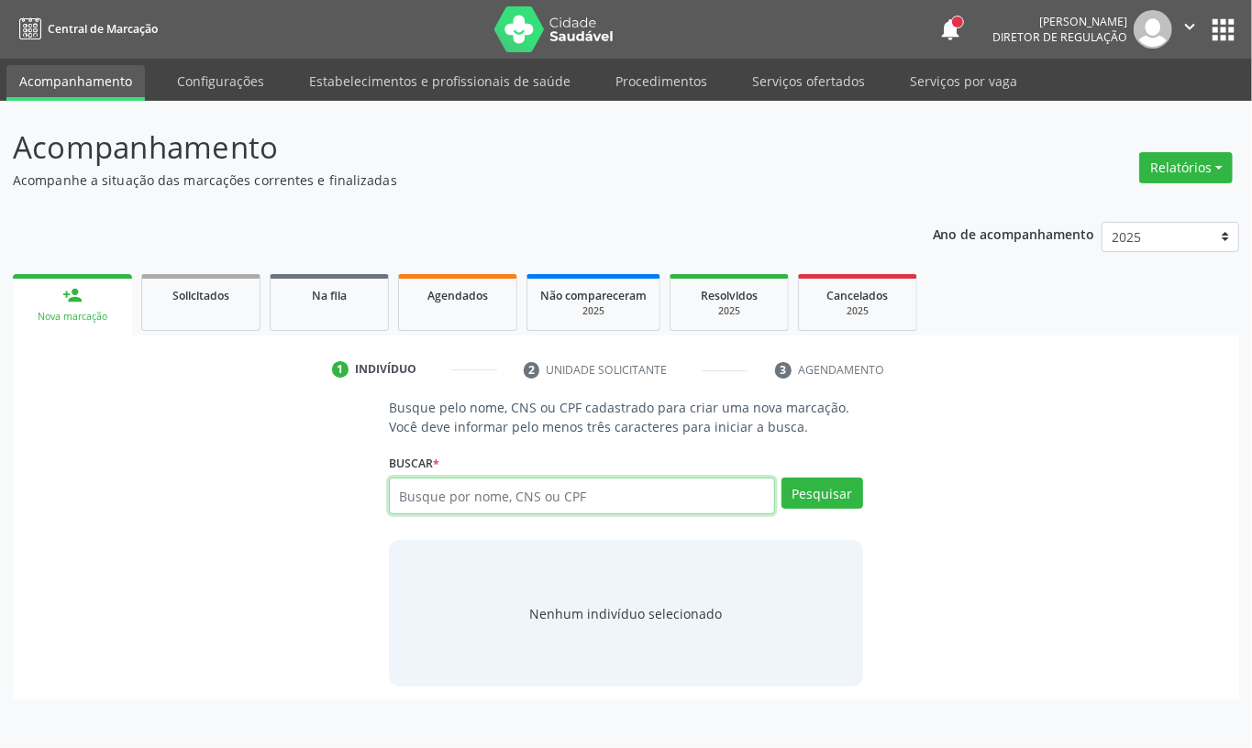
click at [411, 499] on input "text" at bounding box center [582, 496] width 386 height 37
type input "700808942168180"
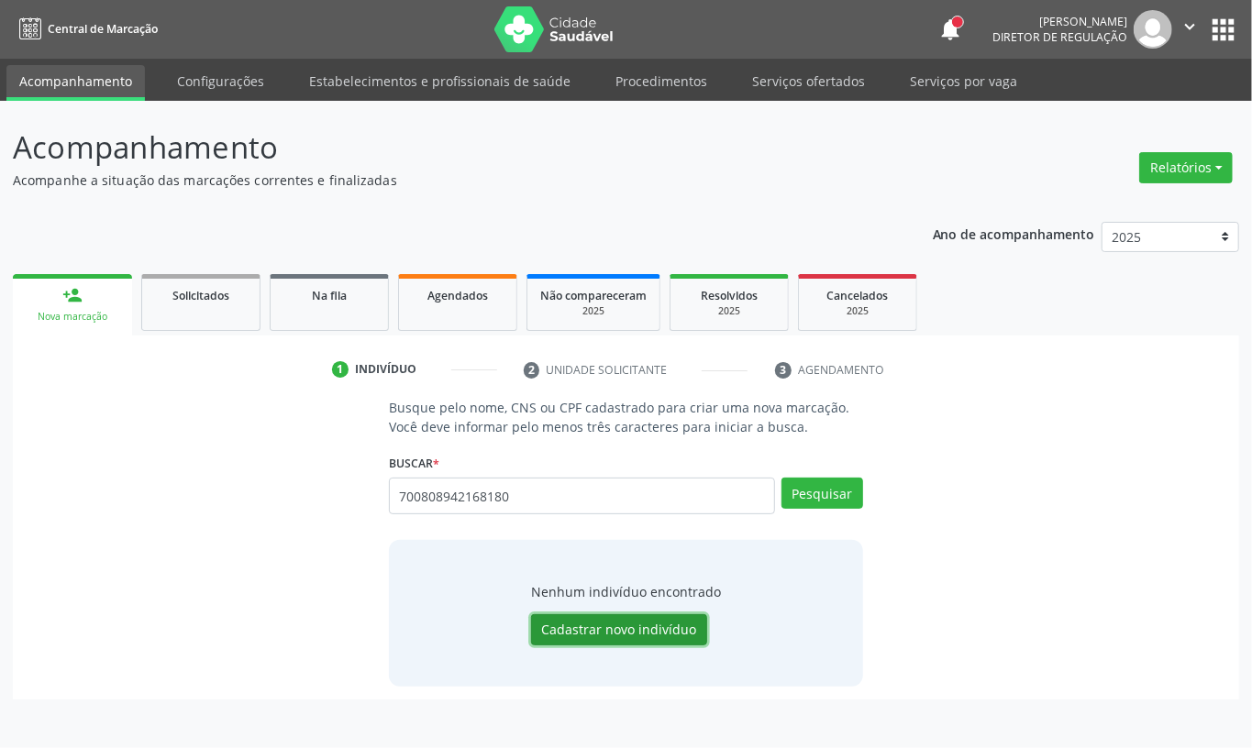
click at [606, 632] on button "Cadastrar novo indivíduo" at bounding box center [619, 629] width 176 height 31
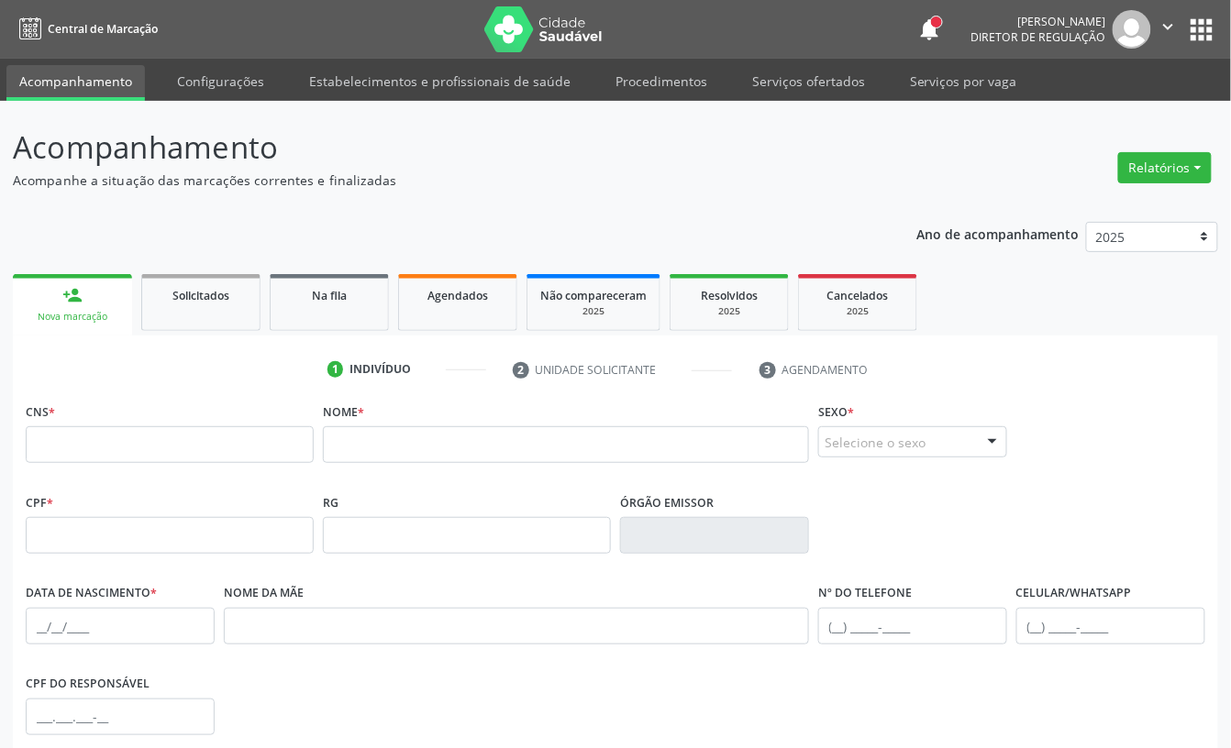
click at [73, 303] on div "person_add" at bounding box center [72, 295] width 20 height 20
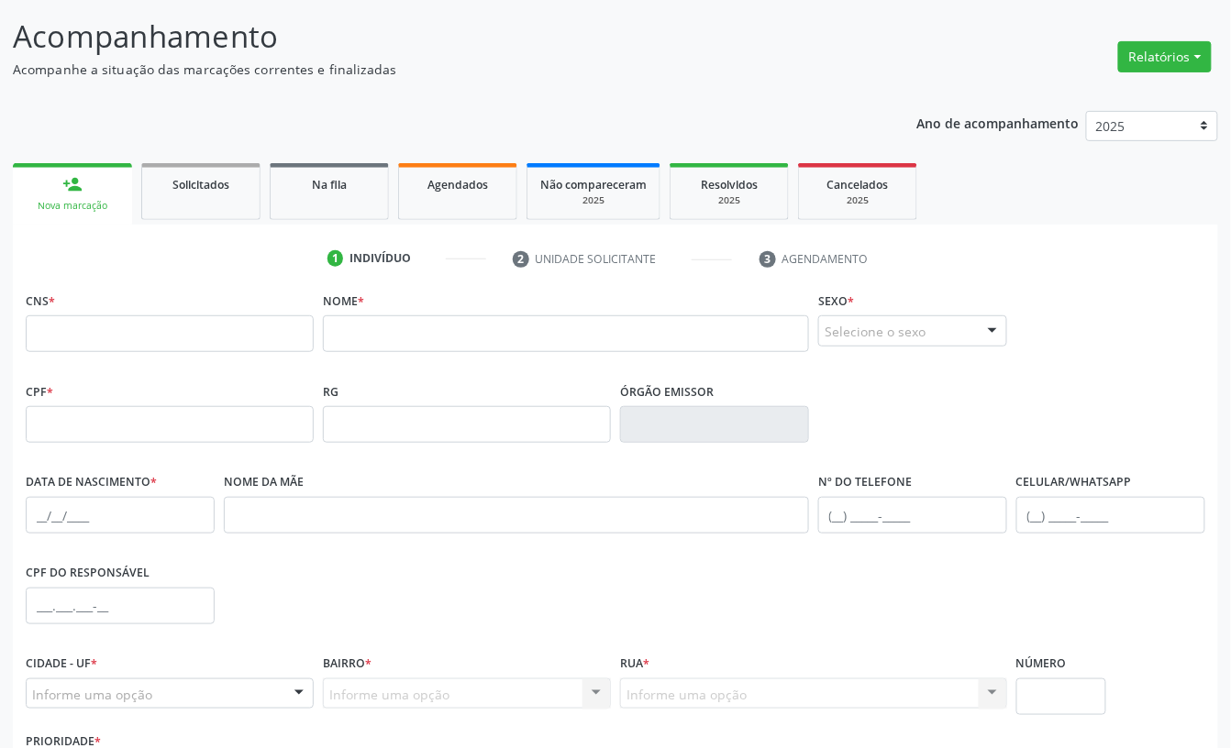
scroll to position [247, 0]
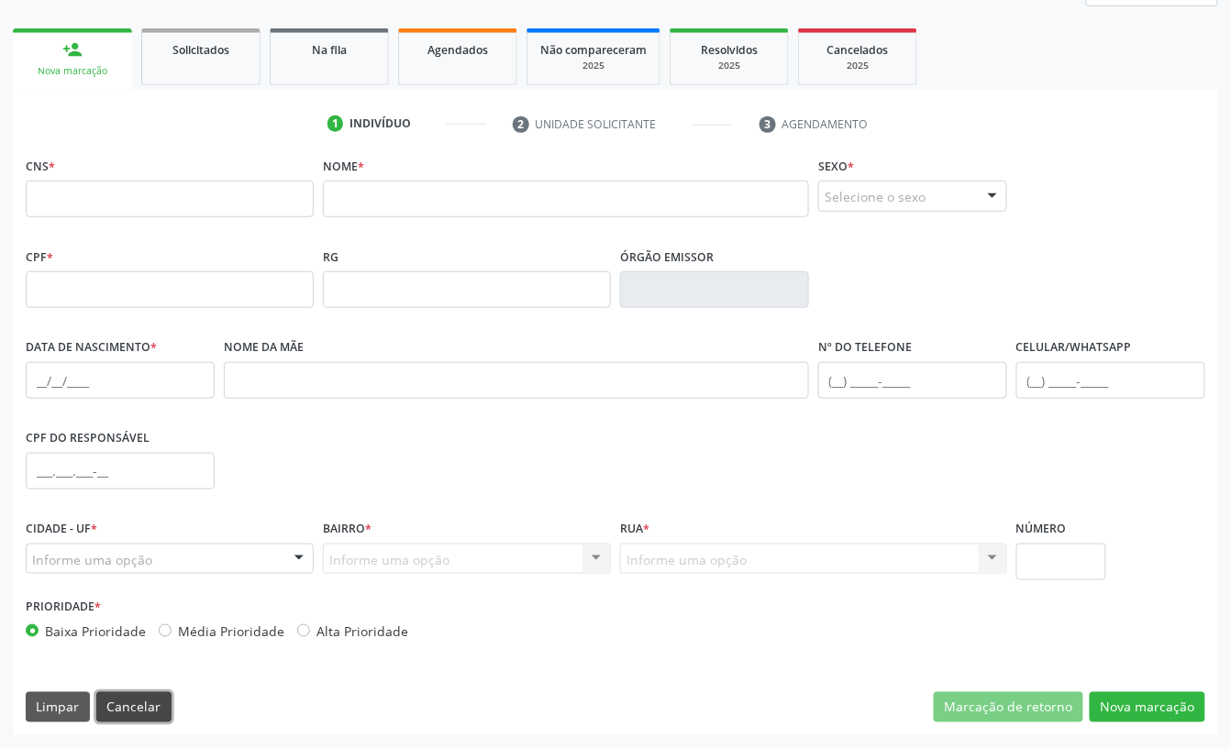
click at [122, 699] on button "Cancelar" at bounding box center [133, 707] width 75 height 31
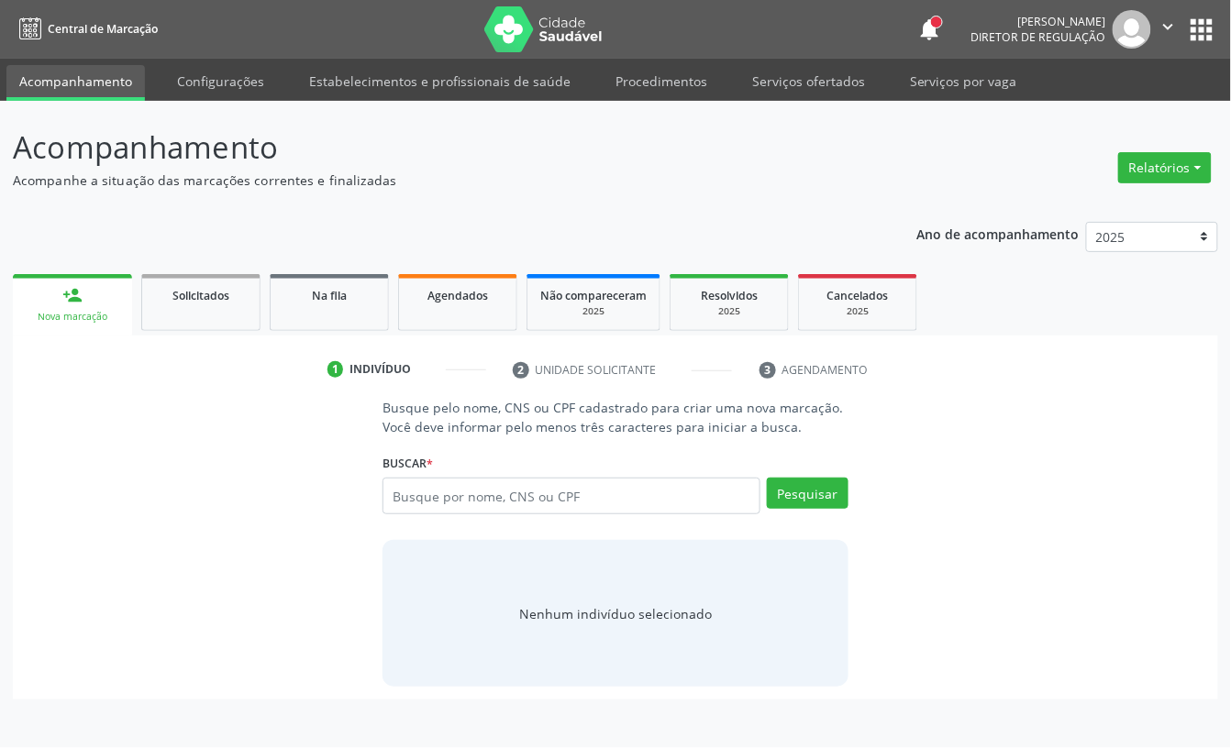
scroll to position [0, 0]
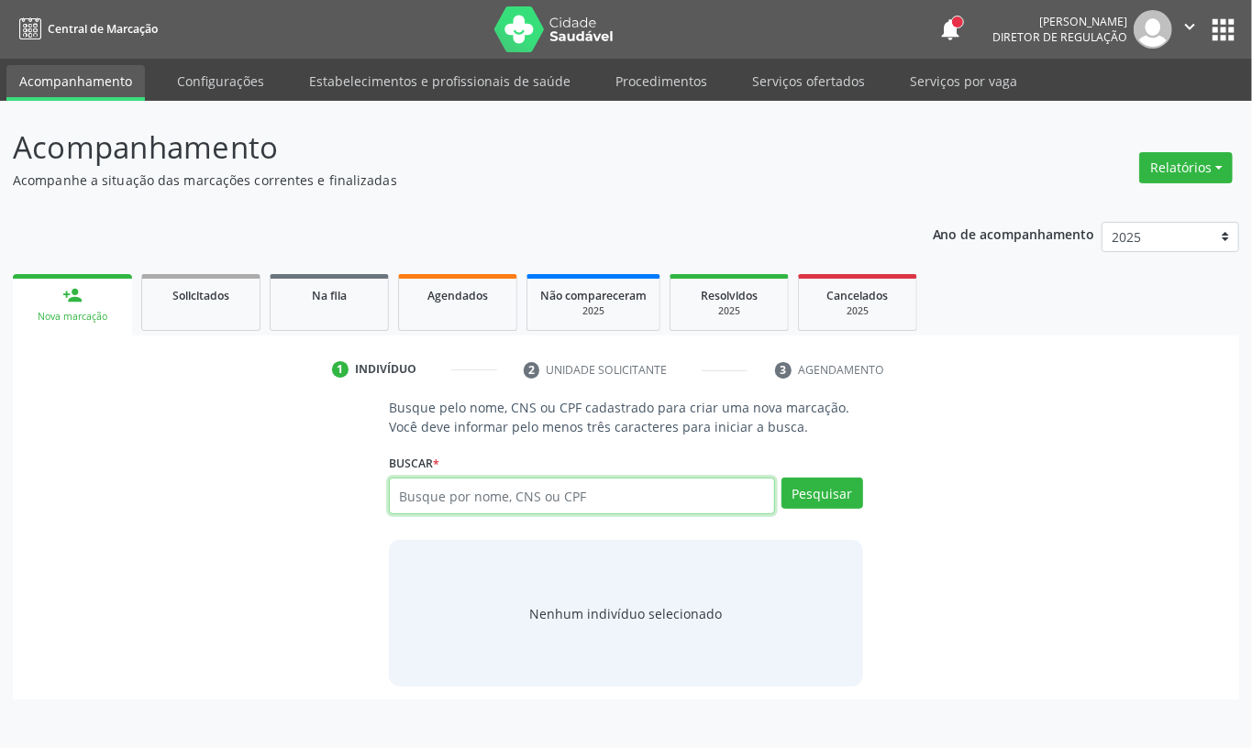
click at [441, 490] on input "text" at bounding box center [582, 496] width 386 height 37
type input "r"
type input "rosilene vieira do nascimento"
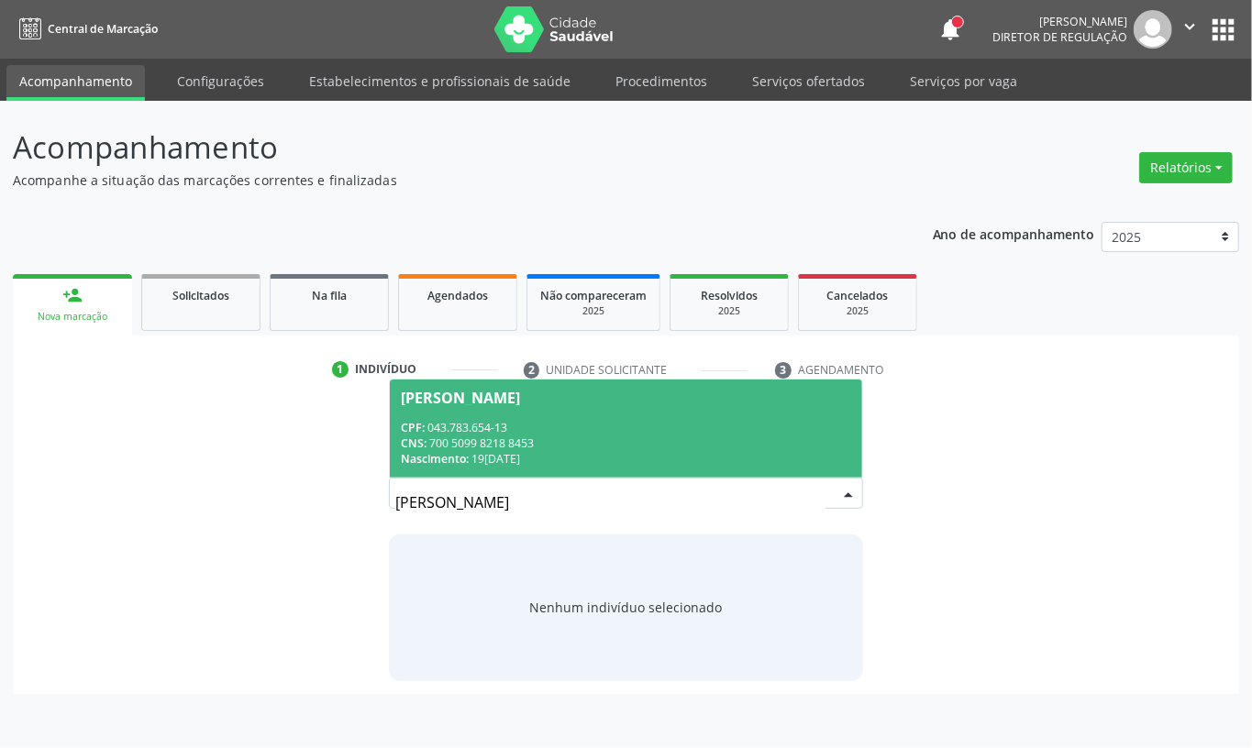
click at [456, 467] on div "Nascimento: 19/06/1981" at bounding box center [626, 459] width 450 height 16
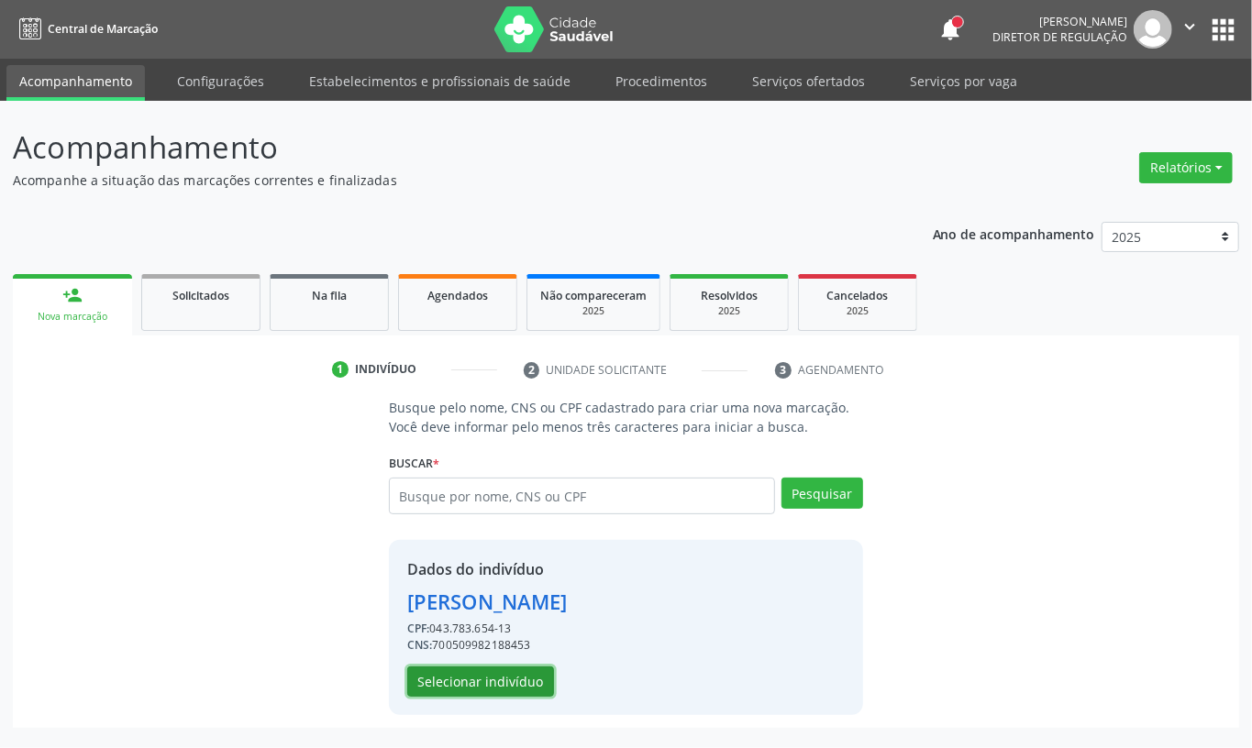
click at [496, 686] on button "Selecionar indivíduo" at bounding box center [480, 682] width 147 height 31
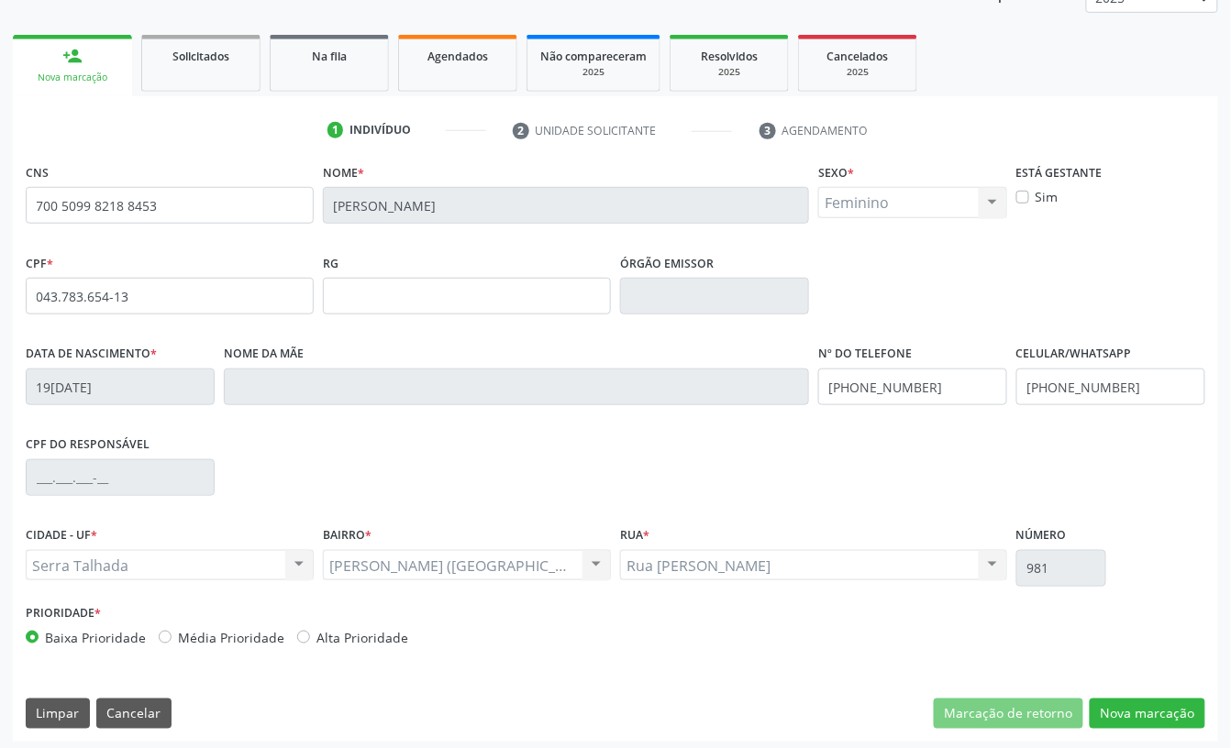
scroll to position [247, 0]
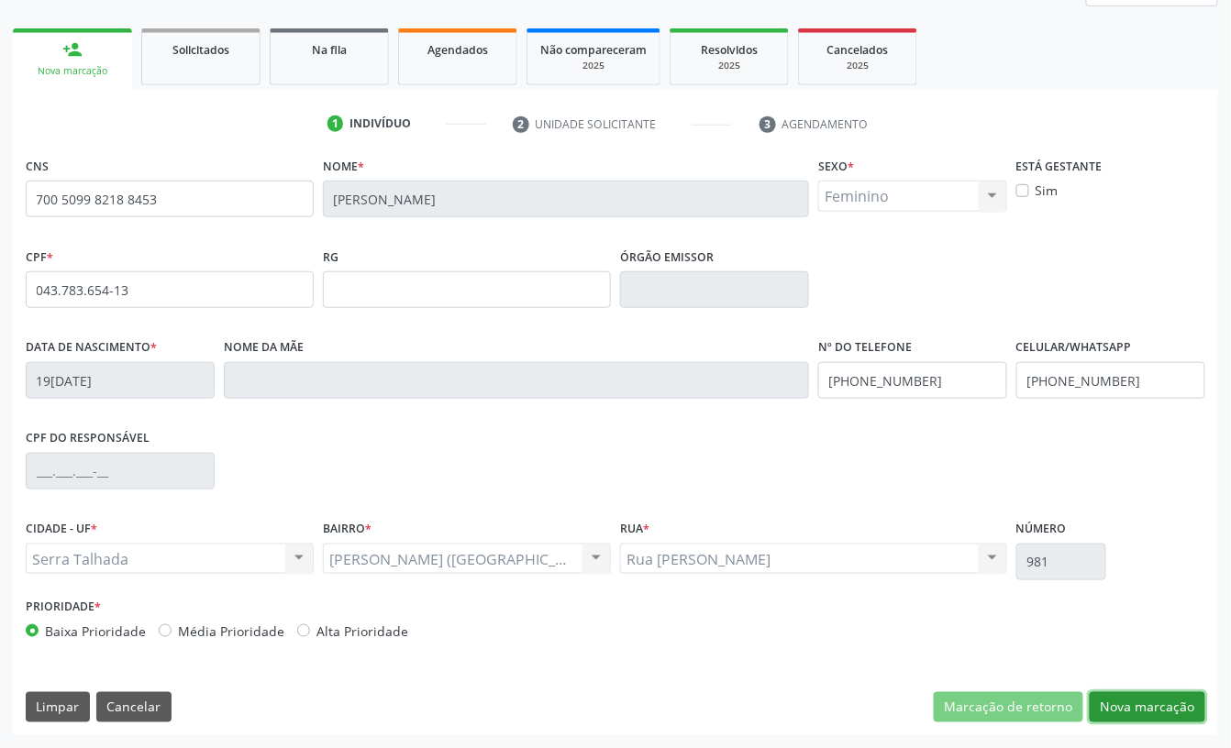
click at [1137, 697] on button "Nova marcação" at bounding box center [1147, 707] width 116 height 31
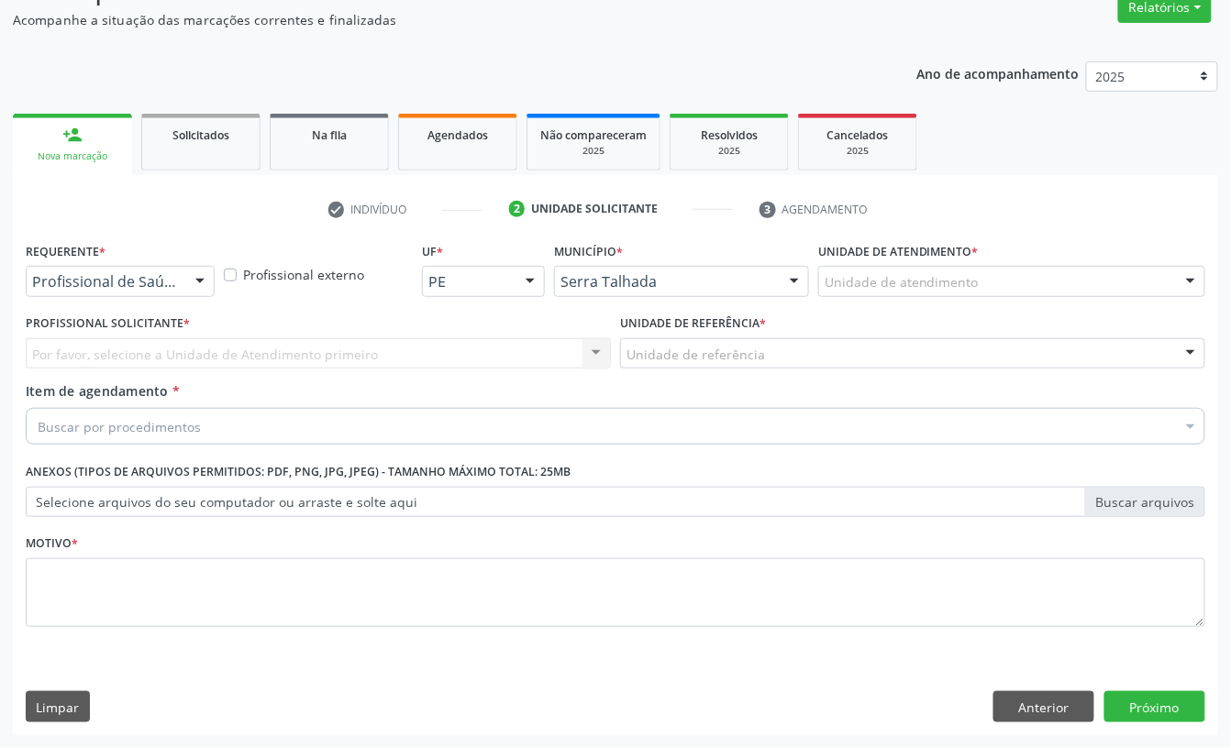
scroll to position [162, 0]
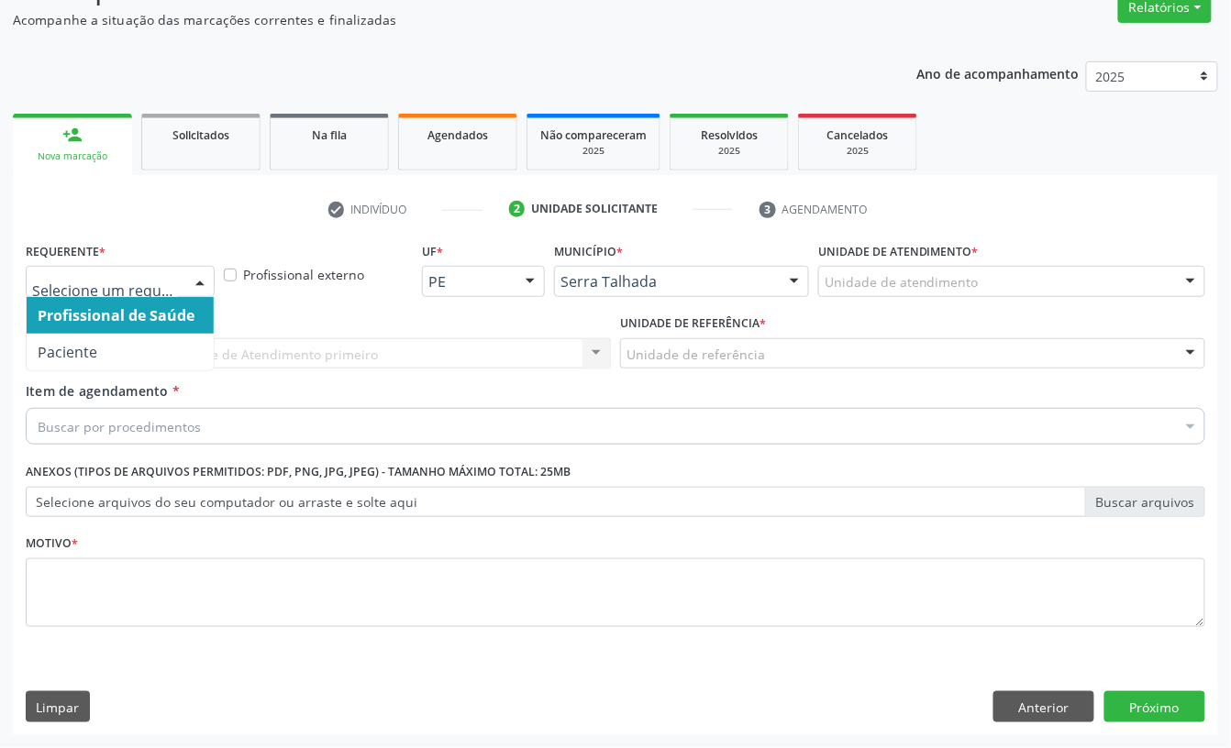
click at [112, 268] on div at bounding box center [120, 281] width 189 height 31
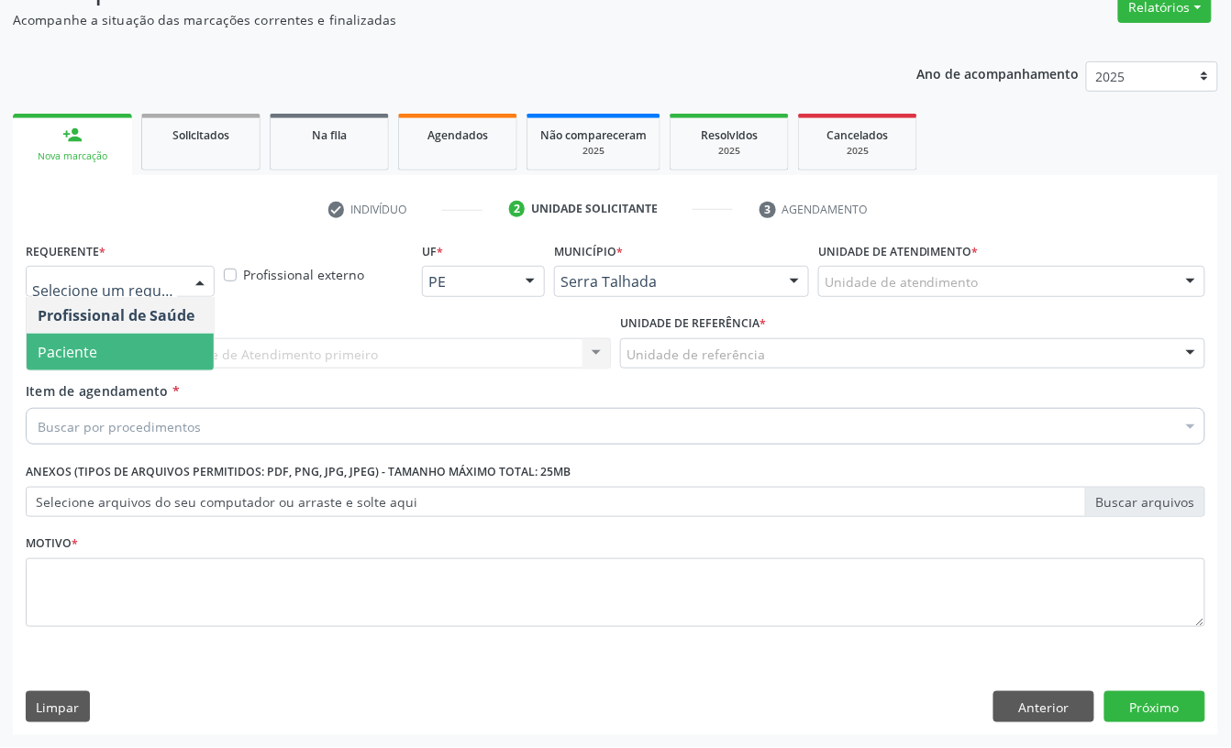
click at [94, 342] on span "Paciente" at bounding box center [68, 352] width 60 height 20
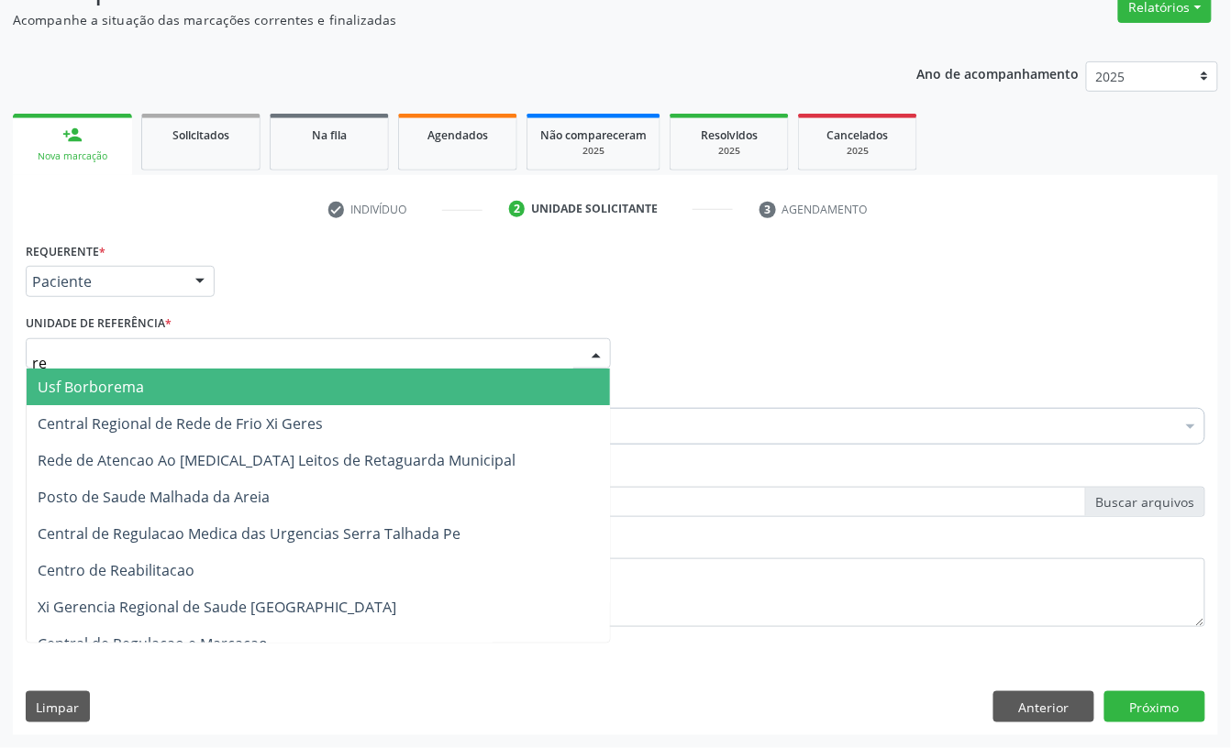
type input "rea"
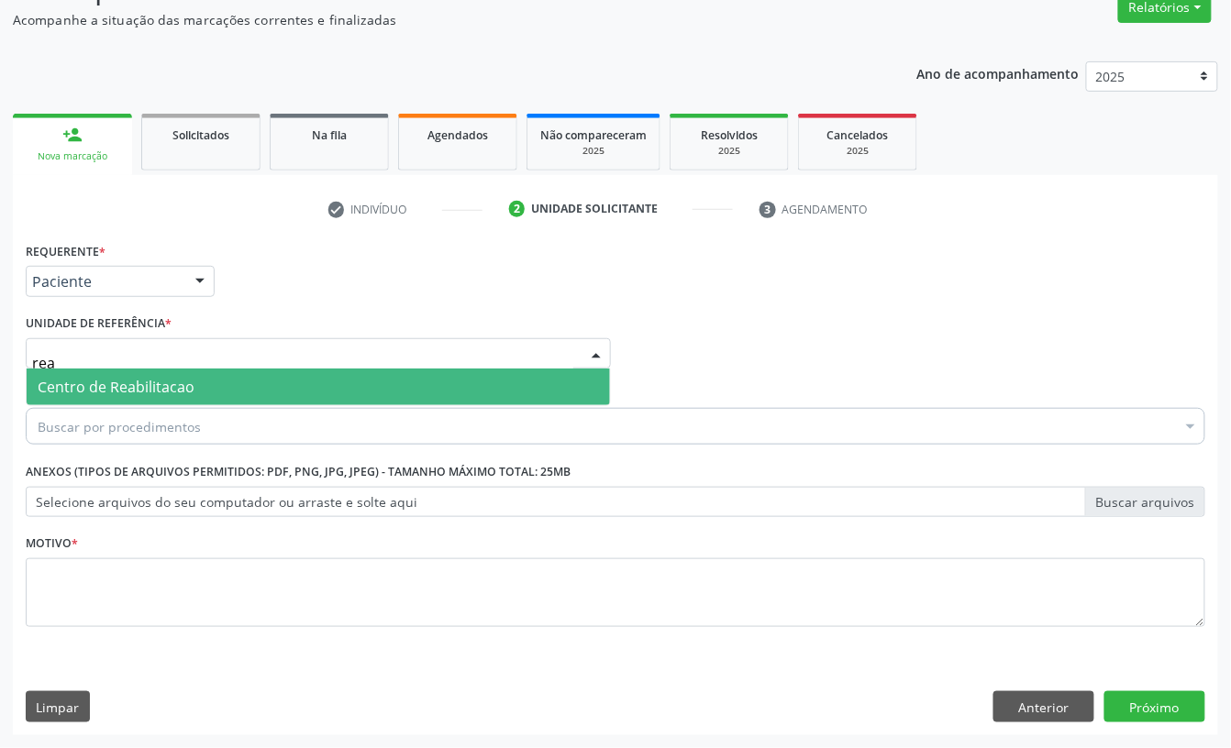
click at [116, 377] on span "Centro de Reabilitacao" at bounding box center [116, 387] width 157 height 20
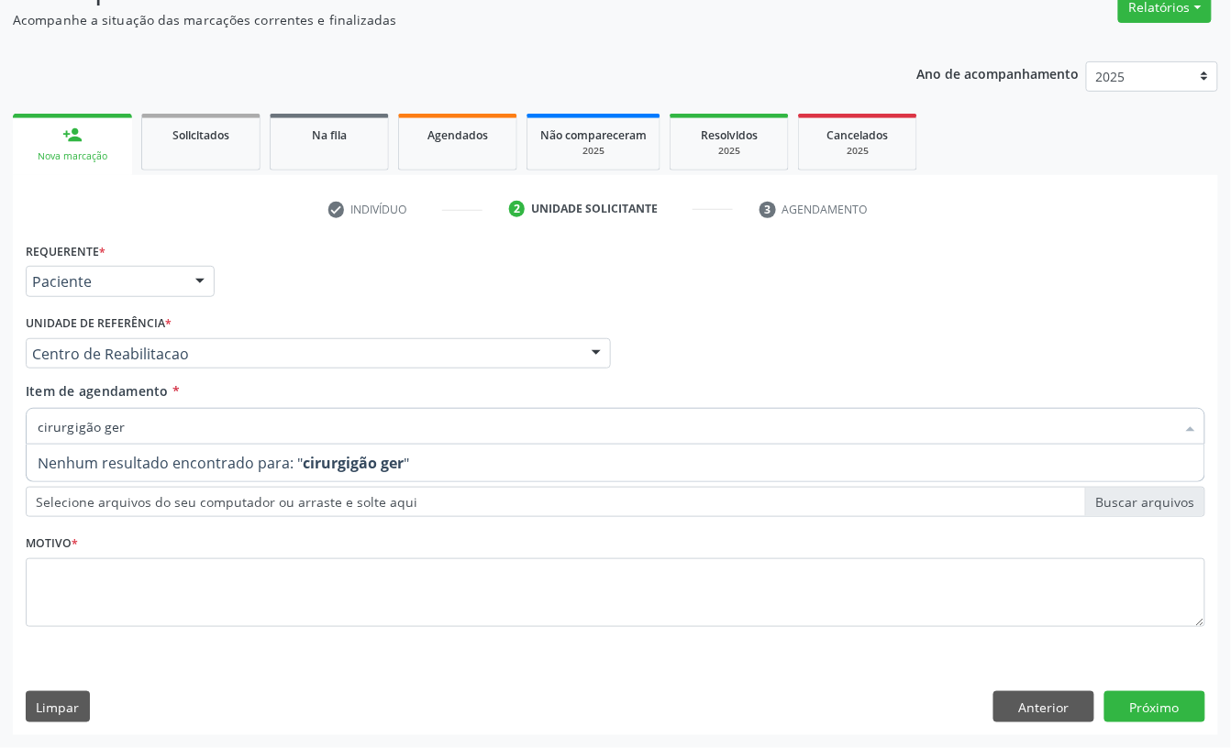
click at [90, 425] on input "cirurgigão ger" at bounding box center [606, 426] width 1137 height 37
type input "cirurgião ger"
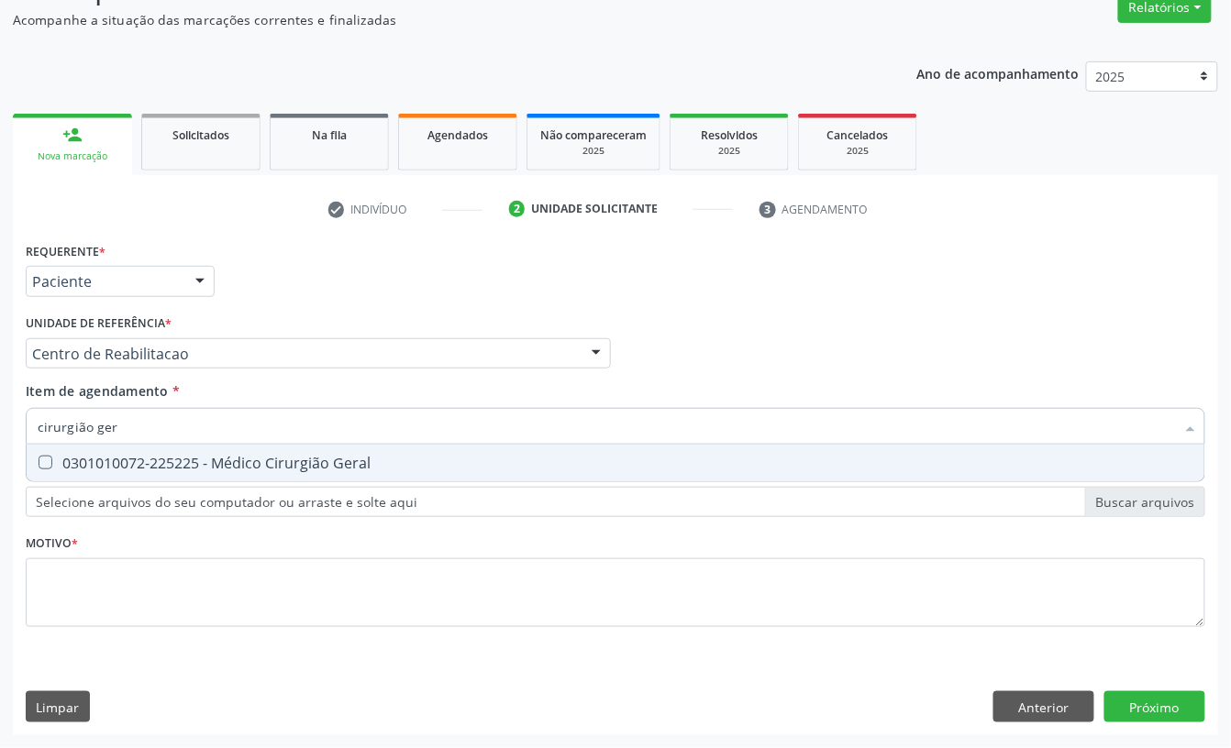
click at [191, 469] on div "0301010072-225225 - Médico Cirurgião Geral" at bounding box center [615, 463] width 1155 height 15
checkbox Geral "true"
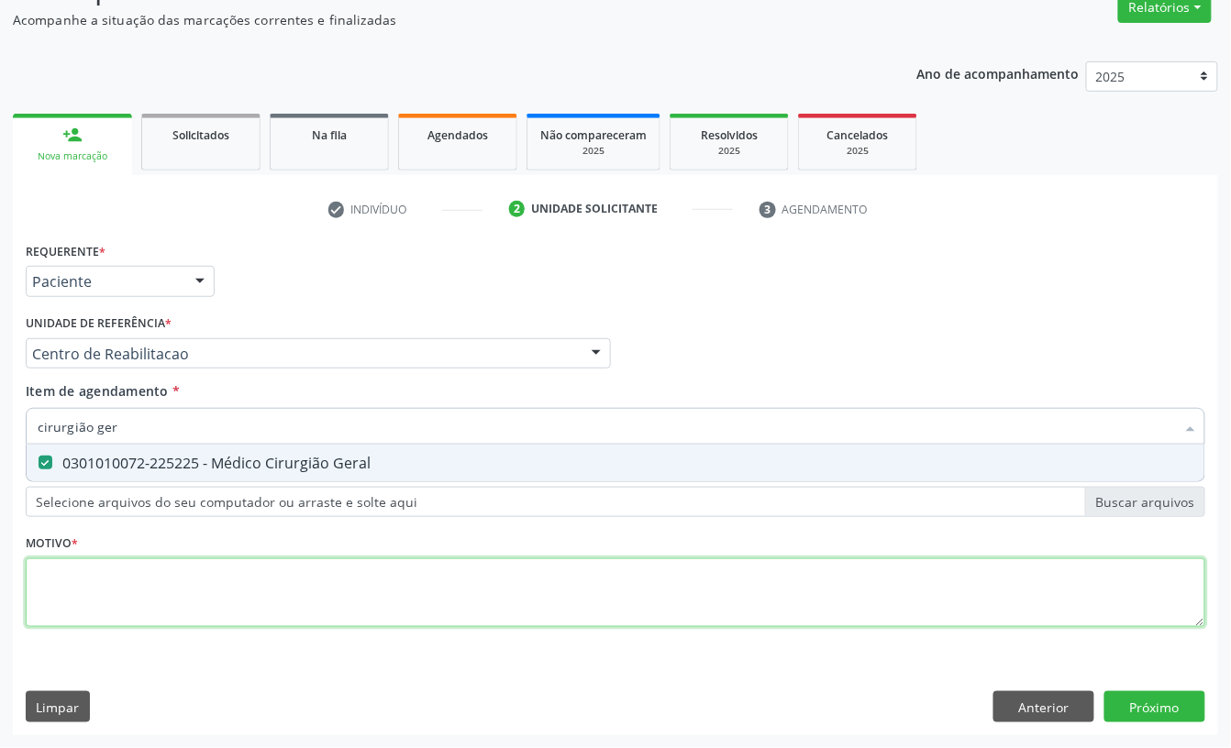
click at [149, 592] on div "Requerente * Paciente Profissional de Saúde Paciente Nenhum resultado encontrad…" at bounding box center [615, 444] width 1179 height 415
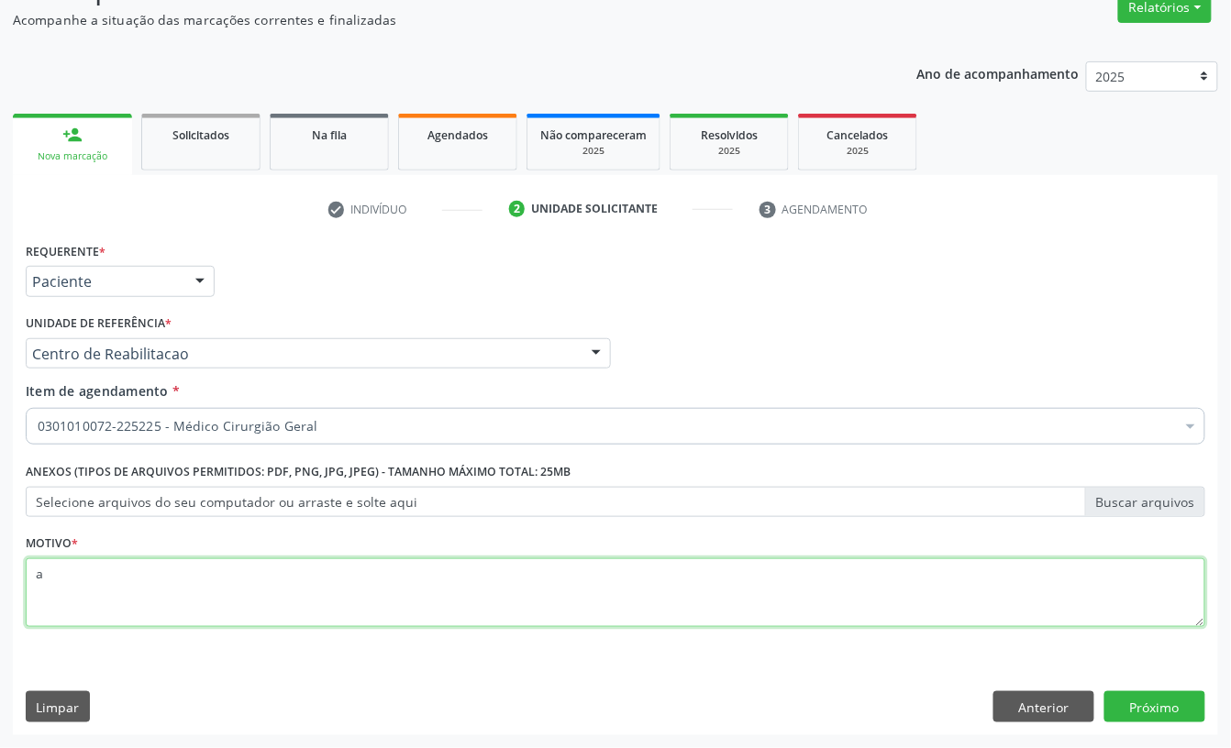
type textarea "a"
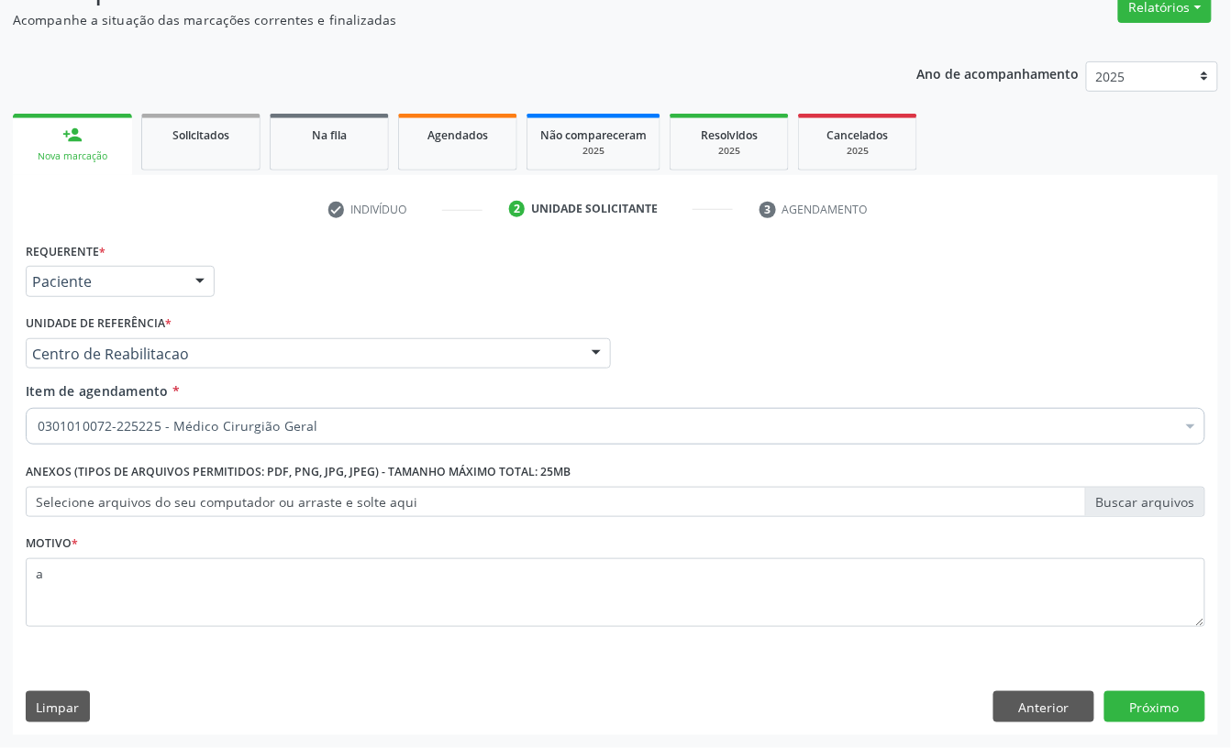
click at [671, 324] on div "Profissional Solicitante Por favor, selecione a Unidade de Atendimento primeiro…" at bounding box center [615, 346] width 1188 height 72
click at [1154, 694] on button "Próximo" at bounding box center [1154, 706] width 101 height 31
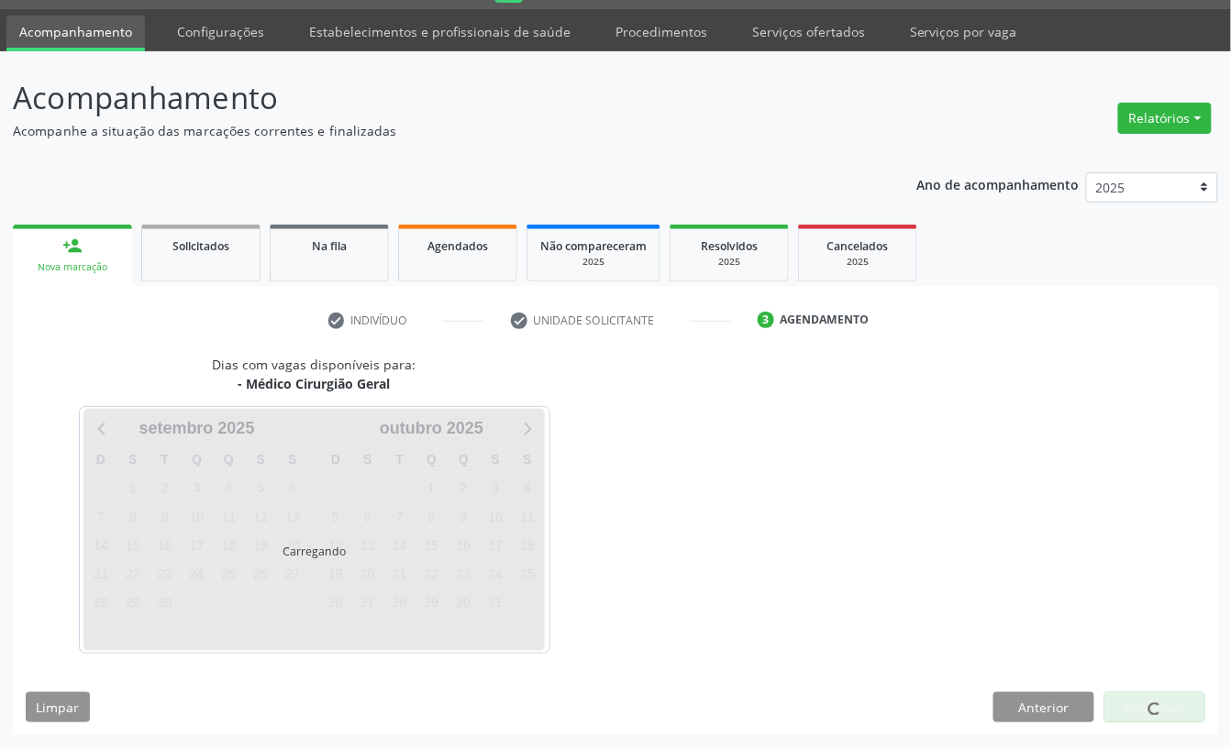
scroll to position [51, 0]
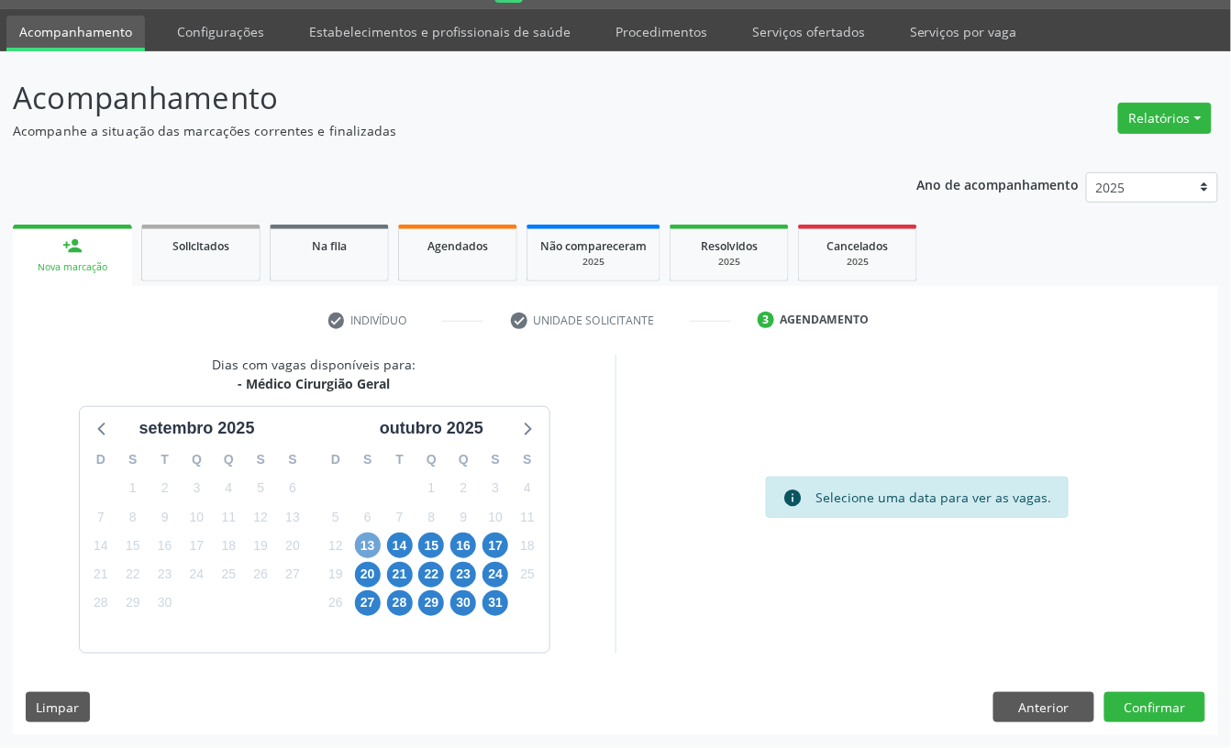
click at [357, 536] on span "13" at bounding box center [368, 546] width 26 height 26
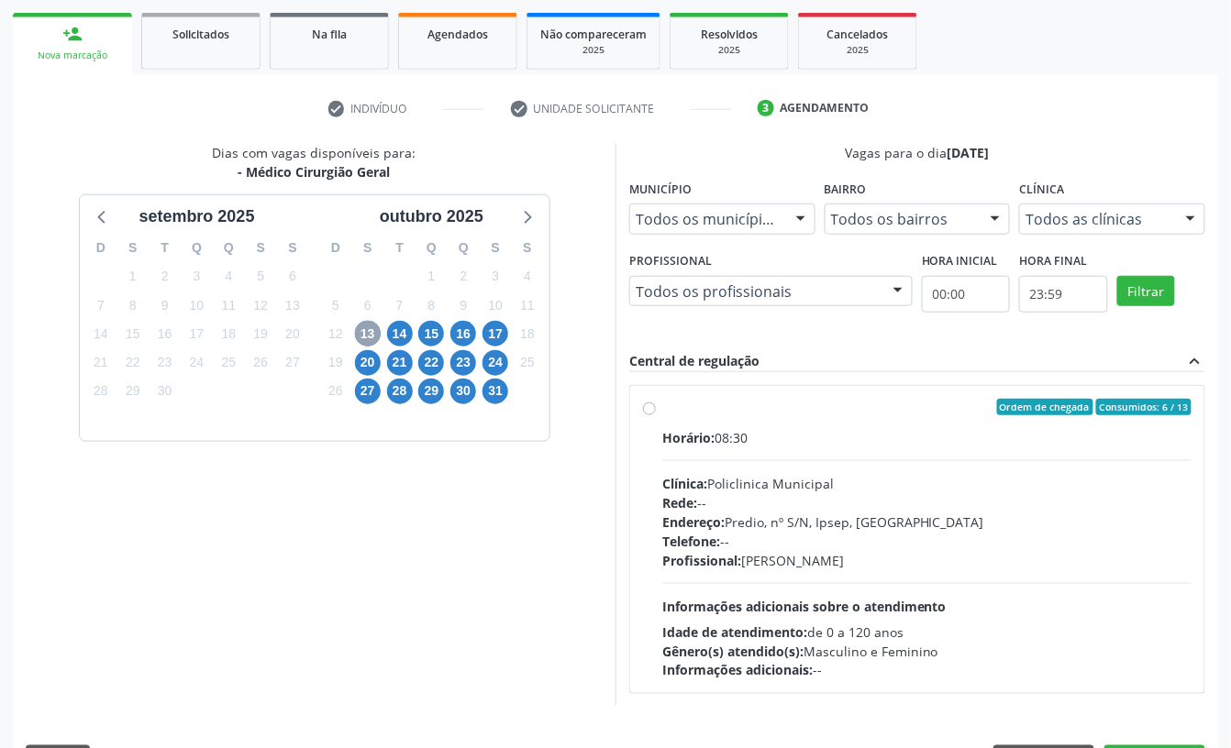
scroll to position [295, 0]
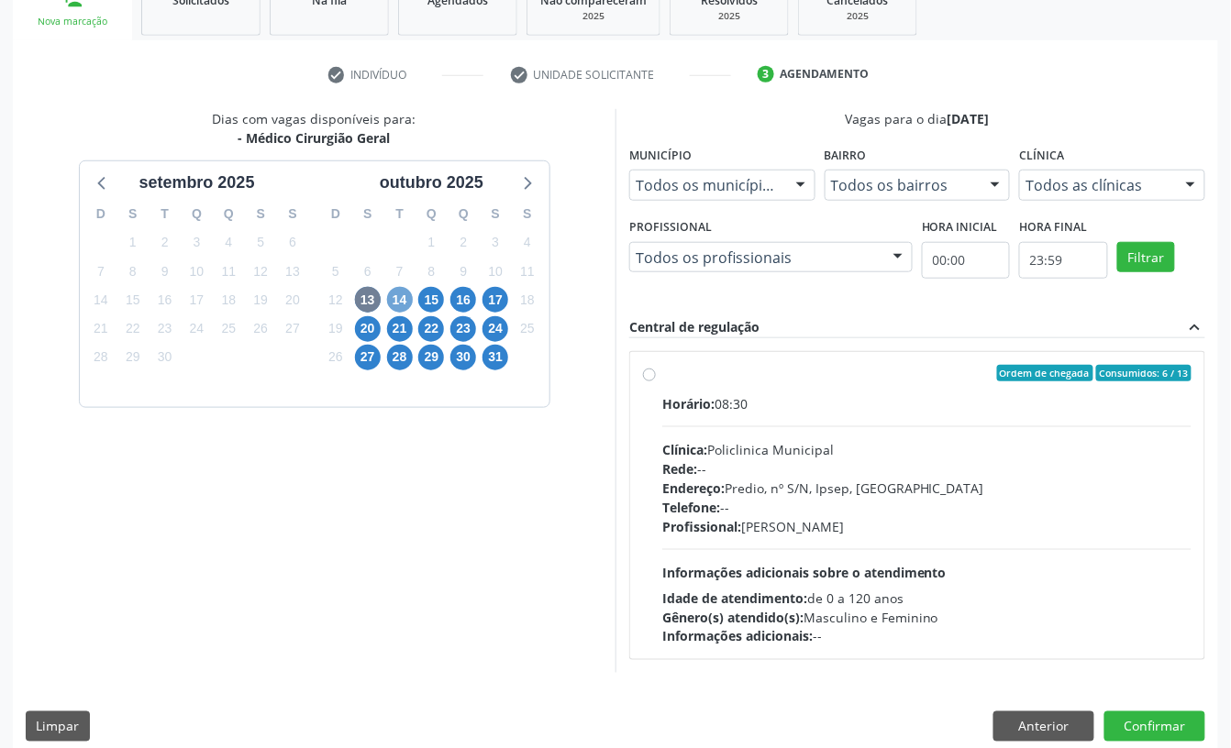
click at [408, 295] on span "14" at bounding box center [400, 300] width 26 height 26
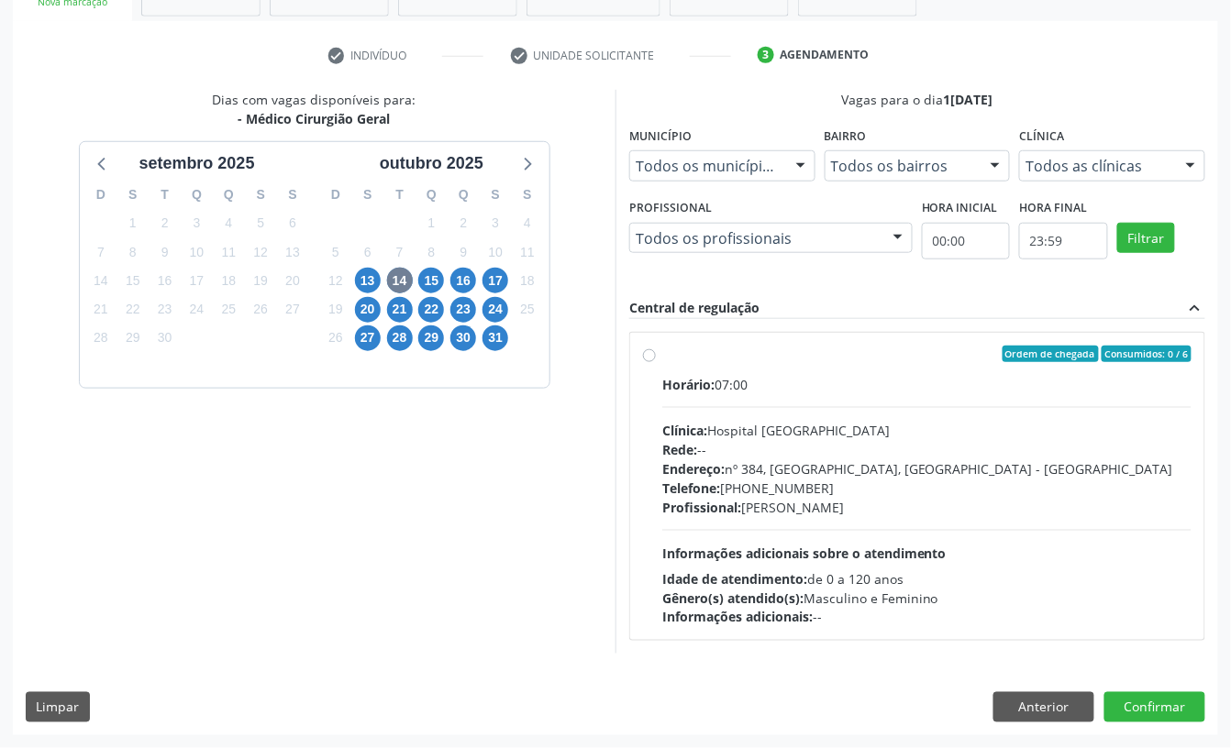
click at [833, 409] on div "Horário: 07:00 Clínica: Hospital Sao Francisco Rede: -- Endereço: nº 384, Varze…" at bounding box center [926, 501] width 529 height 252
click at [656, 362] on input "Ordem de chegada Consumidos: 0 / 6 Horário: 07:00 Clínica: Hospital Sao Francis…" at bounding box center [649, 354] width 13 height 17
radio input "true"
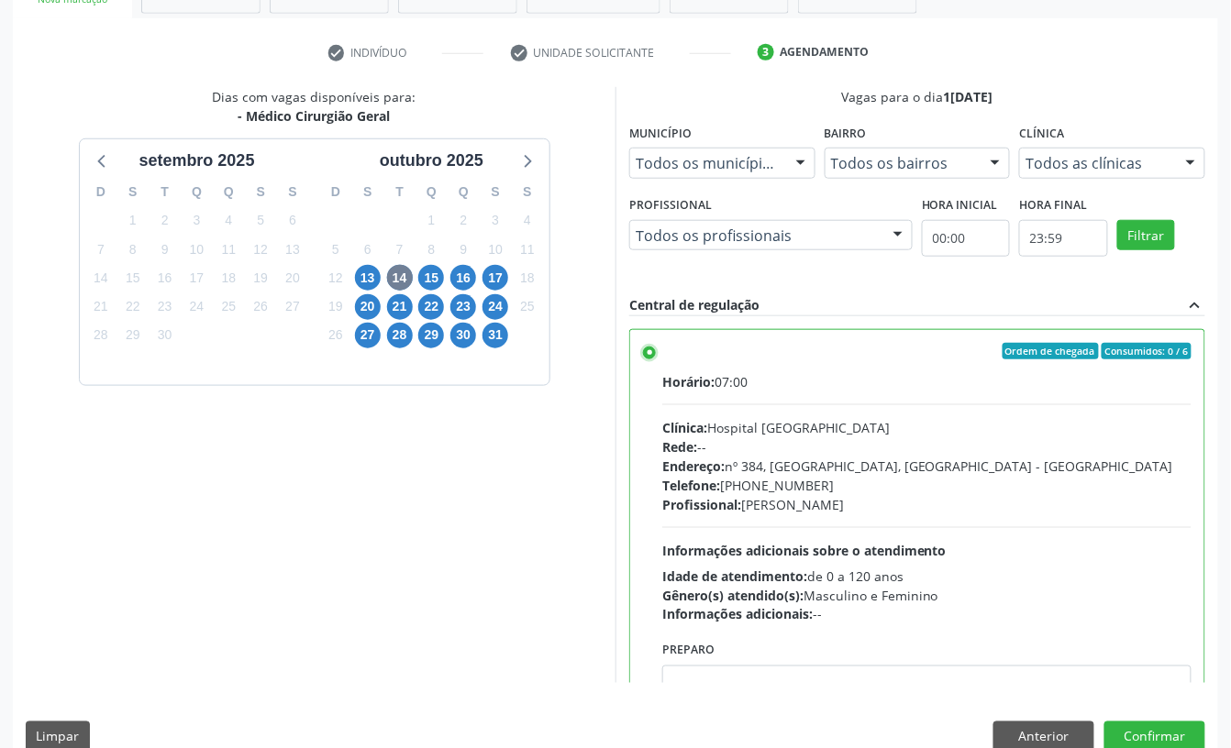
scroll to position [348, 0]
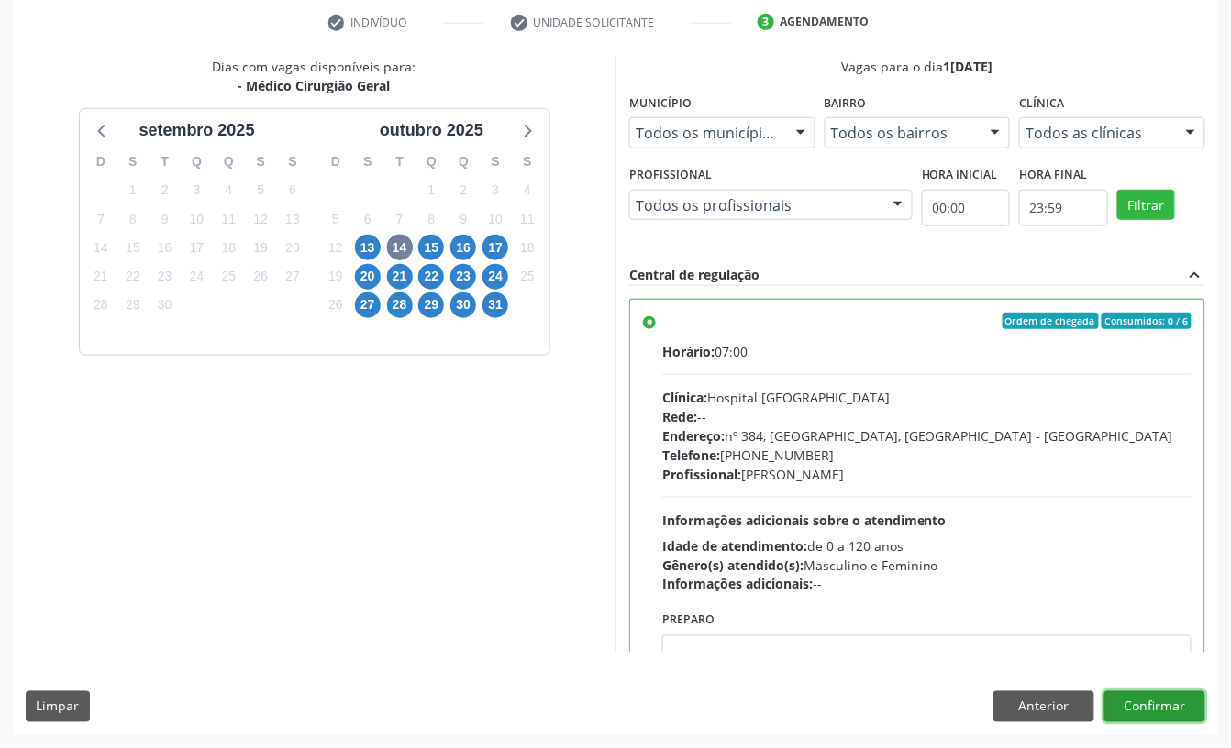
click at [1170, 695] on button "Confirmar" at bounding box center [1154, 706] width 101 height 31
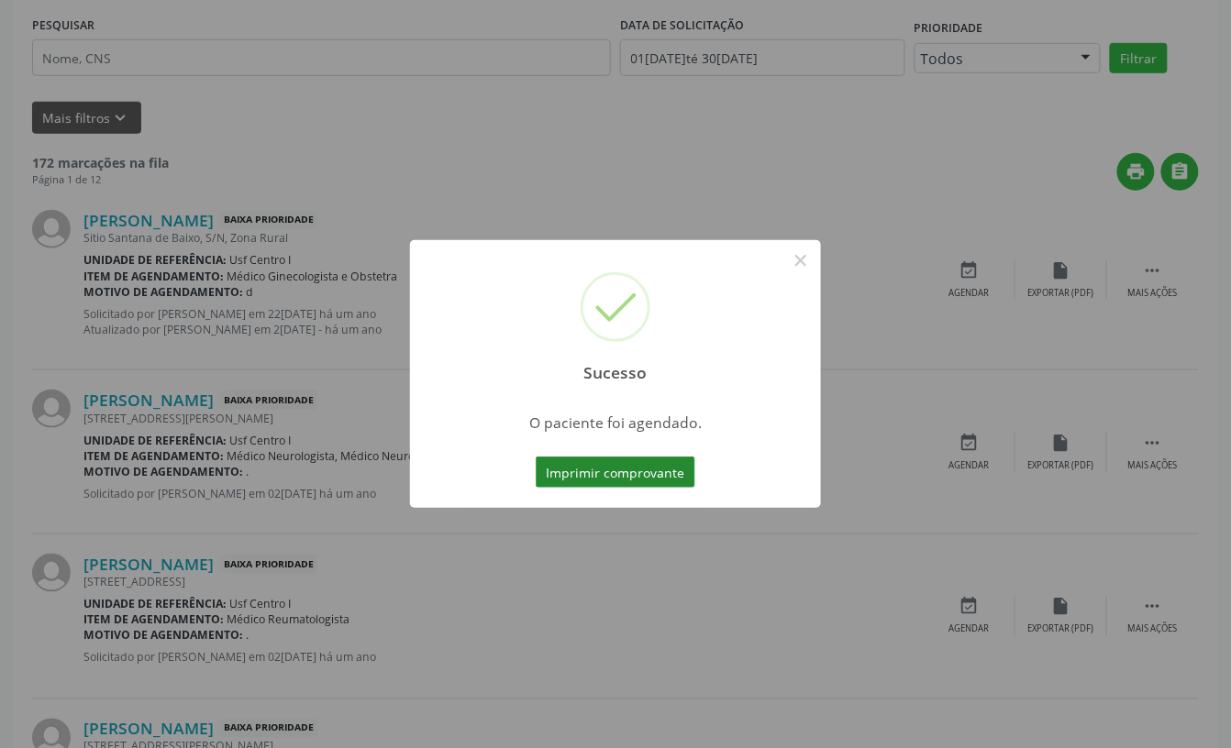
click at [651, 468] on button "Imprimir comprovante" at bounding box center [616, 472] width 160 height 31
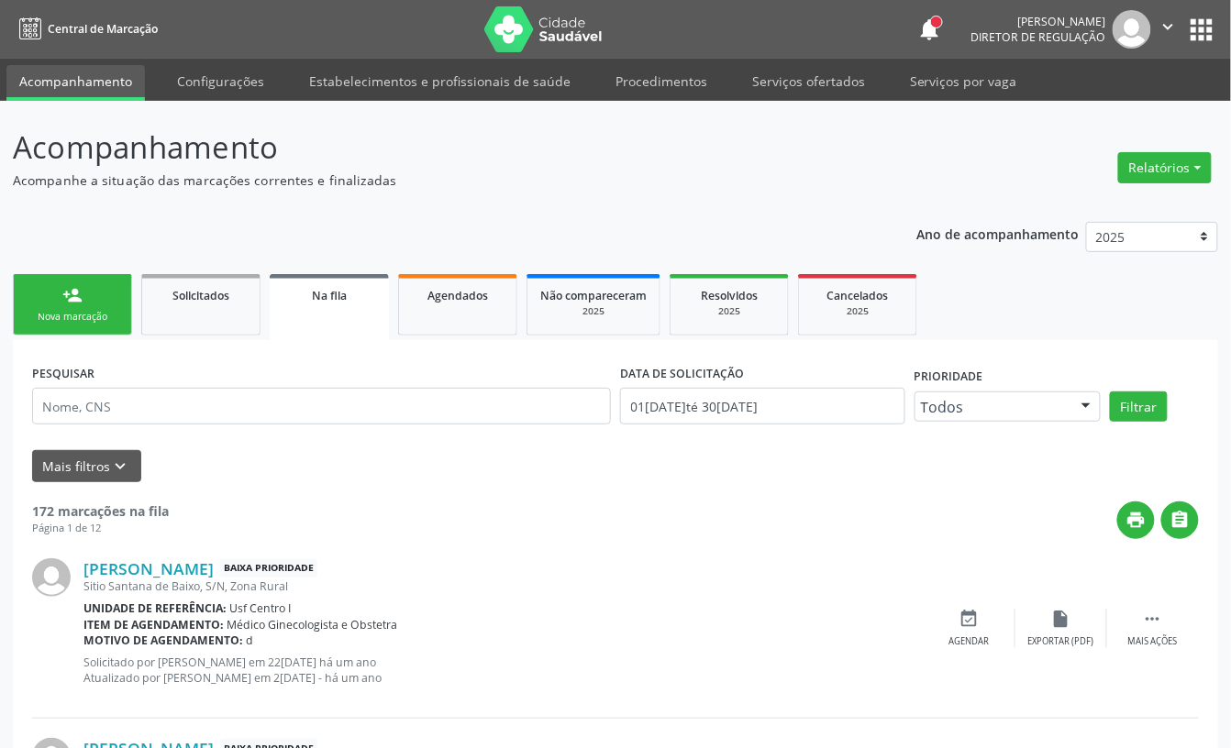
drag, startPoint x: 70, startPoint y: 327, endPoint x: 239, endPoint y: 9, distance: 360.6
click at [68, 328] on link "person_add Nova marcação" at bounding box center [72, 304] width 119 height 61
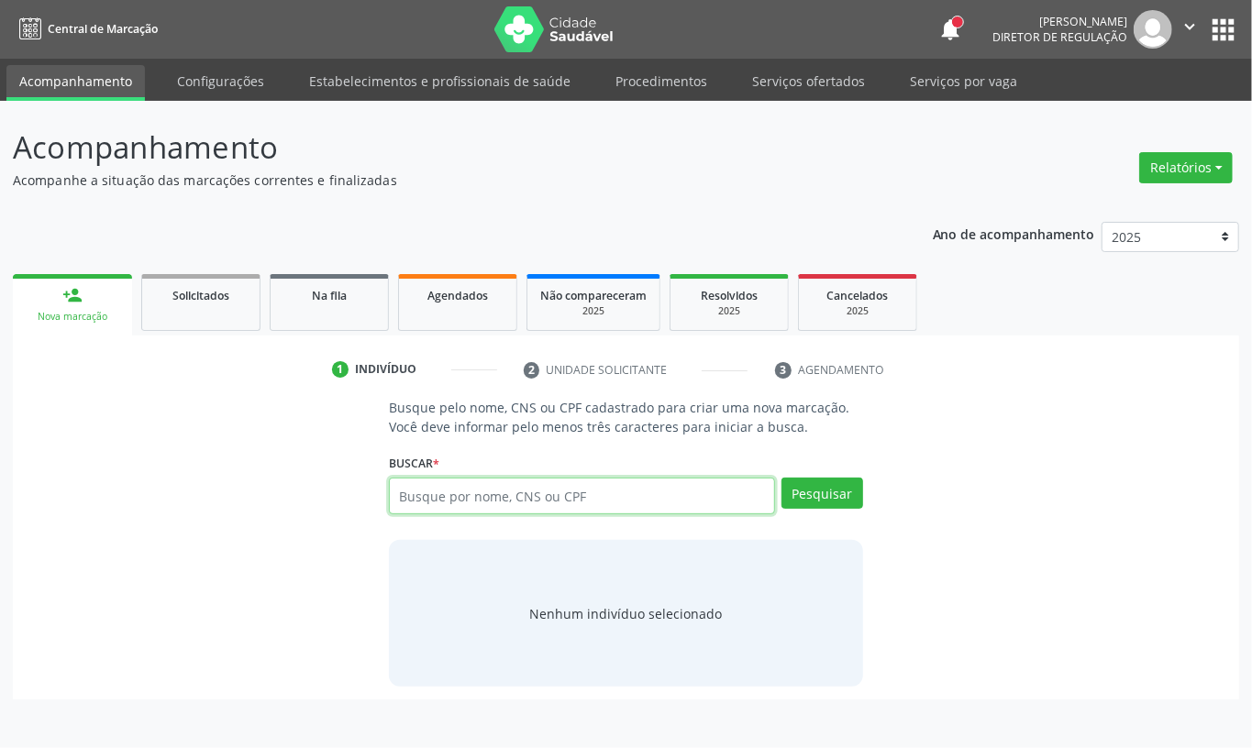
click at [413, 479] on input "text" at bounding box center [582, 496] width 386 height 37
type input "700808942168180"
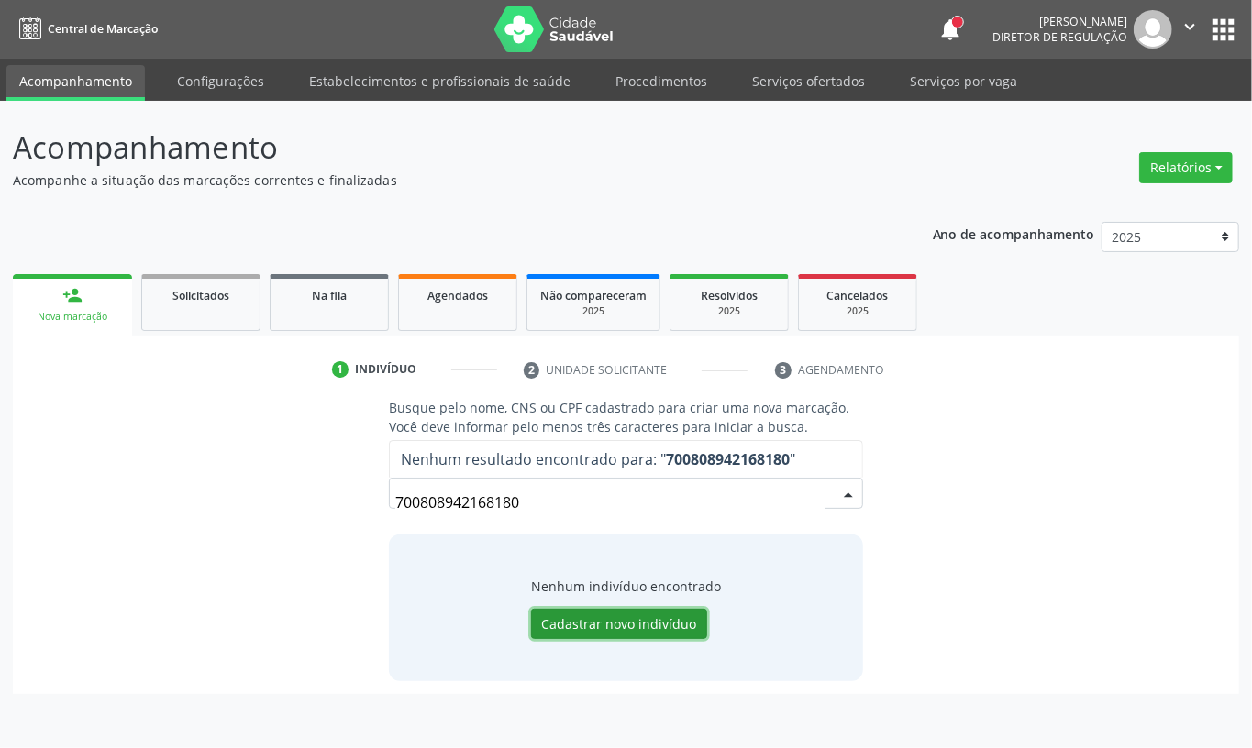
click at [640, 613] on div "Nenhum indivíduo encontrado Cadastrar novo indivíduo" at bounding box center [626, 608] width 190 height 63
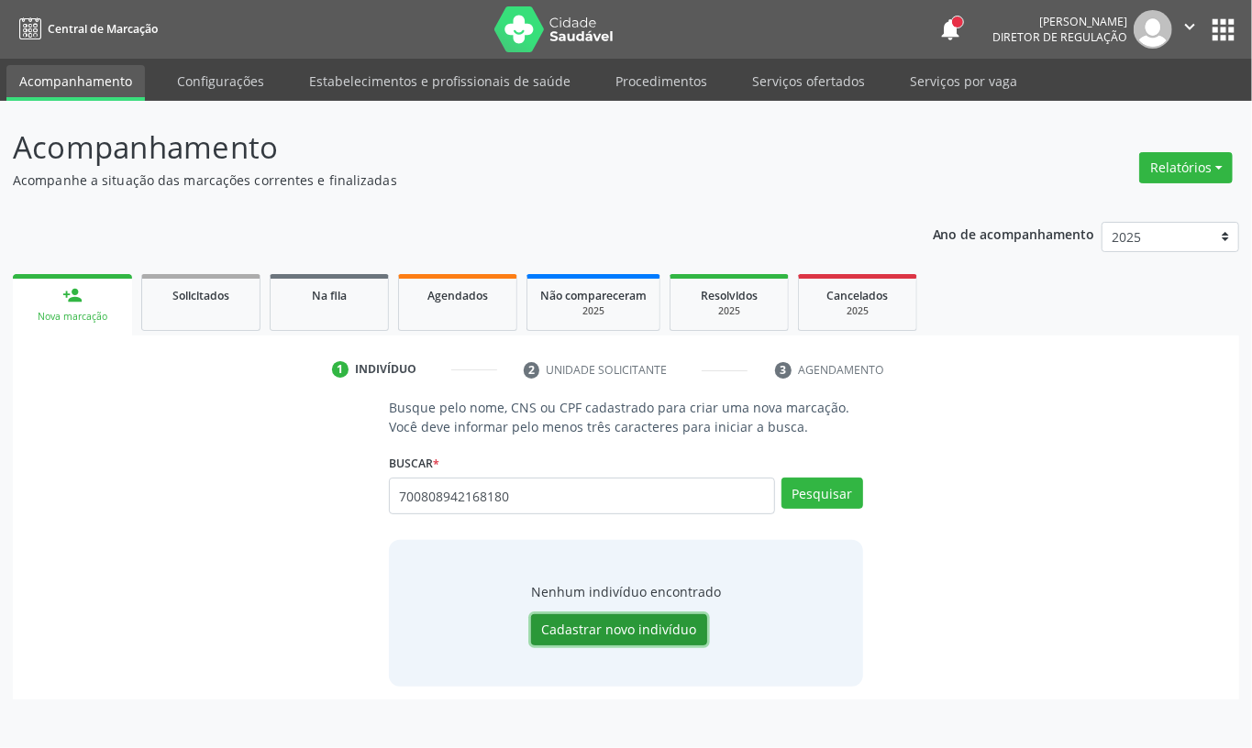
click at [635, 633] on button "Cadastrar novo indivíduo" at bounding box center [619, 629] width 176 height 31
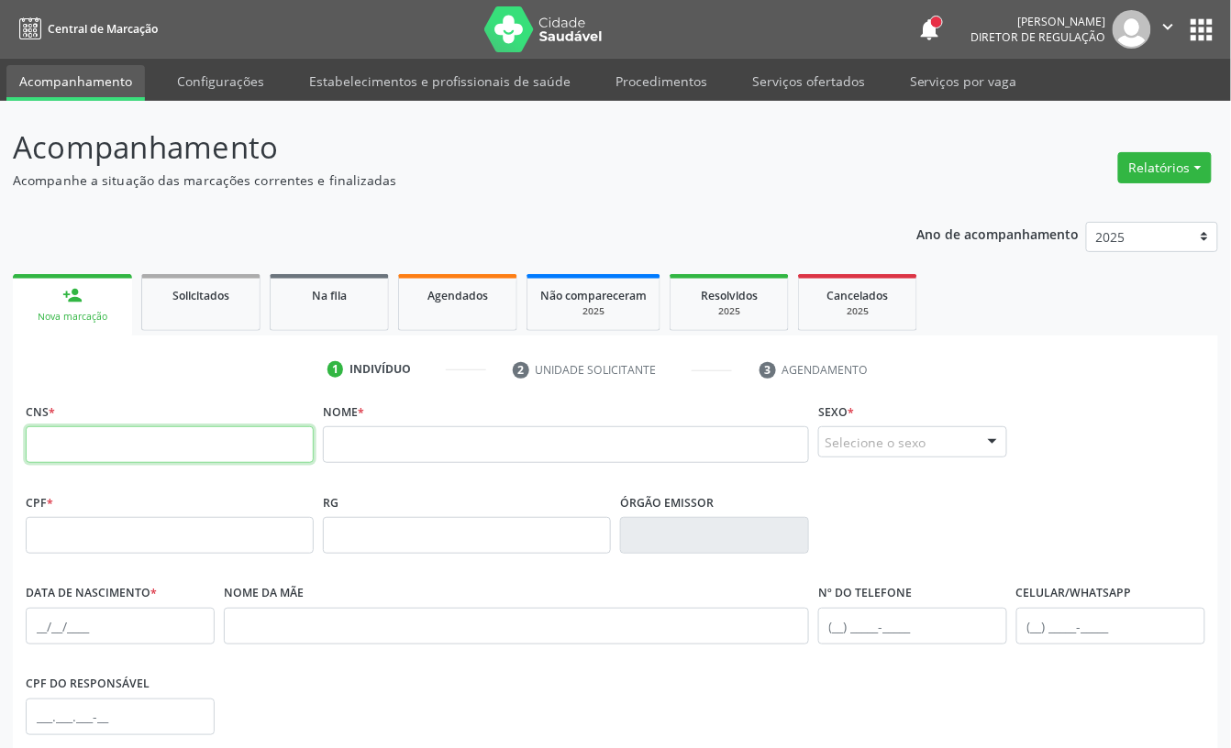
click at [215, 430] on input "text" at bounding box center [170, 444] width 288 height 37
type input "700 8089 4216 8180"
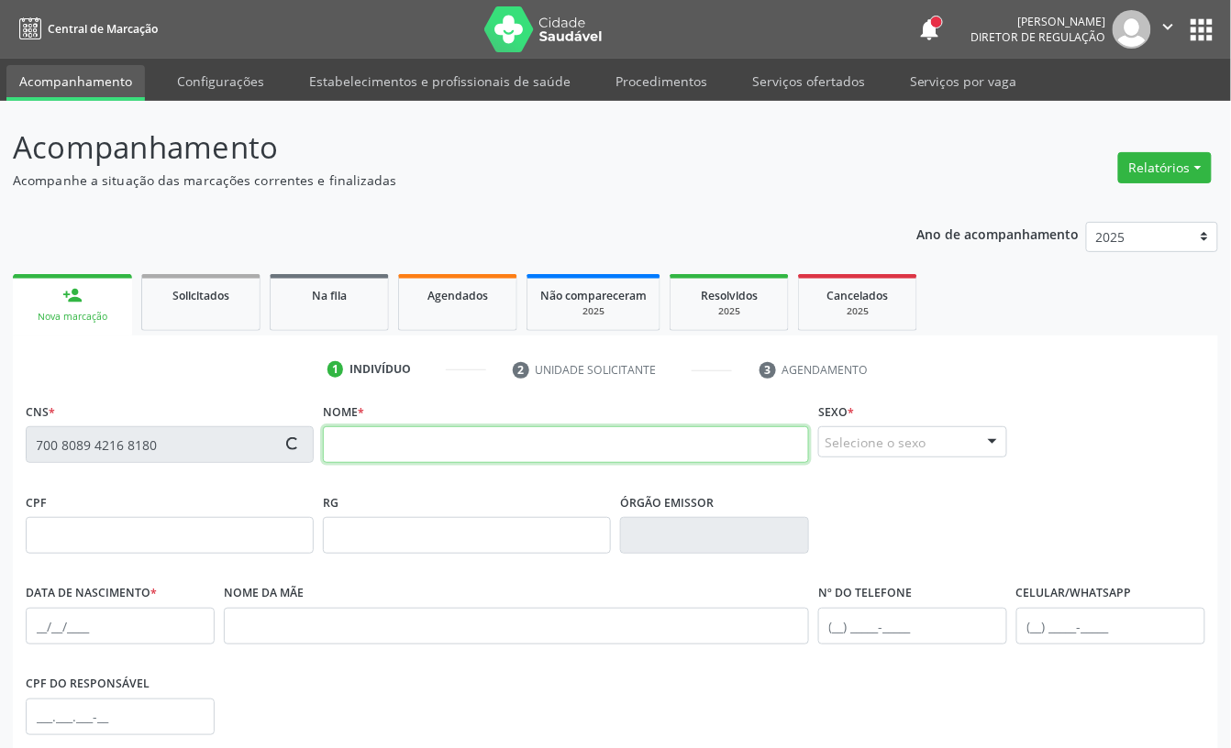
click at [404, 447] on input "text" at bounding box center [566, 444] width 486 height 37
click at [449, 436] on input "alexsandra vieira maia" at bounding box center [566, 444] width 486 height 37
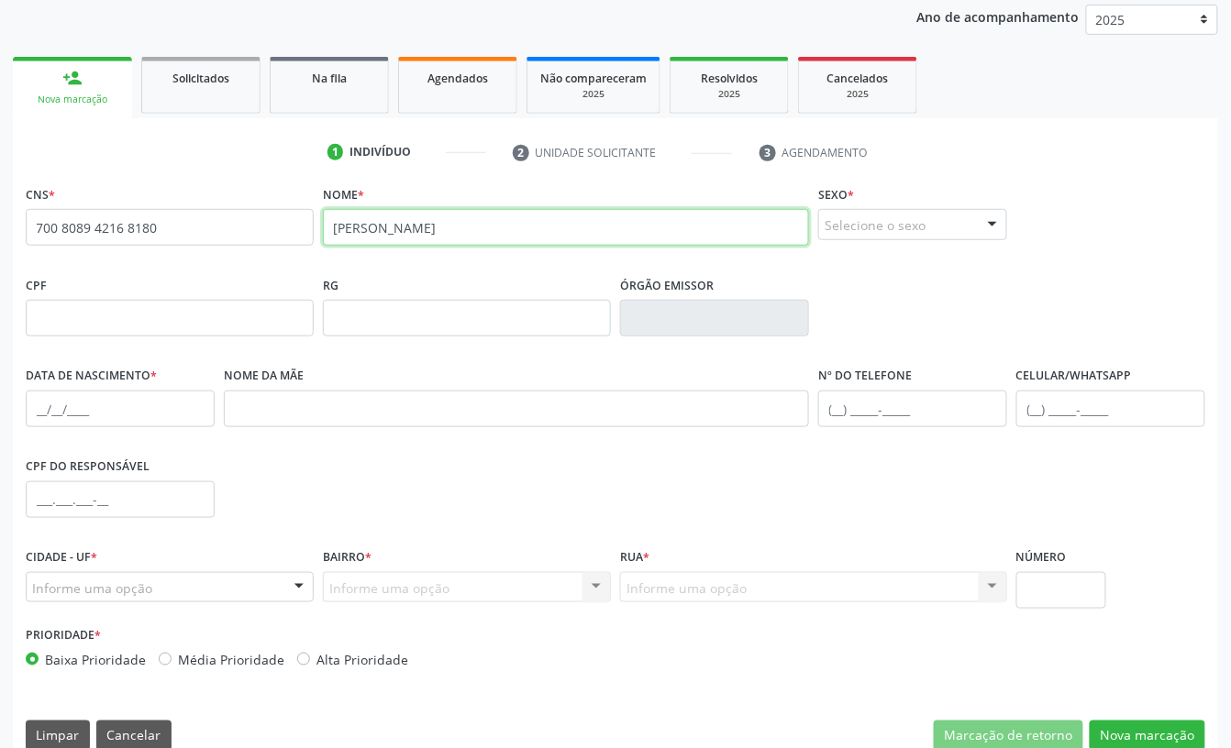
scroll to position [247, 0]
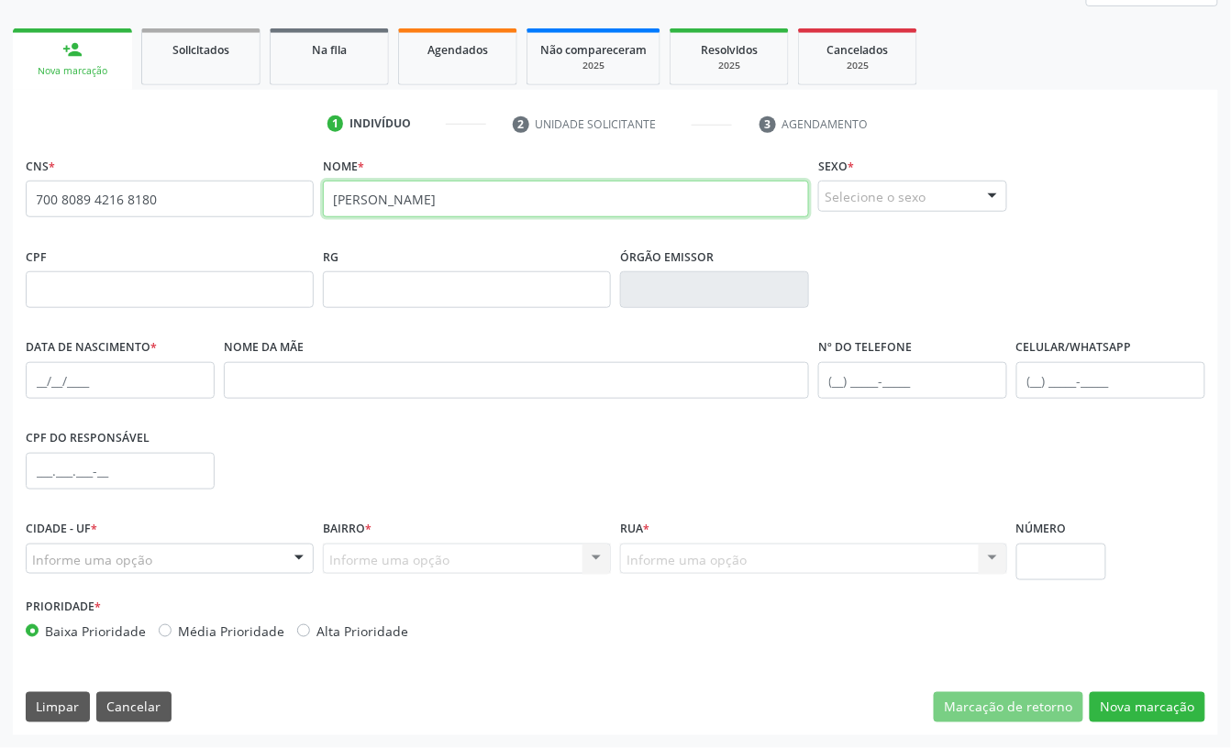
type input "alexsandra vieira Maia"
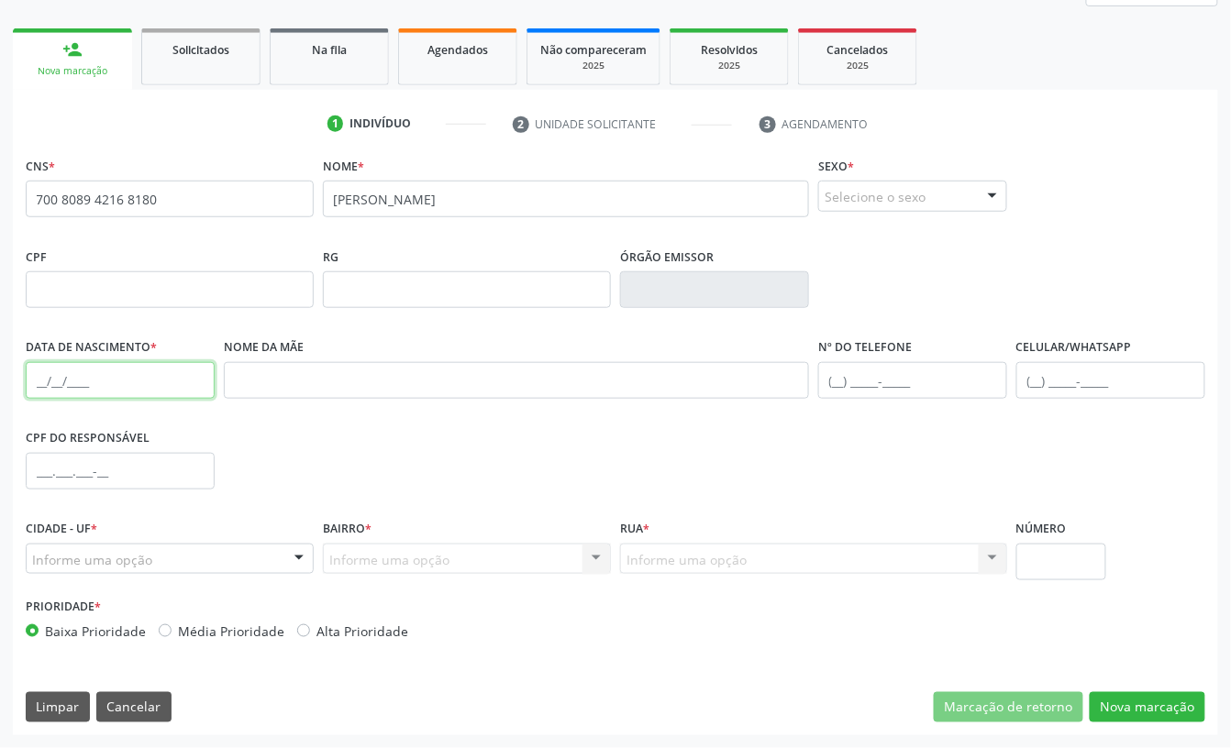
click at [38, 374] on input "text" at bounding box center [120, 380] width 189 height 37
type input "18/05/1975"
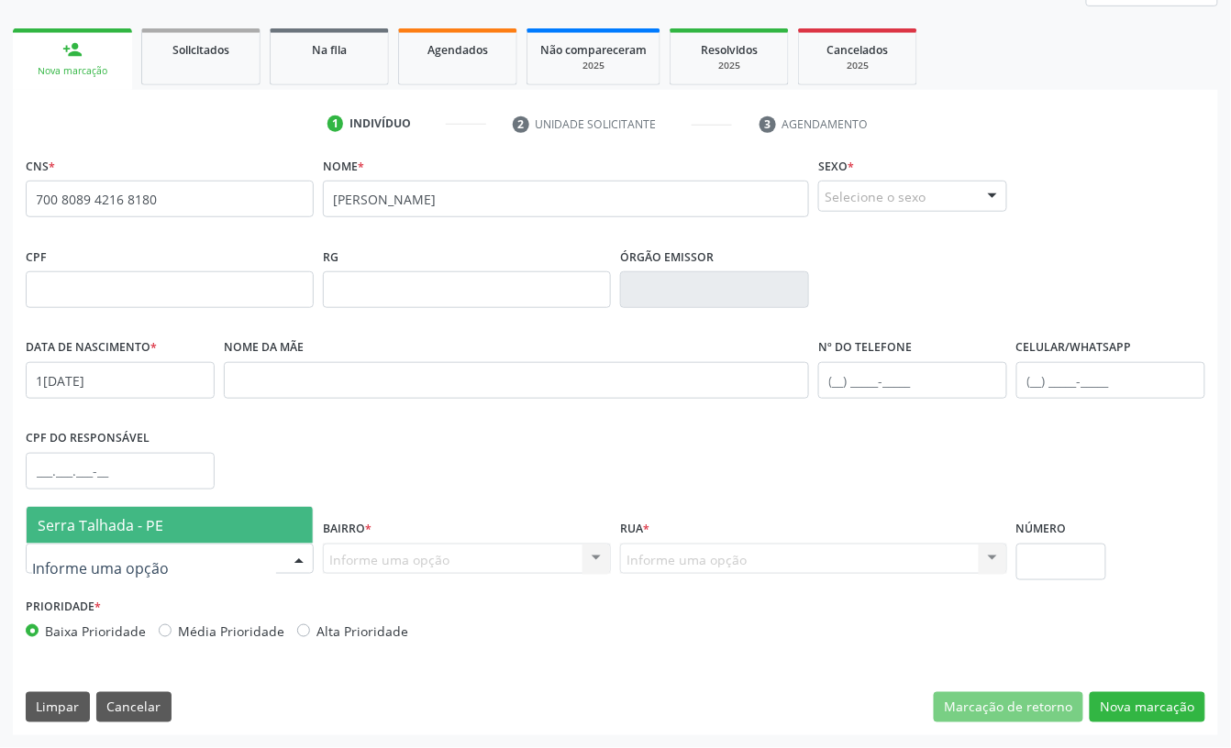
click at [71, 529] on span "Serra Talhada - PE" at bounding box center [101, 525] width 126 height 20
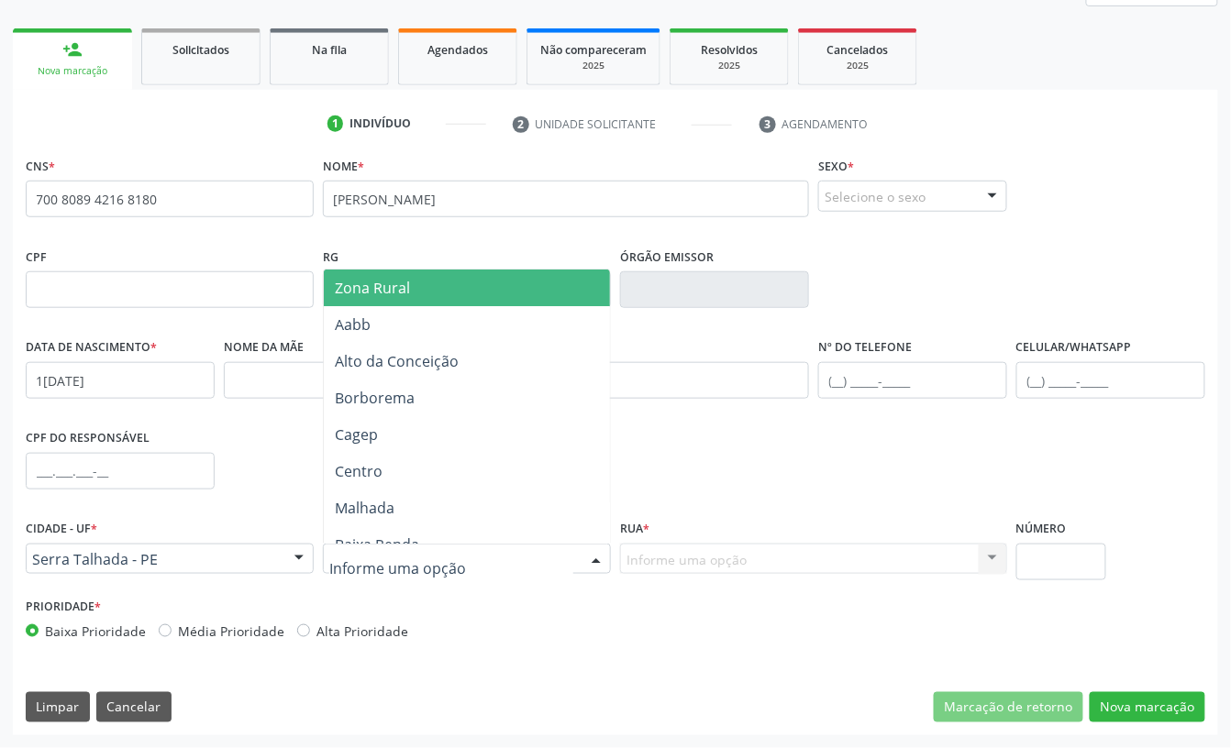
click at [457, 299] on span "Zona Rural" at bounding box center [471, 288] width 294 height 37
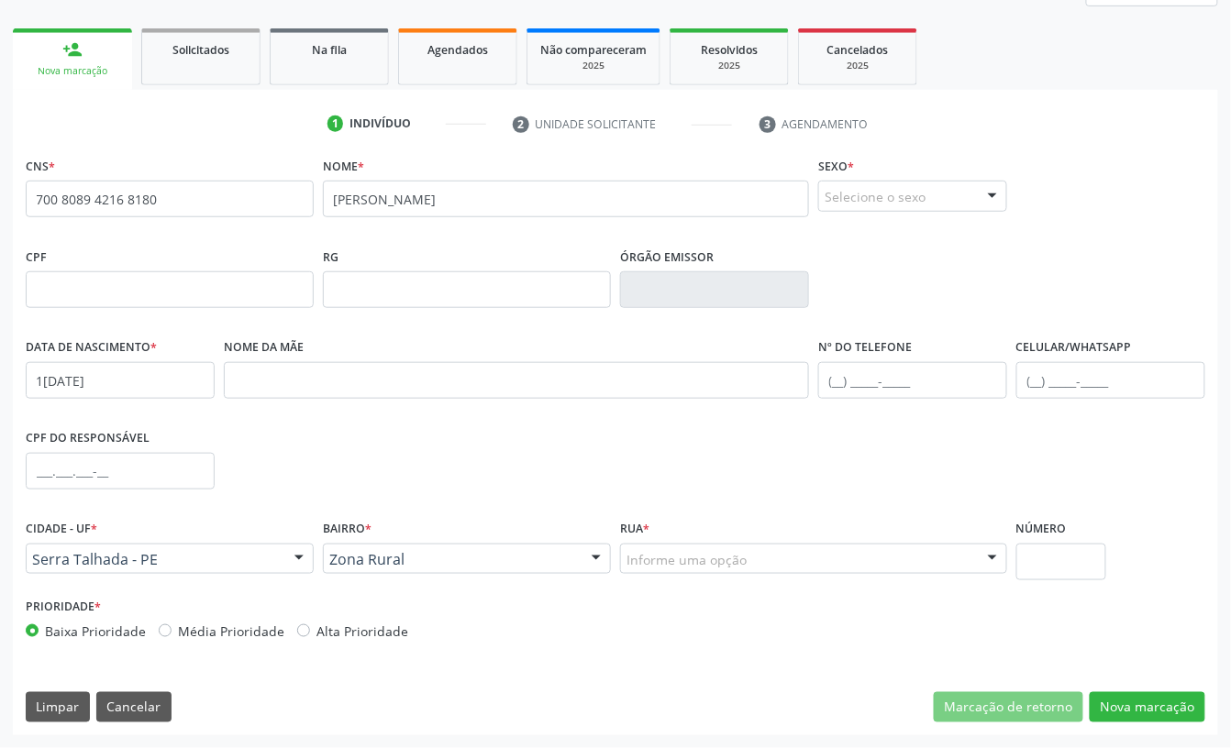
click at [690, 569] on div "Informe uma opção" at bounding box center [813, 559] width 387 height 31
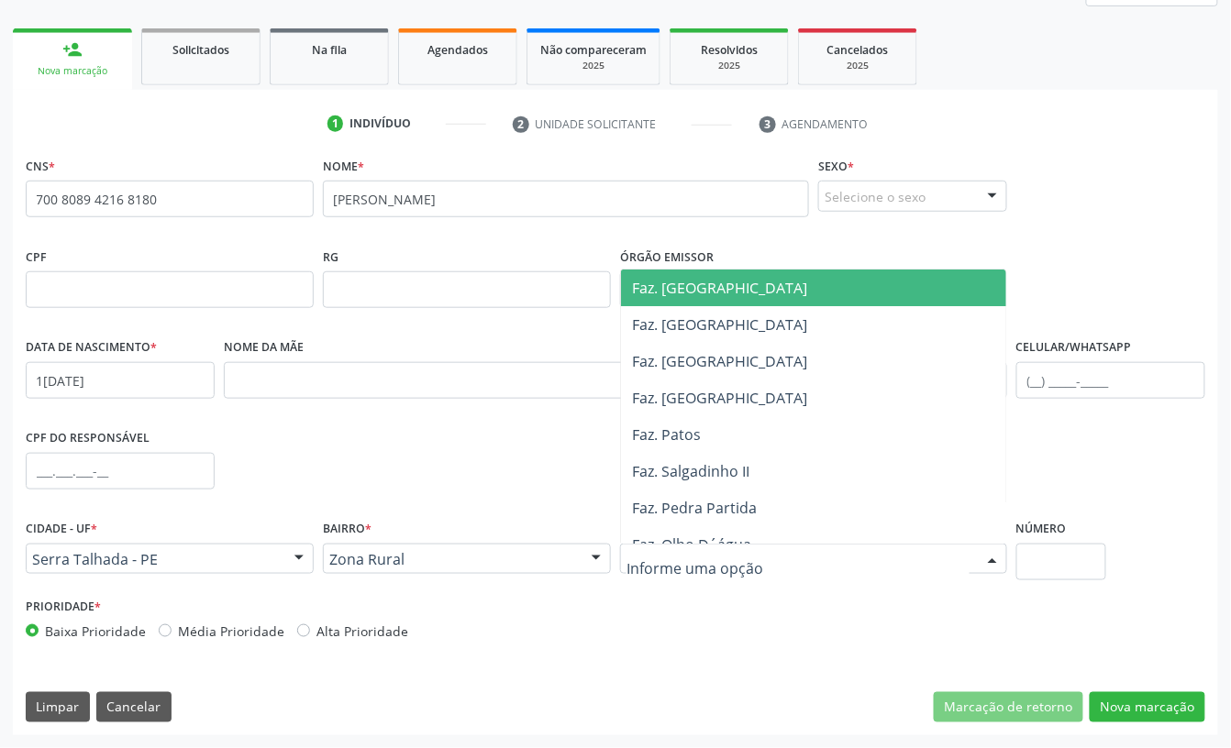
click at [709, 280] on span "Faz. Cachoeira II" at bounding box center [719, 288] width 175 height 20
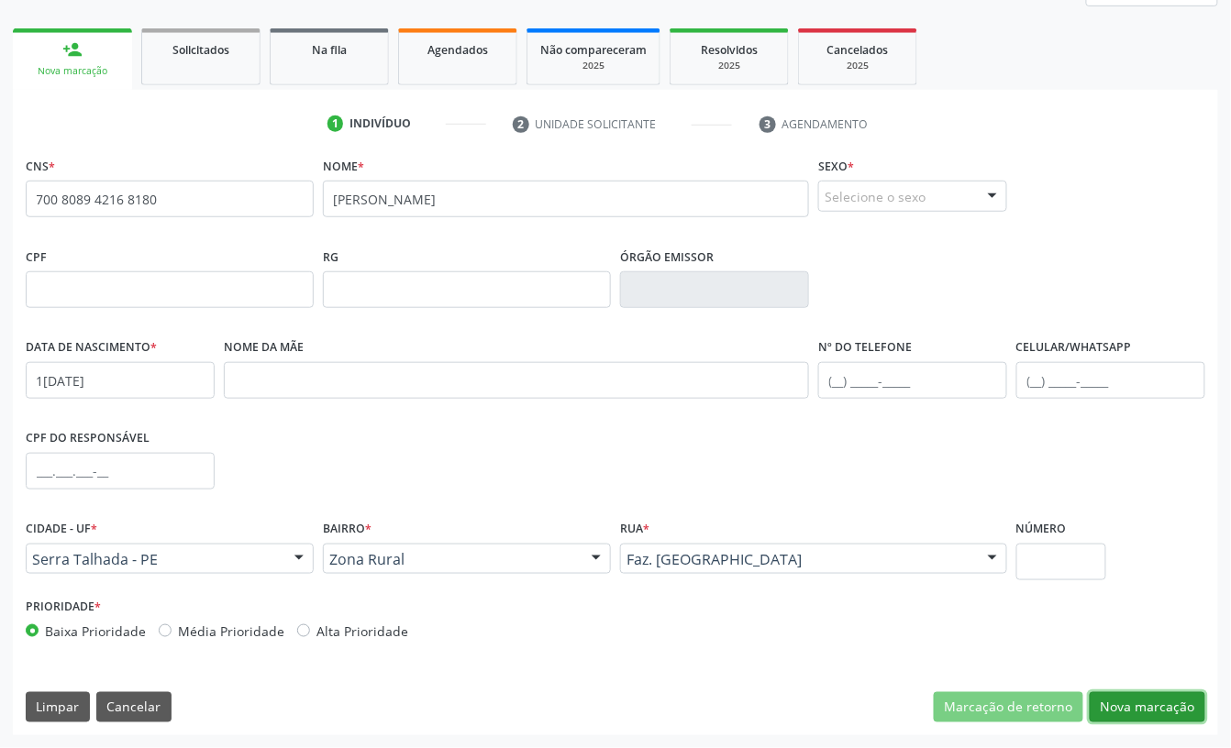
drag, startPoint x: 1154, startPoint y: 717, endPoint x: 1176, endPoint y: 745, distance: 35.2
click at [1154, 717] on button "Nova marcação" at bounding box center [1147, 707] width 116 height 31
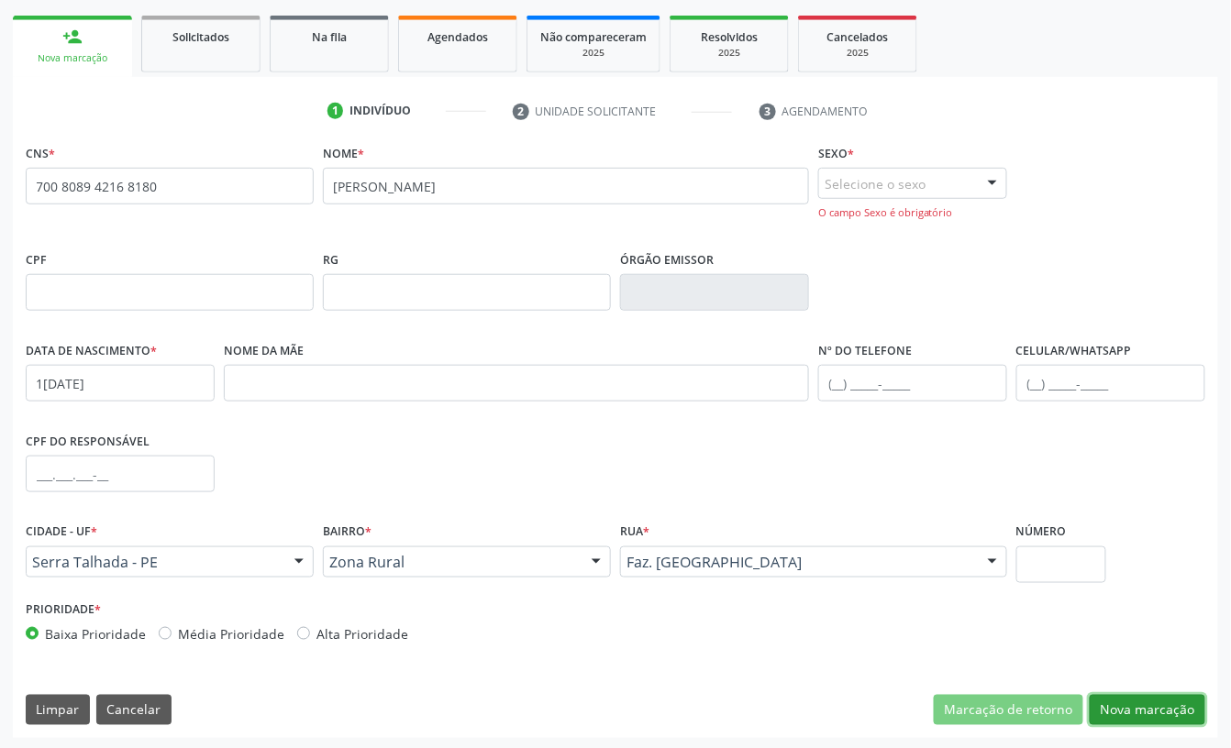
scroll to position [262, 0]
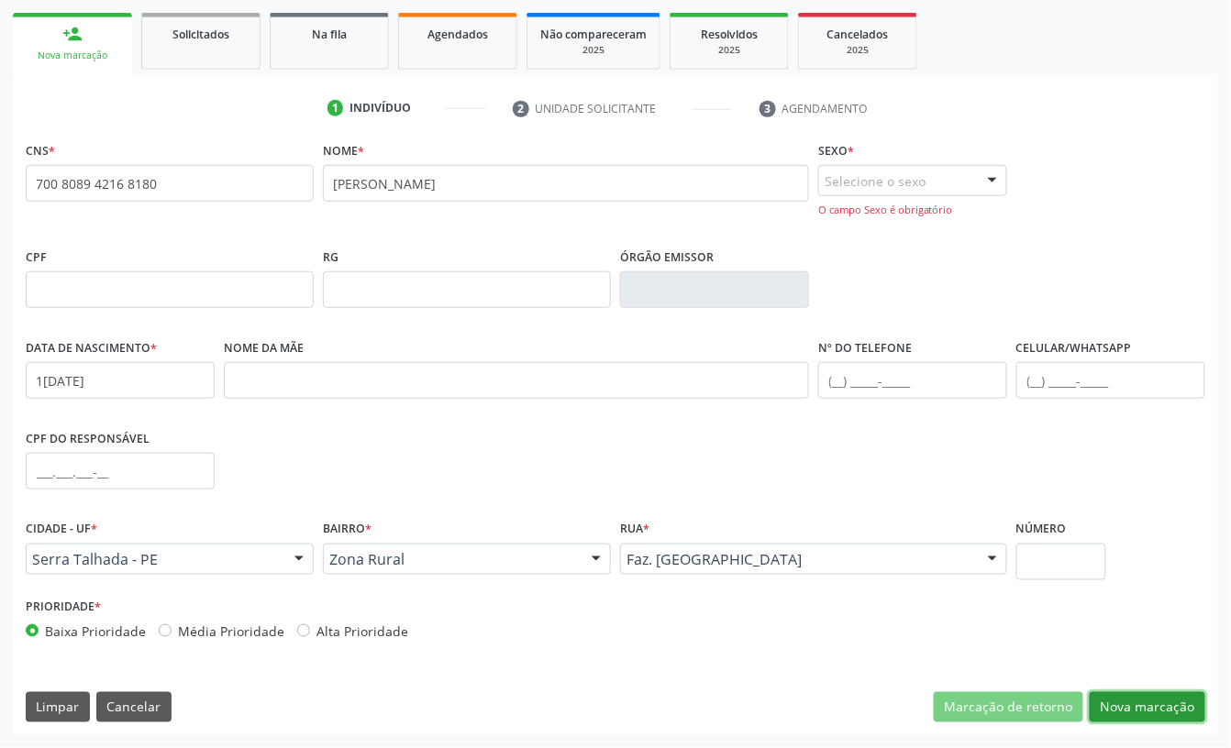
click at [1120, 708] on button "Nova marcação" at bounding box center [1147, 707] width 116 height 31
click at [889, 189] on div "Selecione o sexo" at bounding box center [912, 180] width 189 height 31
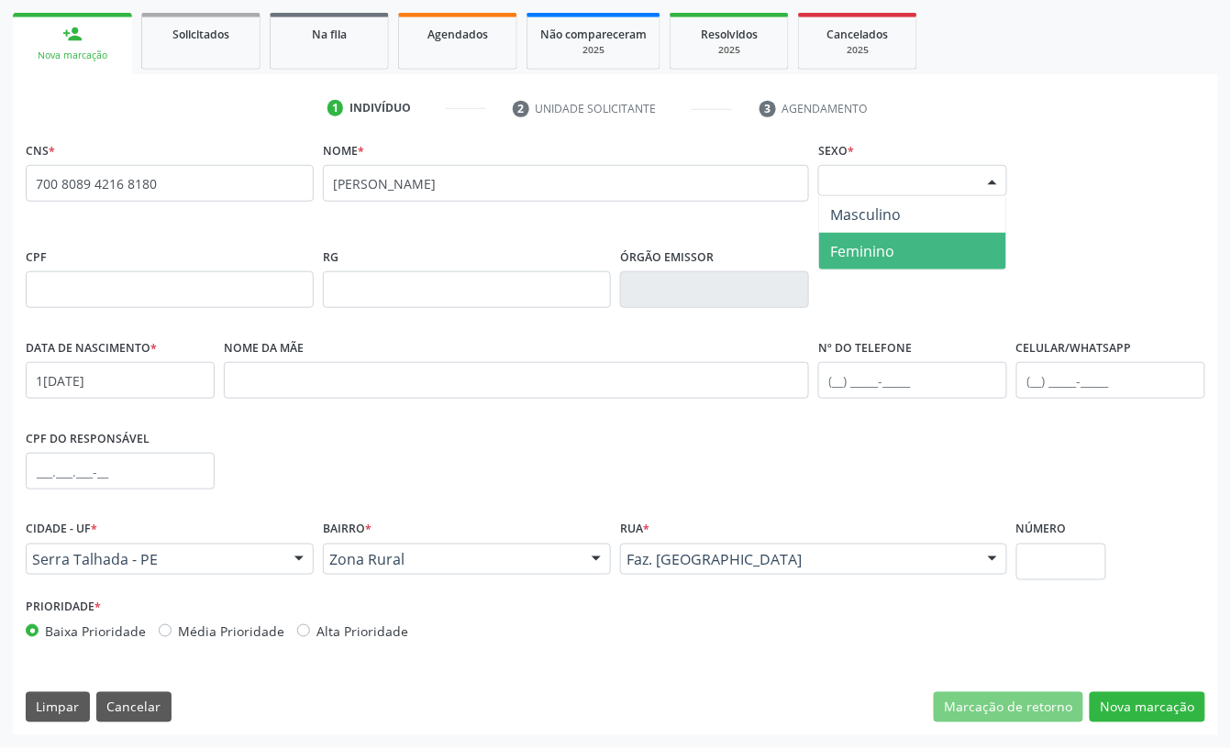
click at [904, 254] on span "Feminino" at bounding box center [912, 251] width 187 height 37
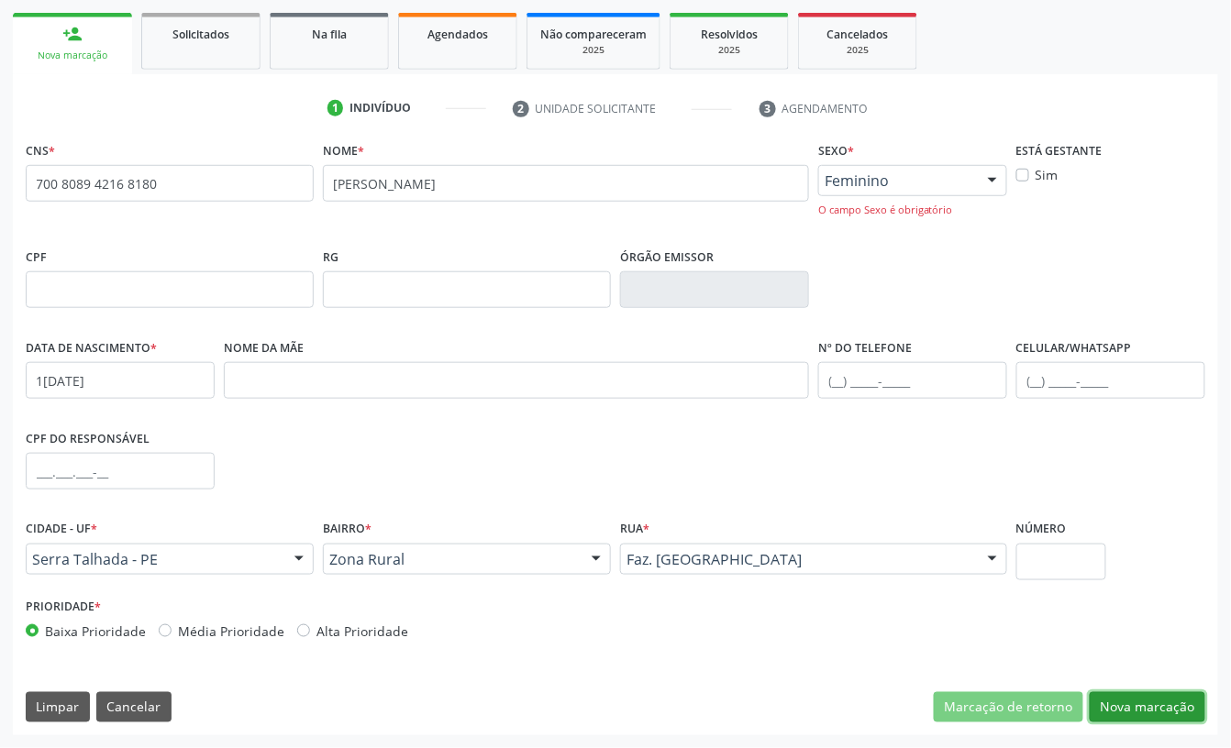
click at [1145, 716] on button "Nova marcação" at bounding box center [1147, 707] width 116 height 31
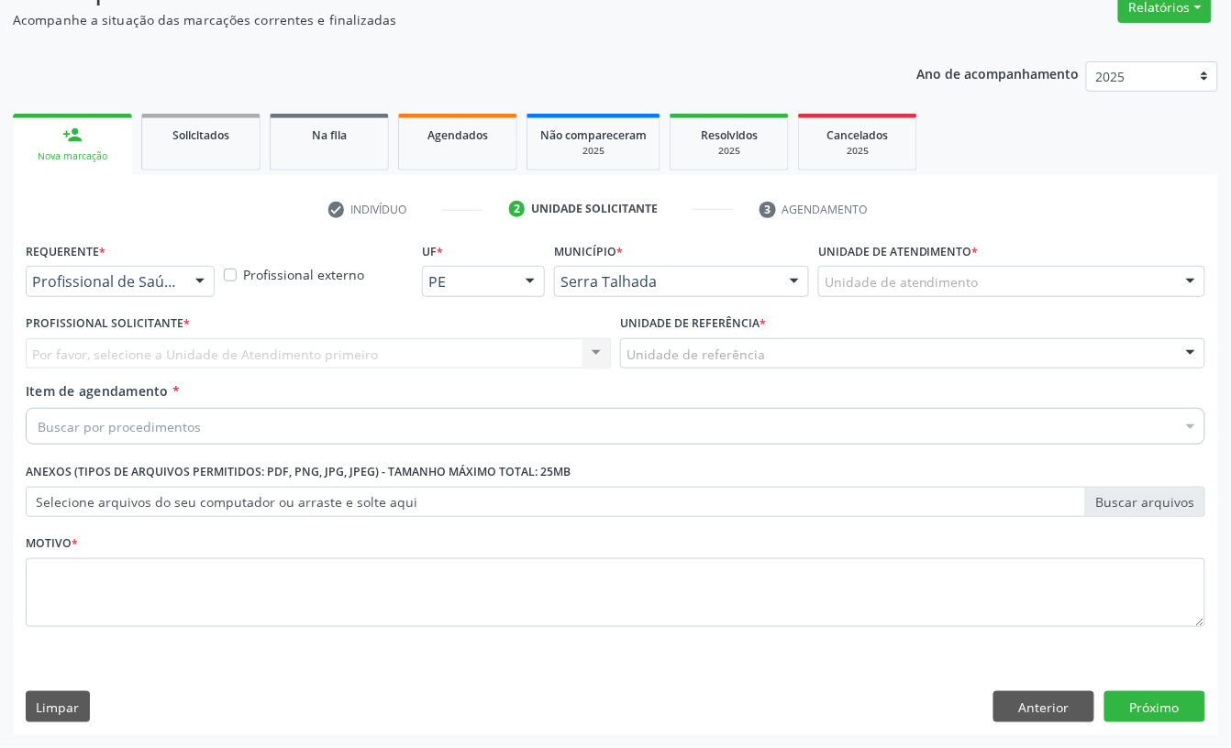
scroll to position [162, 0]
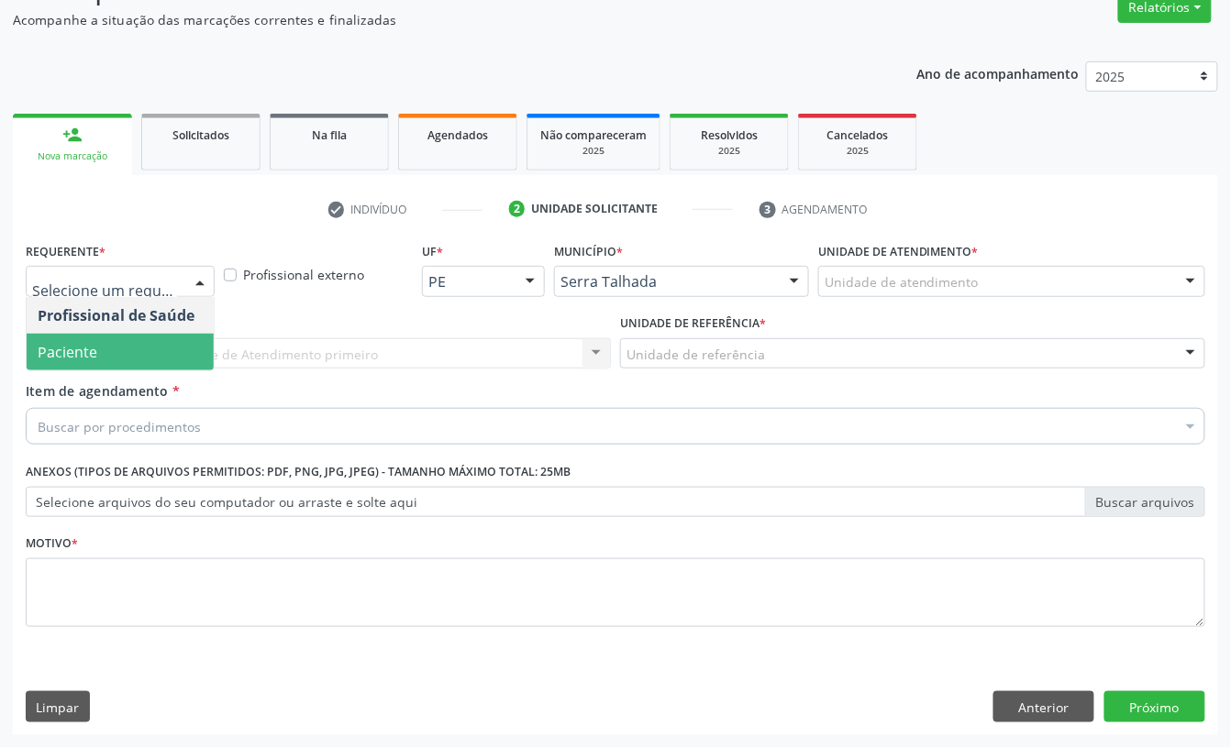
click at [112, 345] on span "Paciente" at bounding box center [120, 352] width 187 height 37
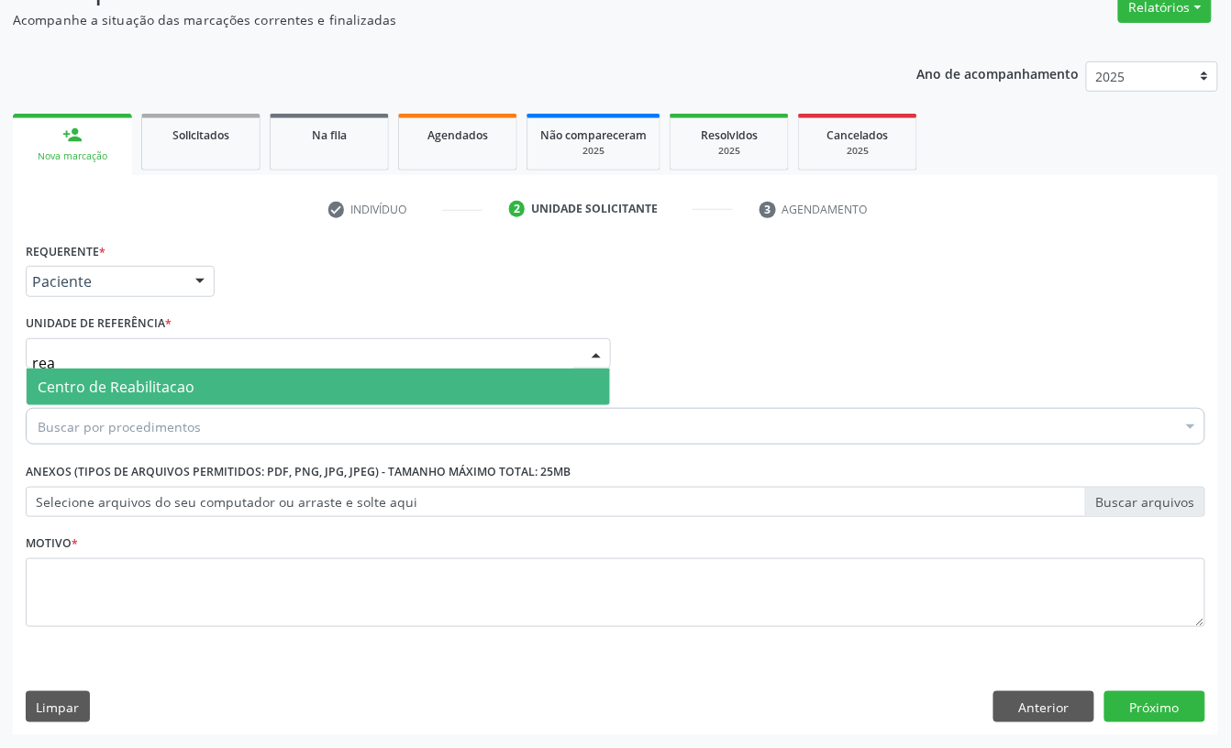
type input "reab"
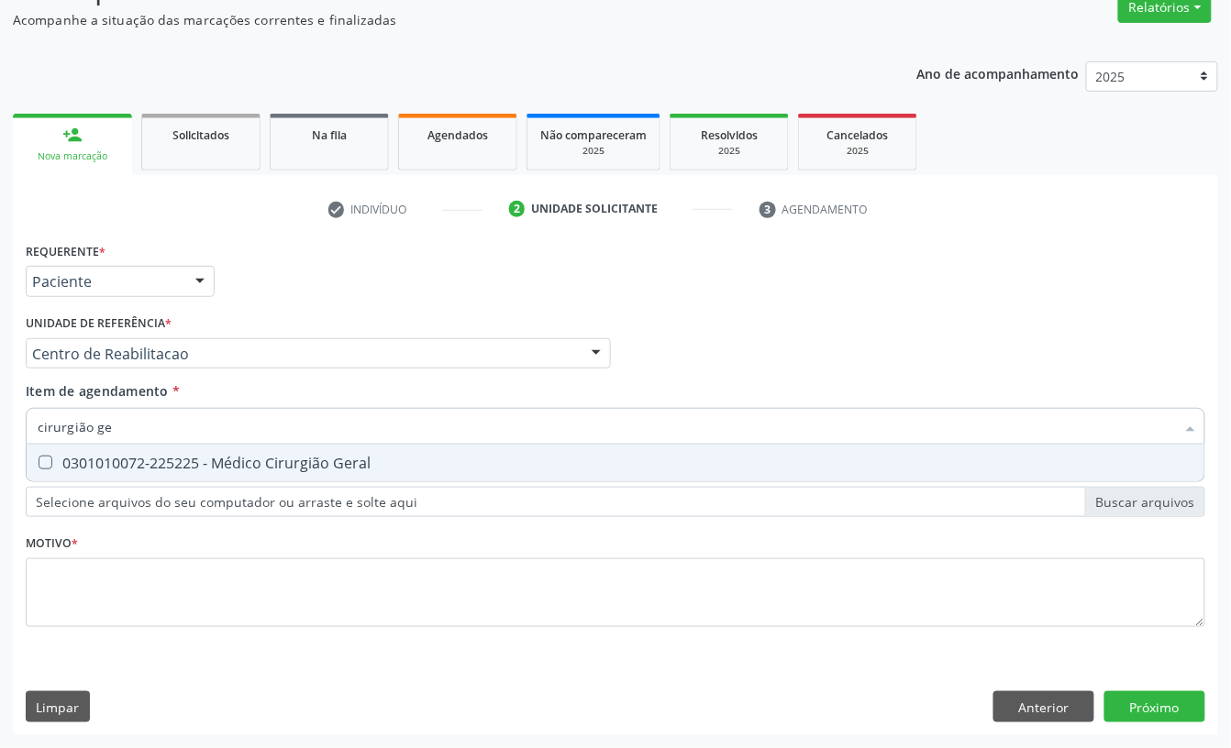
type input "cirurgião ger"
click at [140, 456] on div "0301010072-225225 - Médico Cirurgião Geral" at bounding box center [615, 463] width 1155 height 15
checkbox Geral "true"
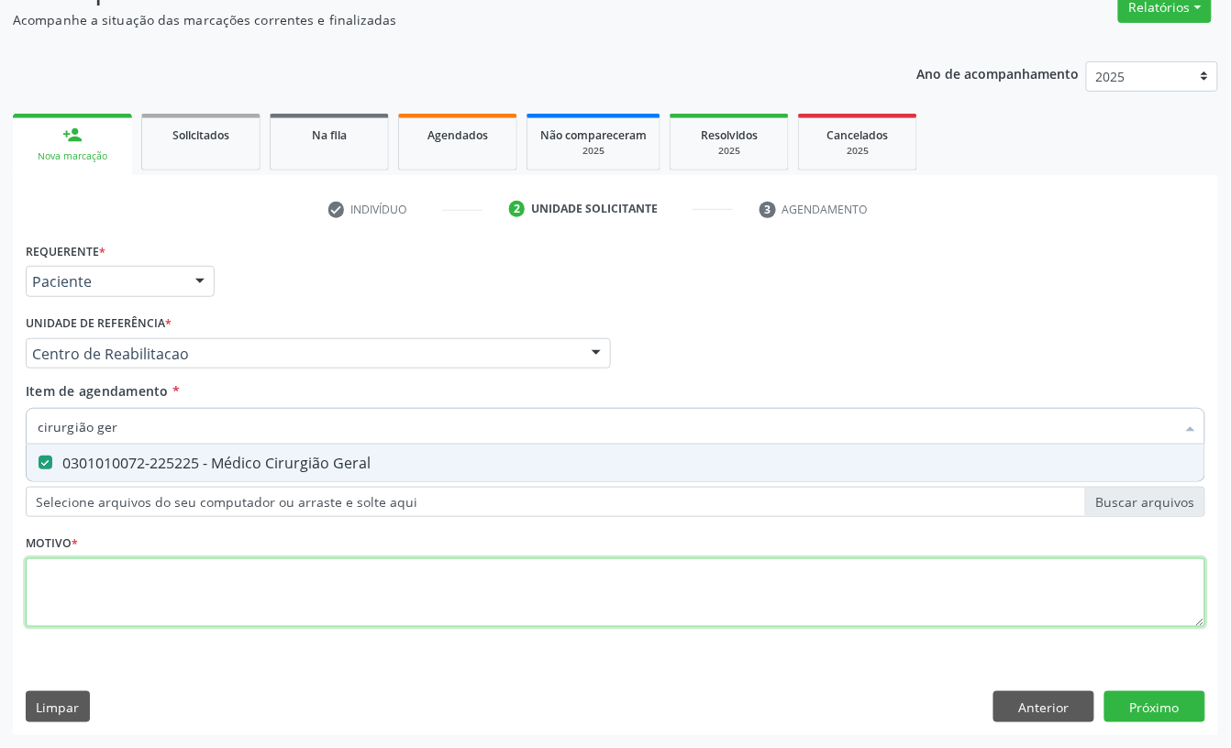
click at [92, 606] on div "Requerente * Paciente Profissional de Saúde Paciente Nenhum resultado encontrad…" at bounding box center [615, 444] width 1179 height 415
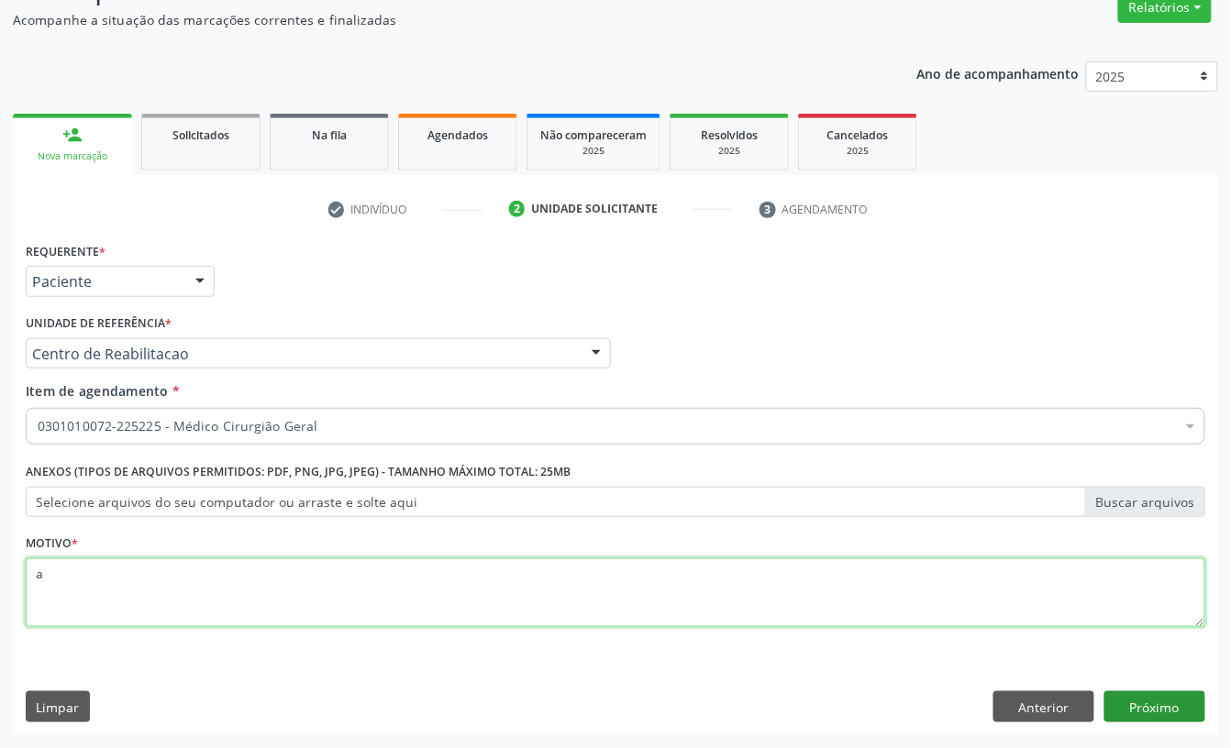
type textarea "a"
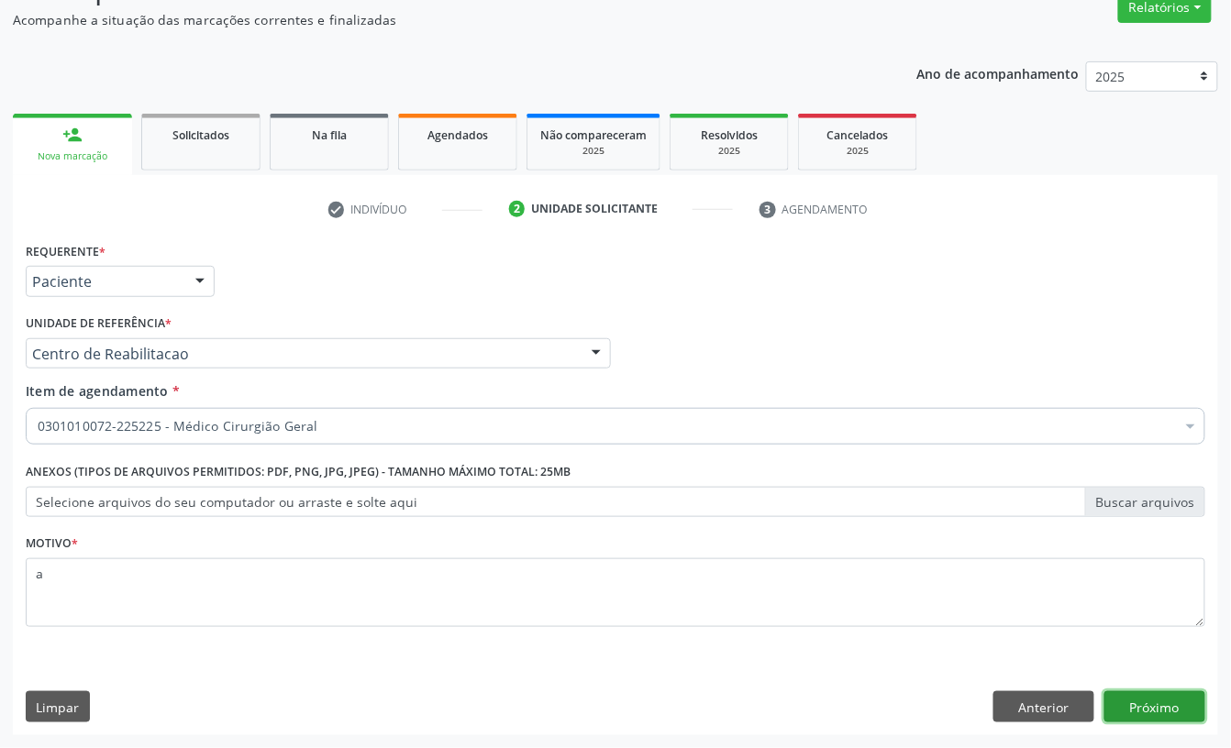
click at [1131, 704] on button "Próximo" at bounding box center [1154, 706] width 101 height 31
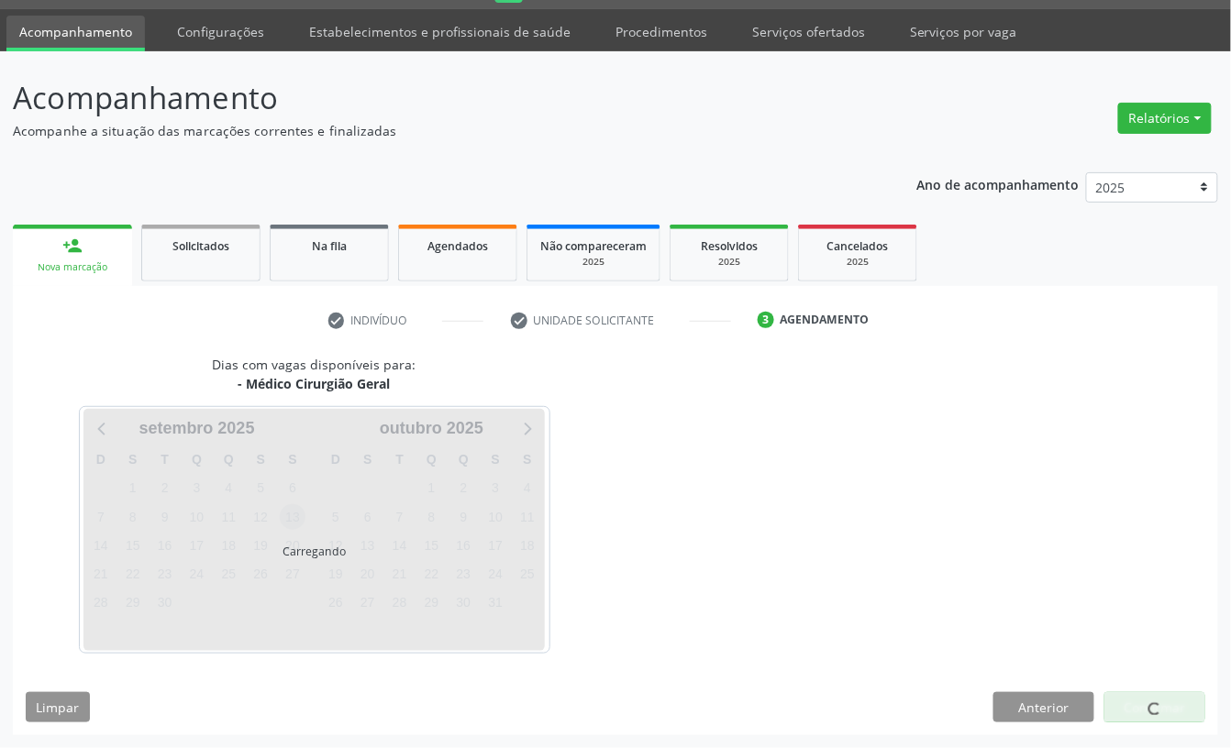
scroll to position [51, 0]
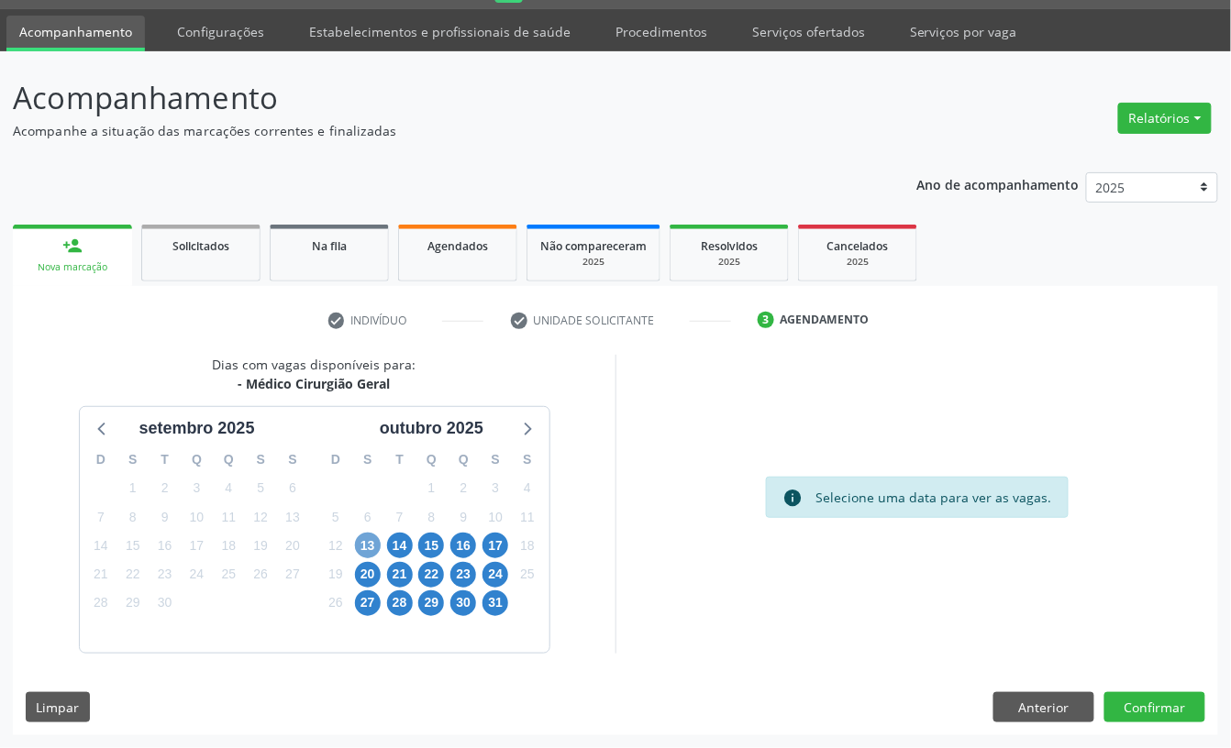
click at [361, 536] on span "13" at bounding box center [368, 546] width 26 height 26
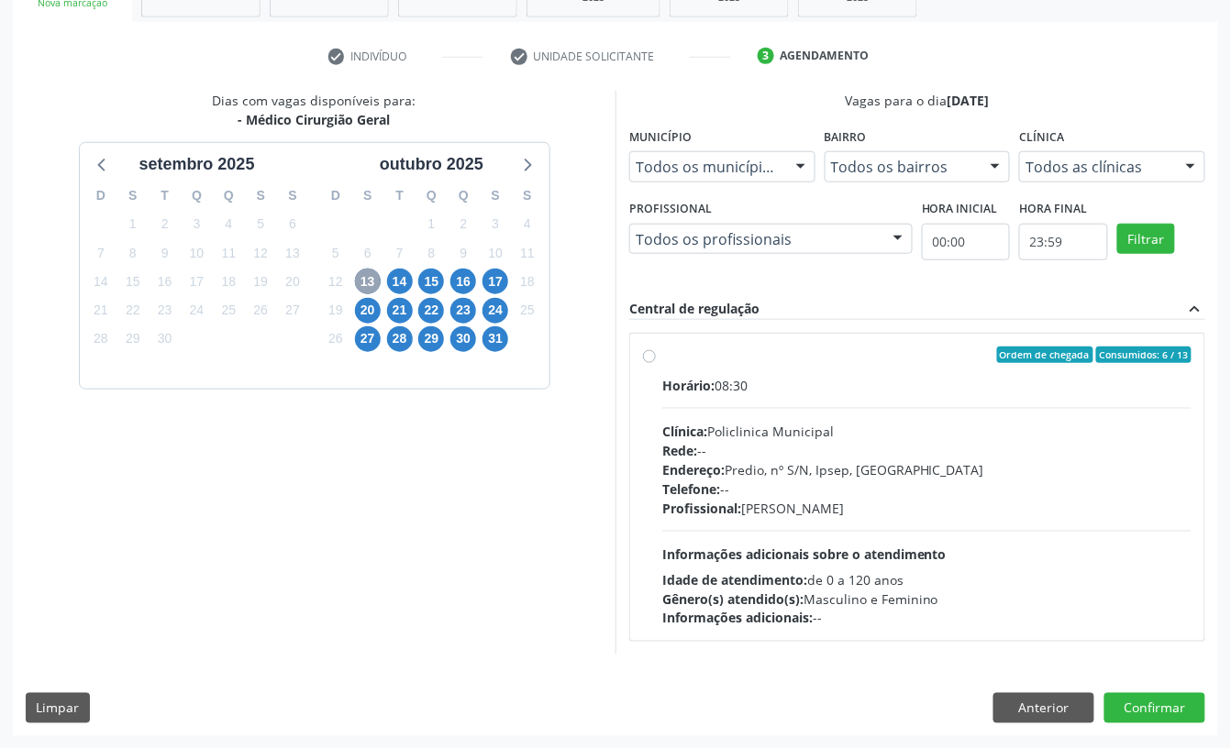
scroll to position [317, 0]
click at [397, 268] on span "14" at bounding box center [400, 281] width 26 height 26
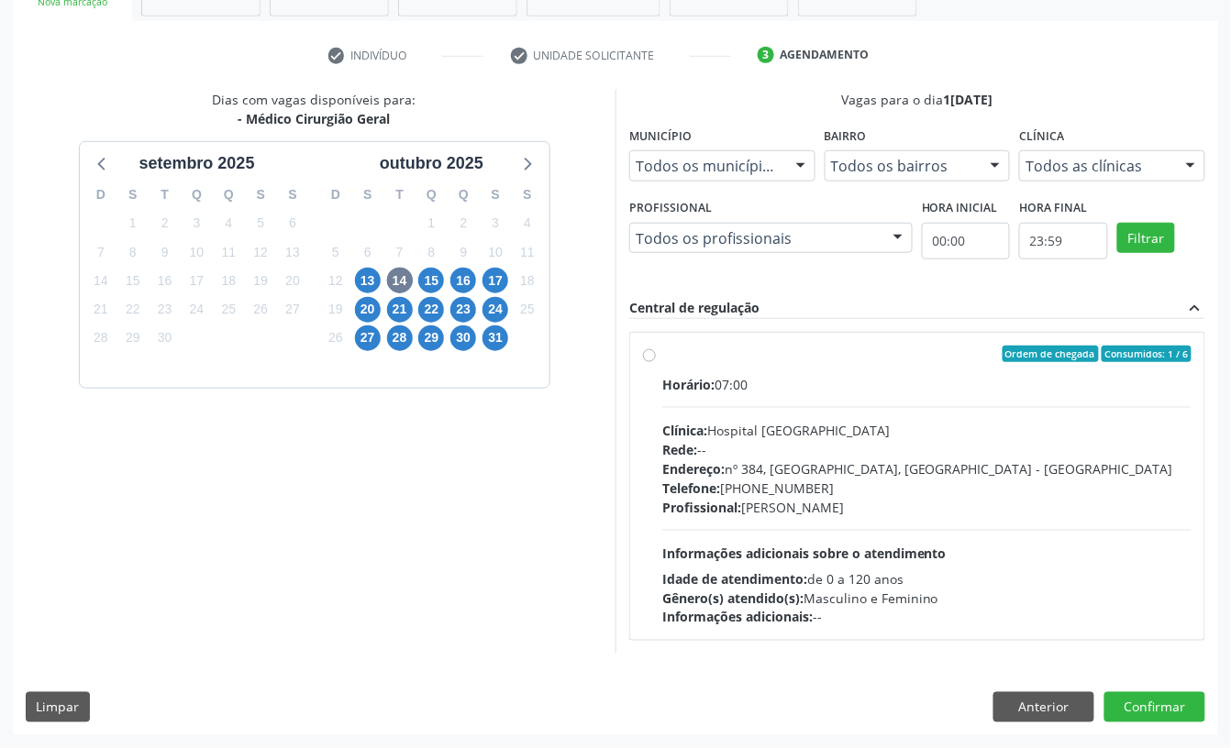
click at [792, 400] on div "Horário: 07:00 Clínica: Hospital Sao Francisco Rede: -- Endereço: nº 384, Varze…" at bounding box center [926, 501] width 529 height 252
click at [656, 362] on input "Ordem de chegada Consumidos: 1 / 6 Horário: 07:00 Clínica: Hospital Sao Francis…" at bounding box center [649, 354] width 13 height 17
radio input "true"
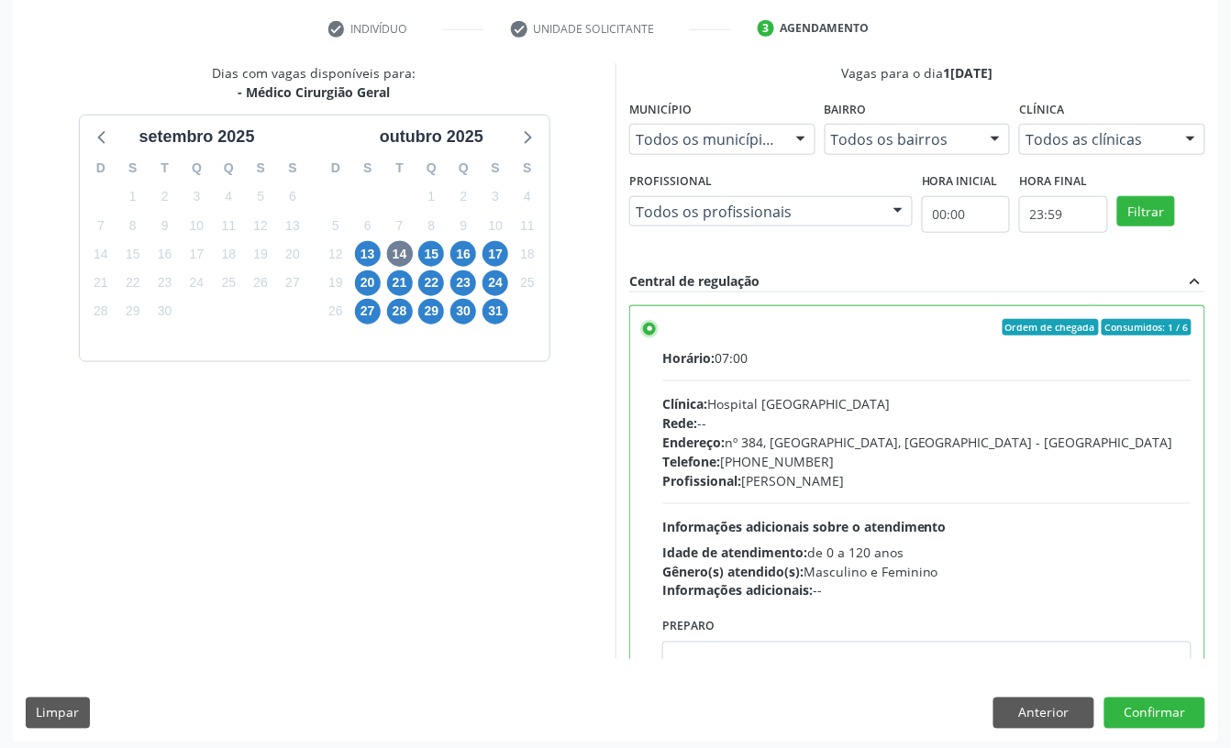
scroll to position [348, 0]
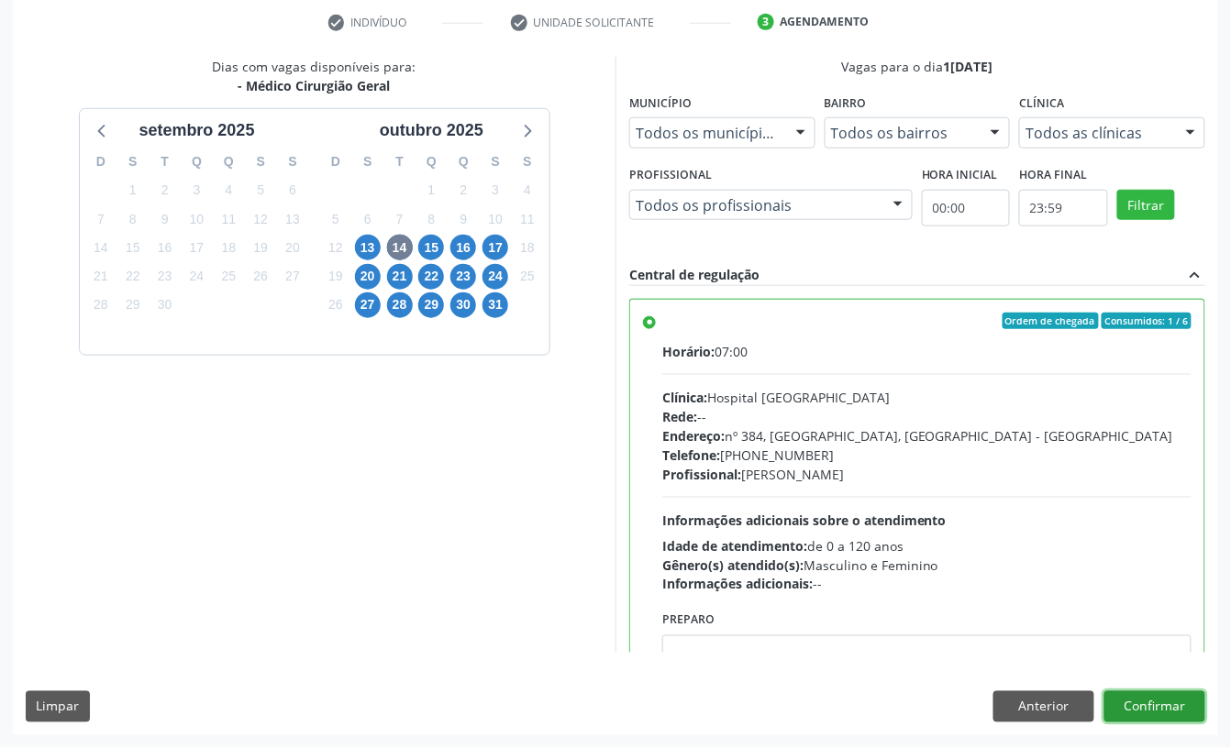
click at [1190, 706] on button "Confirmar" at bounding box center [1154, 706] width 101 height 31
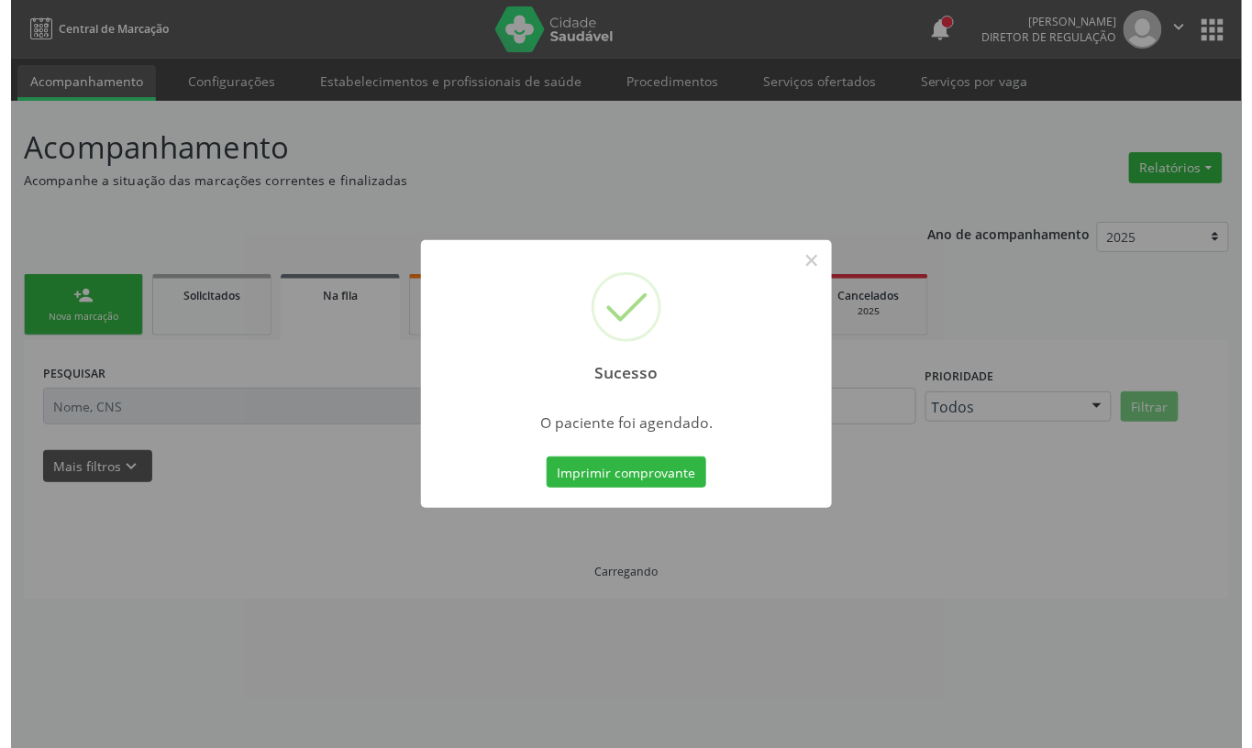
scroll to position [0, 0]
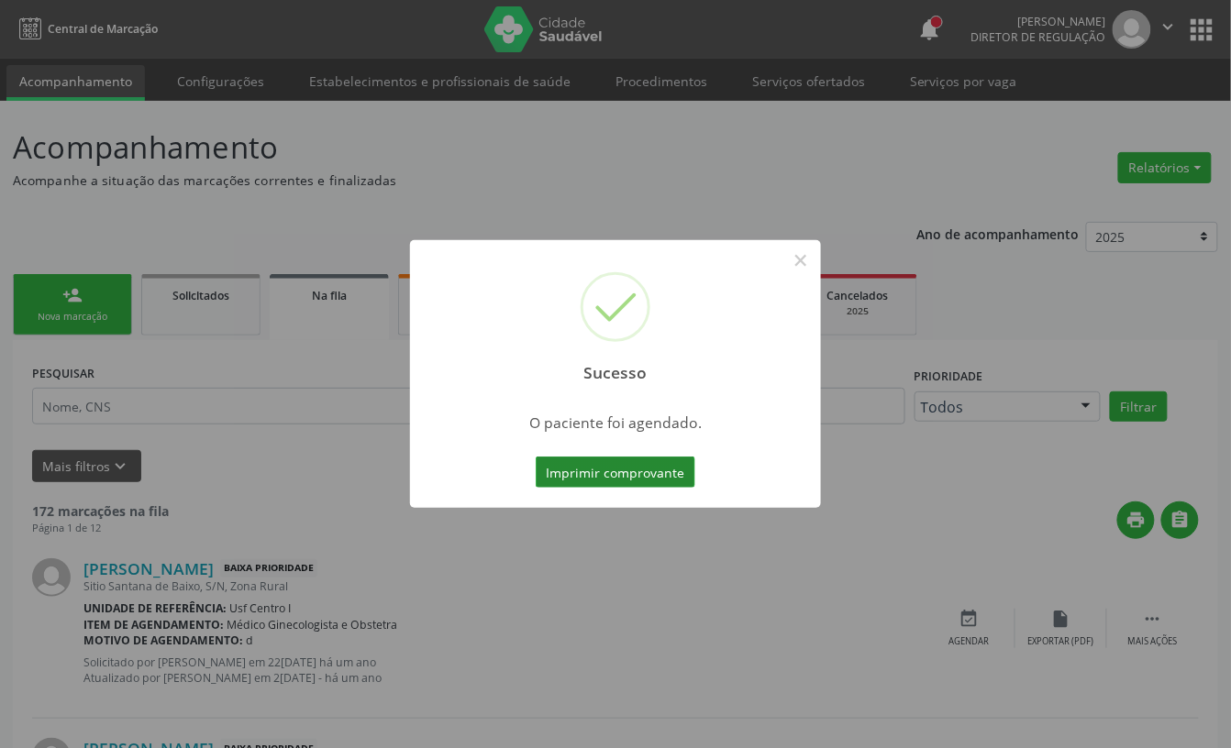
click at [602, 479] on button "Imprimir comprovante" at bounding box center [616, 472] width 160 height 31
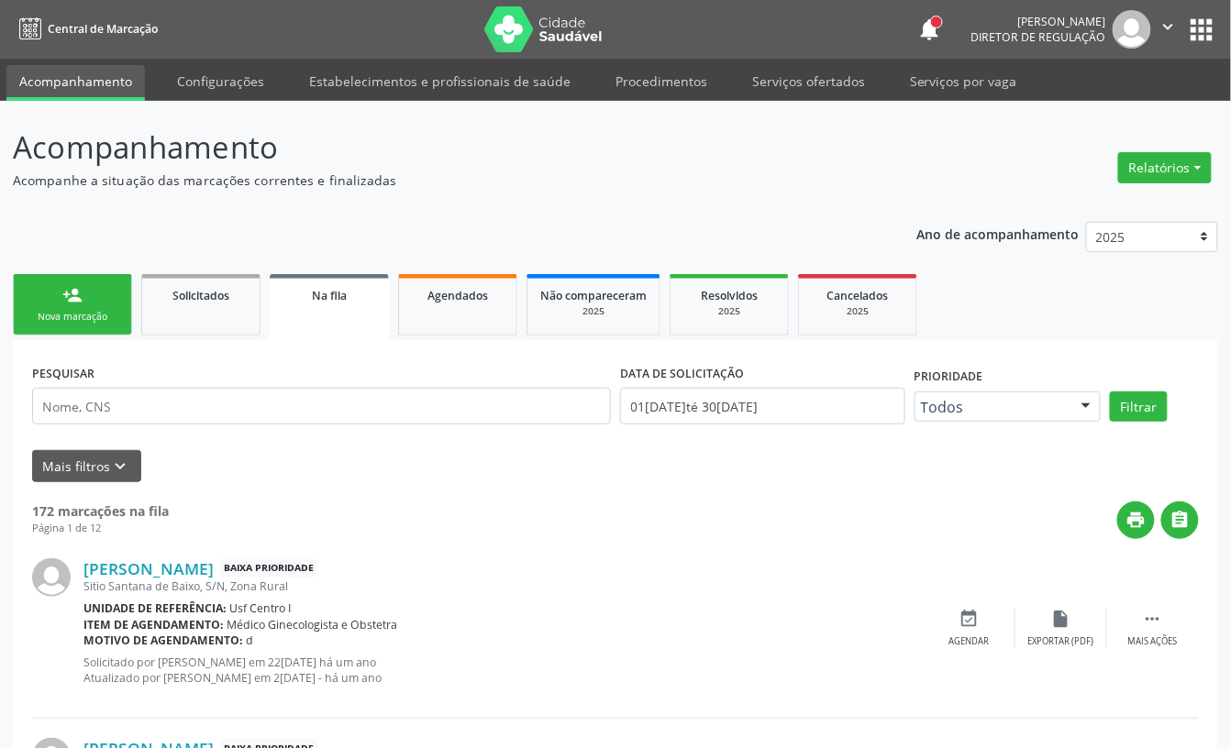
click at [94, 313] on div "Nova marcação" at bounding box center [73, 317] width 92 height 14
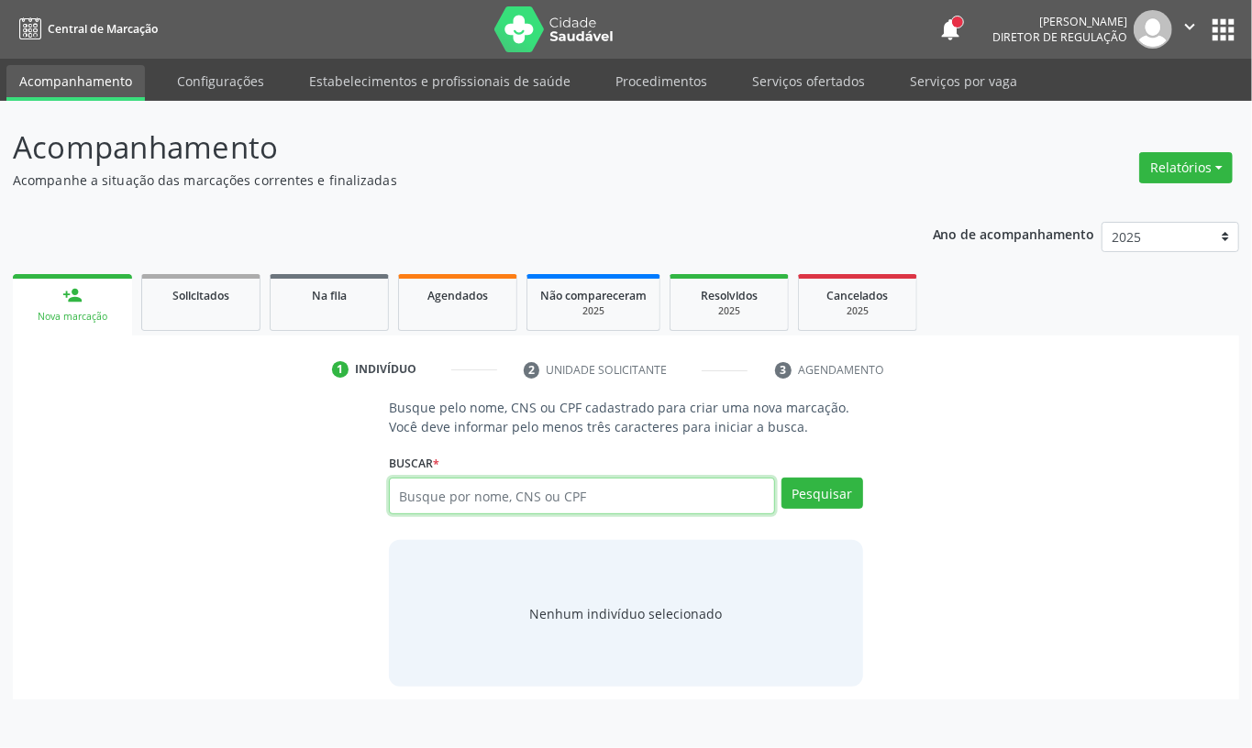
click at [444, 497] on input "text" at bounding box center [582, 496] width 386 height 37
type input "[PERSON_NAME]"
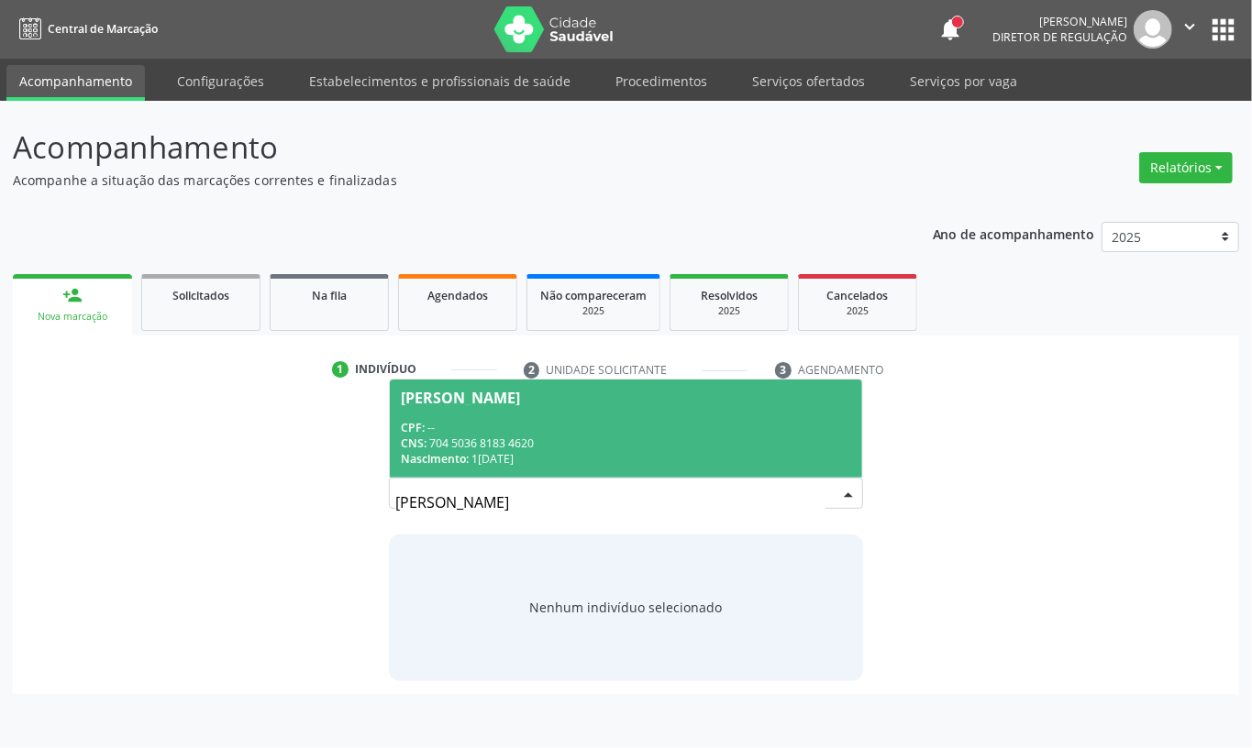
click at [596, 438] on div "CNS: 704 5036 8183 4620" at bounding box center [626, 444] width 450 height 16
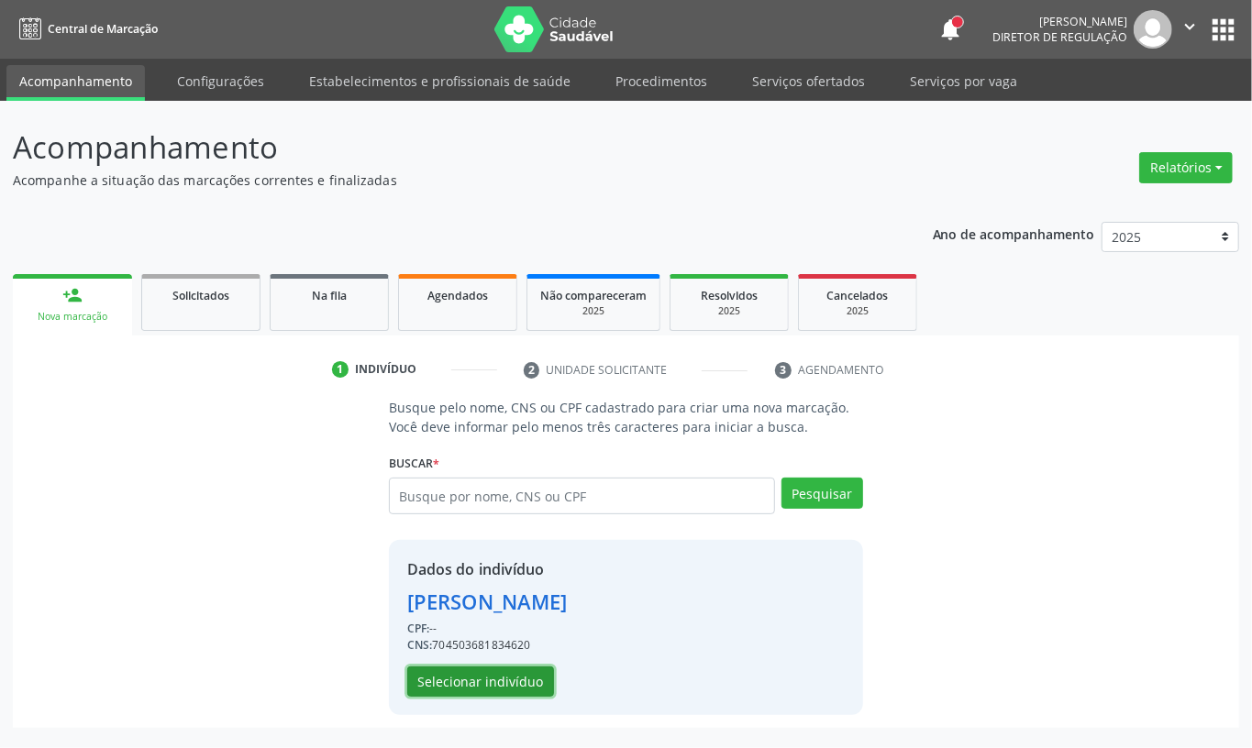
click at [484, 676] on button "Selecionar indivíduo" at bounding box center [480, 682] width 147 height 31
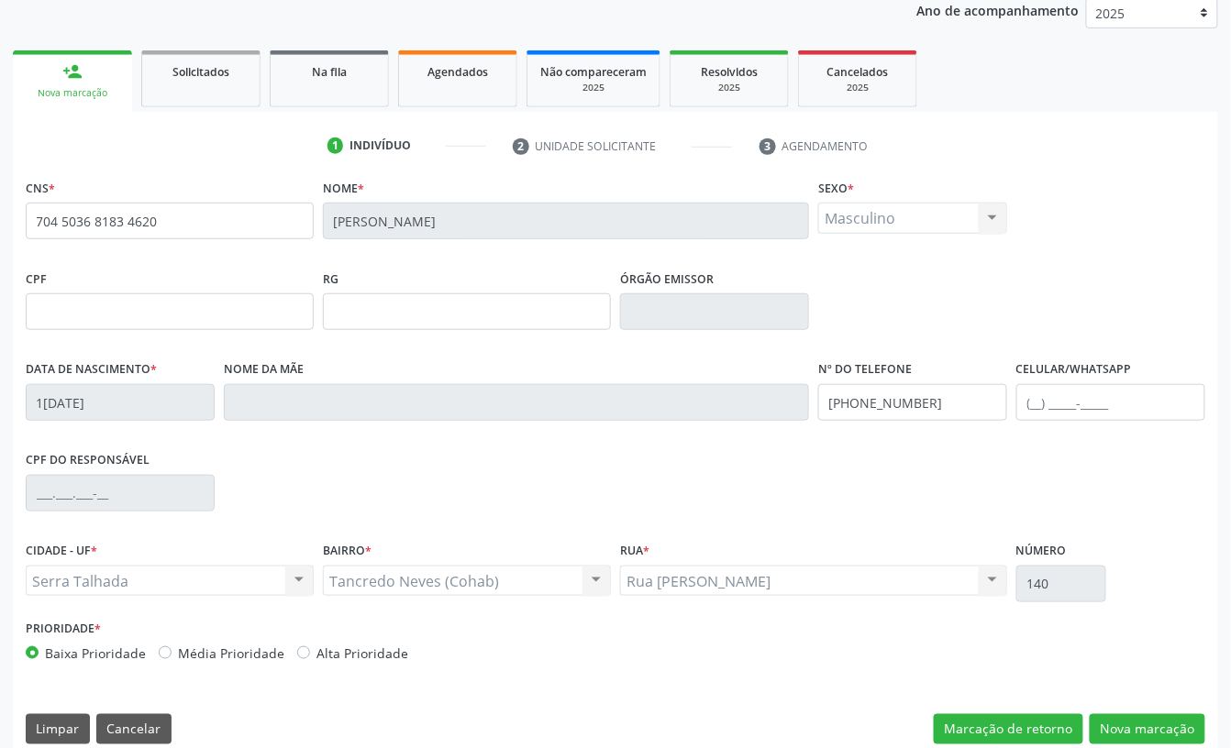
scroll to position [244, 0]
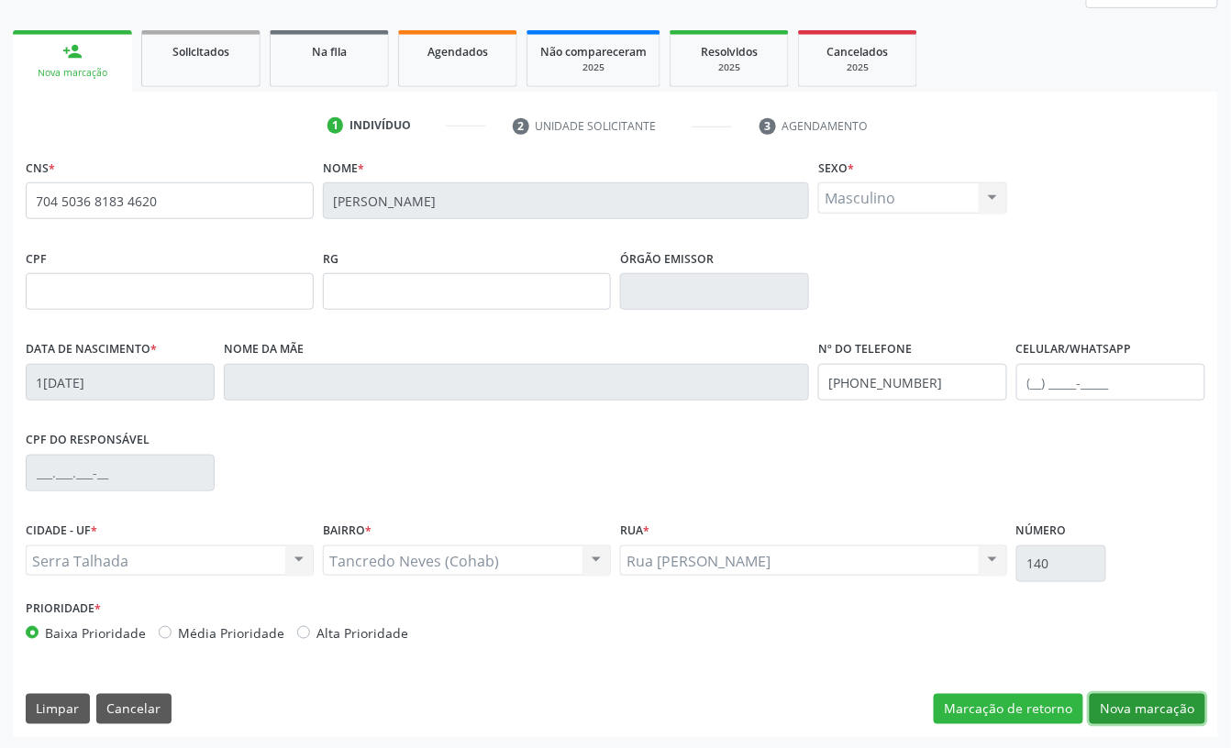
click at [1137, 701] on button "Nova marcação" at bounding box center [1147, 709] width 116 height 31
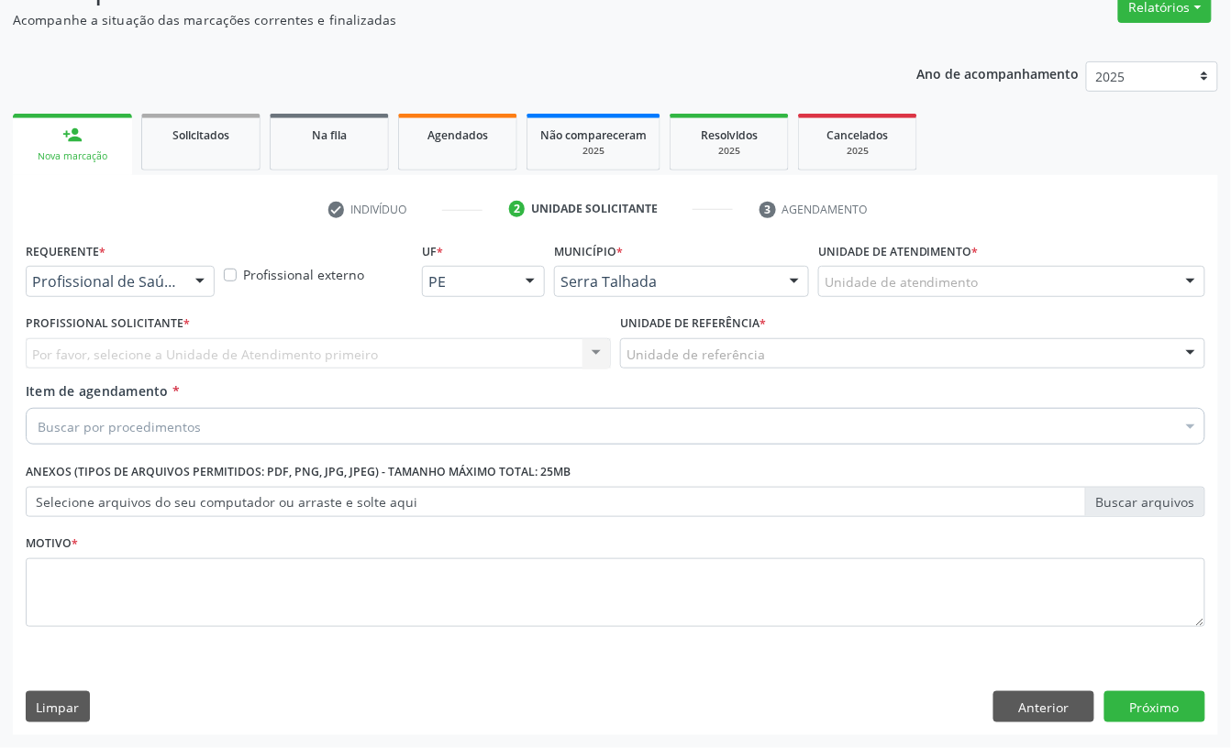
scroll to position [162, 0]
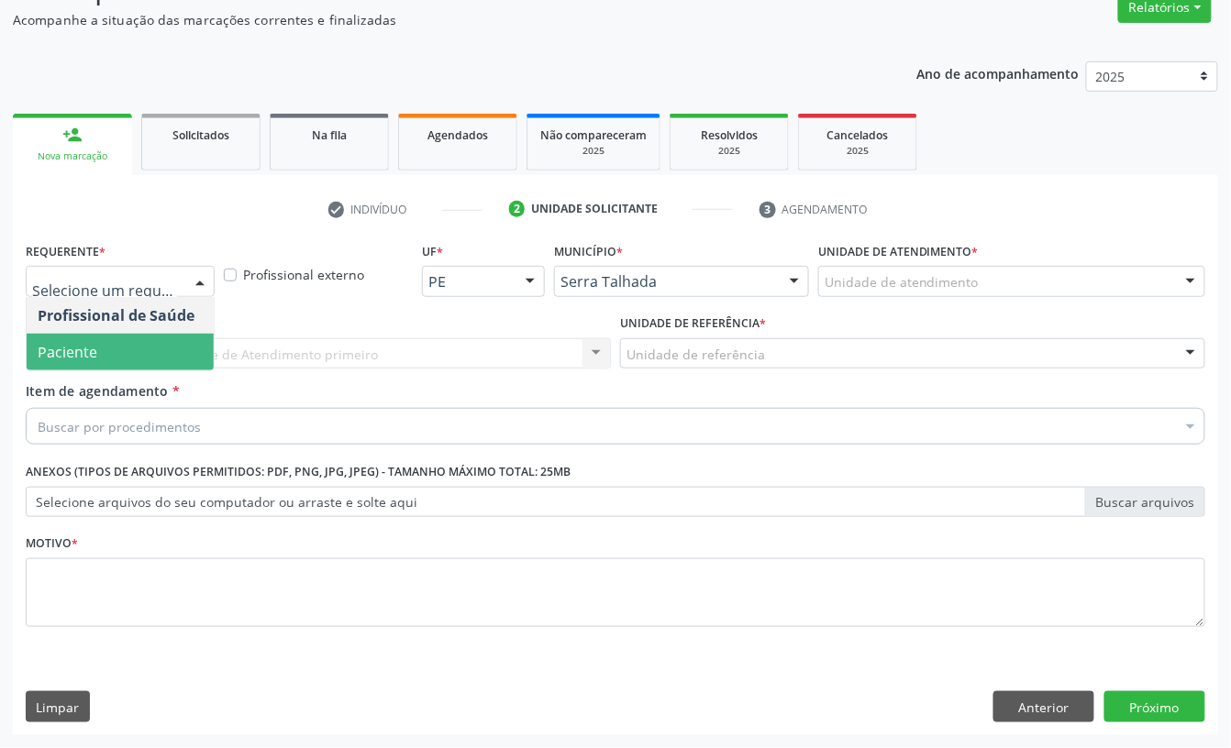
click at [130, 339] on span "Paciente" at bounding box center [120, 352] width 187 height 37
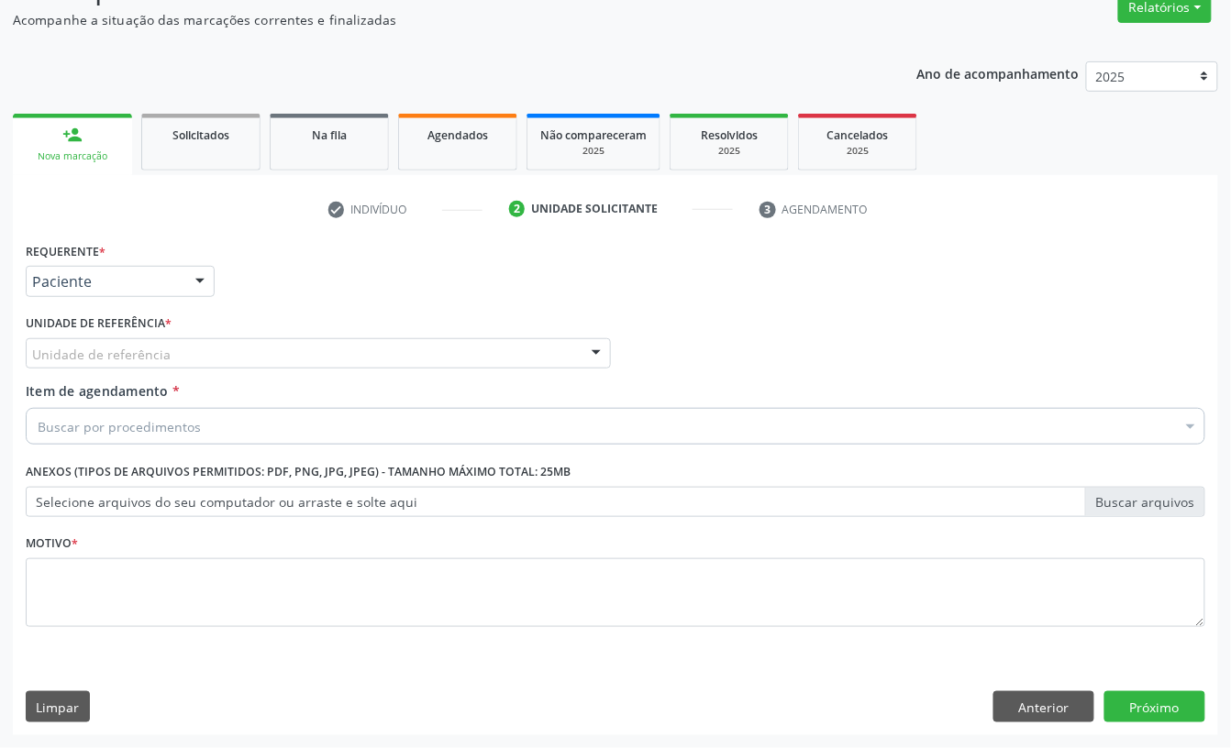
click at [130, 339] on div "Unidade de referência" at bounding box center [318, 353] width 585 height 31
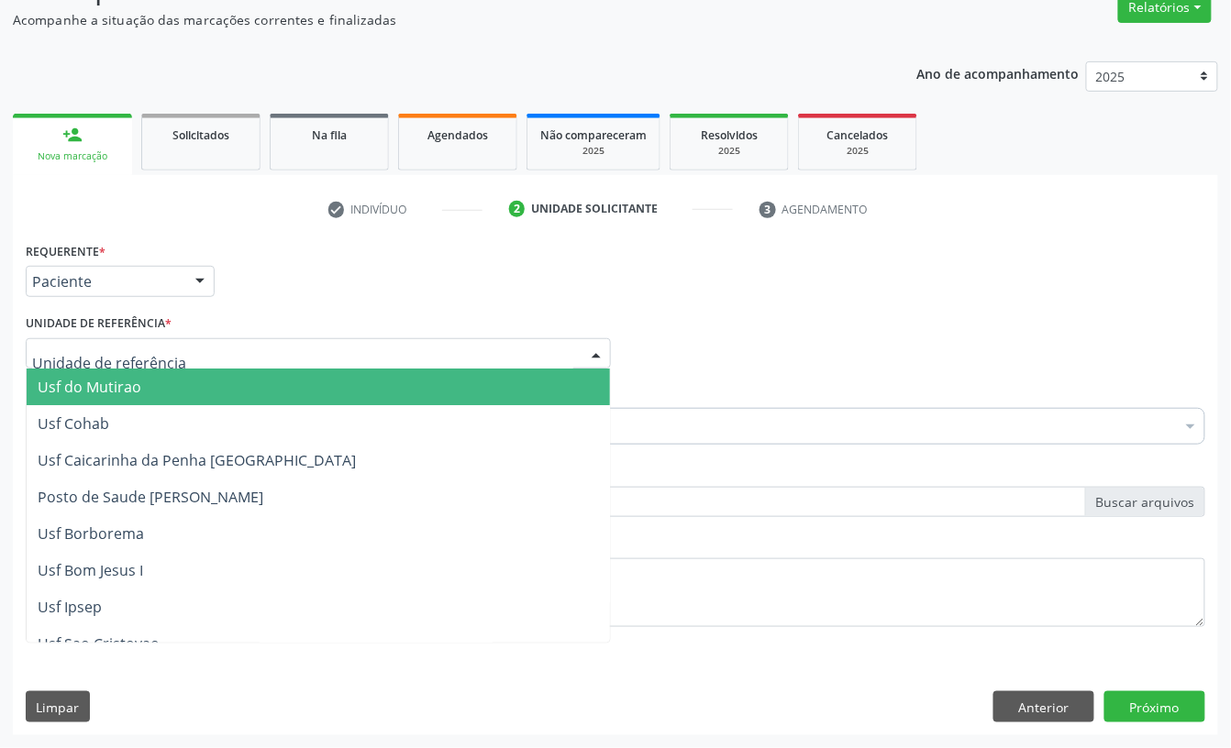
click at [122, 358] on input "text" at bounding box center [302, 363] width 541 height 37
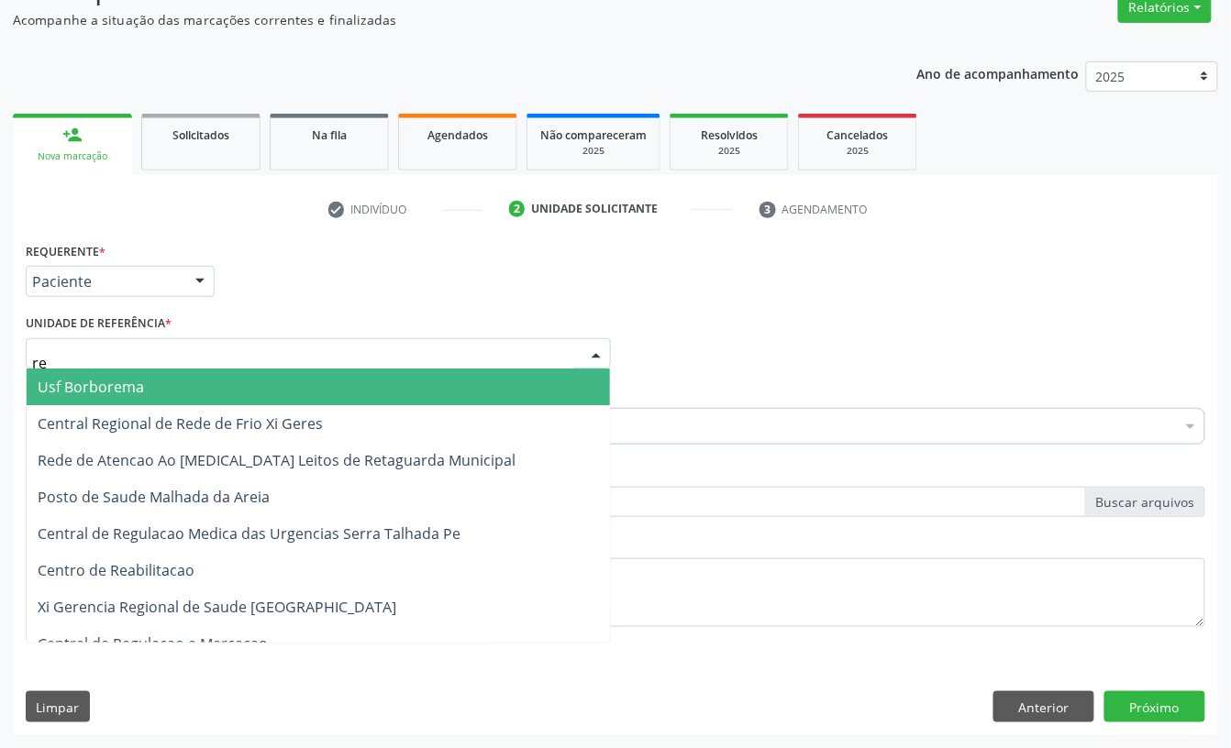
type input "rea"
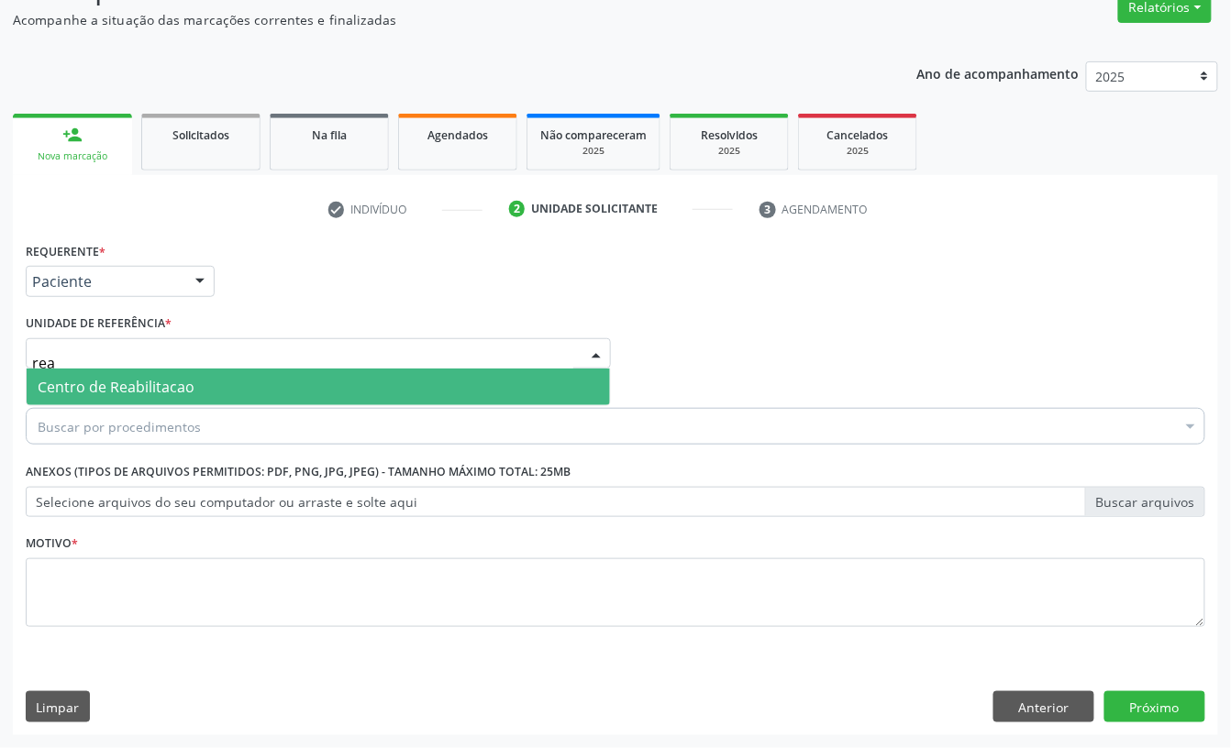
click at [129, 383] on span "Centro de Reabilitacao" at bounding box center [116, 387] width 157 height 20
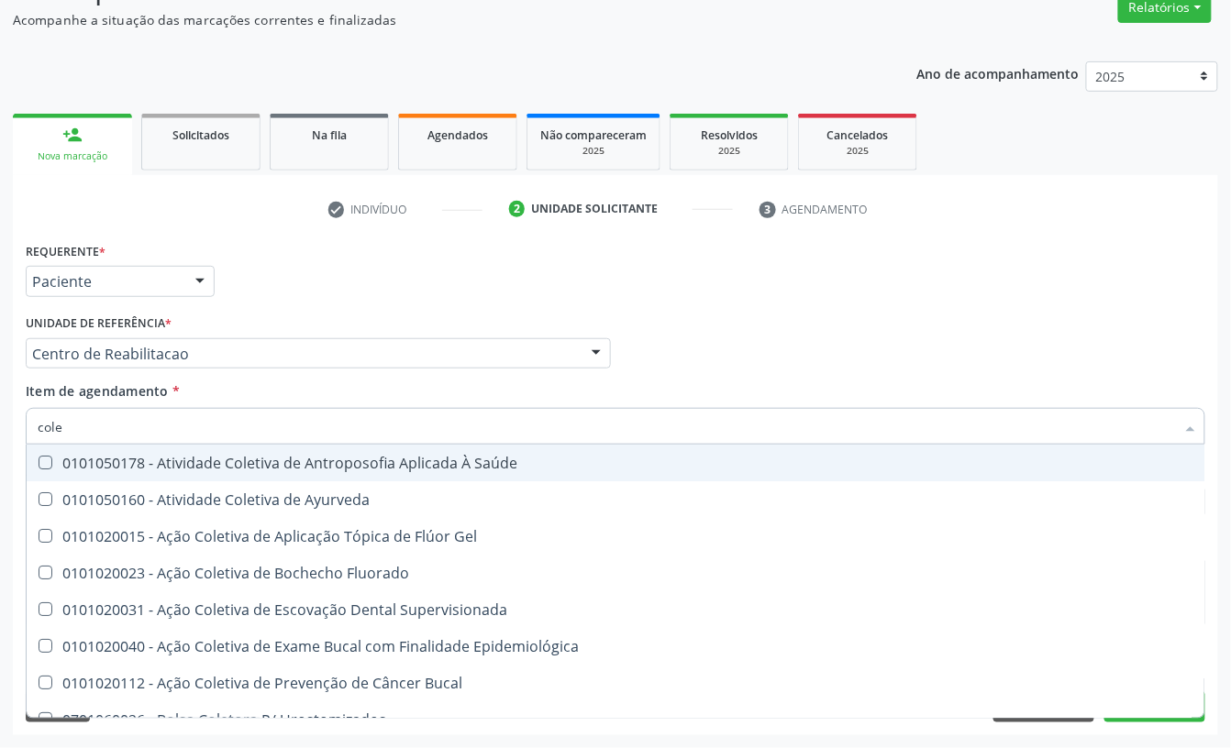
type input "coles"
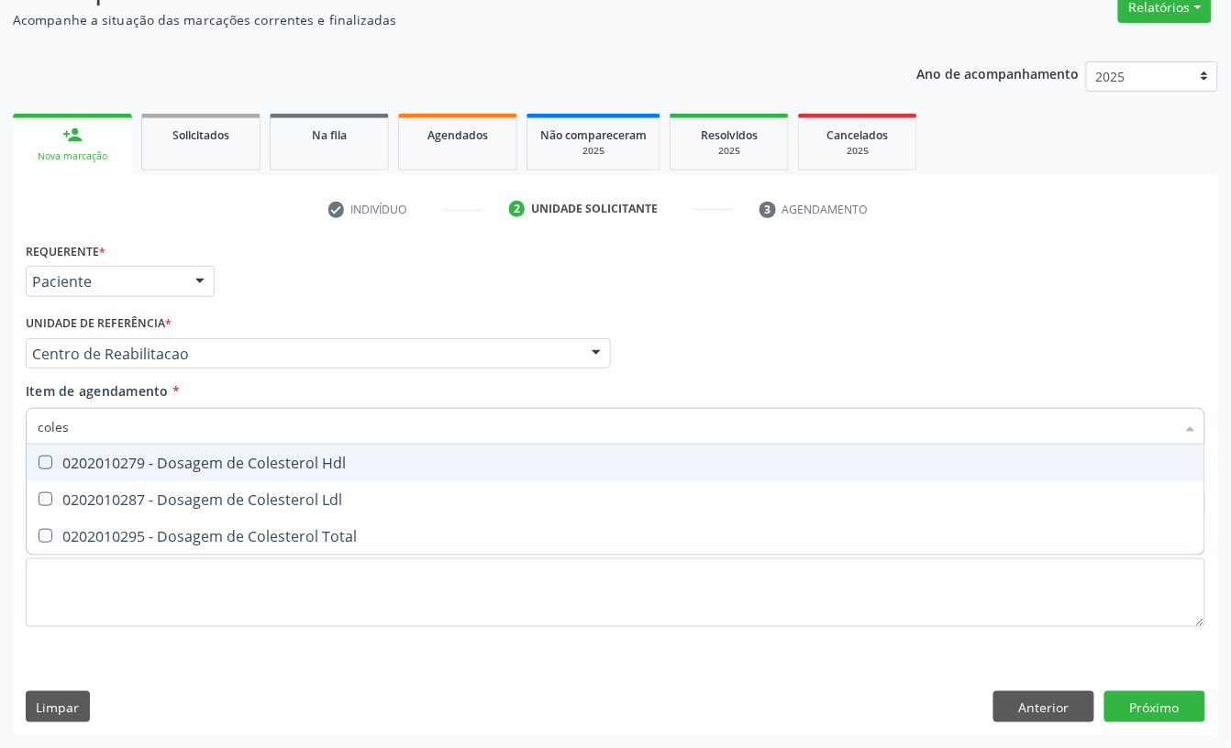
click at [105, 466] on div "0202010279 - Dosagem de Colesterol Hdl" at bounding box center [615, 463] width 1155 height 15
checkbox Hdl "true"
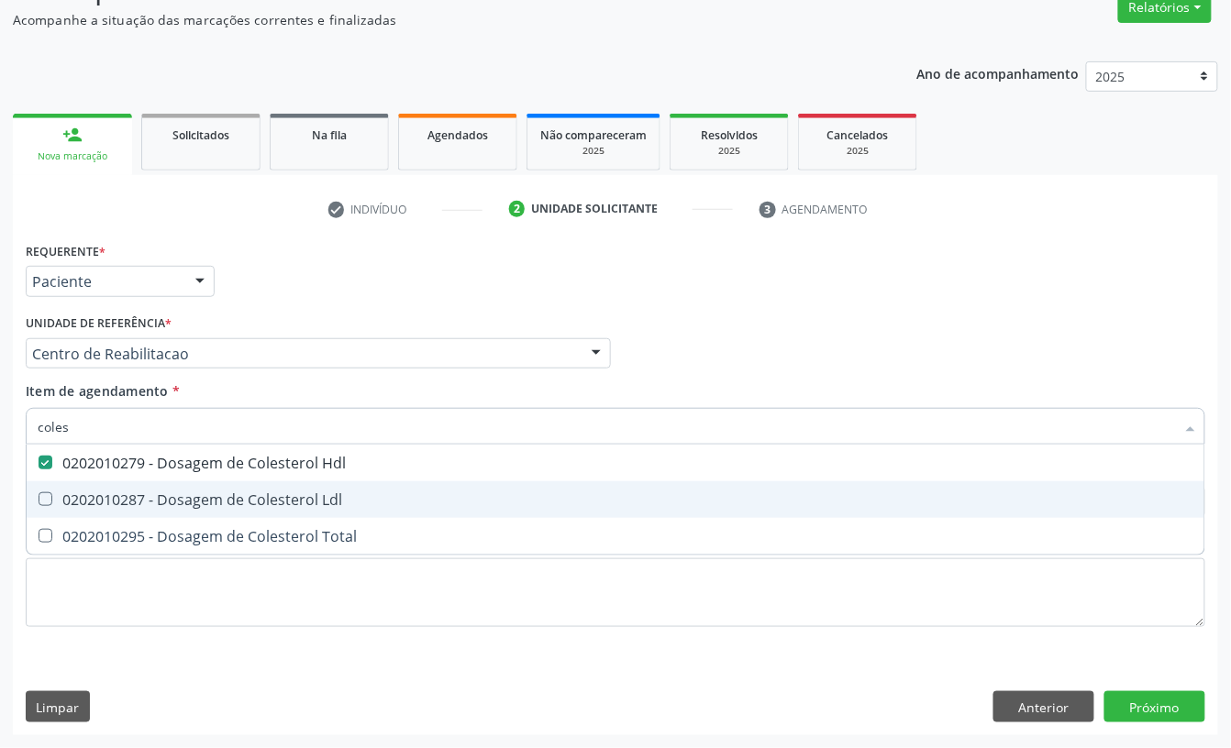
click at [90, 504] on div "0202010287 - Dosagem de Colesterol Ldl" at bounding box center [615, 499] width 1155 height 15
checkbox Ldl "true"
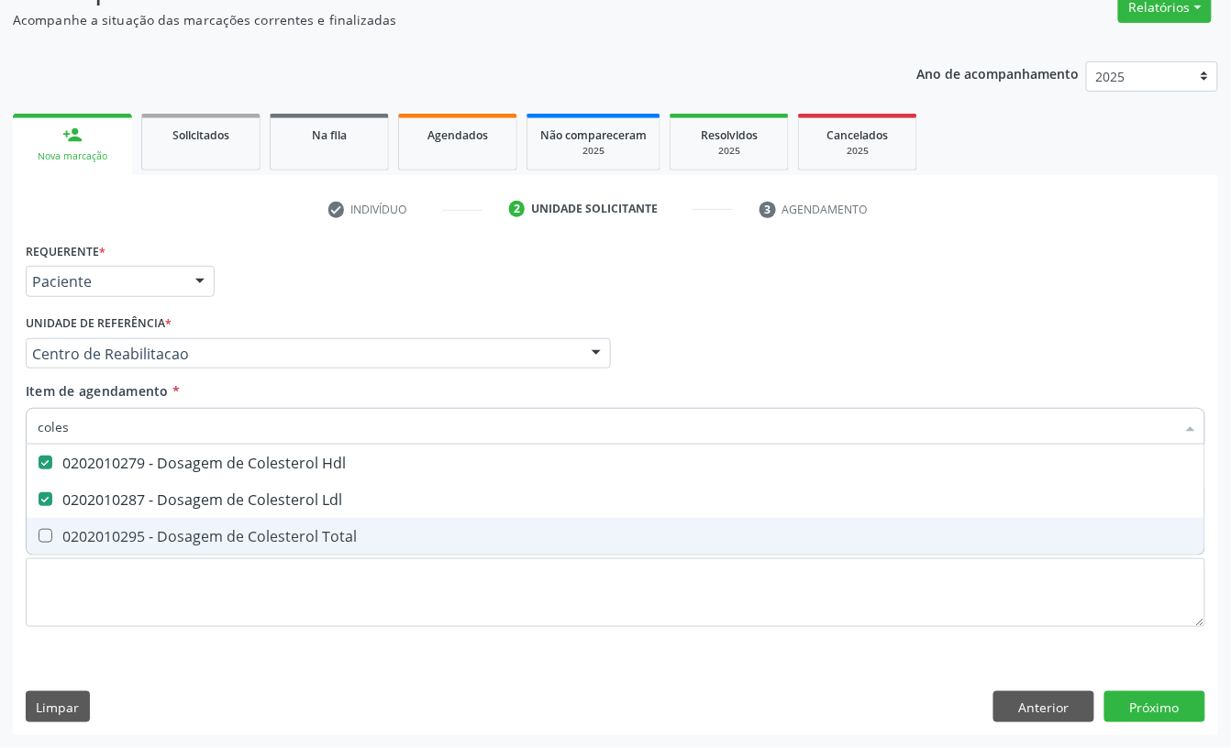
click at [84, 536] on div "0202010295 - Dosagem de Colesterol Total" at bounding box center [615, 536] width 1155 height 15
checkbox Total "true"
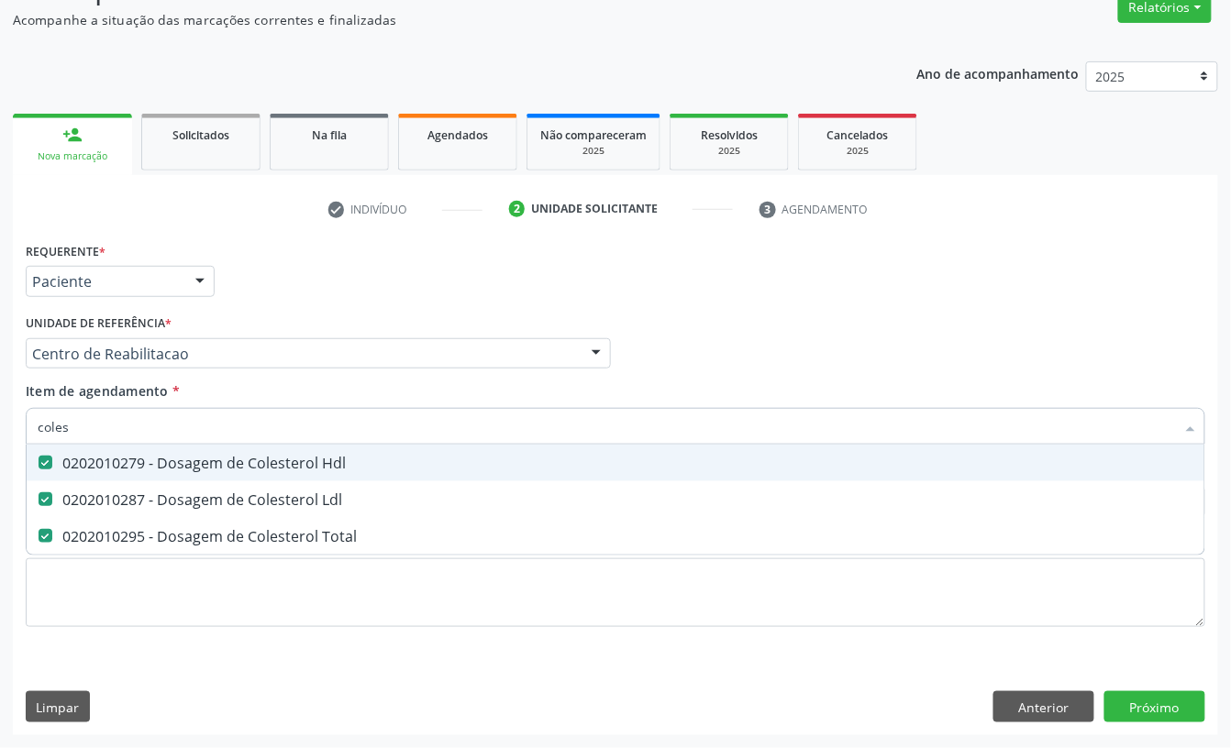
click at [106, 419] on input "coles" at bounding box center [606, 426] width 1137 height 37
checkbox Hdl "false"
checkbox Ldl "false"
checkbox Total "false"
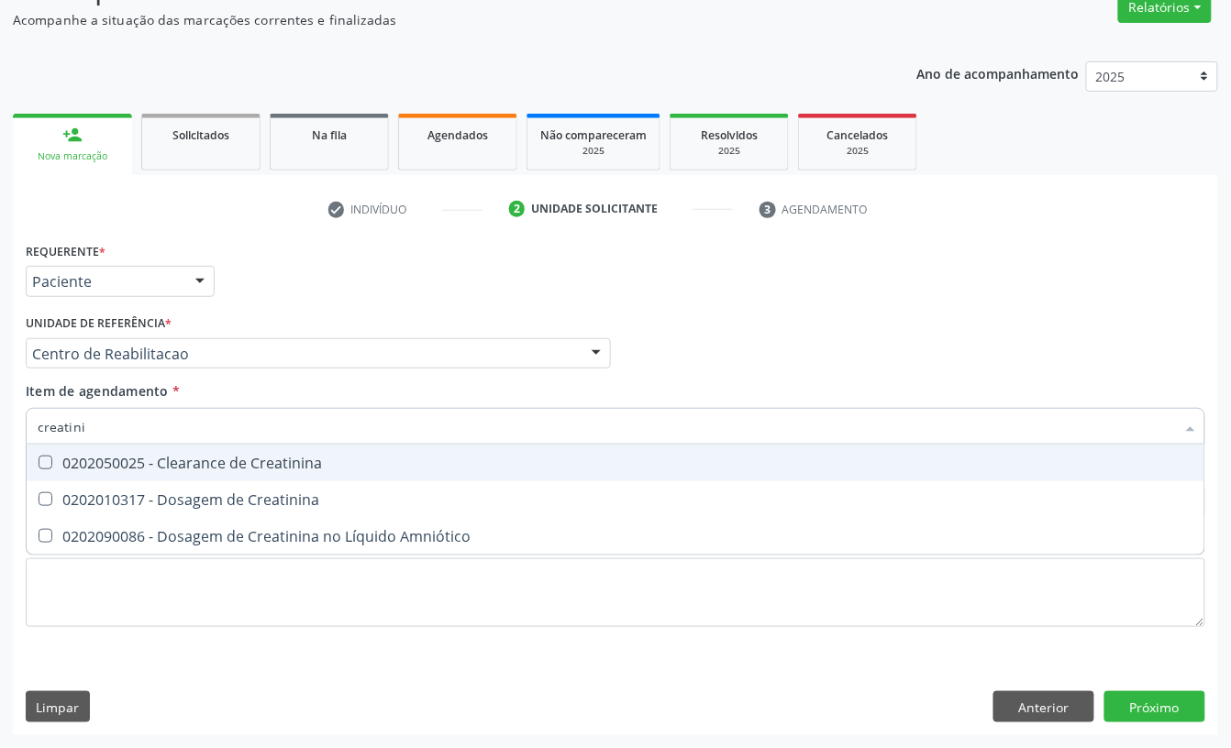
type input "creatinin"
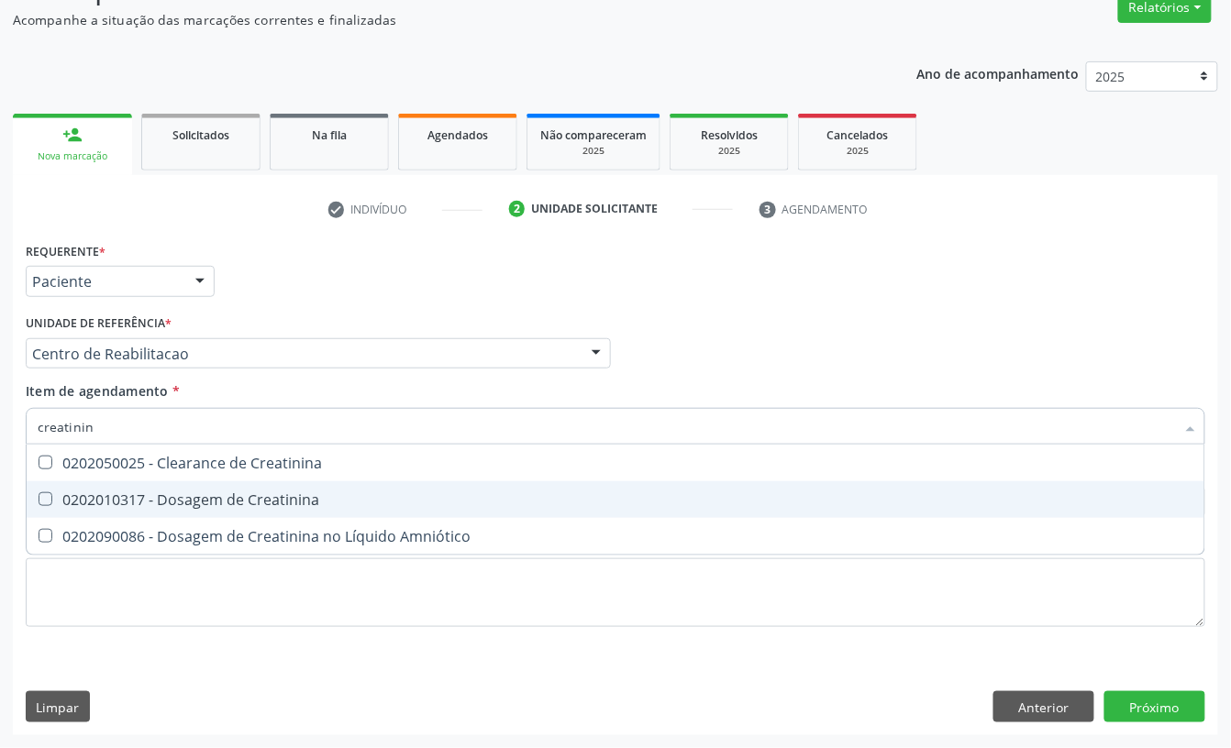
click at [174, 492] on div "0202010317 - Dosagem de Creatinina" at bounding box center [615, 499] width 1155 height 15
checkbox Creatinina "true"
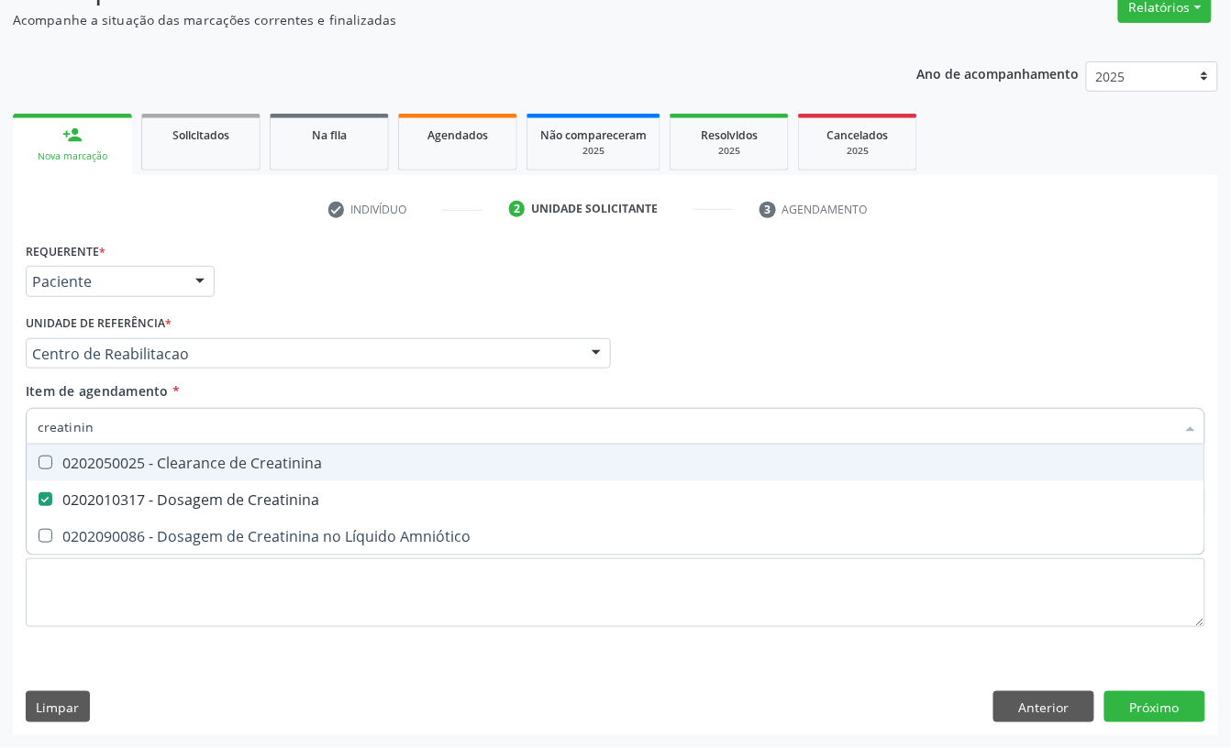
click at [126, 418] on input "creatinin" at bounding box center [606, 426] width 1137 height 37
checkbox Creatinina "false"
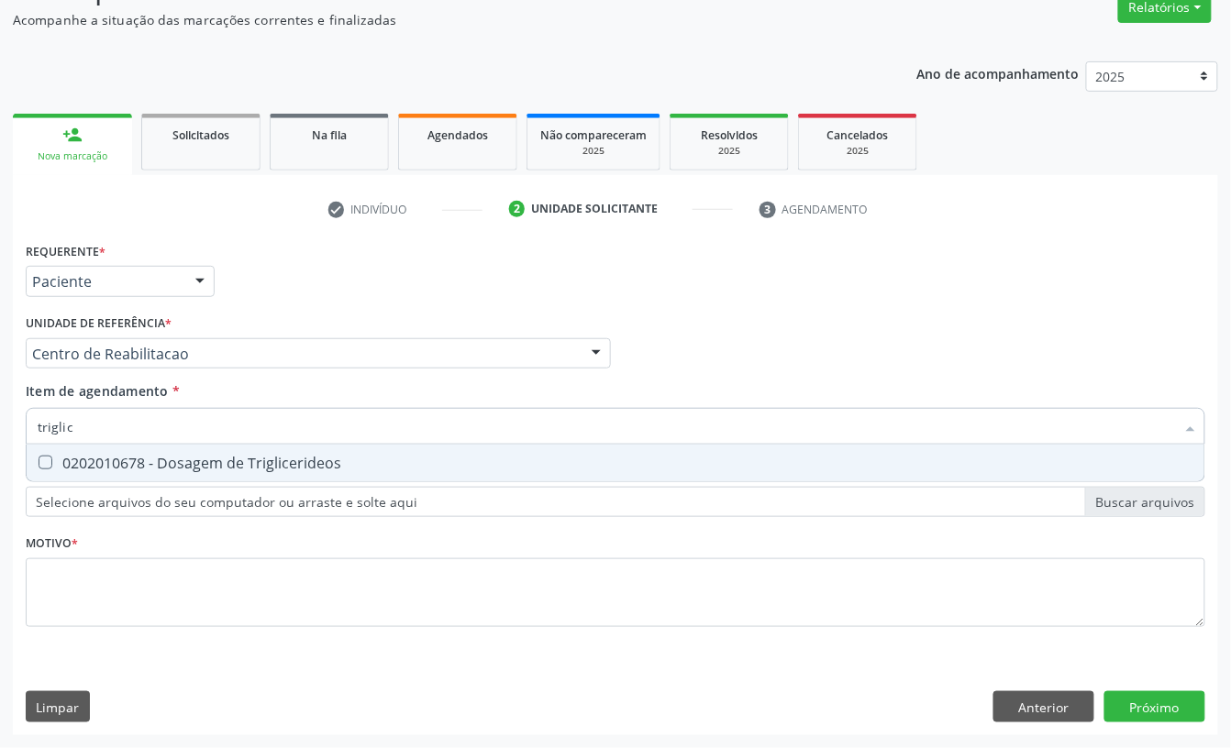
type input "triglice"
click at [116, 464] on div "0202010678 - Dosagem de Triglicerideos" at bounding box center [615, 463] width 1155 height 15
checkbox Triglicerideos "true"
click at [111, 425] on input "triglice" at bounding box center [606, 426] width 1137 height 37
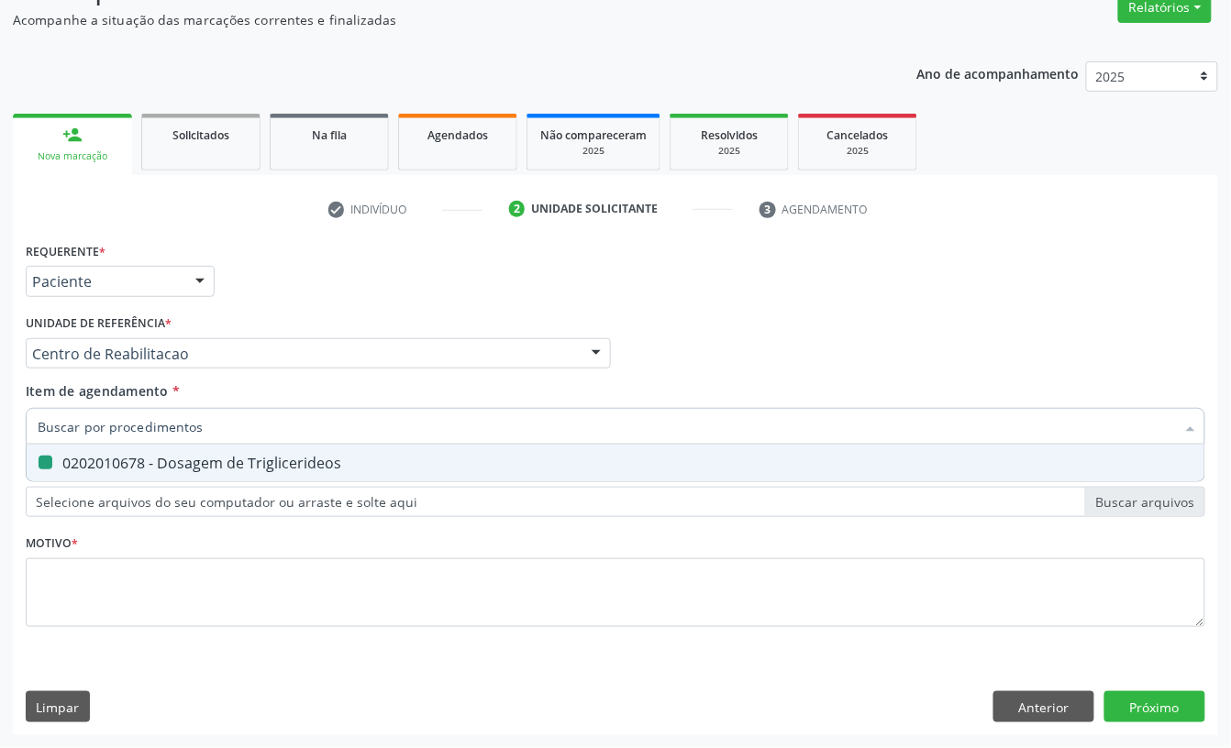
checkbox Triglicerideos "false"
type input "analise de car"
click at [178, 464] on div "0202050017 - Analise de Caracteres Fisicos, Elementos e Sedimento da Urina" at bounding box center [615, 463] width 1155 height 15
checkbox Urina "true"
click at [155, 420] on input "analise de car" at bounding box center [606, 426] width 1137 height 37
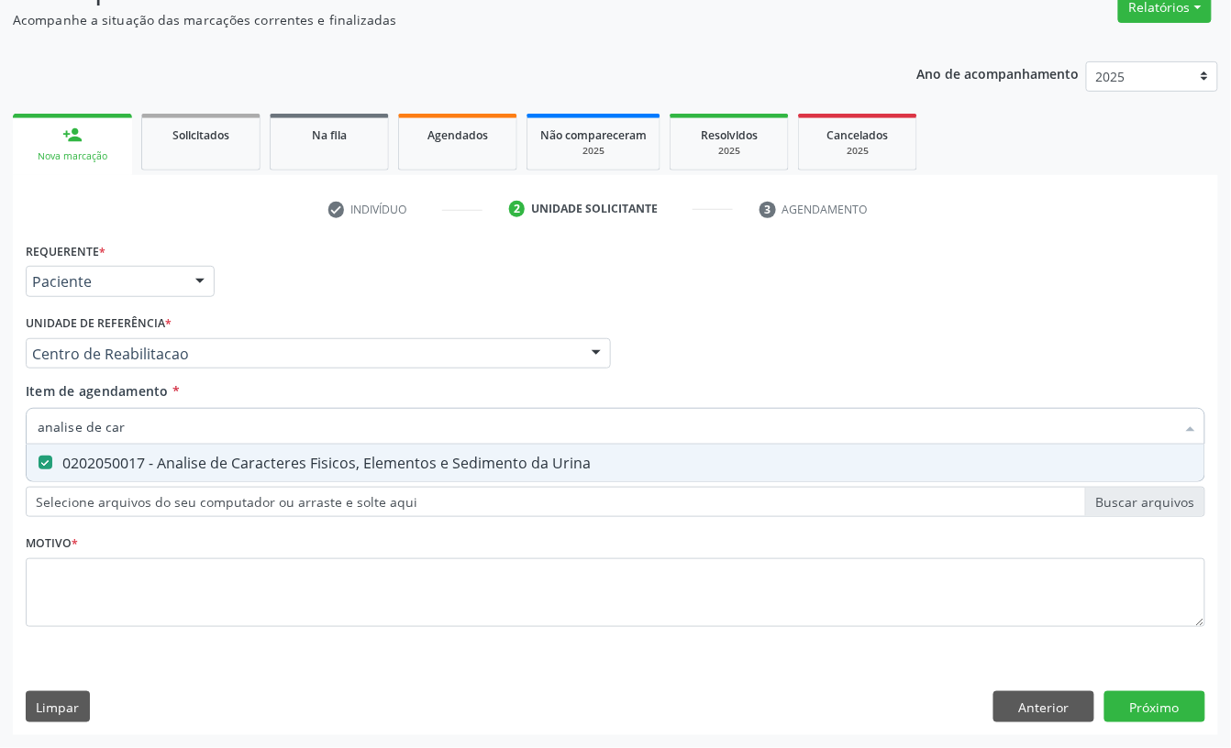
click at [155, 420] on input "analise de car" at bounding box center [606, 426] width 1137 height 37
type input "analise de"
checkbox Urina "false"
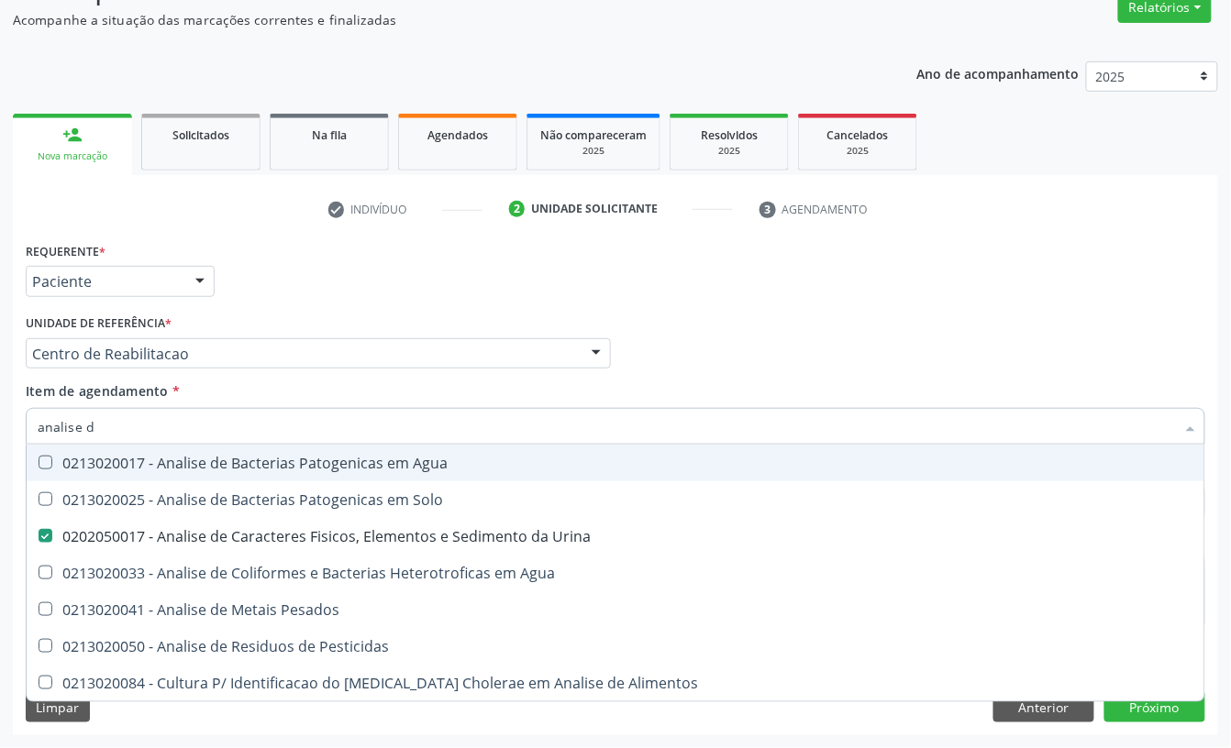
type input "analise"
checkbox Urina "false"
checkbox Pesados "true"
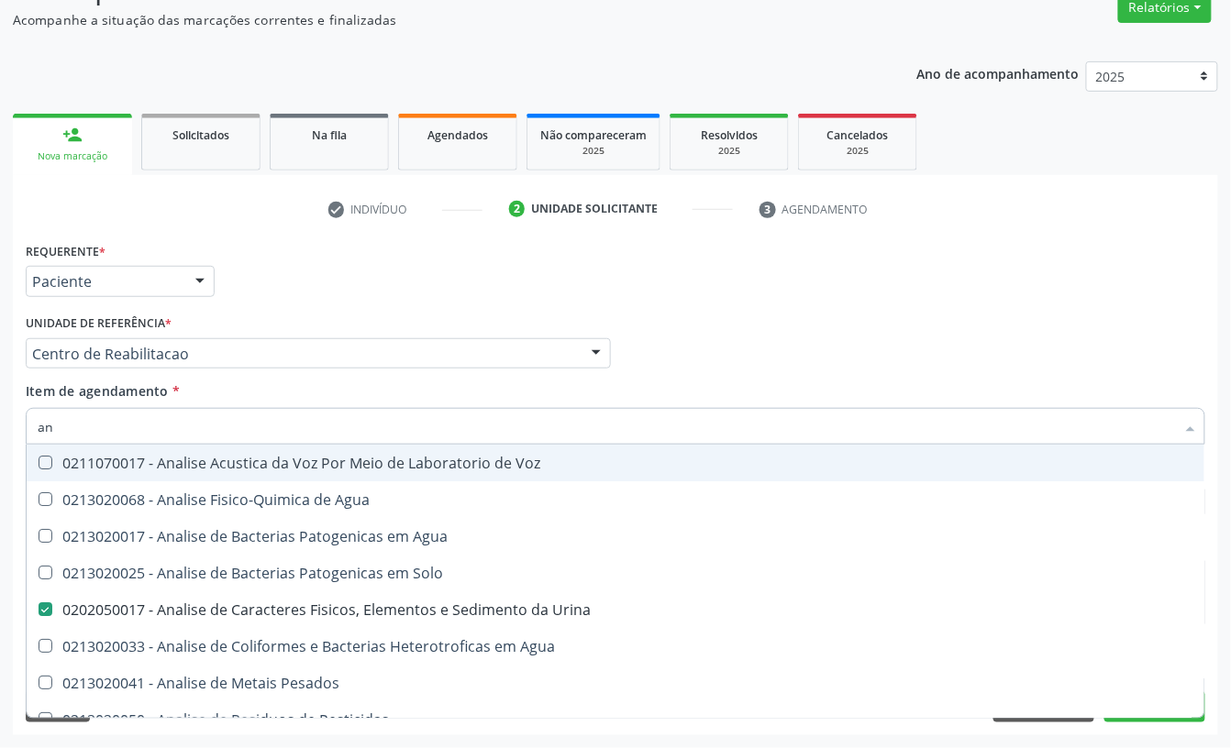
type input "a"
checkbox Urina "false"
checkbox Agua "false"
checkbox Alimentos "false"
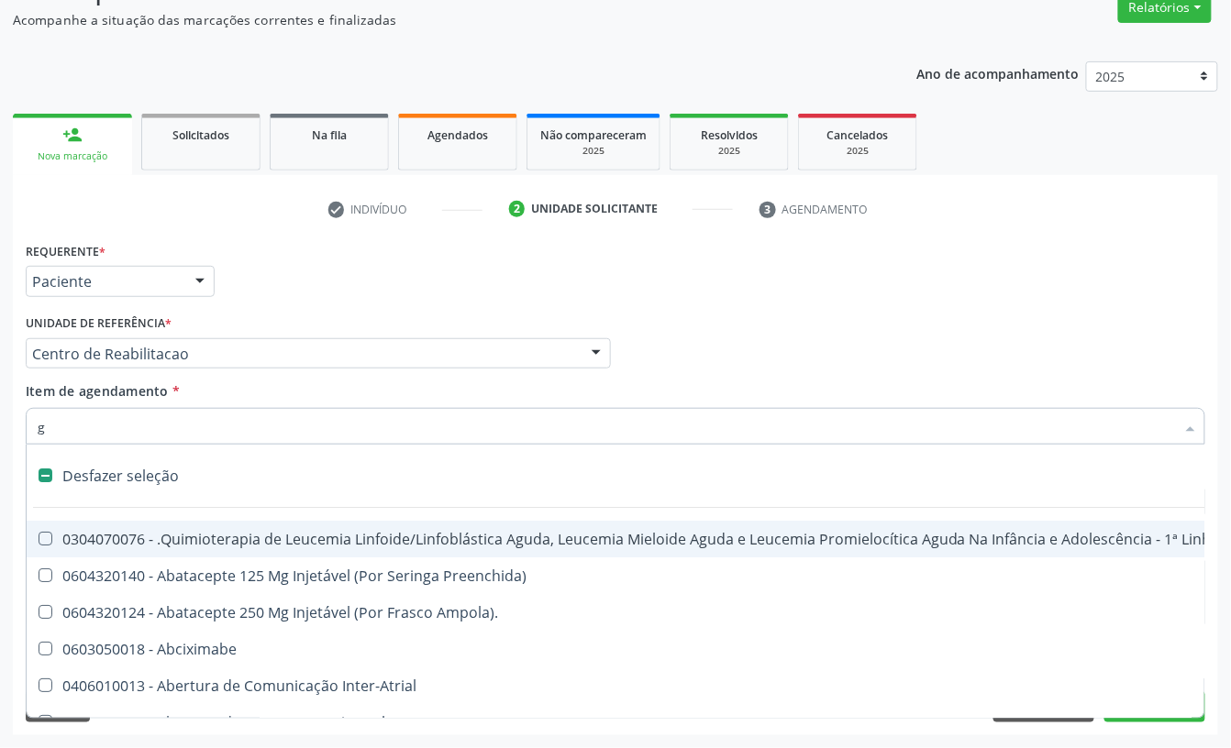
type input "gl"
checkbox Bloco "true"
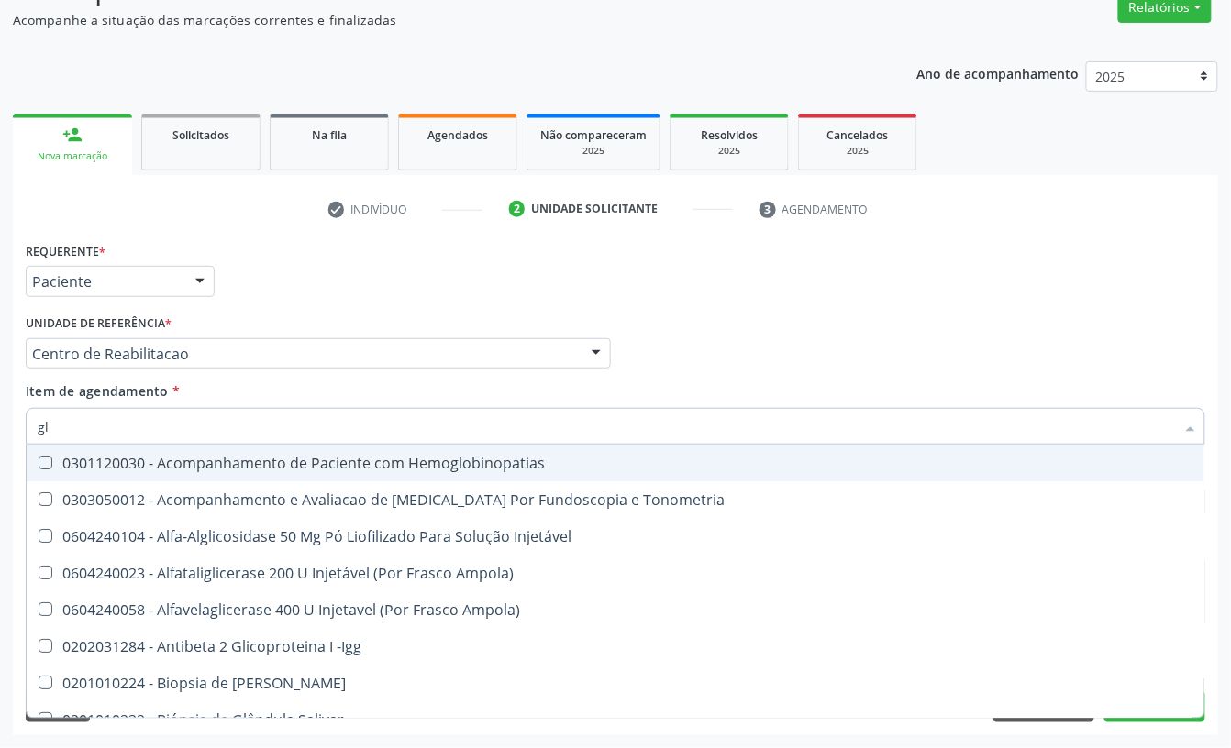
type input "gli"
checkbox Glomerular "true"
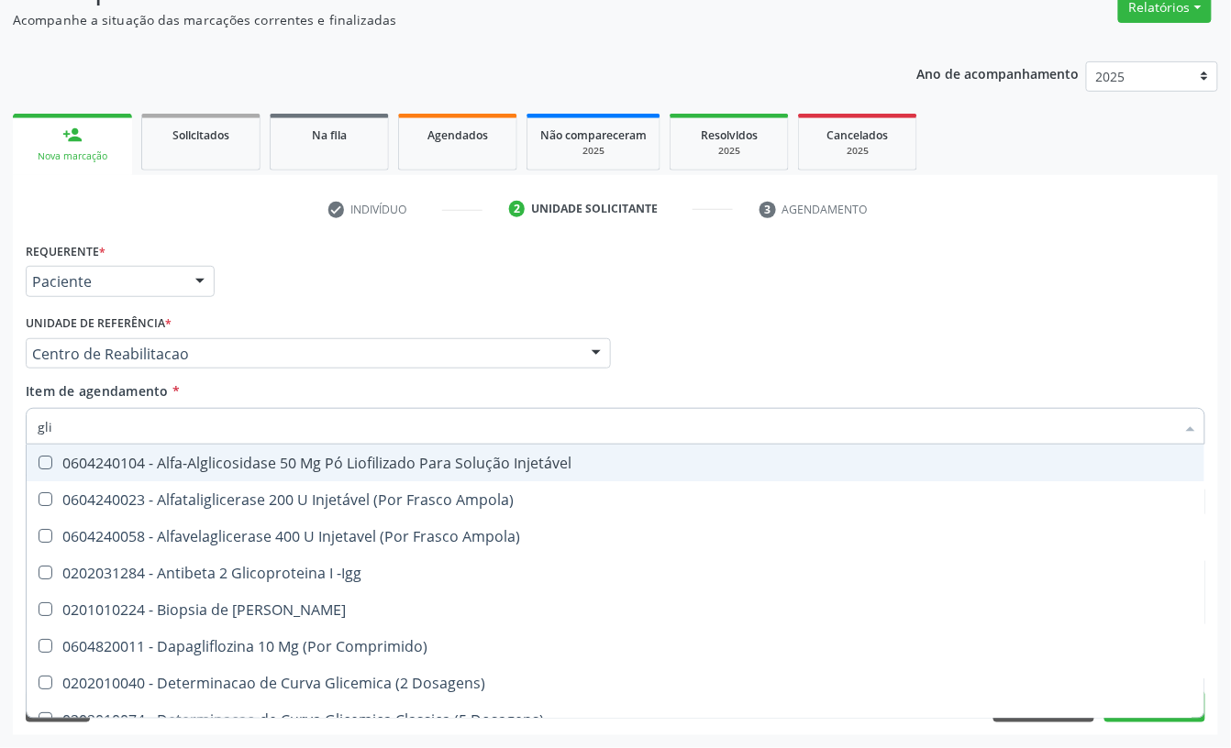
type input "gl"
checkbox Triglicerideos "false"
type input "g"
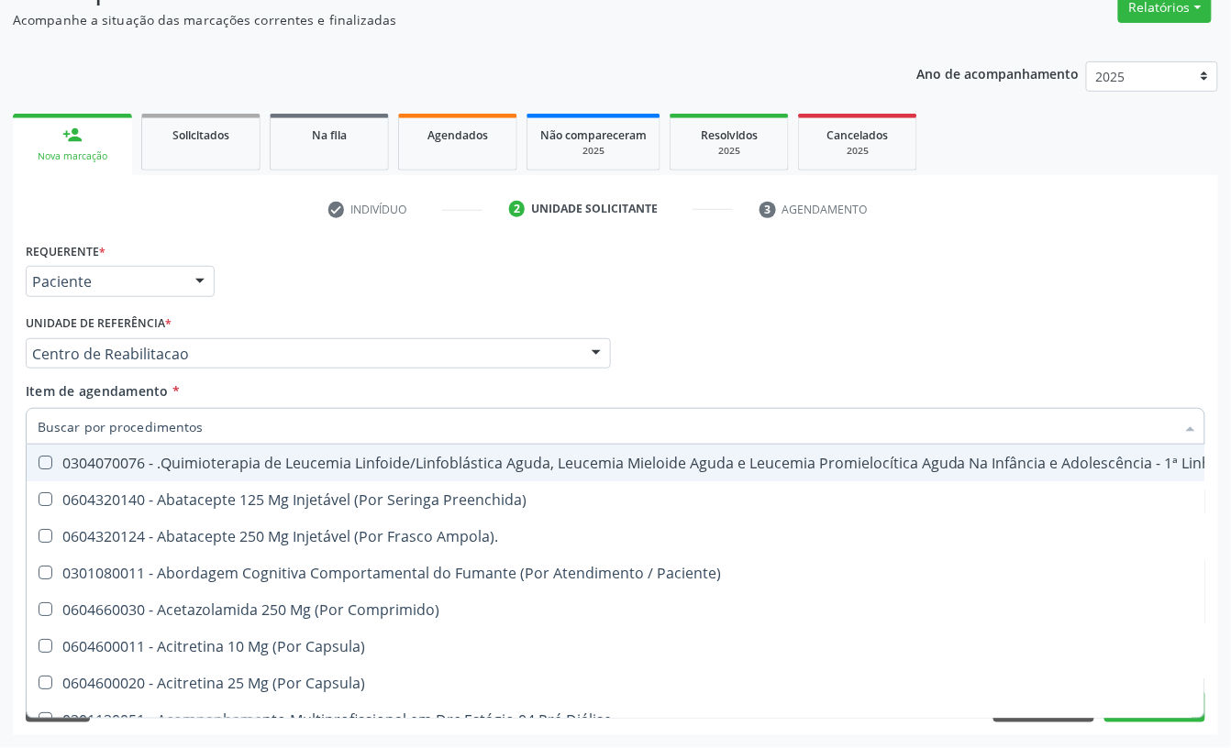
checkbox Geo-Helmintíases "true"
checkbox Hdl "false"
checkbox Ldl "false"
checkbox Total "false"
checkbox Creatinina "false"
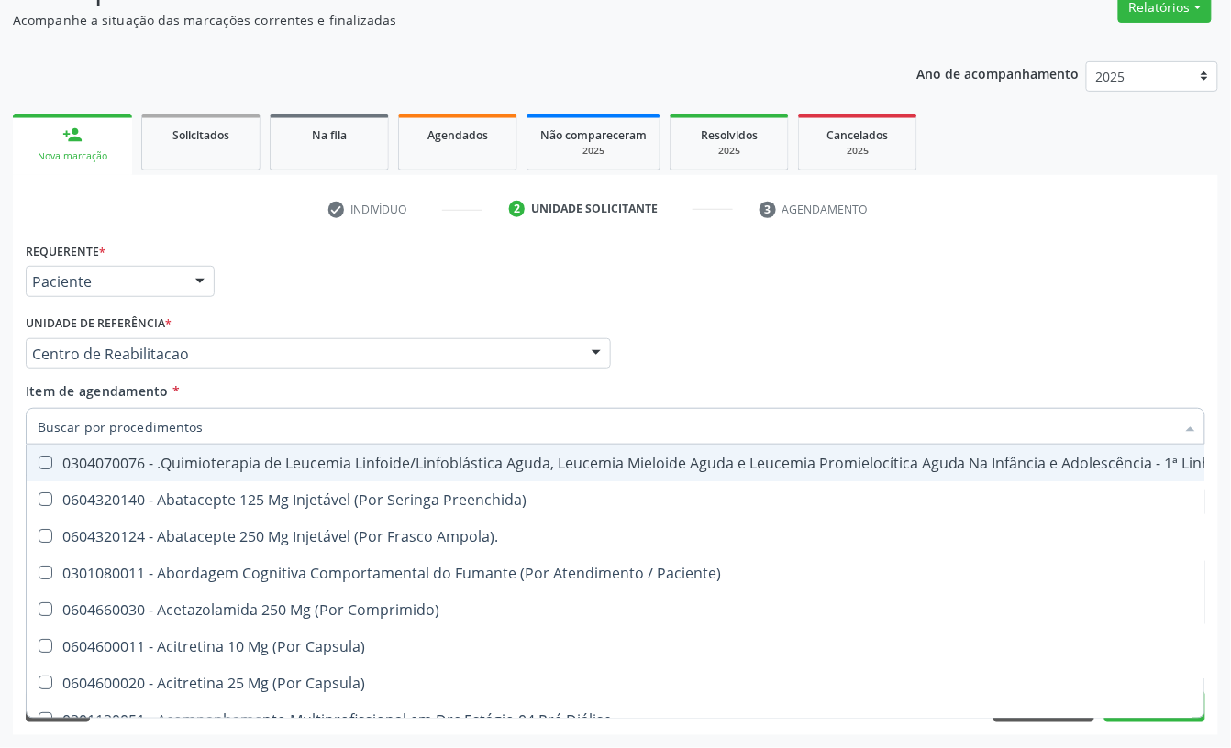
checkbox Triglicerideos "false"
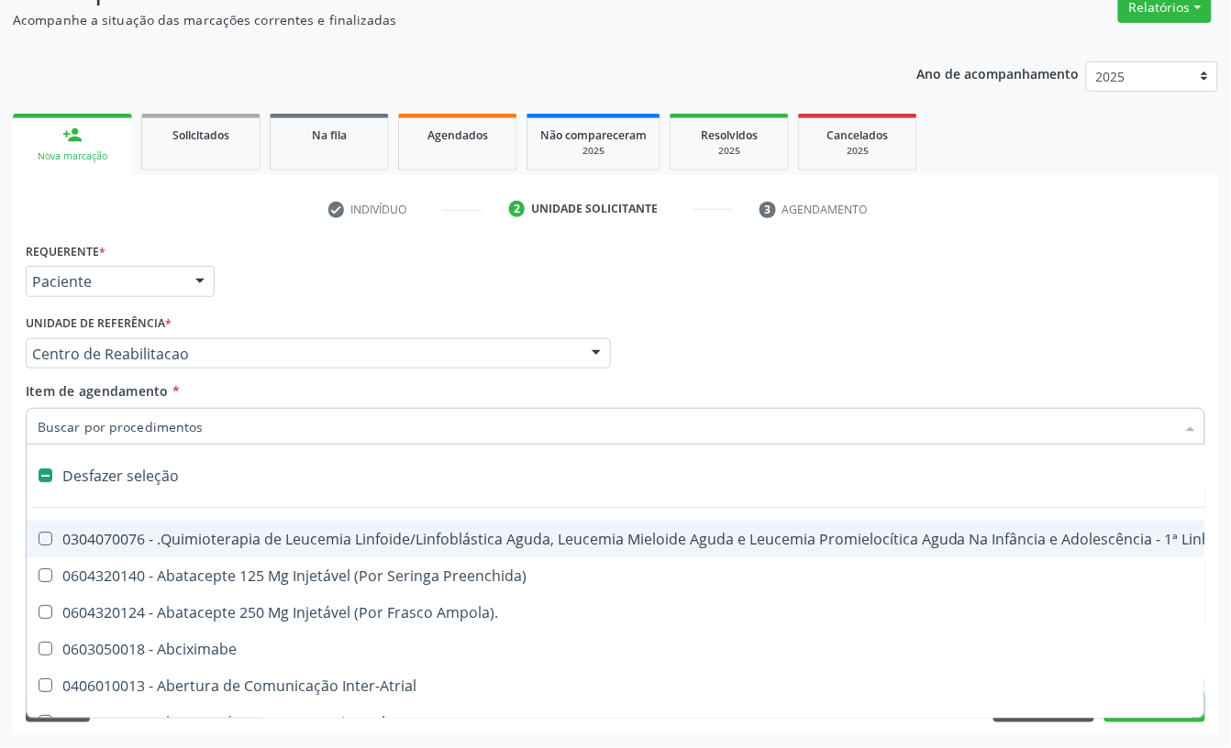
type input "g"
checkbox Urina "false"
checkbox Doses\) "true"
checkbox Inalante\) "true"
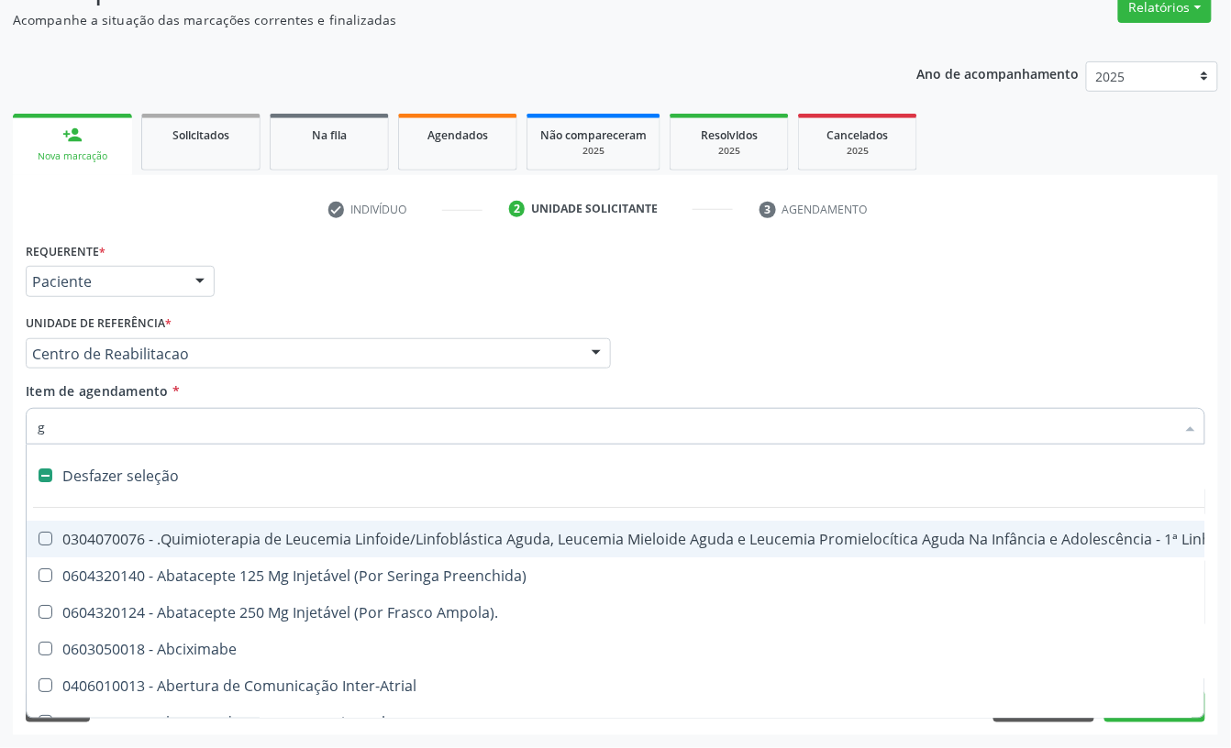
checkbox Bursectomia "true"
checkbox Inteiro "true"
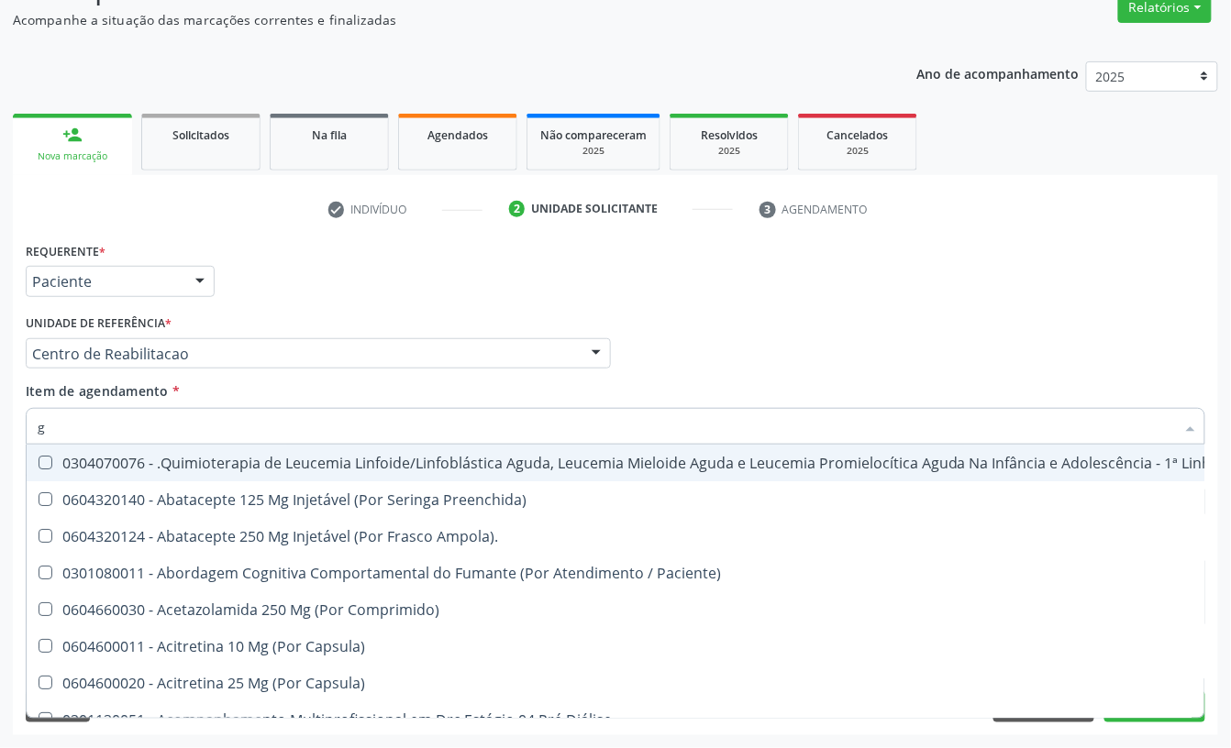
type input "gl"
checkbox Pé "true"
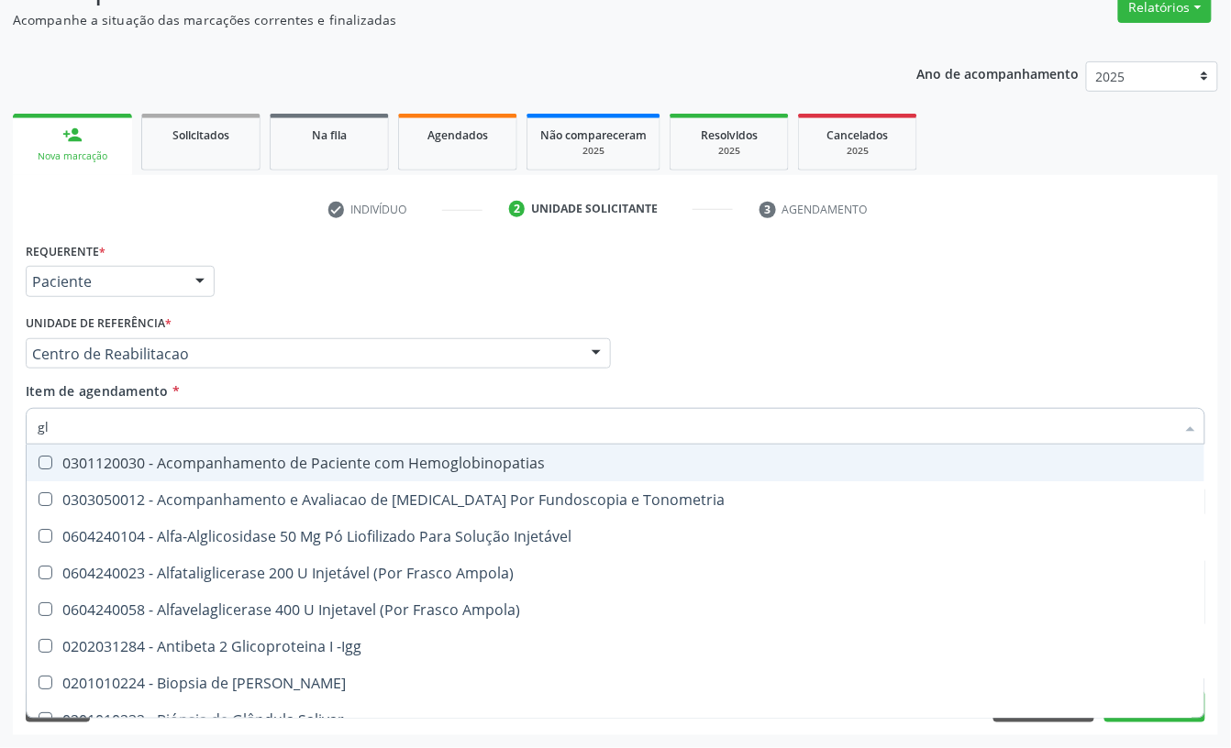
type input "gli"
checkbox Glomerular "true"
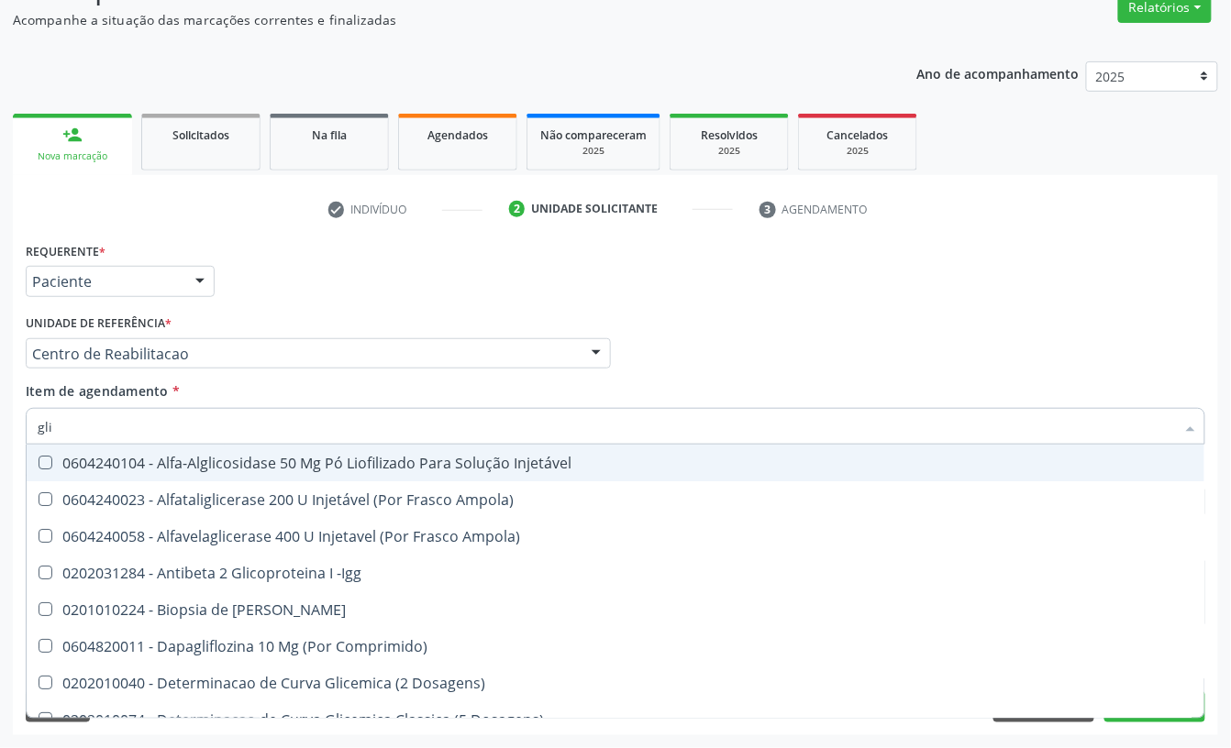
type input "glic"
checkbox Derrames "true"
checkbox Triglicerideos "false"
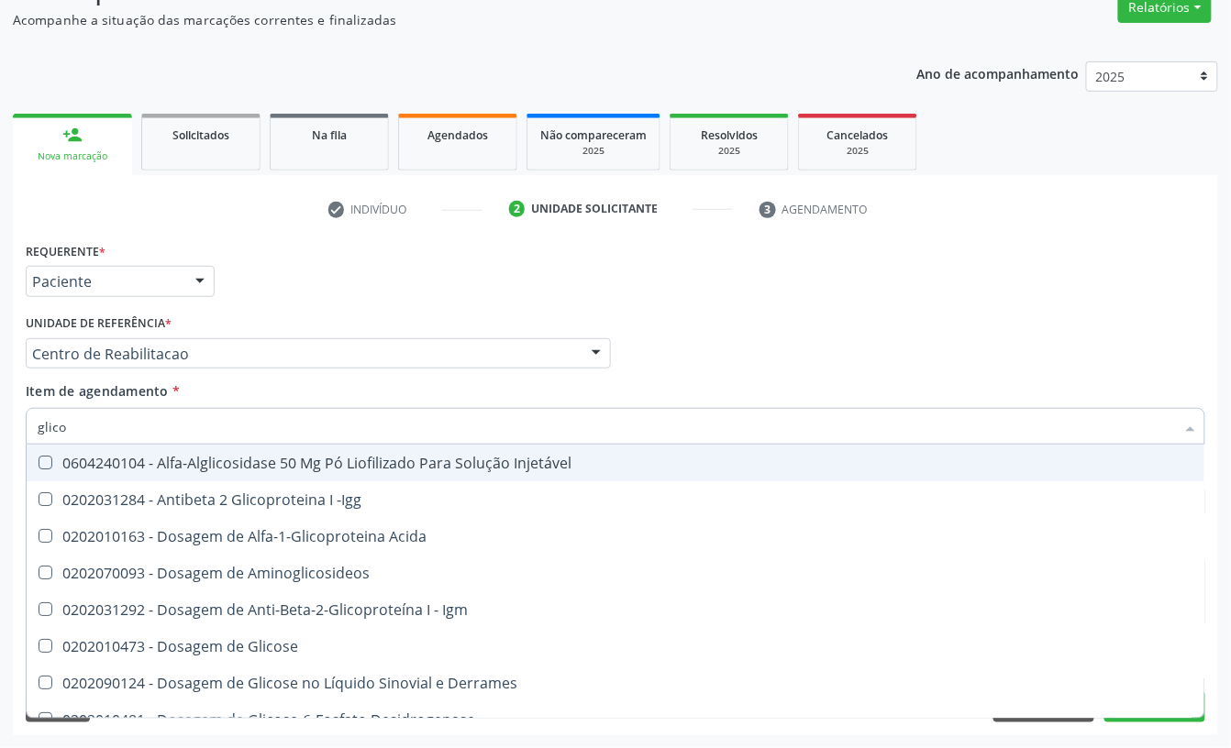
type input "glicos"
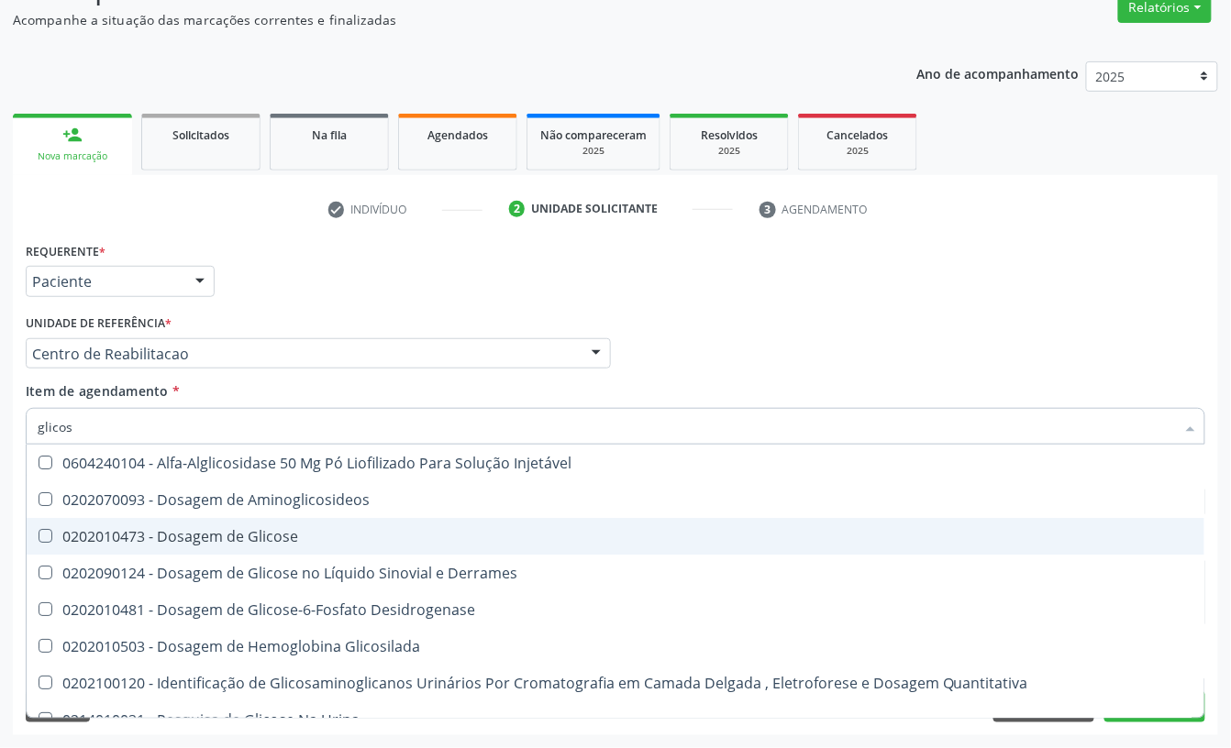
click at [199, 529] on div "0202010473 - Dosagem de Glicose" at bounding box center [615, 536] width 1155 height 15
checkbox Glicose "true"
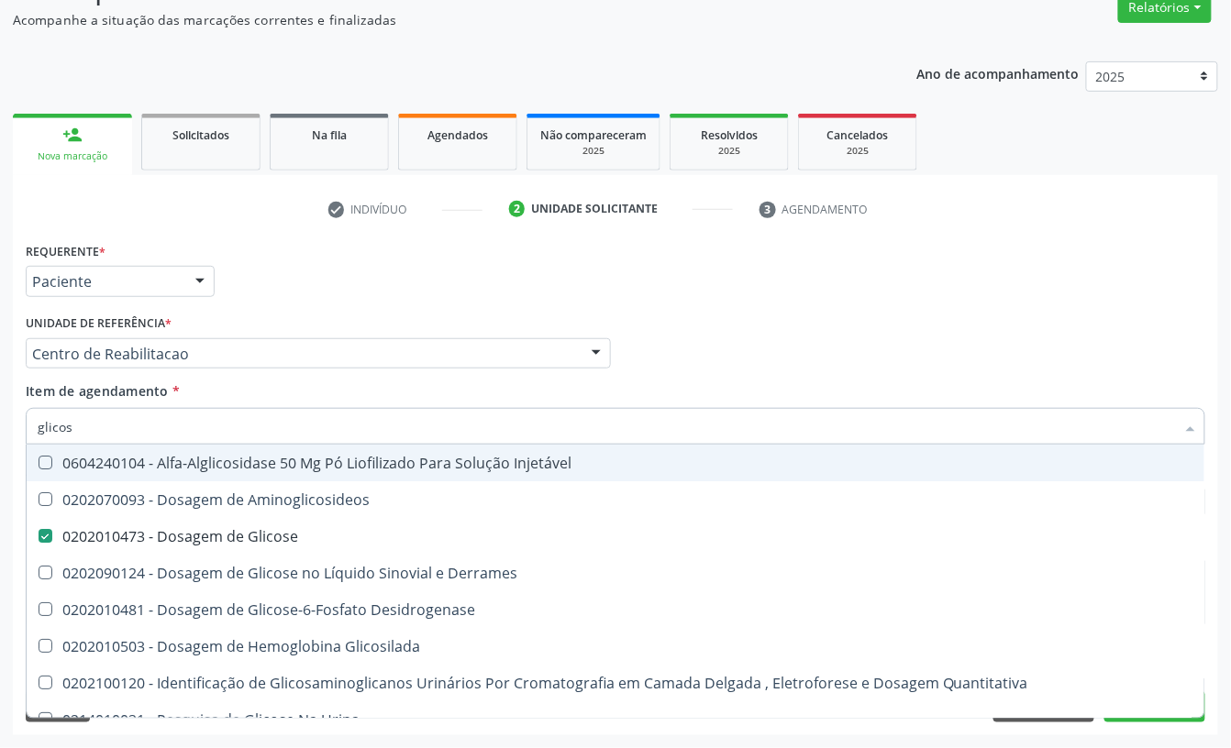
type input "glicosi"
checkbox Glicose "false"
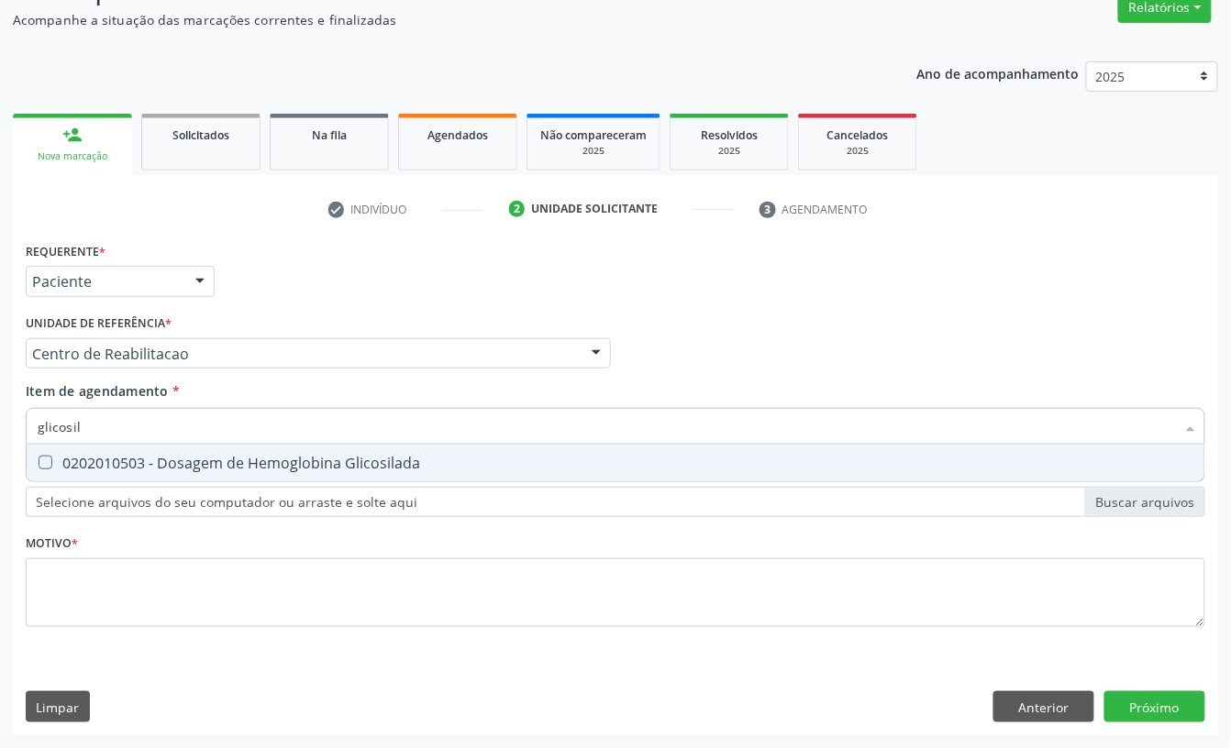
type input "glicosila"
click at [170, 462] on div "0202010503 - Dosagem de Hemoglobina Glicosilada" at bounding box center [615, 463] width 1155 height 15
checkbox Glicosilada "true"
click at [155, 419] on input "glicosila" at bounding box center [606, 426] width 1137 height 37
drag, startPoint x: 155, startPoint y: 419, endPoint x: 140, endPoint y: 423, distance: 15.1
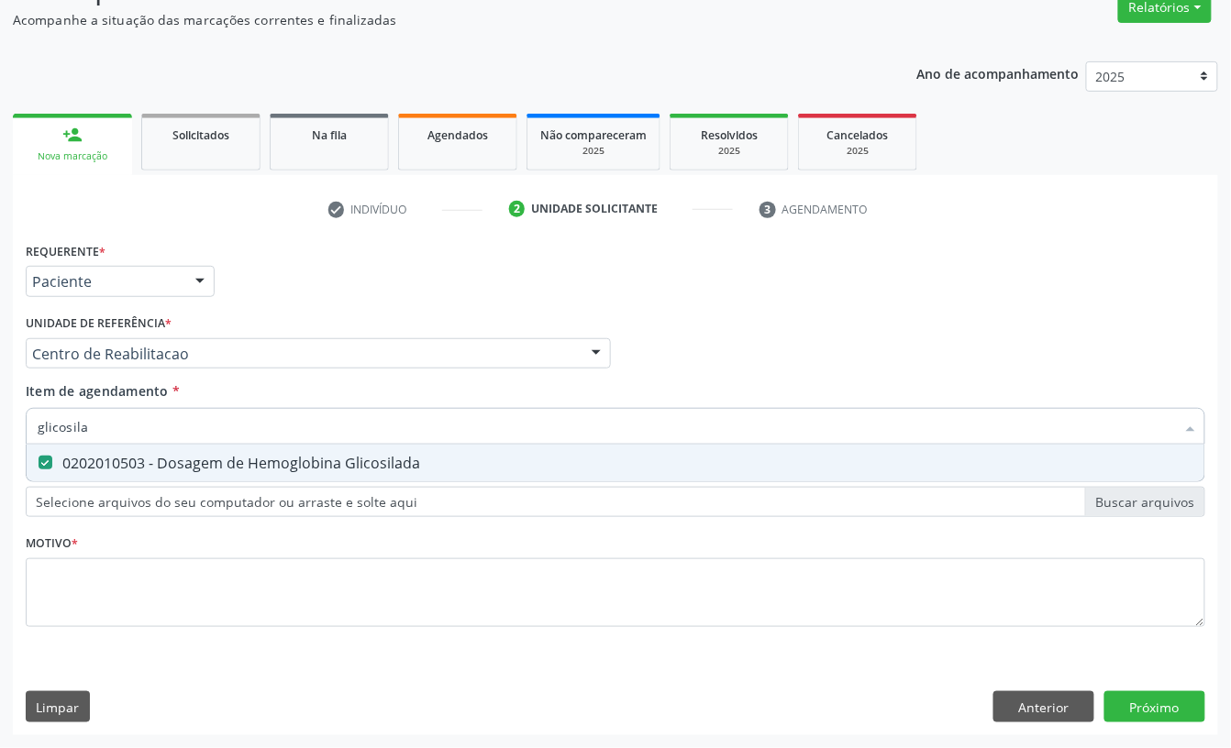
click at [140, 423] on input "glicosila" at bounding box center [606, 426] width 1137 height 37
checkbox Glicosilada "false"
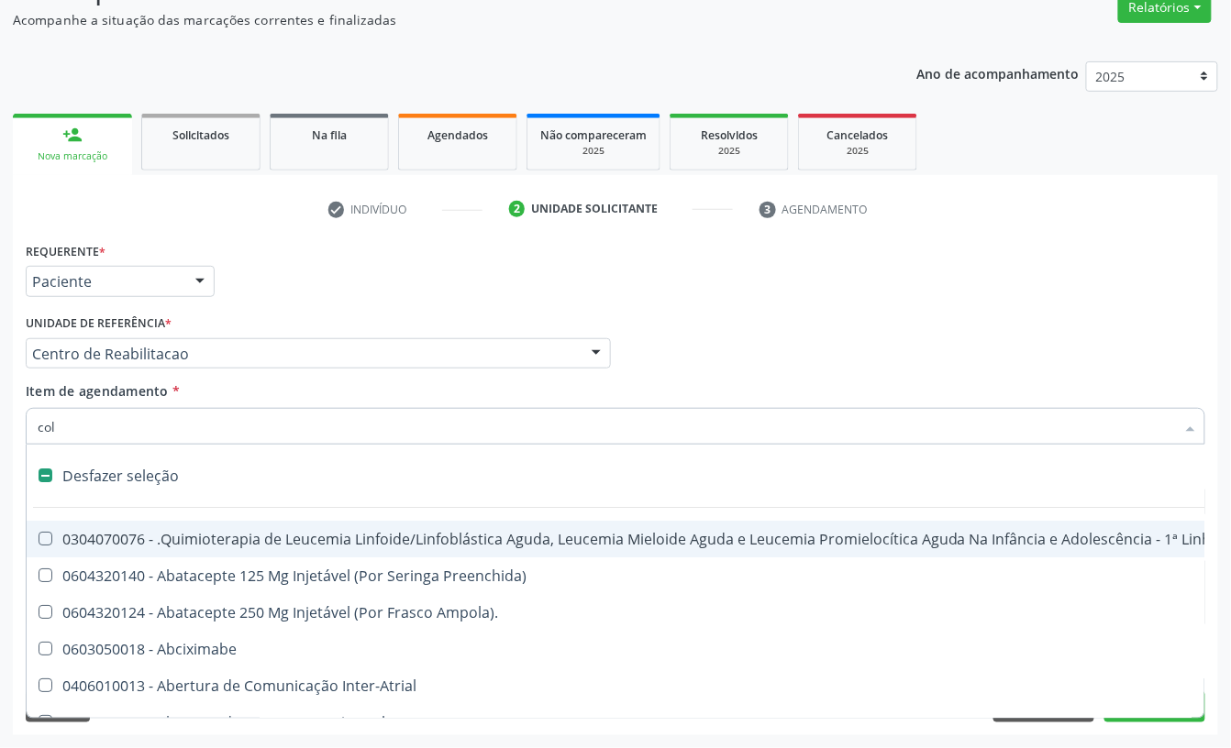
type input "cole"
checkbox Aparentado "true"
checkbox Autogênico "true"
checkbox Pulmão "true"
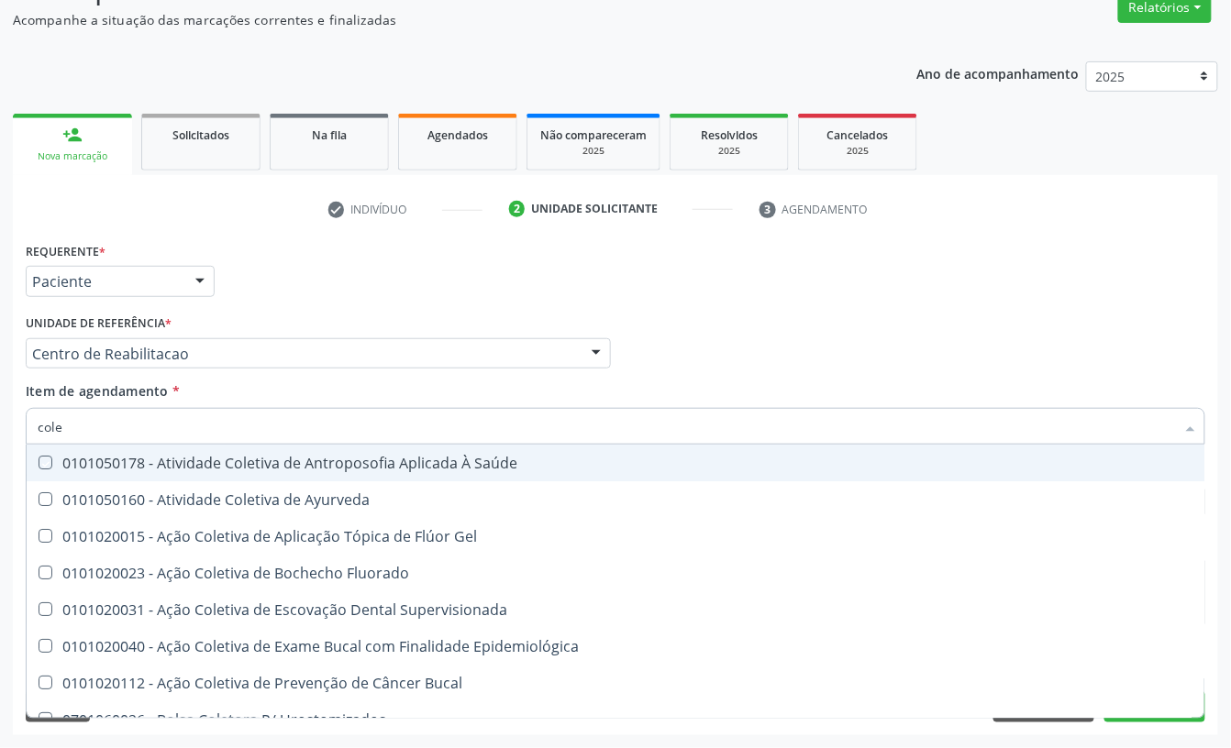
type input "coles"
checkbox Saúde "true"
checkbox Ayurveda "true"
checkbox Gel "true"
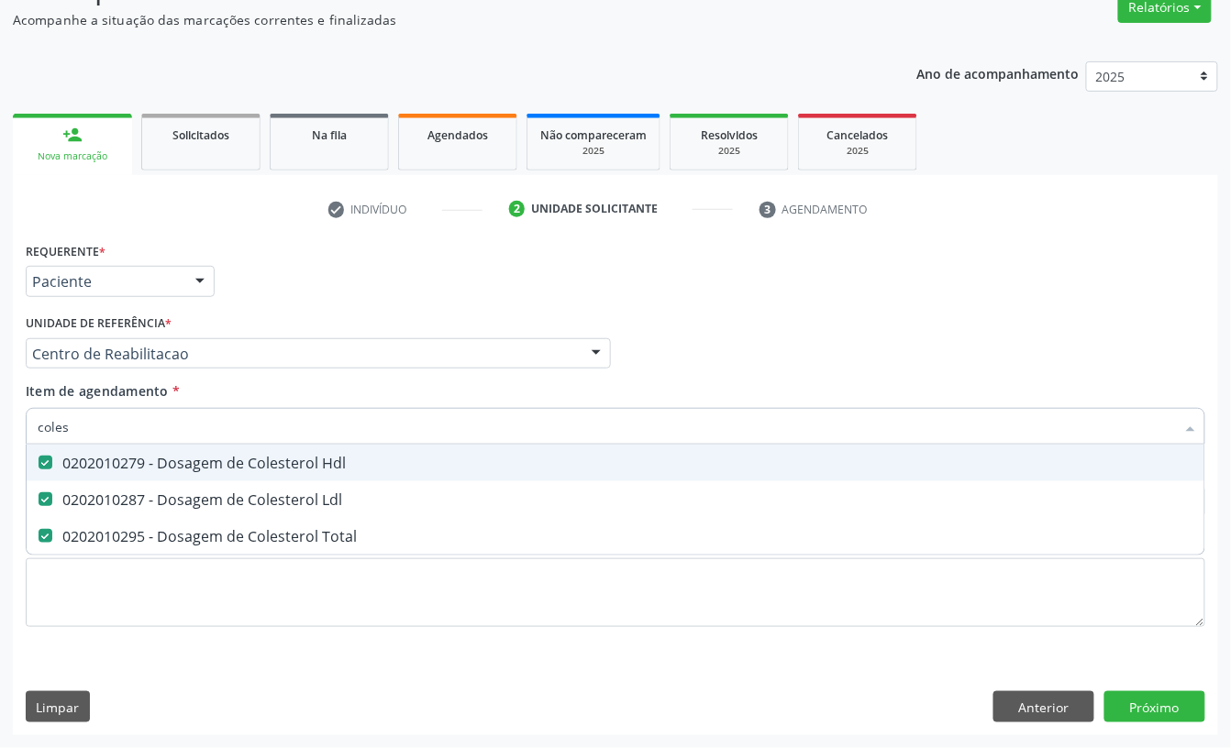
type input "cole"
checkbox Hdl "false"
checkbox Ldl "false"
checkbox Total "false"
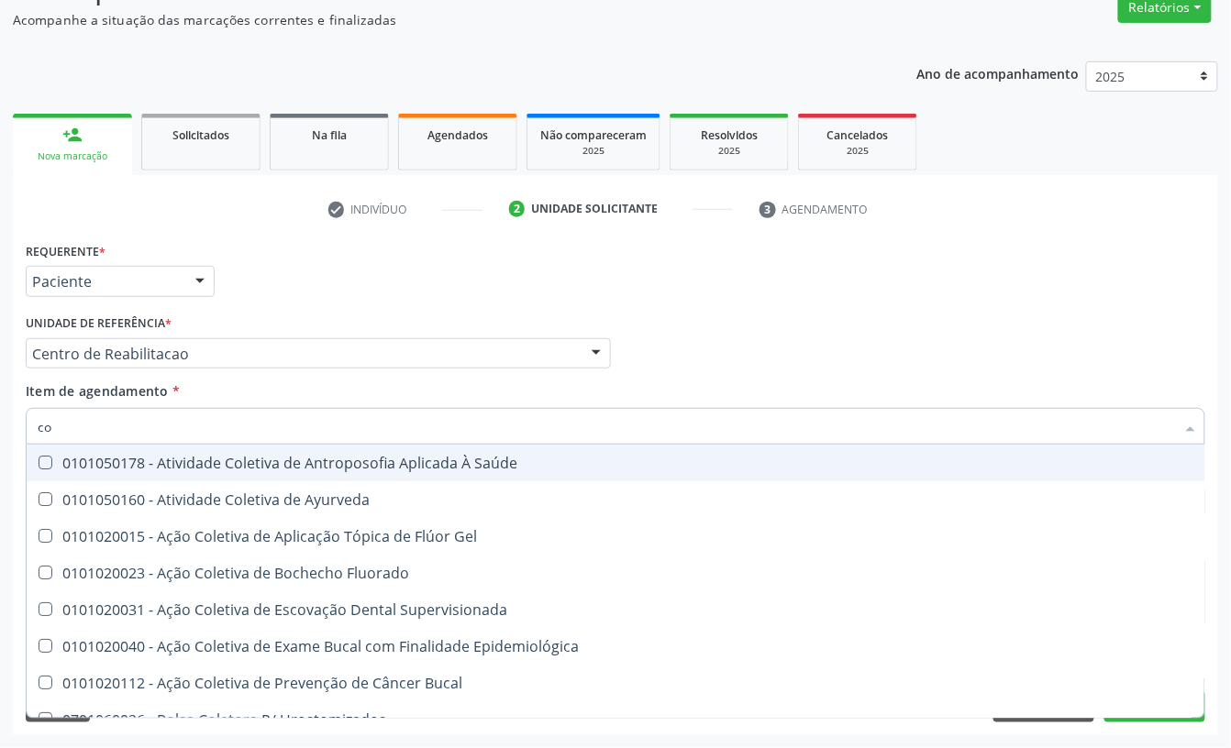
type input "c"
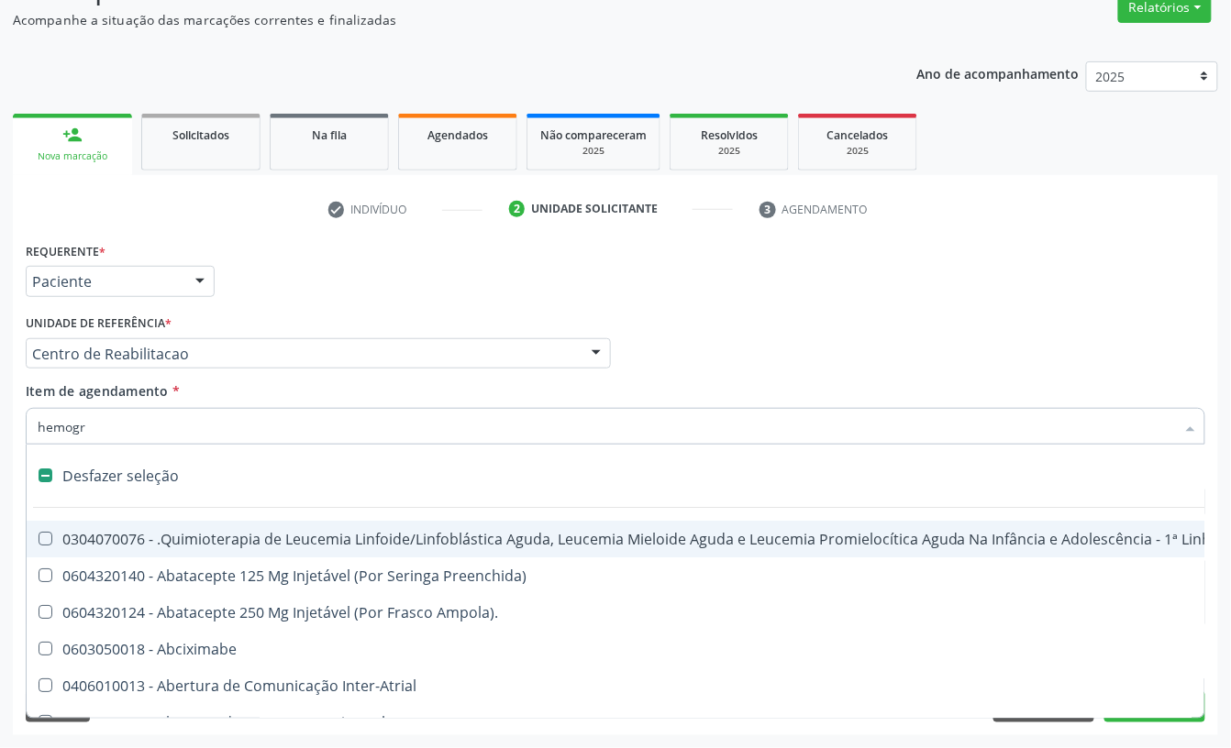
type input "hemogra"
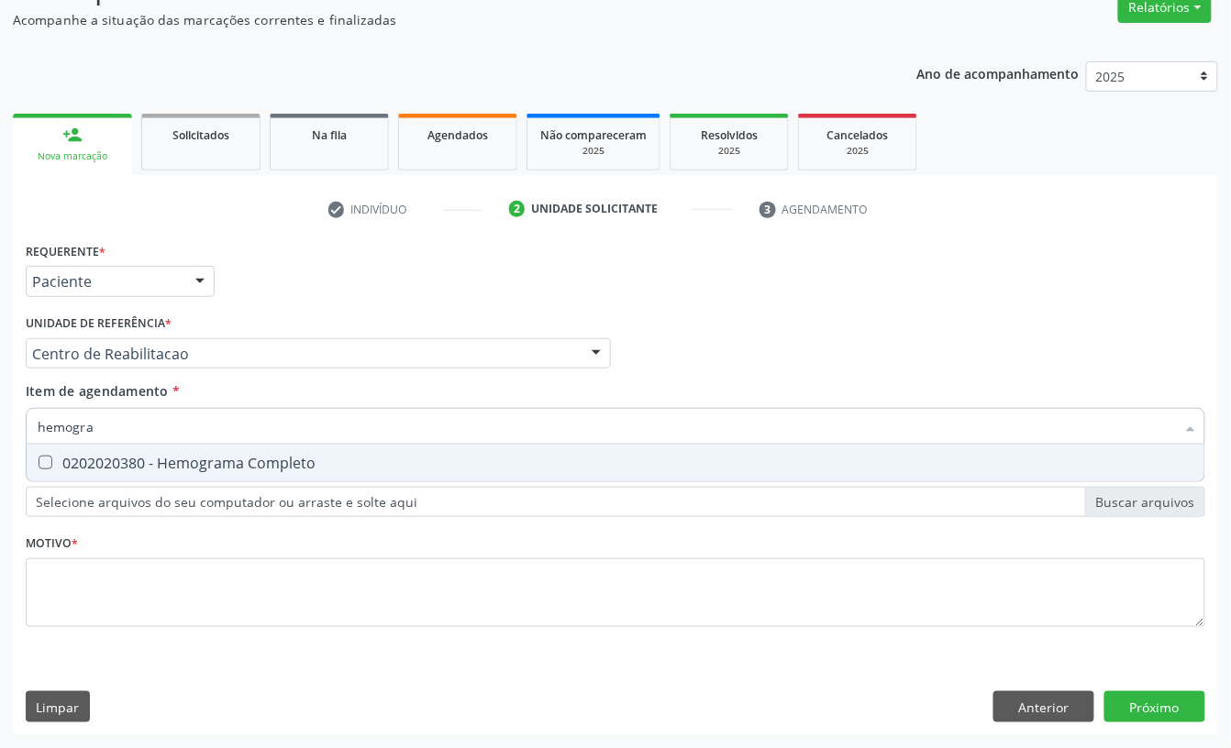
click at [269, 445] on span "0202020380 - Hemograma Completo" at bounding box center [615, 463] width 1177 height 37
checkbox Completo "true"
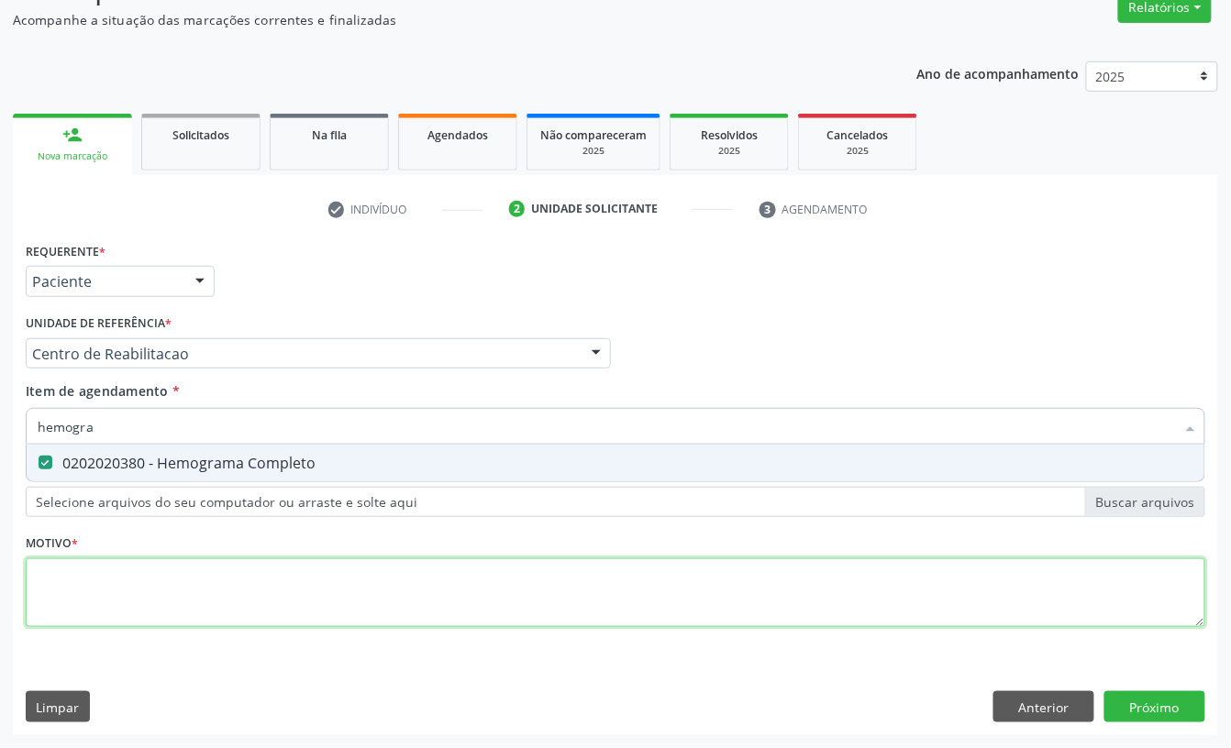
click at [181, 574] on div "Requerente * Paciente Profissional de Saúde Paciente Nenhum resultado encontrad…" at bounding box center [615, 444] width 1179 height 415
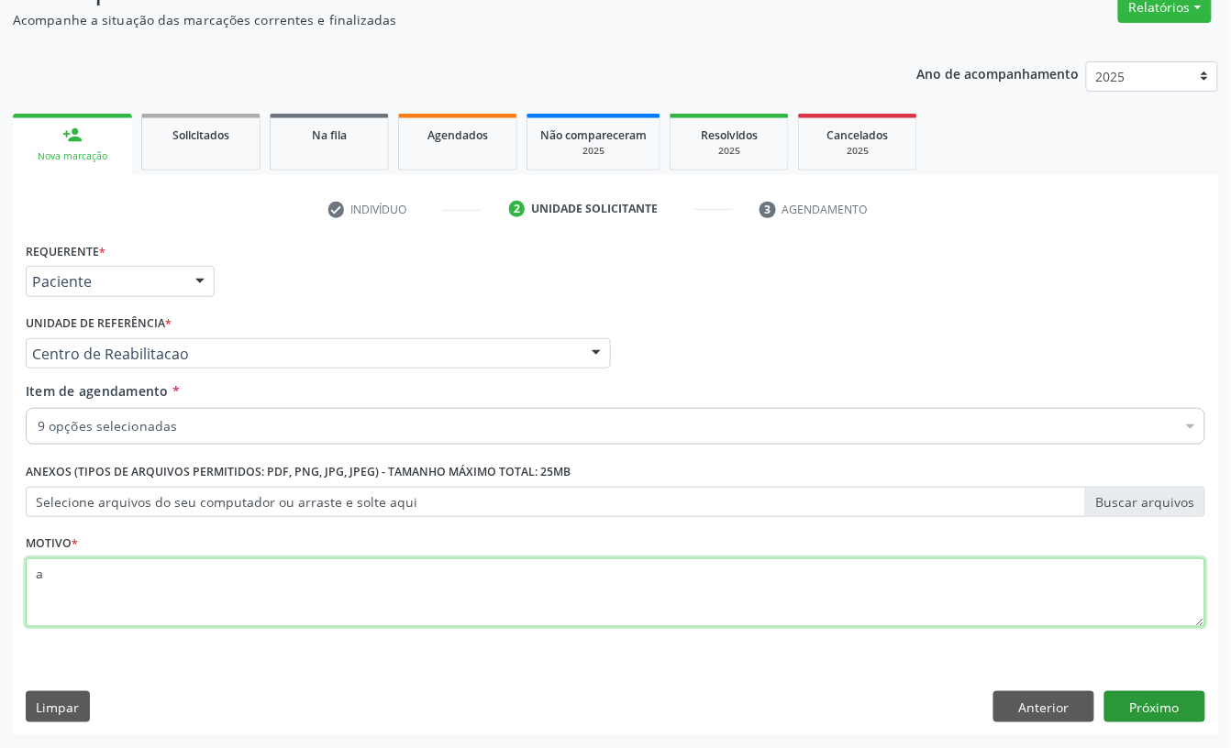
type textarea "a"
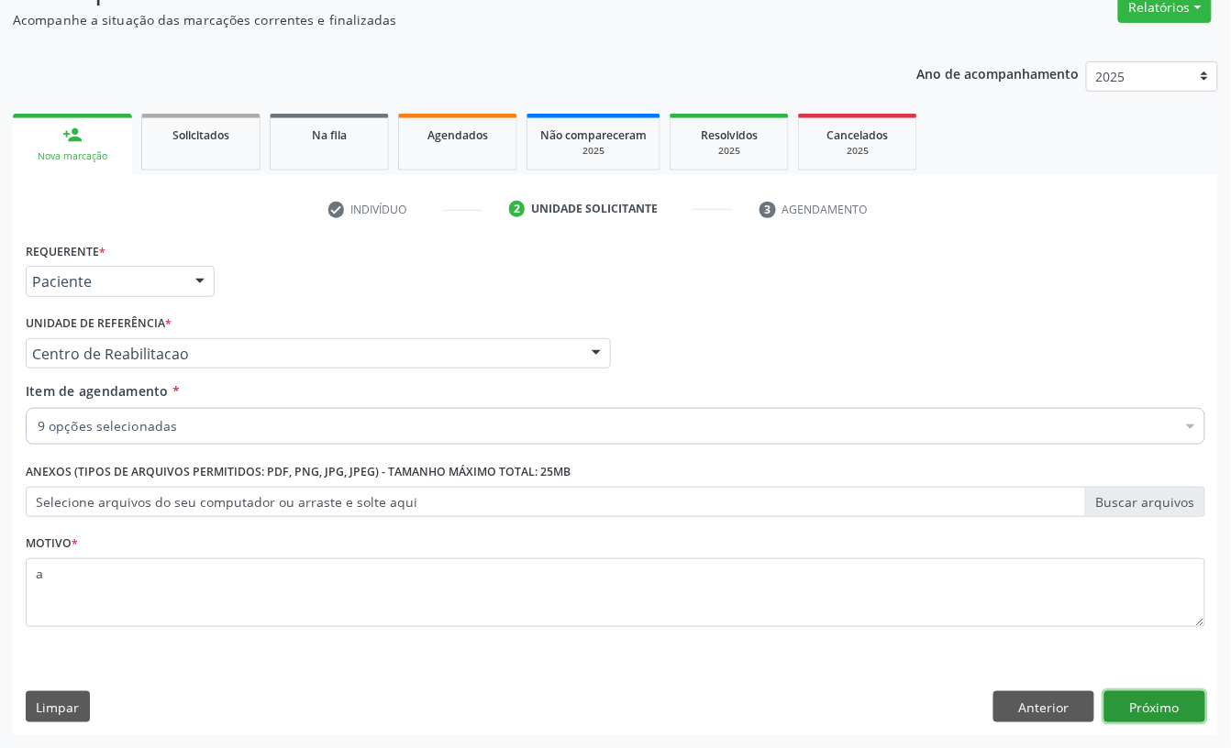
click at [1153, 706] on button "Próximo" at bounding box center [1154, 706] width 101 height 31
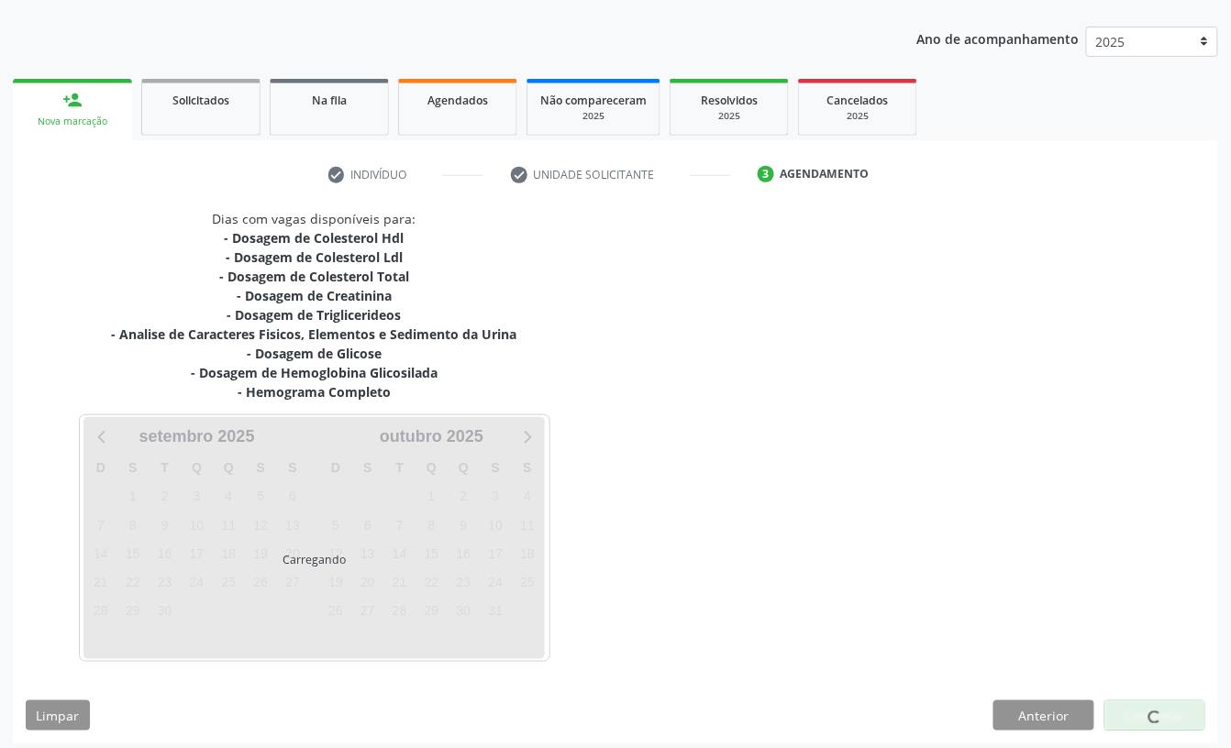
scroll to position [205, 0]
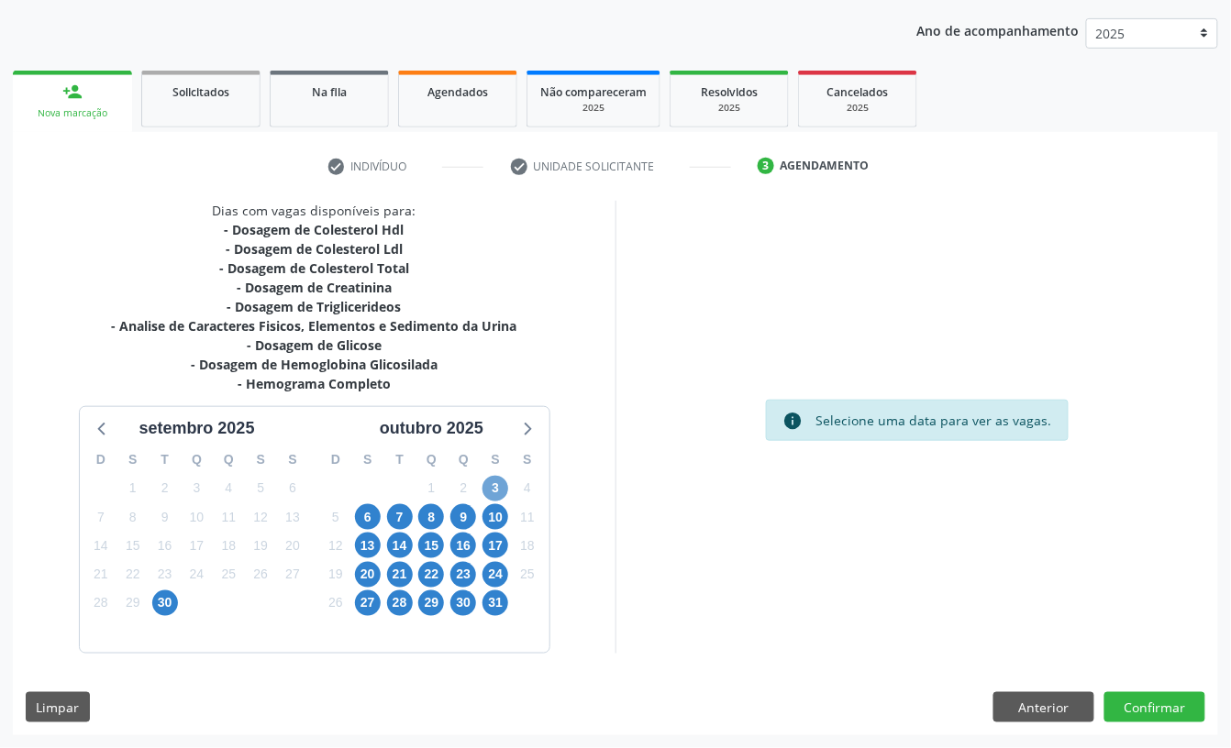
click at [496, 480] on span "3" at bounding box center [495, 489] width 26 height 26
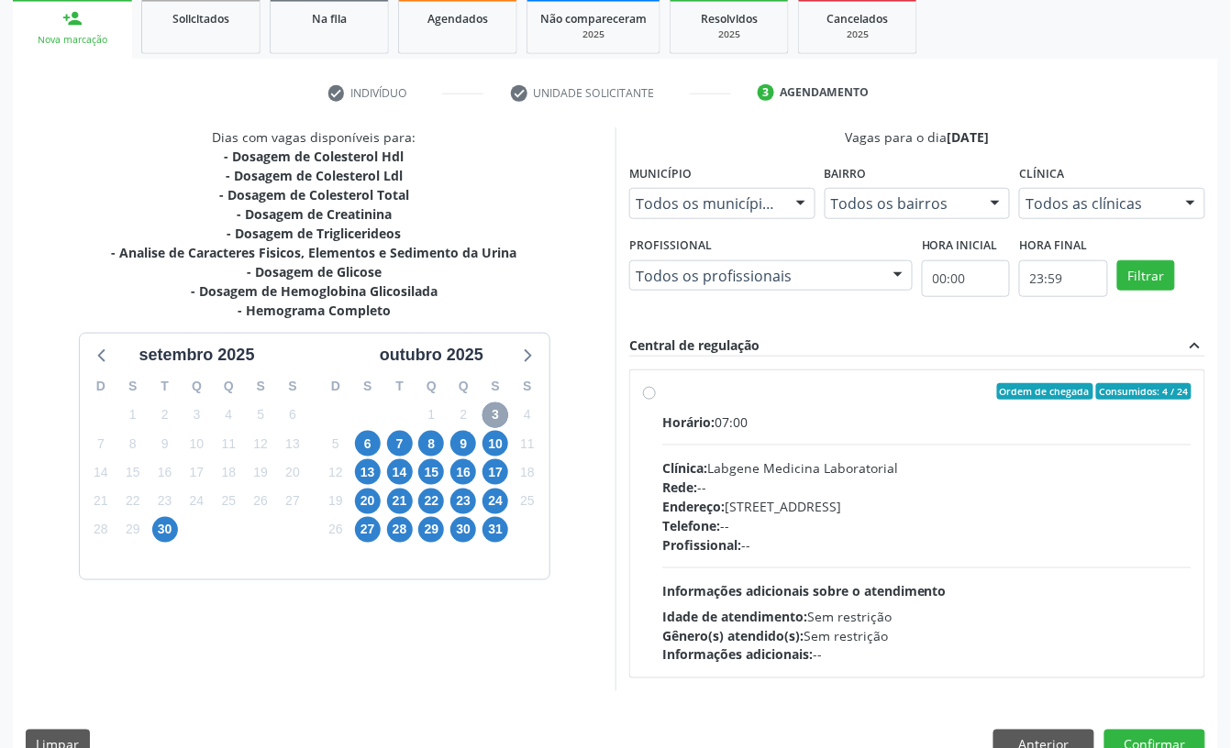
scroll to position [317, 0]
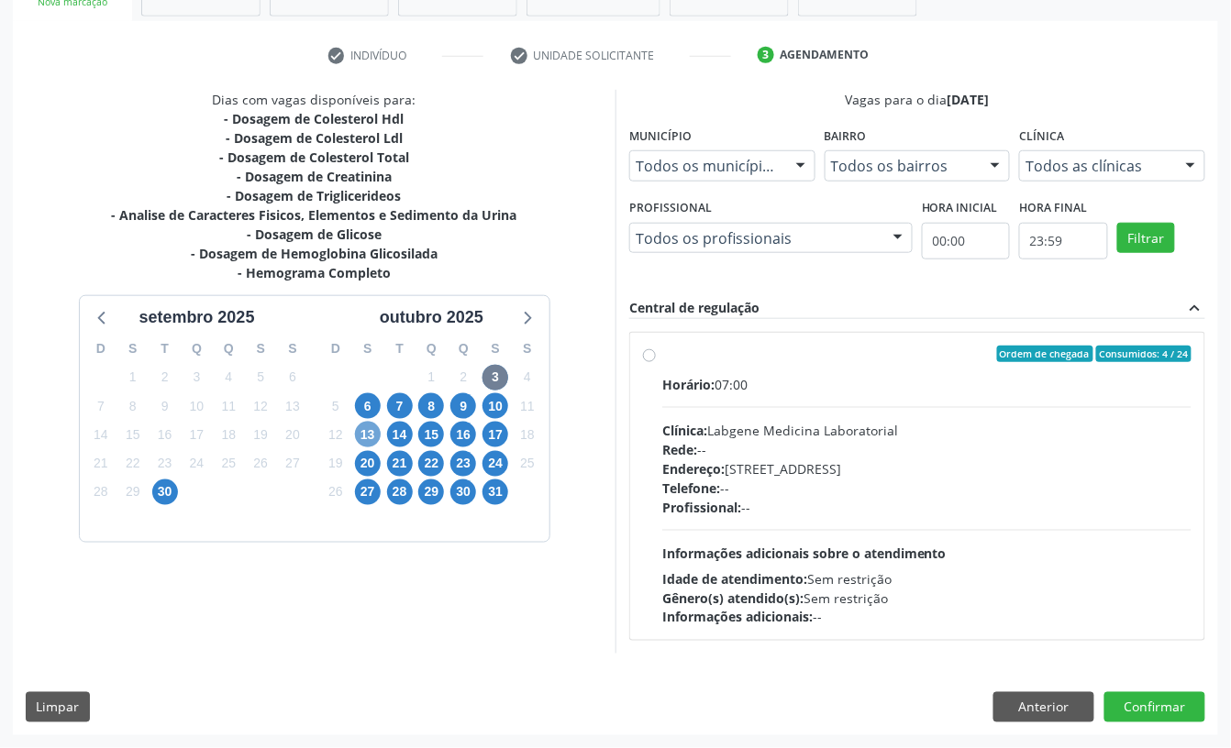
click at [365, 431] on span "13" at bounding box center [368, 435] width 26 height 26
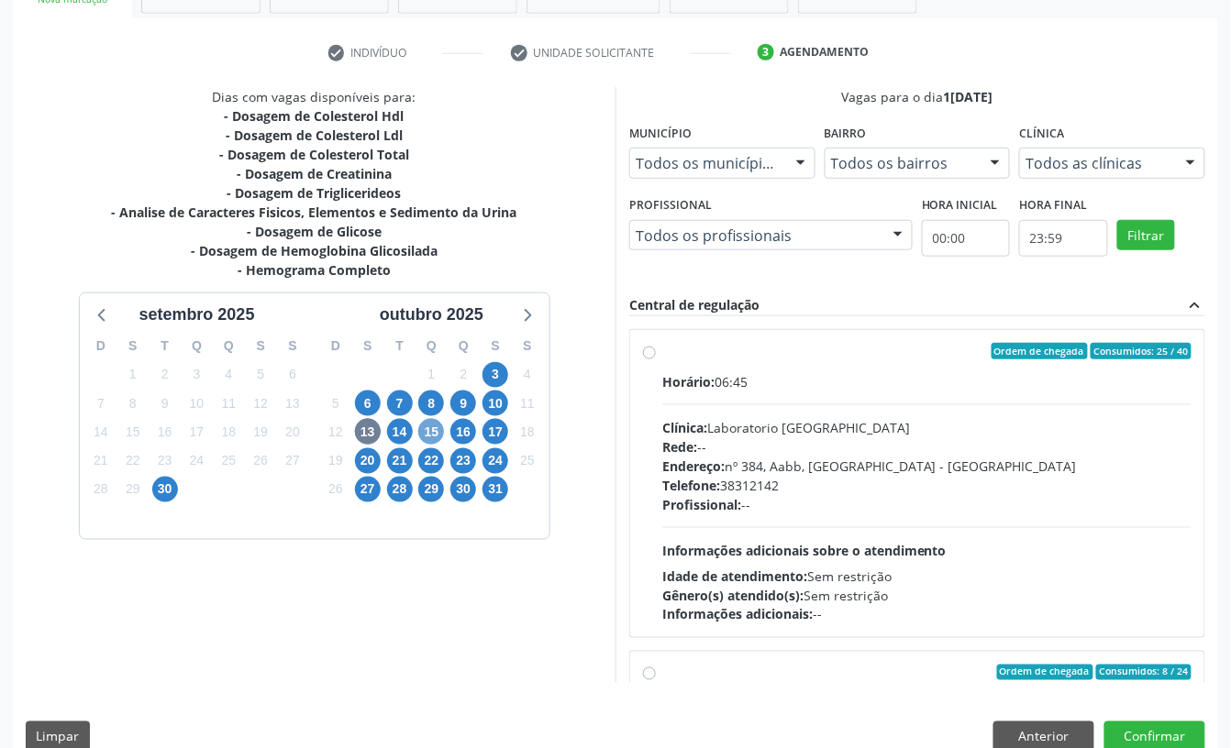
click at [434, 438] on span "15" at bounding box center [431, 432] width 26 height 26
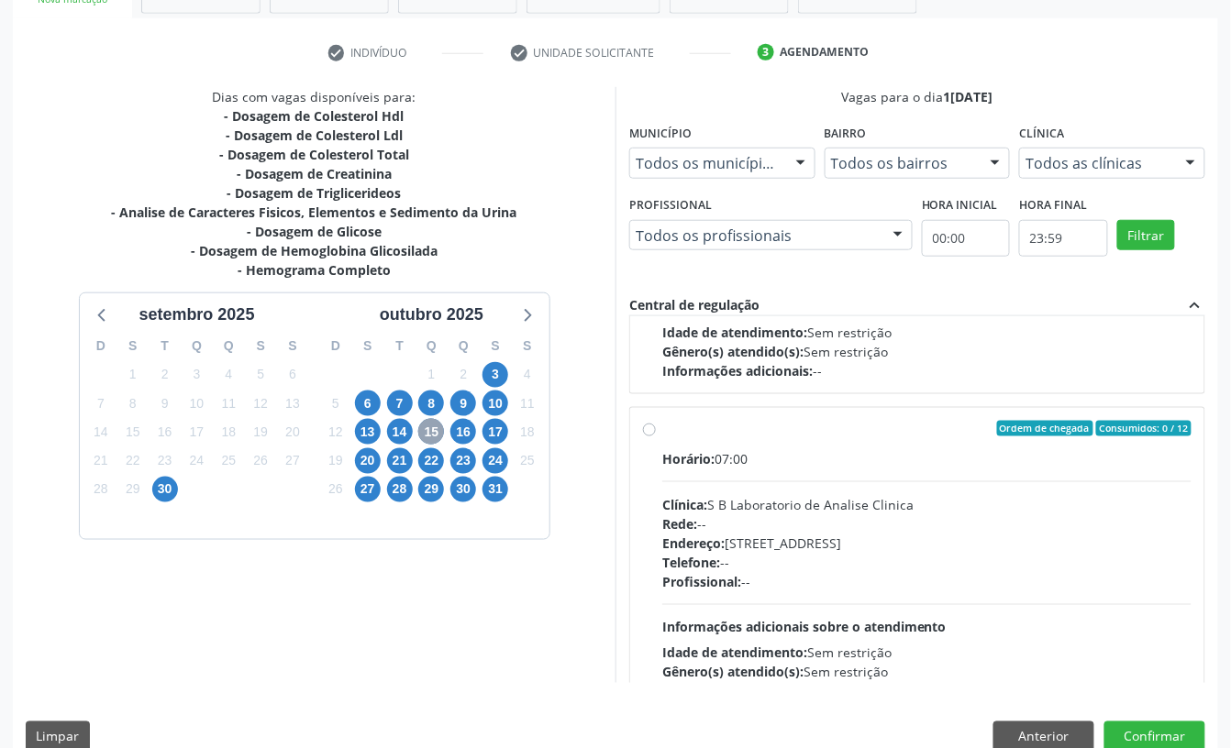
scroll to position [0, 0]
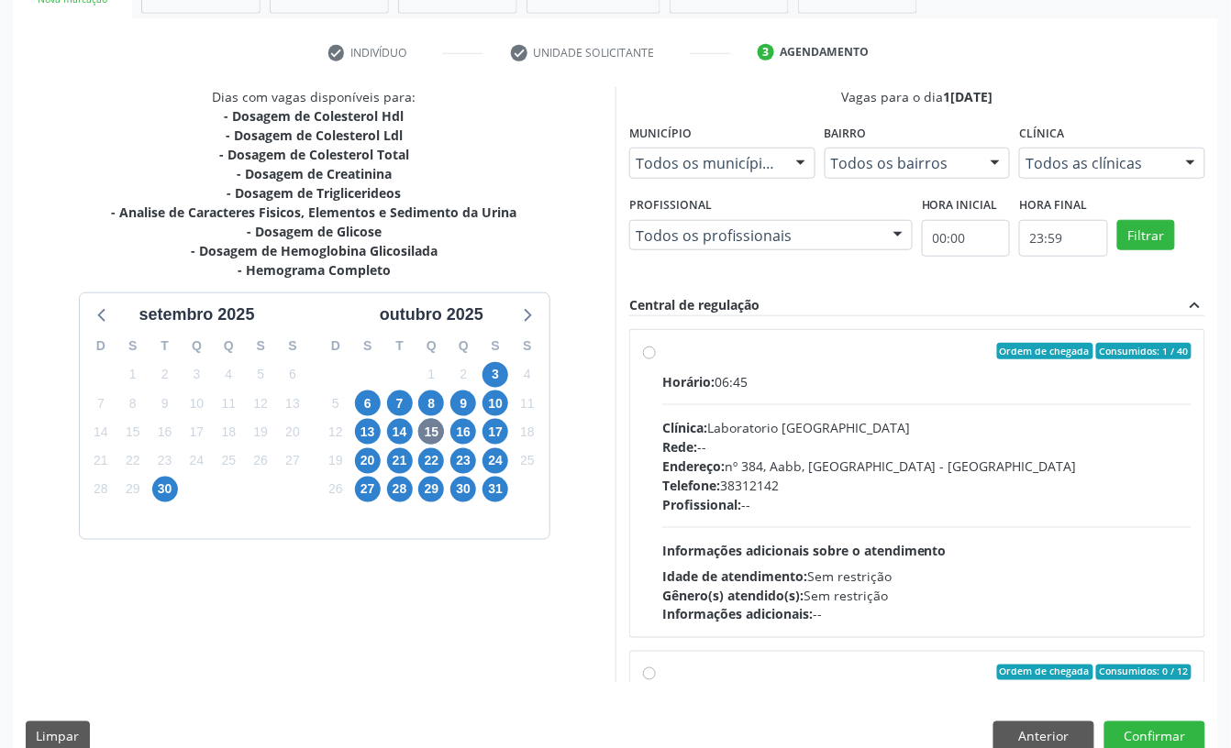
click at [847, 469] on div "Endereço: nº 384, Aabb, [GEOGRAPHIC_DATA] - [GEOGRAPHIC_DATA]" at bounding box center [926, 466] width 529 height 19
click at [656, 359] on input "Ordem de chegada Consumidos: 1 / 40 Horário: 06:45 Clínica: Laboratorio [GEOGRA…" at bounding box center [649, 351] width 13 height 17
radio input "true"
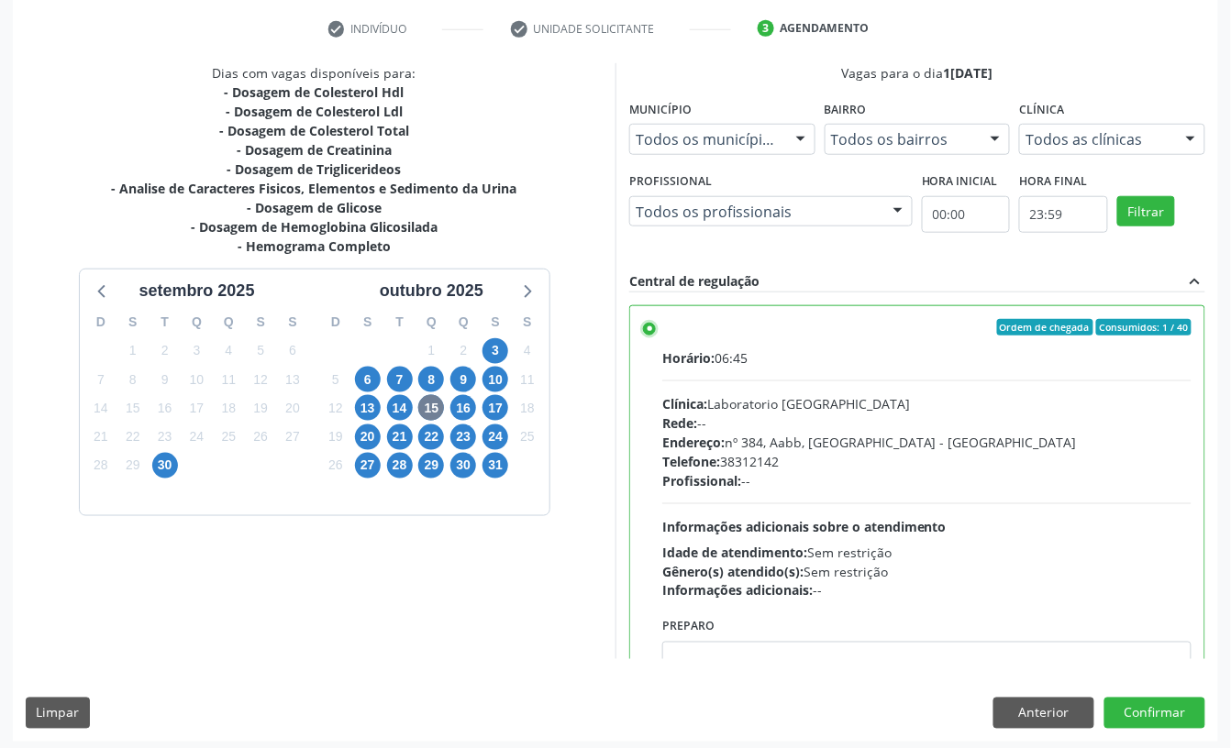
scroll to position [348, 0]
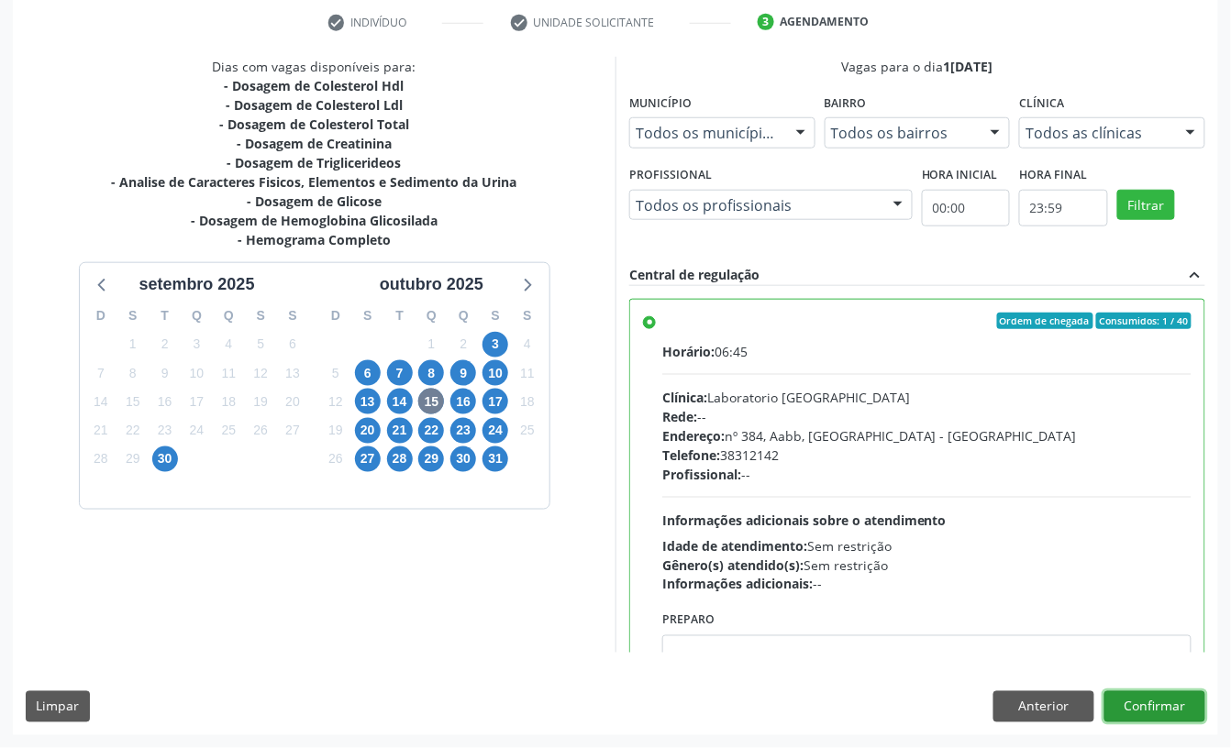
click at [1156, 709] on button "Confirmar" at bounding box center [1154, 706] width 101 height 31
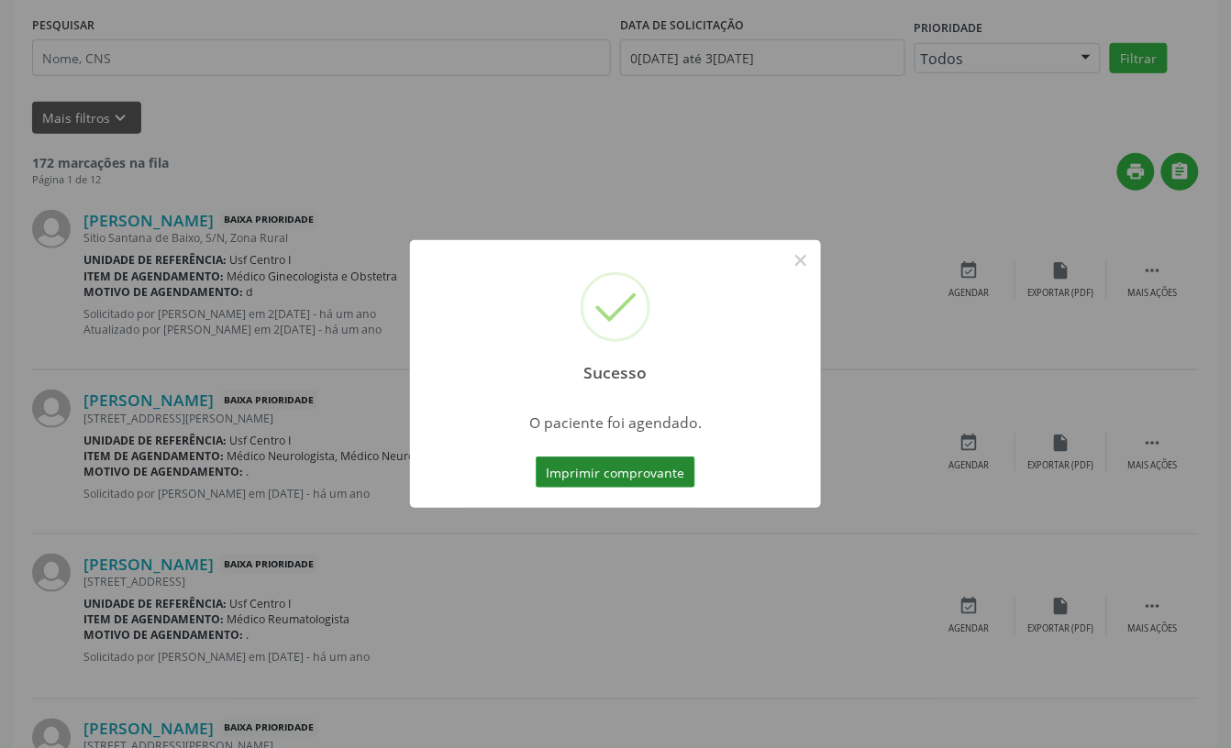
scroll to position [0, 0]
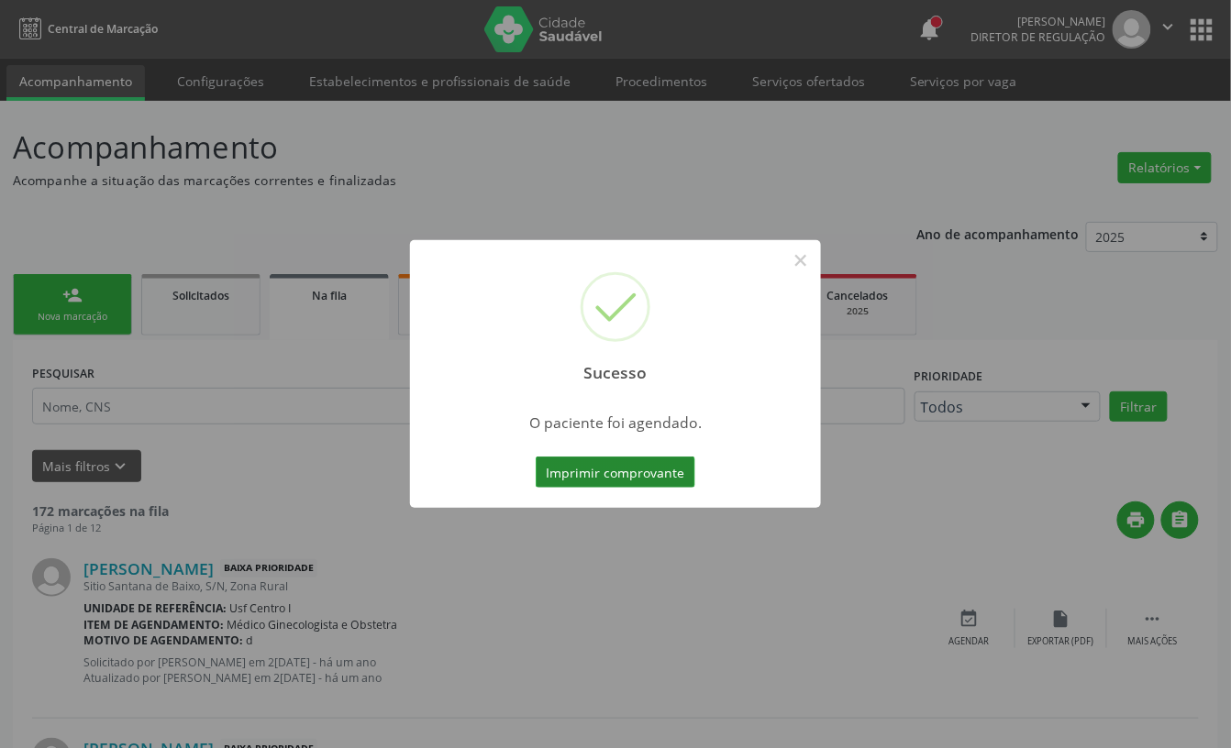
click at [639, 473] on button "Imprimir comprovante" at bounding box center [616, 472] width 160 height 31
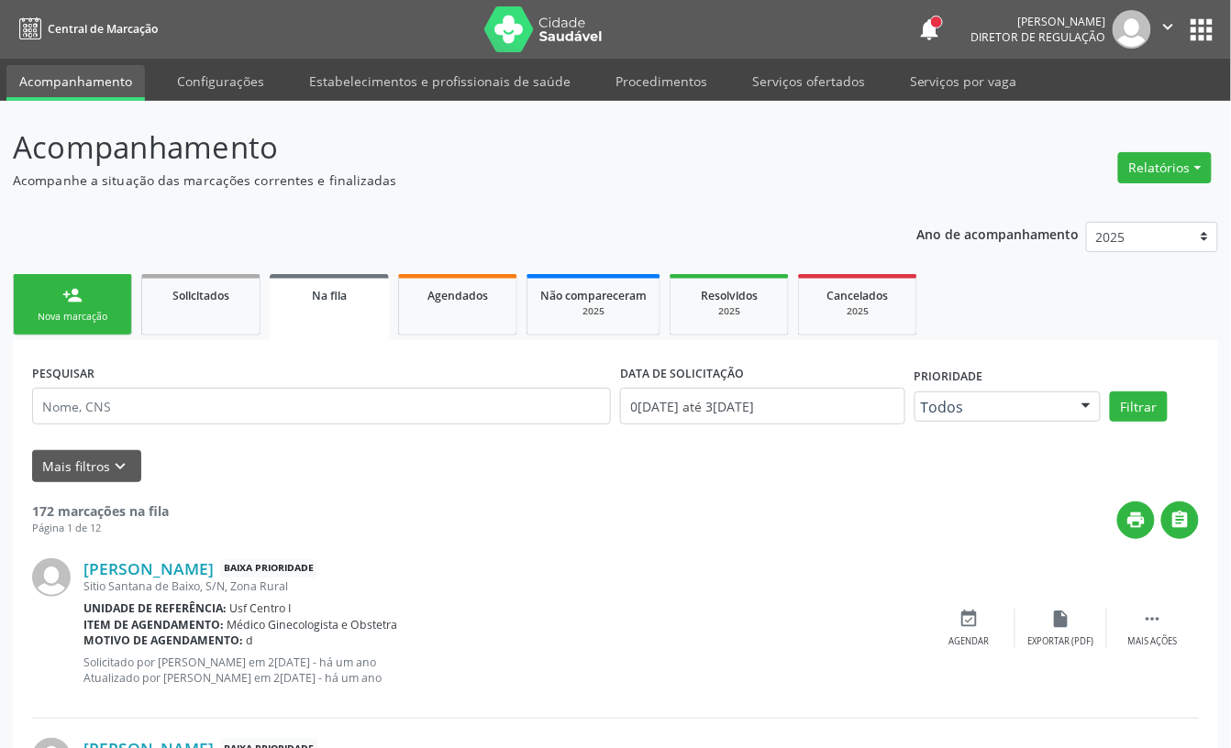
click at [85, 295] on div "Sucesso × O paciente foi agendado. Imprimir comprovante Cancel" at bounding box center [615, 374] width 1231 height 748
click at [45, 299] on div "Sucesso × O paciente foi agendado. Imprimir comprovante Cancel" at bounding box center [615, 374] width 1231 height 748
click at [82, 317] on div "Sucesso × O paciente foi agendado. Imprimir comprovante Cancel" at bounding box center [615, 374] width 1231 height 748
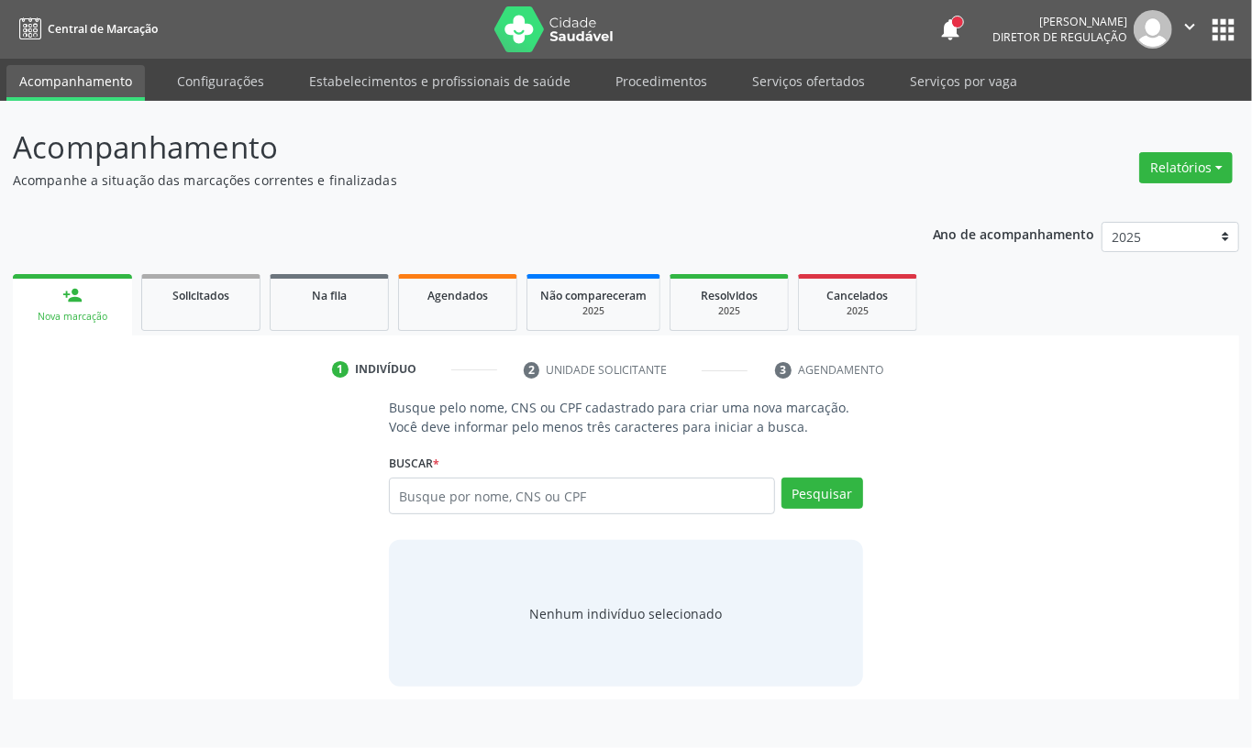
type input "8"
type input "41933789859"
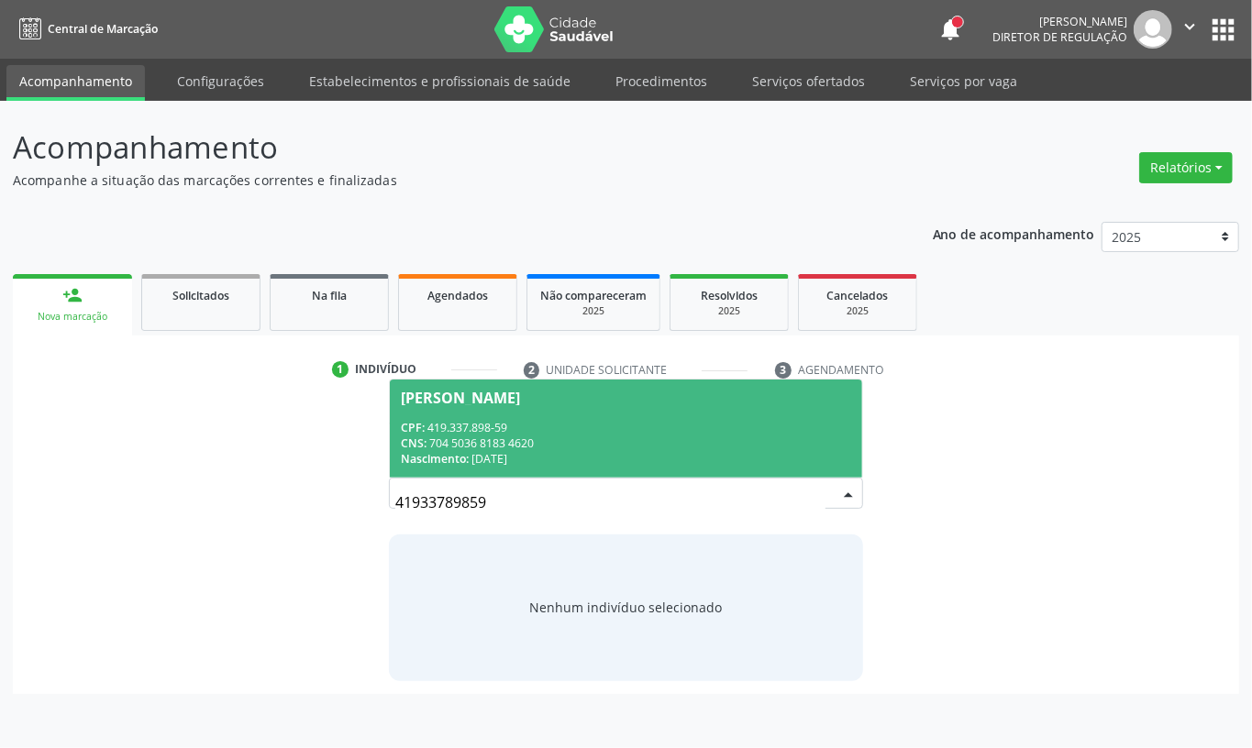
click at [559, 445] on div "CNS: 704 5036 8183 4620" at bounding box center [626, 444] width 450 height 16
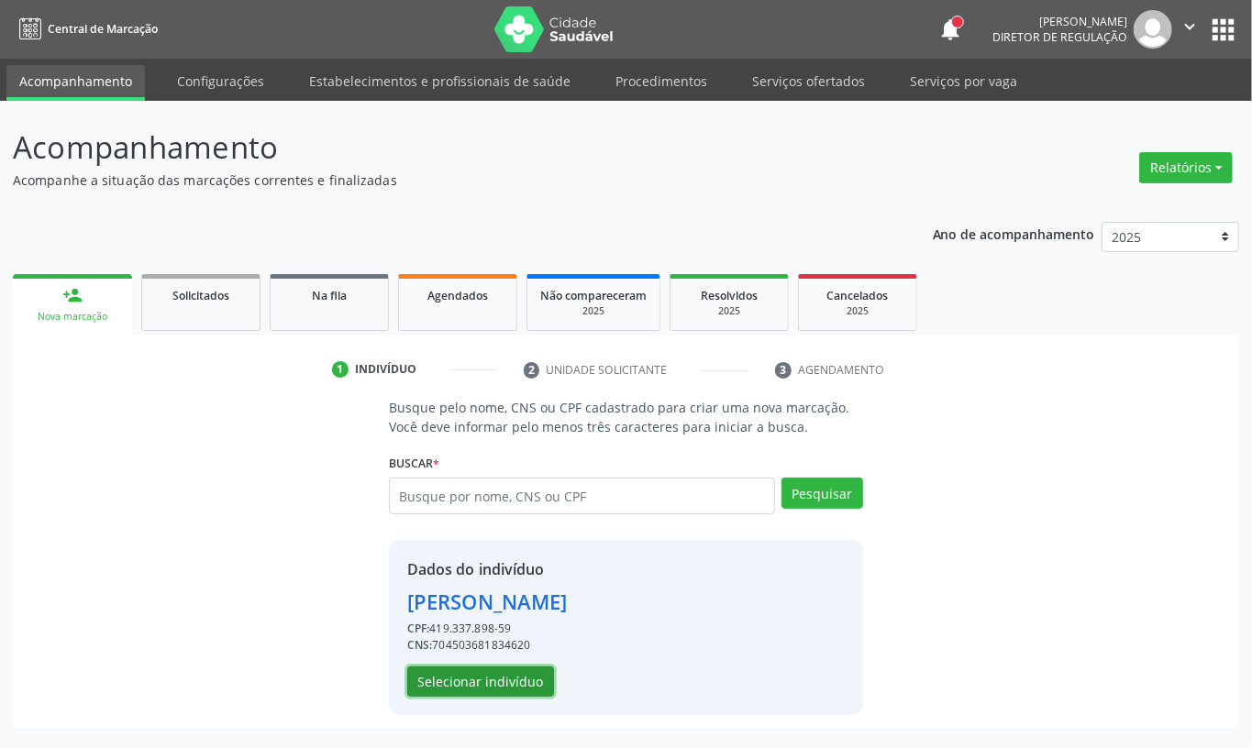
click at [473, 679] on button "Selecionar indivíduo" at bounding box center [480, 682] width 147 height 31
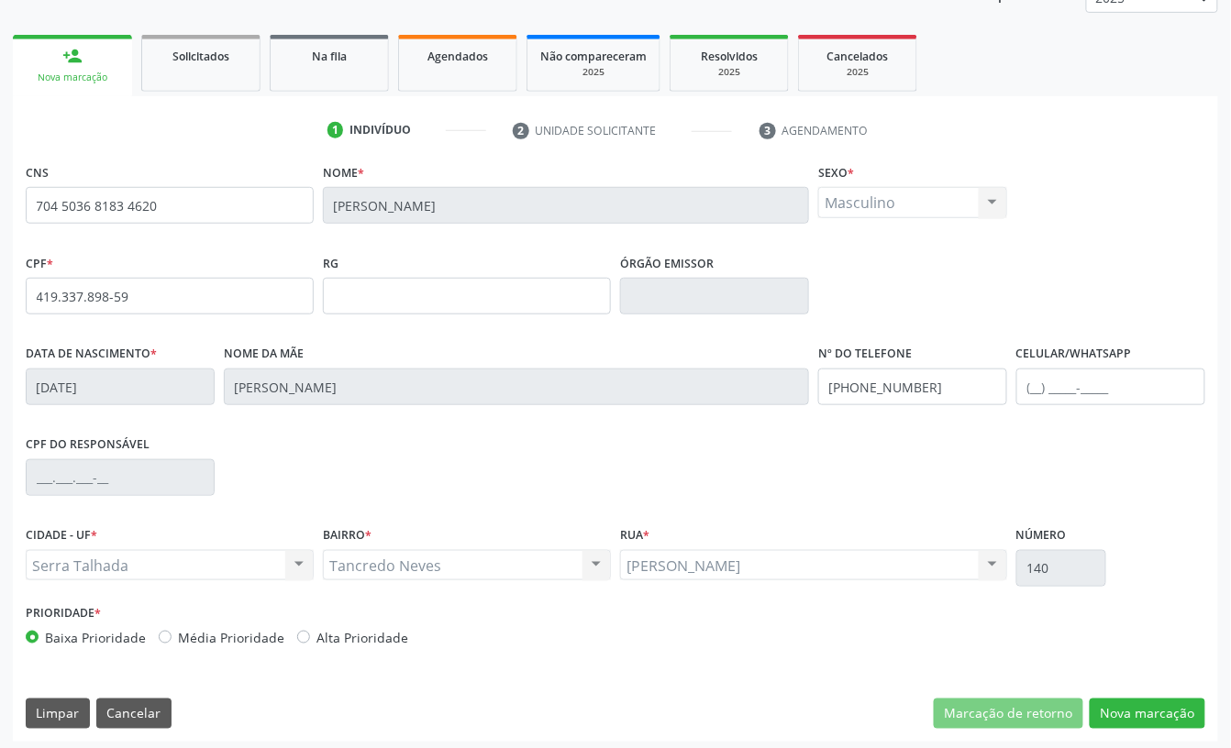
scroll to position [247, 0]
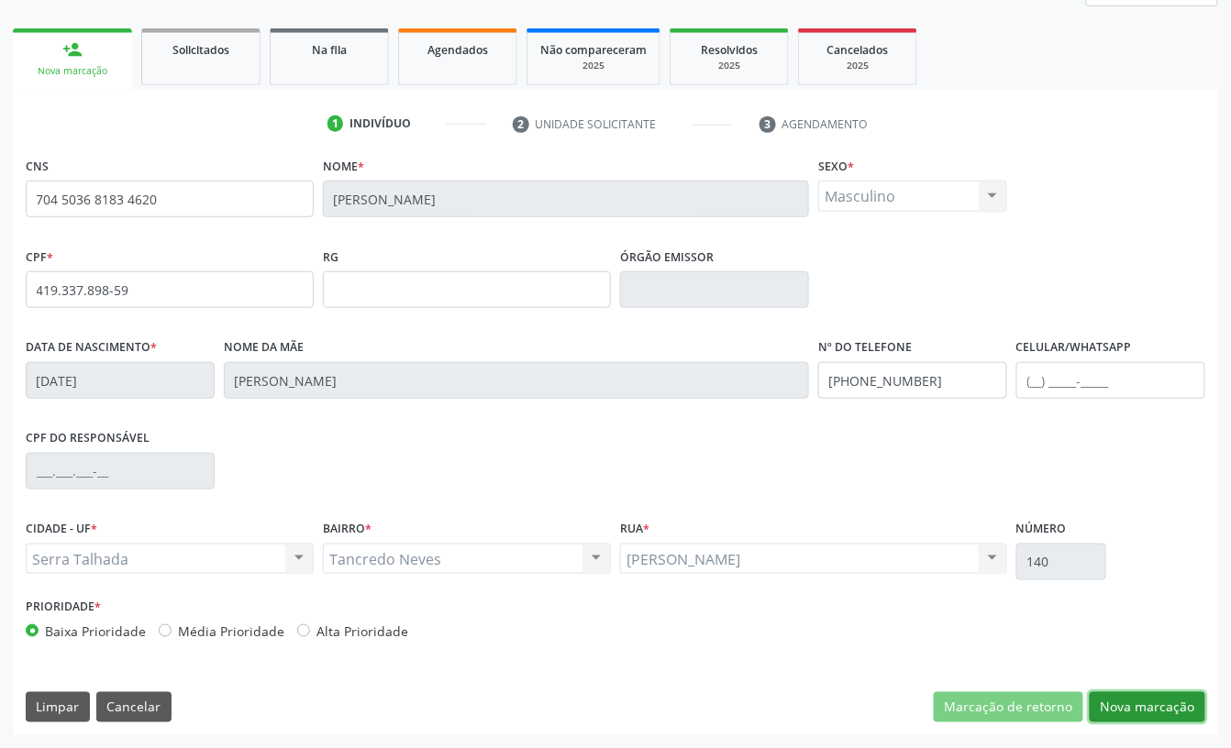
click at [1142, 712] on button "Nova marcação" at bounding box center [1147, 707] width 116 height 31
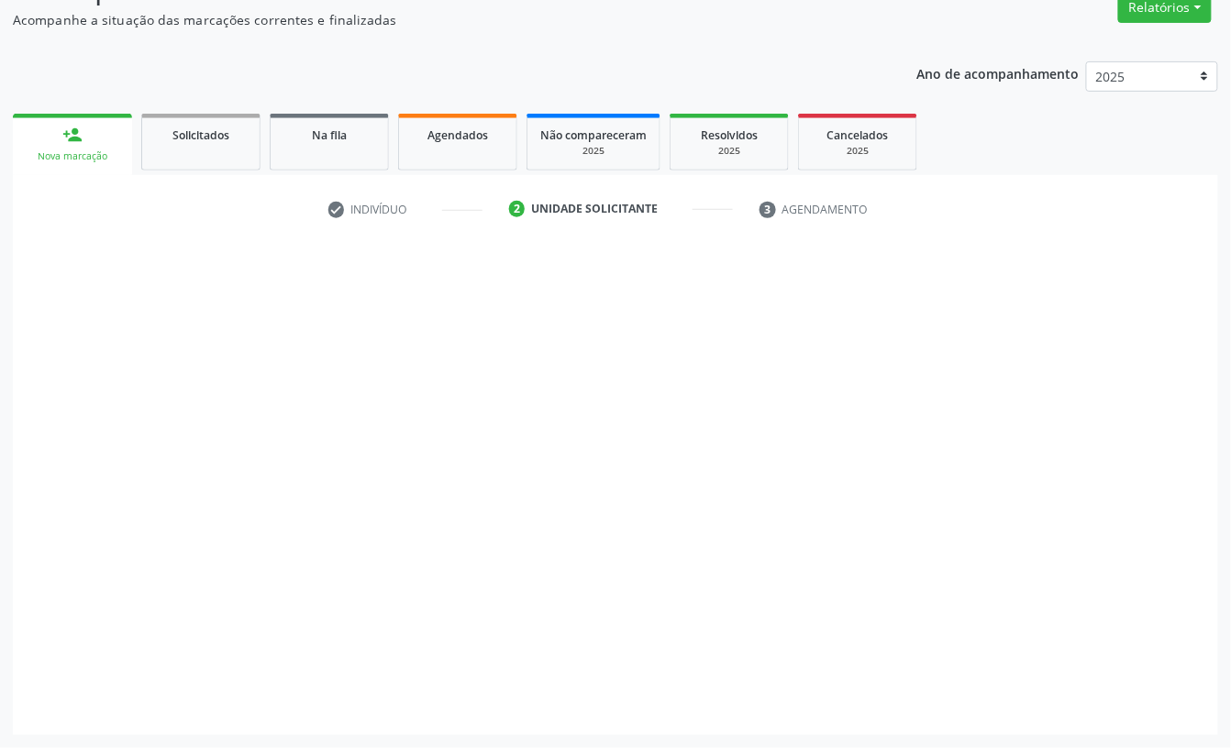
scroll to position [162, 0]
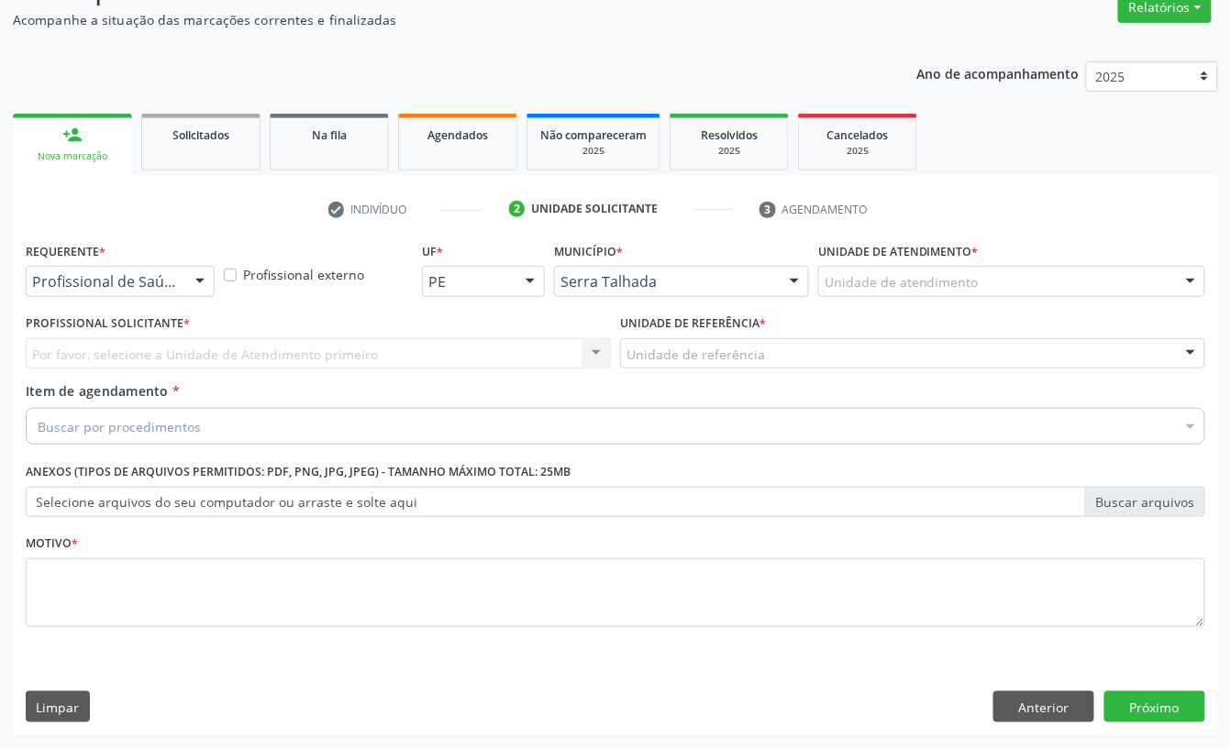
click at [145, 290] on div "Profissional de Saúde" at bounding box center [120, 281] width 189 height 31
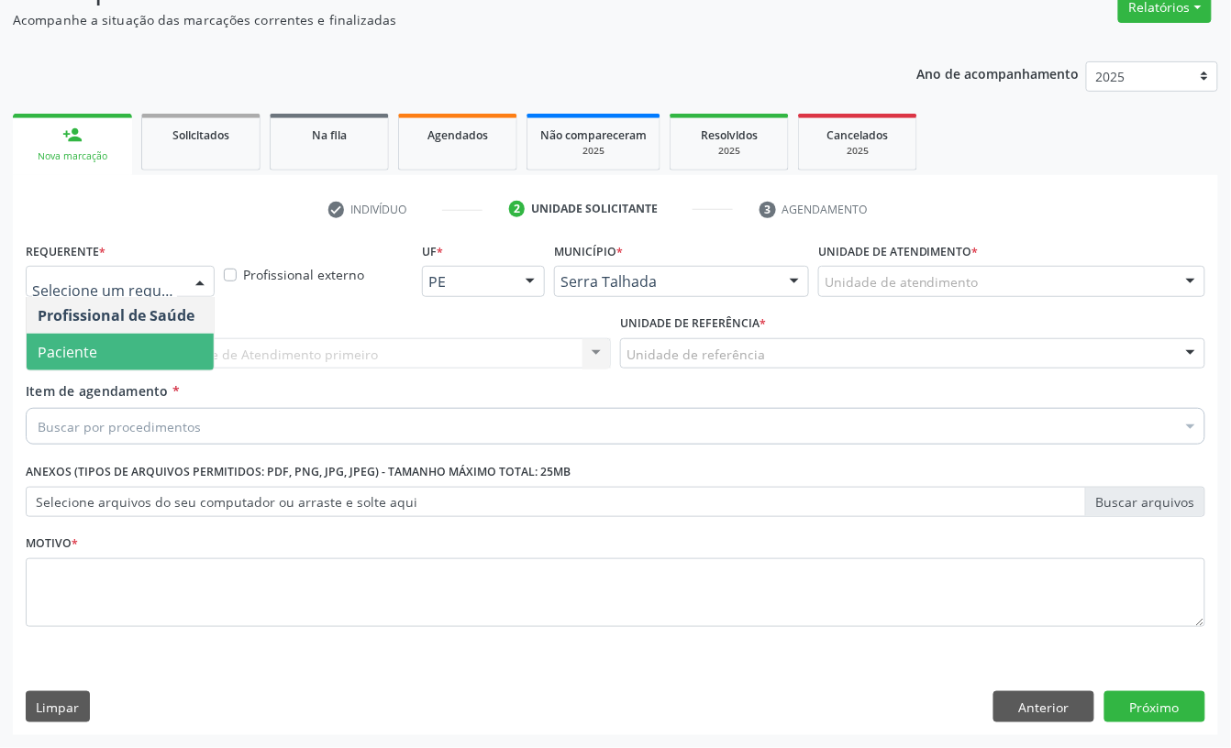
click at [125, 342] on span "Paciente" at bounding box center [120, 352] width 187 height 37
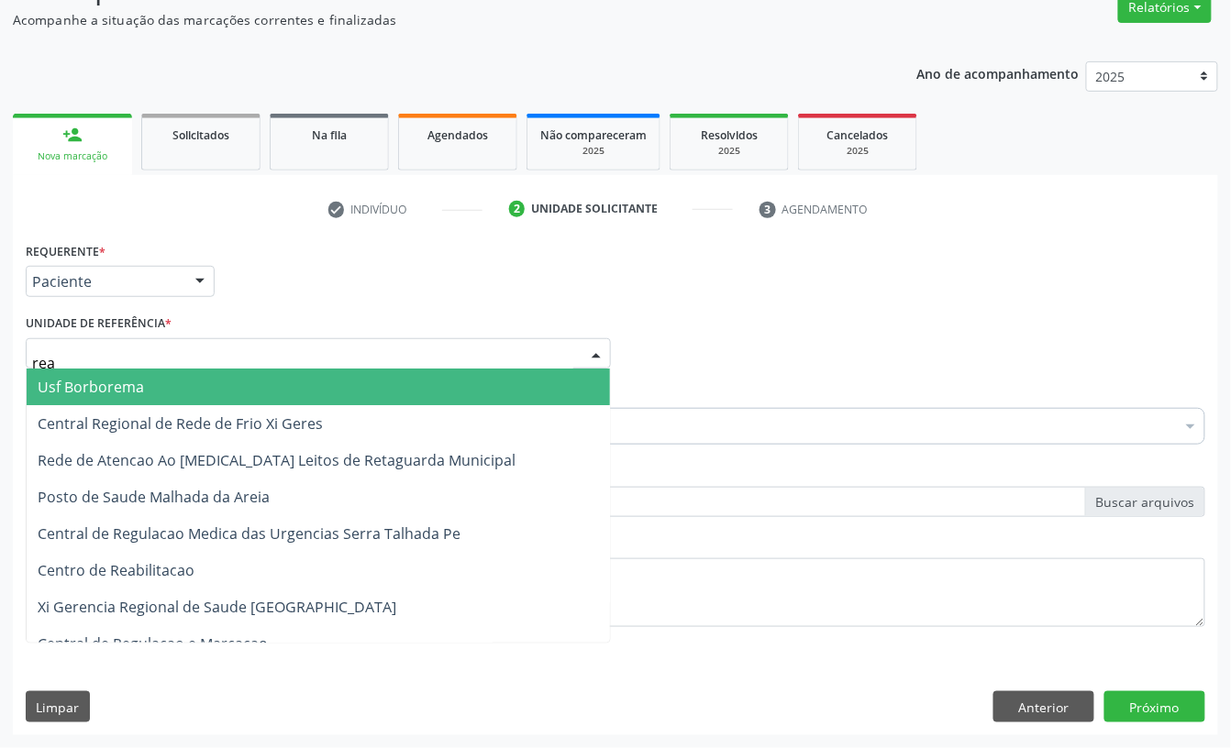
type input "reab"
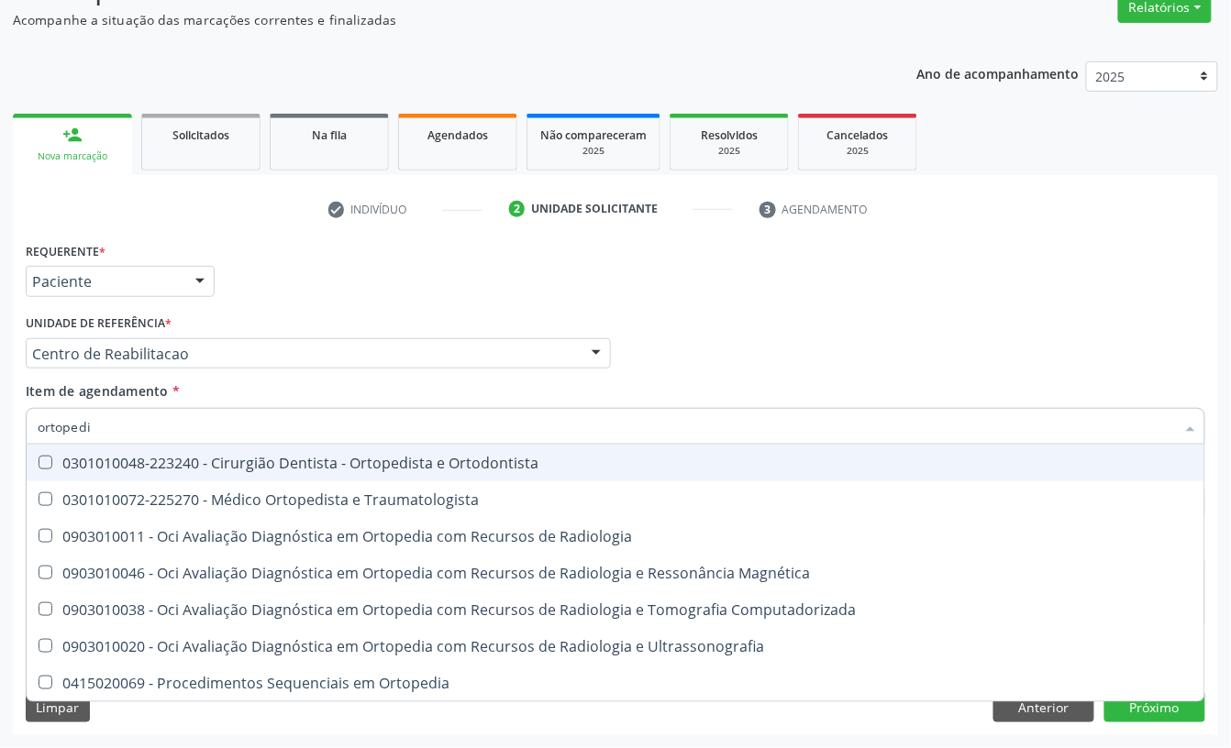
type input "ortopedis"
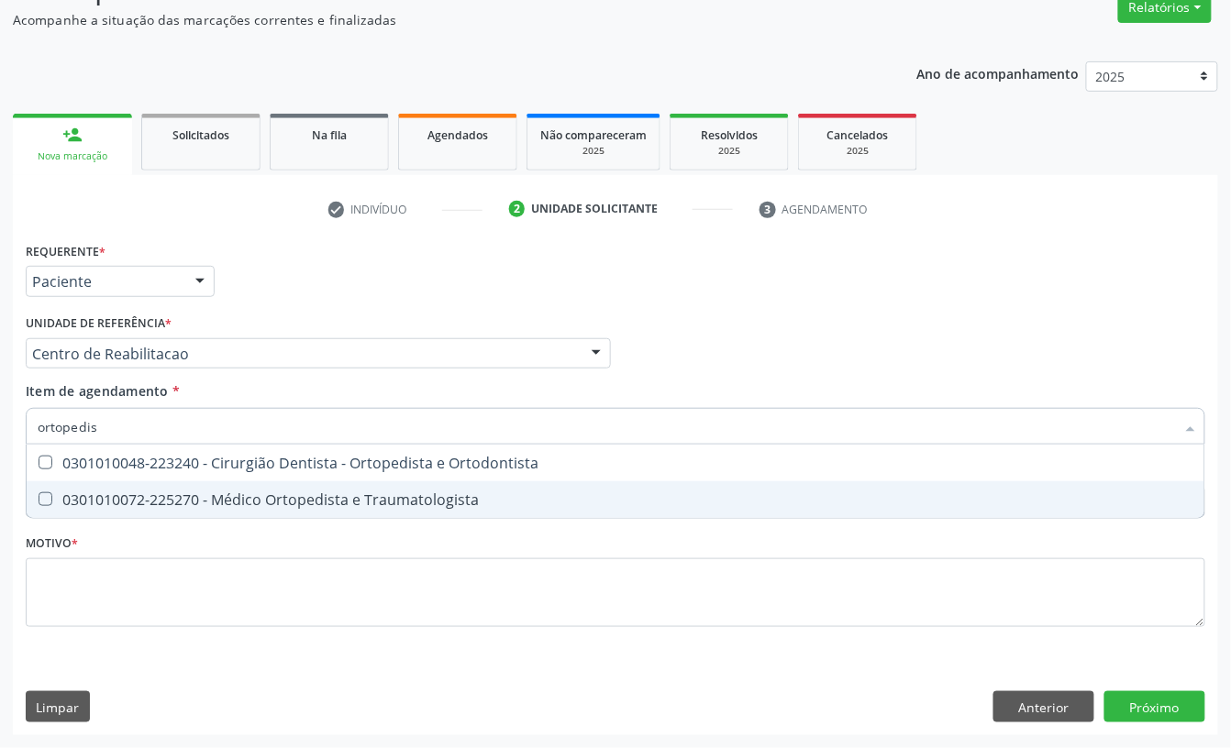
click at [182, 485] on span "0301010072-225270 - Médico Ortopedista e Traumatologista" at bounding box center [615, 499] width 1177 height 37
checkbox Traumatologista "true"
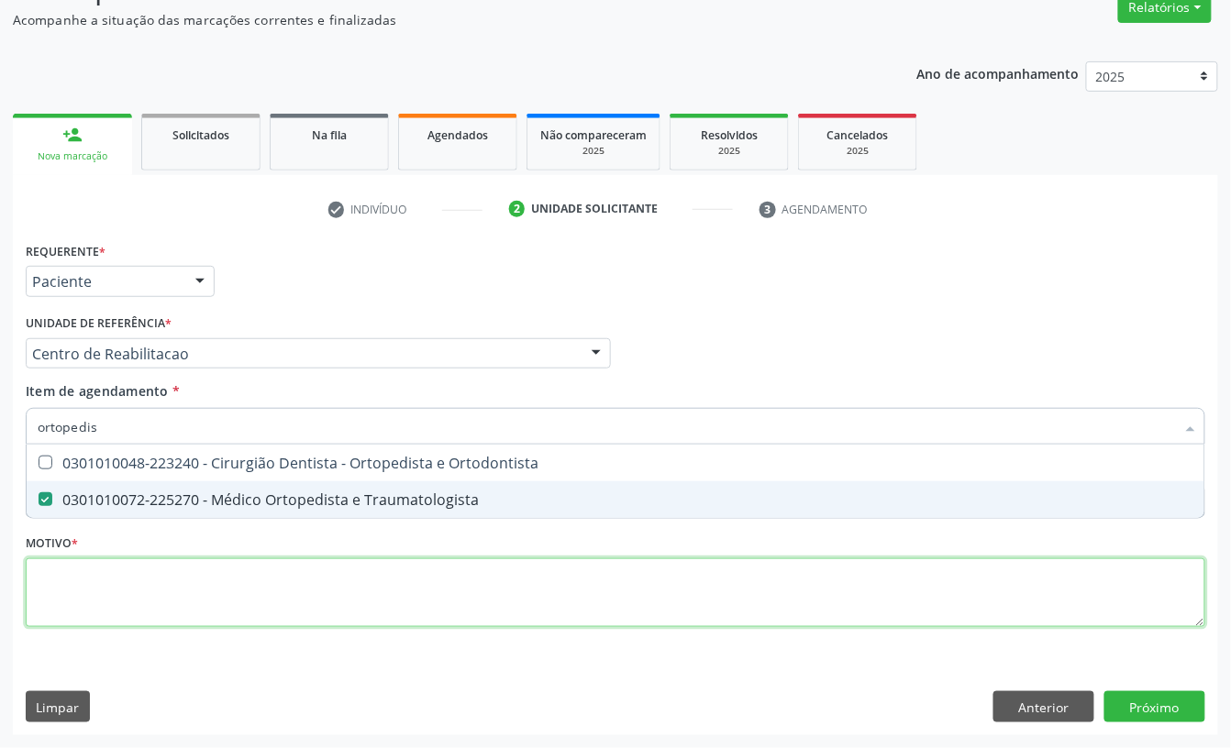
click at [139, 569] on div "Requerente * Paciente Profissional de Saúde Paciente Nenhum resultado encontrad…" at bounding box center [615, 444] width 1179 height 415
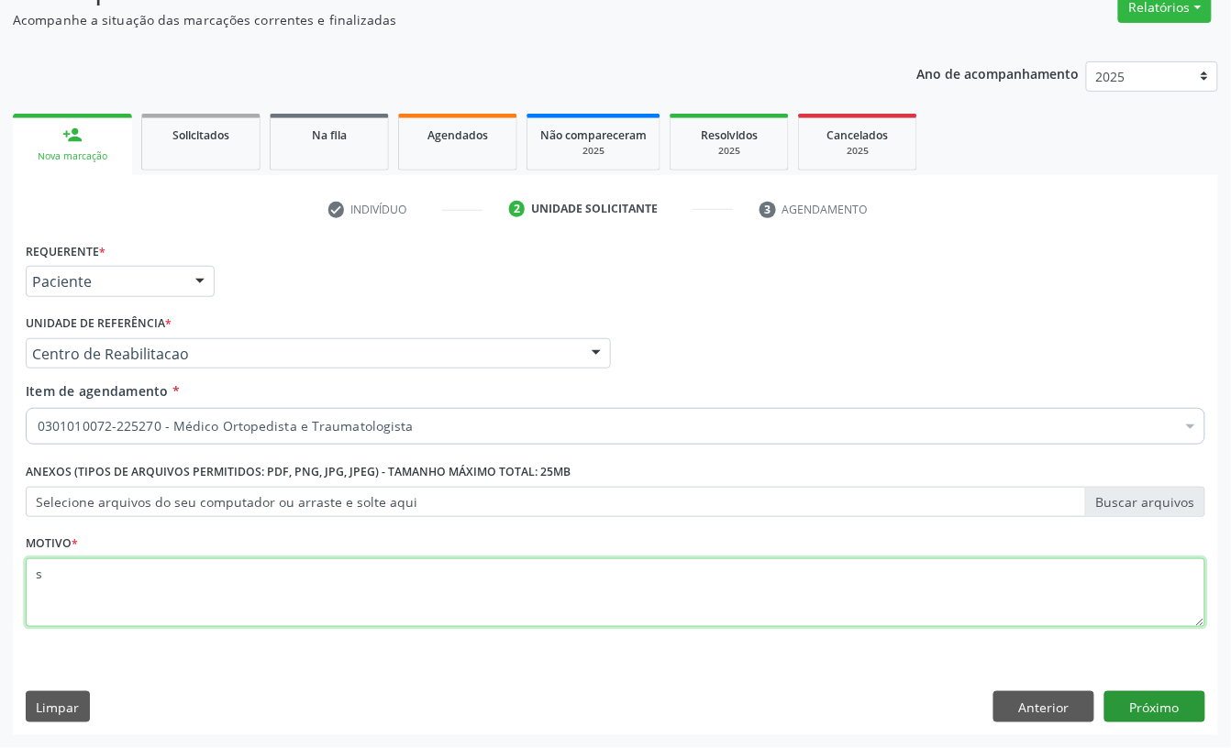
type textarea "s"
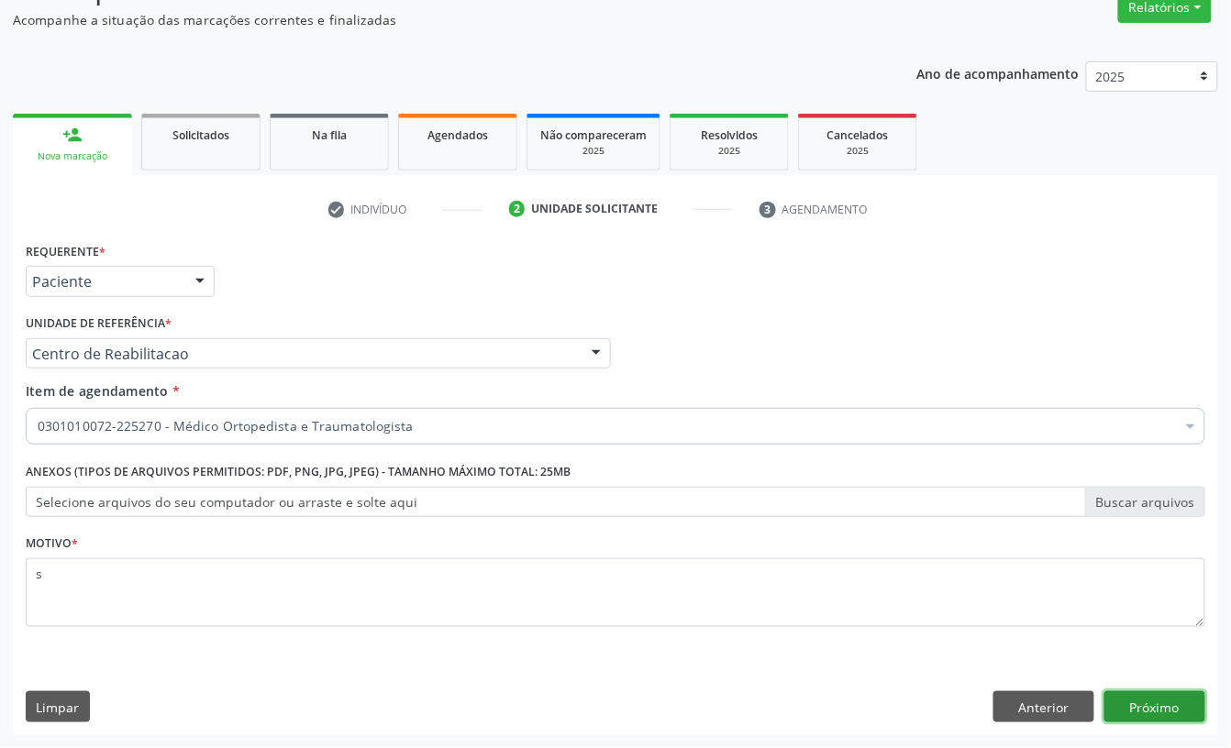
click at [1141, 712] on button "Próximo" at bounding box center [1154, 706] width 101 height 31
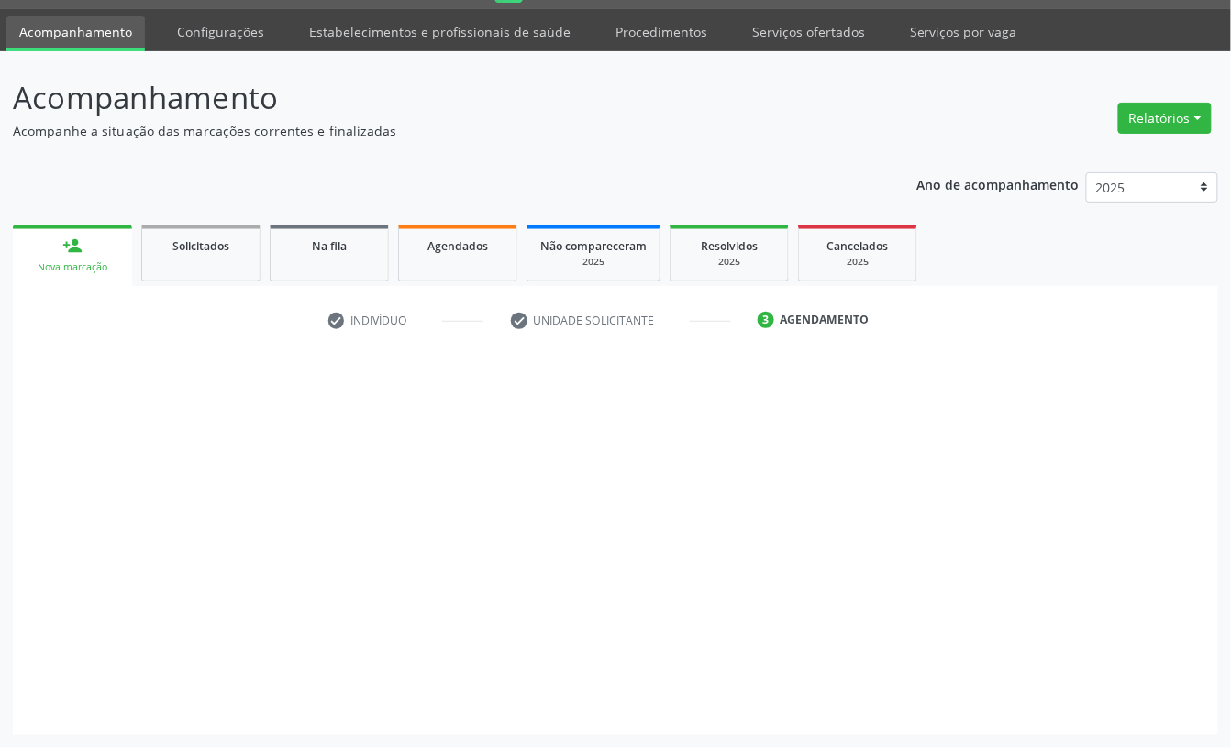
scroll to position [51, 0]
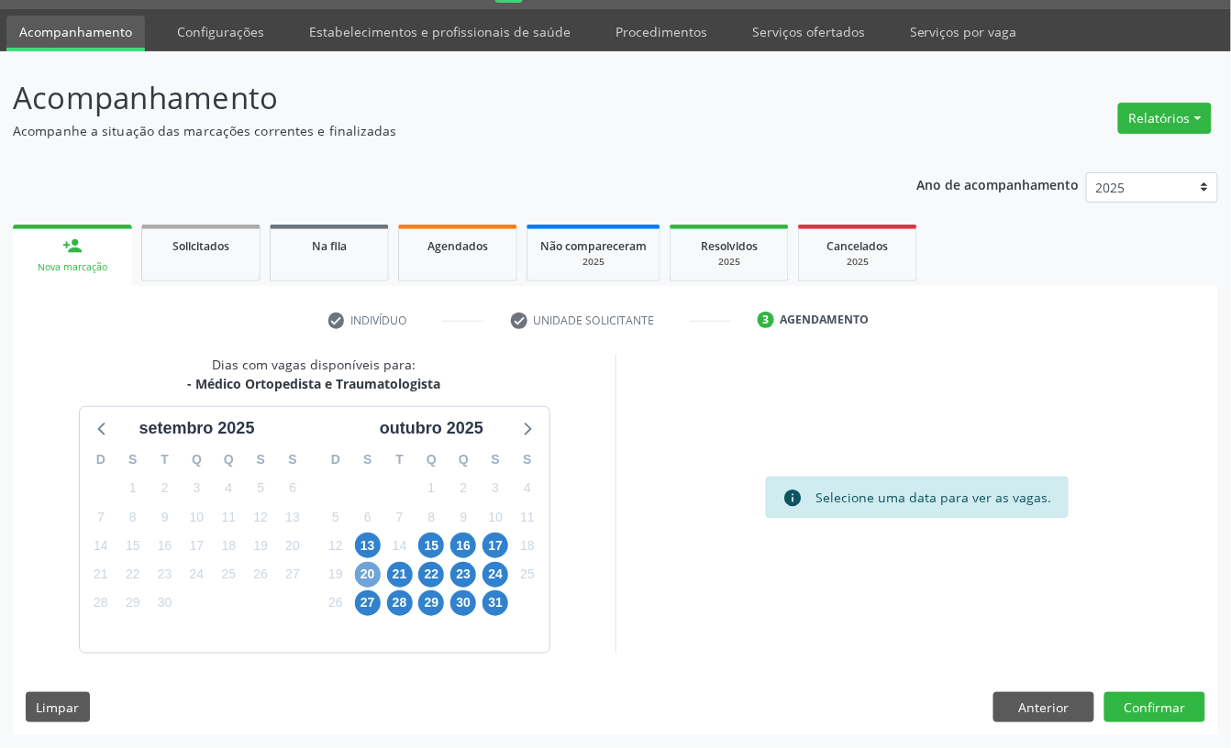
click at [356, 570] on span "20" at bounding box center [368, 575] width 26 height 26
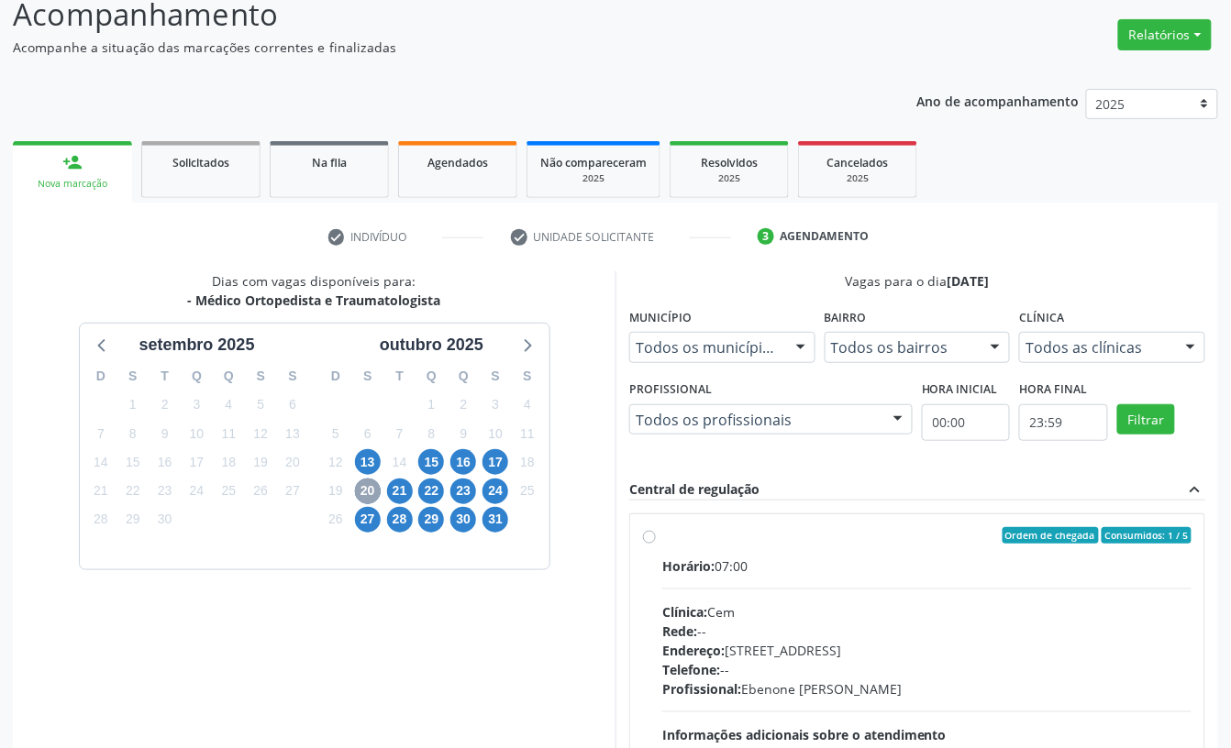
scroll to position [173, 0]
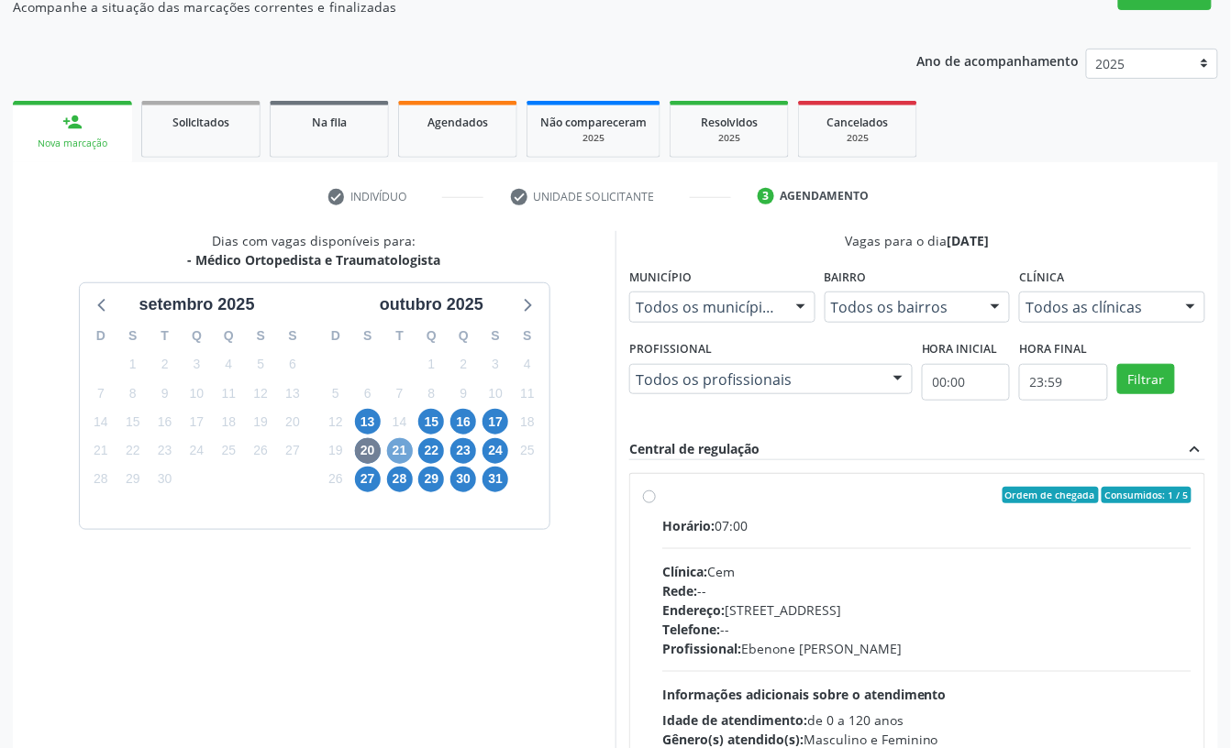
click at [403, 455] on span "21" at bounding box center [400, 451] width 26 height 26
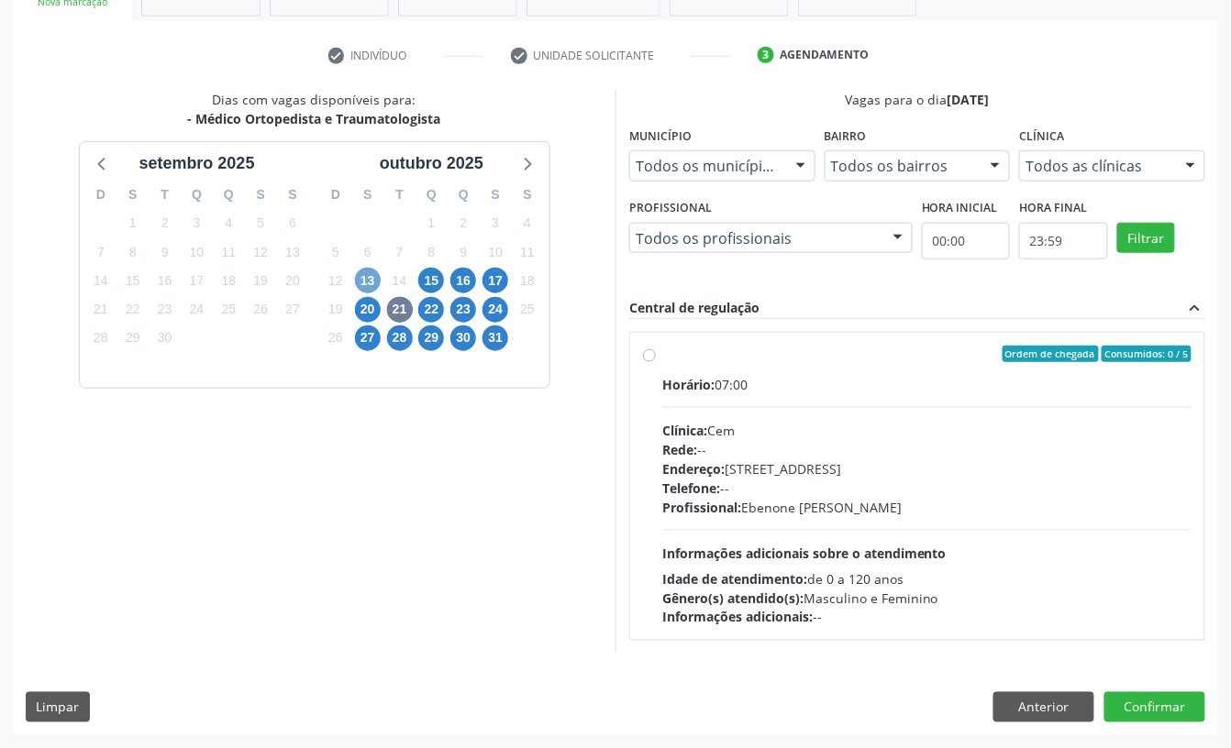
click at [363, 280] on span "13" at bounding box center [368, 281] width 26 height 26
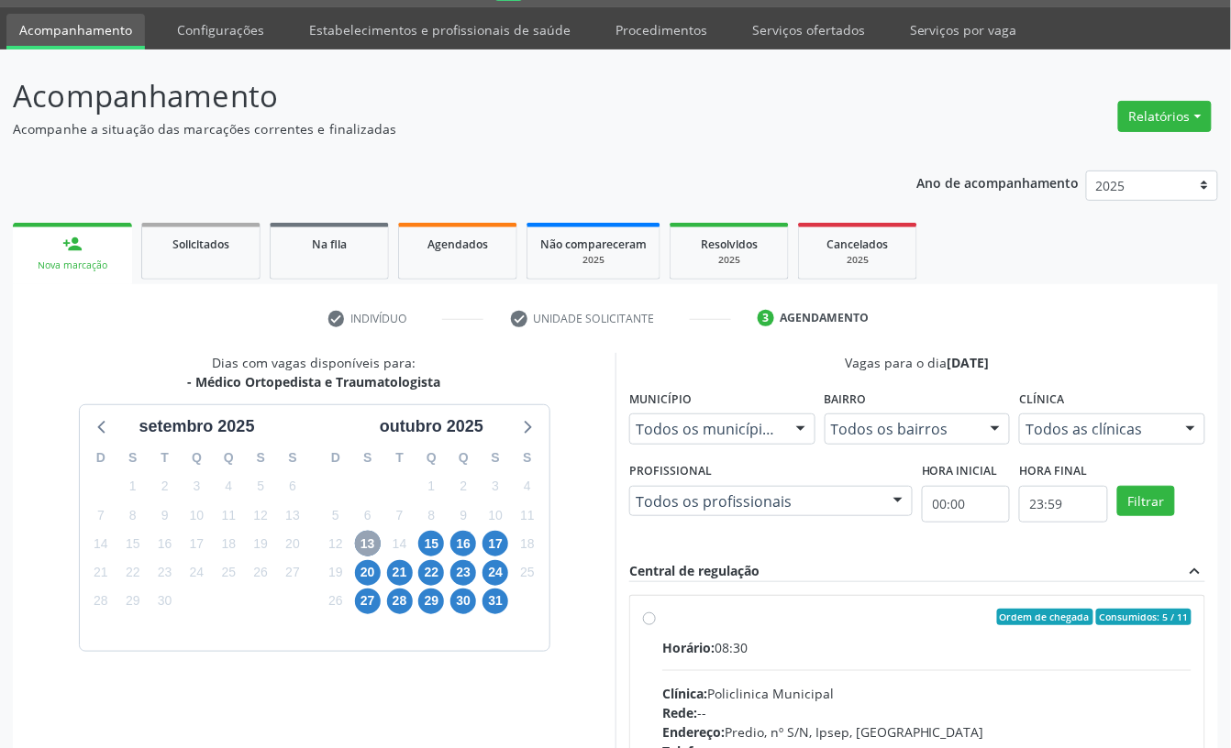
scroll to position [317, 0]
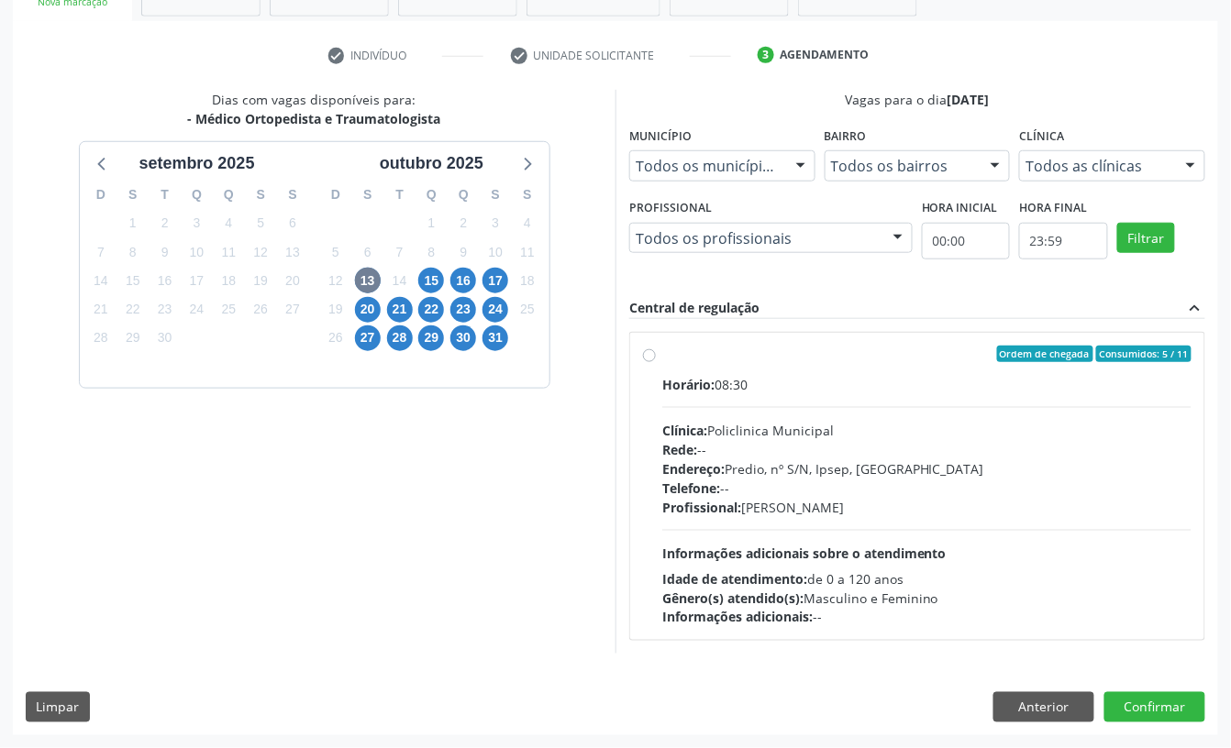
click at [801, 473] on div "Endereço: Predio, nº S/N, Ipsep, [GEOGRAPHIC_DATA]" at bounding box center [926, 468] width 529 height 19
click at [656, 362] on input "Ordem de chegada Consumidos: 5 / 11 Horário: 08:30 Clínica: Policlinica Municip…" at bounding box center [649, 354] width 13 height 17
radio input "true"
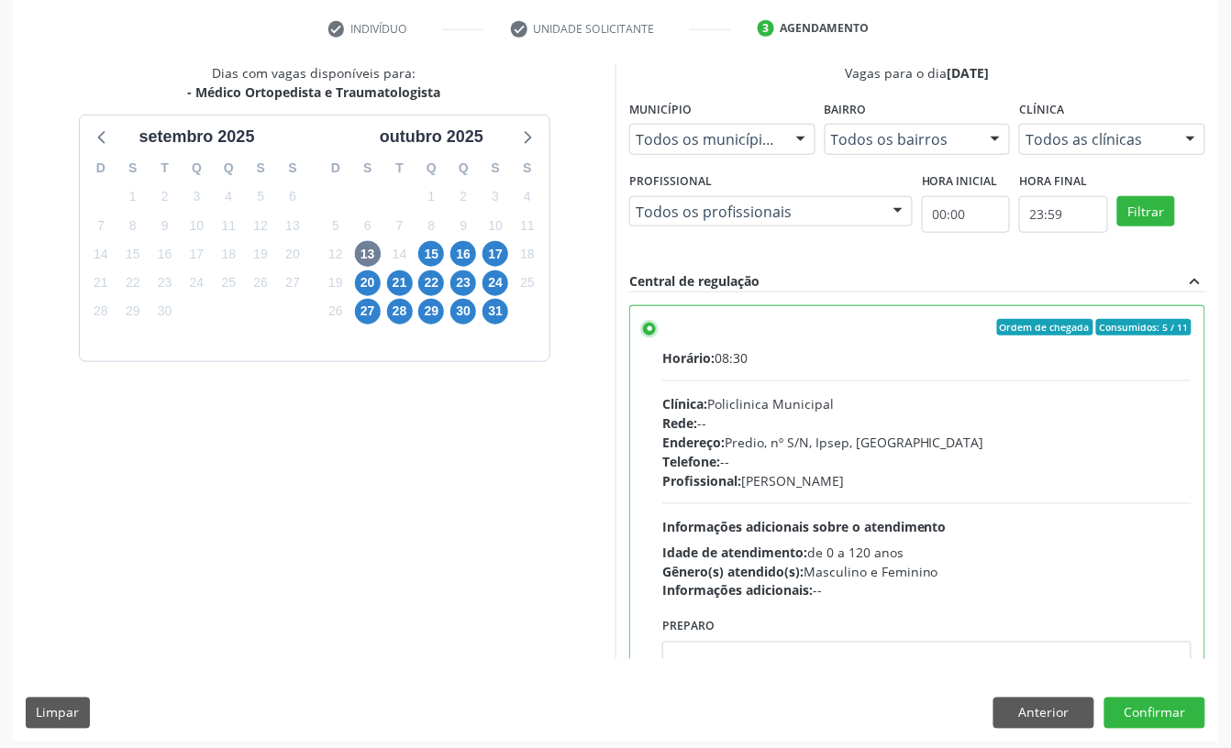
scroll to position [348, 0]
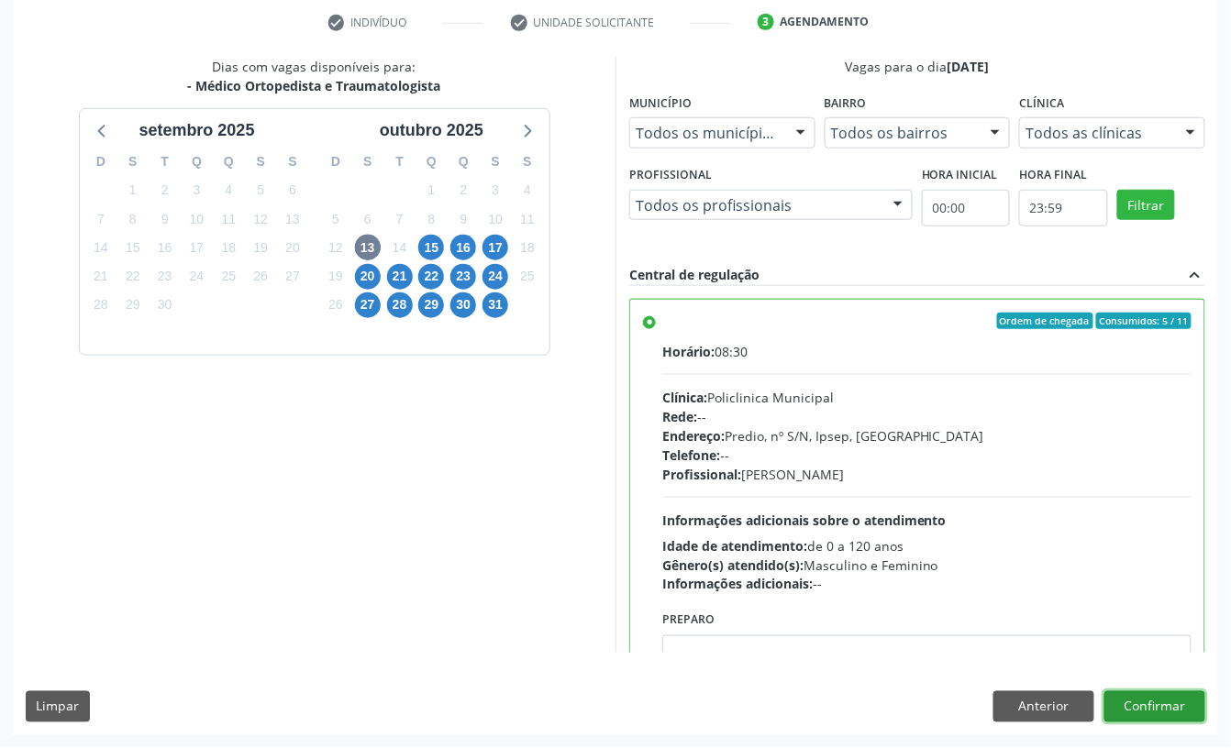
click at [1149, 695] on button "Confirmar" at bounding box center [1154, 706] width 101 height 31
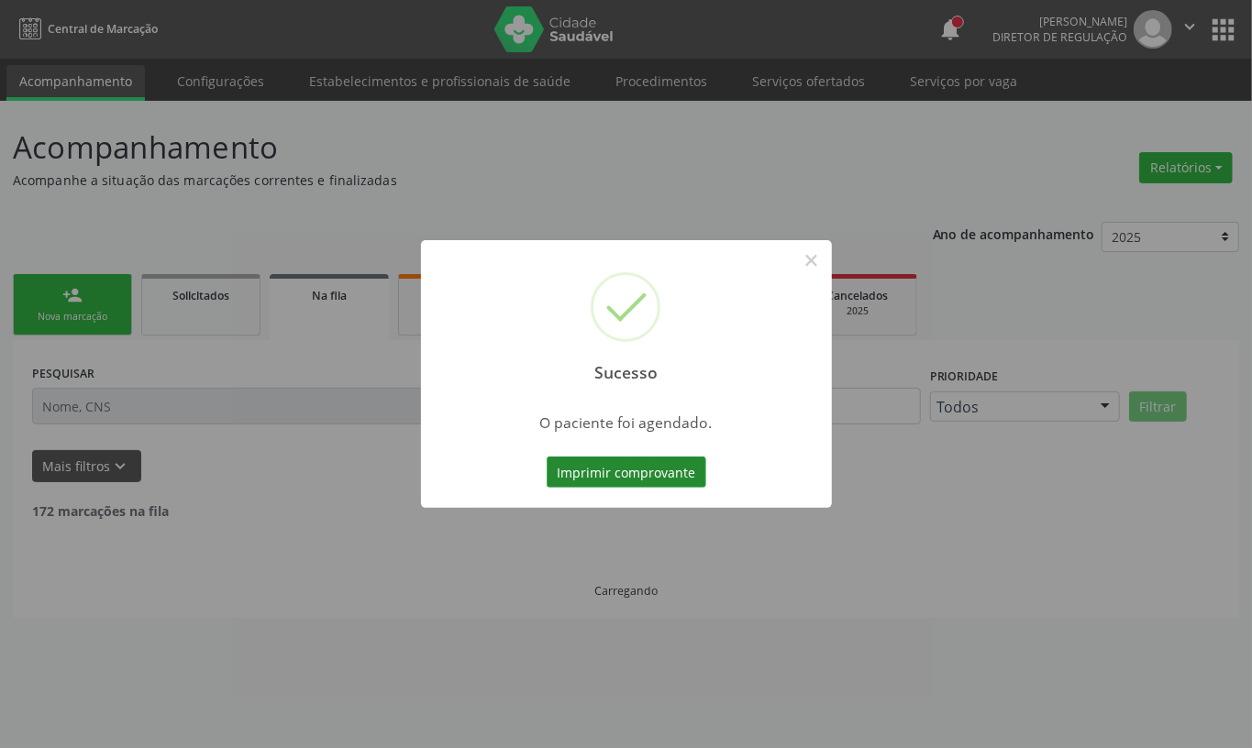
click at [572, 477] on button "Imprimir comprovante" at bounding box center [627, 472] width 160 height 31
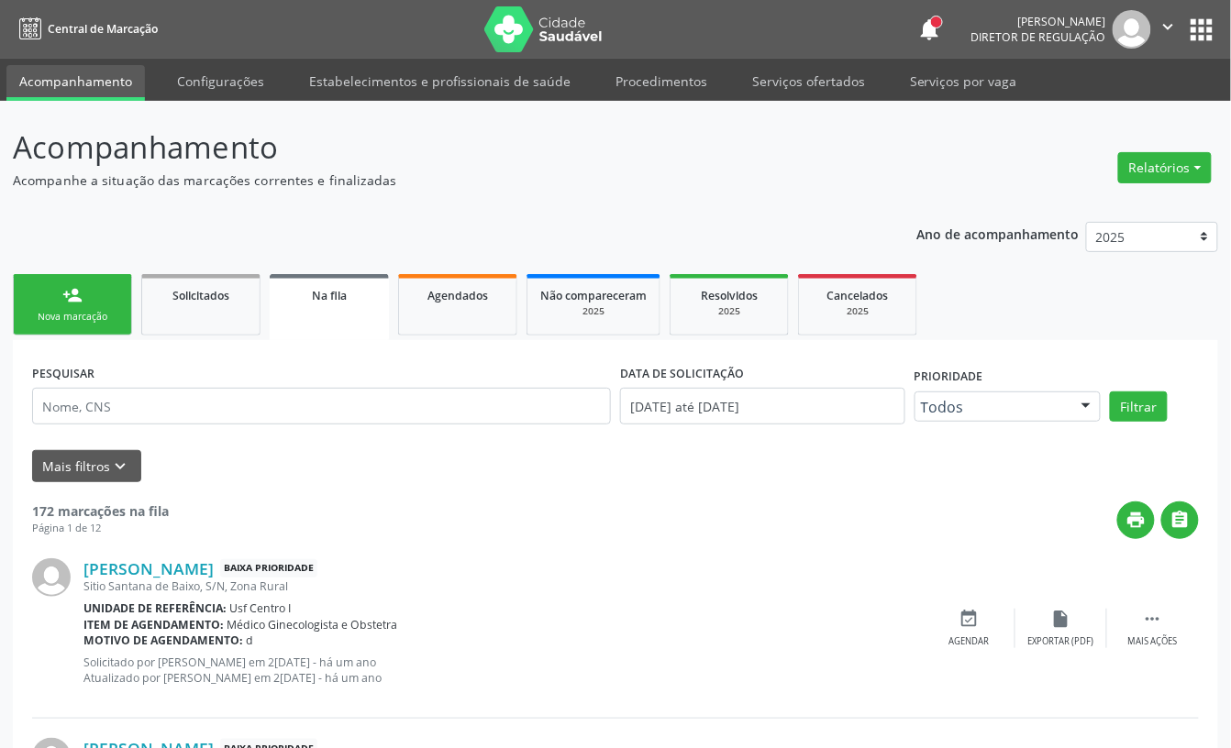
click at [100, 321] on div "Nova marcação" at bounding box center [73, 317] width 92 height 14
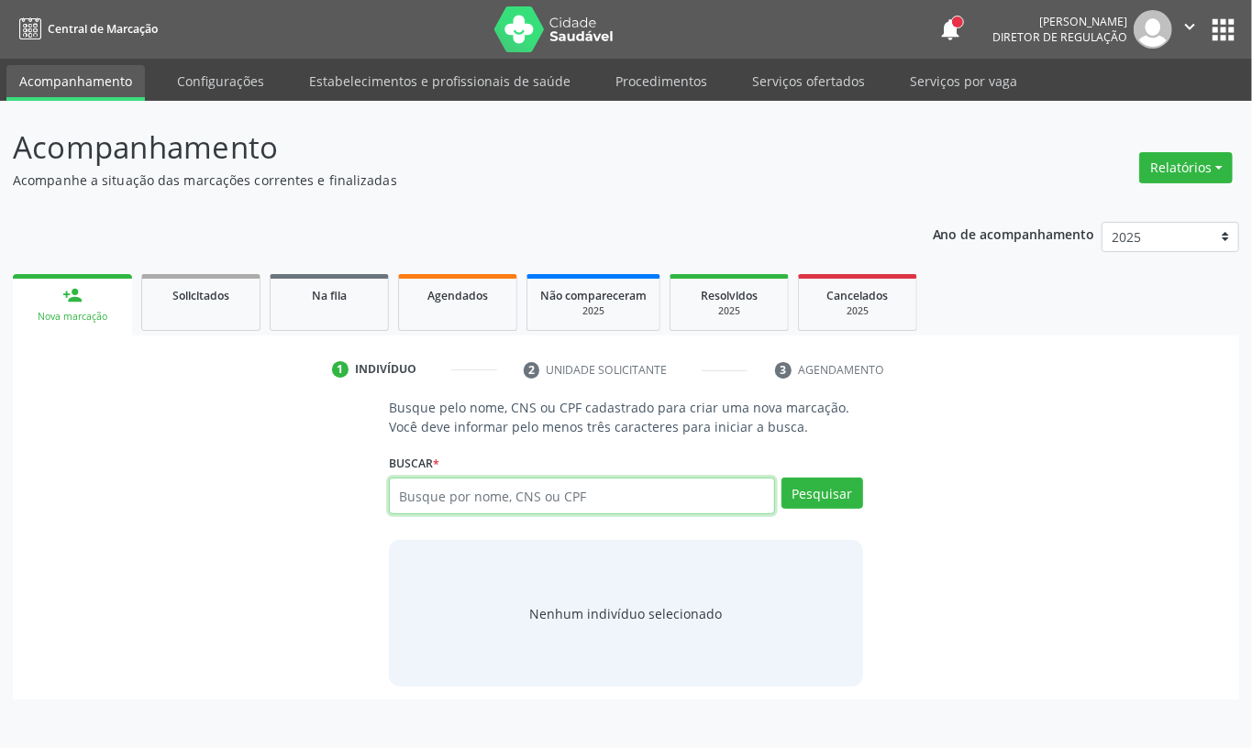
click at [468, 482] on input "text" at bounding box center [582, 496] width 386 height 37
type input "203188290580009"
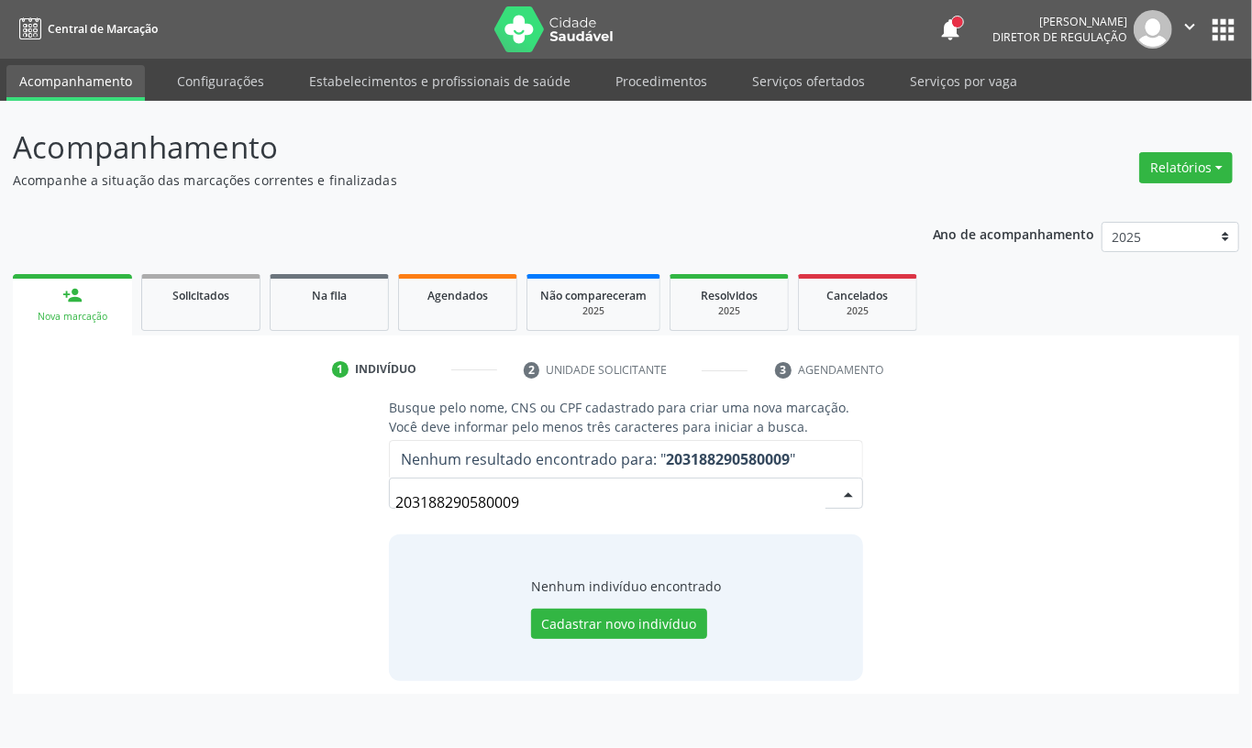
click at [537, 485] on input "203188290580009" at bounding box center [610, 502] width 430 height 37
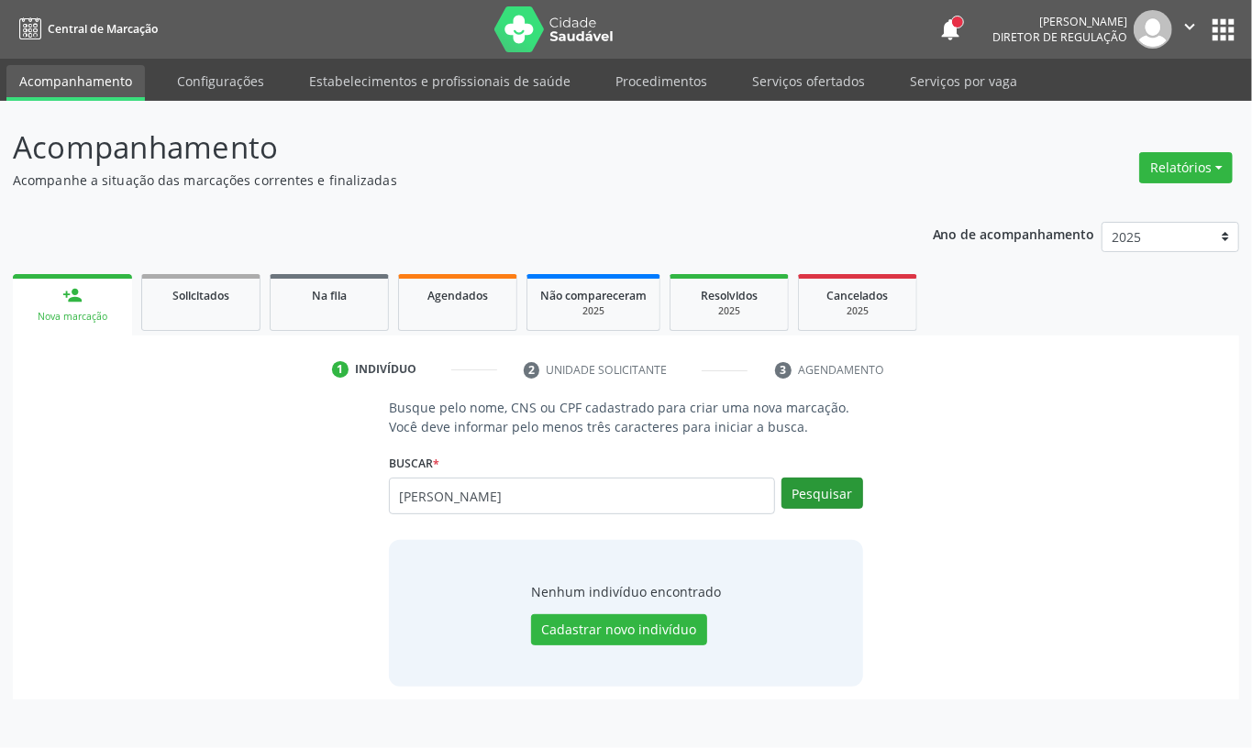
type input "[PERSON_NAME]"
click at [848, 491] on button "Pesquisar" at bounding box center [822, 493] width 82 height 31
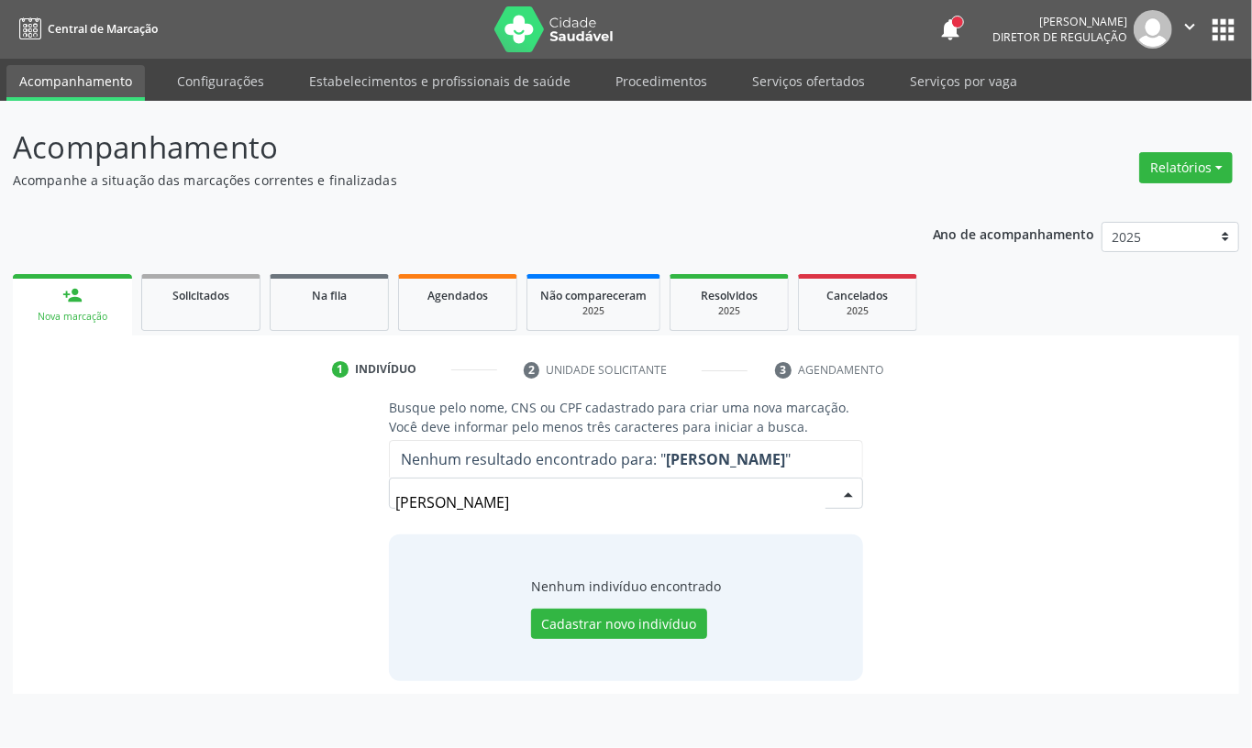
click at [481, 497] on input "[PERSON_NAME]" at bounding box center [610, 502] width 430 height 37
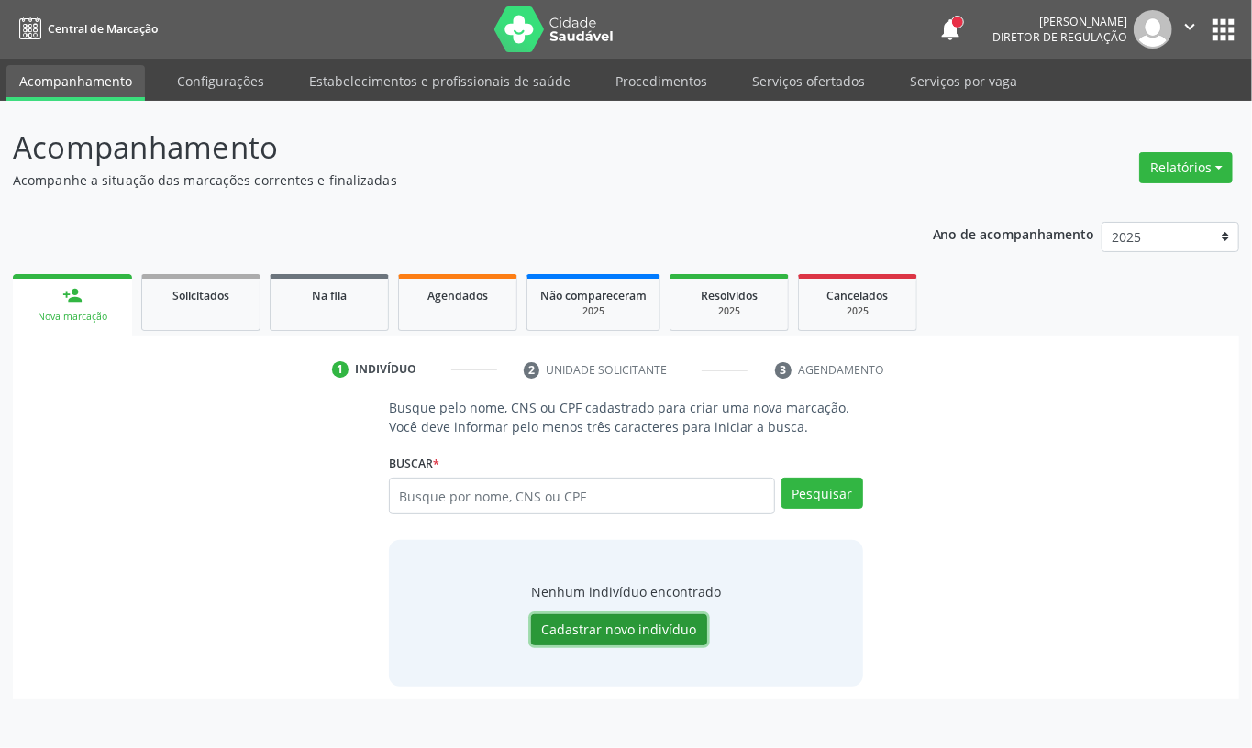
click at [587, 621] on button "Cadastrar novo indivíduo" at bounding box center [619, 629] width 176 height 31
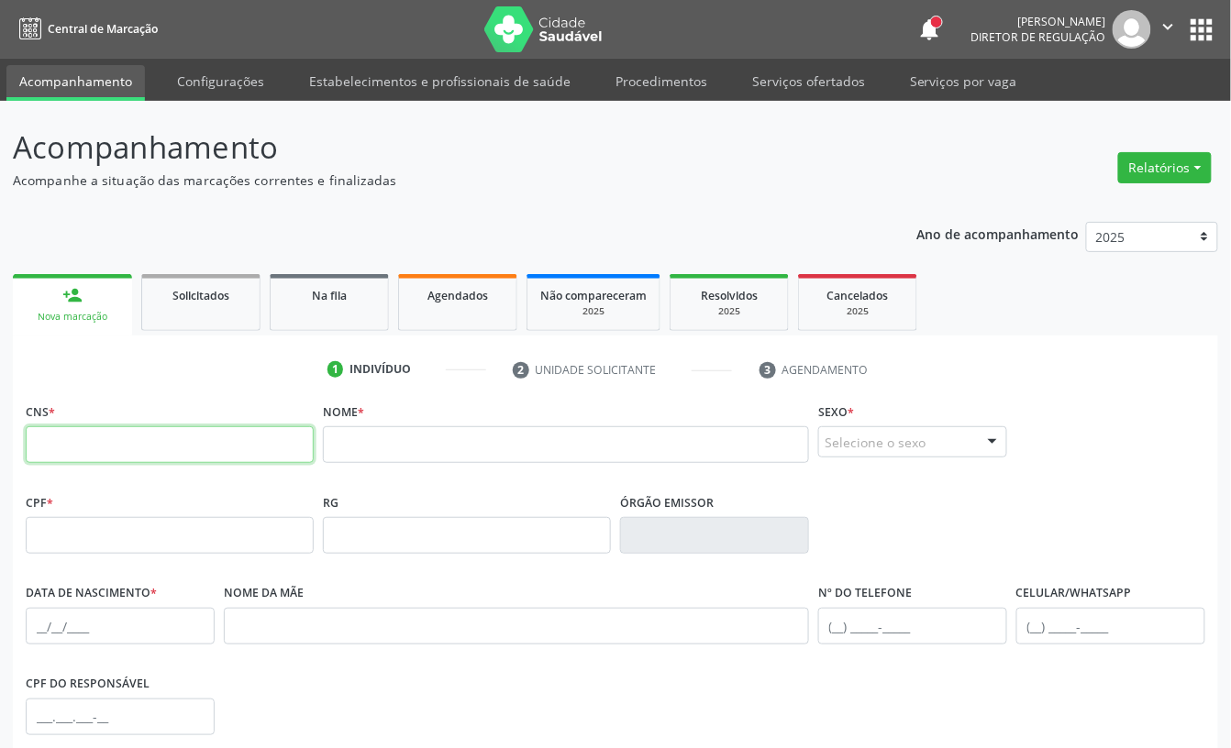
click at [187, 435] on input "text" at bounding box center [170, 444] width 288 height 37
type input "203 1882 9058 0009"
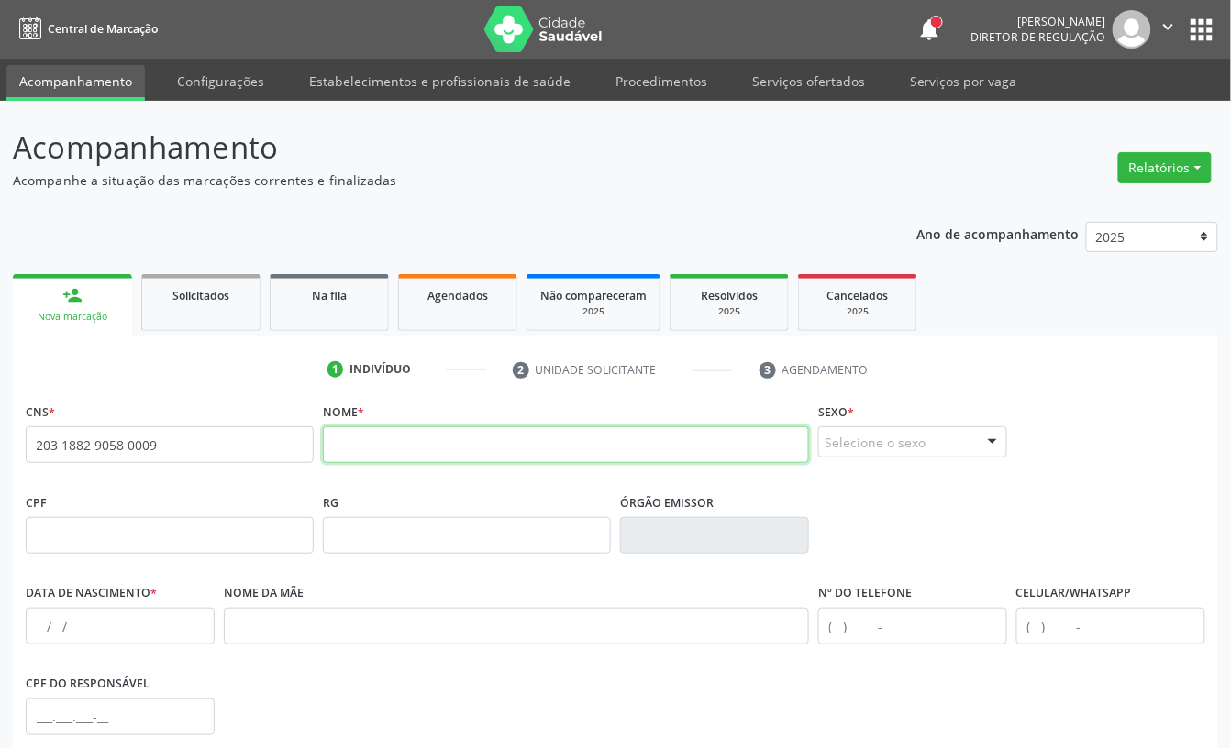
click at [379, 446] on input "text" at bounding box center [566, 444] width 486 height 37
type input "[PERSON_NAME]"
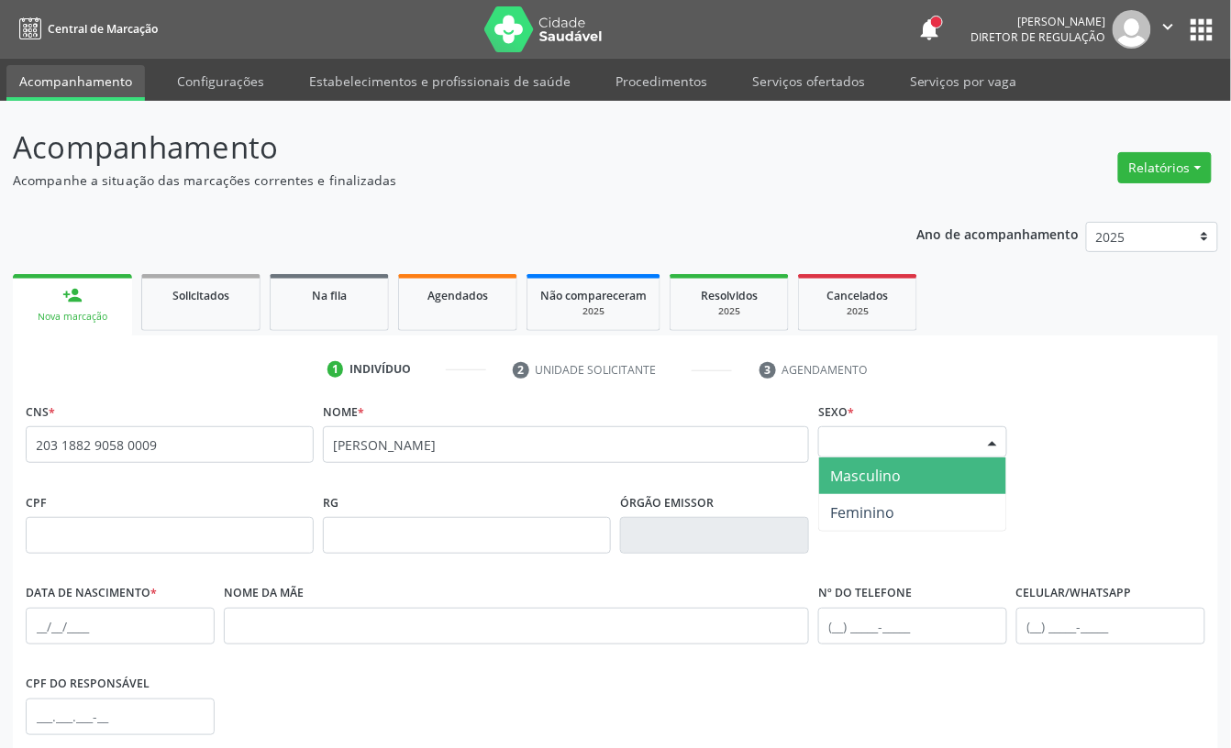
click at [847, 469] on span "Masculino" at bounding box center [865, 476] width 71 height 20
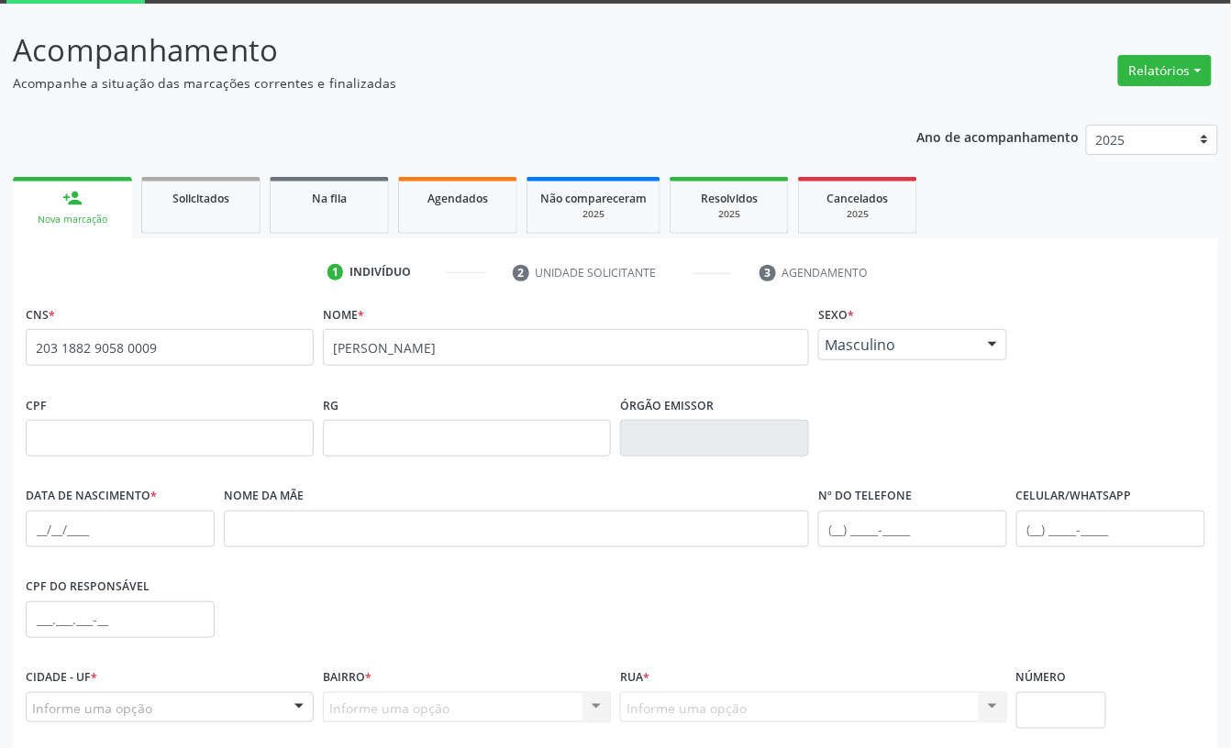
scroll to position [244, 0]
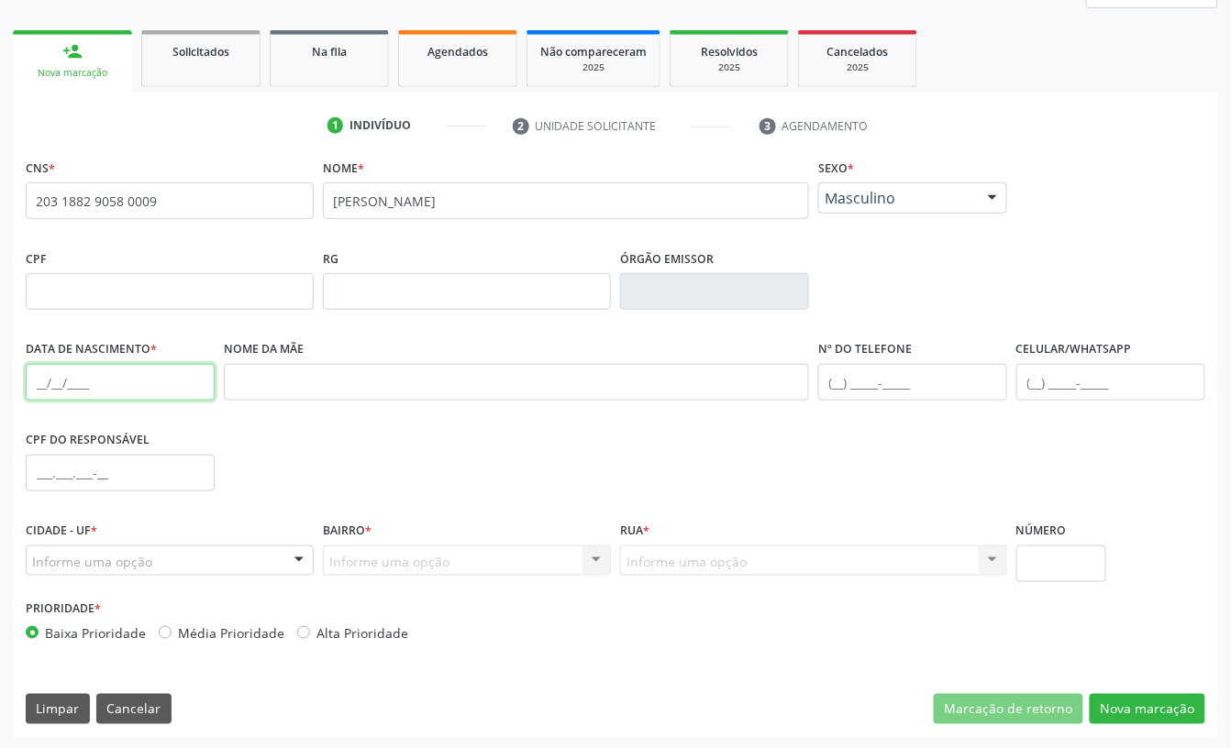
click at [37, 378] on input "text" at bounding box center [120, 382] width 189 height 37
type input "1[DATE]"
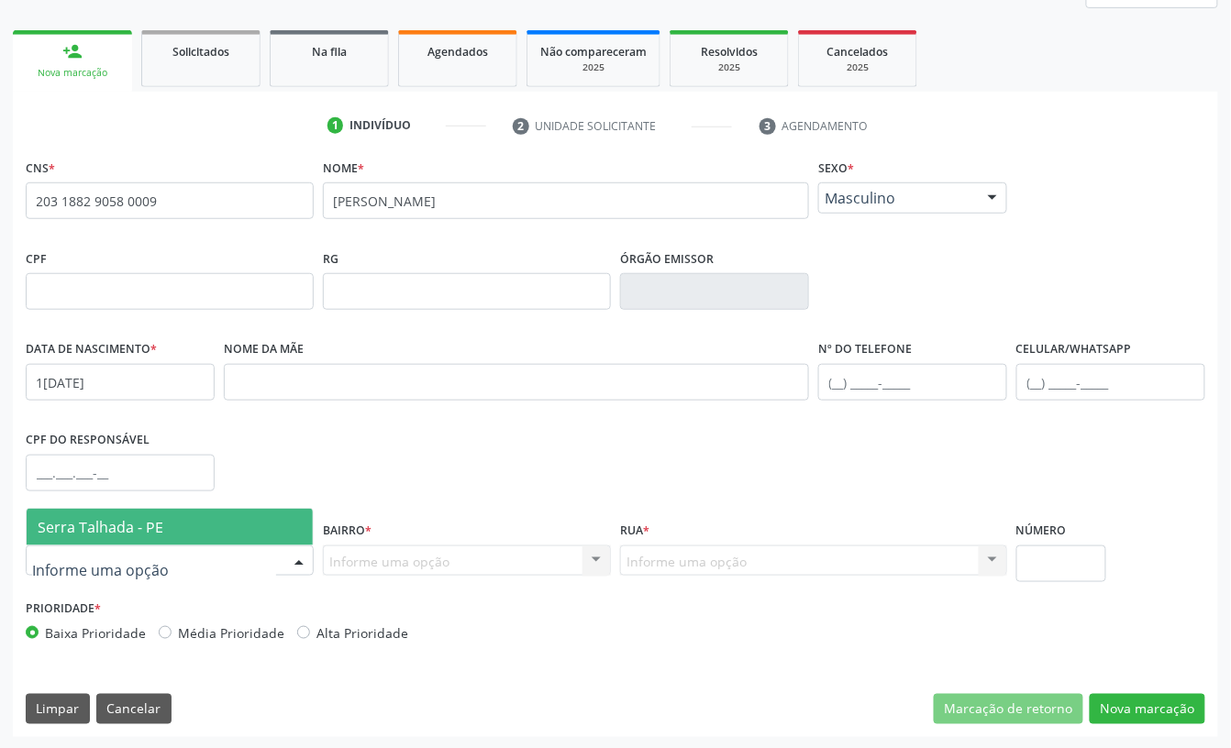
click at [160, 528] on span "Serra Talhada - PE" at bounding box center [101, 527] width 126 height 20
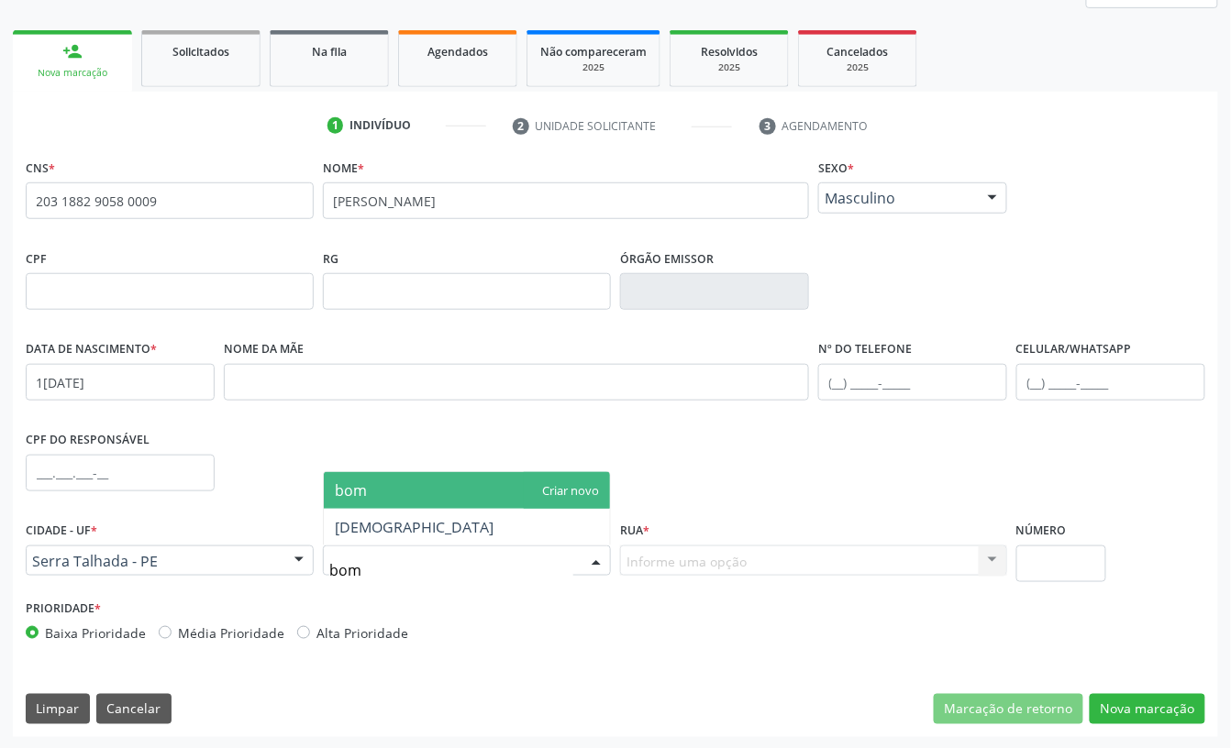
type input "bom j"
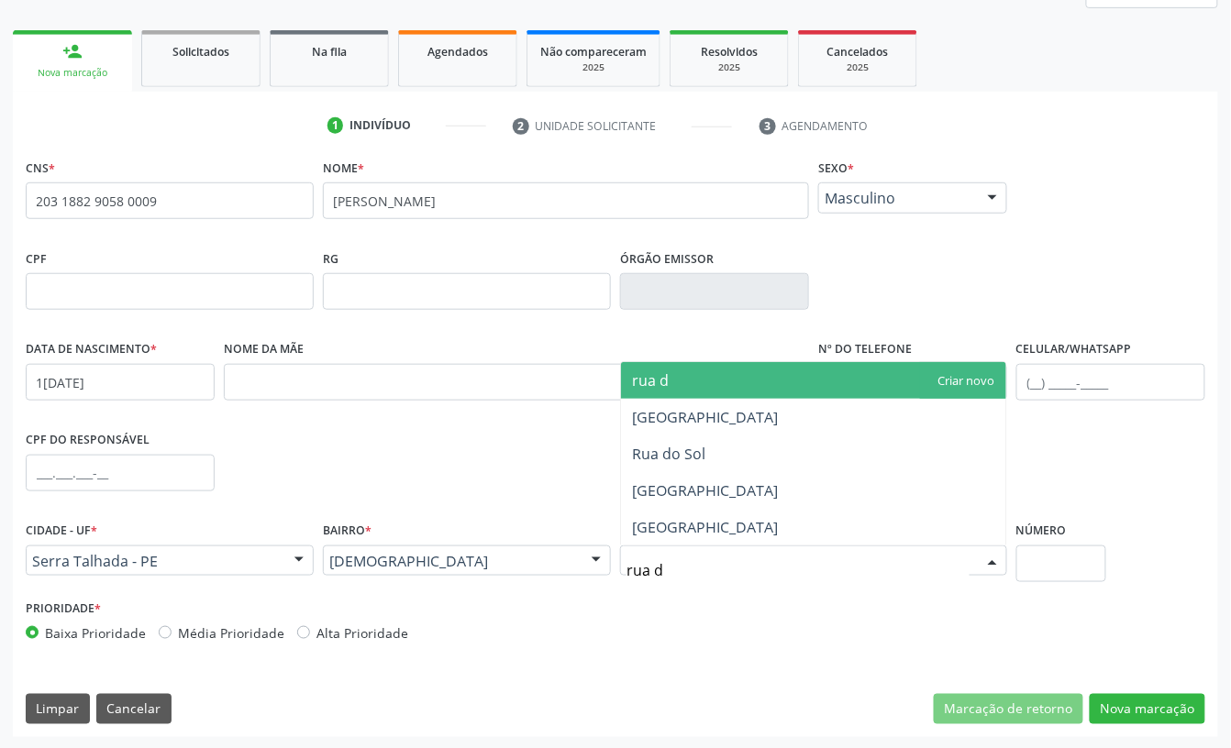
type input "rua do"
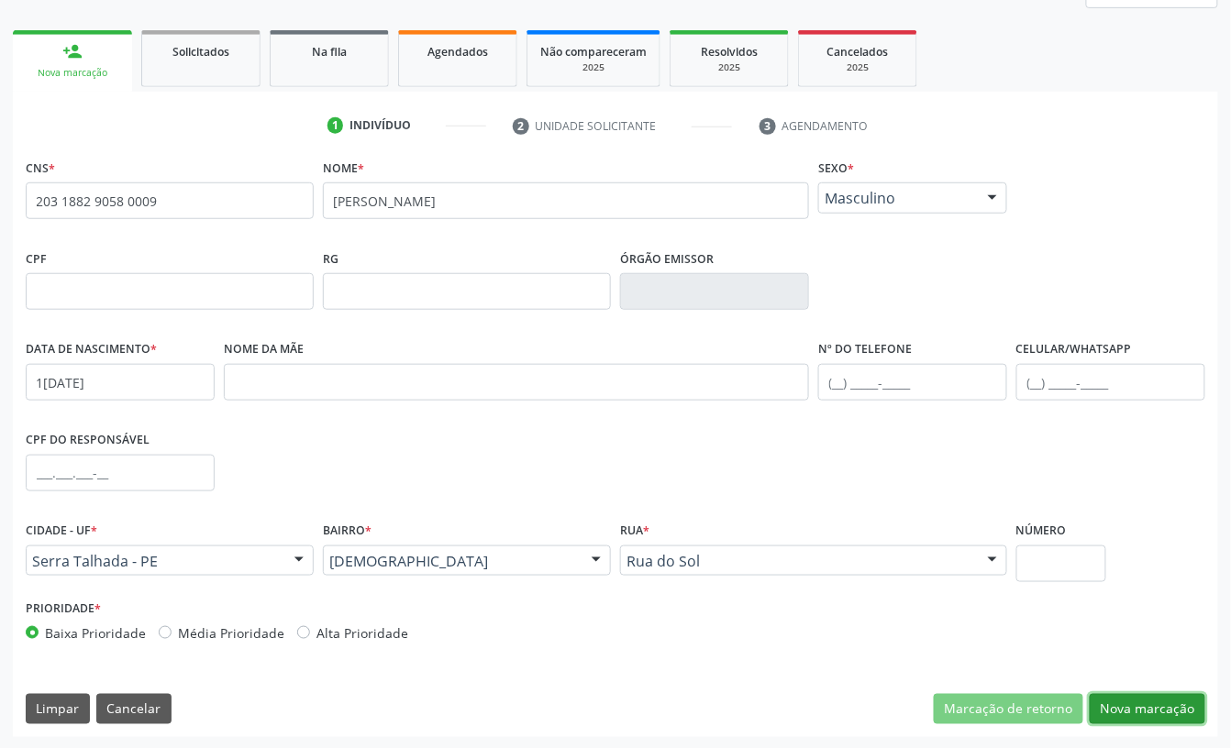
click at [1171, 710] on button "Nova marcação" at bounding box center [1147, 709] width 116 height 31
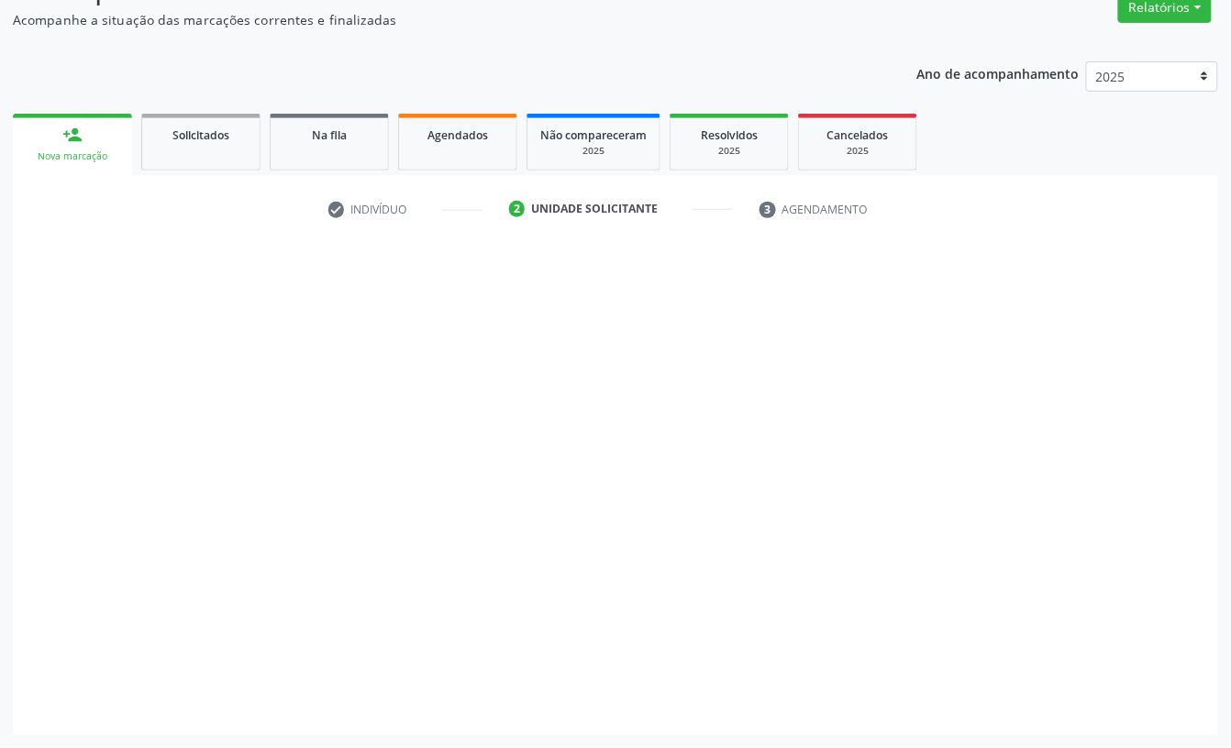
scroll to position [162, 0]
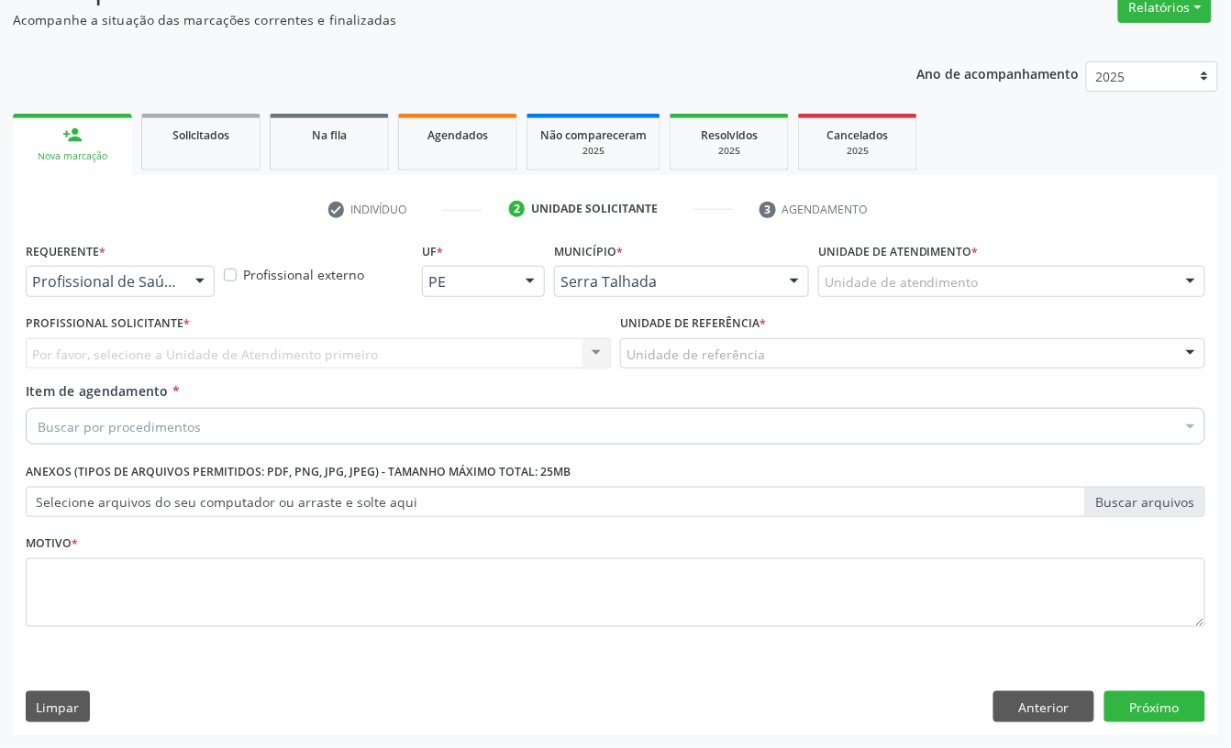
click at [63, 259] on label "Requerente *" at bounding box center [66, 251] width 80 height 28
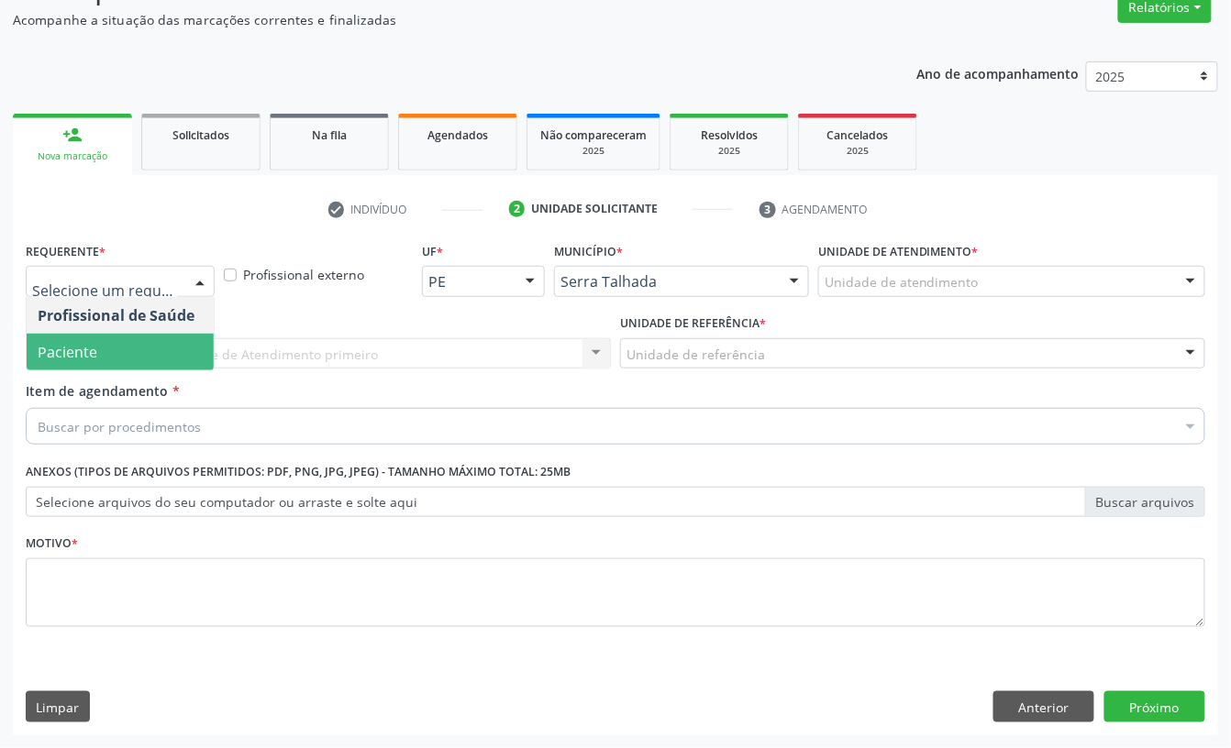
click at [73, 342] on span "Paciente" at bounding box center [68, 352] width 60 height 20
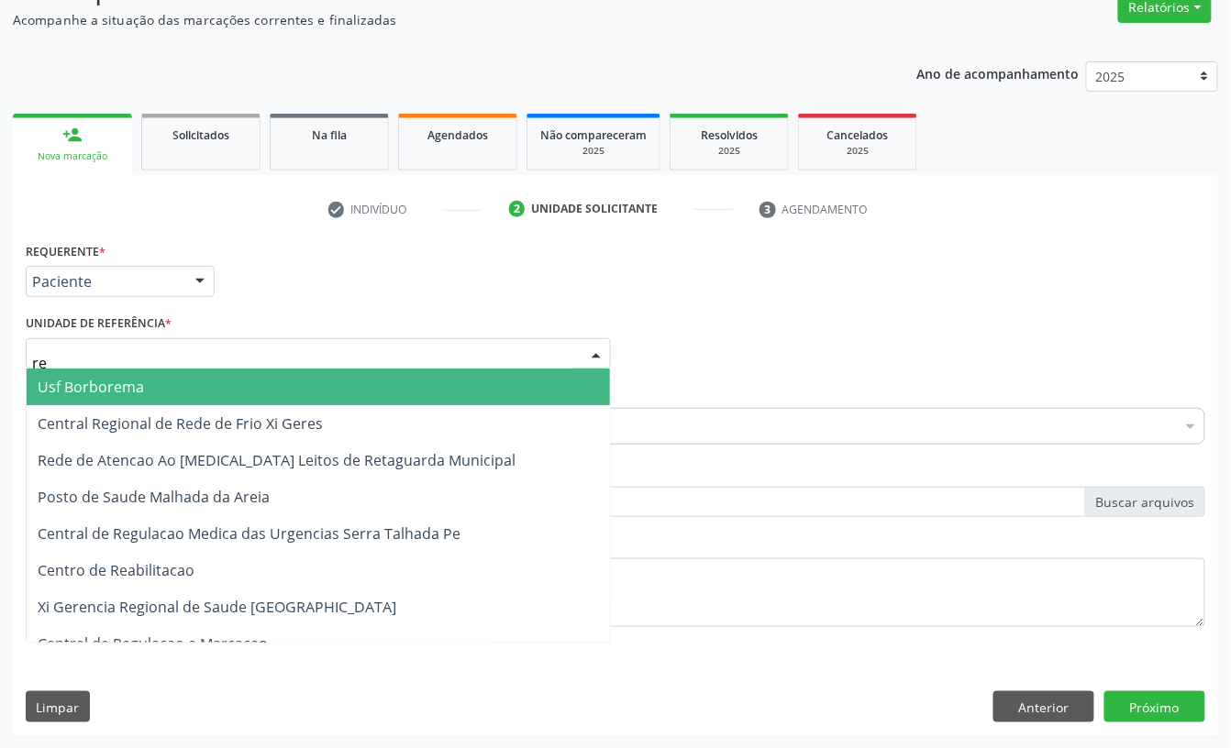
type input "rea"
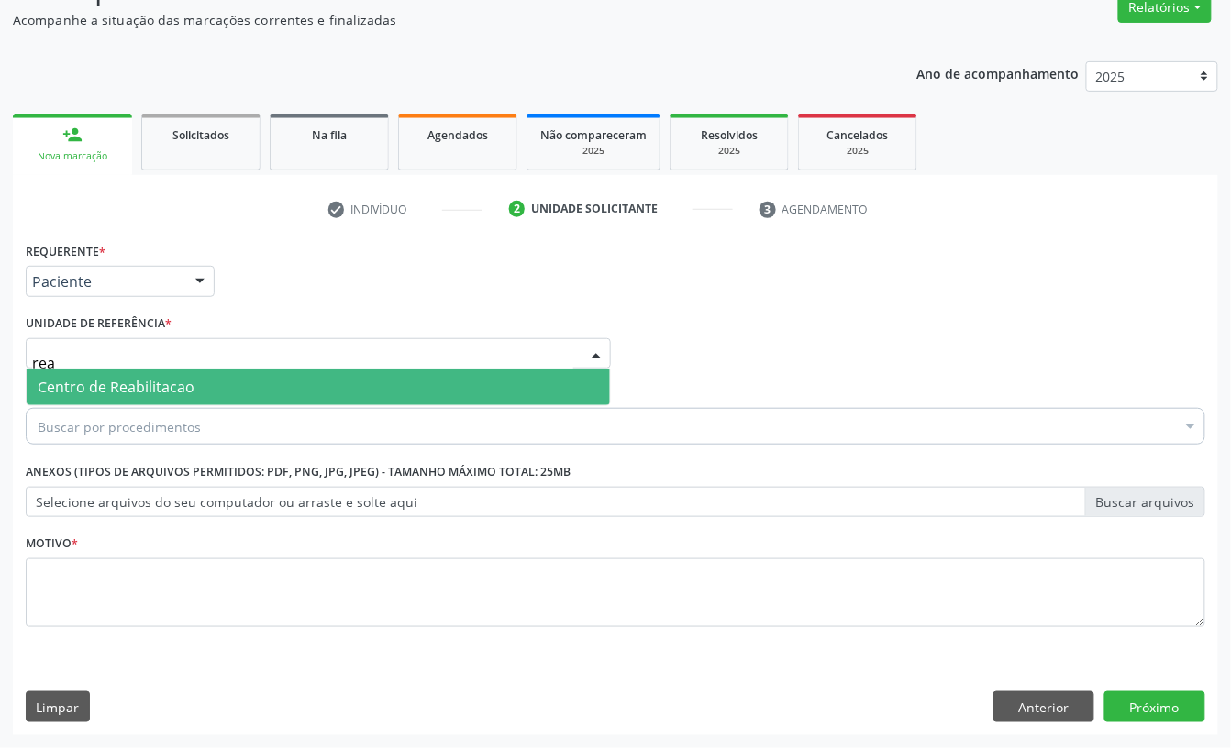
click at [84, 381] on span "Centro de Reabilitacao" at bounding box center [116, 387] width 157 height 20
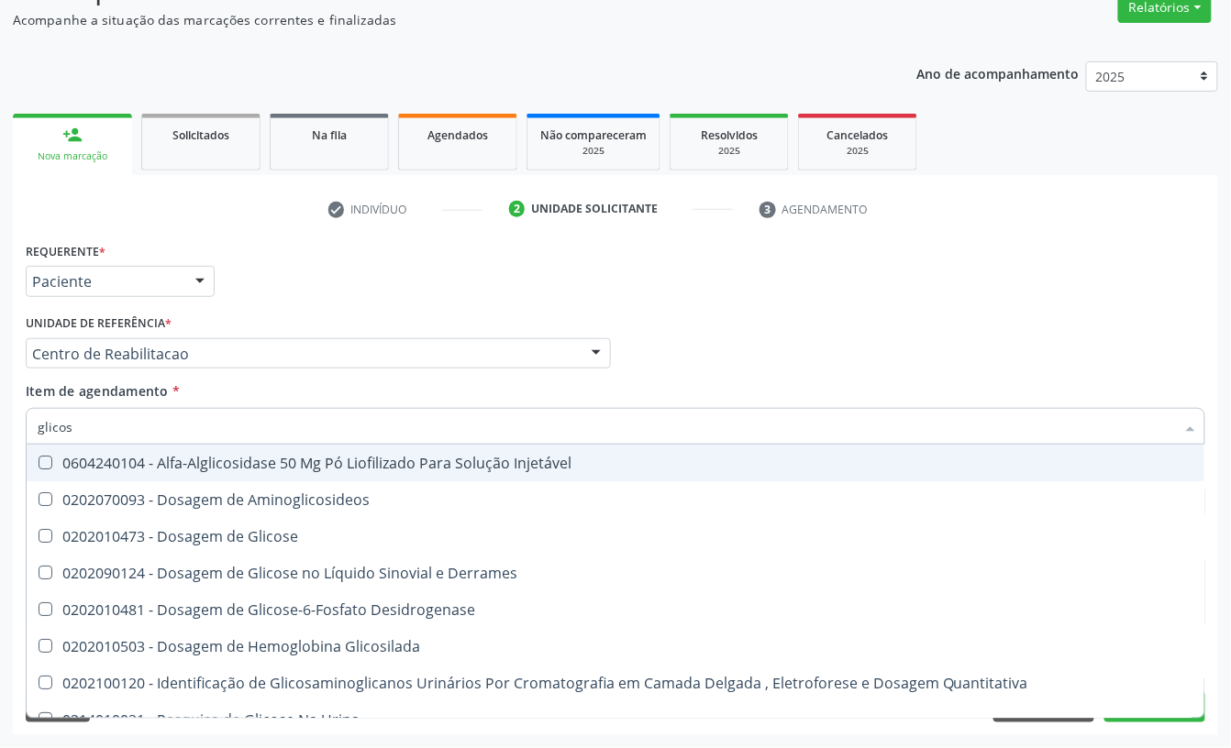
type input "glicose"
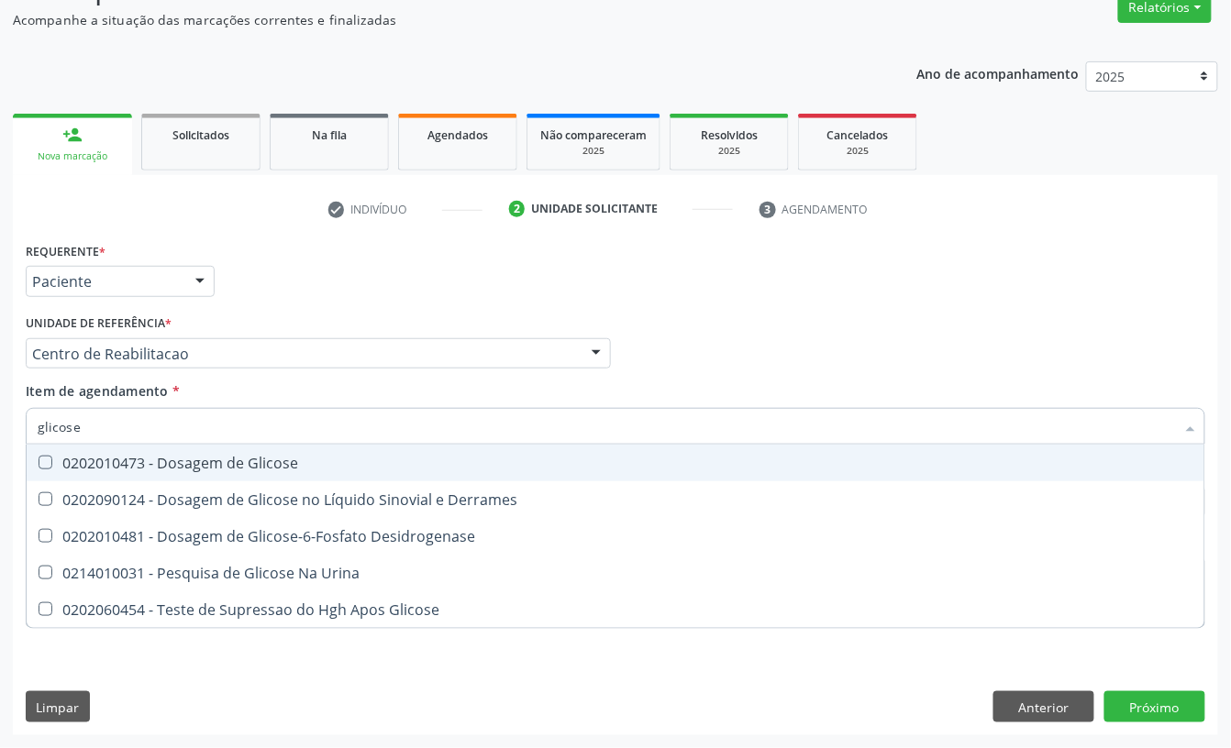
click at [88, 449] on span "0202010473 - Dosagem de Glicose" at bounding box center [615, 463] width 1177 height 37
checkbox Glicose "true"
click at [89, 431] on input "glicose" at bounding box center [606, 426] width 1137 height 37
type input "cr"
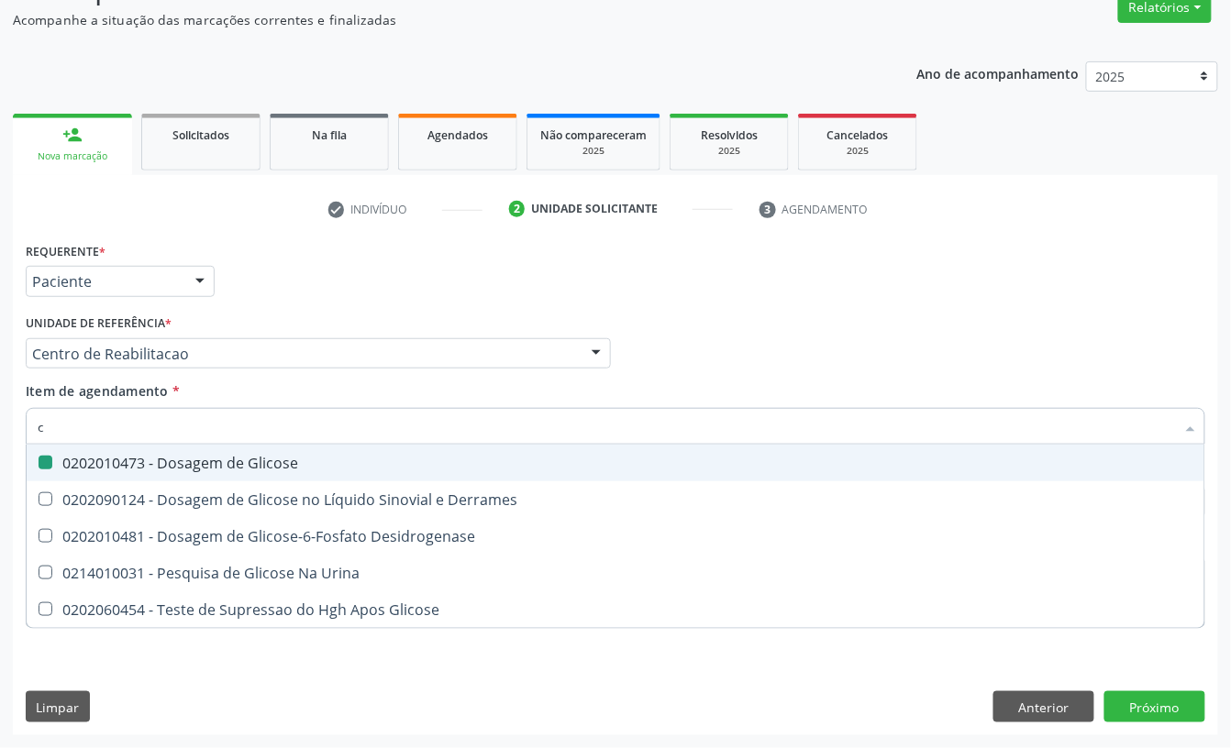
checkbox Glicose "false"
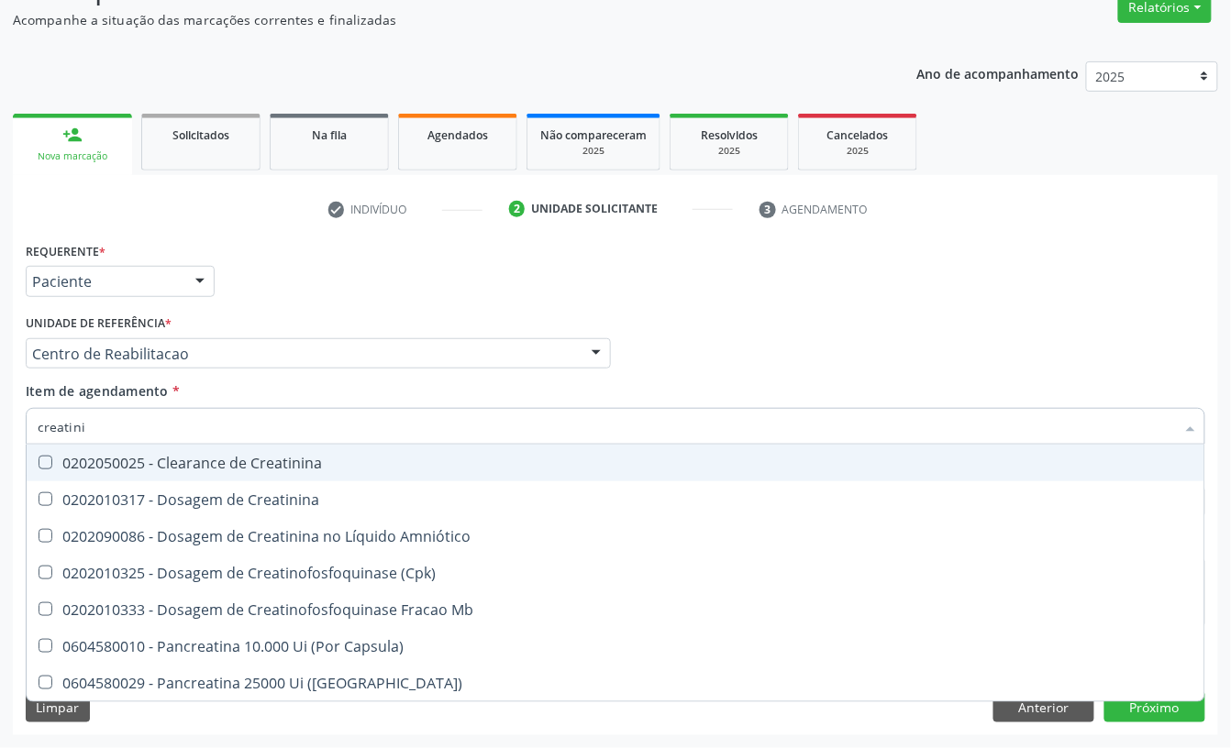
type input "creatinin"
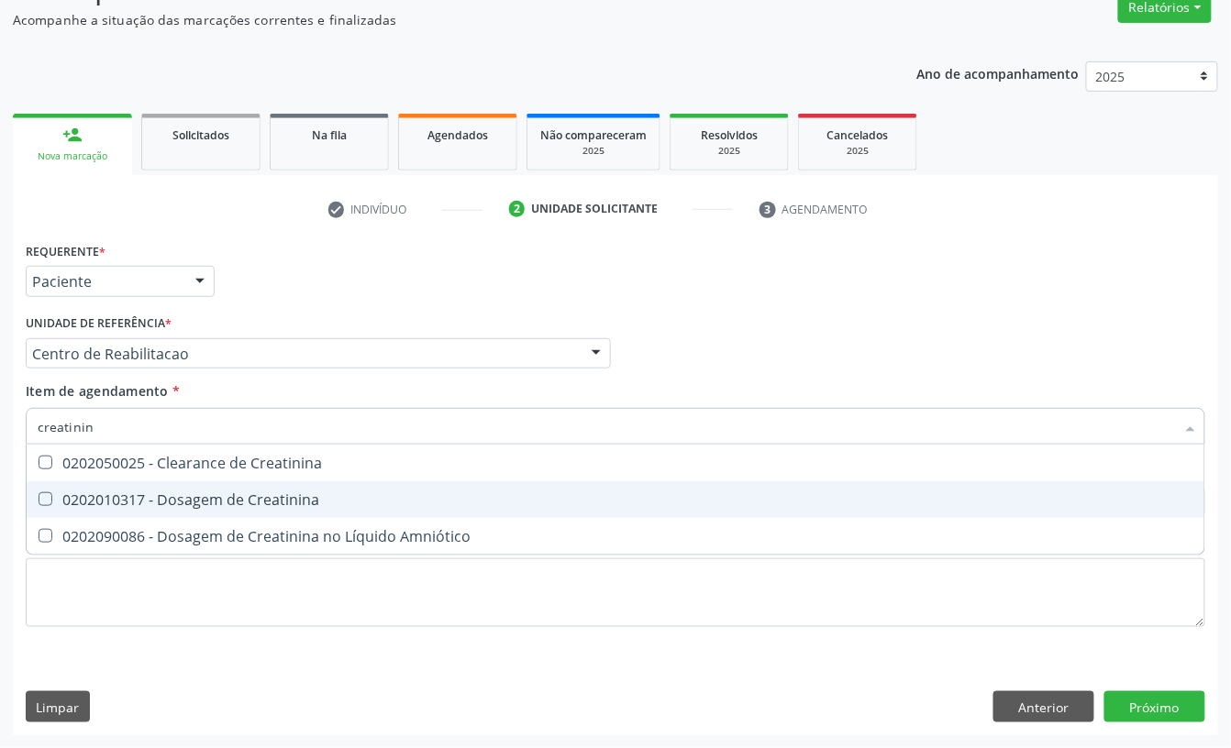
click at [93, 482] on span "0202010317 - Dosagem de Creatinina" at bounding box center [615, 499] width 1177 height 37
checkbox Creatinina "true"
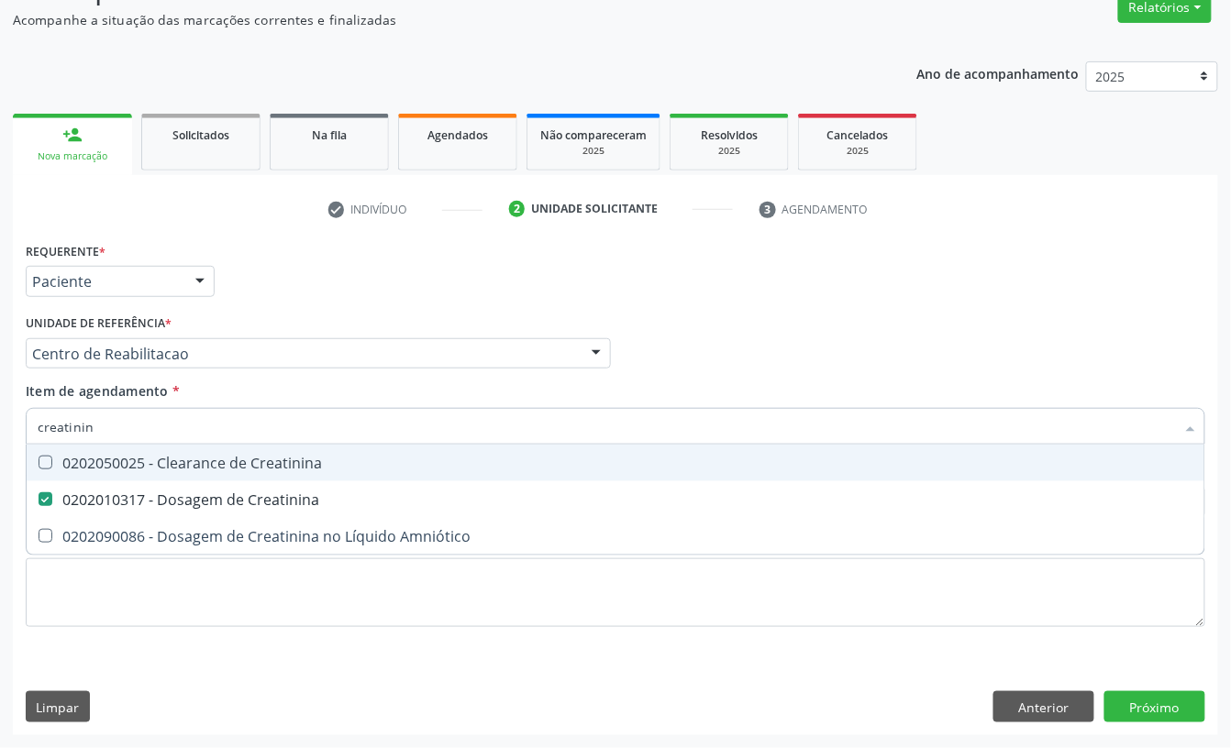
click at [93, 426] on input "creatinin" at bounding box center [606, 426] width 1137 height 37
checkbox Creatinina "false"
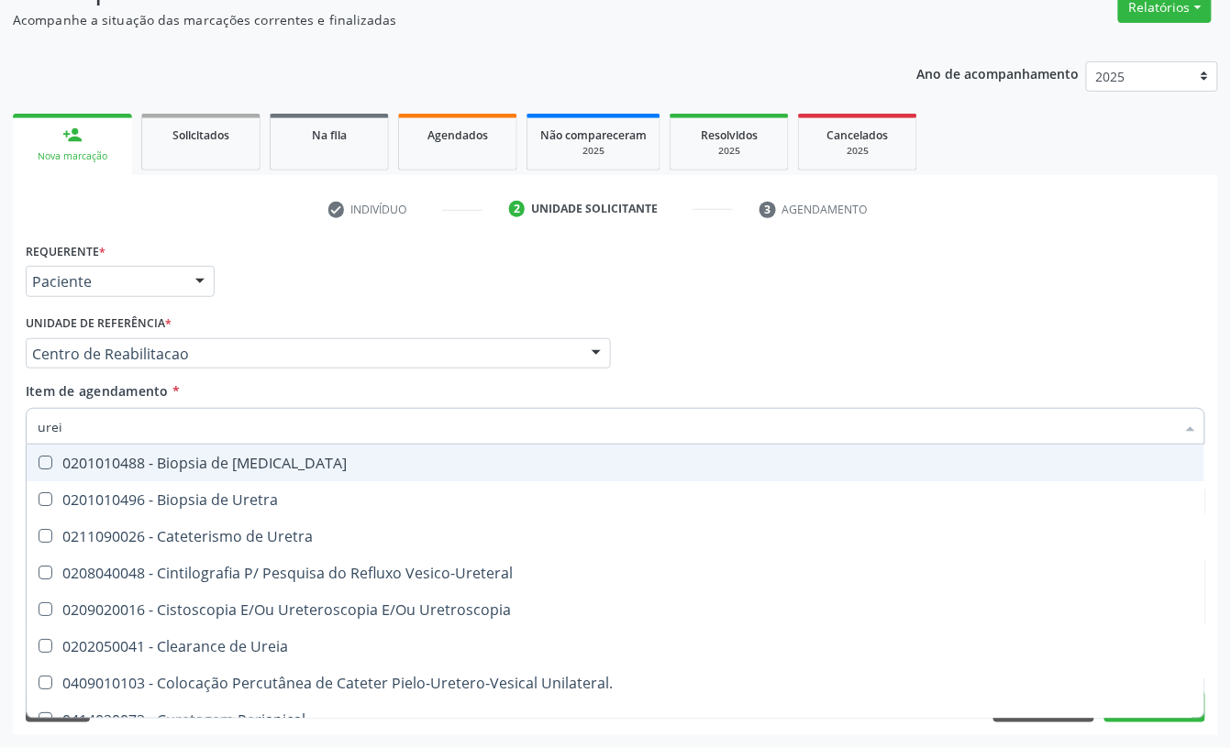
type input "ureia"
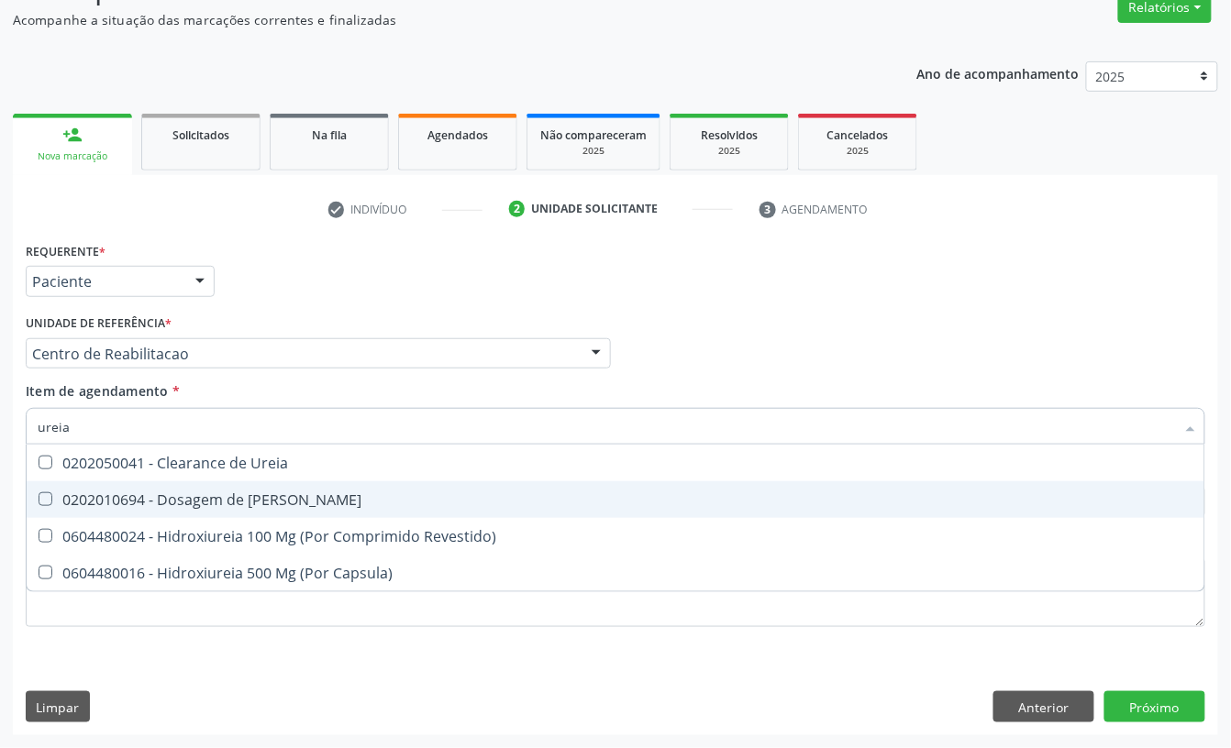
click at [126, 497] on div "0202010694 - Dosagem de [PERSON_NAME]" at bounding box center [615, 499] width 1155 height 15
checkbox Ureia "true"
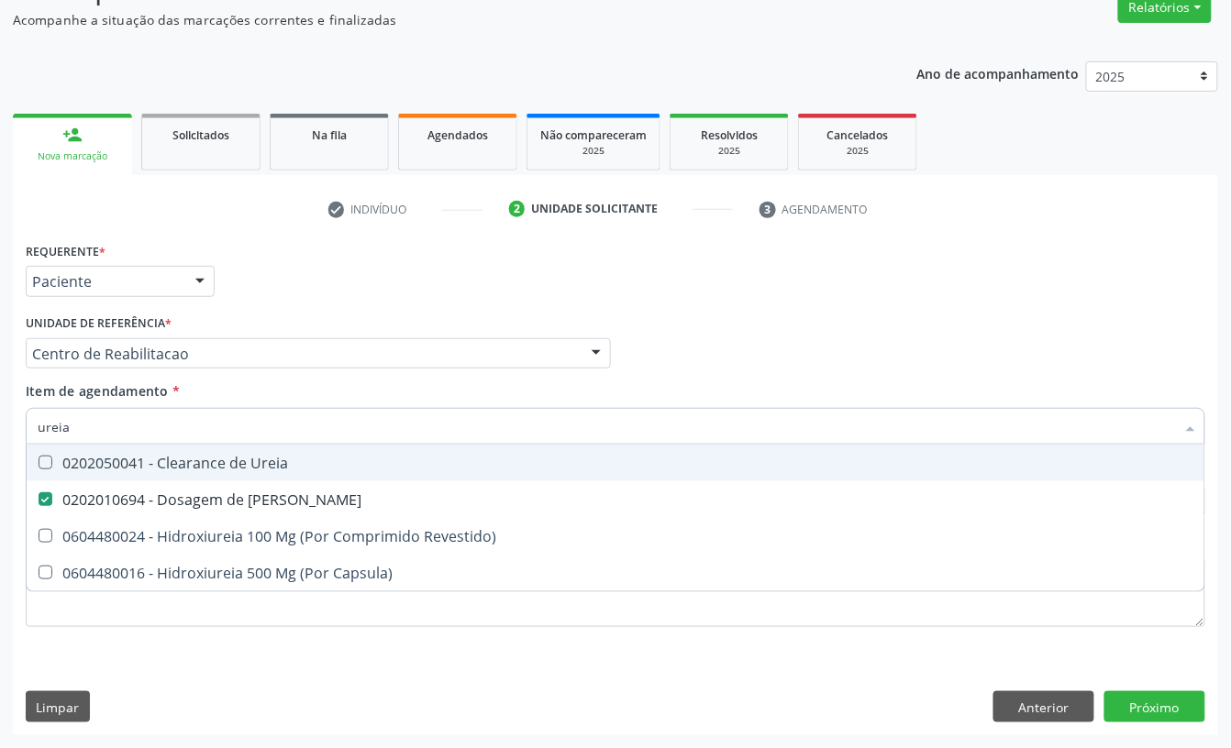
click at [121, 426] on input "ureia" at bounding box center [606, 426] width 1137 height 37
type input "coles"
checkbox Ureia "false"
type input "colest"
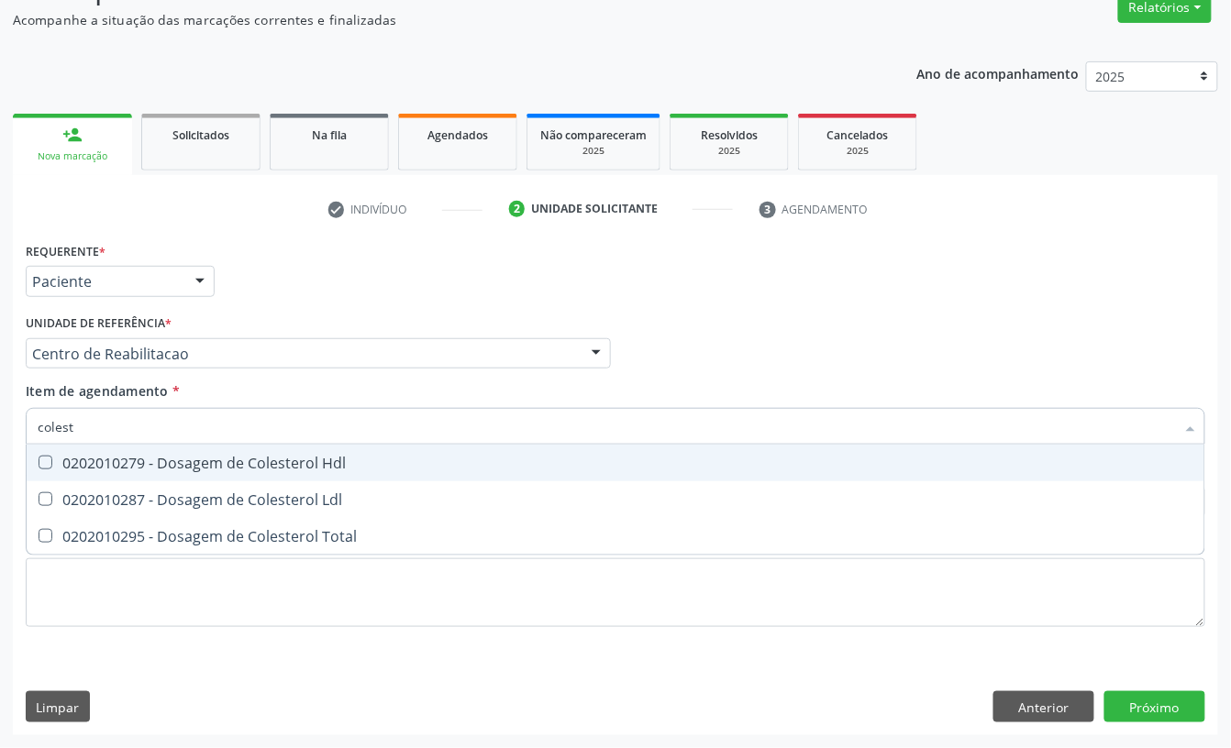
click at [122, 458] on div "0202010279 - Dosagem de Colesterol Hdl" at bounding box center [615, 463] width 1155 height 15
checkbox Hdl "true"
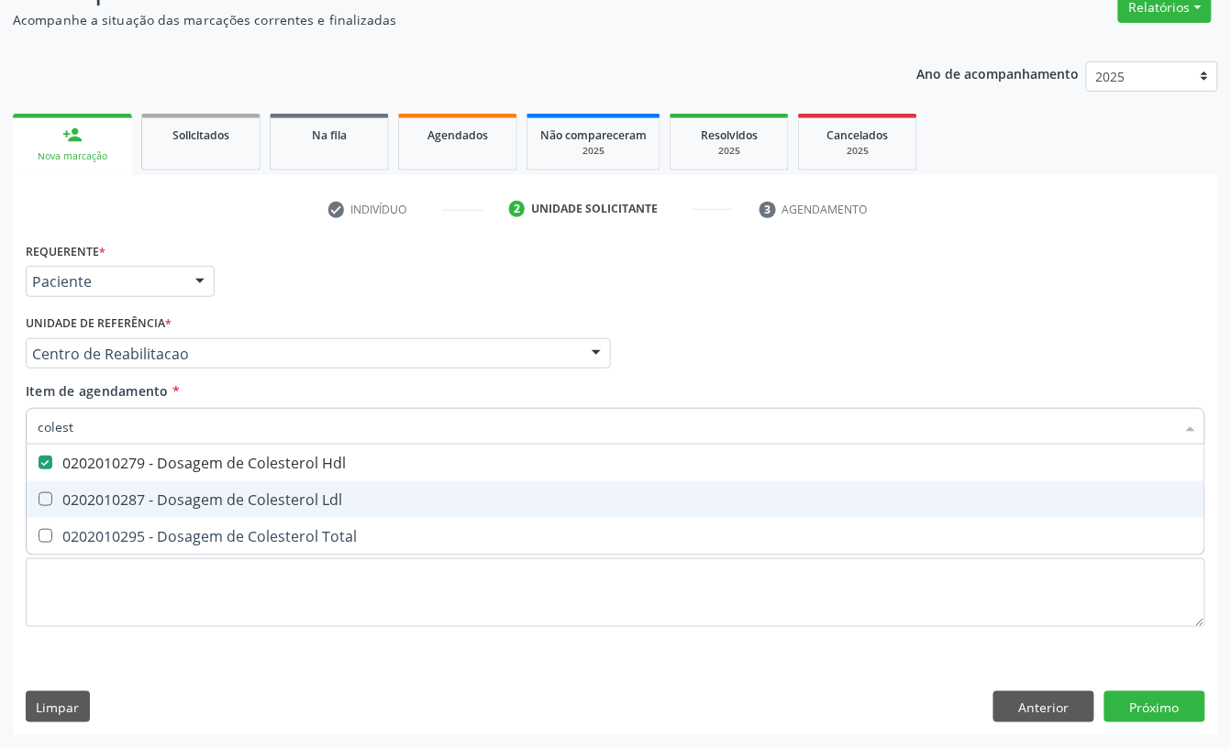
click at [117, 486] on span "0202010287 - Dosagem de Colesterol Ldl" at bounding box center [615, 499] width 1177 height 37
checkbox Ldl "true"
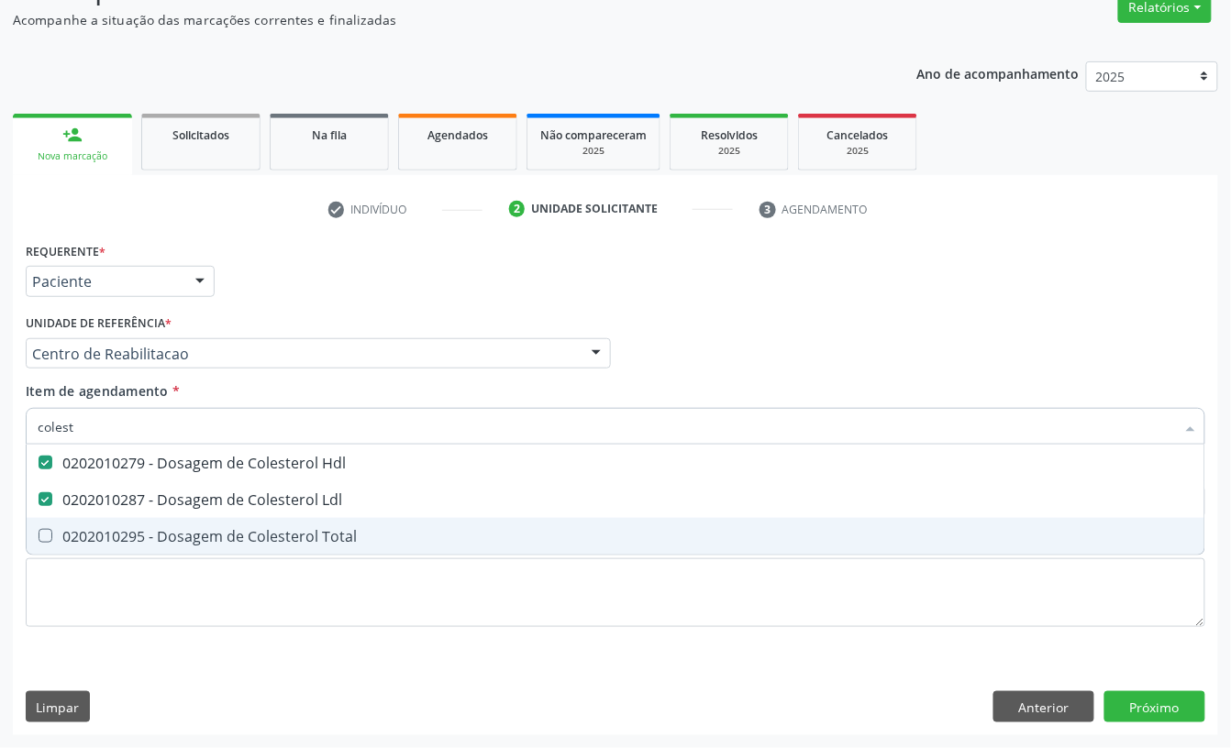
click at [112, 534] on div "0202010295 - Dosagem de Colesterol Total" at bounding box center [615, 536] width 1155 height 15
checkbox Total "true"
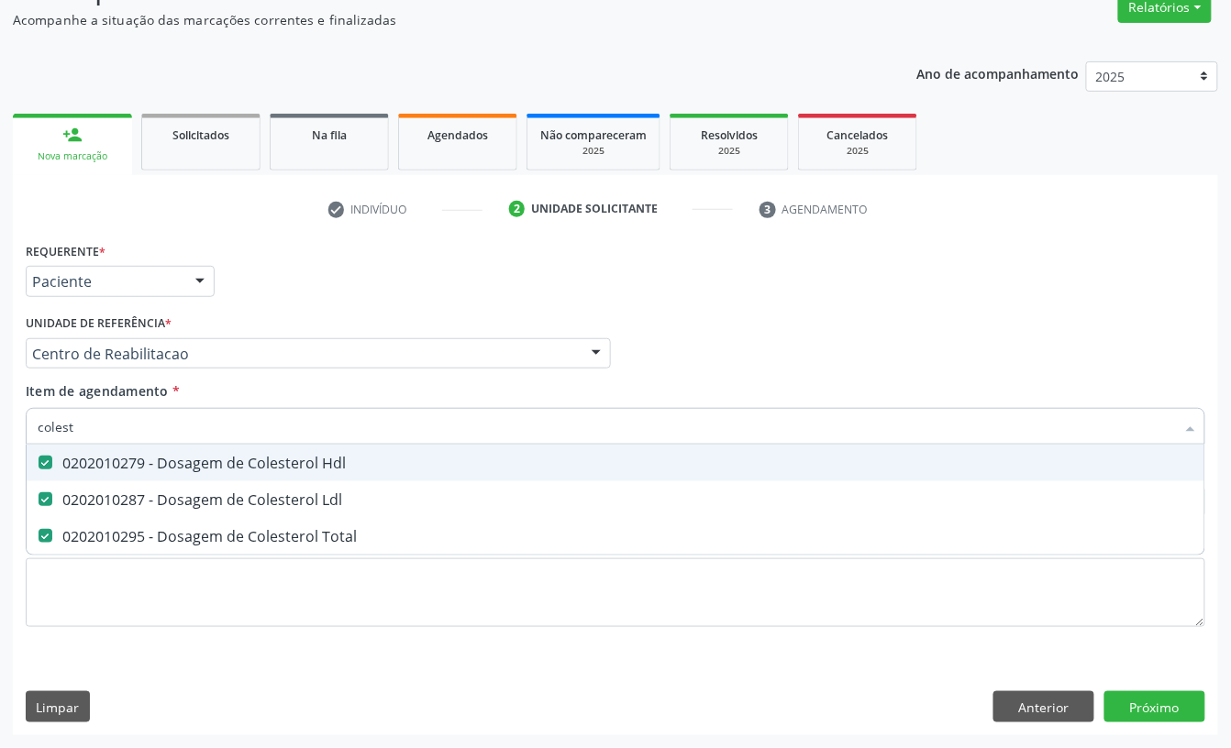
click at [95, 430] on input "colest" at bounding box center [606, 426] width 1137 height 37
checkbox Hdl "false"
checkbox Ldl "false"
checkbox Total "false"
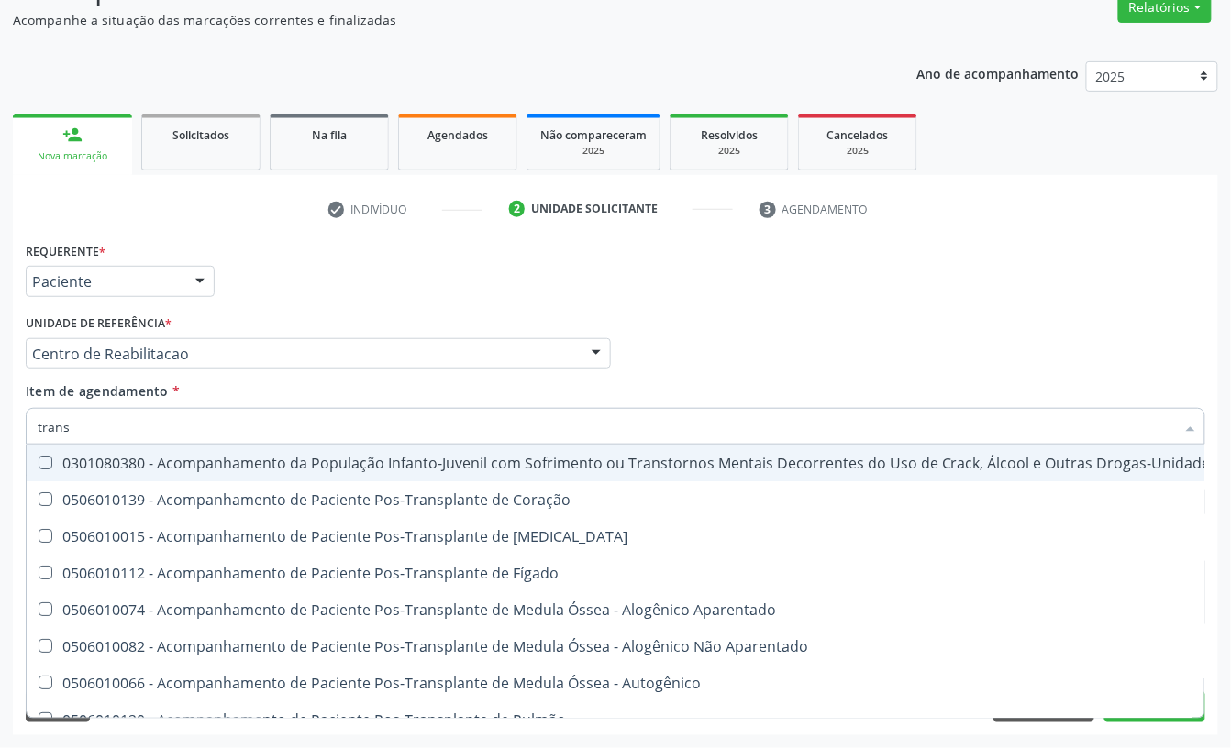
type input "transa"
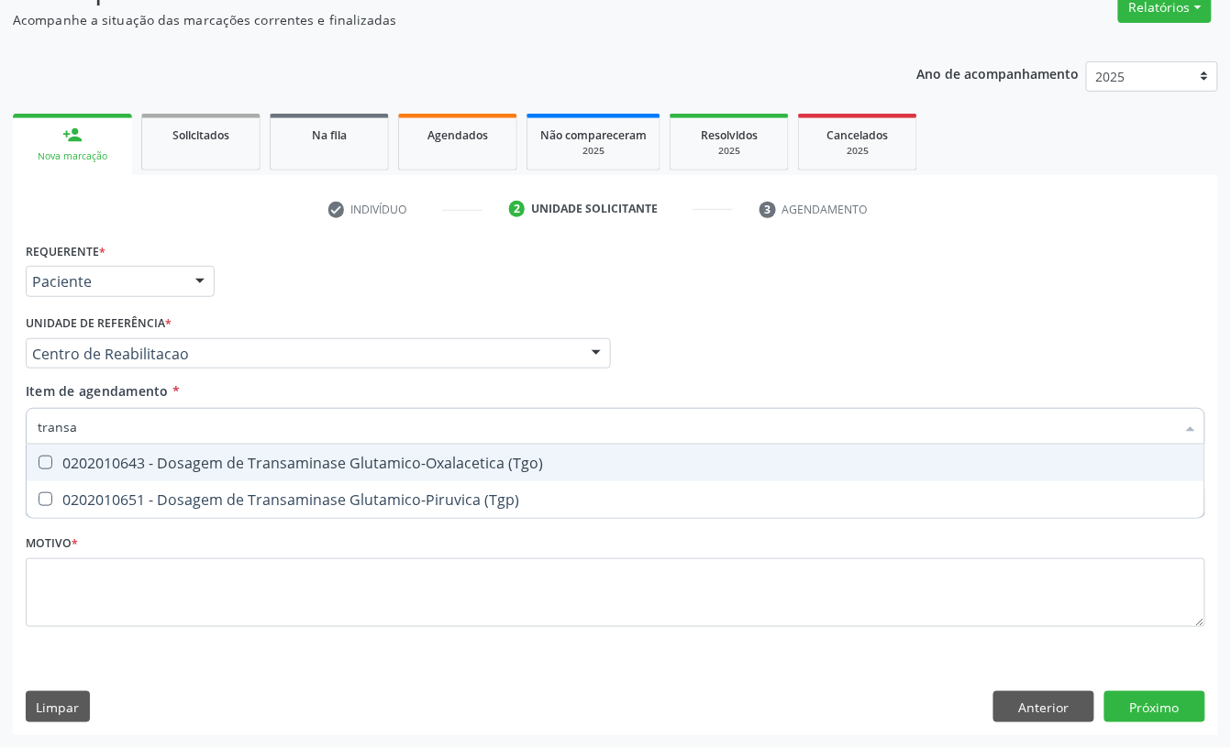
click at [75, 462] on div "0202010643 - Dosagem de Transaminase Glutamico-Oxalacetica (Tgo)" at bounding box center [615, 463] width 1155 height 15
checkbox \(Tgo\) "true"
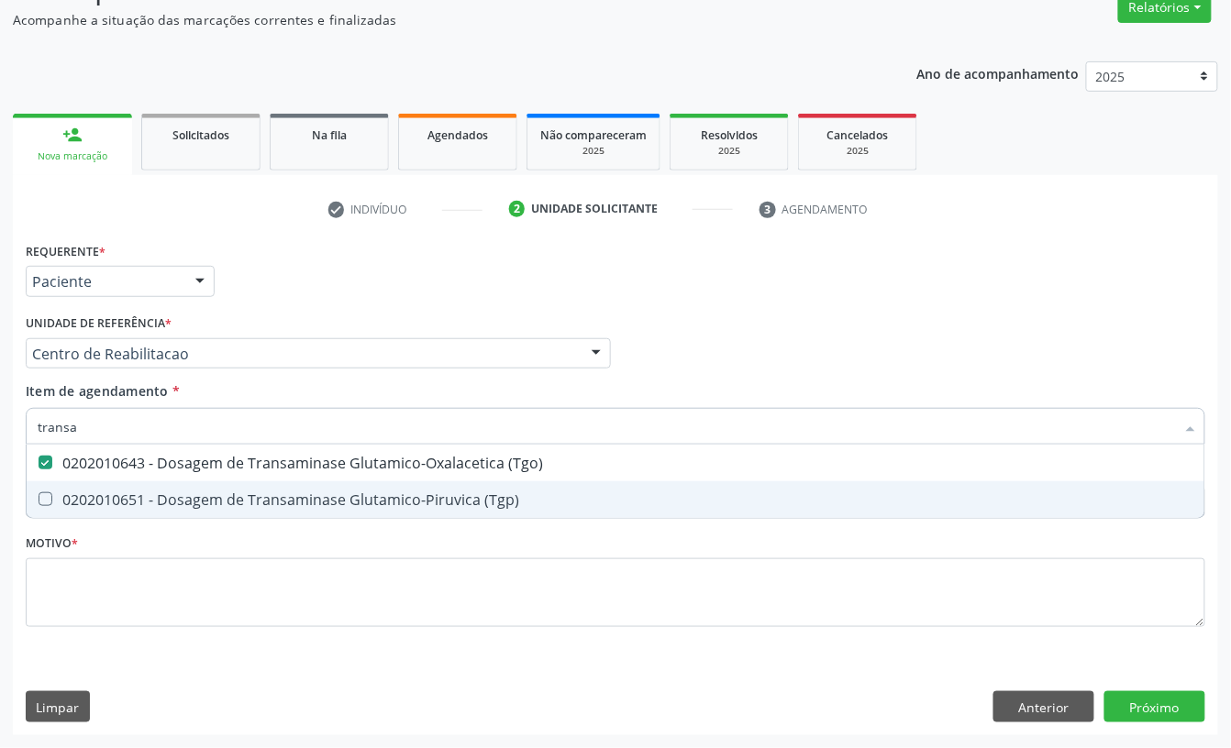
click at [77, 495] on div "0202010651 - Dosagem de Transaminase Glutamico-Piruvica (Tgp)" at bounding box center [615, 499] width 1155 height 15
checkbox \(Tgp\) "true"
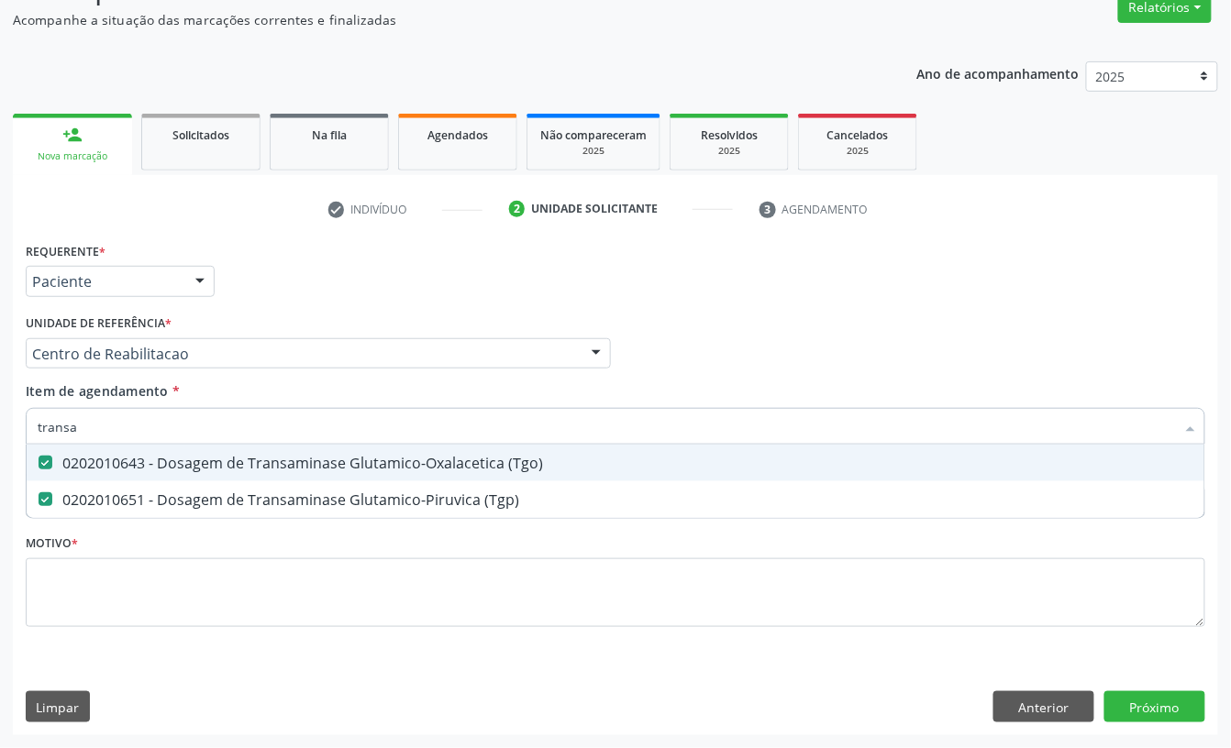
click at [94, 420] on input "transa" at bounding box center [606, 426] width 1137 height 37
checkbox \(Tgo\) "false"
checkbox \(Tgp\) "false"
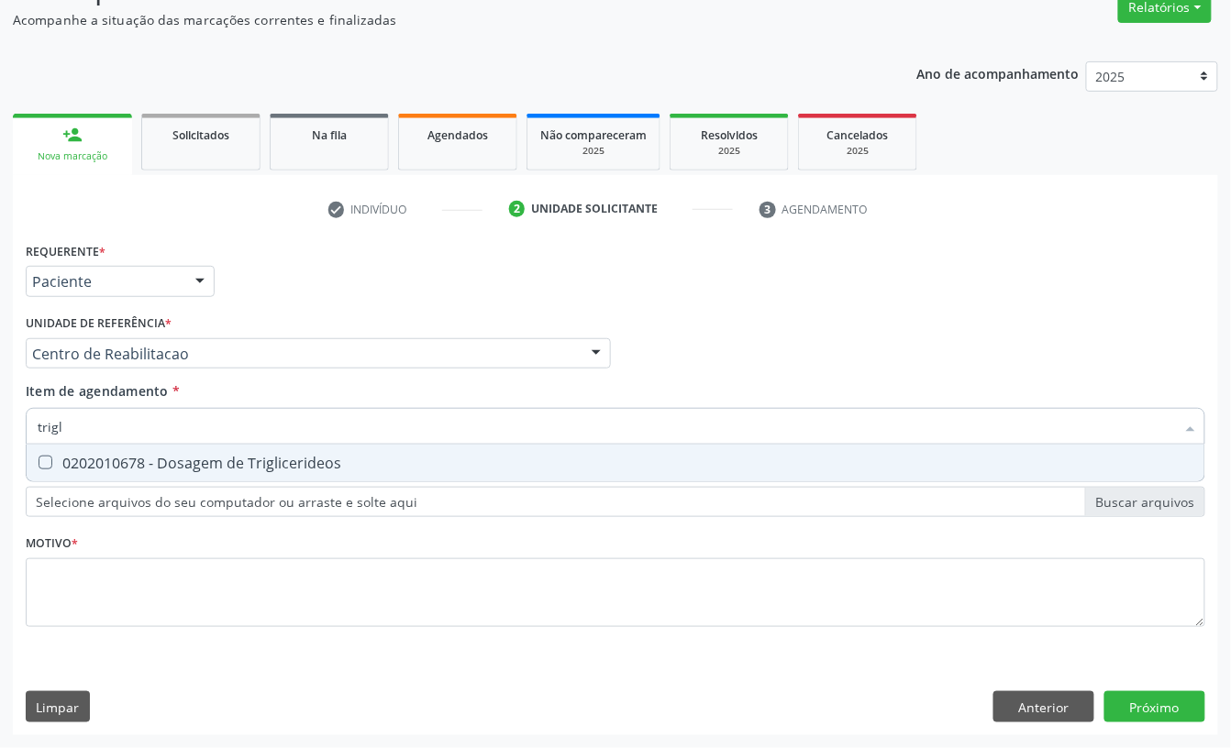
type input "trigli"
click at [239, 474] on span "0202010678 - Dosagem de Triglicerideos" at bounding box center [615, 463] width 1177 height 37
checkbox Triglicerideos "true"
click at [196, 425] on input "trigli" at bounding box center [606, 426] width 1137 height 37
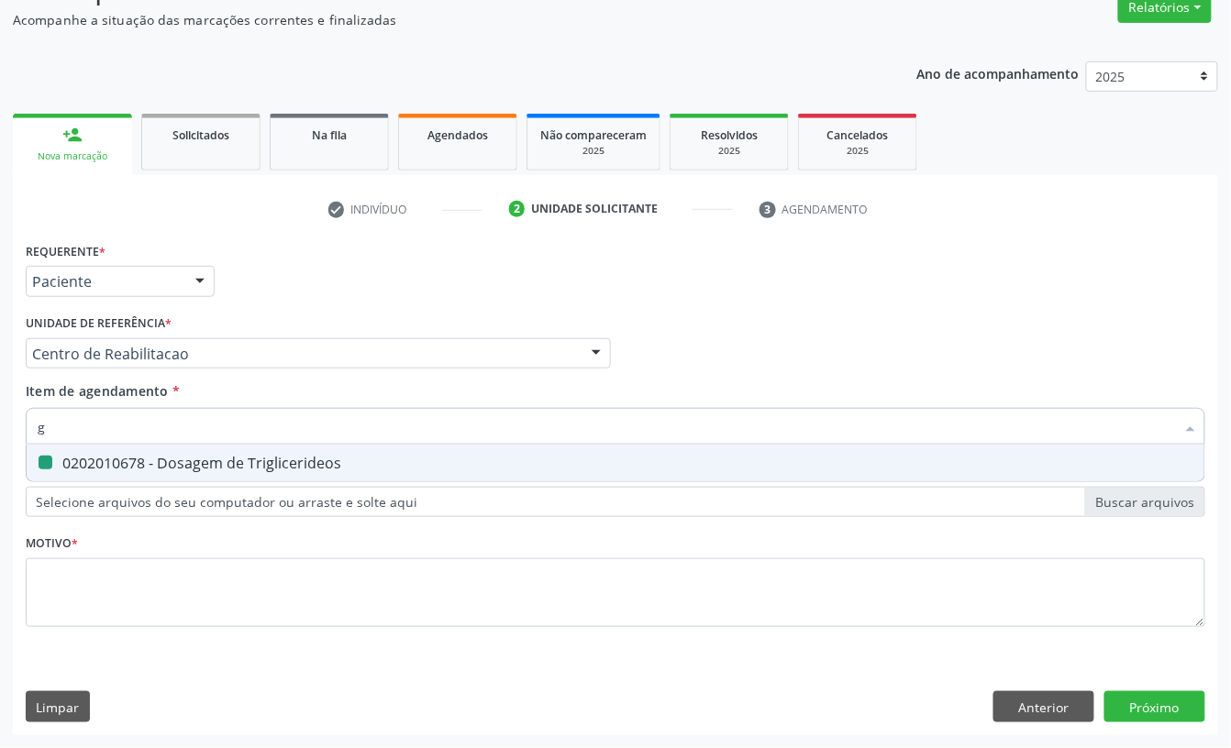
type input "gl"
checkbox Triglicerideos "false"
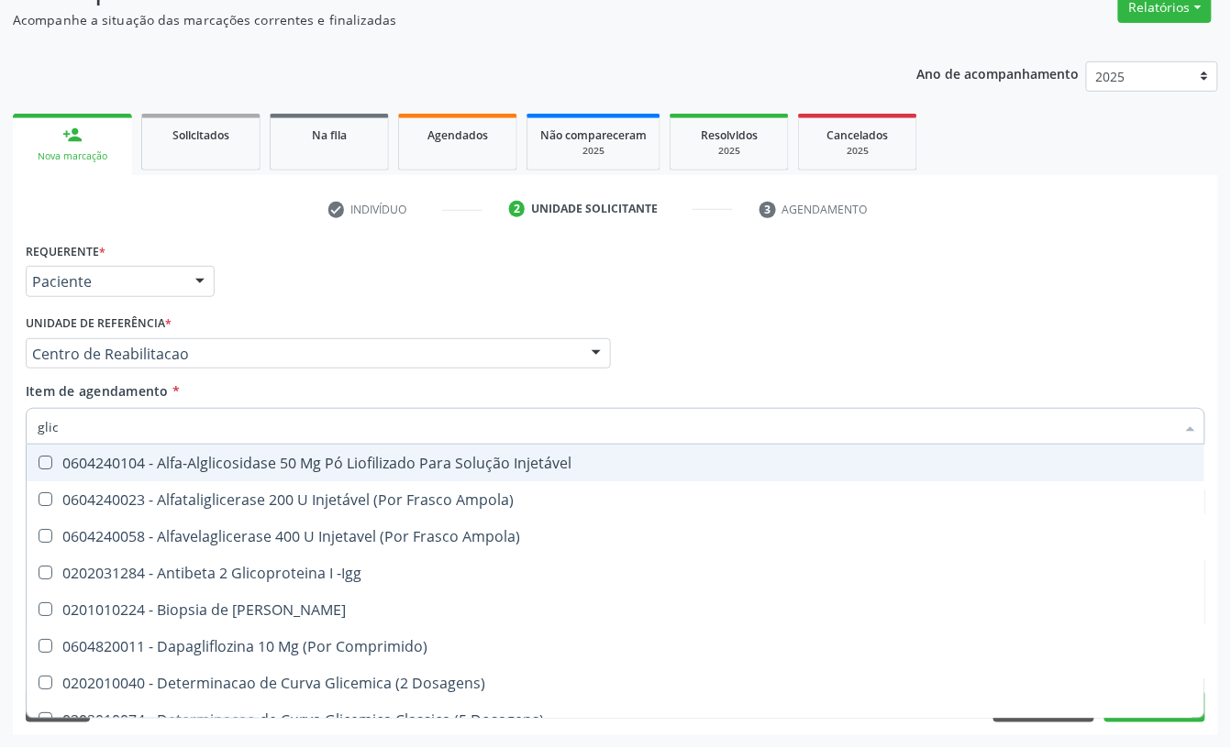
type input "glico"
checkbox Comprimido\) "true"
checkbox Aminoglicosideos "false"
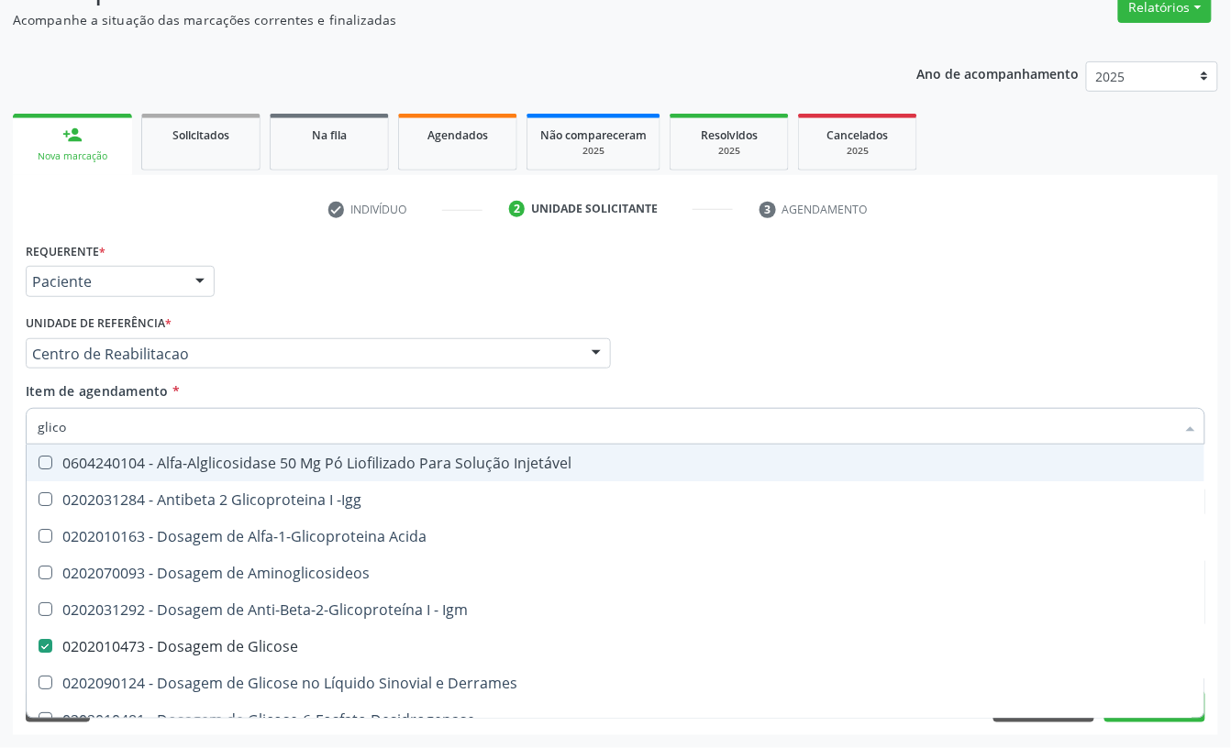
type input "glicos"
checkbox Acida "true"
checkbox Glicose "false"
type input "glicosi"
checkbox Acida "false"
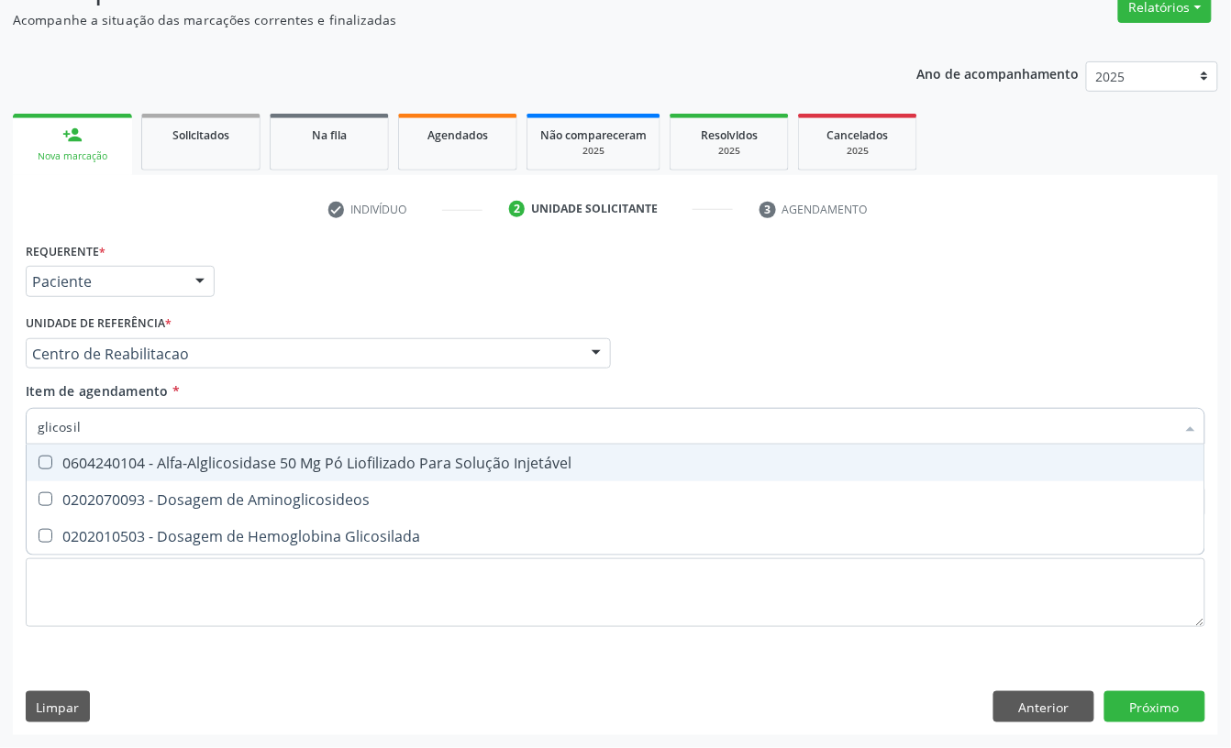
type input "glicosila"
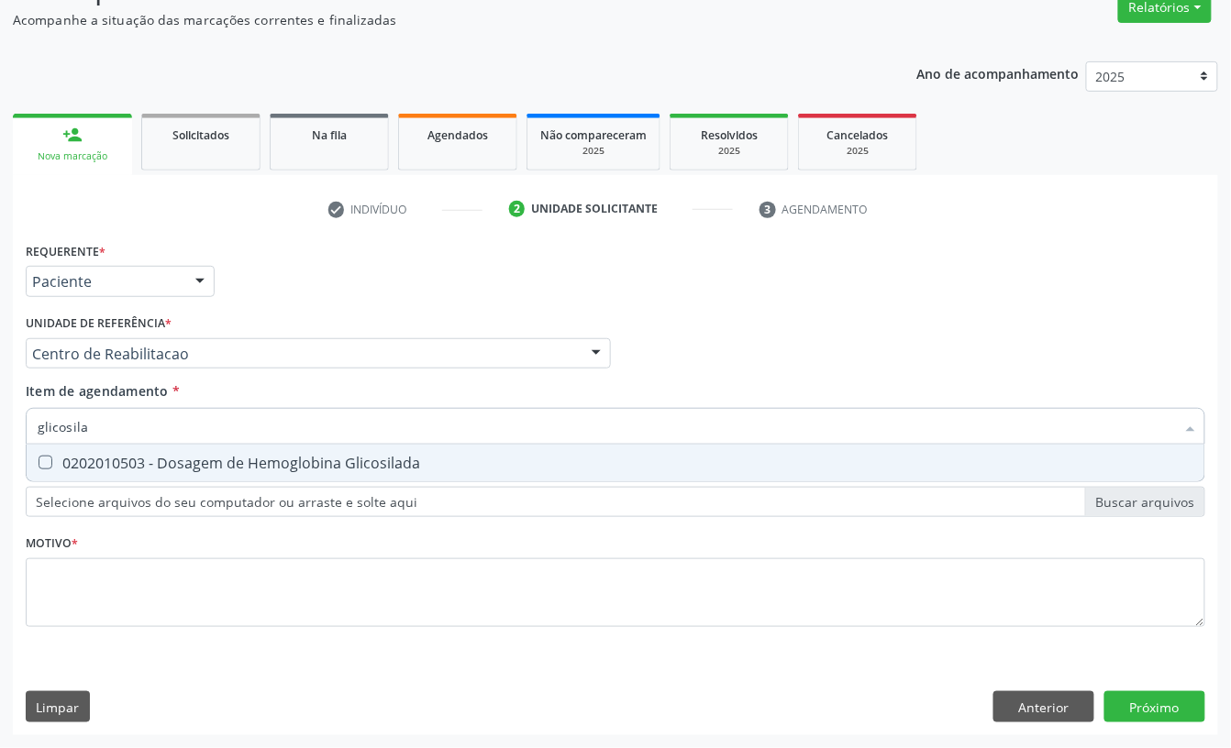
click at [235, 459] on div "0202010503 - Dosagem de Hemoglobina Glicosilada" at bounding box center [615, 463] width 1155 height 15
checkbox Glicosilada "true"
click at [185, 418] on input "glicosila" at bounding box center [606, 426] width 1137 height 37
click at [184, 418] on input "glicosila" at bounding box center [606, 426] width 1137 height 37
type input "hem"
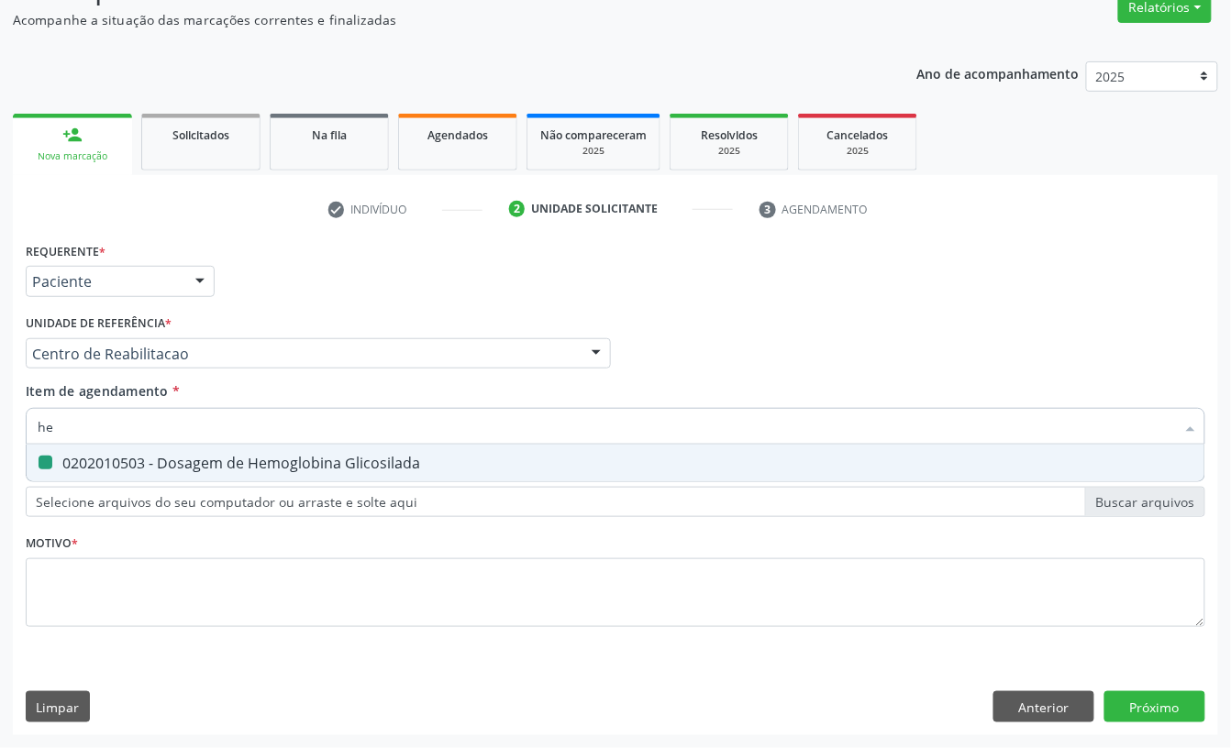
checkbox Glicosilada "false"
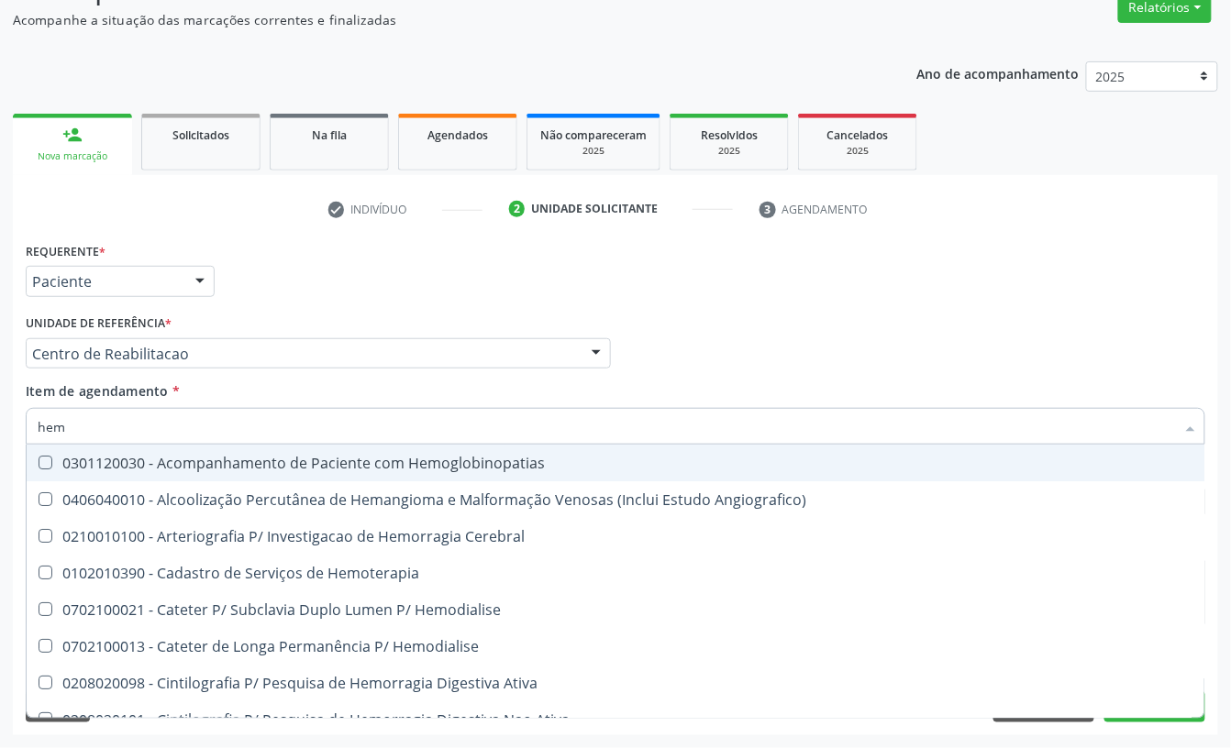
type input "hemo"
checkbox Hemacias "true"
checkbox Glicosilada "false"
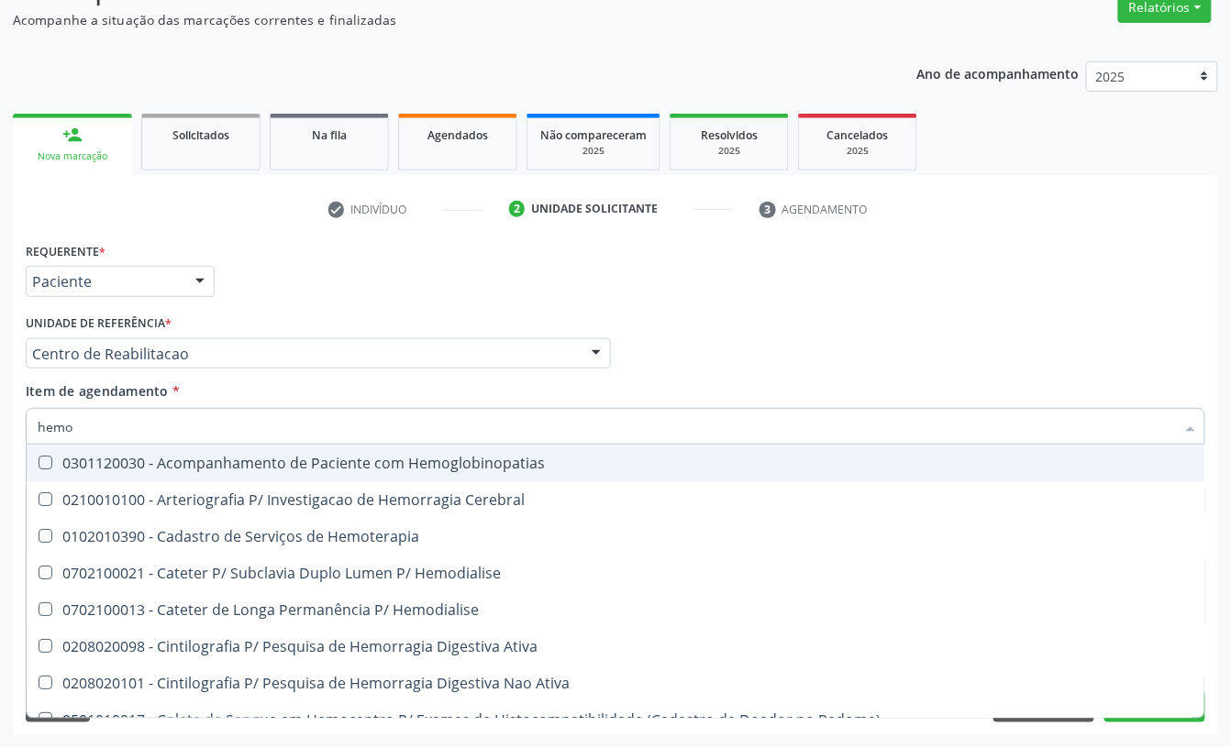
type input "hemog"
checkbox Tardio\) "true"
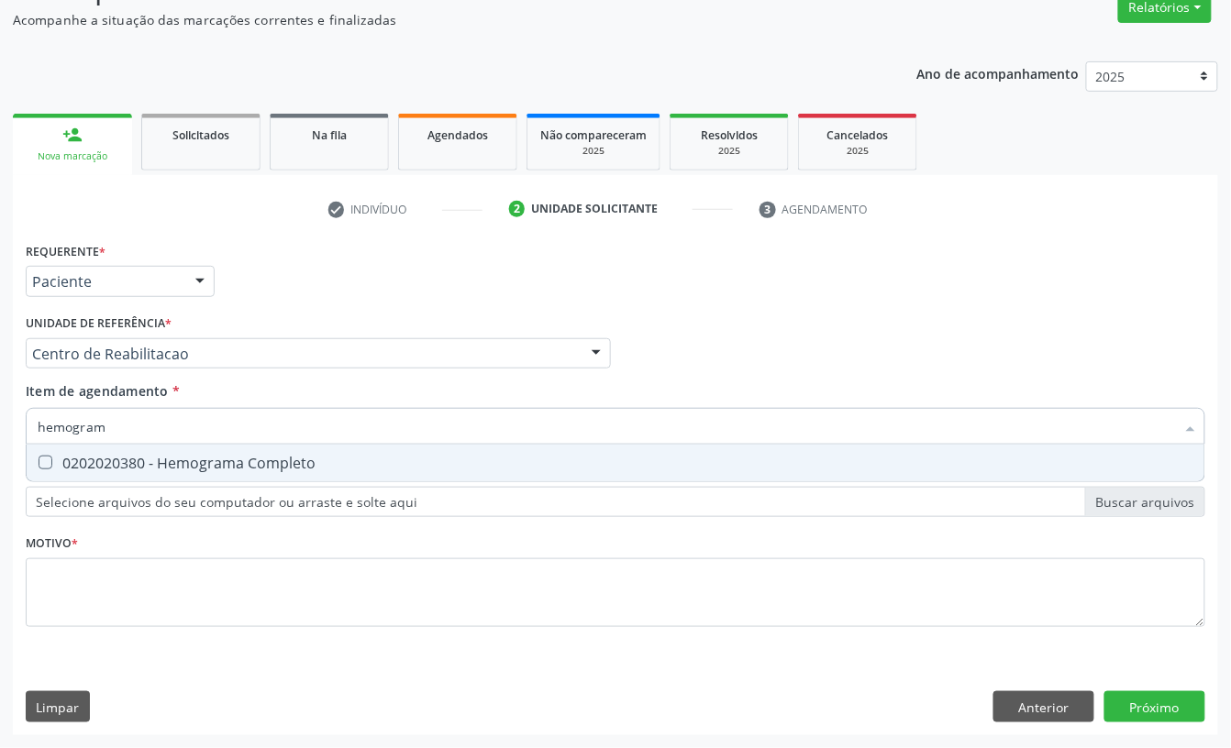
type input "hemograma"
click at [174, 456] on div "0202020380 - Hemograma Completo" at bounding box center [615, 463] width 1155 height 15
checkbox Completo "true"
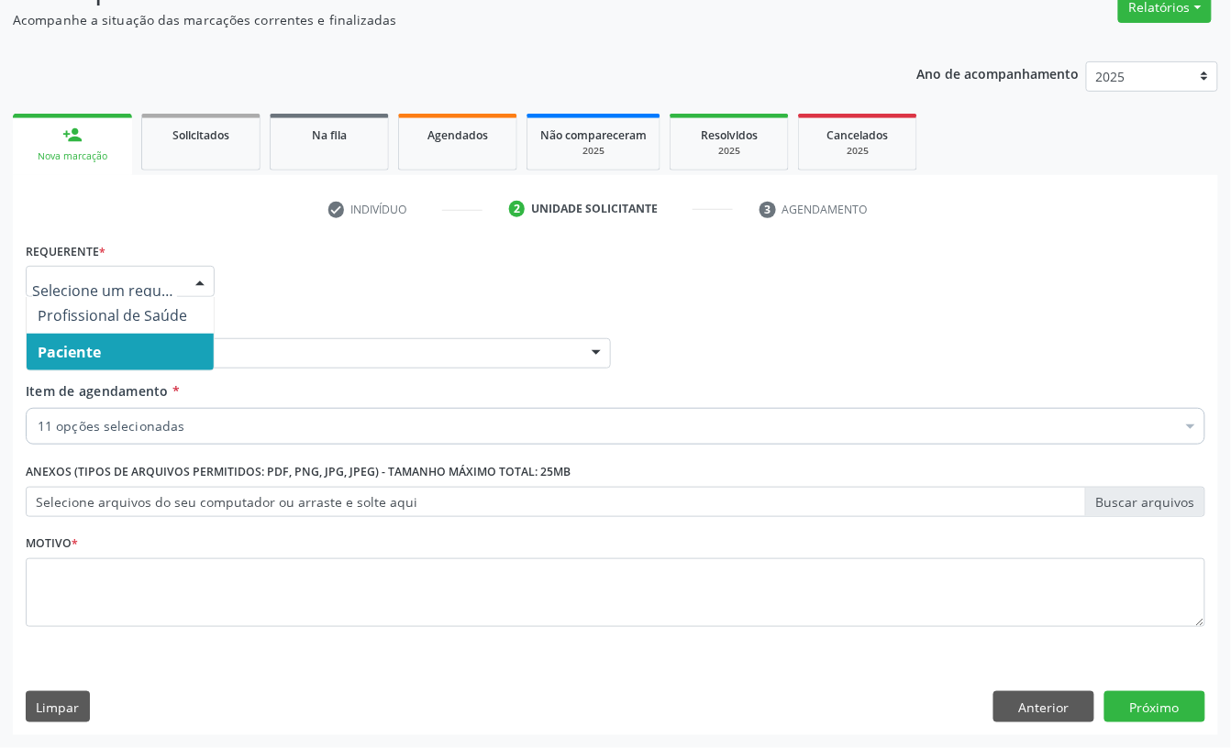
click at [104, 339] on span "Paciente" at bounding box center [120, 352] width 187 height 37
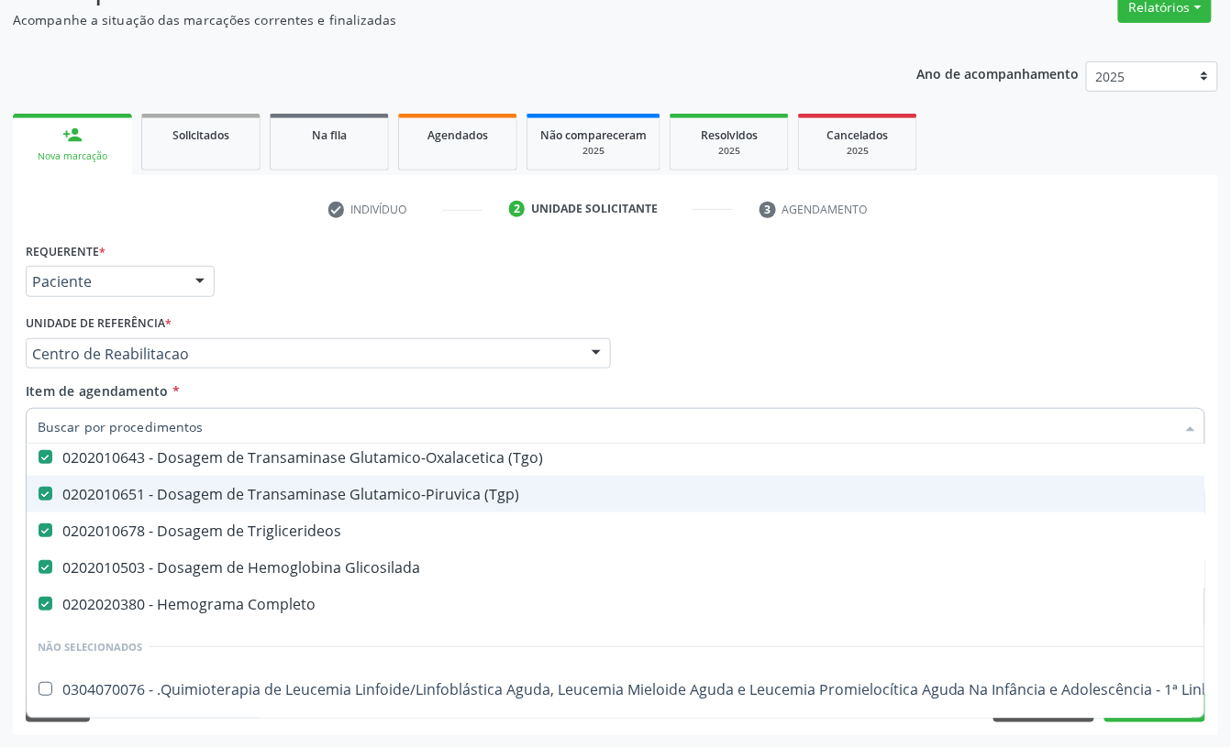
scroll to position [367, 0]
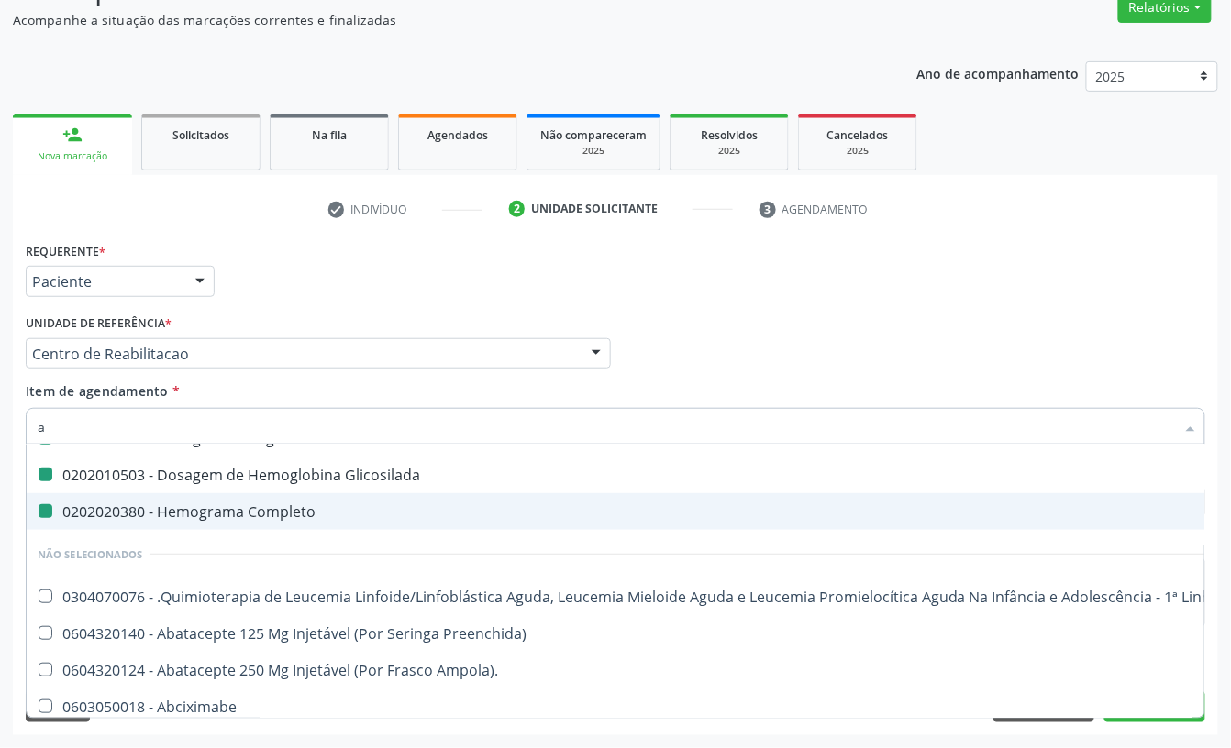
type input "an"
checkbox Hdl "false"
checkbox Ldl "false"
checkbox Total "false"
checkbox \(Tgo\) "false"
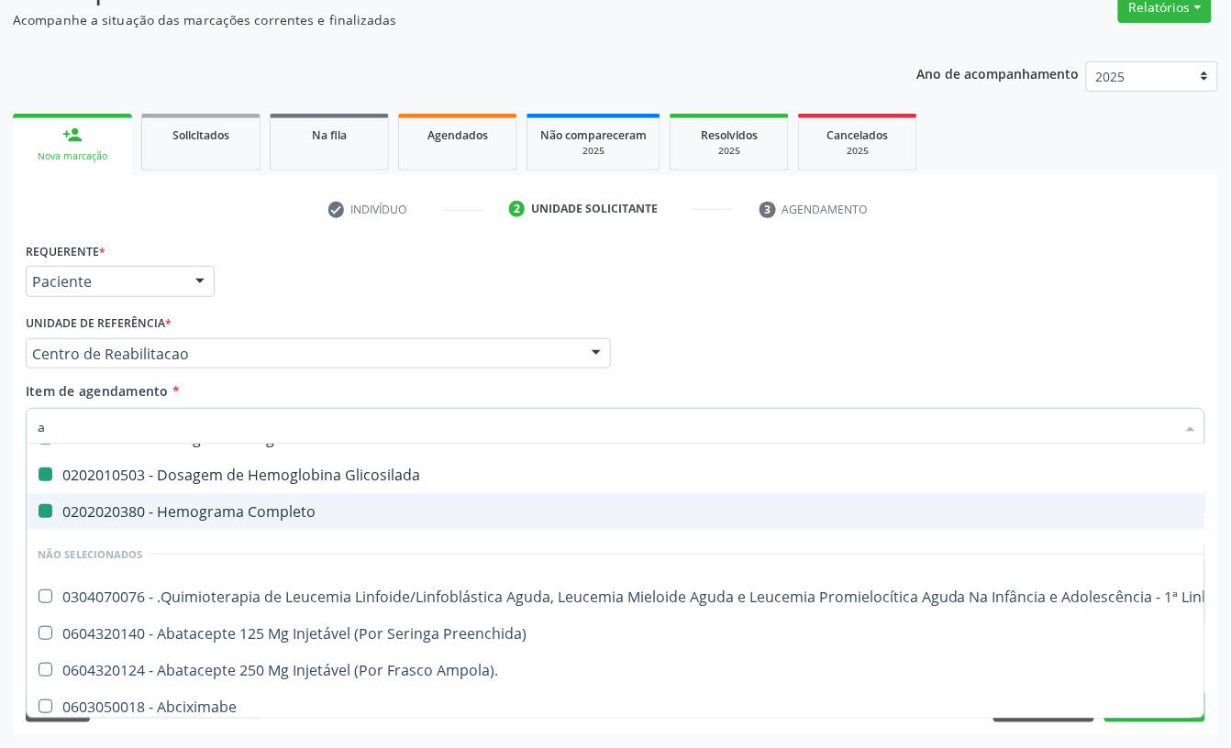
checkbox \(Tgp\) "false"
checkbox Triglicerideos "false"
checkbox Glicosilada "false"
checkbox Completo "false"
type input "ana"
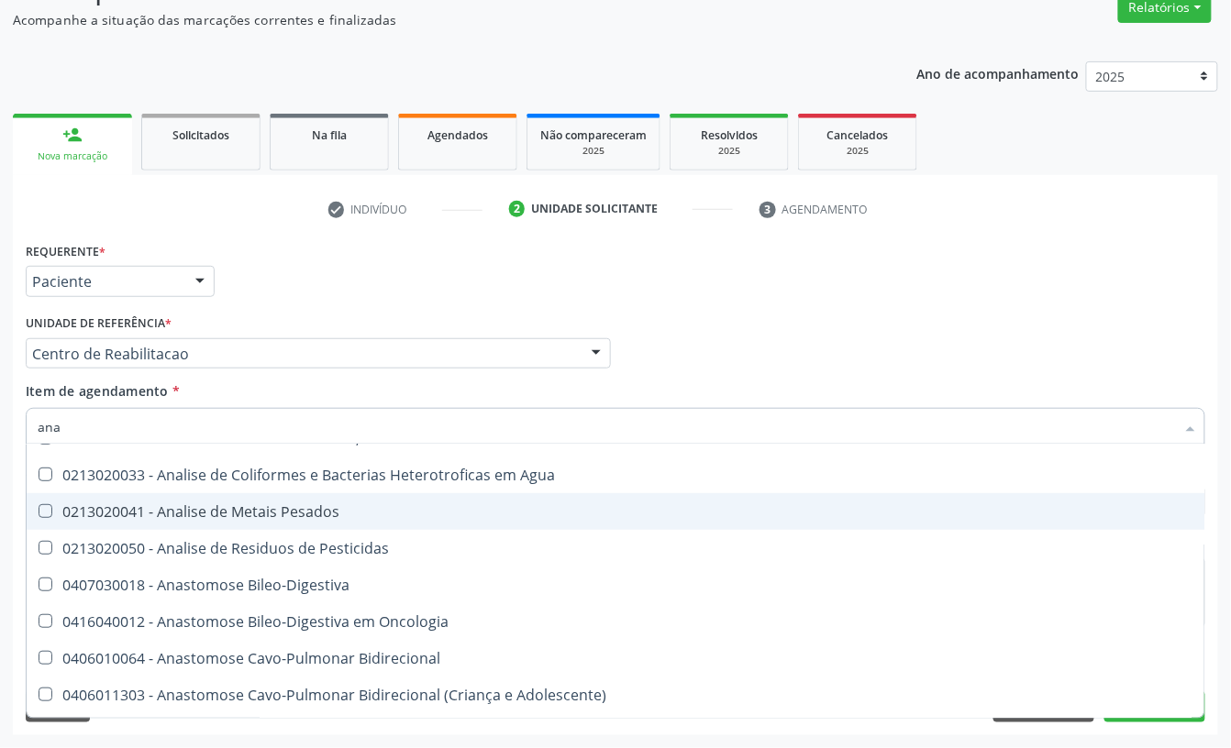
checkbox Ml\) "false"
checkbox Revestido\) "false"
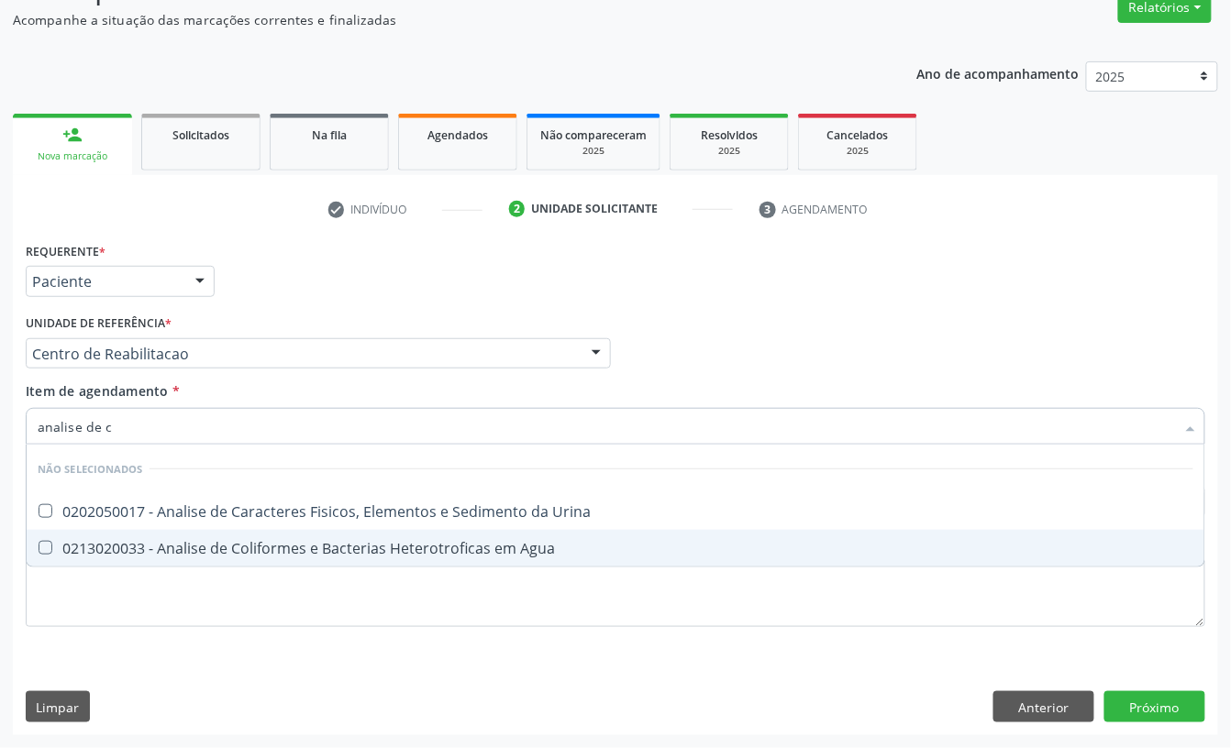
scroll to position [0, 0]
type input "analise de ca"
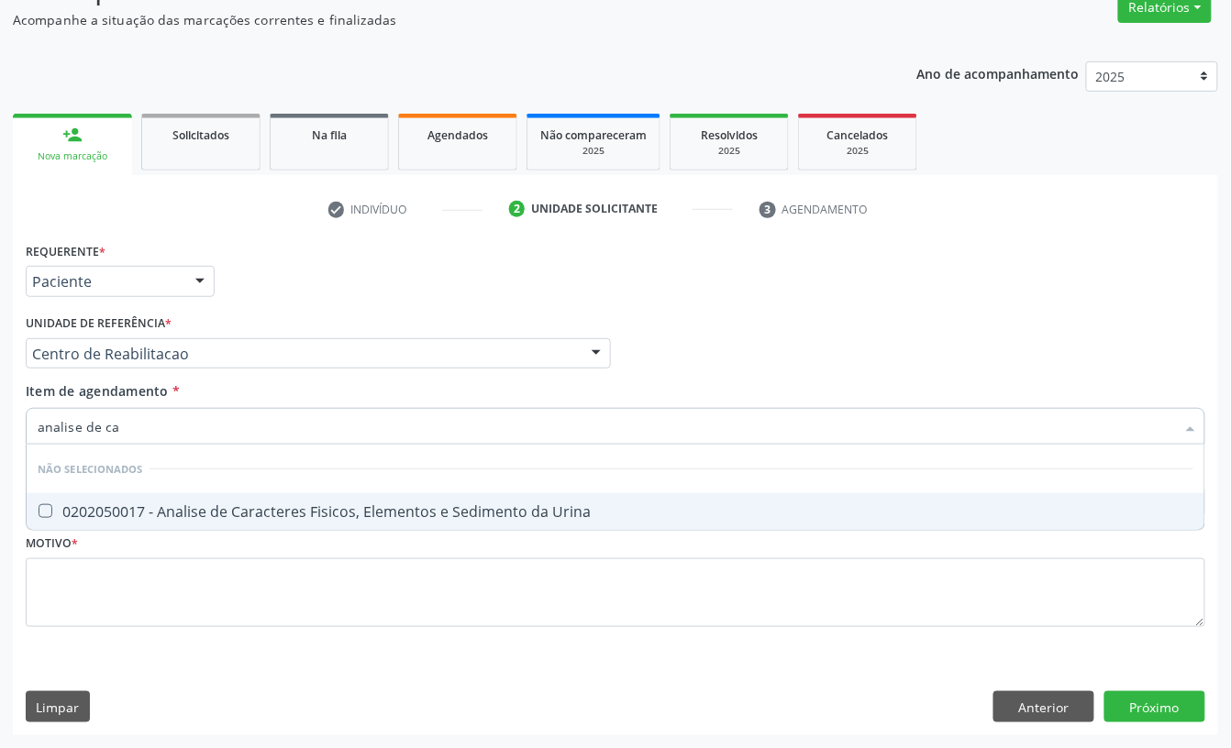
click at [260, 507] on div "0202050017 - Analise de Caracteres Fisicos, Elementos e Sedimento da Urina" at bounding box center [615, 511] width 1155 height 15
checkbox Urina "true"
click at [200, 419] on input "analise de ca" at bounding box center [606, 426] width 1137 height 37
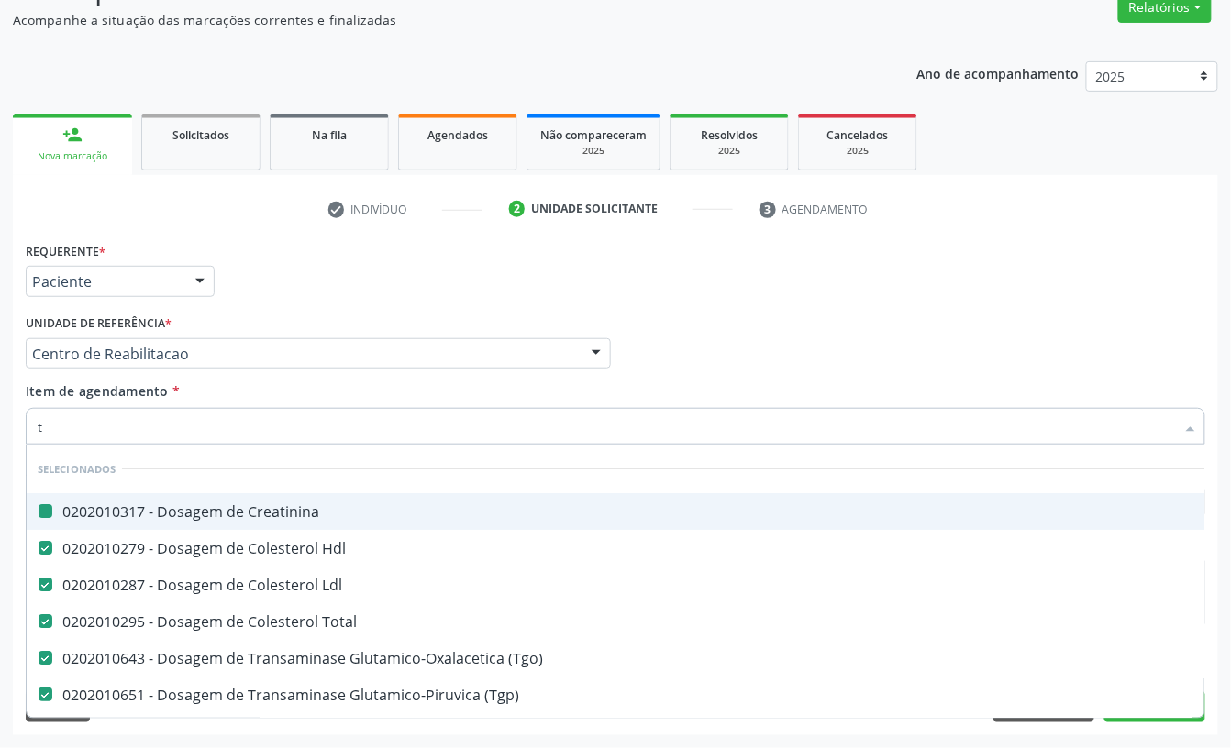
type input "t4"
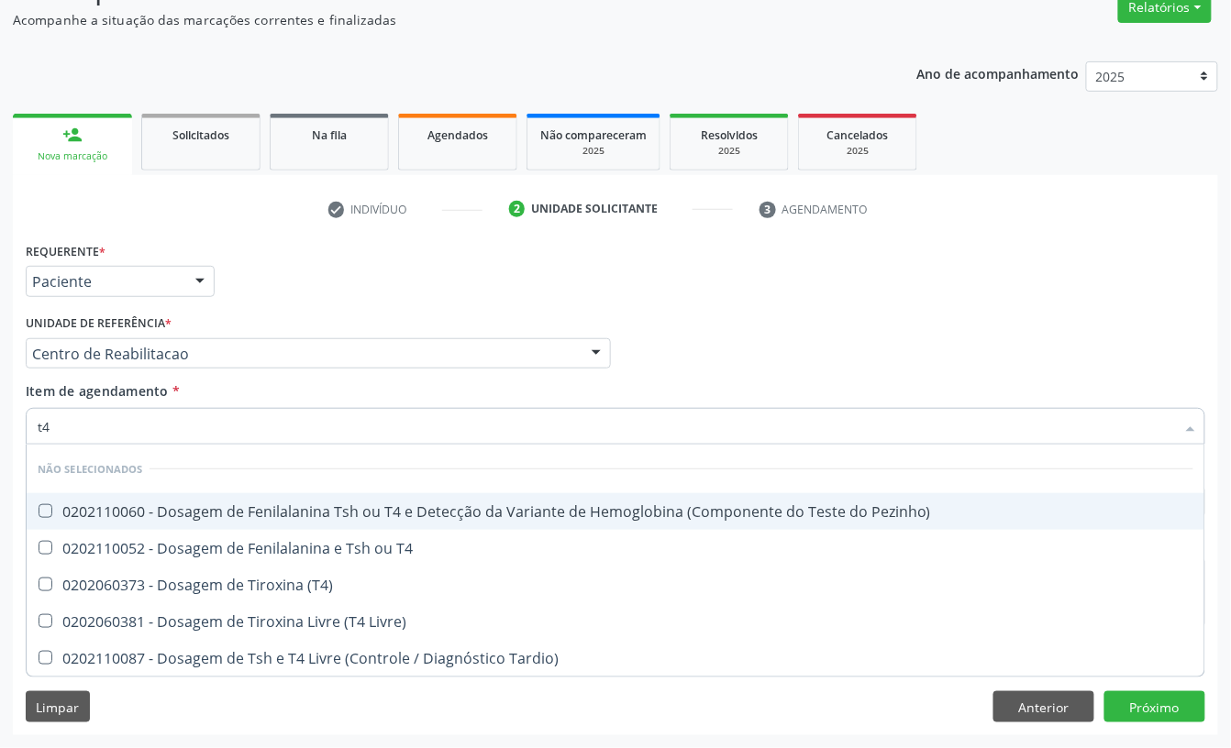
checkbox Pezinho\) "false"
checkbox T4 "false"
checkbox \(T4\) "false"
checkbox Livre\) "false"
checkbox Tardio\) "false"
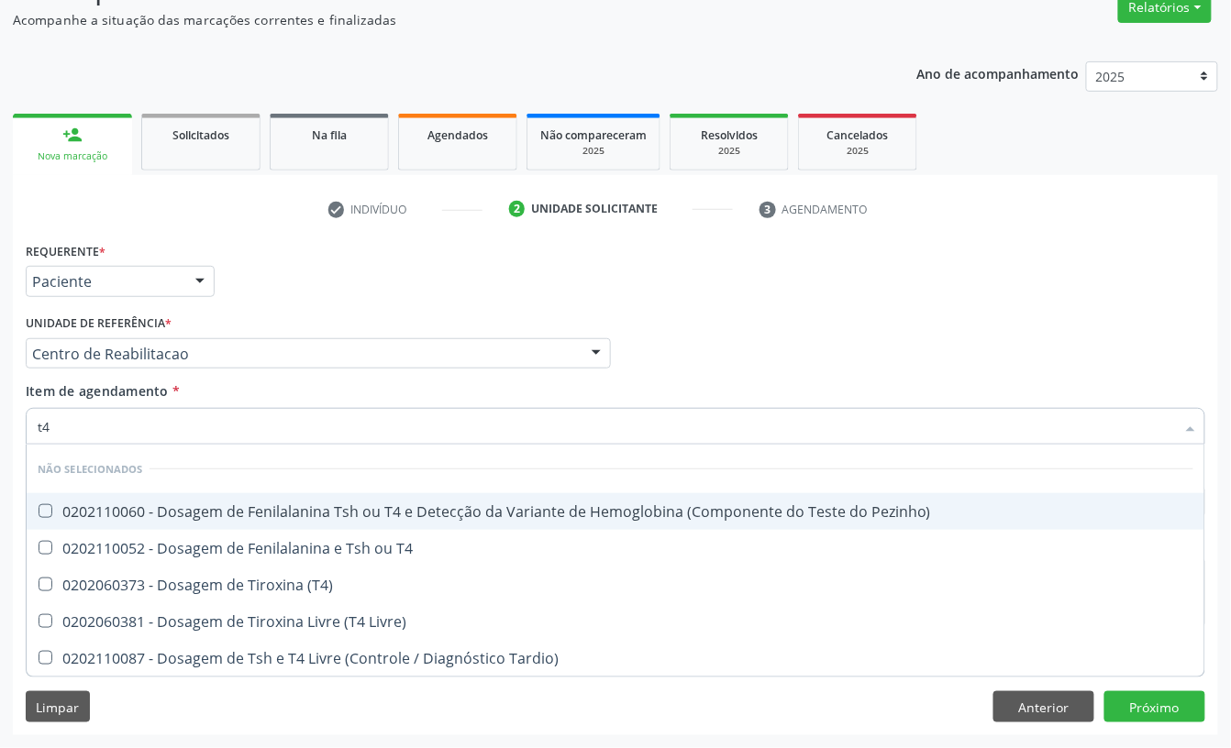
type input "t4 l"
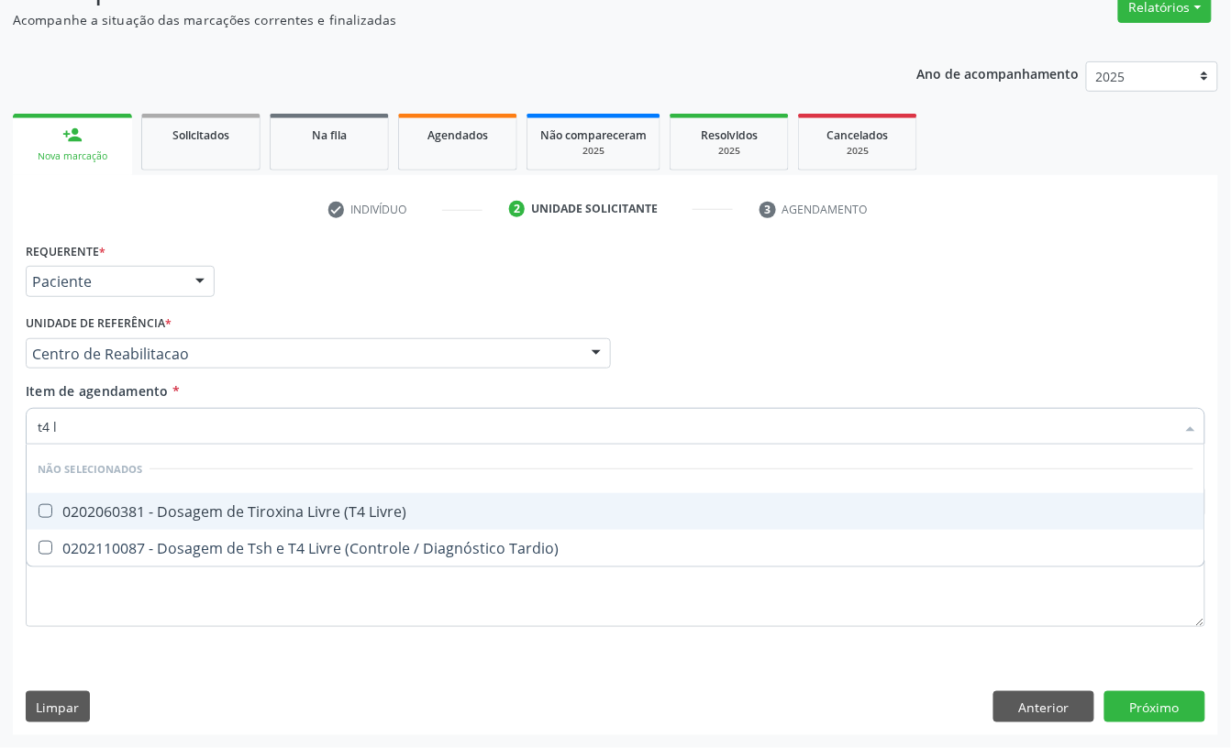
click at [226, 507] on div "0202060381 - Dosagem de Tiroxina Livre (T4 Livre)" at bounding box center [615, 511] width 1155 height 15
checkbox Livre\) "true"
click at [141, 433] on input "t4 l" at bounding box center [606, 426] width 1137 height 37
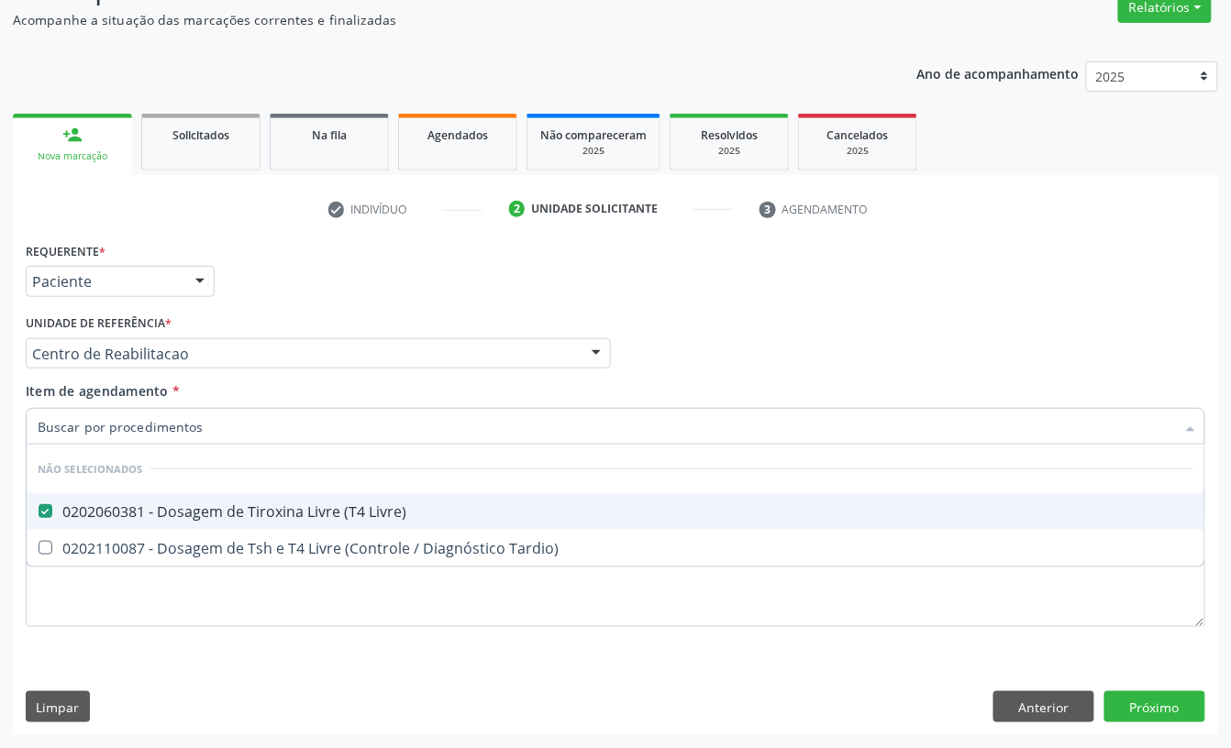
checkbox Tardio\) "true"
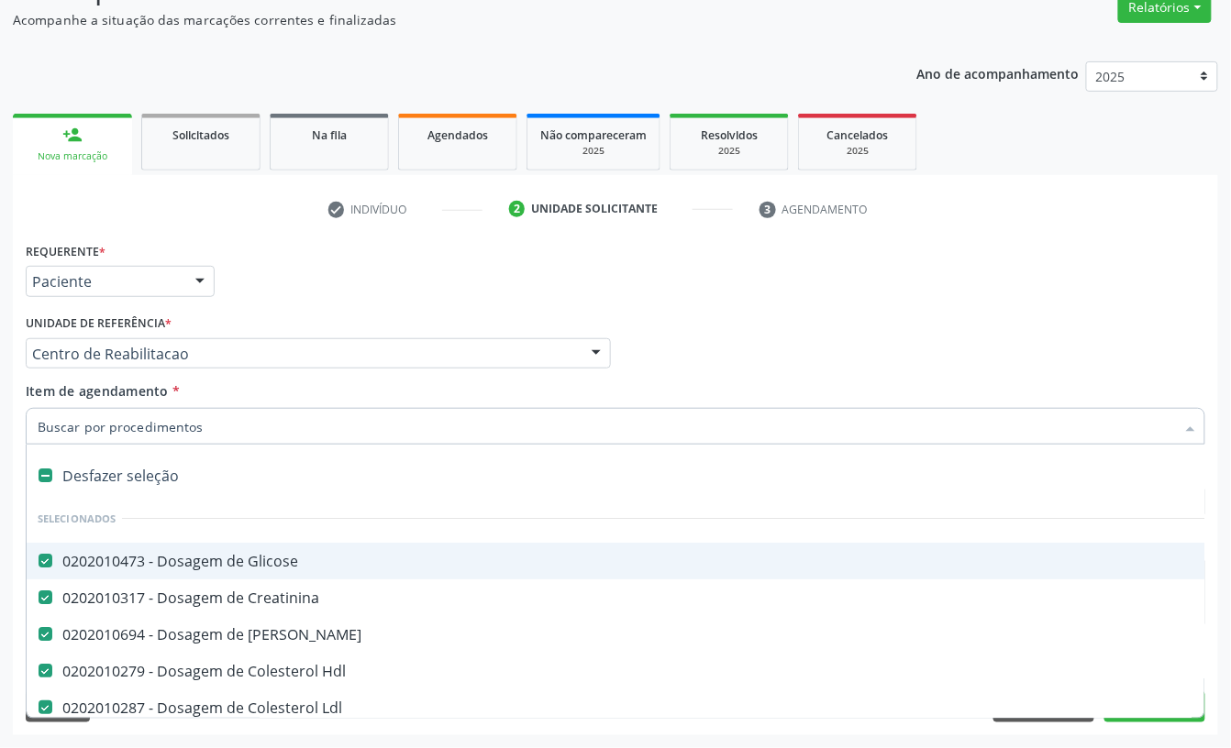
type input "t"
checkbox Glicosilada "false"
checkbox Completo "false"
checkbox Punho "true"
checkbox Urina "false"
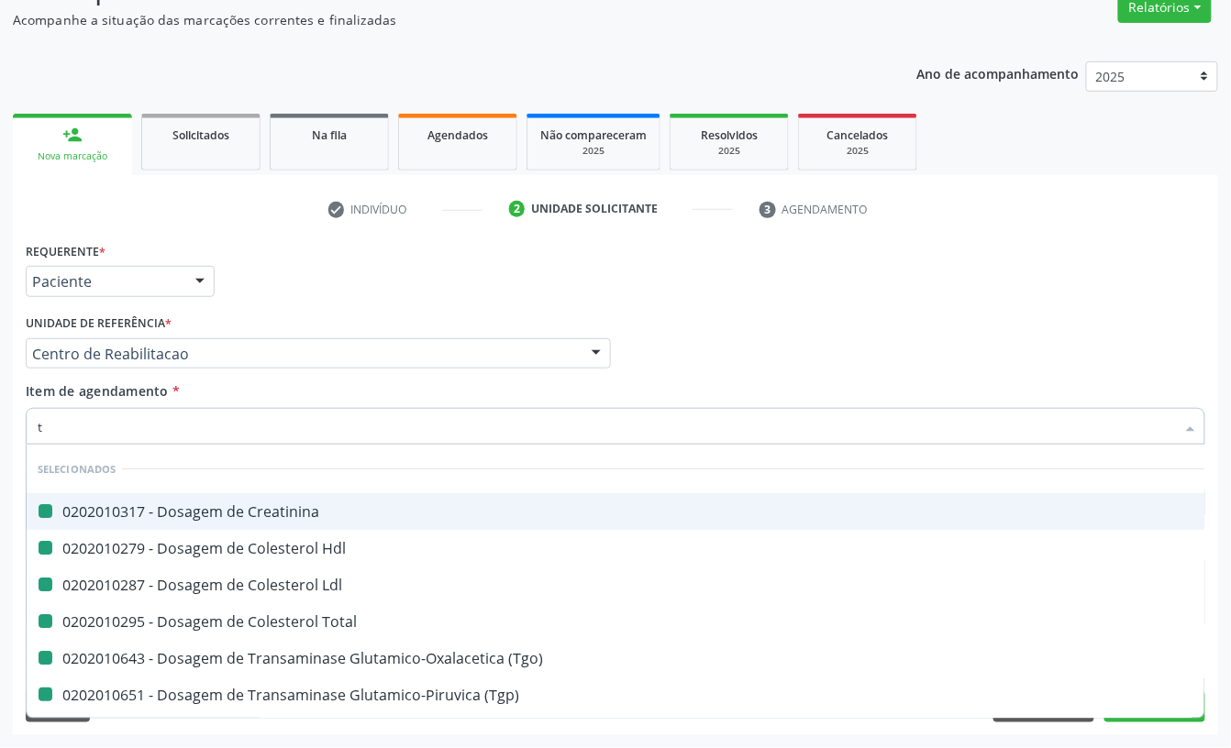
type input "ts"
checkbox Creatinina "false"
checkbox Hdl "false"
checkbox Ldl "false"
checkbox Total "false"
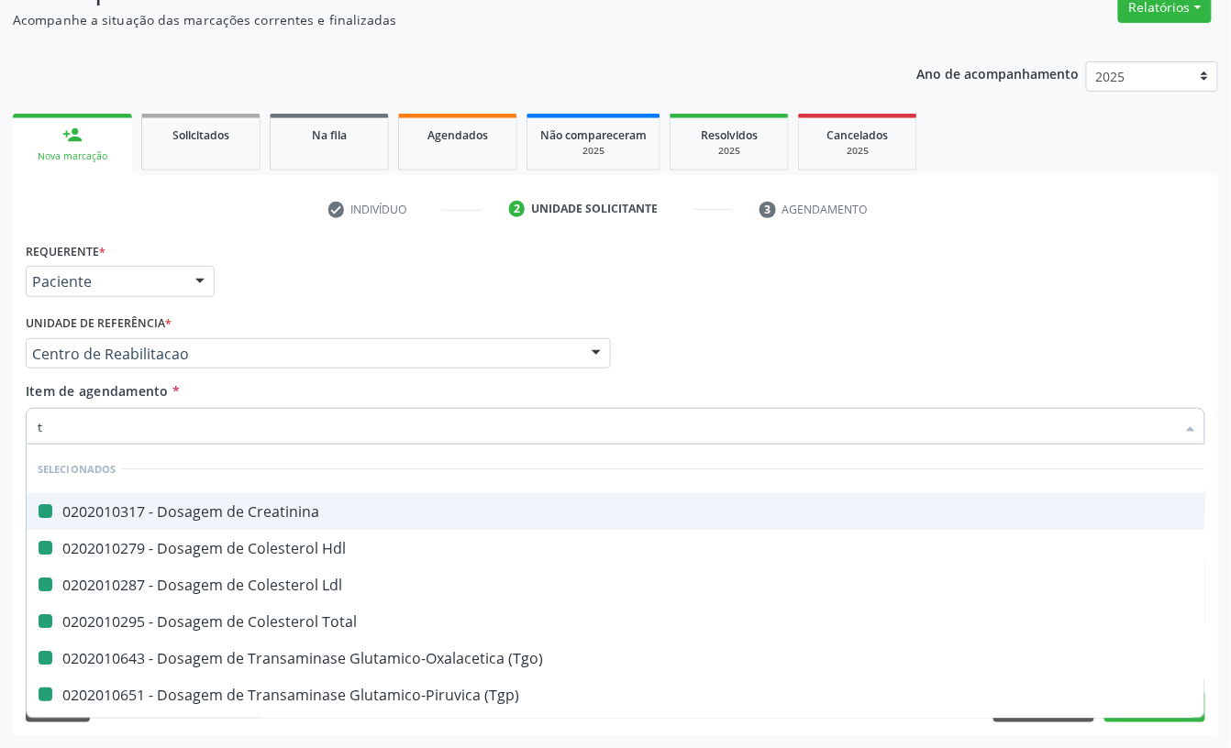
checkbox \(Tgo\) "false"
checkbox \(Tgp\) "false"
checkbox Triglicerideos "false"
checkbox Completo "false"
type input "tsh"
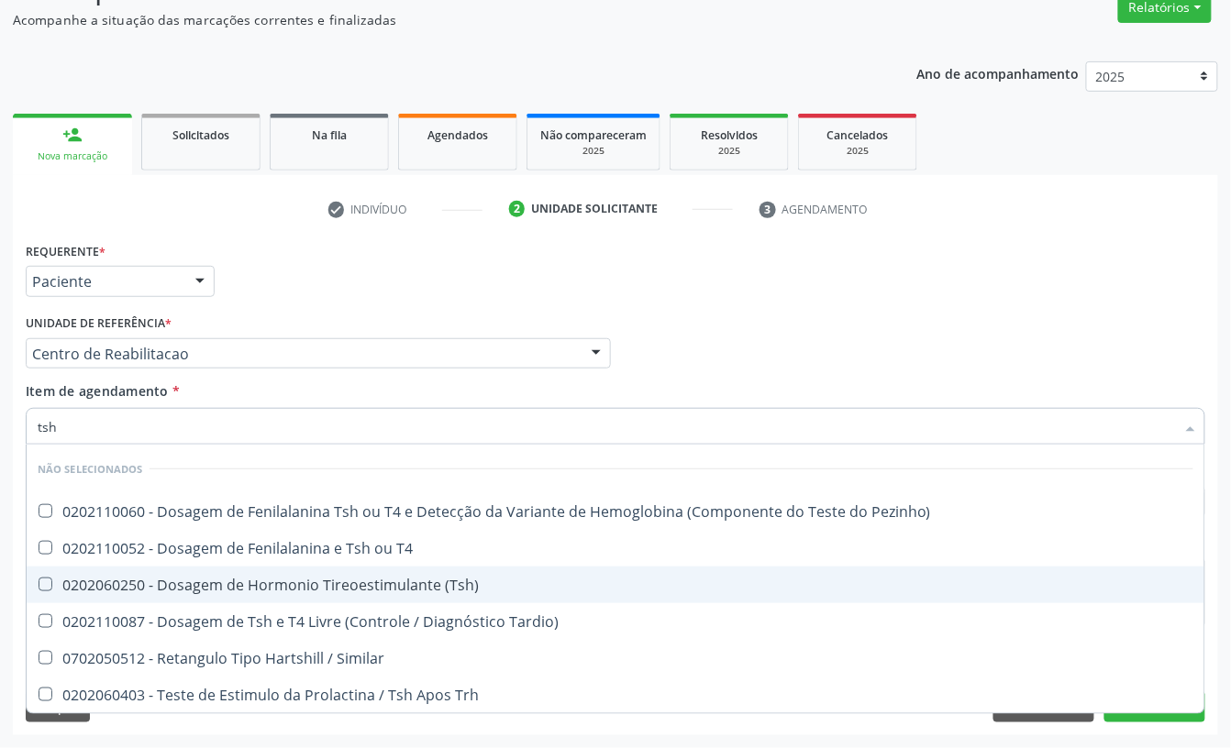
click at [257, 572] on span "0202060250 - Dosagem de Hormonio Tireoestimulante (Tsh)" at bounding box center [615, 585] width 1177 height 37
checkbox \(Tsh\) "true"
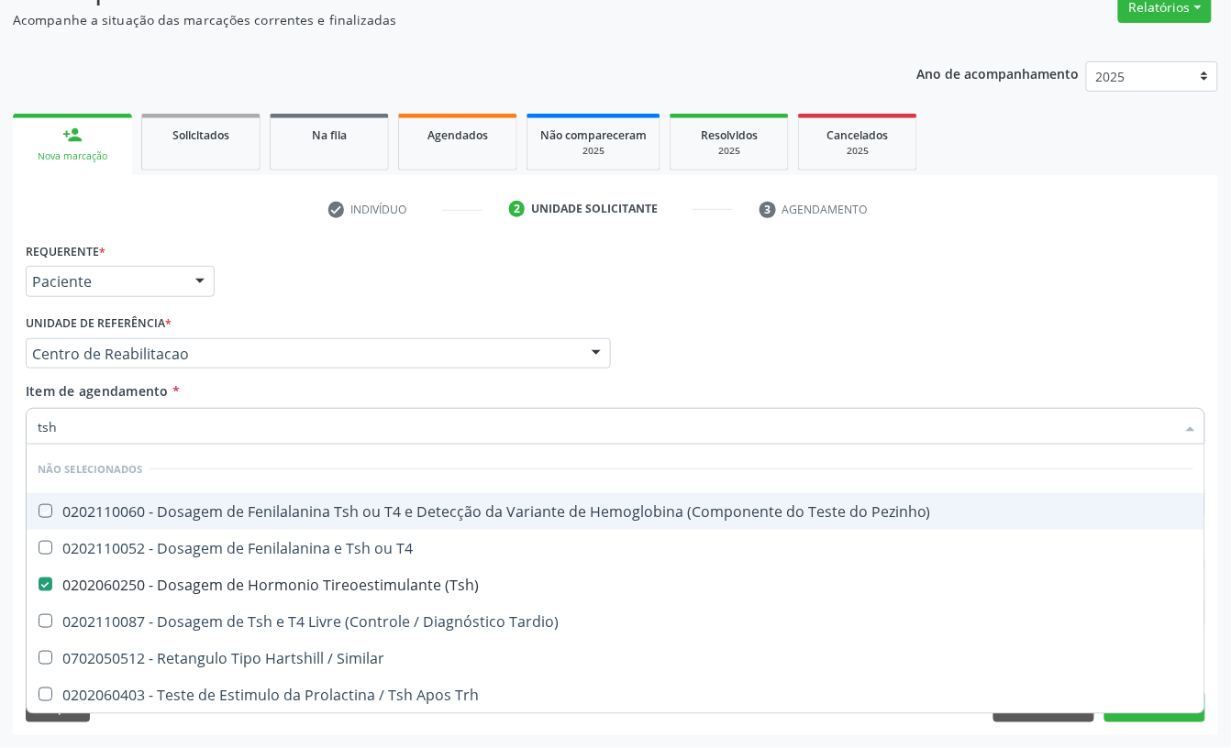
click at [470, 273] on div "Requerente * Paciente Profissional de Saúde Paciente Nenhum resultado encontrad…" at bounding box center [615, 273] width 1188 height 72
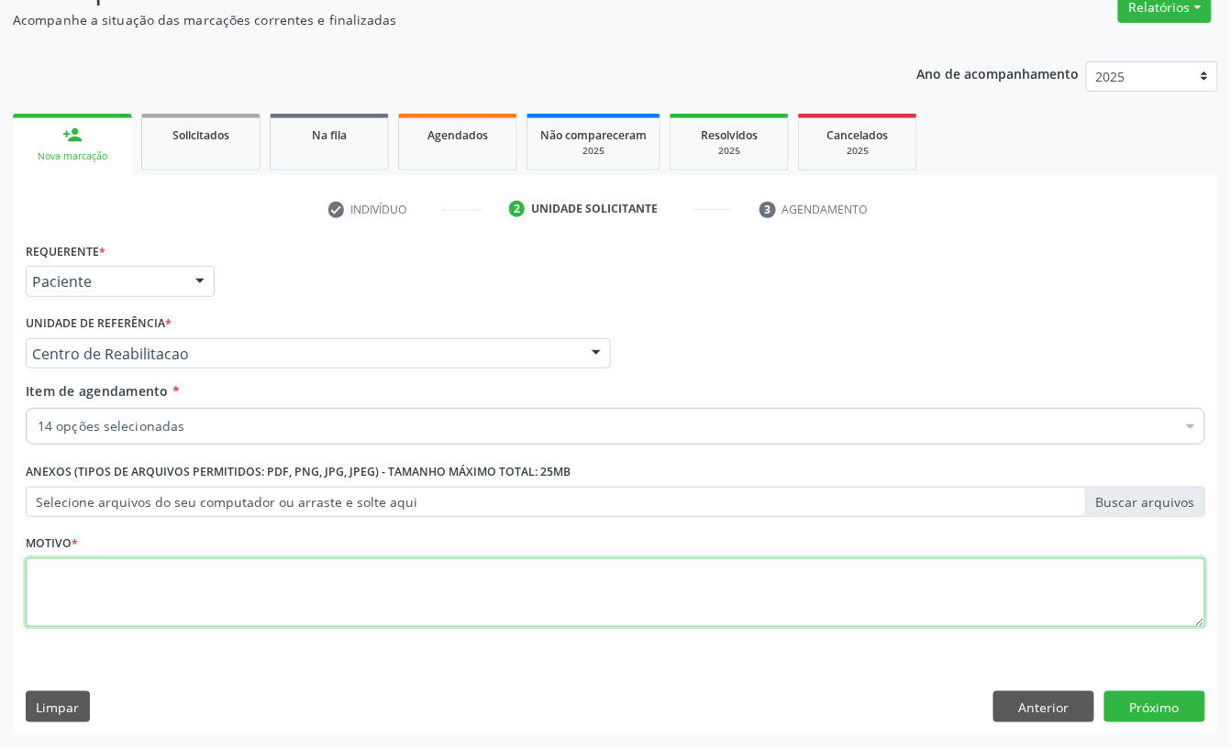
click at [339, 609] on textarea at bounding box center [615, 593] width 1179 height 70
type textarea "z"
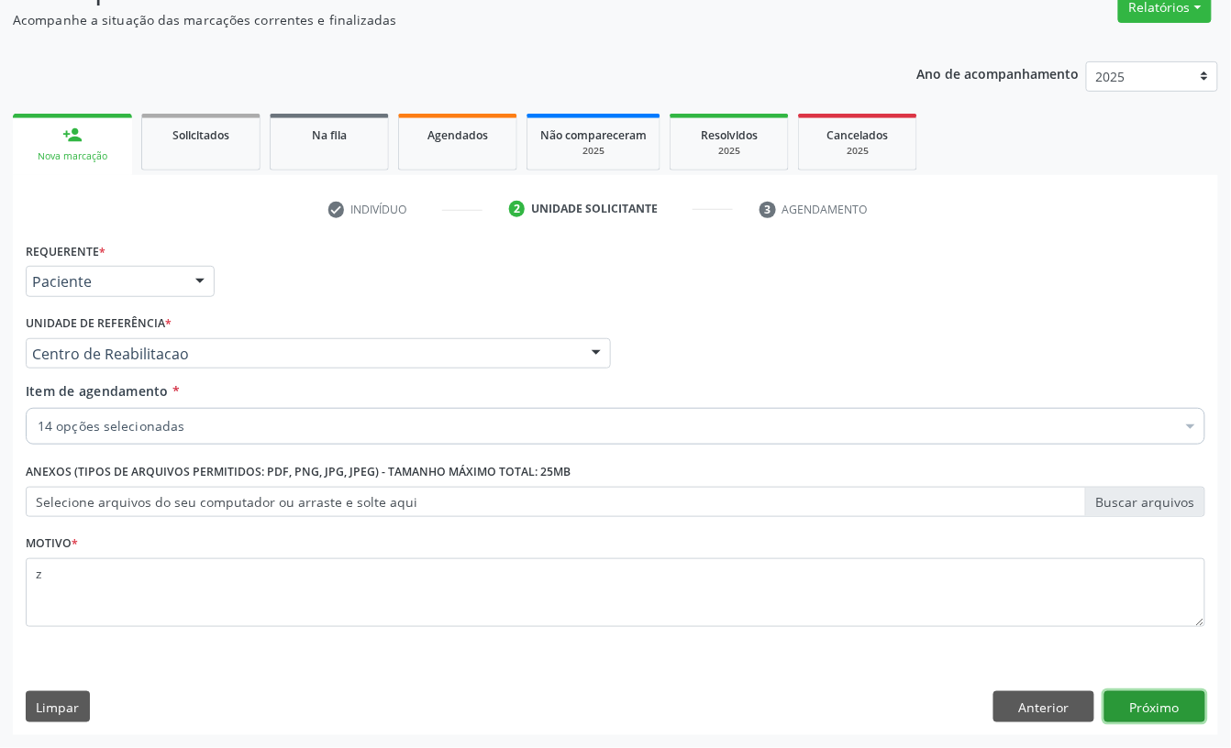
click at [1172, 699] on button "Próximo" at bounding box center [1154, 706] width 101 height 31
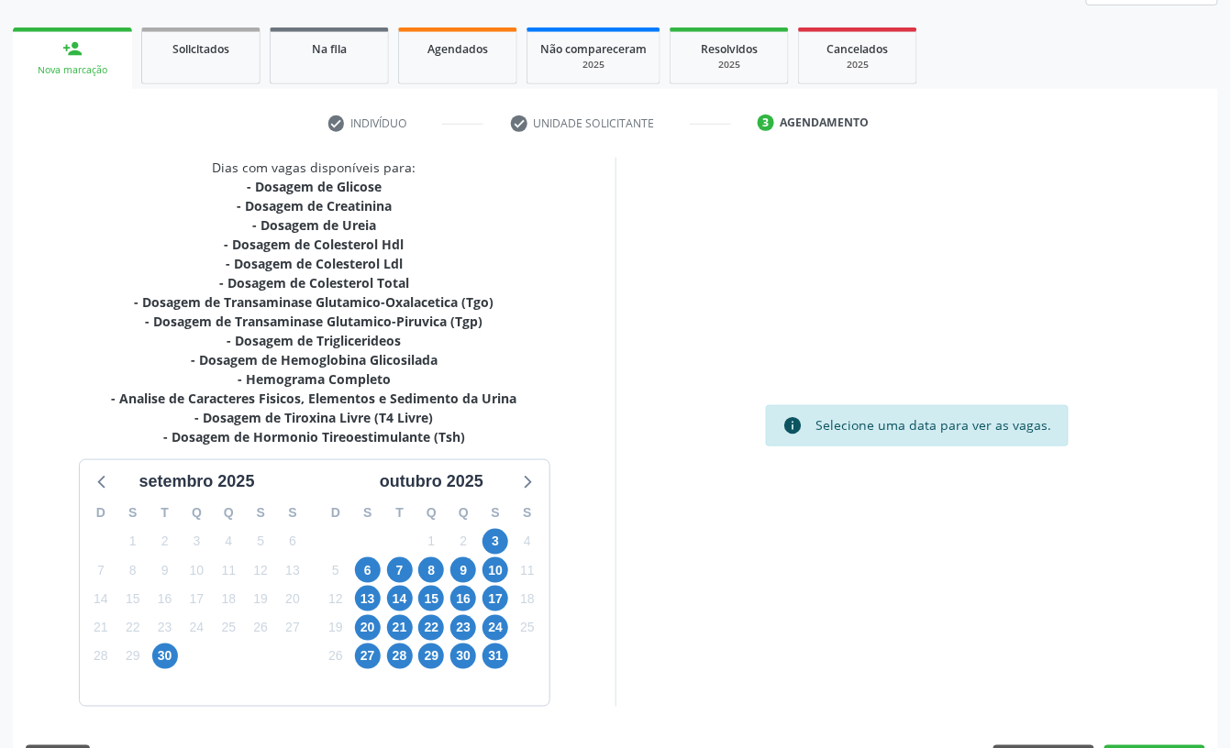
scroll to position [302, 0]
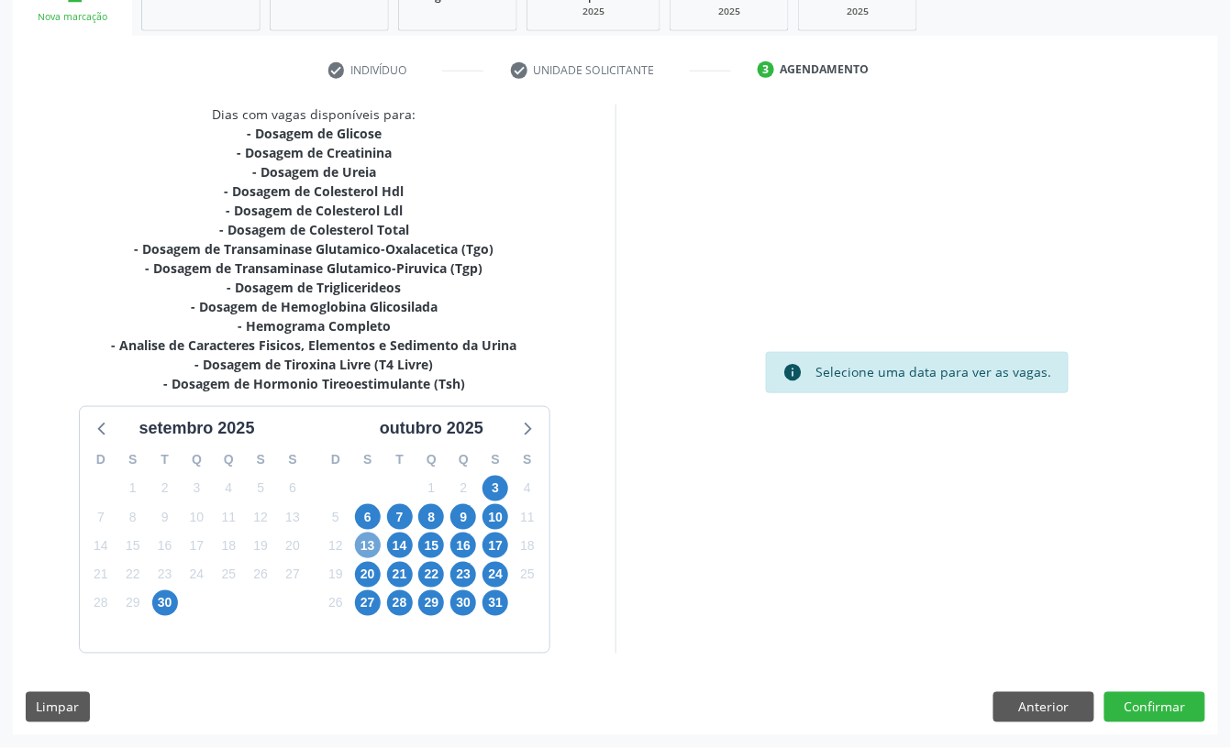
click at [367, 550] on span "13" at bounding box center [368, 546] width 26 height 26
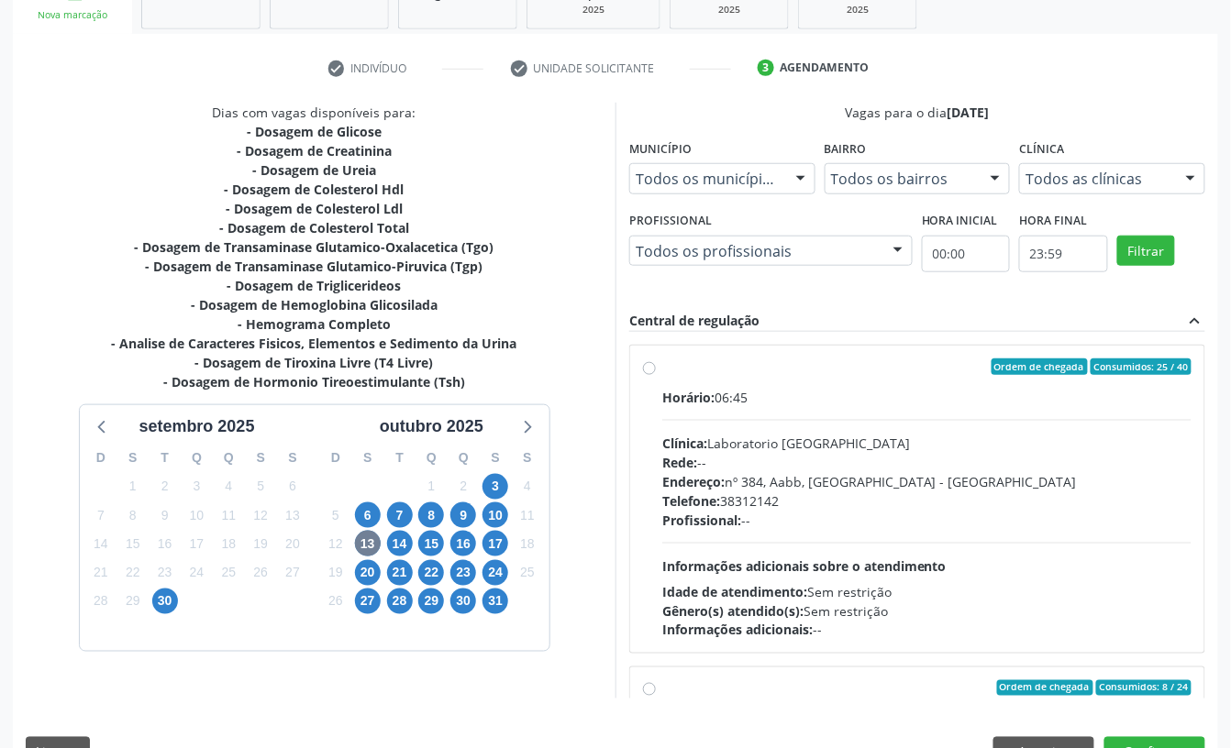
click at [783, 508] on div "Telefone: [PHONE_NUMBER]" at bounding box center [926, 500] width 529 height 19
click at [656, 375] on input "Ordem de chegada Consumidos: 25 / 40 Horário: 06:45 Clínica: Laboratorio [GEOGR…" at bounding box center [649, 367] width 13 height 17
radio input "true"
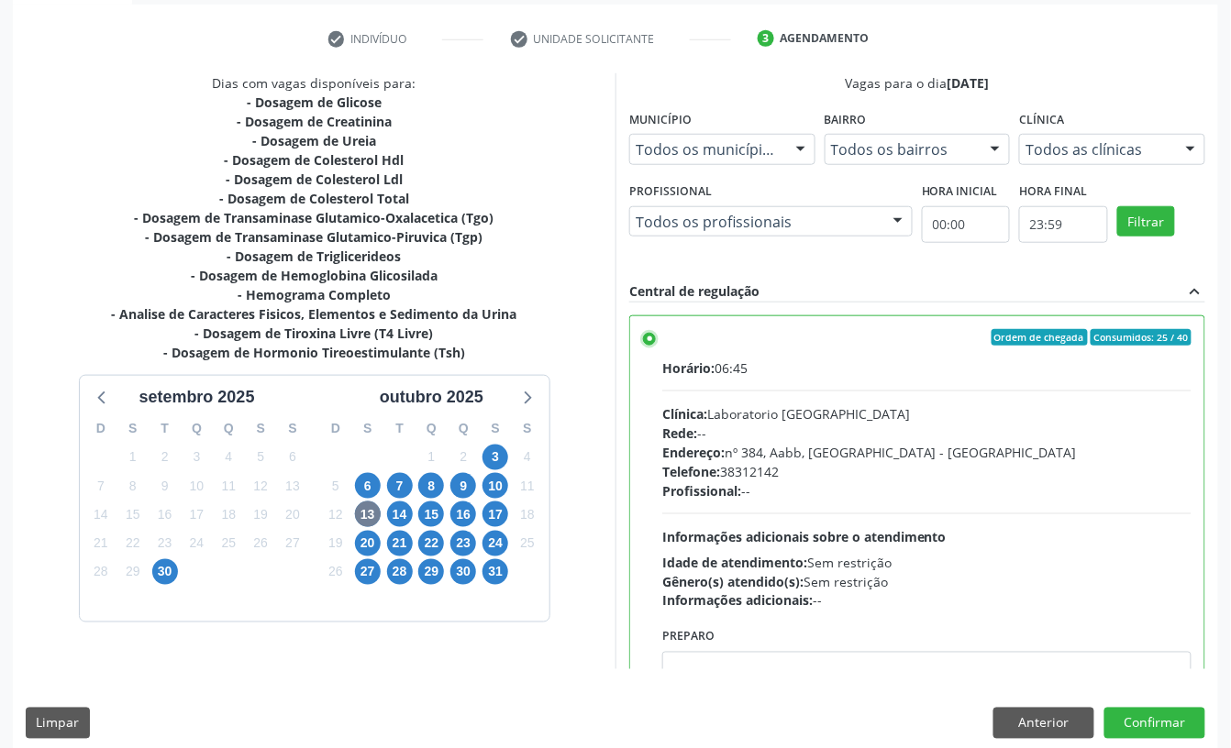
scroll to position [348, 0]
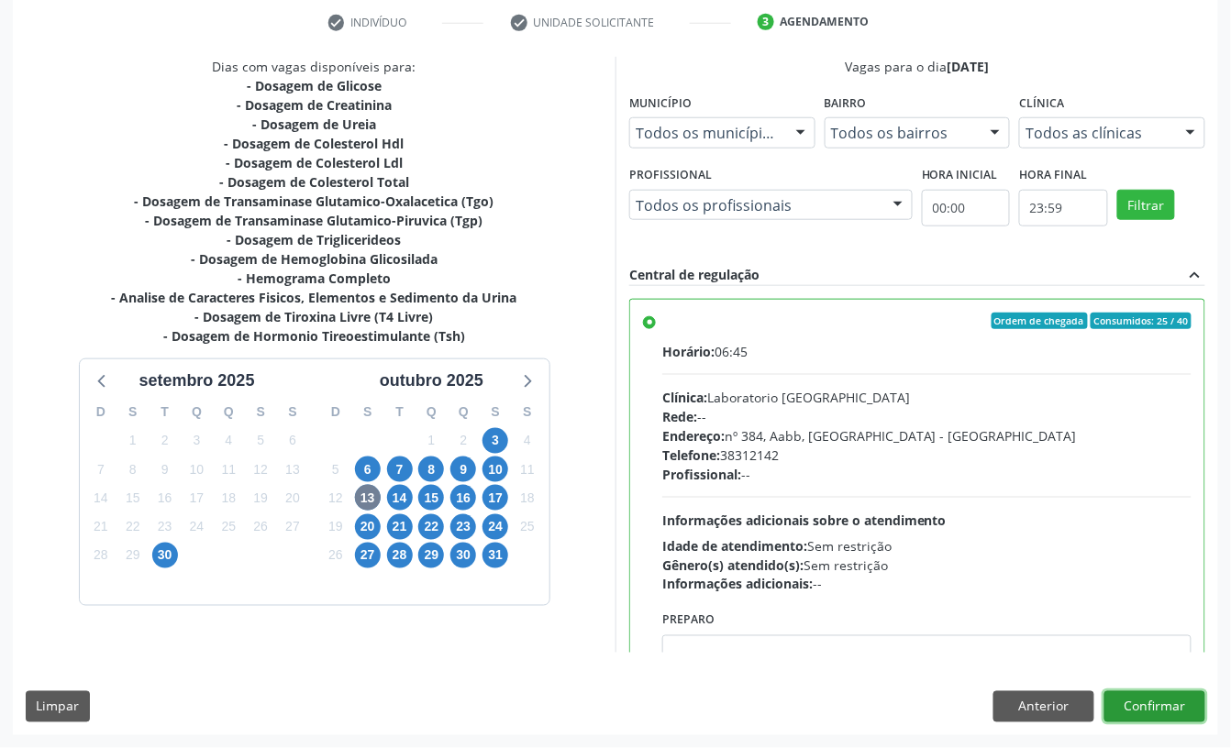
click at [1177, 704] on button "Confirmar" at bounding box center [1154, 706] width 101 height 31
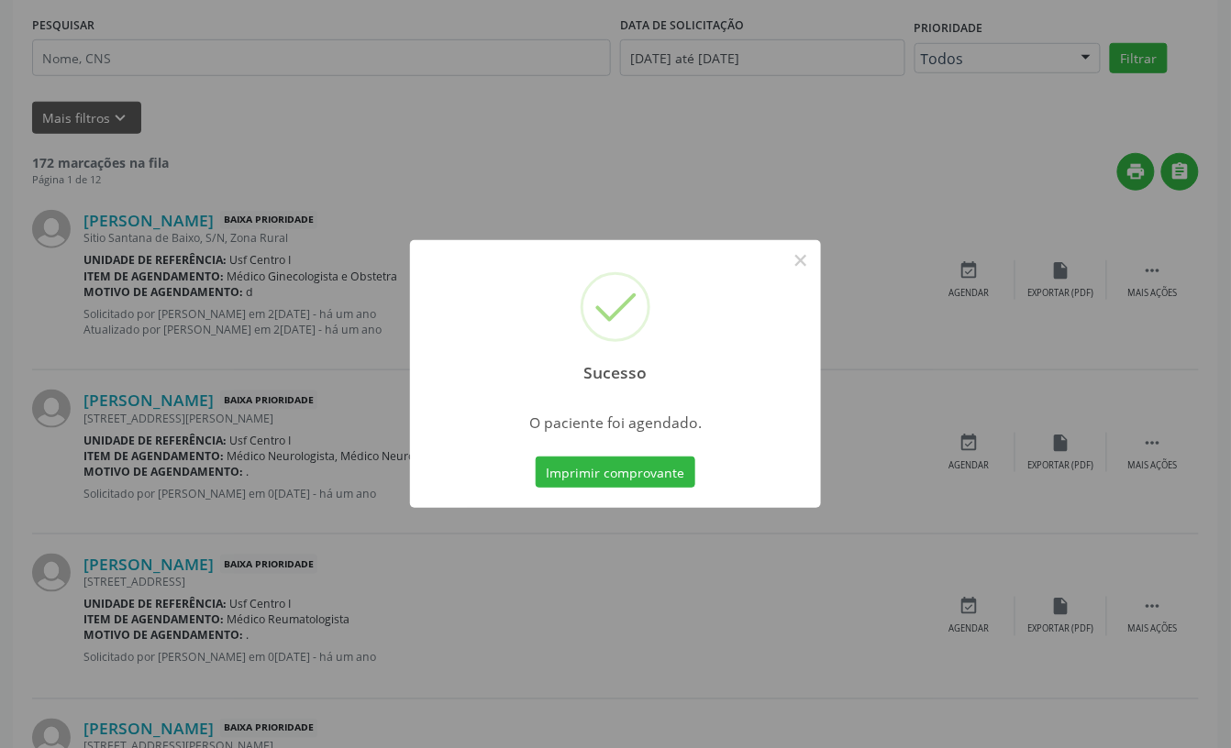
scroll to position [0, 0]
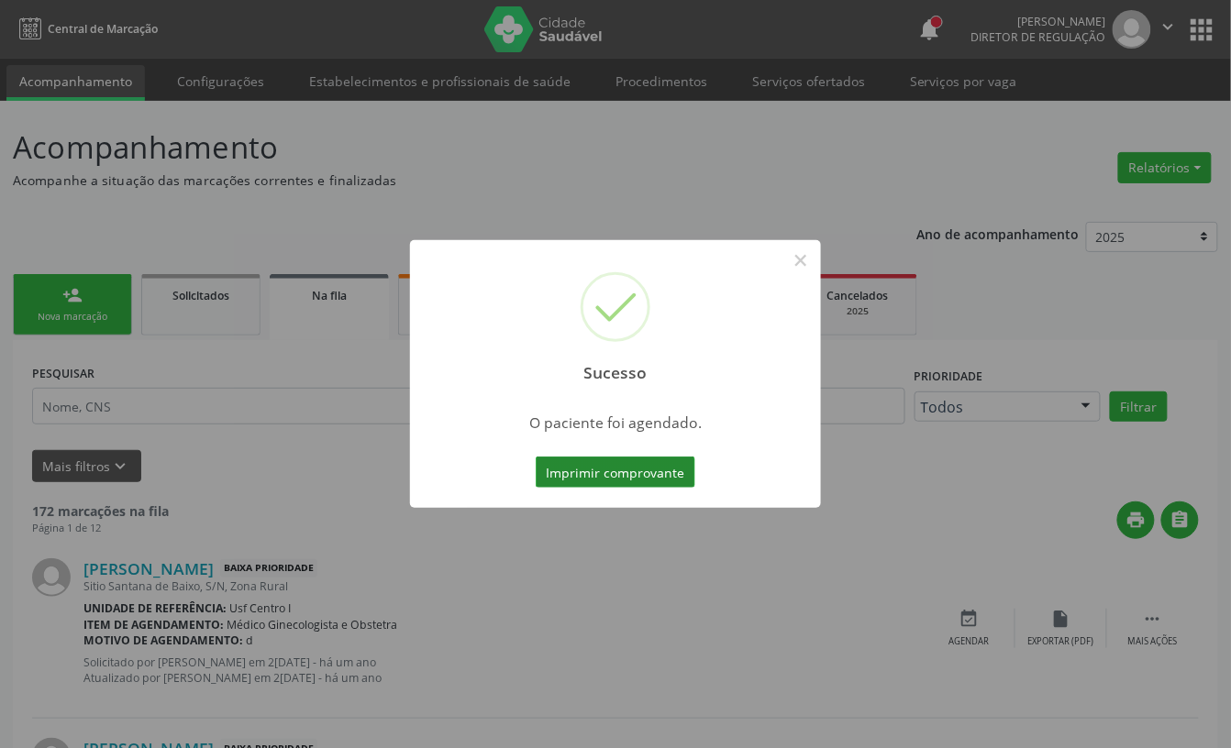
click at [576, 478] on button "Imprimir comprovante" at bounding box center [616, 472] width 160 height 31
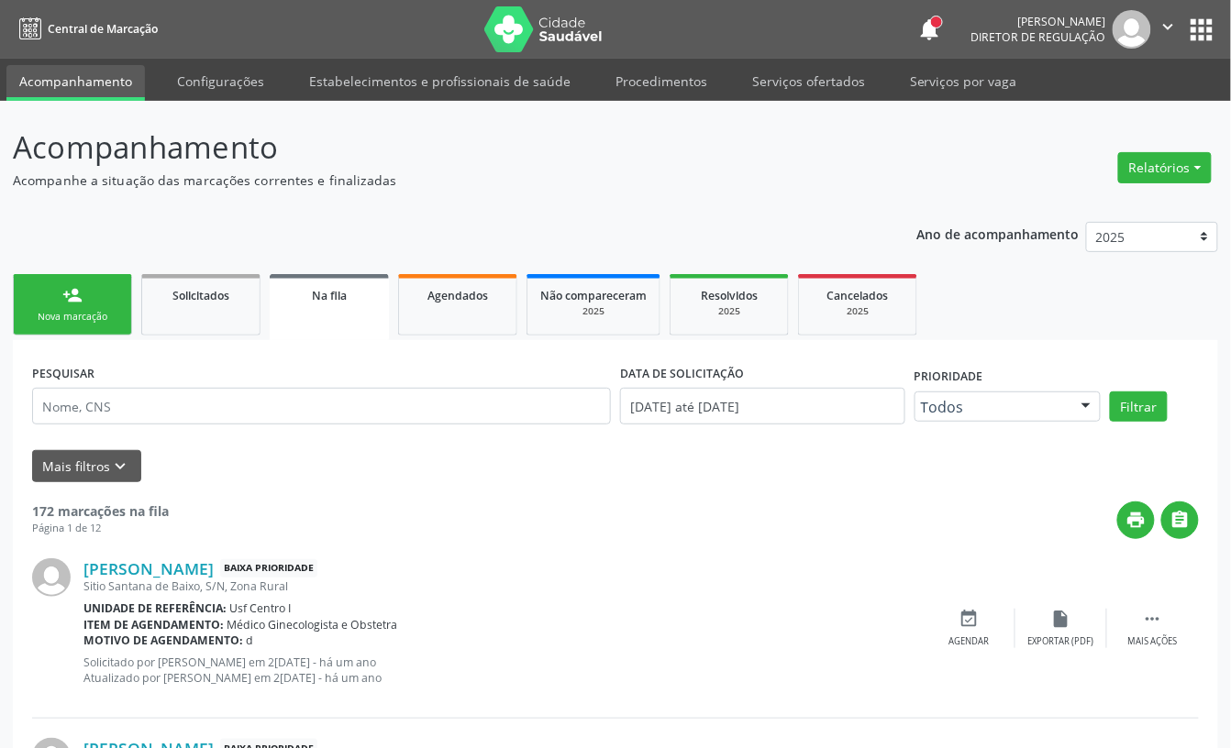
click at [96, 306] on link "person_add Nova marcação" at bounding box center [72, 304] width 119 height 61
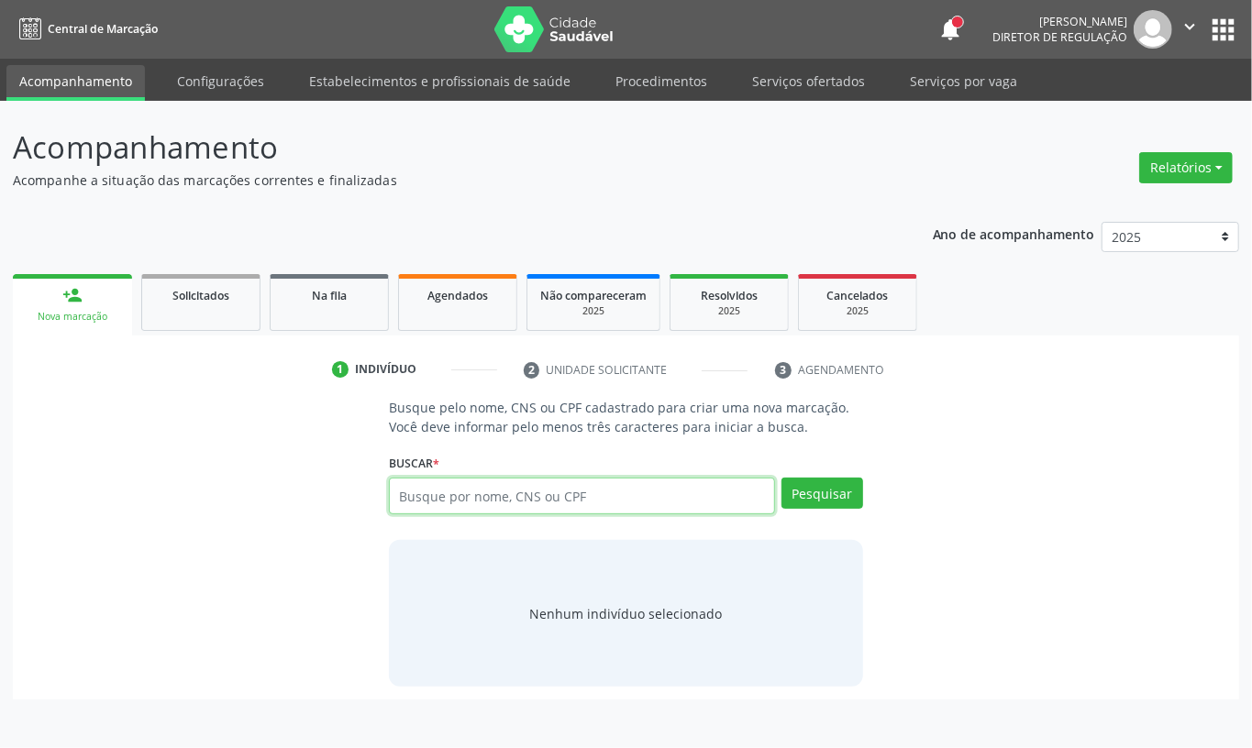
click at [458, 500] on input "text" at bounding box center [582, 496] width 386 height 37
paste input "CNS: 203 1882 9058 0009"
type input "CNS: 203 1882 9058 0009"
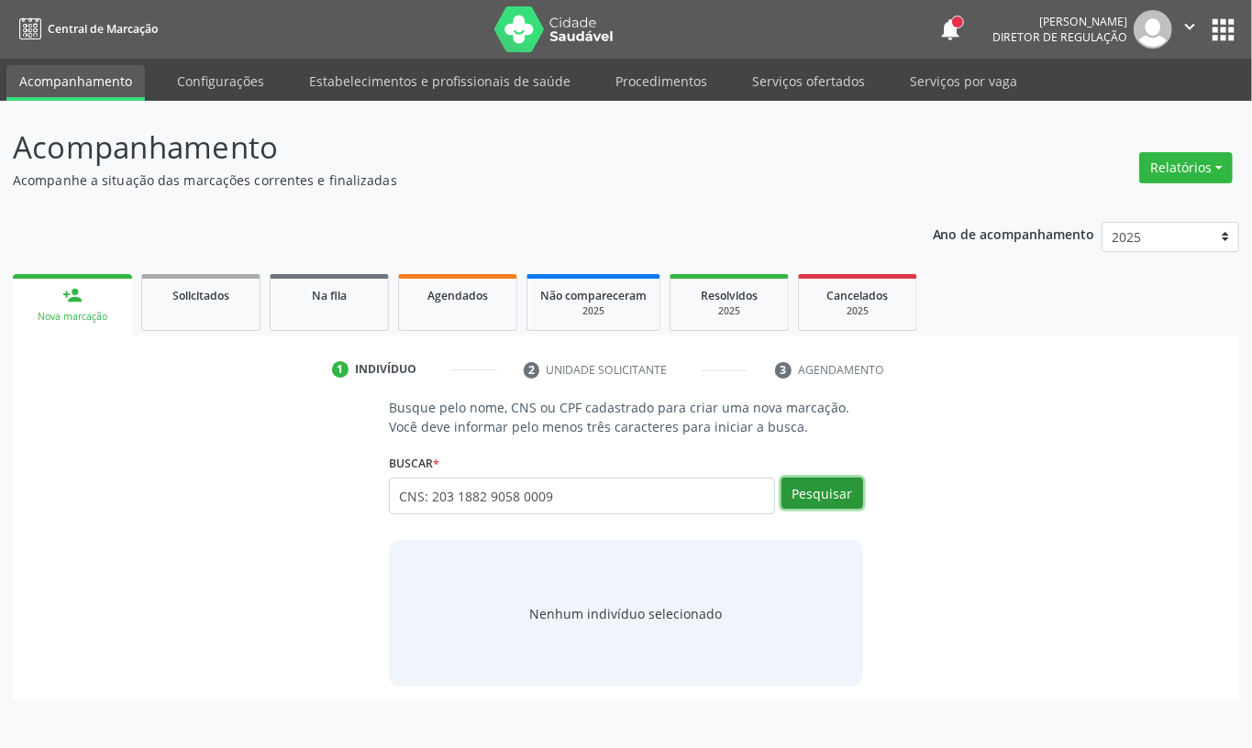
click at [807, 492] on button "Pesquisar" at bounding box center [822, 493] width 82 height 31
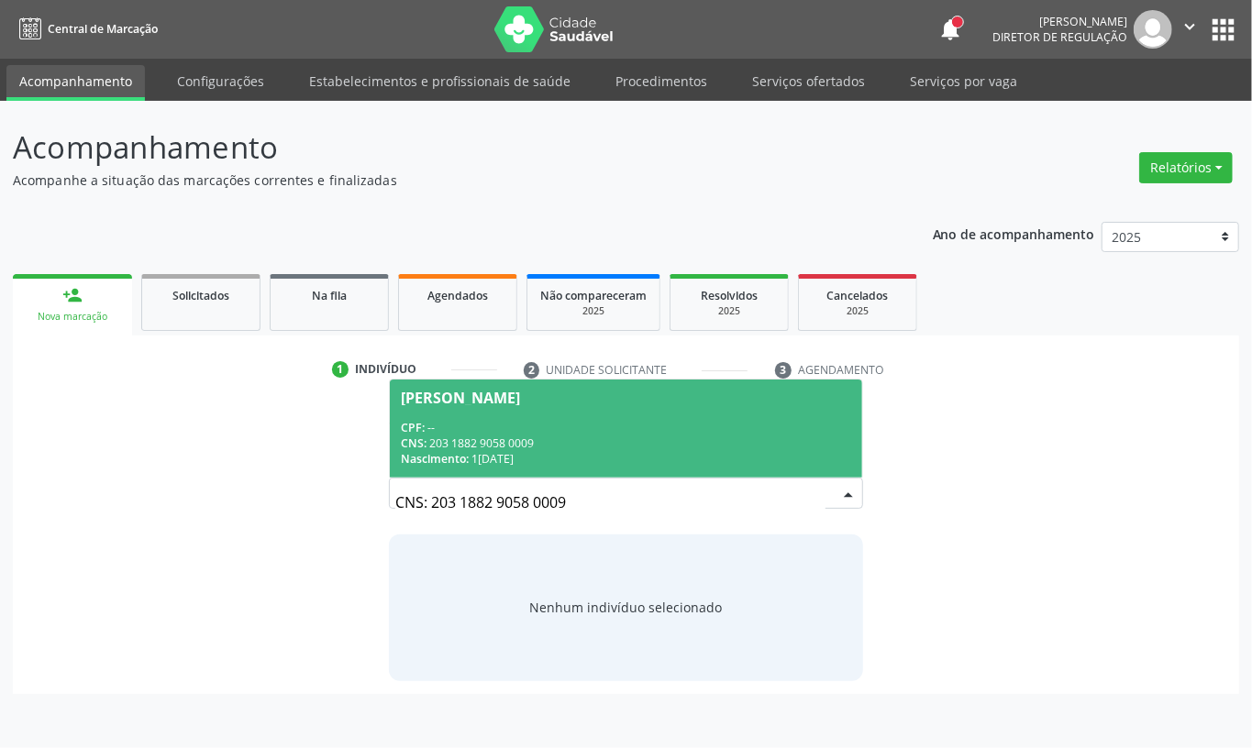
click at [673, 416] on span "[PERSON_NAME] CPF: -- CNS: 203 1882 9058 0009 Nascimento: [DATE]" at bounding box center [626, 429] width 472 height 98
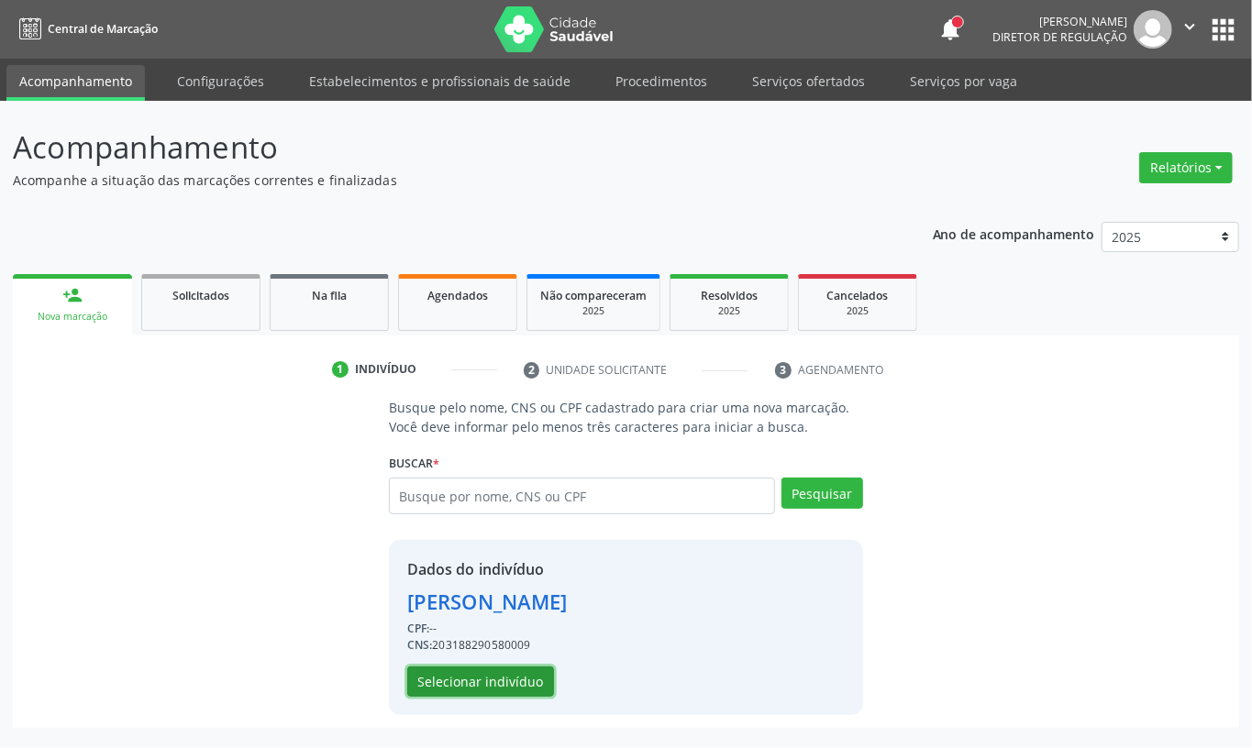
click at [510, 672] on button "Selecionar indivíduo" at bounding box center [480, 682] width 147 height 31
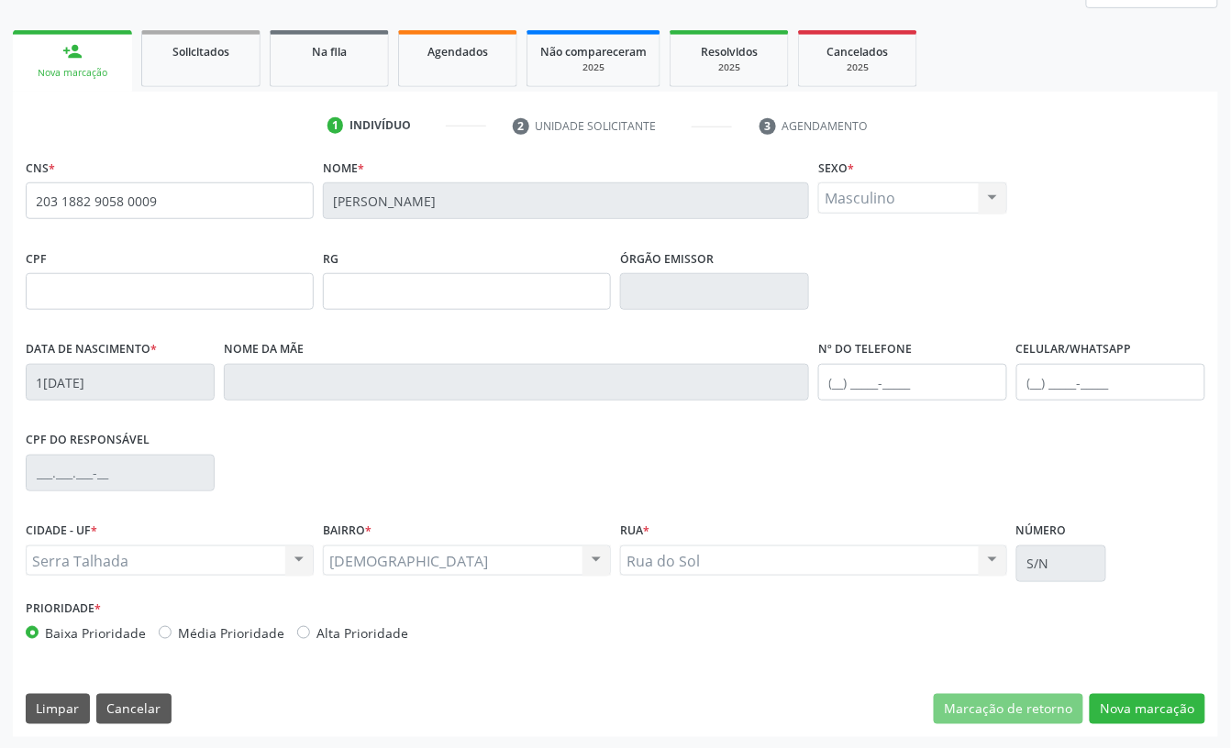
scroll to position [247, 0]
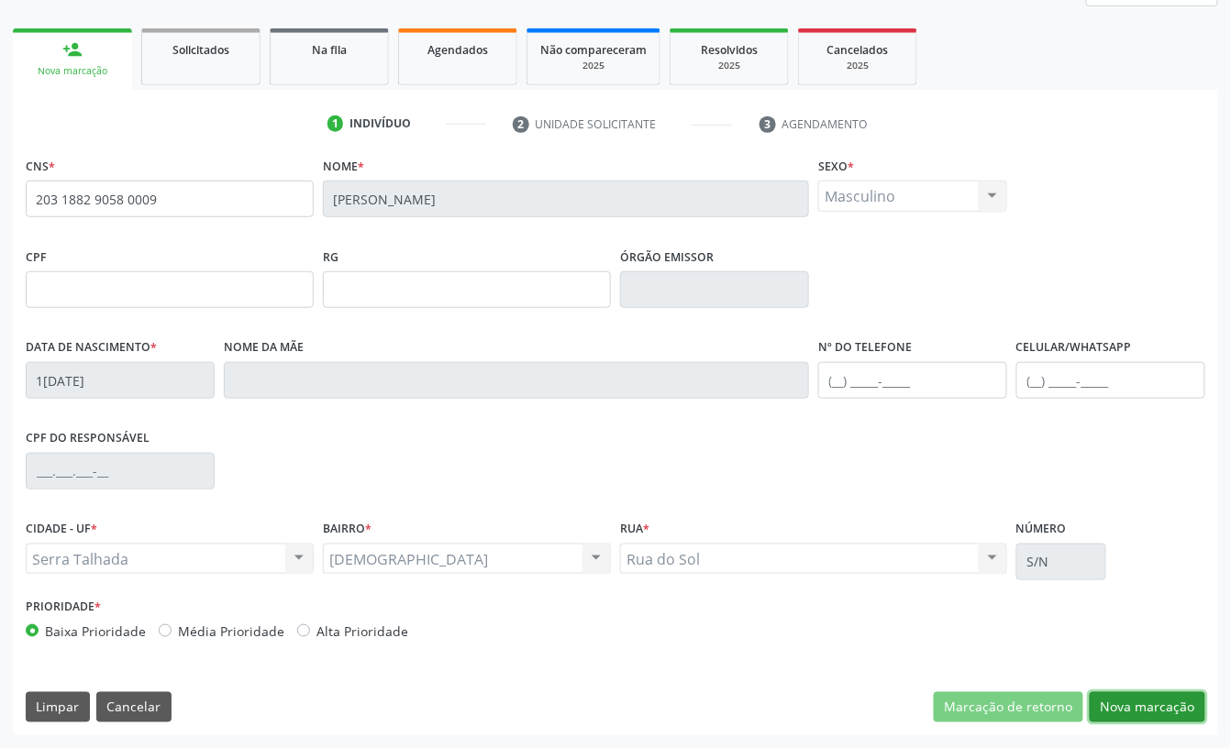
click at [1146, 693] on button "Nova marcação" at bounding box center [1147, 707] width 116 height 31
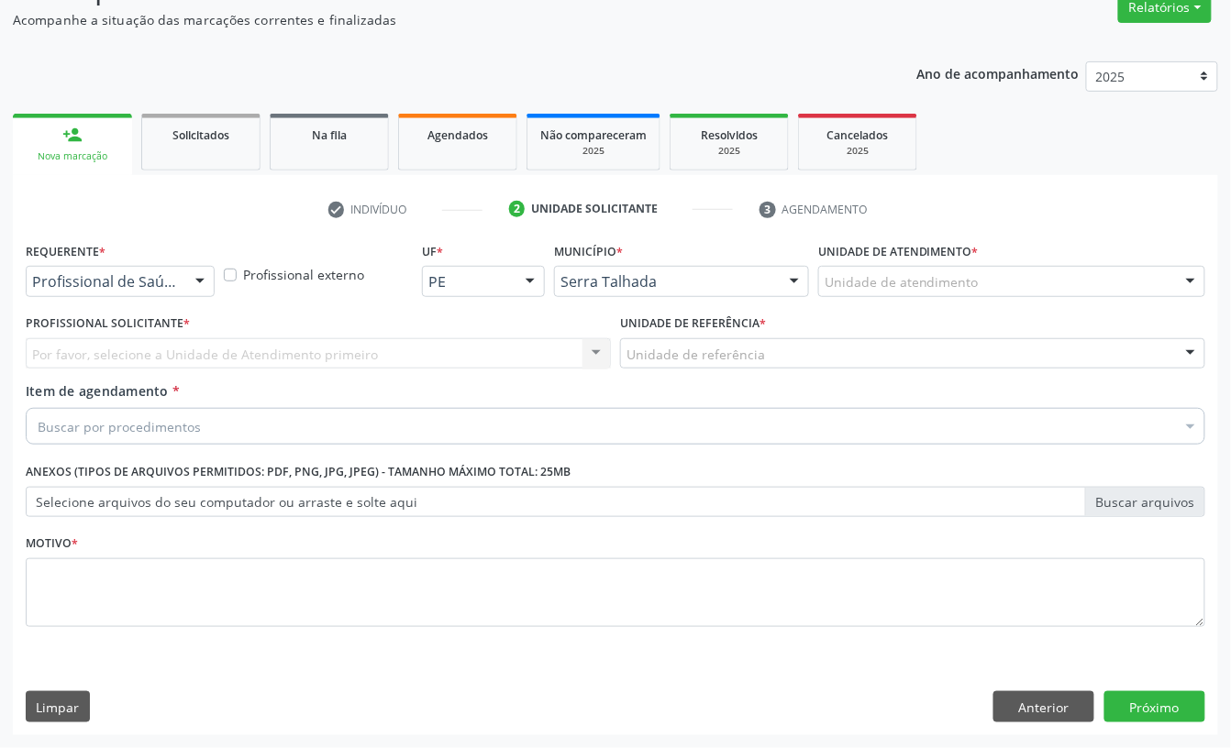
scroll to position [162, 0]
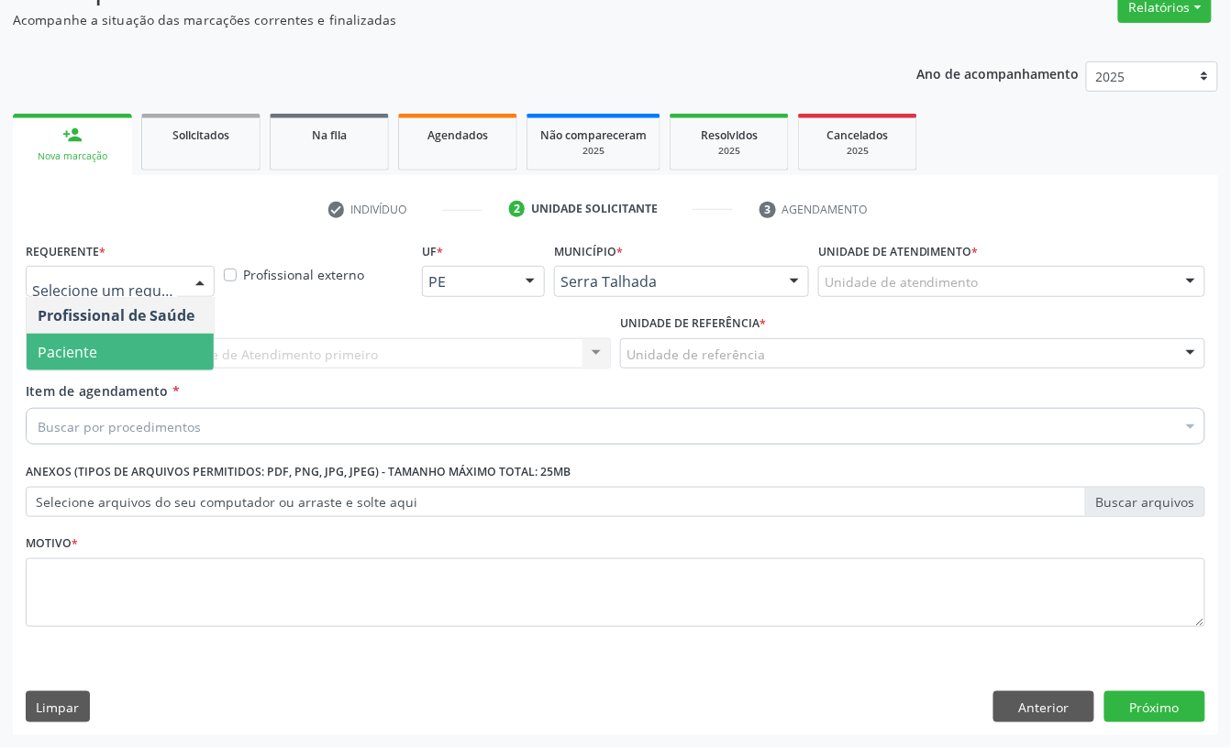
click at [152, 338] on span "Paciente" at bounding box center [120, 352] width 187 height 37
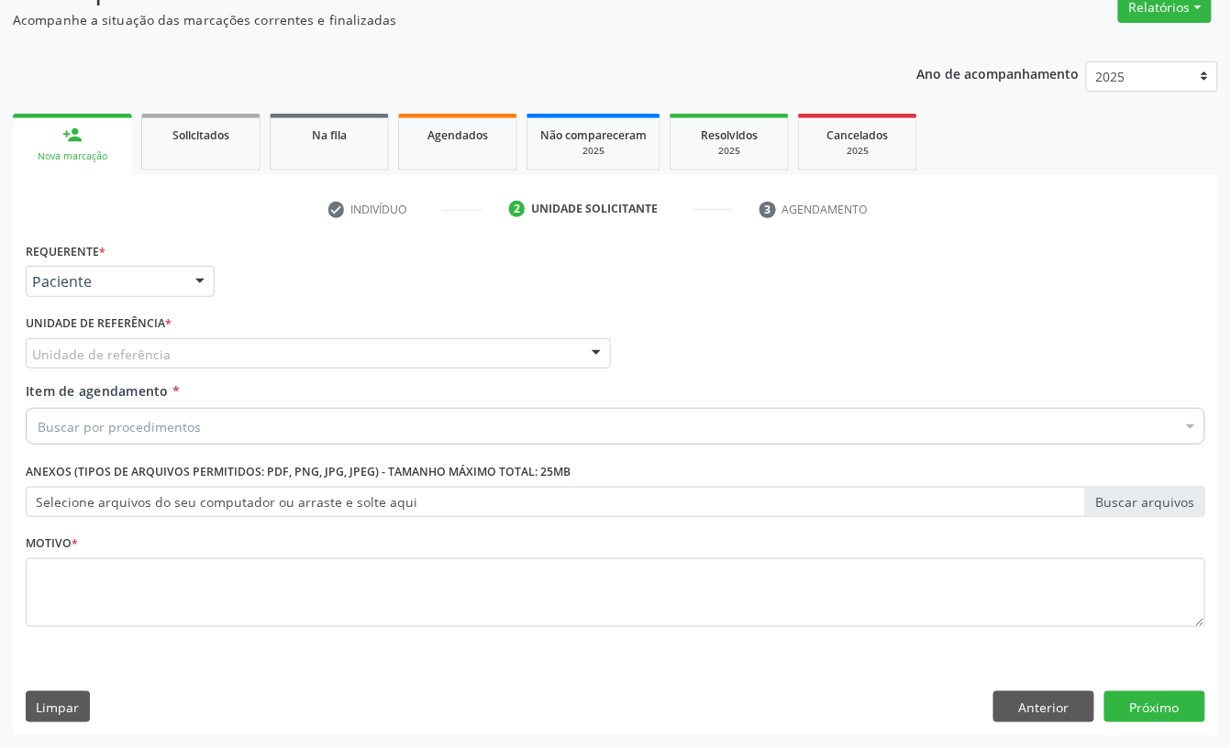
click at [152, 338] on div "Unidade de referência" at bounding box center [318, 353] width 585 height 31
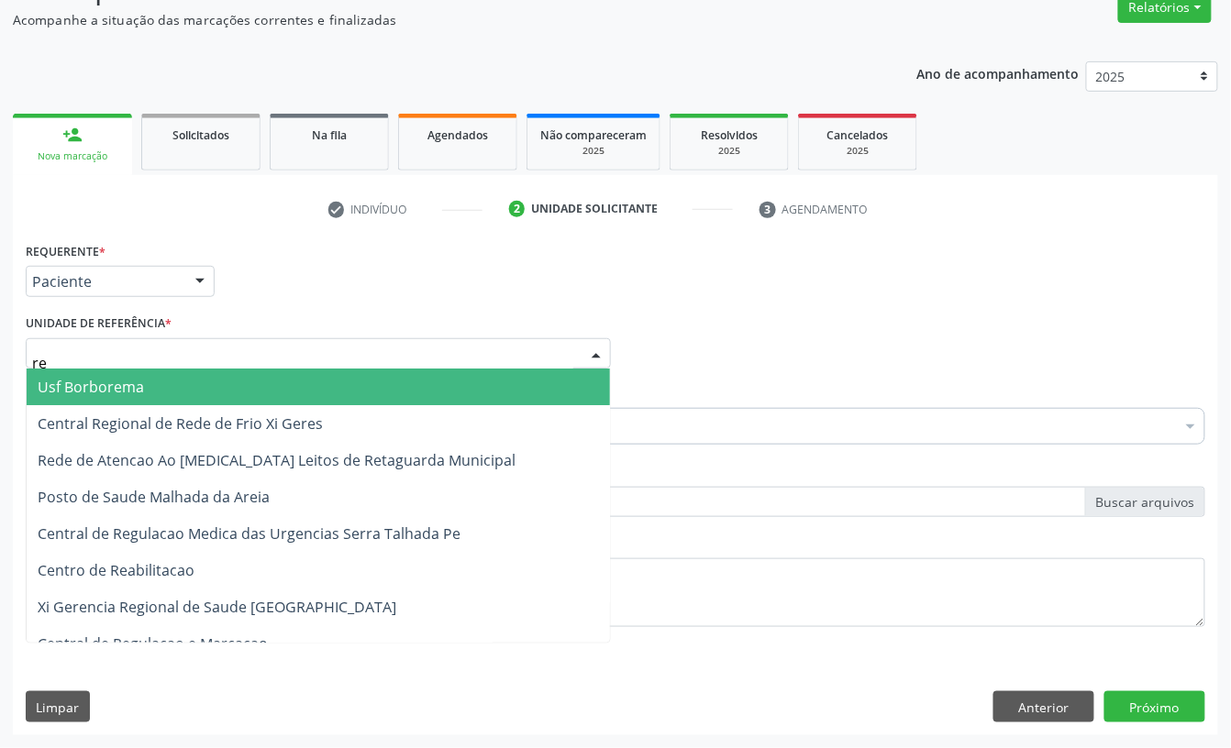
type input "rea"
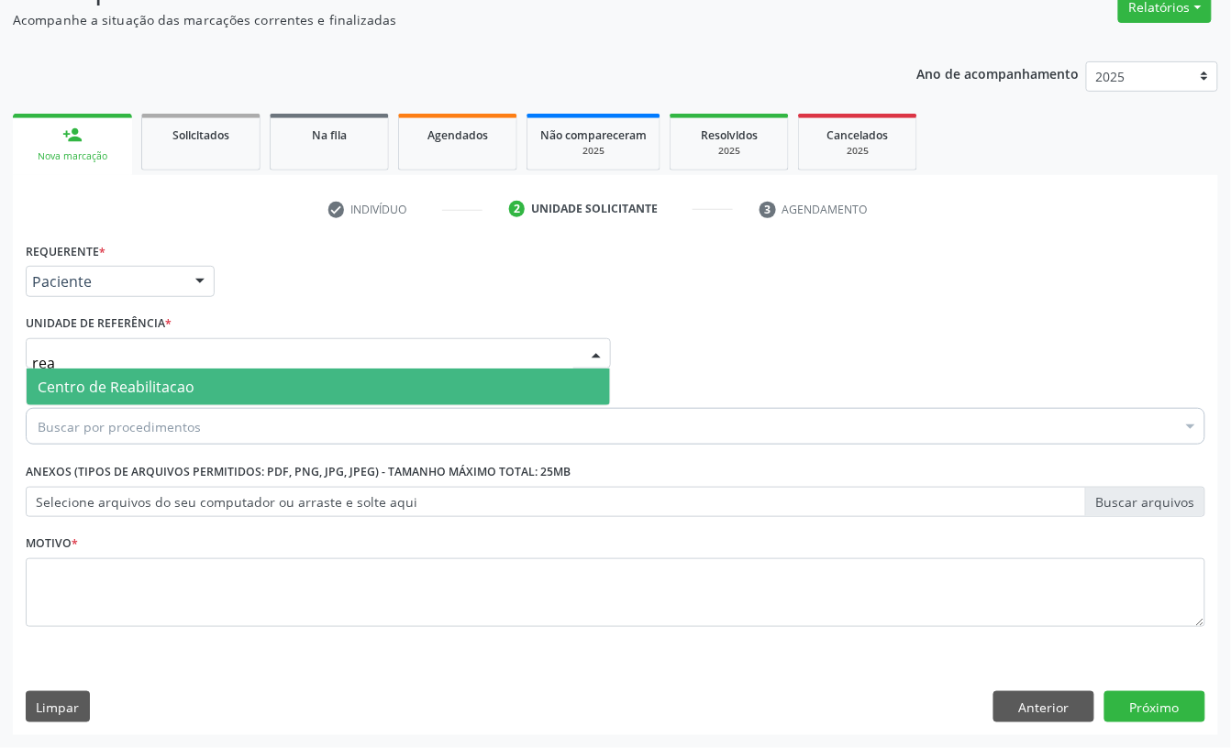
click at [154, 382] on span "Centro de Reabilitacao" at bounding box center [116, 387] width 157 height 20
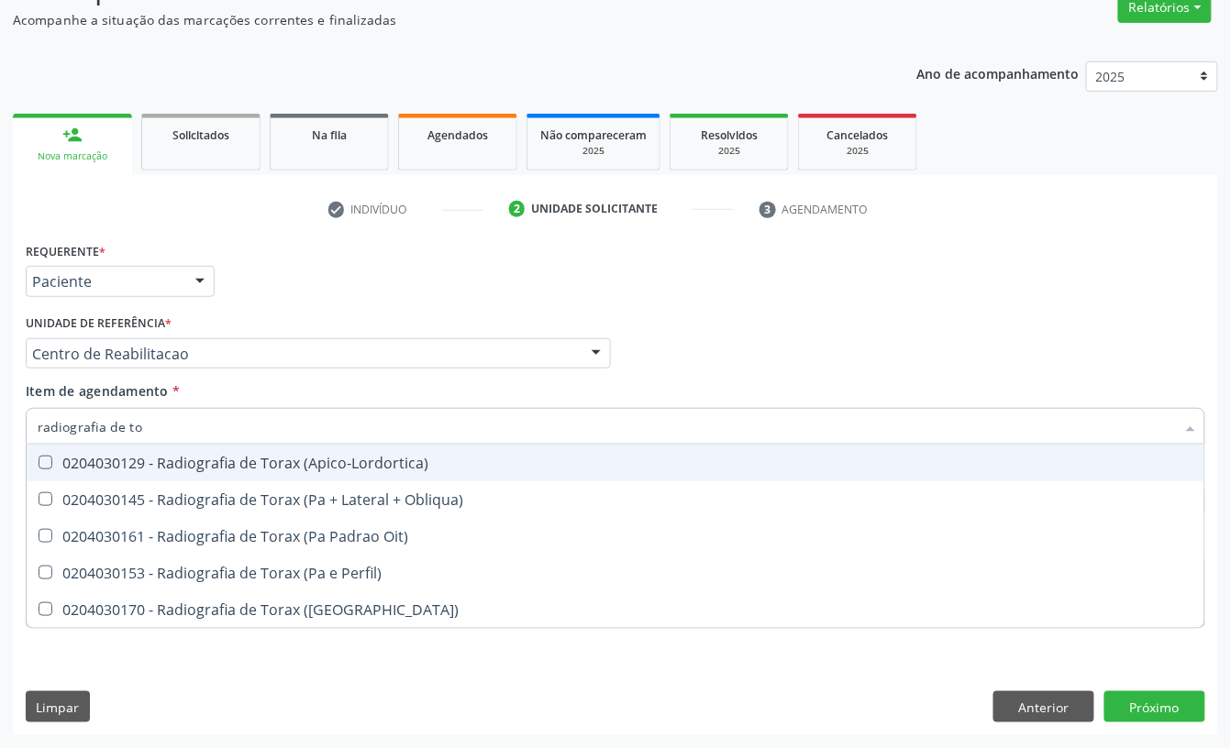
type input "radiografia de tor"
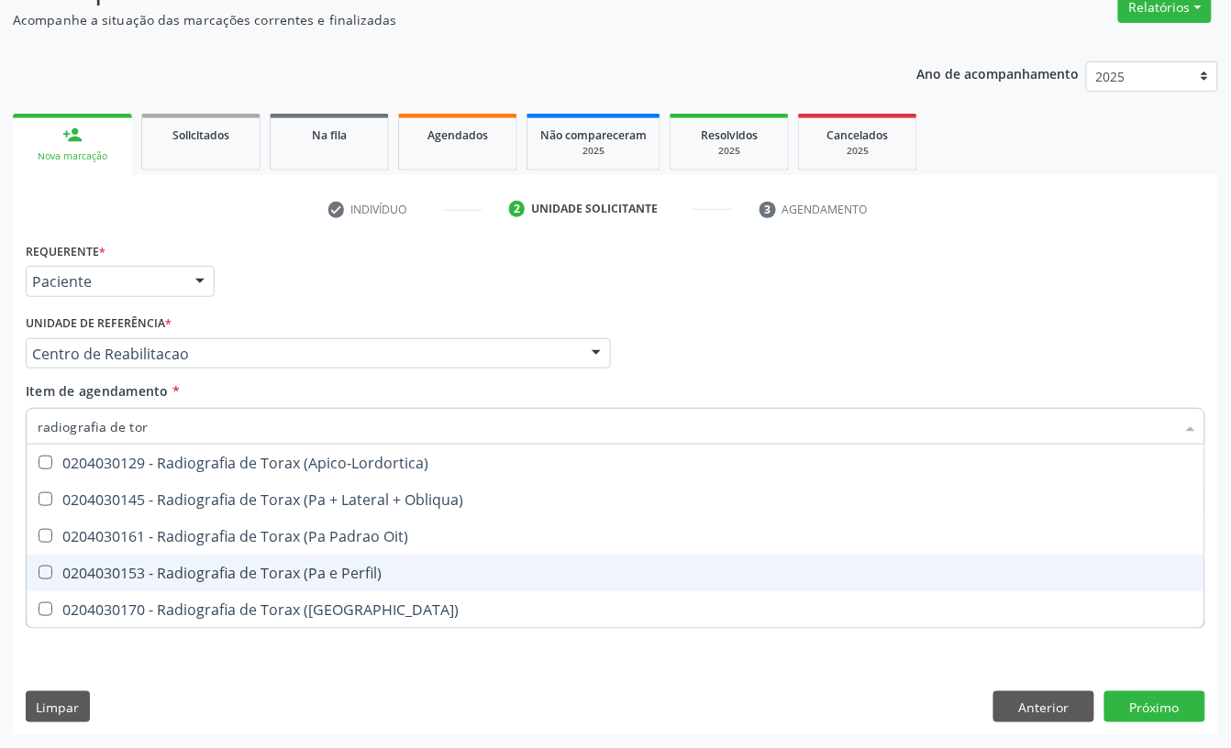
click at [270, 580] on div "0204030153 - Radiografia de Torax (Pa e Perfil)" at bounding box center [615, 573] width 1155 height 15
checkbox Perfil\) "true"
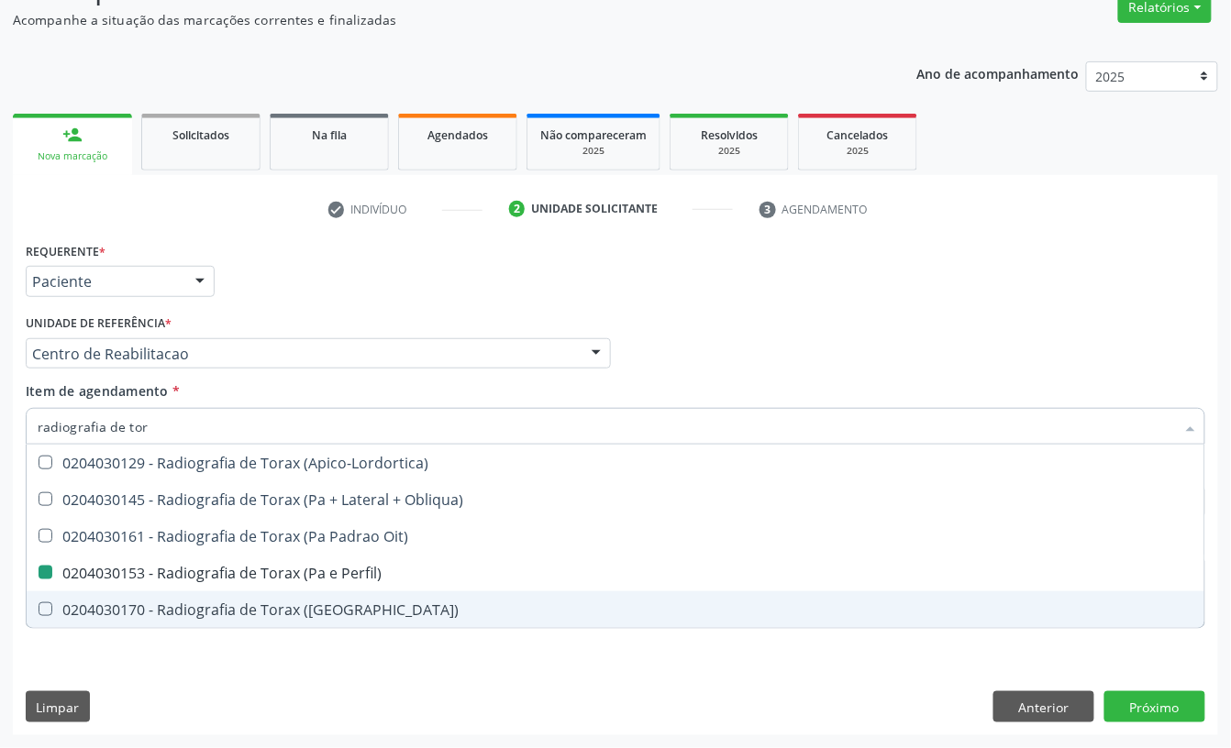
click at [238, 669] on div "Requerente * Paciente Profissional de Saúde Paciente Nenhum resultado encontrad…" at bounding box center [615, 486] width 1205 height 498
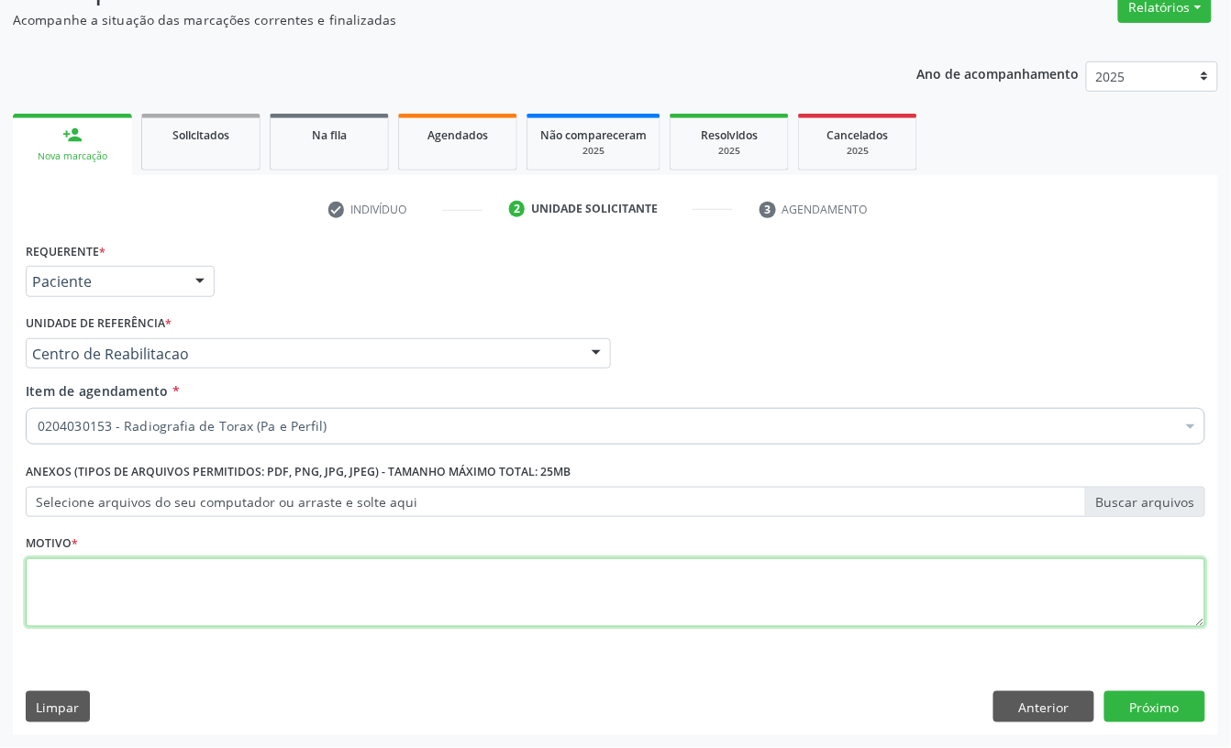
click at [215, 613] on textarea at bounding box center [615, 593] width 1179 height 70
type textarea "d"
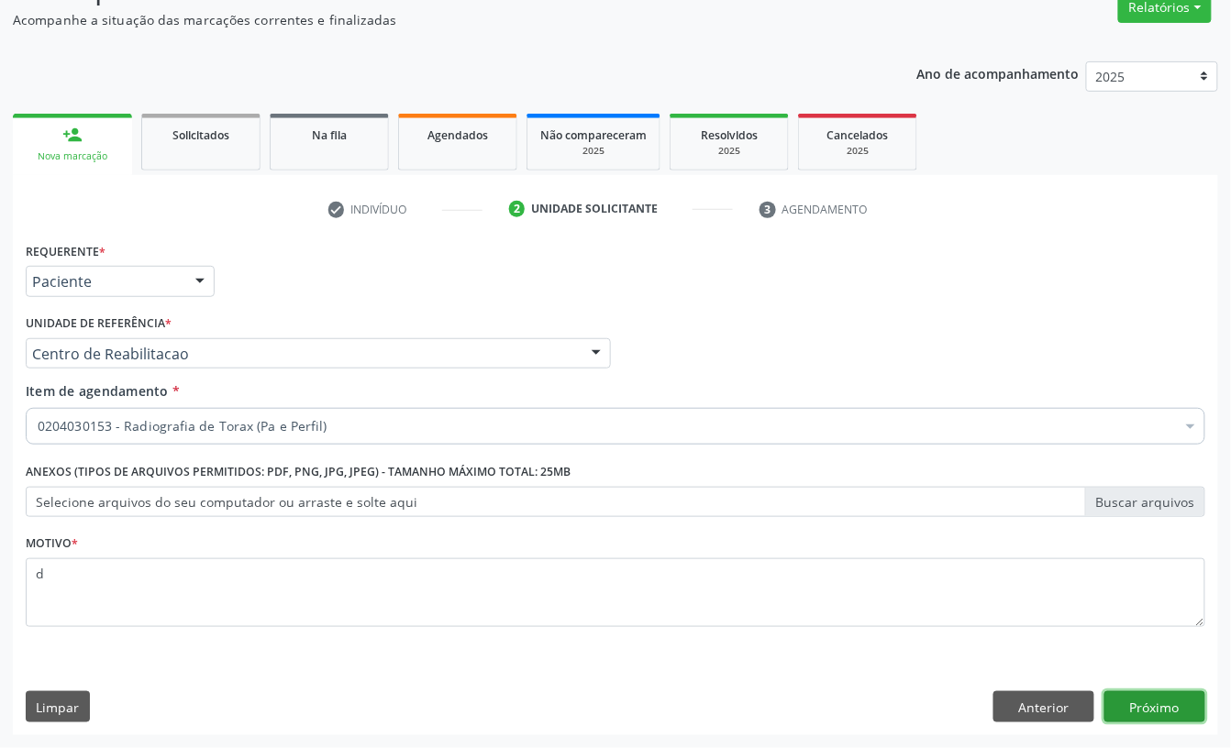
click at [1167, 712] on button "Próximo" at bounding box center [1154, 706] width 101 height 31
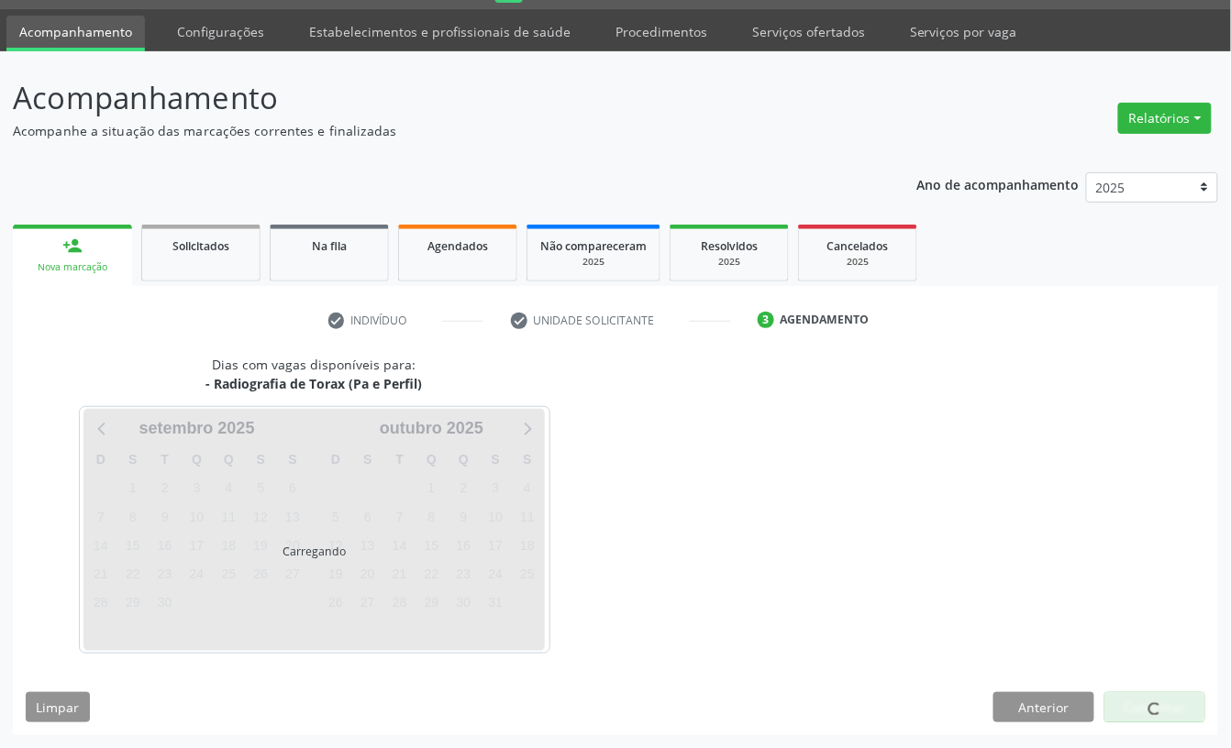
scroll to position [51, 0]
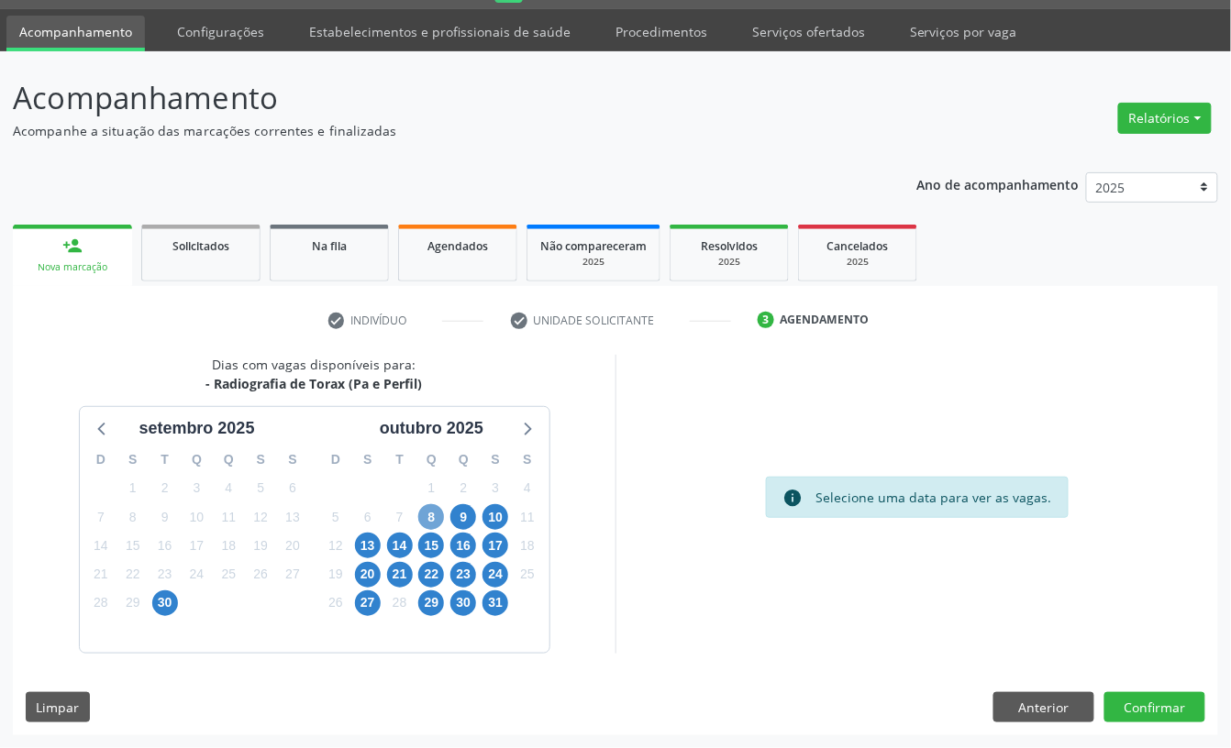
click at [427, 515] on span "8" at bounding box center [431, 517] width 26 height 26
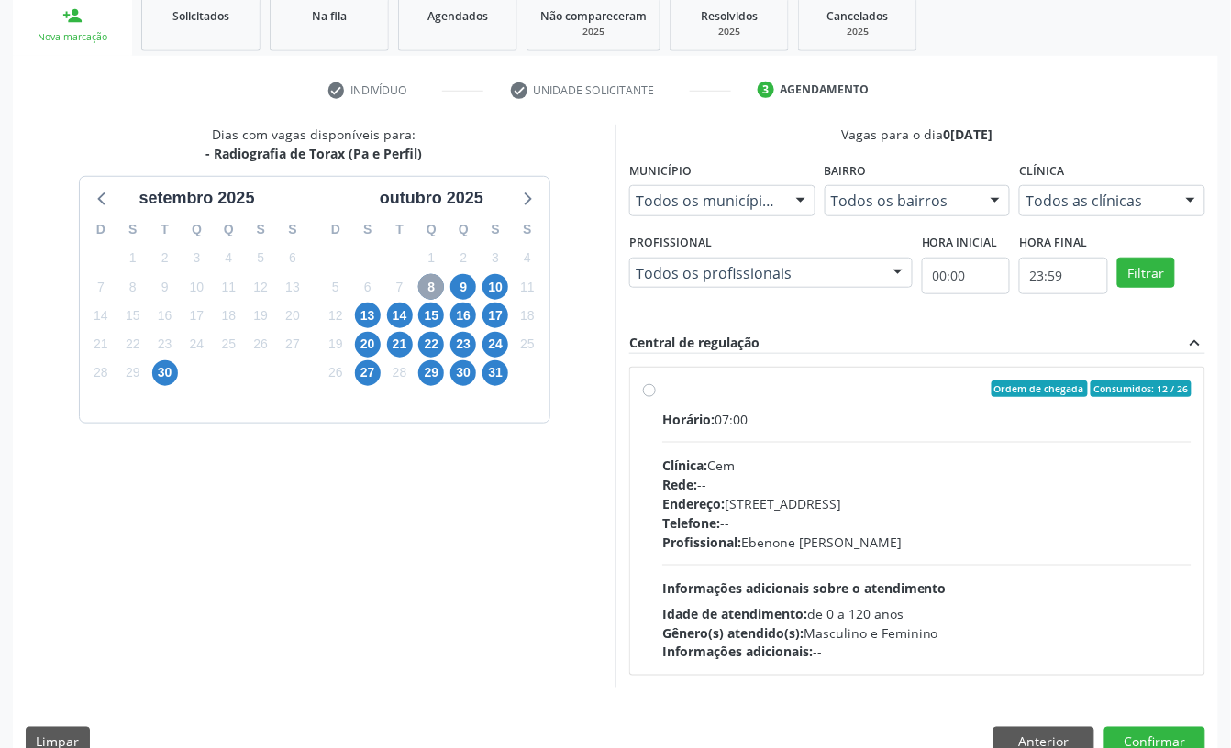
scroll to position [317, 0]
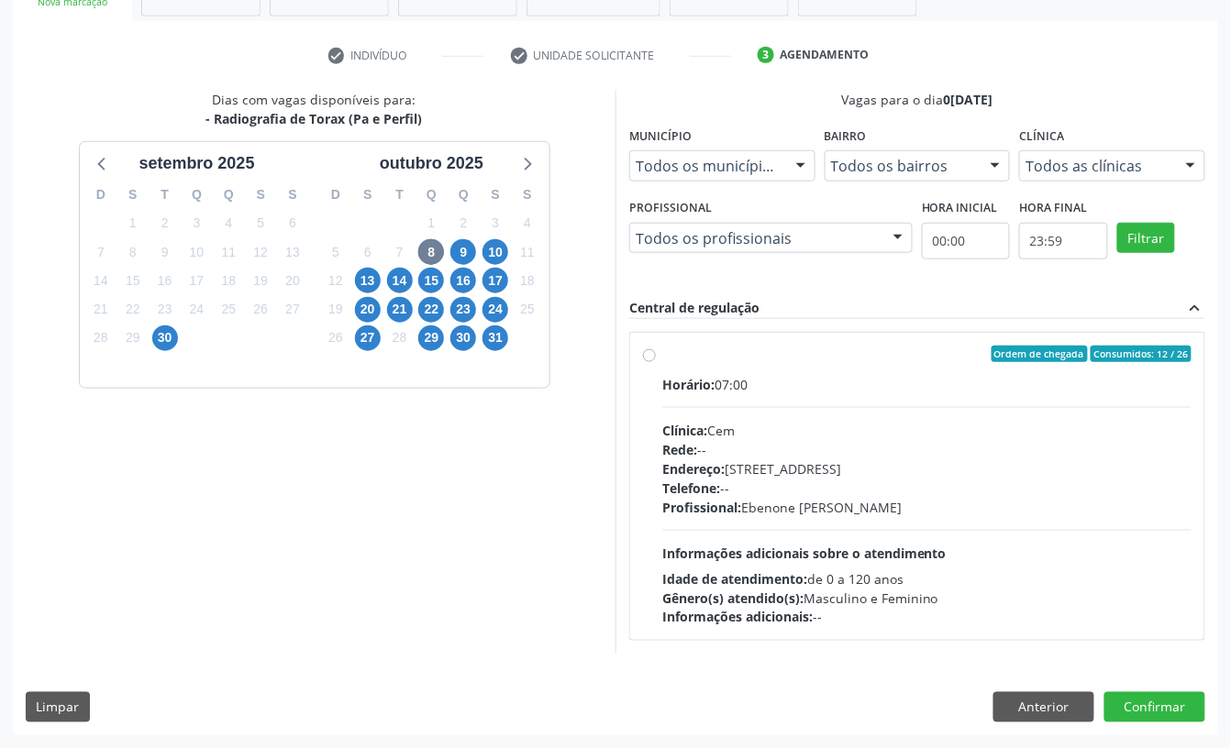
click at [746, 448] on div "Rede: --" at bounding box center [926, 449] width 529 height 19
click at [656, 362] on input "Ordem de chegada Consumidos: 12 / 26 Horário: 07:00 Clínica: Cem Rede: -- Ender…" at bounding box center [649, 354] width 13 height 17
radio input "true"
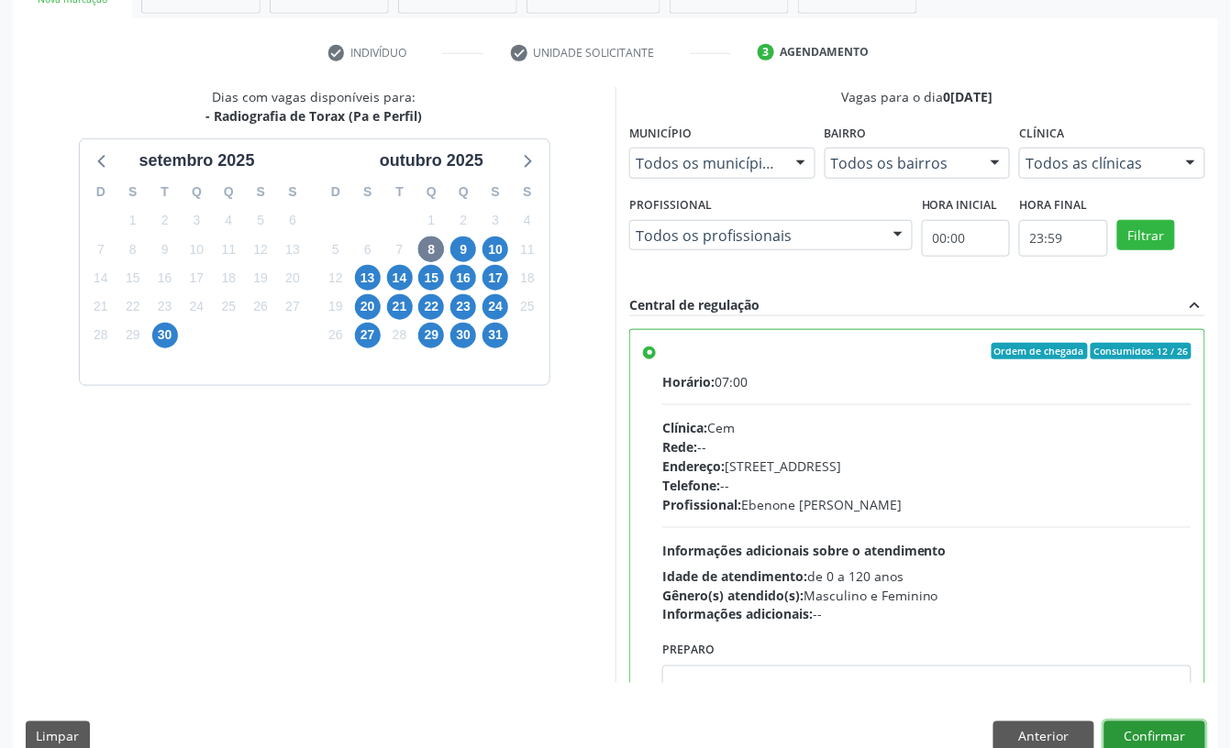
click at [1166, 728] on button "Confirmar" at bounding box center [1154, 737] width 101 height 31
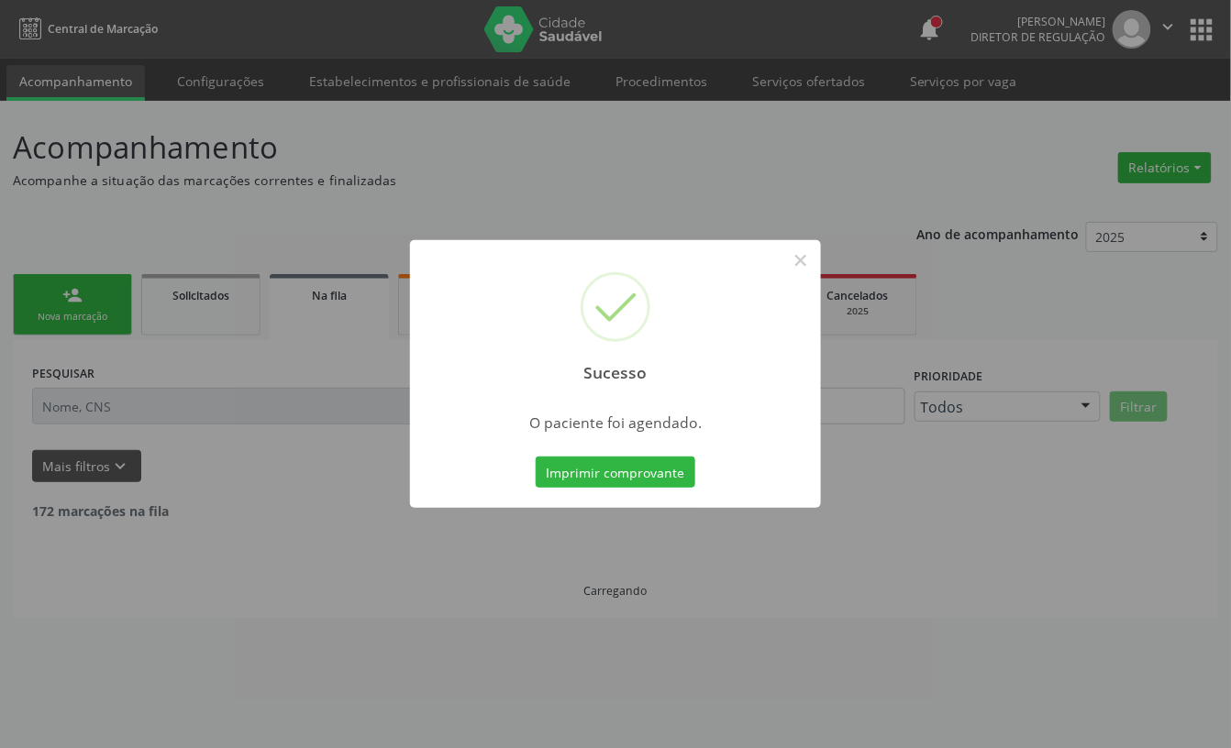
scroll to position [0, 0]
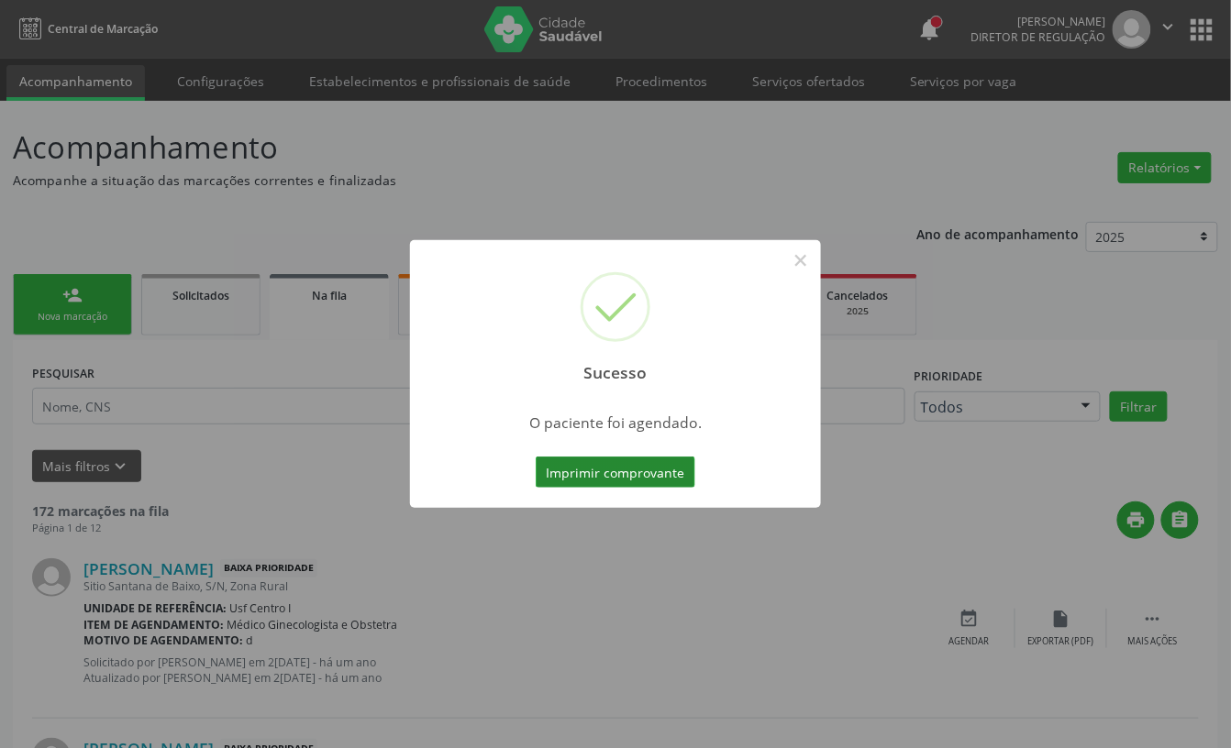
click at [638, 479] on button "Imprimir comprovante" at bounding box center [616, 472] width 160 height 31
